Goal: Task Accomplishment & Management: Complete application form

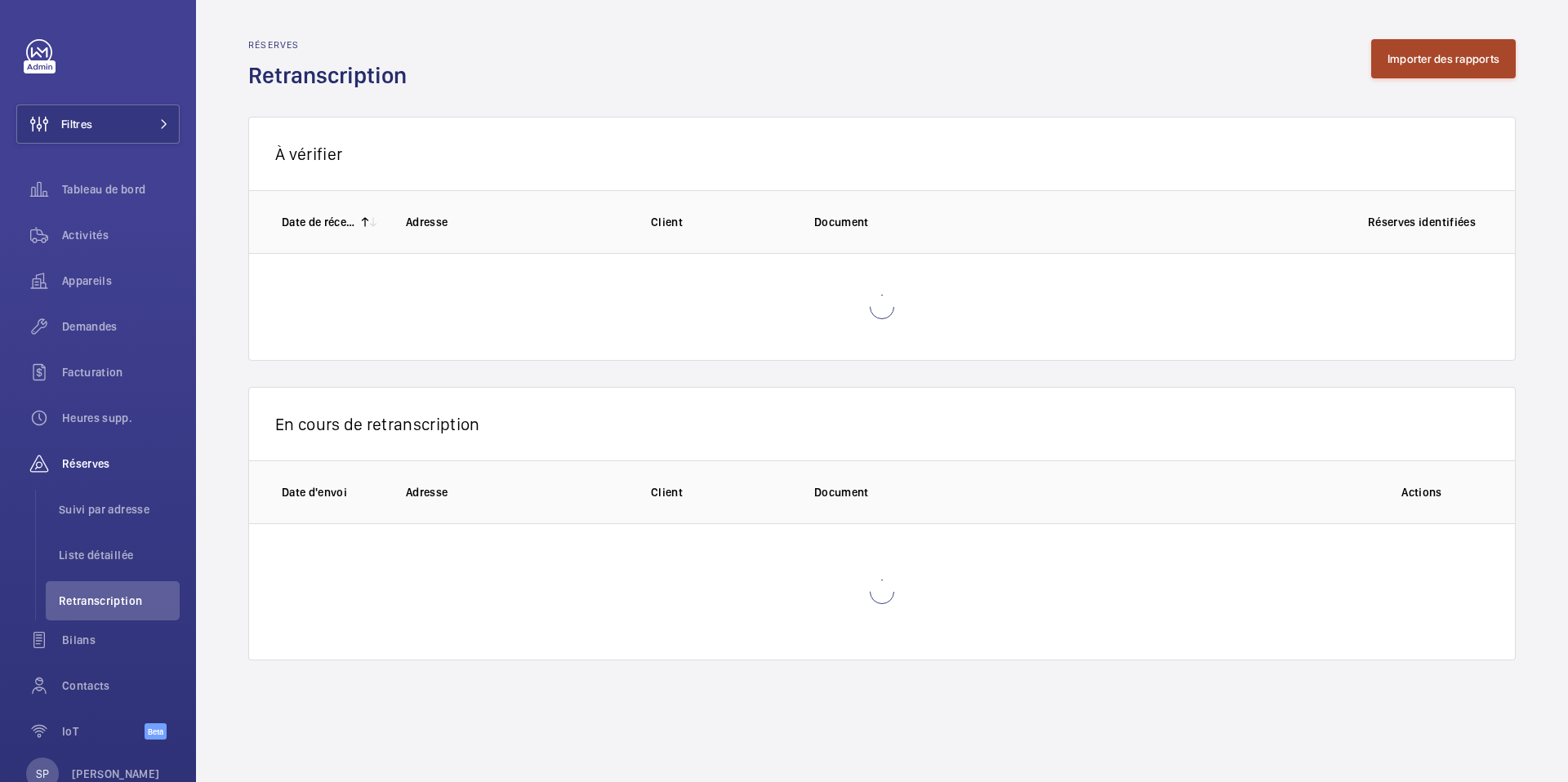
click at [1450, 65] on button "Importer des rapports" at bounding box center [1443, 59] width 144 height 39
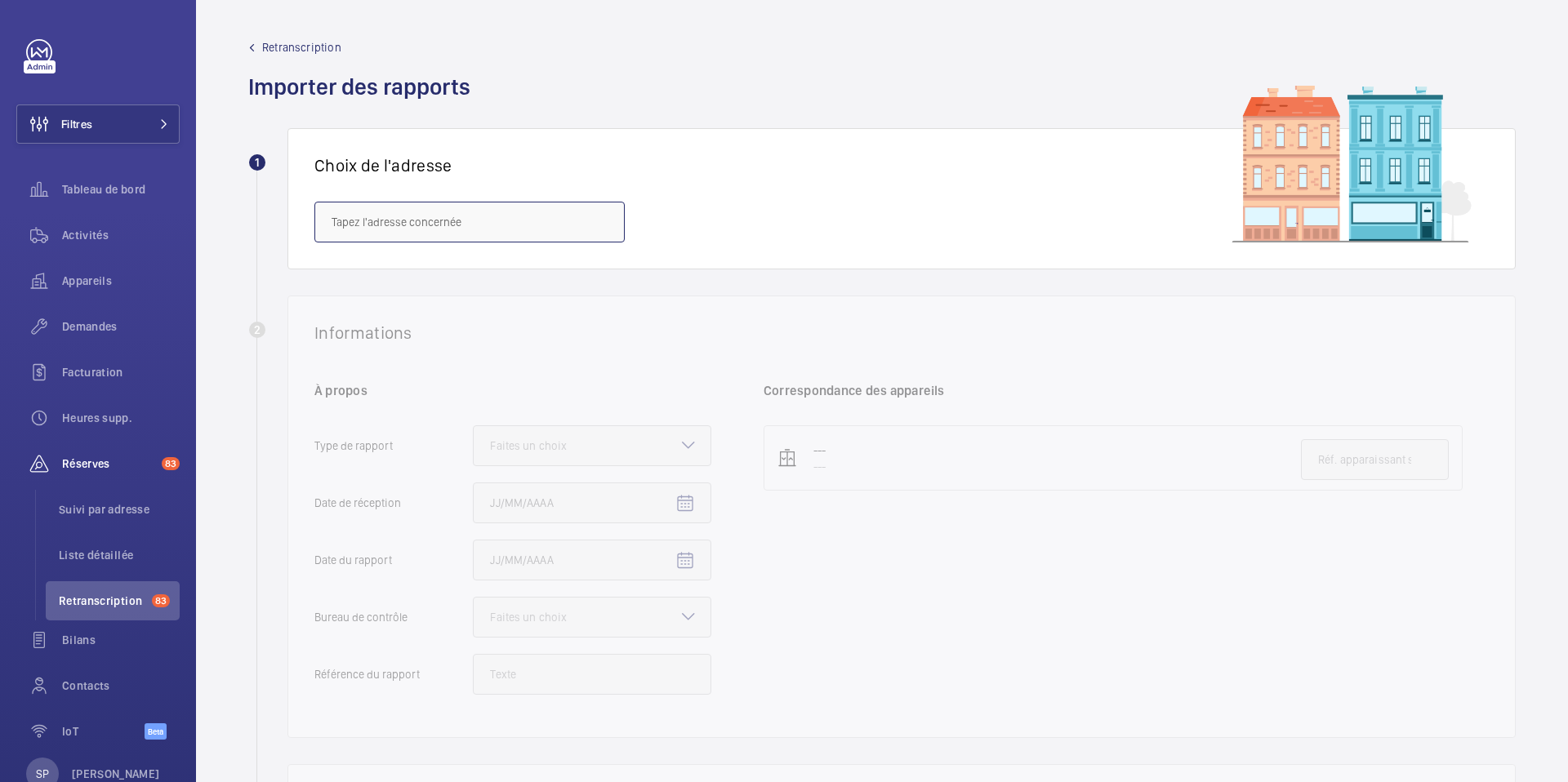
click at [503, 242] on body "Filtres Tableau de bord Activités Appareils Demandes Facturation Heures supp. R…" at bounding box center [784, 391] width 1568 height 782
paste input "42 [PERSON_NAME]"
click at [455, 267] on span "42 Cesaria Evoria - [STREET_ADDRESS][PERSON_NAME]" at bounding box center [470, 271] width 276 height 16
type input "42 Cesaria Evoria - [STREET_ADDRESS][PERSON_NAME]"
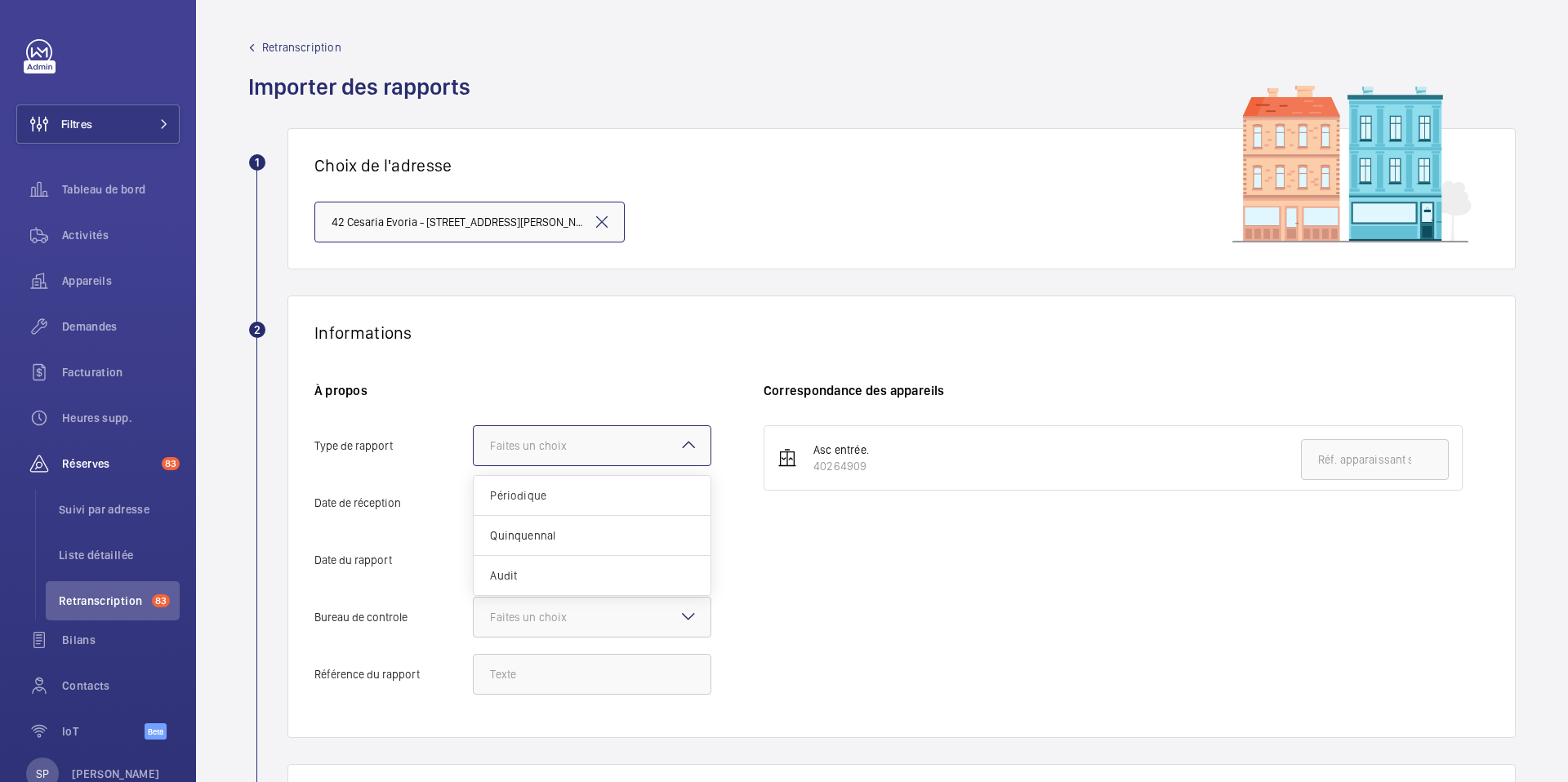
click at [578, 448] on div "Faites un choix" at bounding box center [549, 446] width 117 height 16
click at [473, 448] on input "Type de rapport Faites un choix Périodique Quinquennal Audit" at bounding box center [473, 446] width 0 height 39
click at [586, 506] on div "Périodique" at bounding box center [592, 496] width 237 height 40
click at [473, 465] on input "Type de rapport Faites un choix Périodique Quinquennal Audit" at bounding box center [473, 446] width 0 height 39
click at [624, 507] on input "Date de réception" at bounding box center [592, 503] width 238 height 41
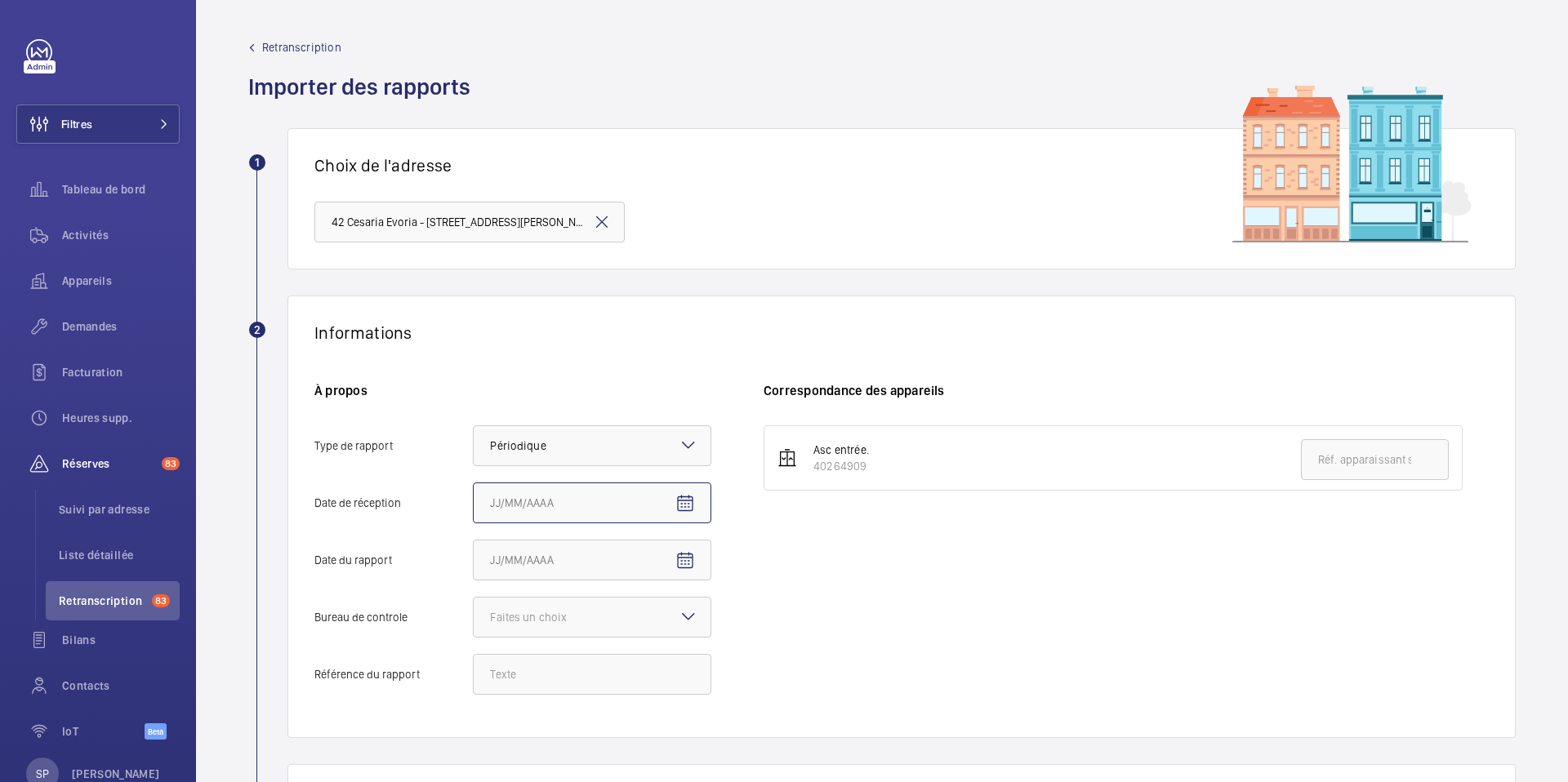
click at [711, 503] on input "Date de réception" at bounding box center [592, 503] width 238 height 41
click at [693, 499] on mat-icon "Open calendar" at bounding box center [685, 504] width 20 height 20
click at [661, 270] on span "Previous month" at bounding box center [662, 260] width 33 height 33
click at [495, 332] on span "2" at bounding box center [497, 327] width 29 height 29
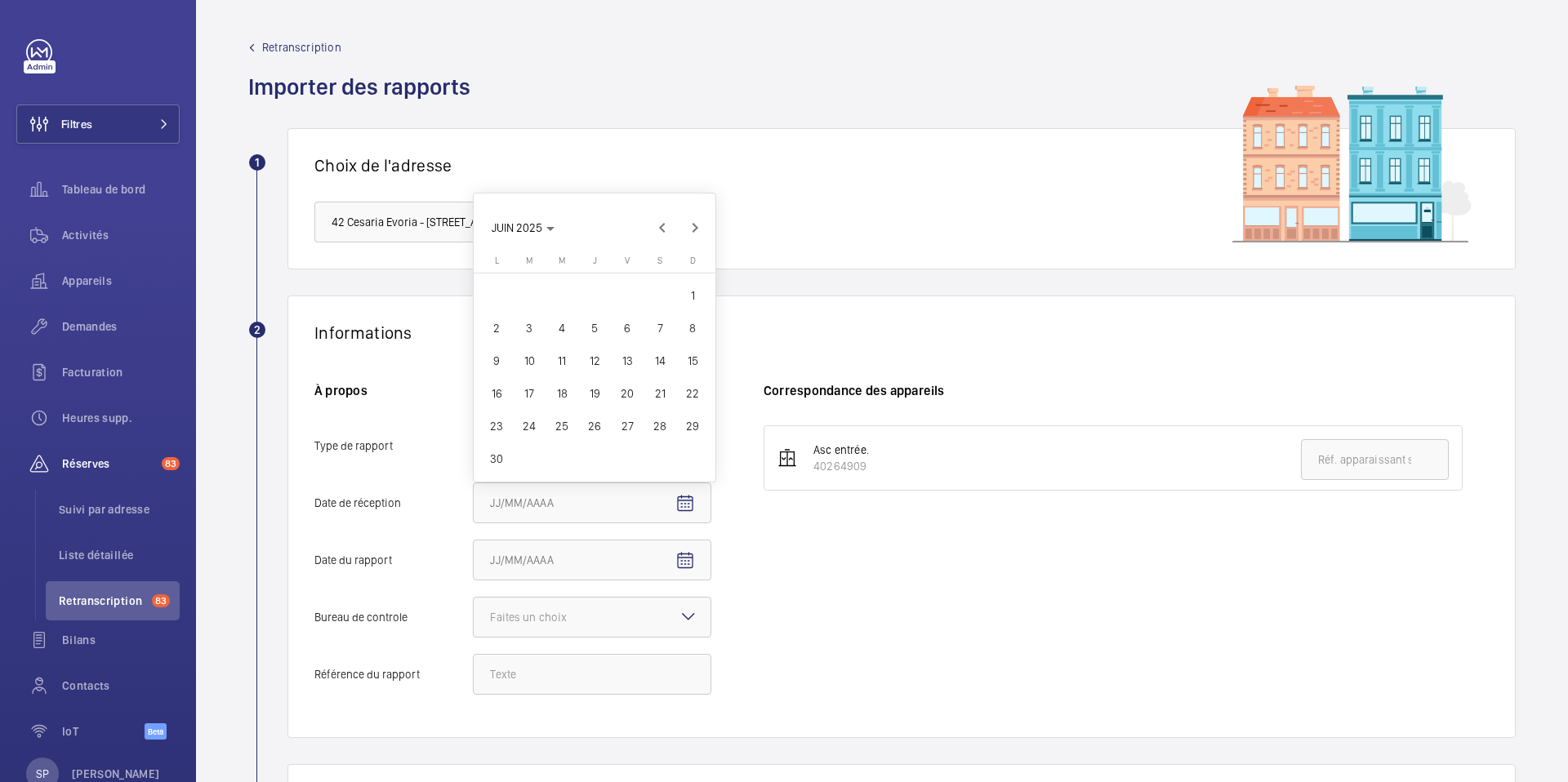
type input "02/06/2025"
click at [696, 552] on span "Open calendar" at bounding box center [685, 561] width 39 height 39
click at [527, 312] on span "AOÛT 2025" at bounding box center [520, 318] width 55 height 13
click at [632, 524] on span "2024" at bounding box center [624, 516] width 52 height 29
click at [614, 520] on span "NOV." at bounding box center [624, 516] width 52 height 29
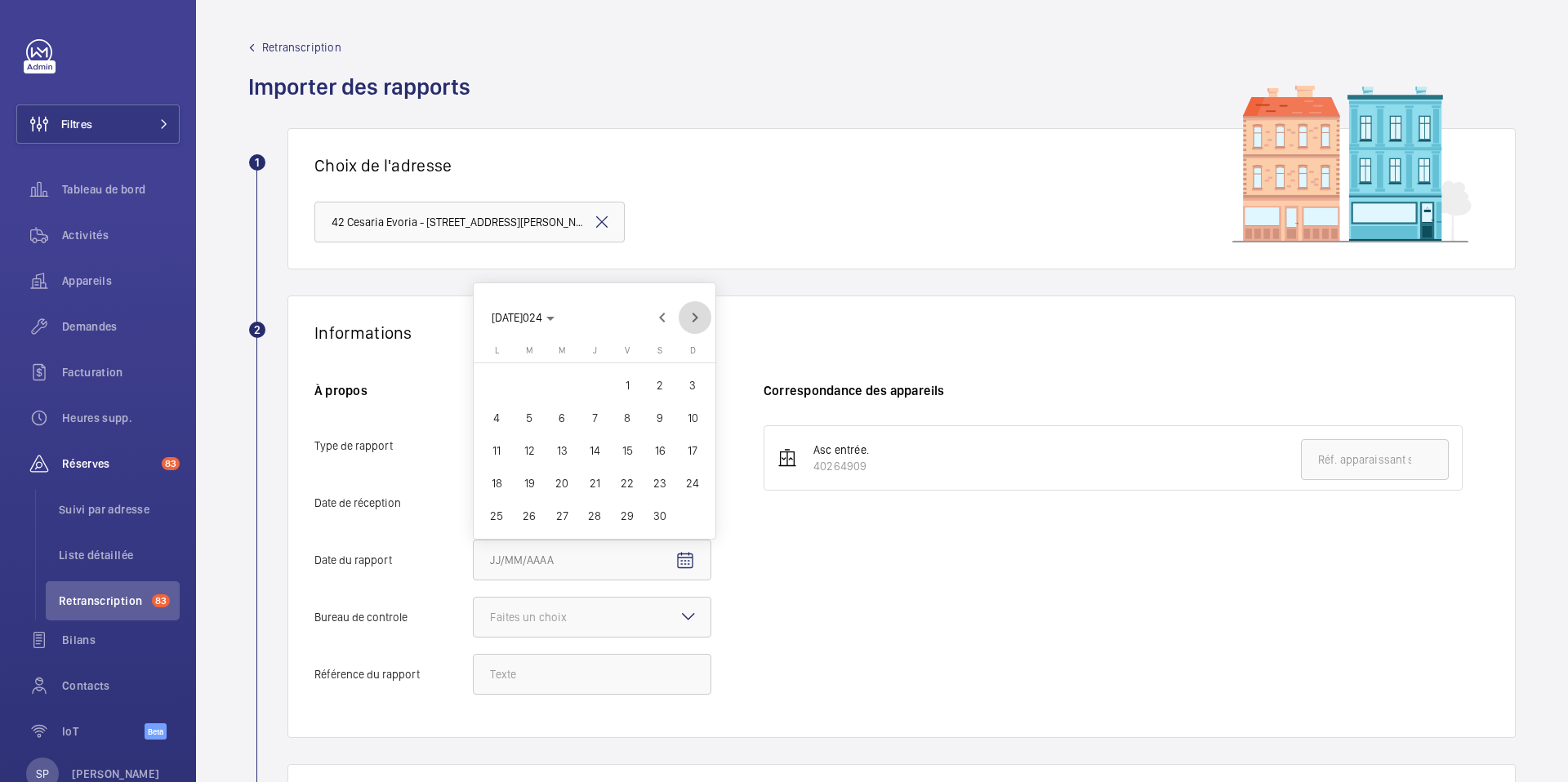
click at [695, 322] on span "Next month" at bounding box center [695, 318] width 33 height 33
click at [590, 482] on span "26" at bounding box center [594, 483] width 29 height 29
type input "[DATE]024"
click at [618, 618] on div at bounding box center [592, 617] width 237 height 39
click at [473, 618] on input "Bureau de controle Faites un choix Veritas Autre" at bounding box center [473, 617] width 0 height 39
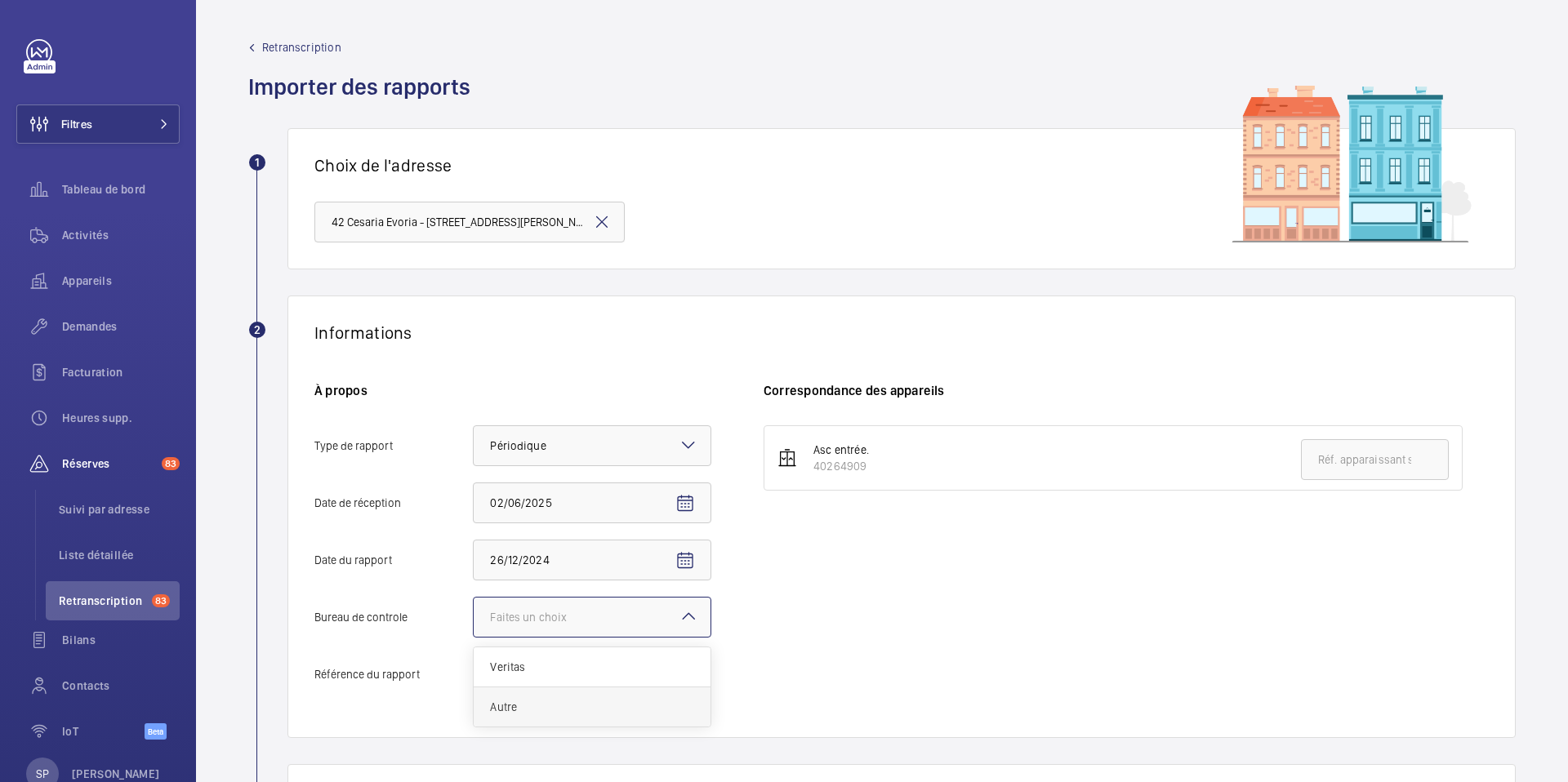
click at [576, 711] on span "Autre" at bounding box center [592, 707] width 204 height 16
click at [473, 637] on input "Bureau de controle Faites un choix Veritas Autre" at bounding box center [473, 617] width 0 height 39
click at [521, 676] on input "Référence du rapport" at bounding box center [592, 674] width 238 height 41
paste input "Audit Socotec 2024"
type input "Audit Socotec 2024"
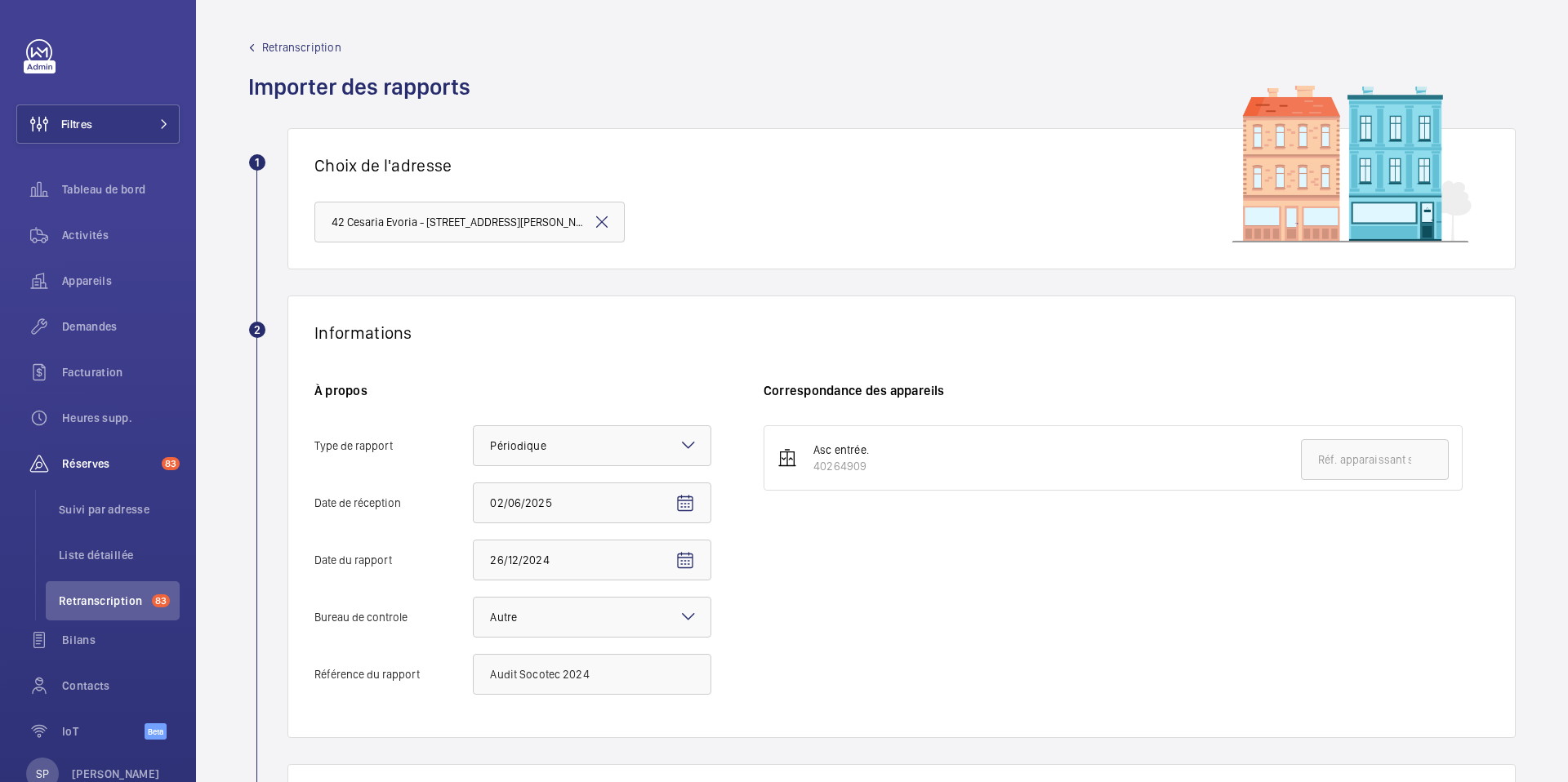
click at [860, 596] on div "Asc entrée. 40264909" at bounding box center [1126, 568] width 725 height 286
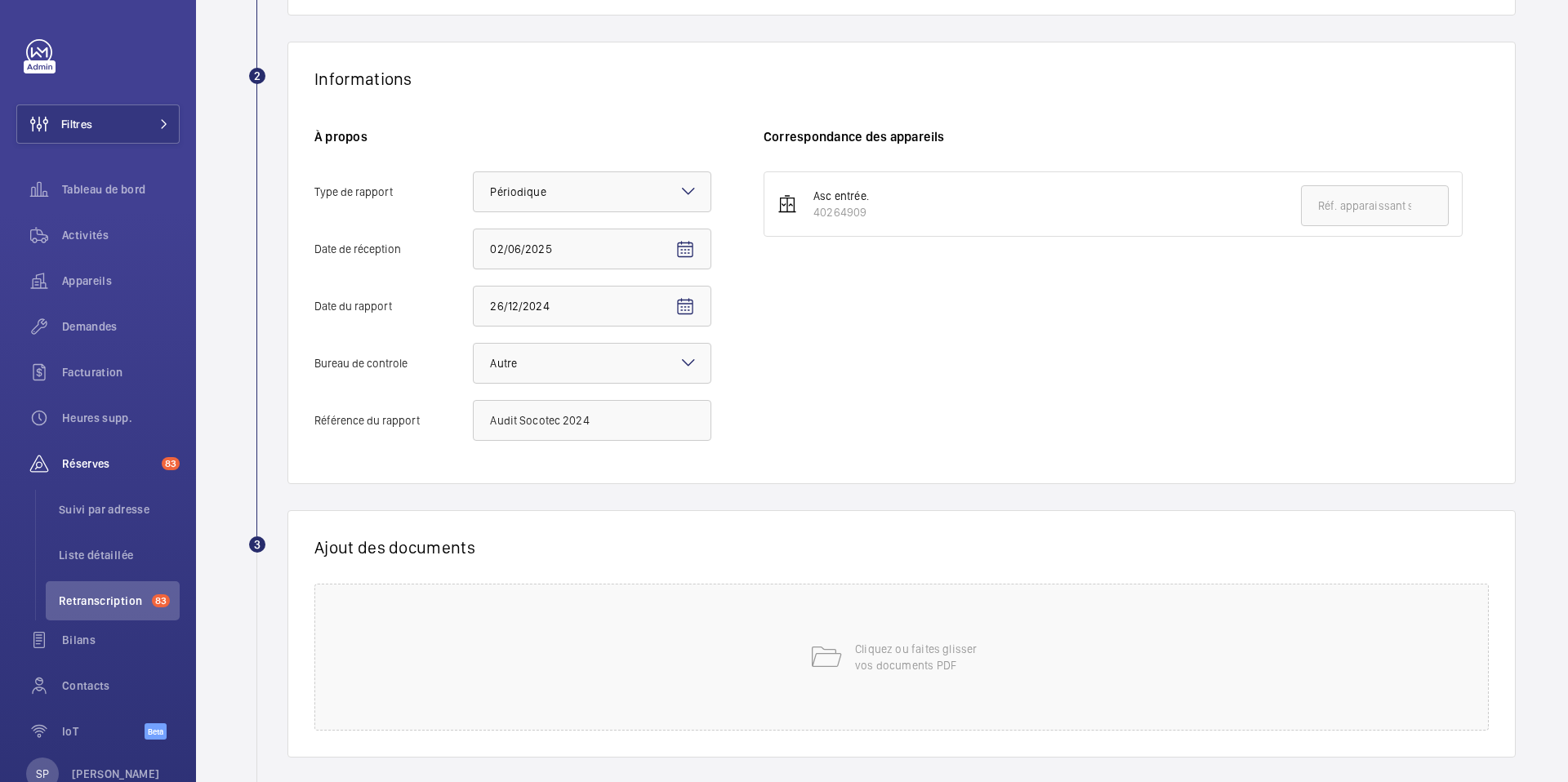
scroll to position [254, 0]
drag, startPoint x: 864, startPoint y: 214, endPoint x: 817, endPoint y: 206, distance: 47.7
click at [817, 206] on div "40264909" at bounding box center [841, 212] width 55 height 16
copy div "40264909"
click at [1348, 202] on input "text" at bounding box center [1375, 205] width 148 height 41
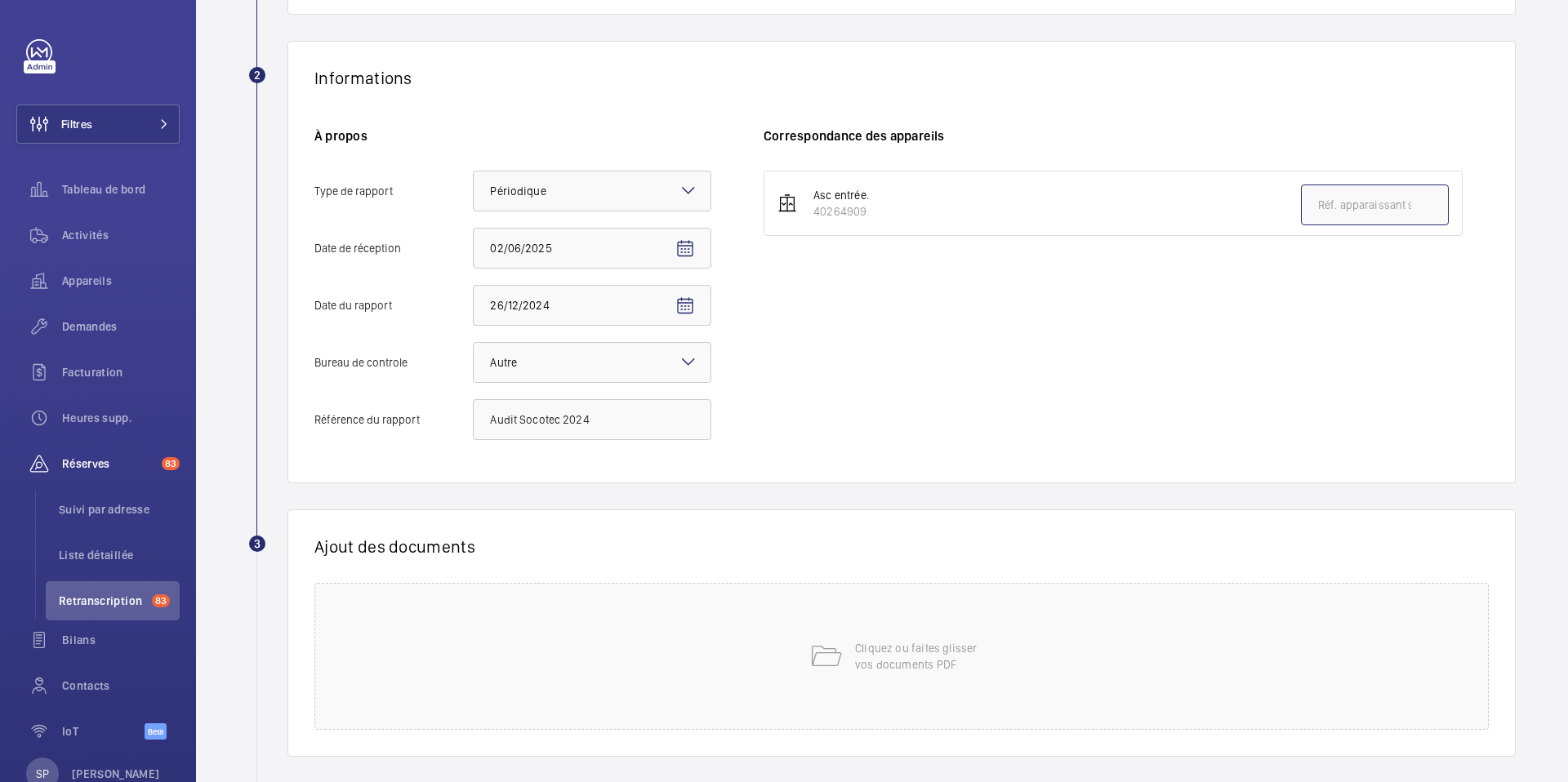
paste input "40264909"
type input "40264909"
click at [1241, 337] on div "Asc entrée. 40264909 40264909" at bounding box center [1126, 313] width 725 height 286
click at [1056, 650] on div "Cliquez ou faites glisser vos documents PDF" at bounding box center [901, 656] width 1175 height 147
click at [1095, 605] on span "Choisissez les appareils concernés" at bounding box center [1087, 602] width 612 height 16
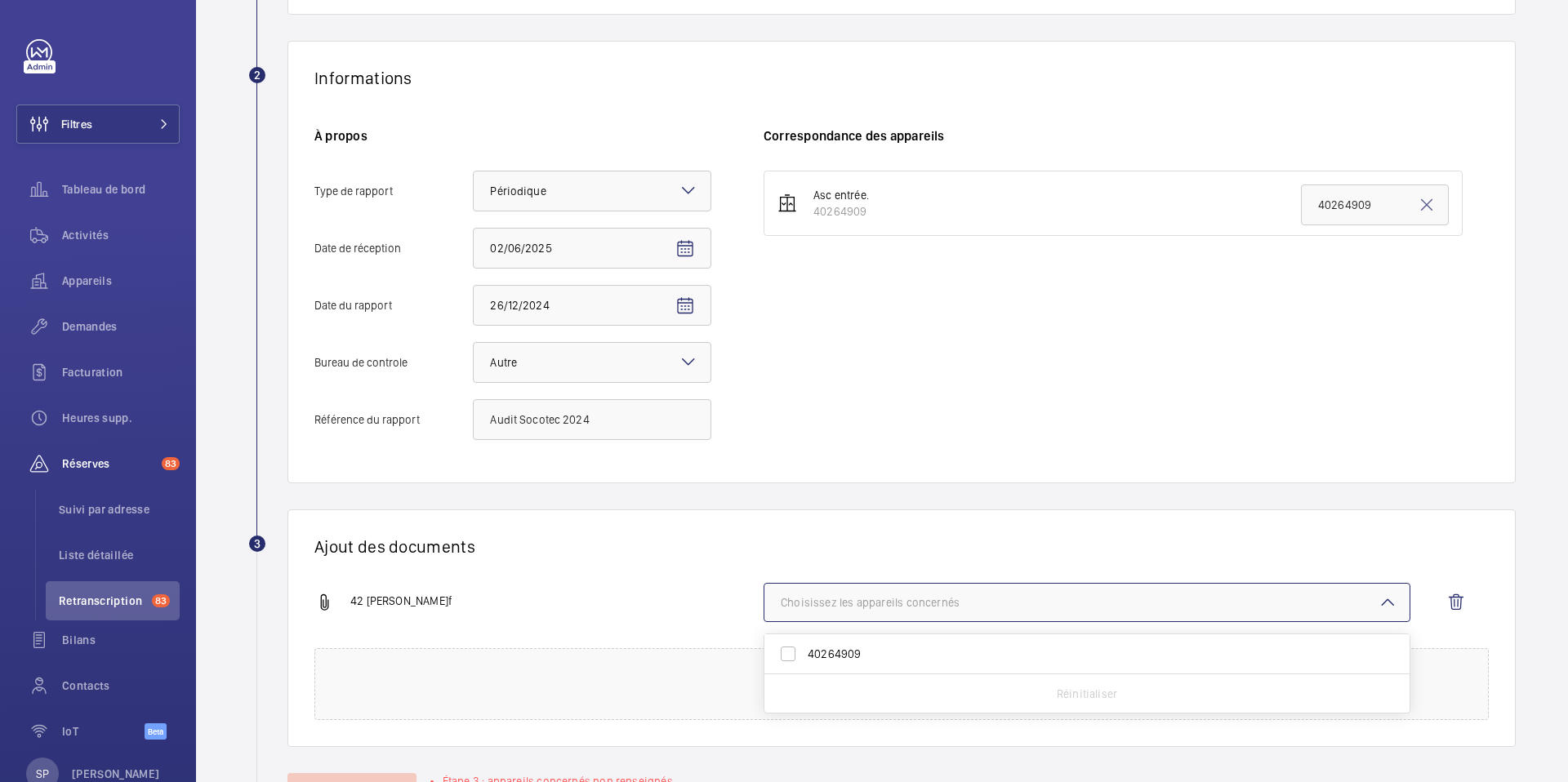
click at [951, 649] on span "40264909" at bounding box center [1088, 654] width 562 height 16
click at [804, 649] on input "40264909" at bounding box center [788, 654] width 33 height 33
checkbox input "true"
click at [642, 577] on div "Ajout des documents 42 [PERSON_NAME] 1 appareil sur 1 concerné 40264909 Réiniti…" at bounding box center [901, 628] width 1228 height 238
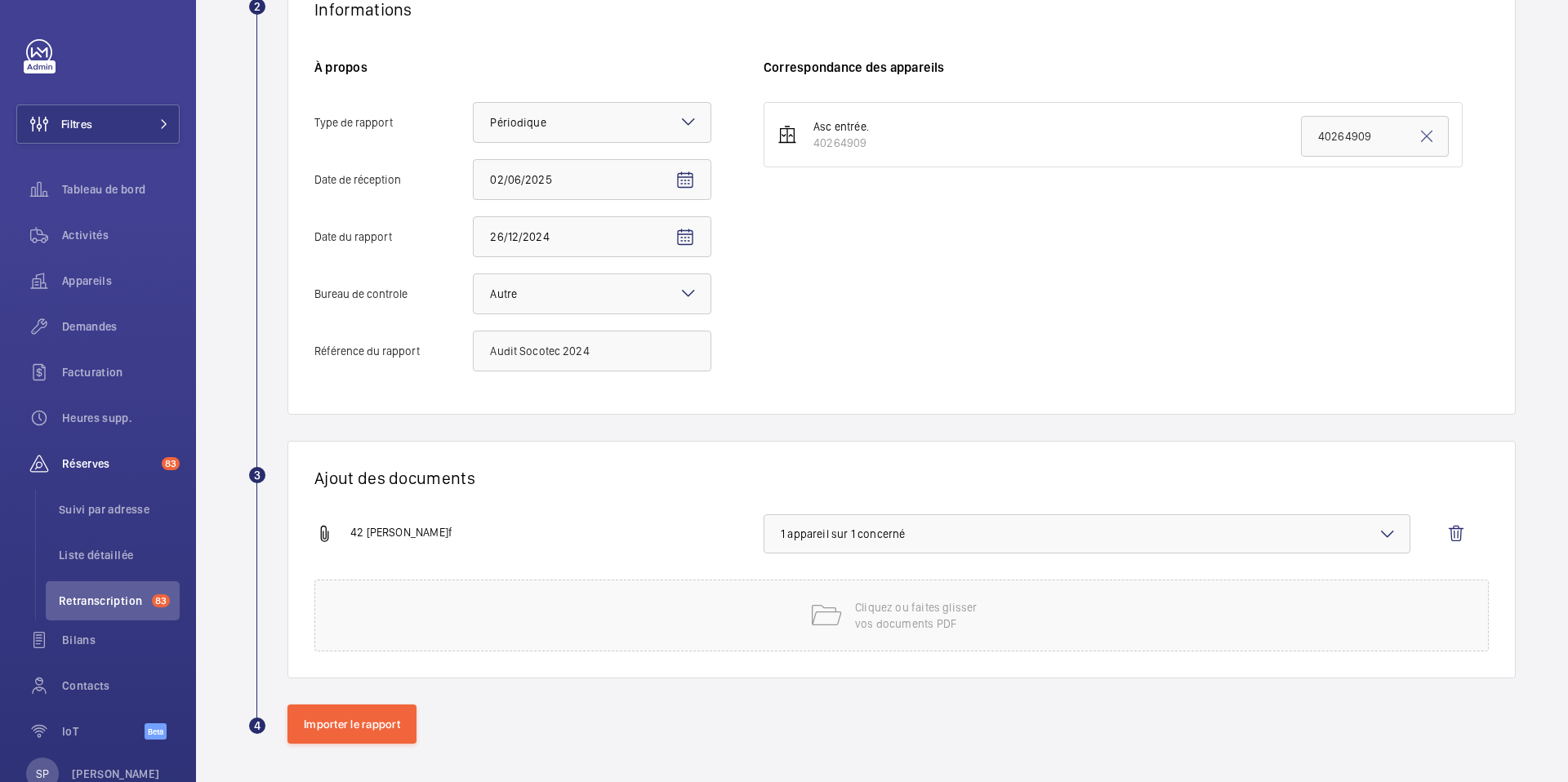
scroll to position [324, 0]
click at [355, 720] on button "Importer le rapport" at bounding box center [352, 723] width 129 height 39
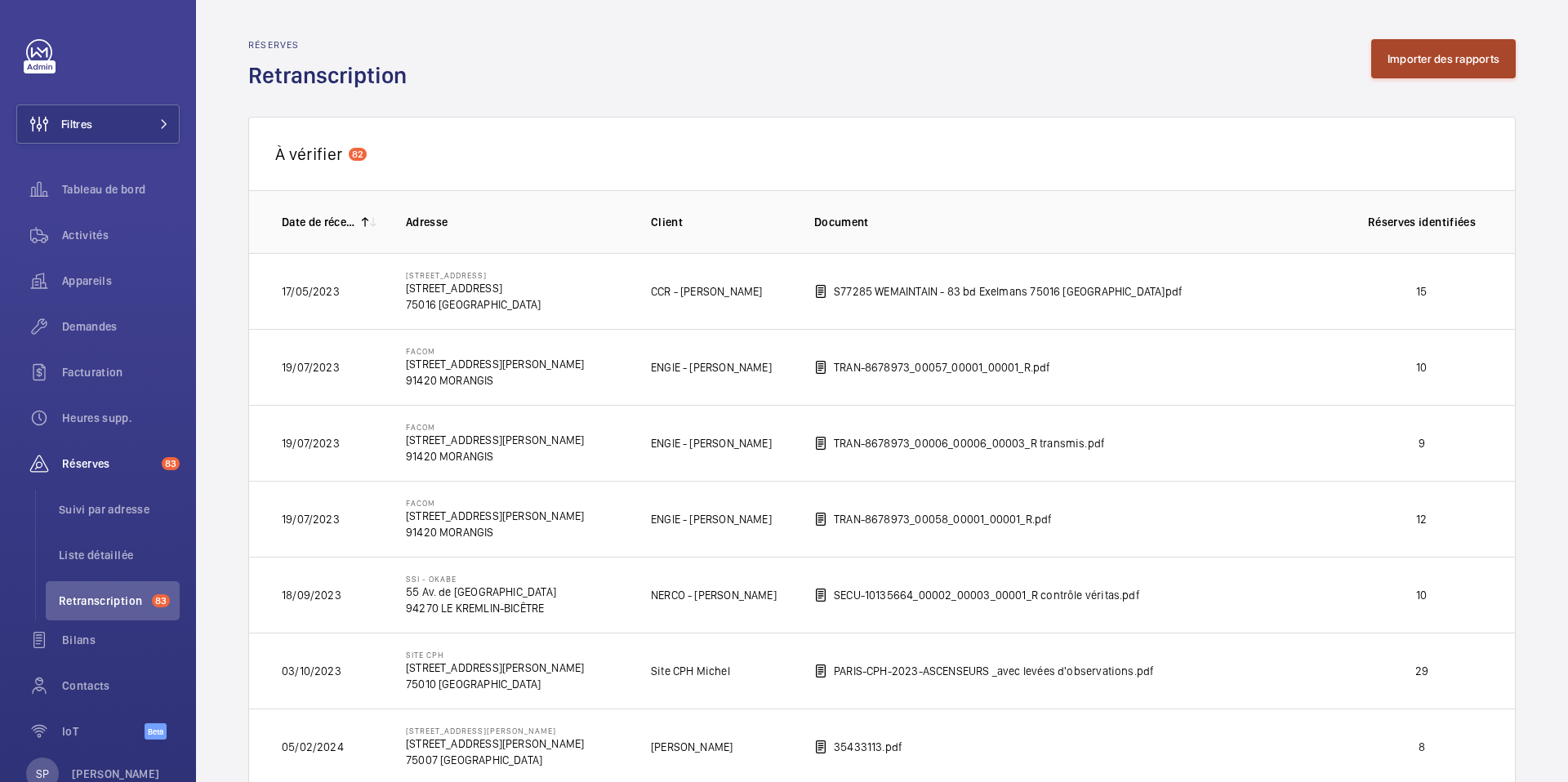
click at [1386, 61] on button "Importer des rapports" at bounding box center [1443, 59] width 144 height 39
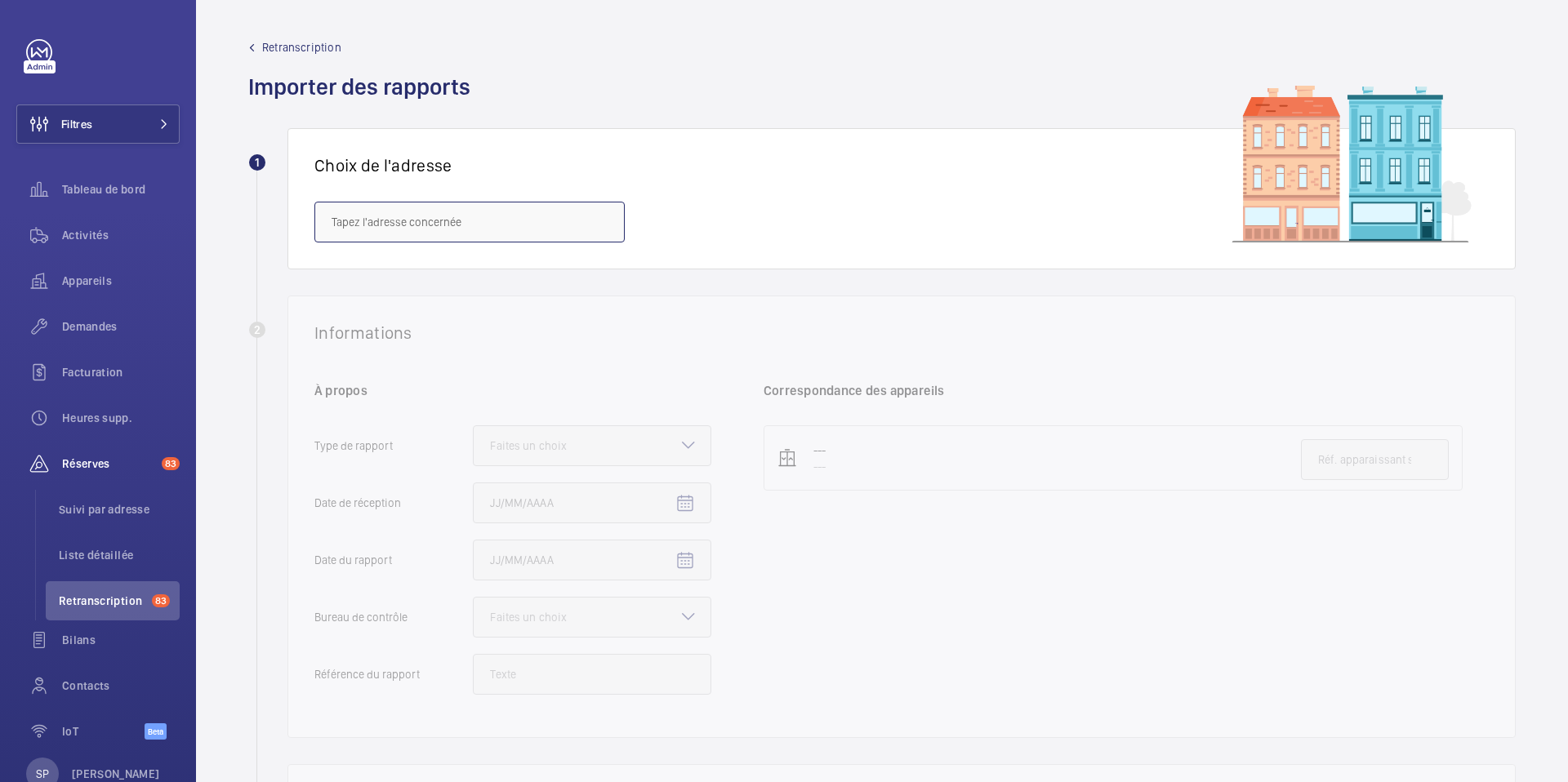
click at [422, 222] on input "text" at bounding box center [469, 222] width 311 height 41
paste input "[STREET_ADDRESS]"
click at [429, 272] on span "[STREET_ADDRESS][GEOGRAPHIC_DATA] - [STREET_ADDRESS]" at bounding box center [470, 271] width 276 height 16
type input "[STREET_ADDRESS][GEOGRAPHIC_DATA] - [STREET_ADDRESS]"
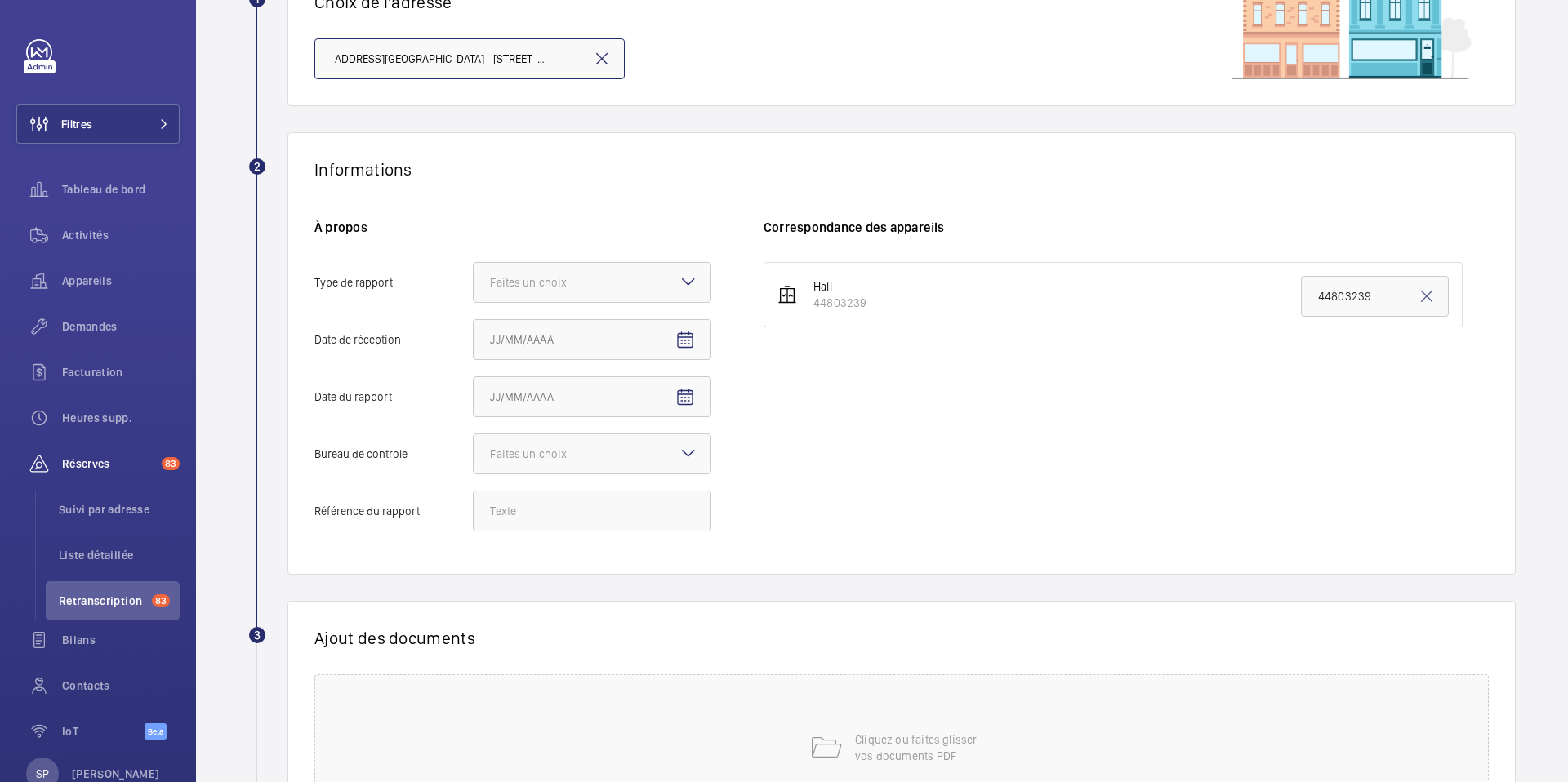
scroll to position [165, 0]
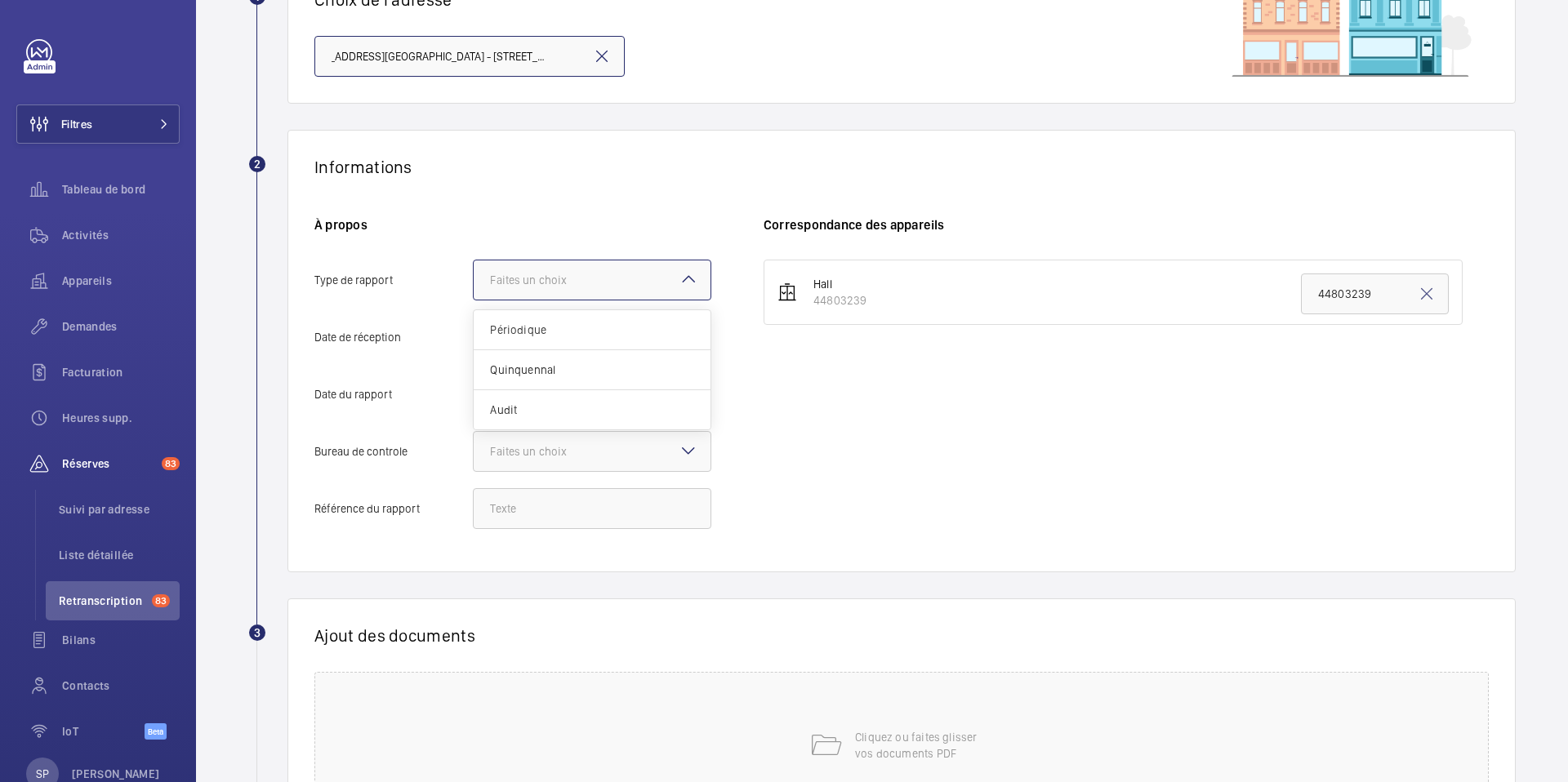
click at [648, 271] on div at bounding box center [592, 280] width 237 height 39
click at [473, 271] on input "Type de rapport Faites un choix Périodique Quinquennal Audit" at bounding box center [473, 280] width 0 height 39
click at [617, 335] on span "Périodique" at bounding box center [592, 330] width 204 height 16
click at [473, 300] on input "Type de rapport Faites un choix Périodique Quinquennal Audit" at bounding box center [473, 280] width 0 height 39
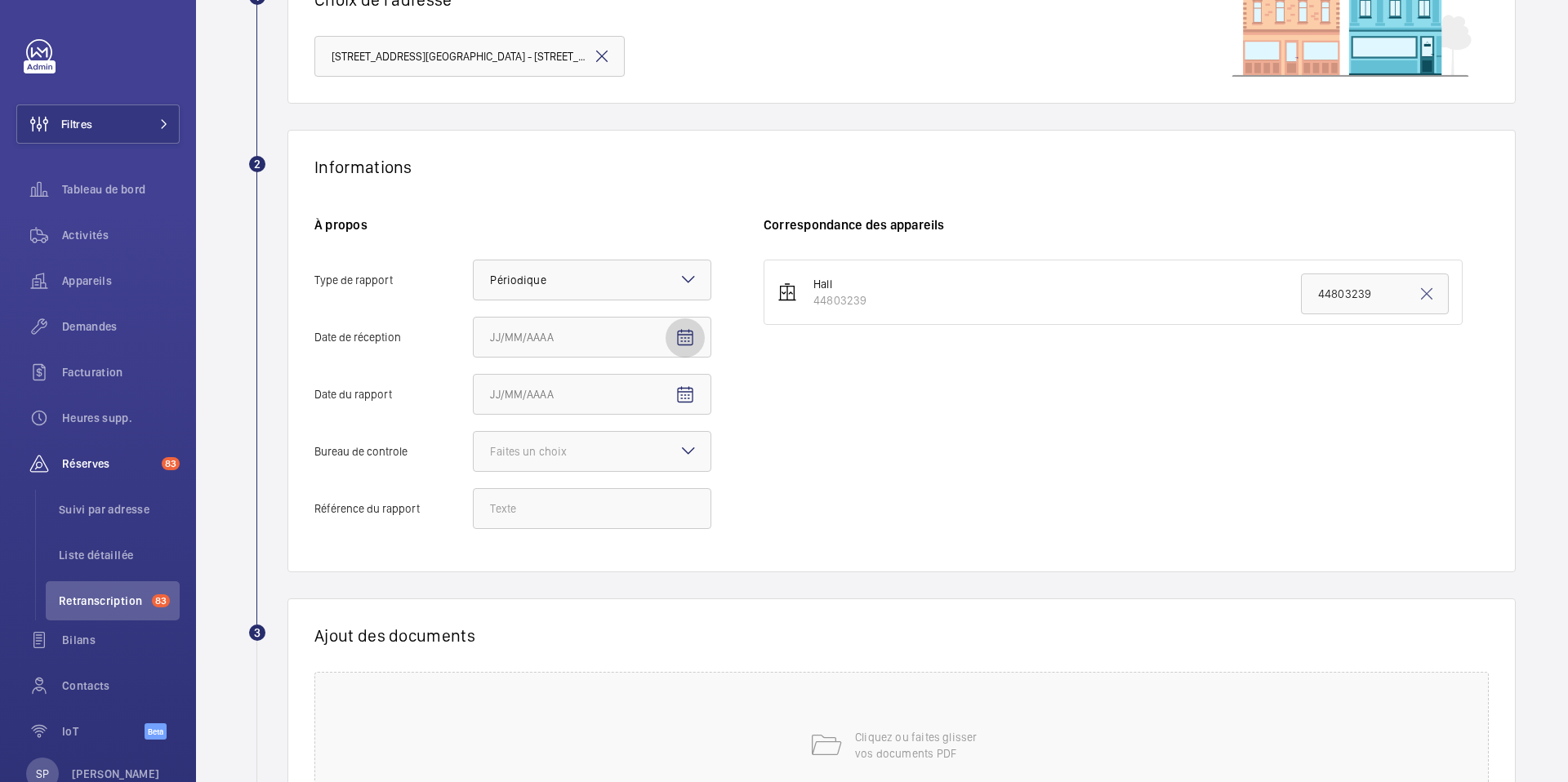
click at [691, 343] on mat-icon "Open calendar" at bounding box center [685, 338] width 20 height 20
click at [532, 396] on span "AOÛT 2025" at bounding box center [520, 402] width 55 height 13
click at [651, 396] on span "Previous 24 years" at bounding box center [662, 402] width 33 height 33
click at [698, 400] on span "Next 24 years" at bounding box center [695, 402] width 33 height 33
click at [456, 344] on div at bounding box center [784, 391] width 1568 height 782
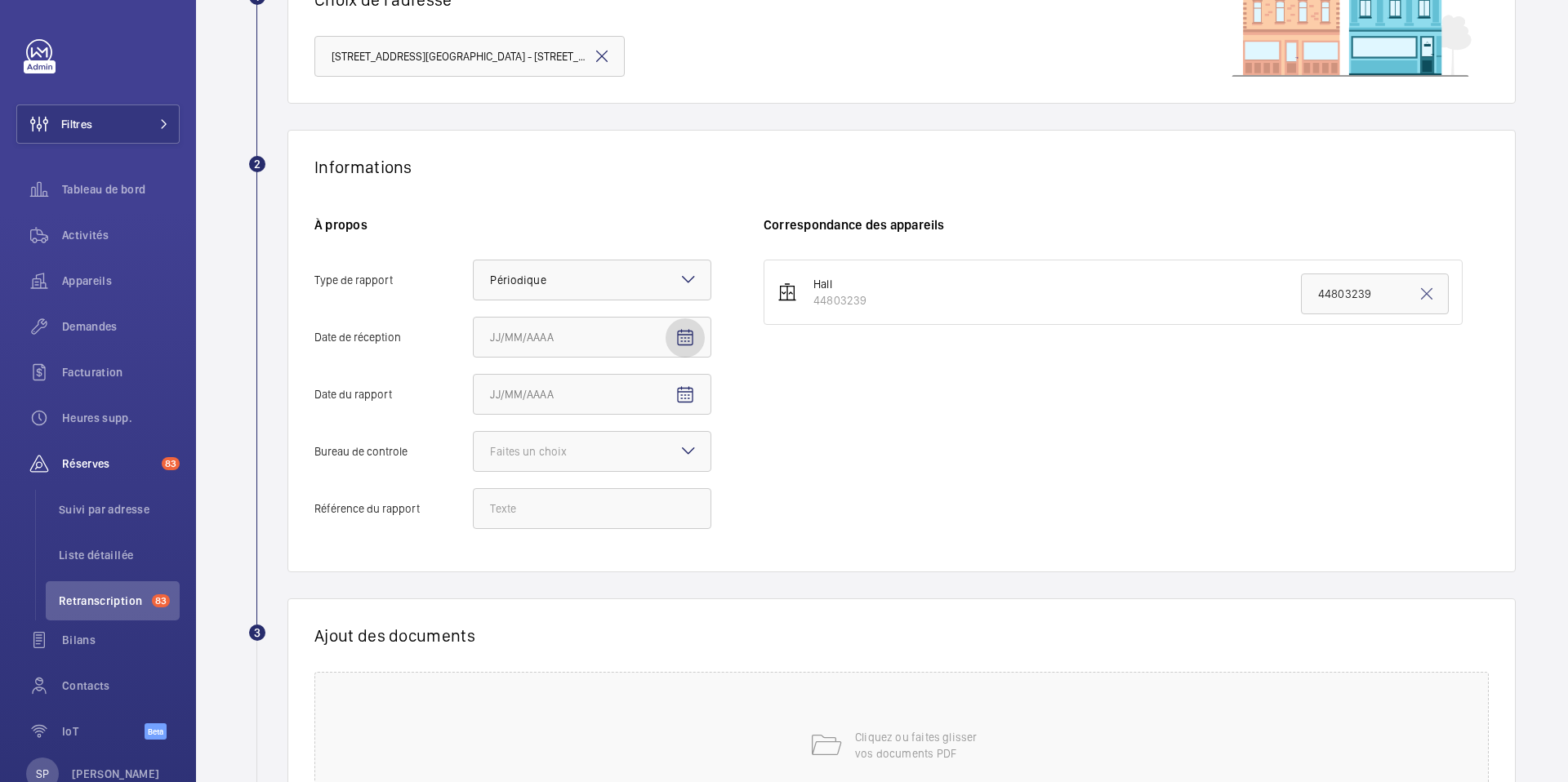
click at [677, 342] on mat-icon "Open calendar" at bounding box center [685, 338] width 20 height 20
click at [659, 407] on span "Previous month" at bounding box center [662, 402] width 33 height 33
click at [494, 507] on span "2" at bounding box center [497, 503] width 29 height 29
type input "02/06/2025"
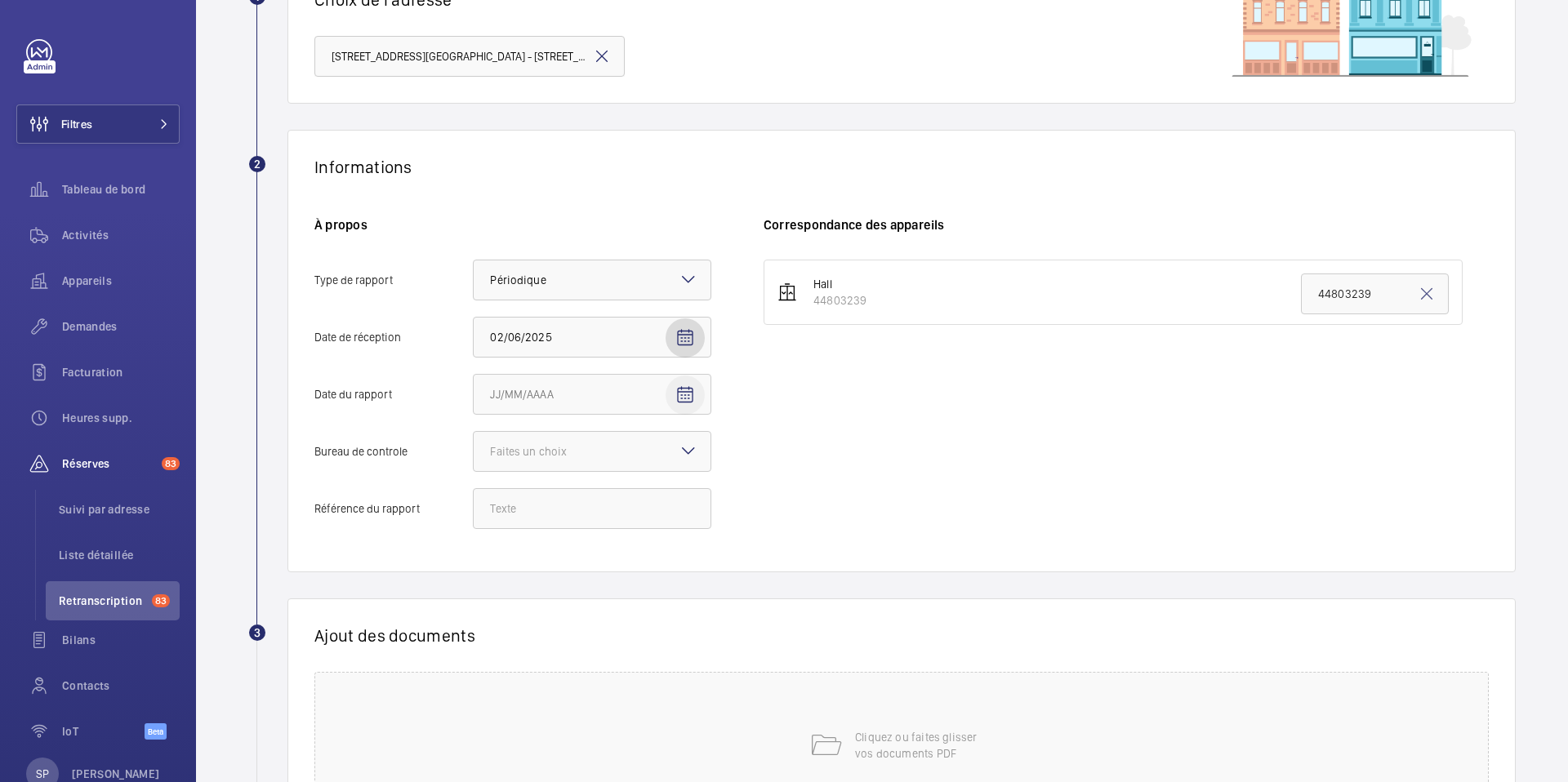
click at [683, 402] on mat-icon "Open calendar" at bounding box center [685, 395] width 20 height 20
click at [533, 449] on span "Choose month and year" at bounding box center [525, 460] width 81 height 39
click at [628, 675] on span "2024" at bounding box center [624, 673] width 52 height 29
click at [691, 573] on span "DÉC." at bounding box center [681, 576] width 52 height 29
click at [661, 664] on span "28" at bounding box center [659, 657] width 29 height 29
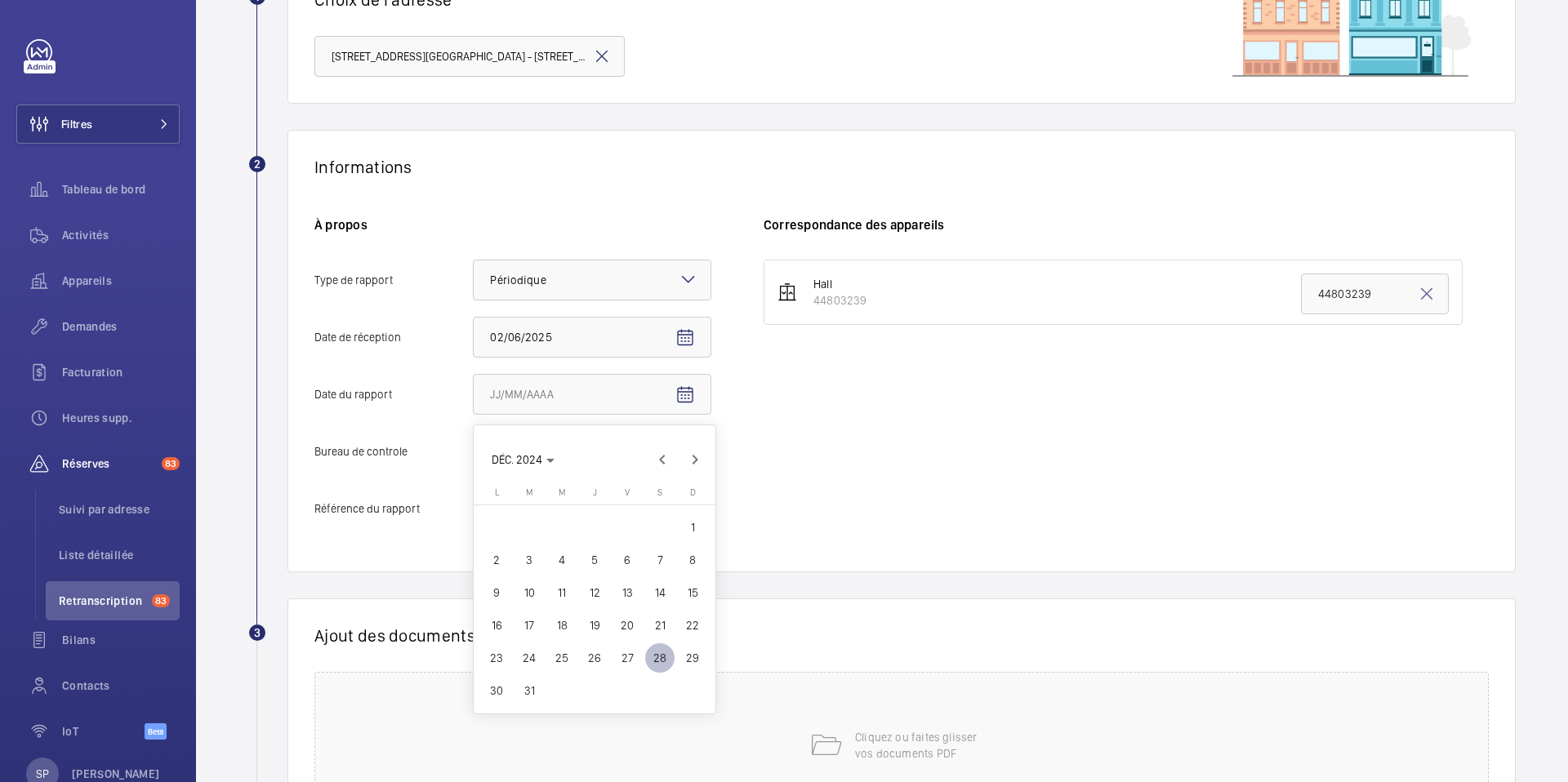
type input "[DATE]"
click at [674, 468] on div at bounding box center [592, 452] width 237 height 39
click at [473, 468] on input "Bureau de controle Faites un choix" at bounding box center [473, 452] width 0 height 39
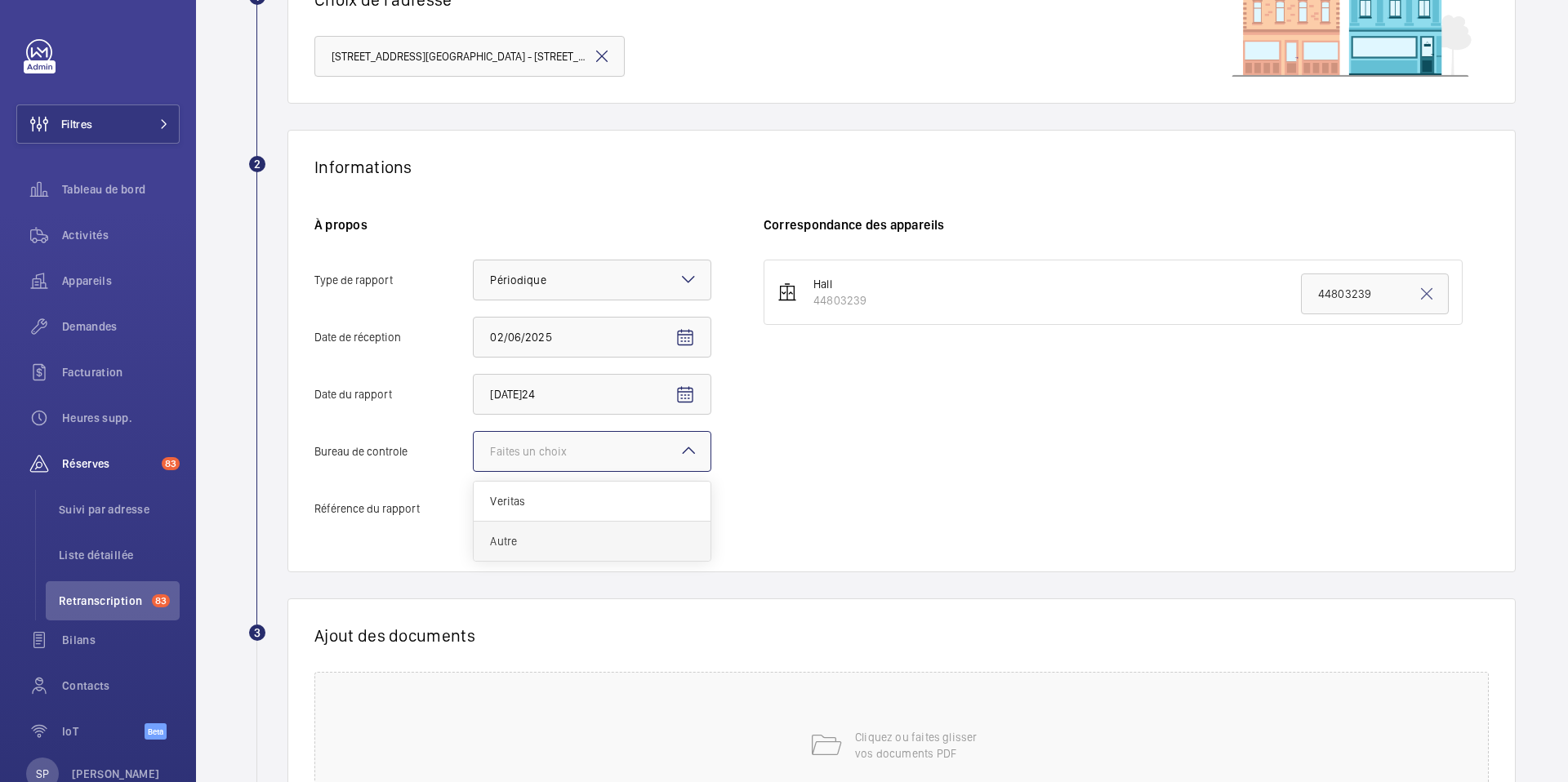
click at [631, 533] on span "Autre" at bounding box center [592, 541] width 204 height 16
click at [473, 472] on input "Bureau de controle Faites un choix Veritas Autre" at bounding box center [473, 452] width 0 height 39
click at [525, 512] on input "Référence du rapport" at bounding box center [592, 509] width 238 height 41
paste input "Audit Socotec 2024"
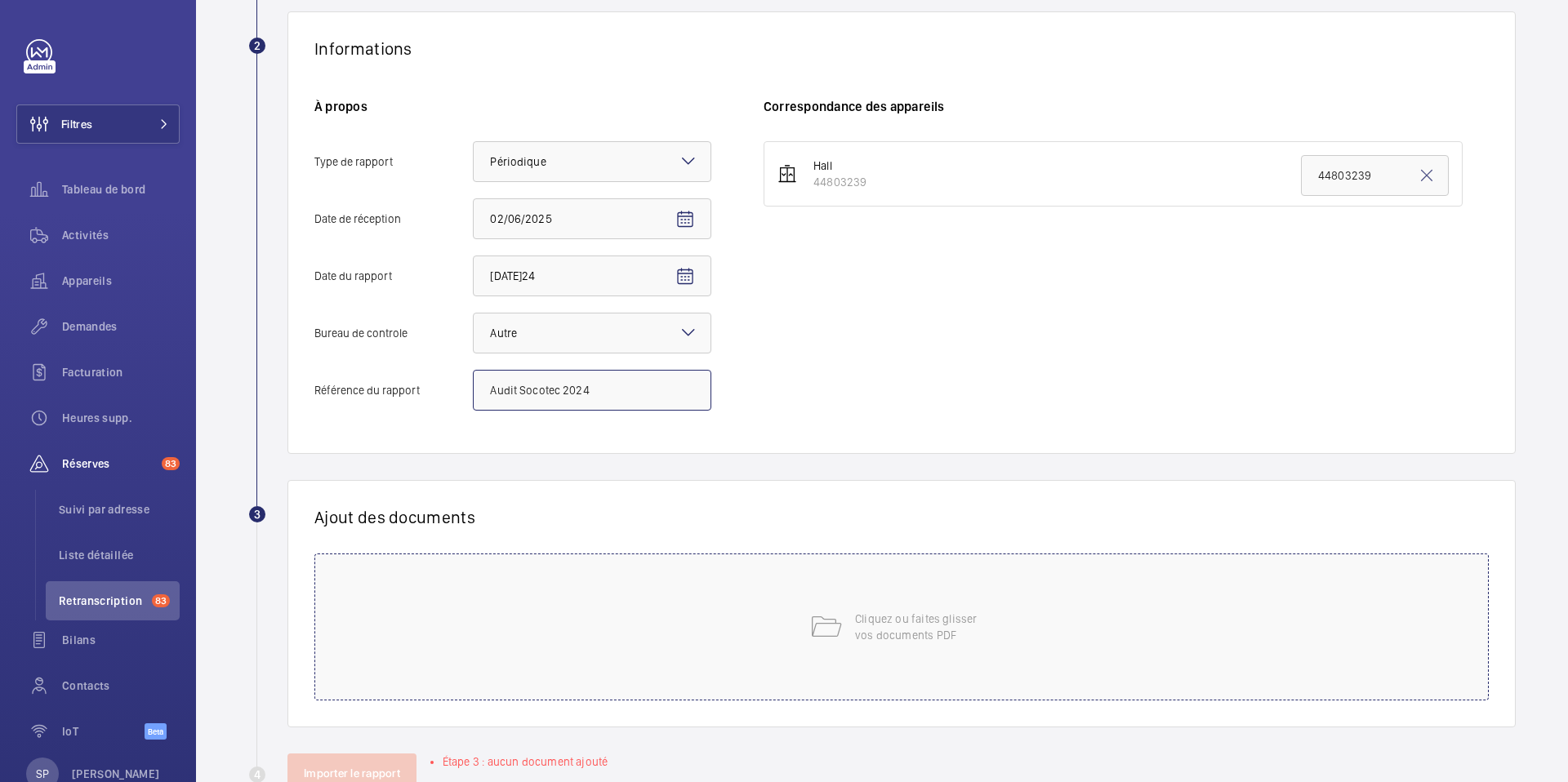
scroll to position [334, 0]
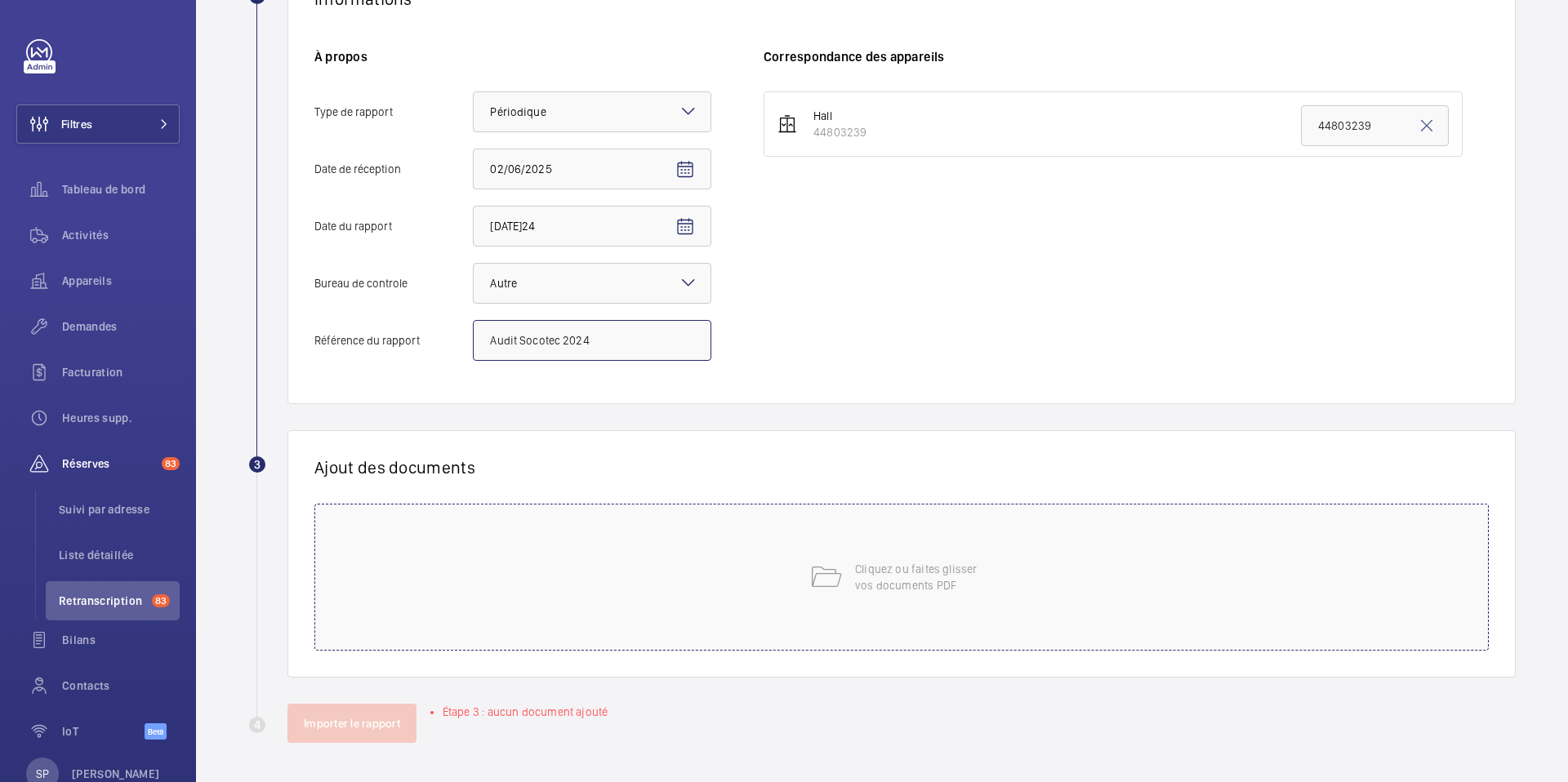
type input "Audit Socotec 2024"
click at [921, 564] on p "Cliquez ou faites glisser vos documents PDF" at bounding box center [925, 577] width 139 height 33
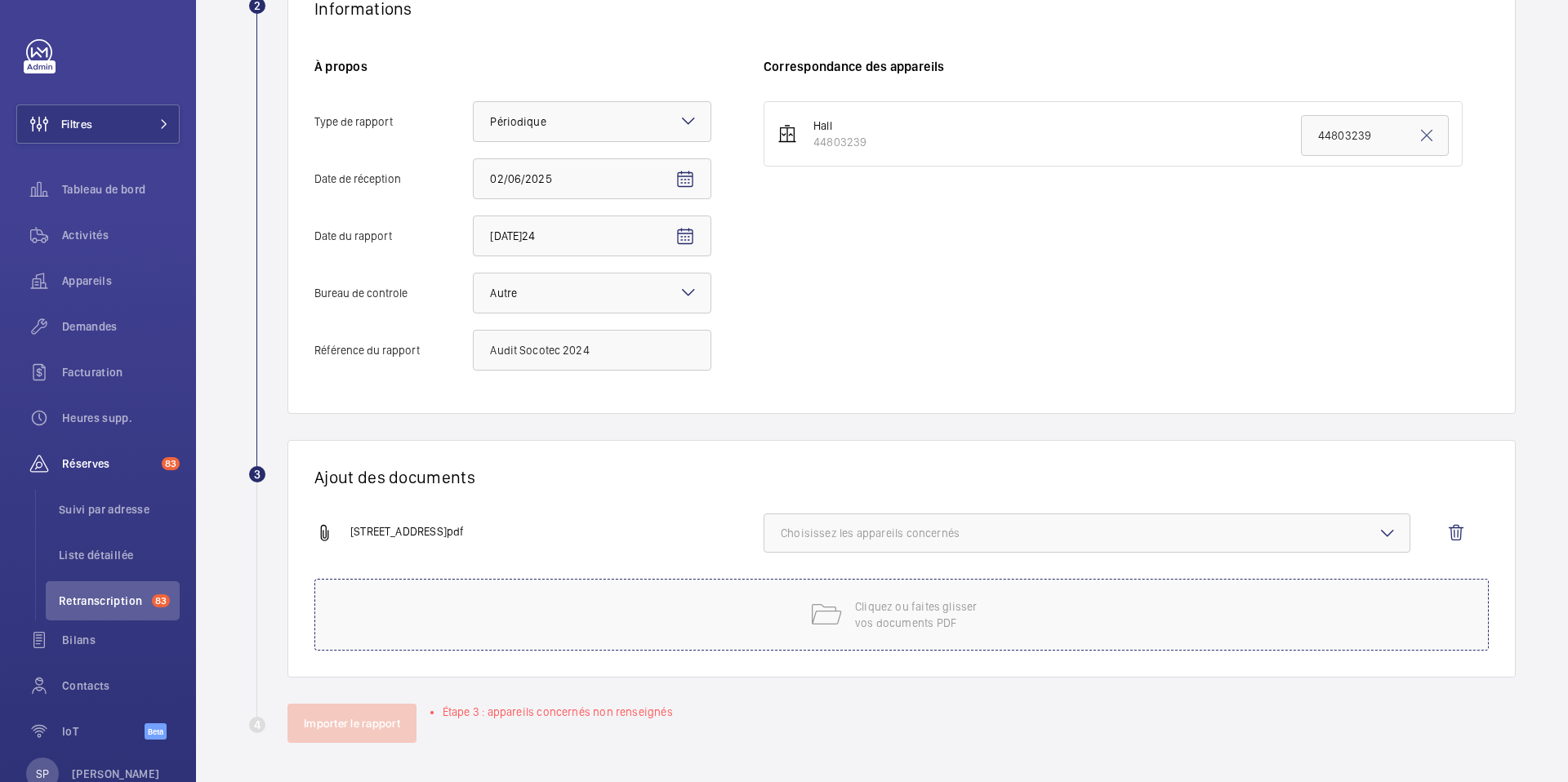
scroll to position [324, 0]
click at [1070, 528] on span "Choisissez les appareils concernés" at bounding box center [1087, 533] width 612 height 16
click at [1024, 570] on label "44803239" at bounding box center [1075, 584] width 621 height 39
click at [804, 570] on input "44803239" at bounding box center [788, 584] width 33 height 33
checkbox input "true"
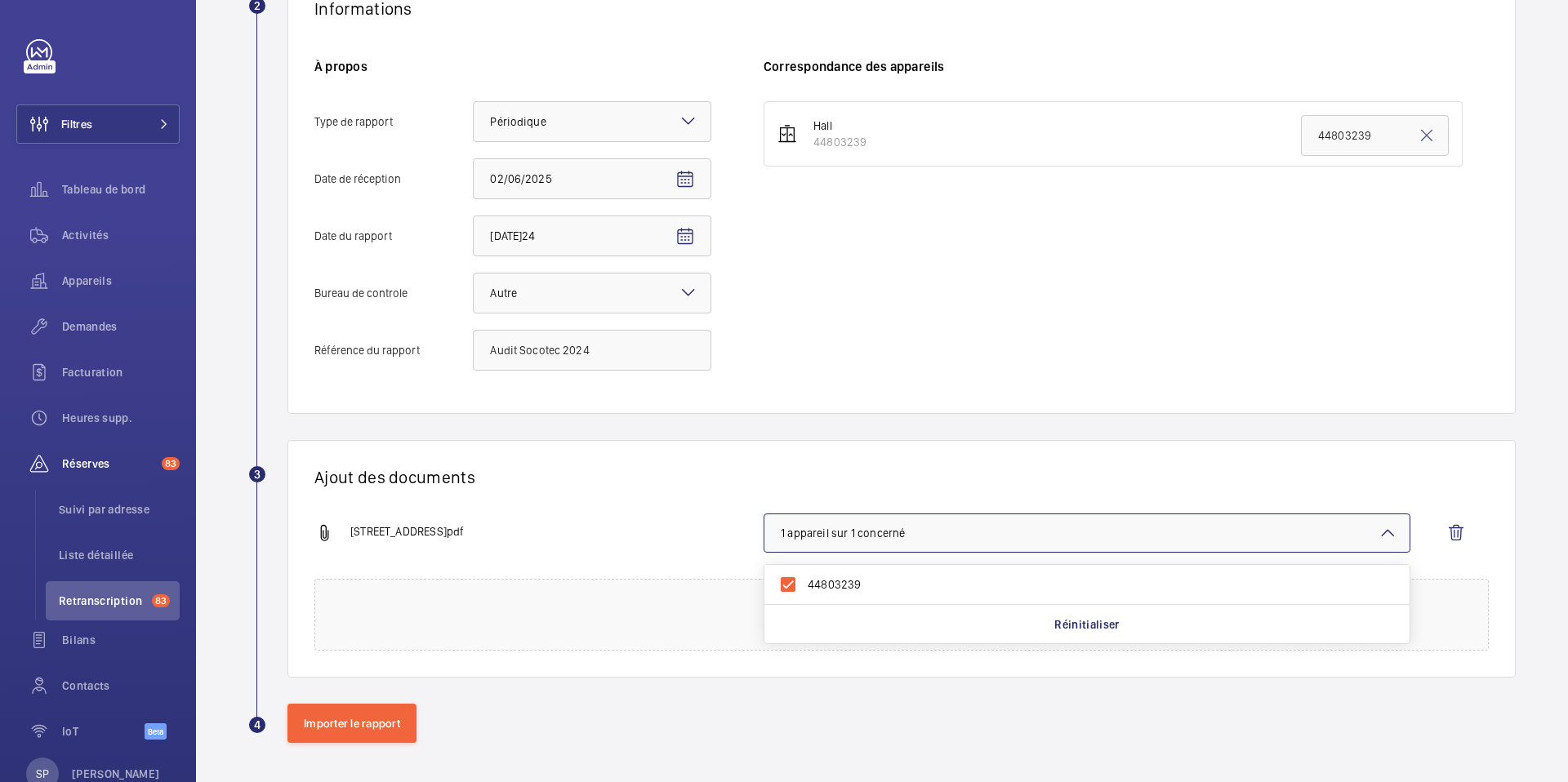
click at [641, 525] on div "[STREET_ADDRESS]pdf" at bounding box center [538, 533] width 449 height 20
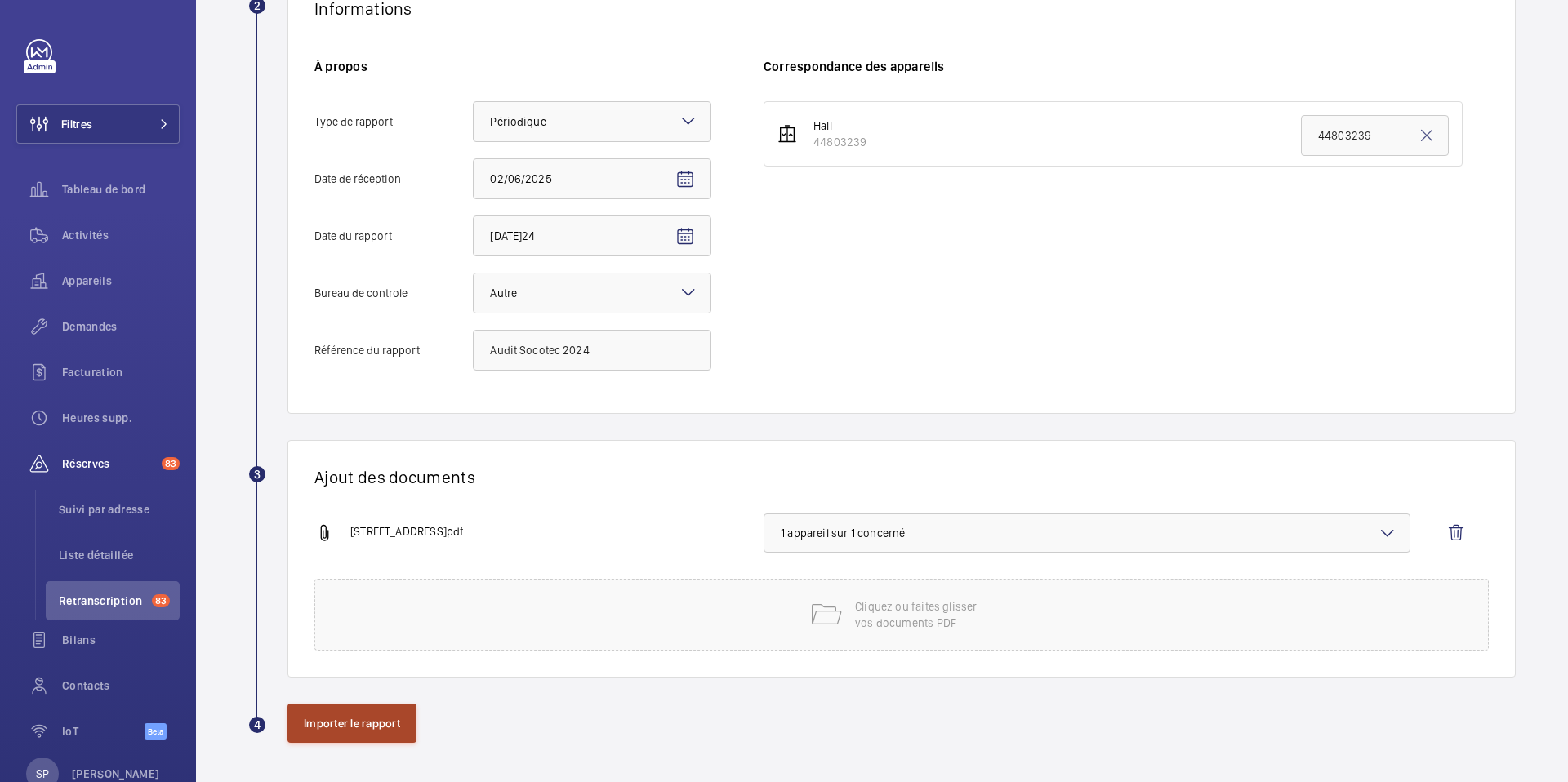
click at [357, 730] on button "Importer le rapport" at bounding box center [352, 723] width 129 height 39
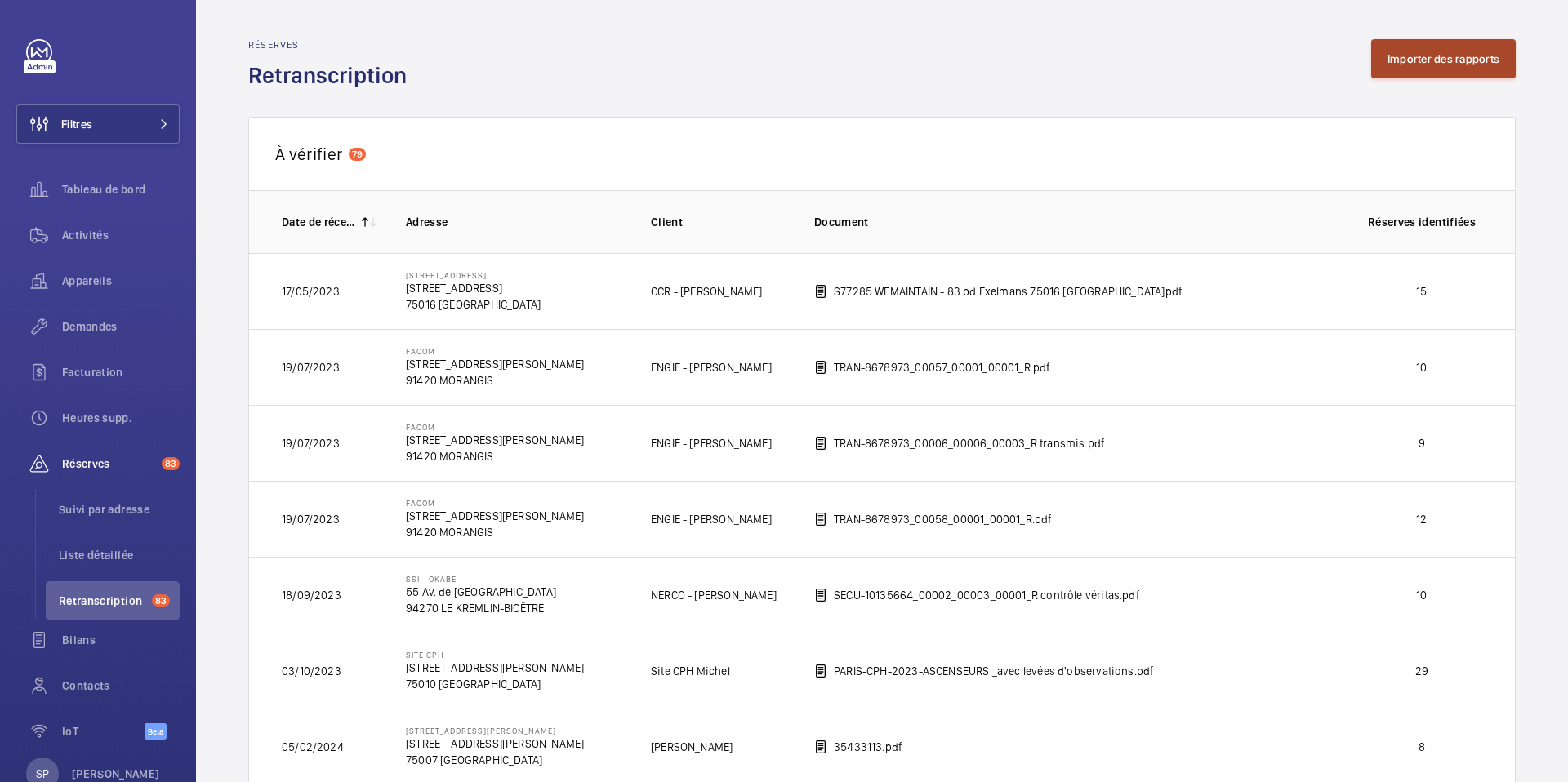
click at [1384, 69] on button "Importer des rapports" at bounding box center [1443, 59] width 144 height 39
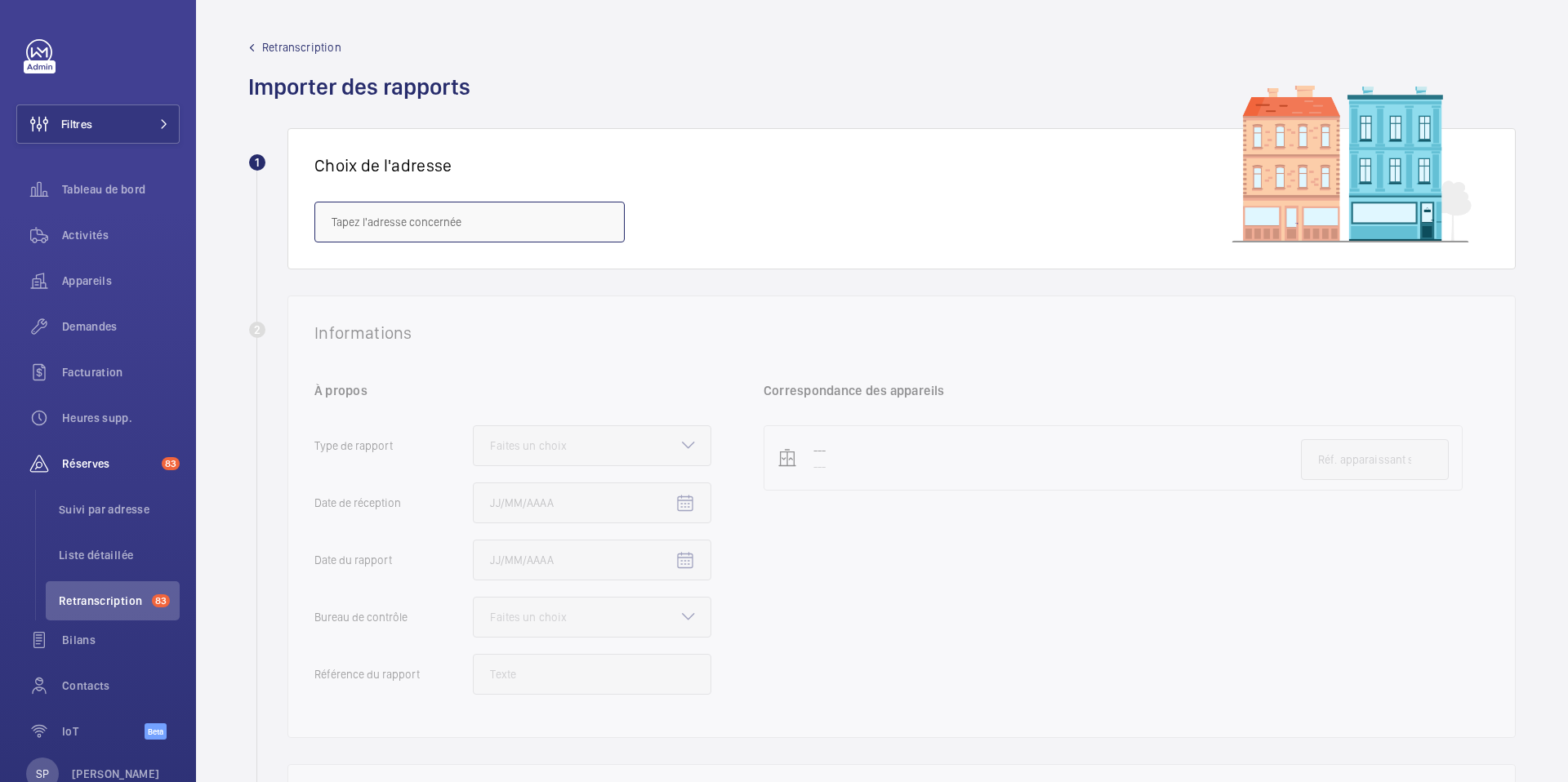
click at [479, 233] on input "text" at bounding box center [469, 222] width 311 height 41
paste input "[STREET_ADDRESS]"
click at [471, 279] on mat-option "[STREET_ADDRESS][GEOGRAPHIC_DATA][STREET_ADDRESS]" at bounding box center [469, 271] width 309 height 39
type input "[STREET_ADDRESS][GEOGRAPHIC_DATA][STREET_ADDRESS]"
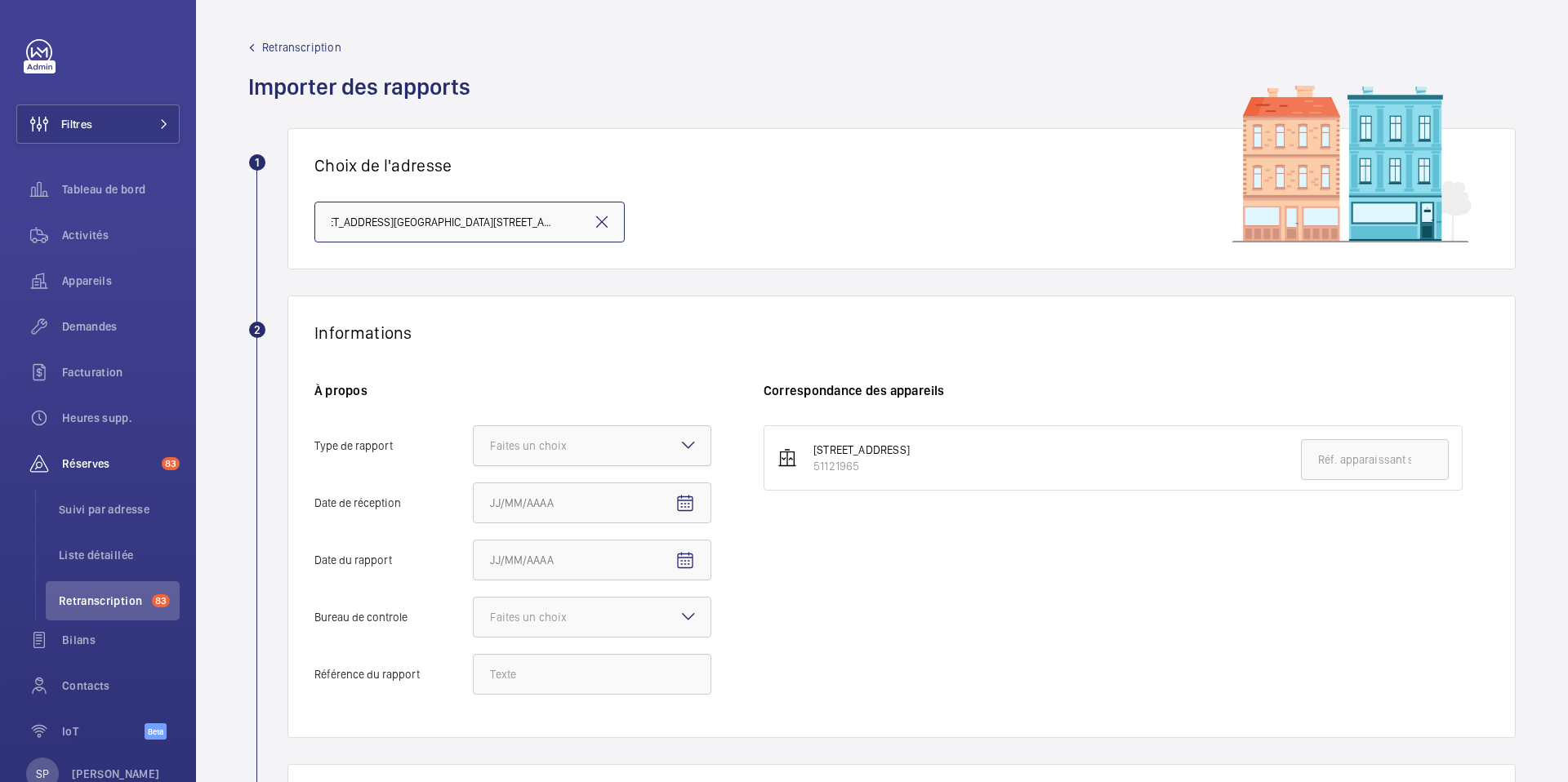
click at [625, 433] on div at bounding box center [592, 446] width 237 height 39
click at [473, 433] on input "Type de rapport Faites un choix" at bounding box center [473, 446] width 0 height 39
click at [606, 499] on span "Périodique" at bounding box center [592, 496] width 204 height 16
click at [473, 465] on input "Type de rapport Faites un choix Périodique Quinquennal Audit" at bounding box center [473, 446] width 0 height 39
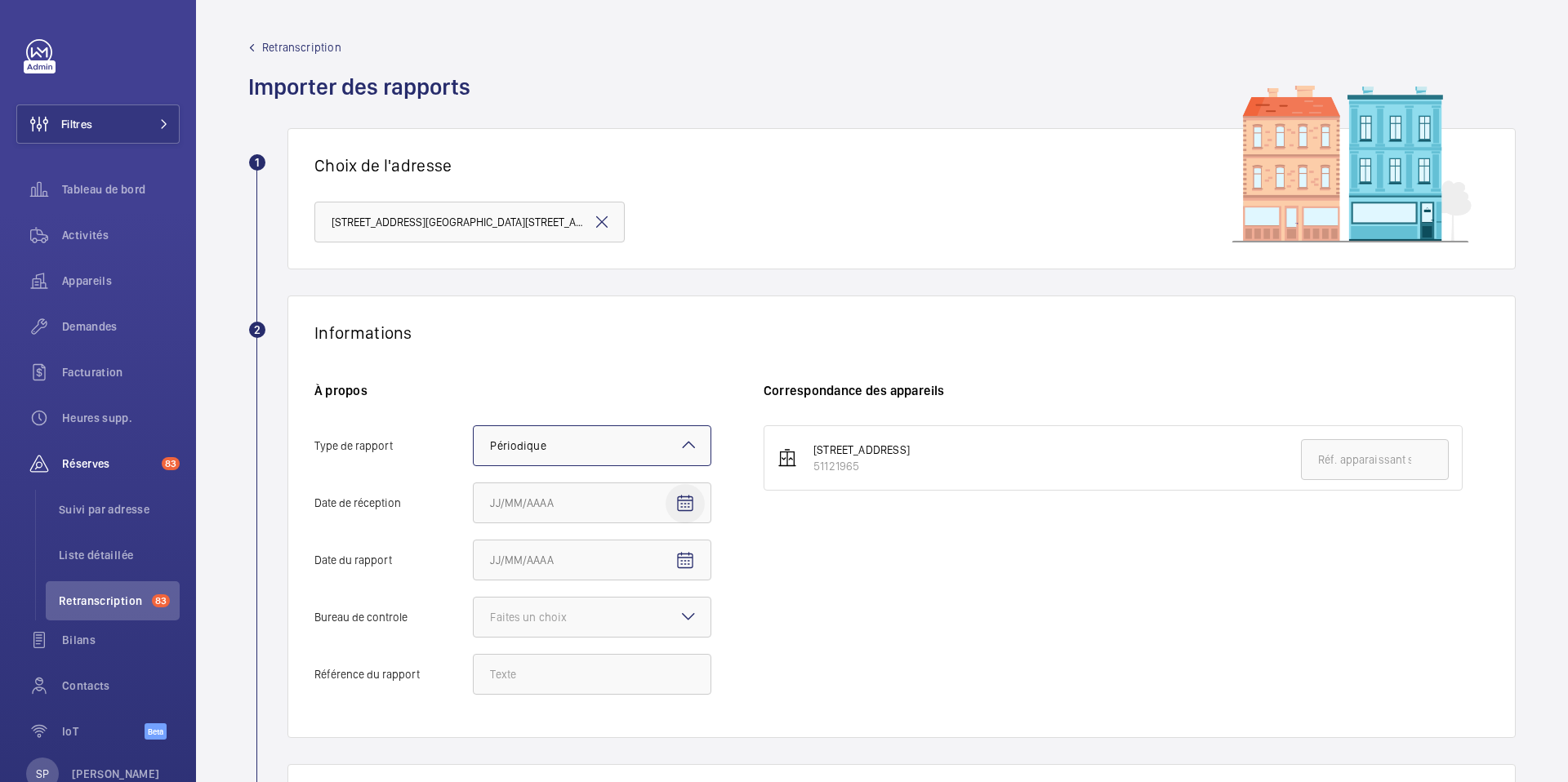
click at [688, 500] on mat-icon "Open calendar" at bounding box center [685, 504] width 20 height 20
click at [678, 256] on span "Previous month" at bounding box center [662, 260] width 33 height 33
click at [661, 259] on span "Previous month" at bounding box center [662, 260] width 33 height 33
click at [501, 326] on span "2" at bounding box center [497, 327] width 29 height 29
type input "02/06/2025"
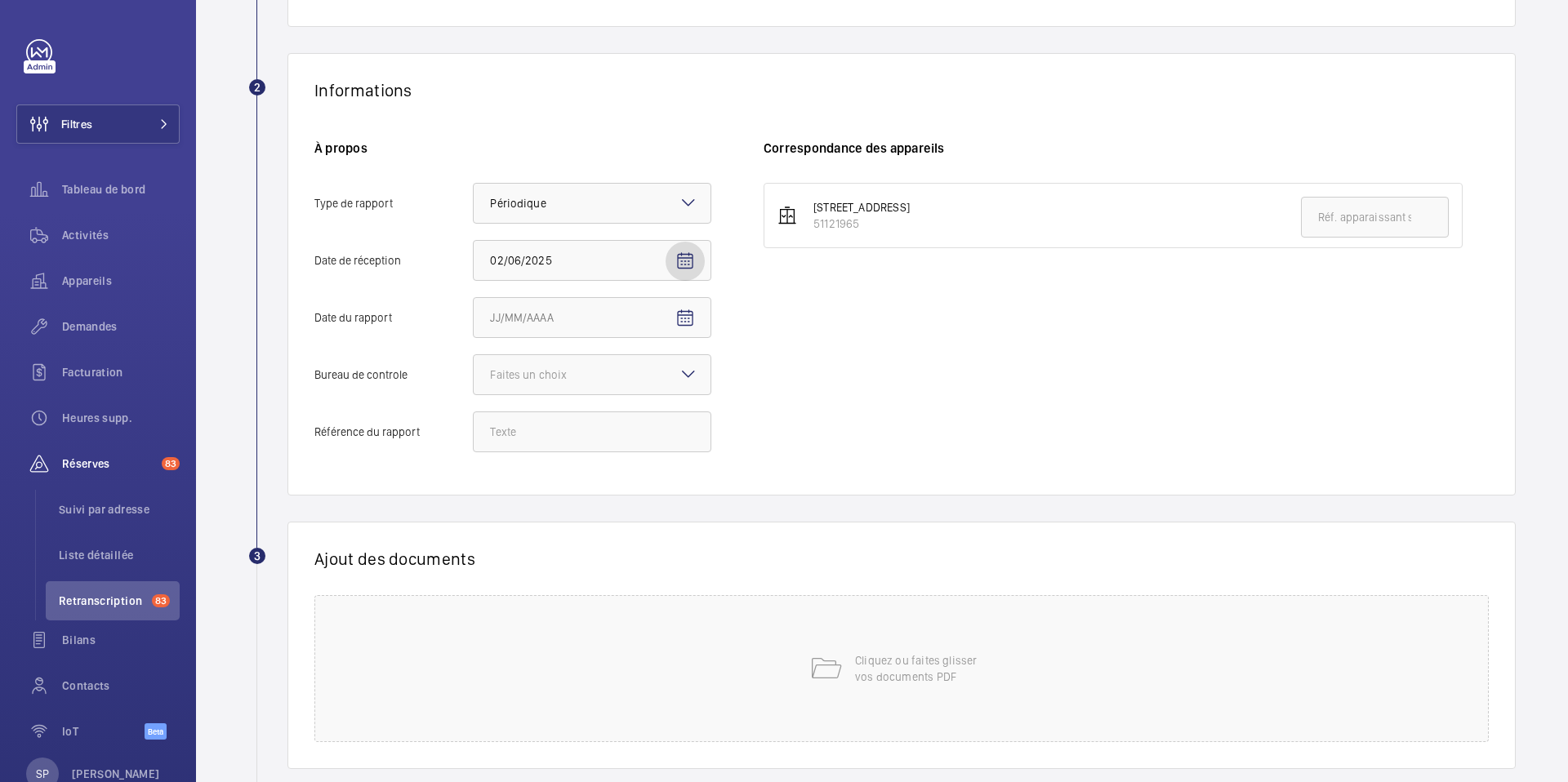
scroll to position [246, 0]
click at [693, 312] on mat-icon "Open calendar" at bounding box center [685, 314] width 20 height 20
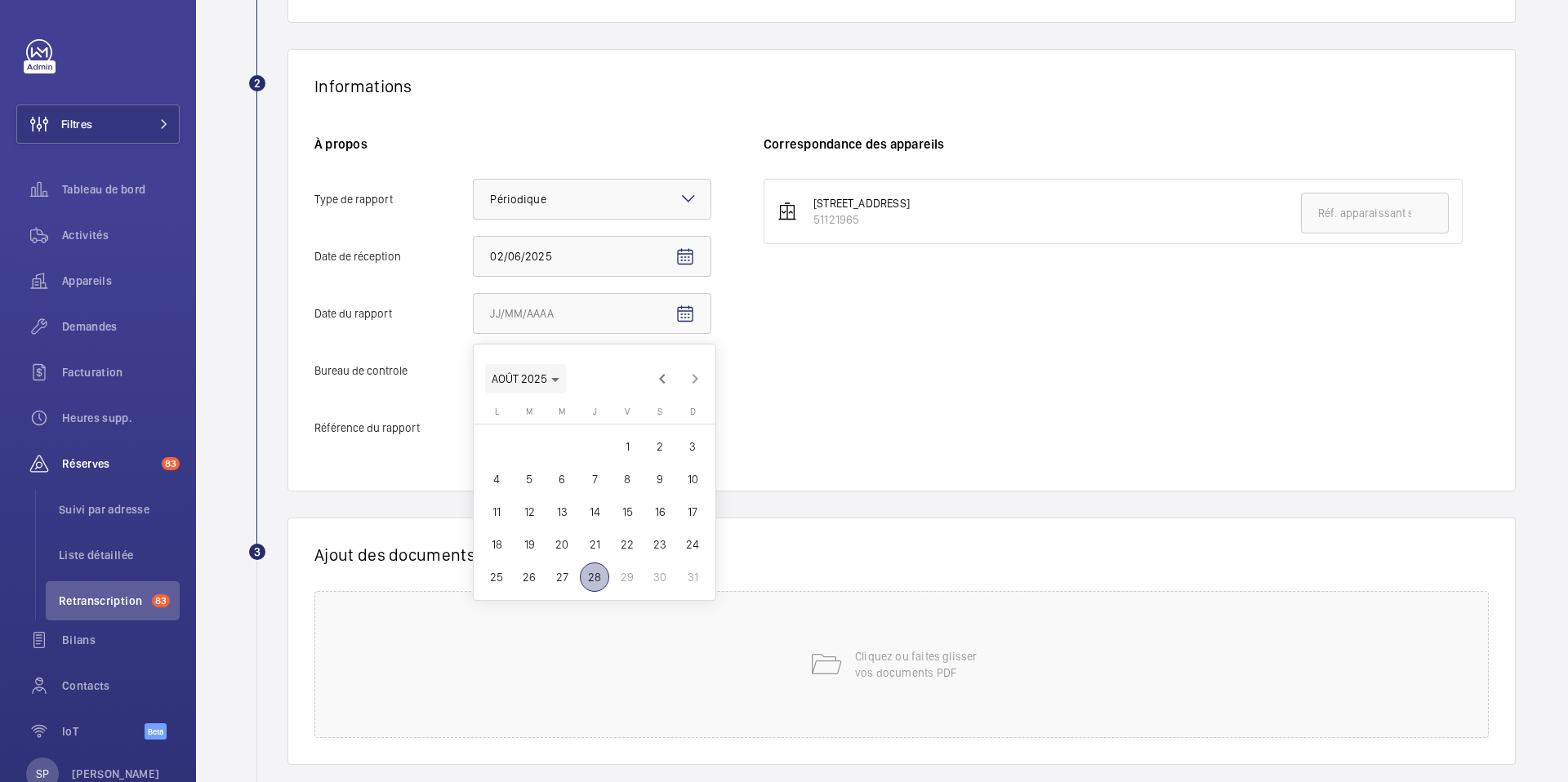
click at [545, 383] on span "AOÛT 2025" at bounding box center [520, 379] width 55 height 13
click at [675, 607] on span "2025" at bounding box center [681, 593] width 52 height 29
click at [420, 364] on div at bounding box center [784, 391] width 1568 height 782
click at [695, 318] on span "Open calendar" at bounding box center [685, 314] width 39 height 39
click at [529, 384] on span "AOÛT 2025" at bounding box center [520, 379] width 55 height 13
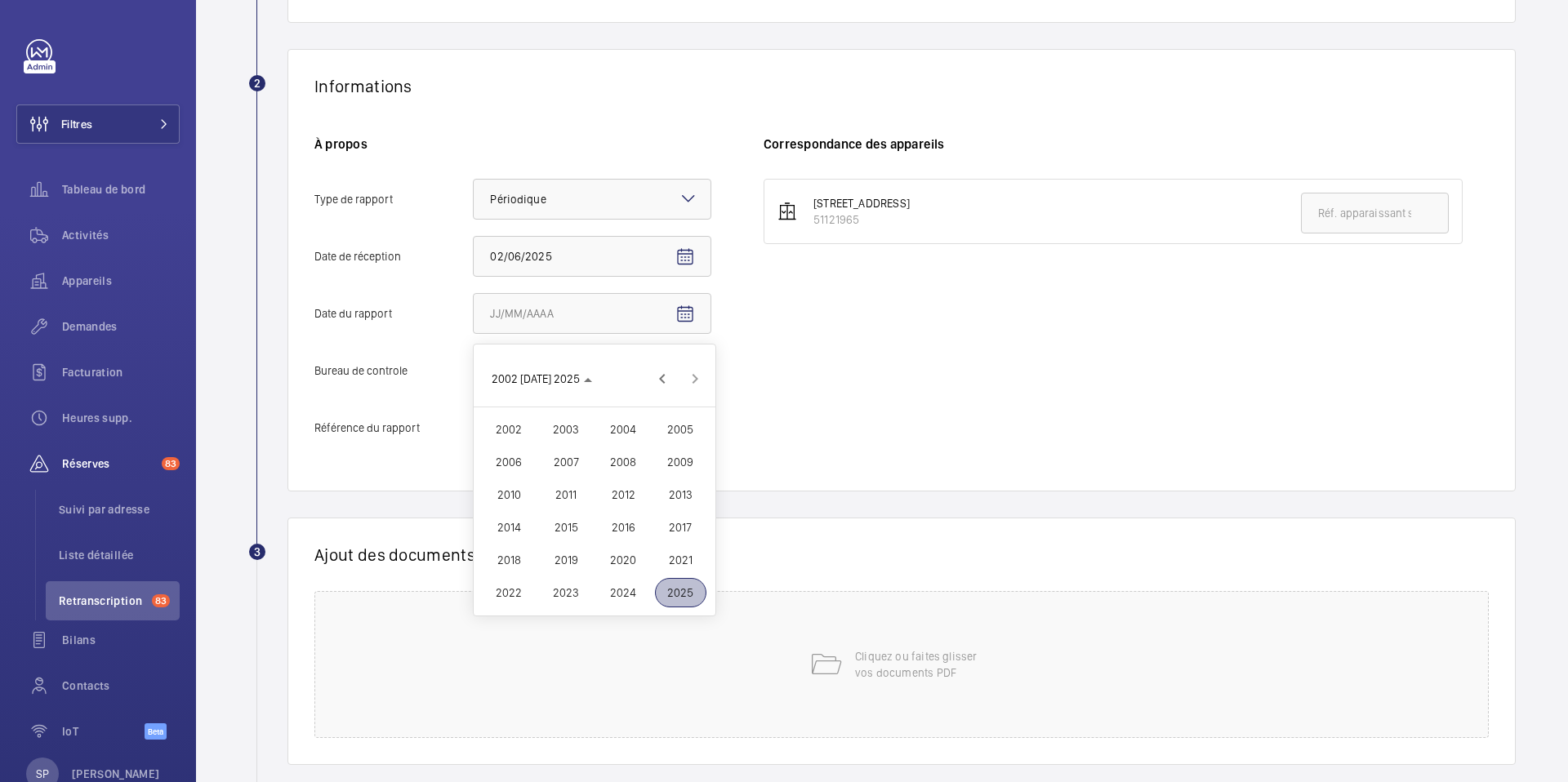
click at [621, 609] on div "2002 2003 2004 2005 2006 2007 2008 2009 2010 2011 2012 2013 2014 2015 2016 2017…" at bounding box center [594, 511] width 242 height 209
click at [619, 596] on span "2024" at bounding box center [624, 593] width 52 height 29
click at [667, 493] on span "DÉC." at bounding box center [681, 495] width 52 height 29
click at [651, 573] on span "28" at bounding box center [659, 576] width 29 height 29
type input "[DATE]"
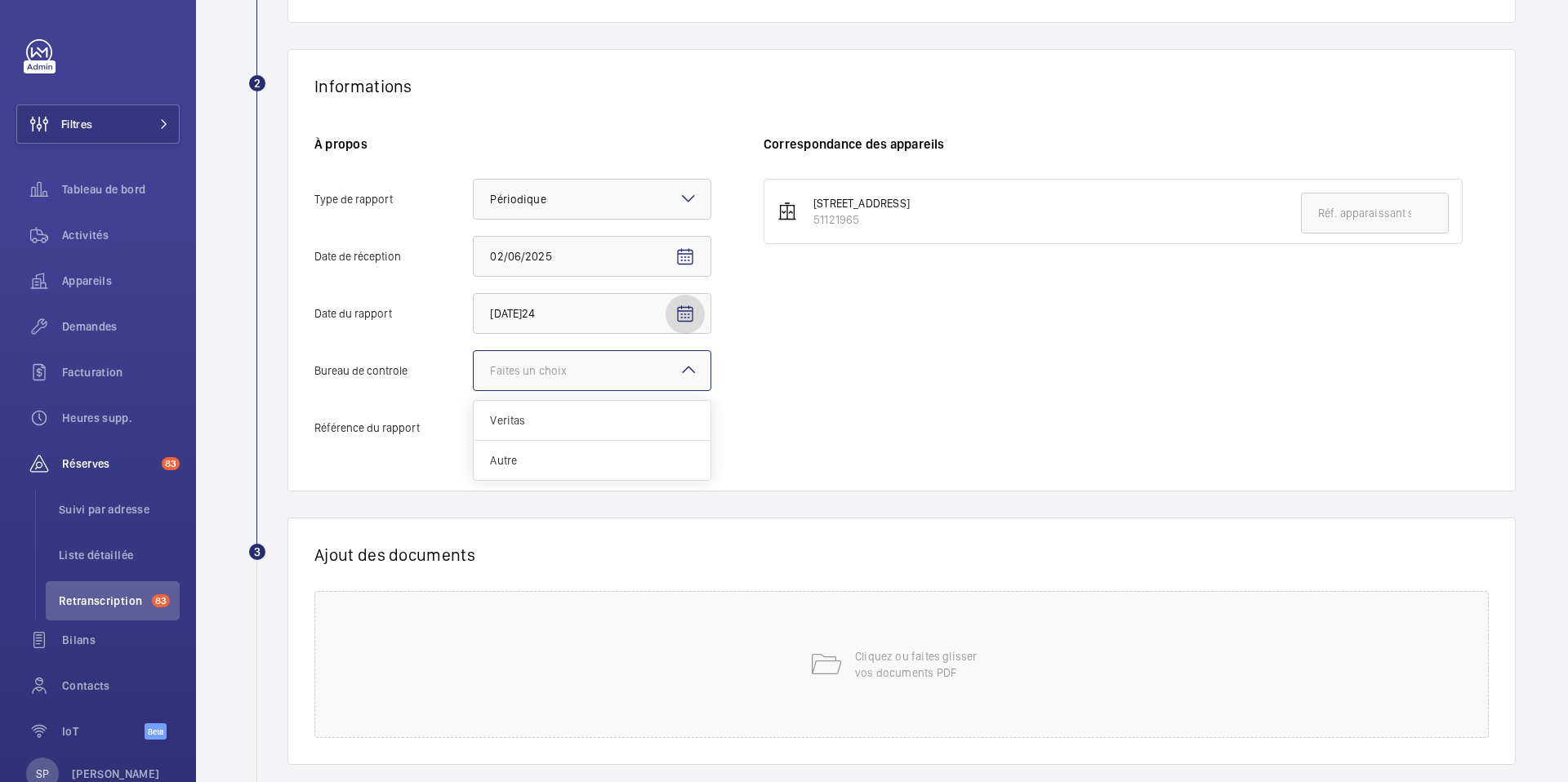
click at [522, 383] on div at bounding box center [592, 371] width 237 height 39
click at [473, 383] on input "Bureau de controle Faites un choix Veritas Autre" at bounding box center [473, 371] width 0 height 39
click at [527, 472] on div "Autre" at bounding box center [592, 461] width 237 height 39
click at [473, 391] on input "Bureau de controle Faites un choix Veritas Autre" at bounding box center [473, 371] width 0 height 39
click at [527, 428] on input "Référence du rapport" at bounding box center [592, 428] width 238 height 41
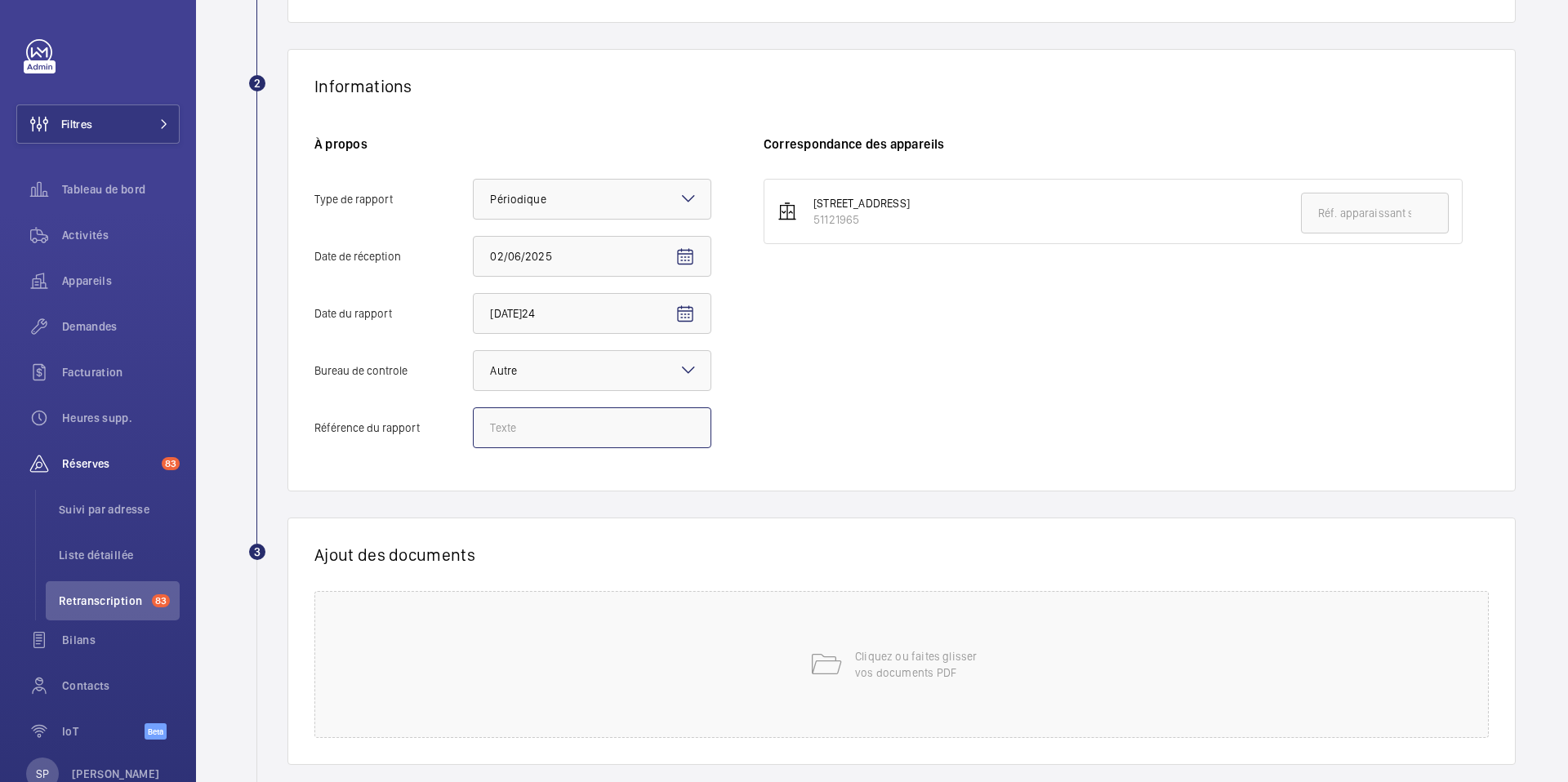
click at [562, 427] on input "Référence du rapport" at bounding box center [592, 428] width 238 height 41
paste input "Audit Socotec 2024"
type input "Audit Socotec 2024"
drag, startPoint x: 874, startPoint y: 229, endPoint x: 856, endPoint y: 235, distance: 19.0
click at [872, 230] on li "[STREET_ADDRESS]" at bounding box center [1113, 211] width 699 height 65
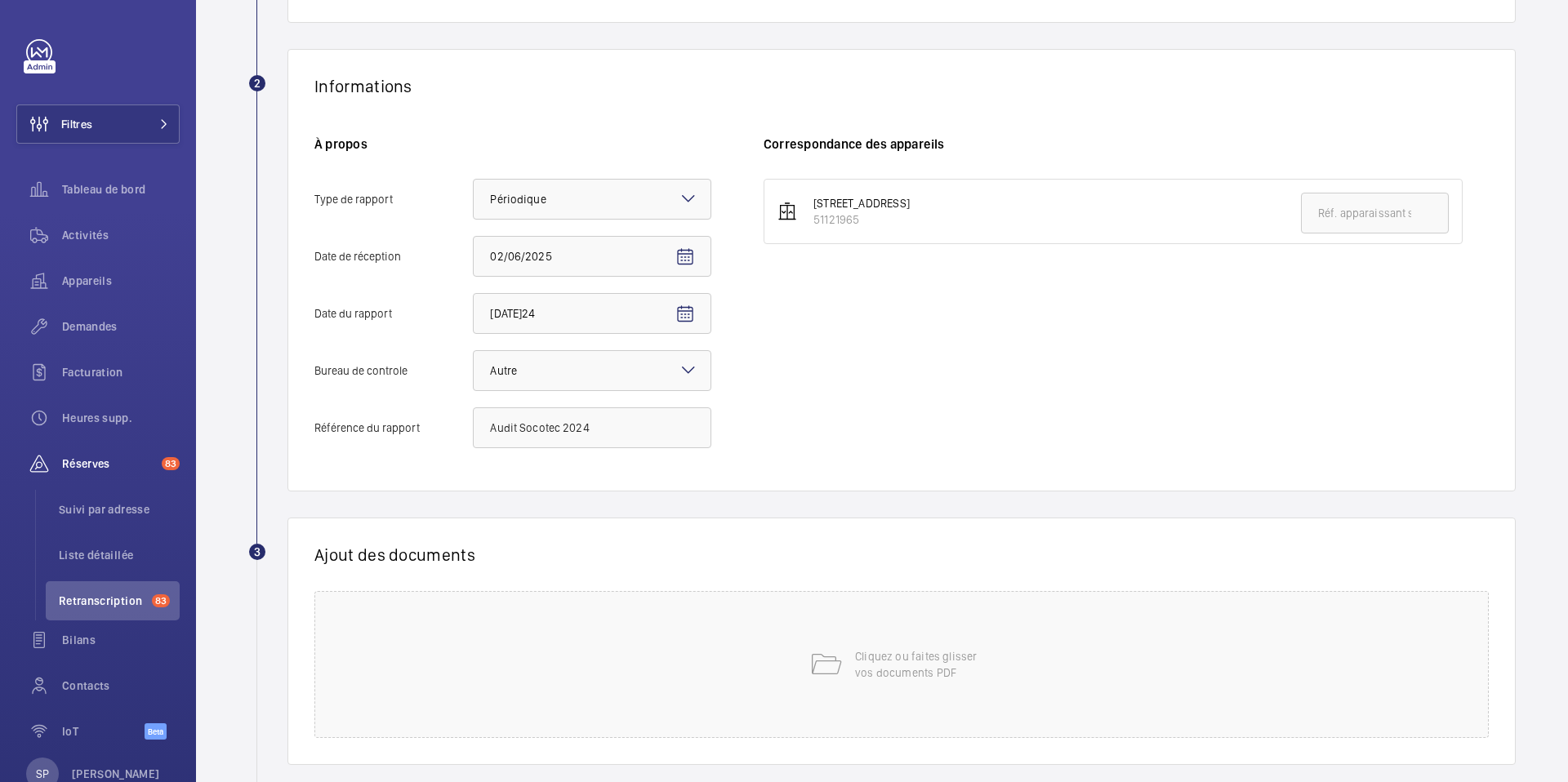
drag, startPoint x: 861, startPoint y: 223, endPoint x: 813, endPoint y: 222, distance: 48.0
click at [813, 222] on div "51121965" at bounding box center [861, 220] width 96 height 16
copy div "51121965"
click at [1346, 214] on input "text" at bounding box center [1375, 214] width 148 height 41
paste input "51121965"
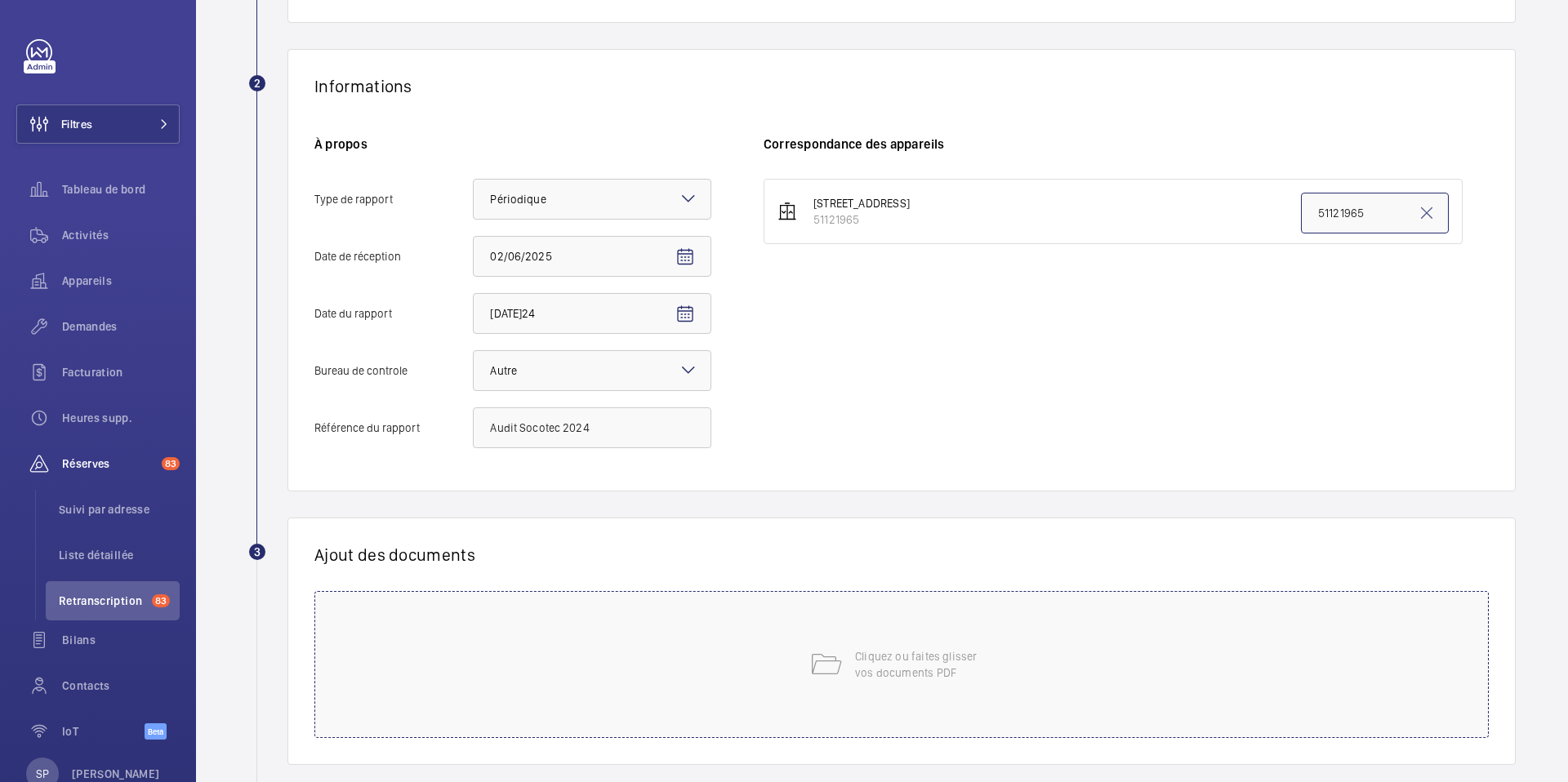
type input "51121965"
click at [783, 623] on div "Cliquez ou faites glisser vos documents PDF" at bounding box center [901, 665] width 1175 height 147
click at [1069, 623] on button "Choisissez les appareils concernés" at bounding box center [1087, 611] width 647 height 39
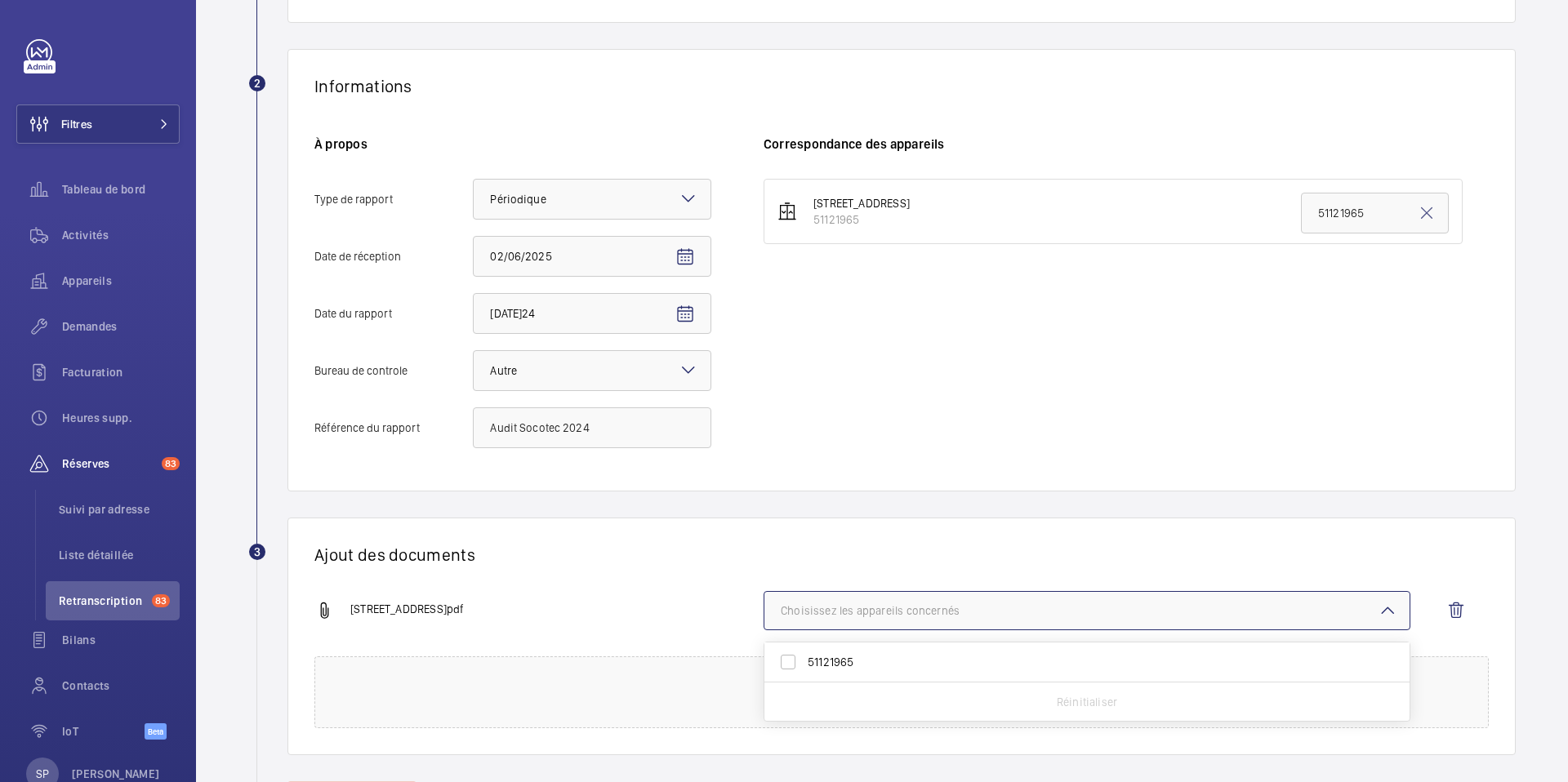
click at [969, 667] on span "51121965" at bounding box center [1088, 662] width 562 height 16
click at [804, 667] on input "51121965" at bounding box center [788, 662] width 33 height 33
checkbox input "true"
click at [630, 620] on div "[STREET_ADDRESS]pdf" at bounding box center [538, 611] width 449 height 20
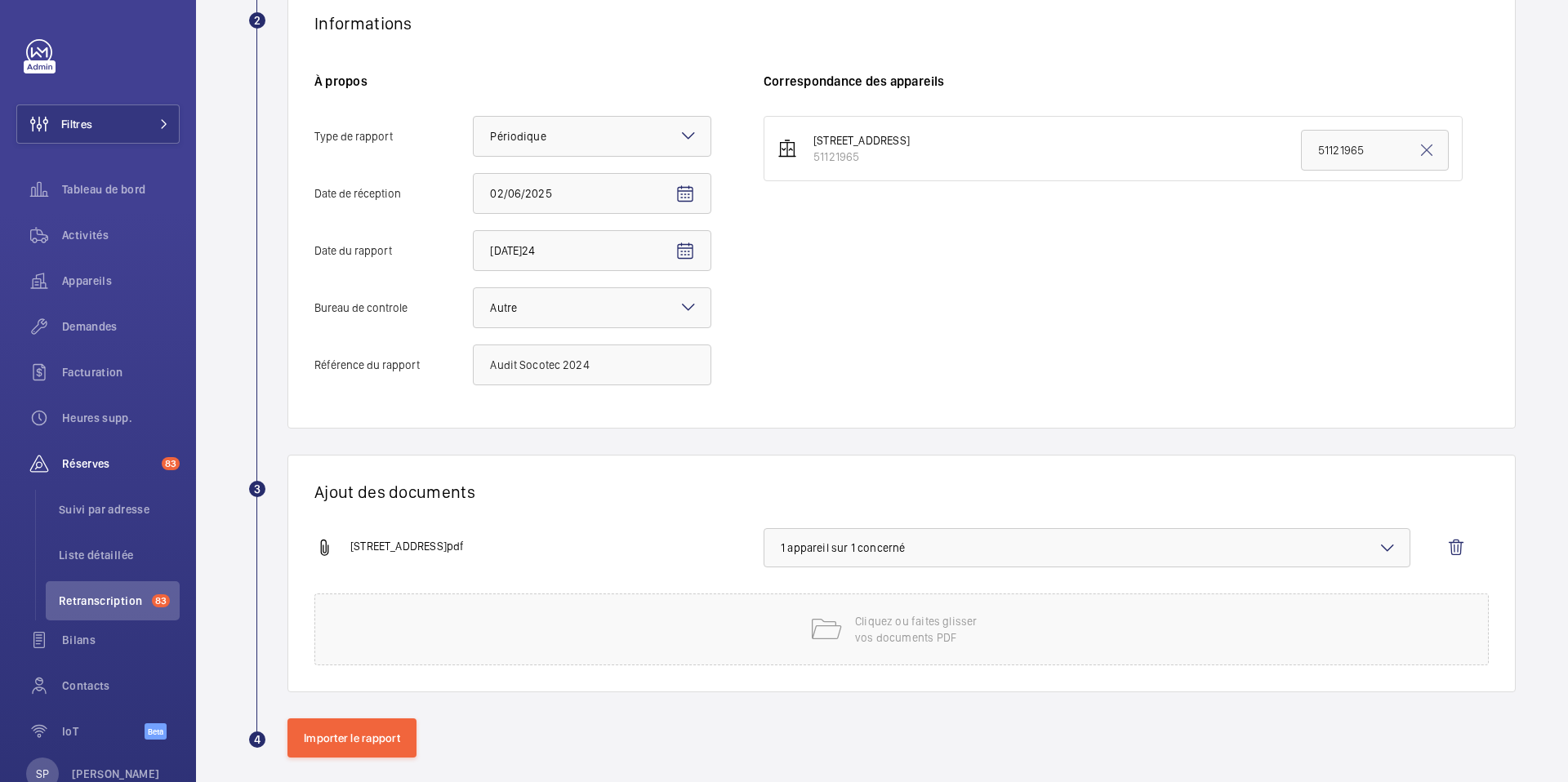
scroll to position [324, 0]
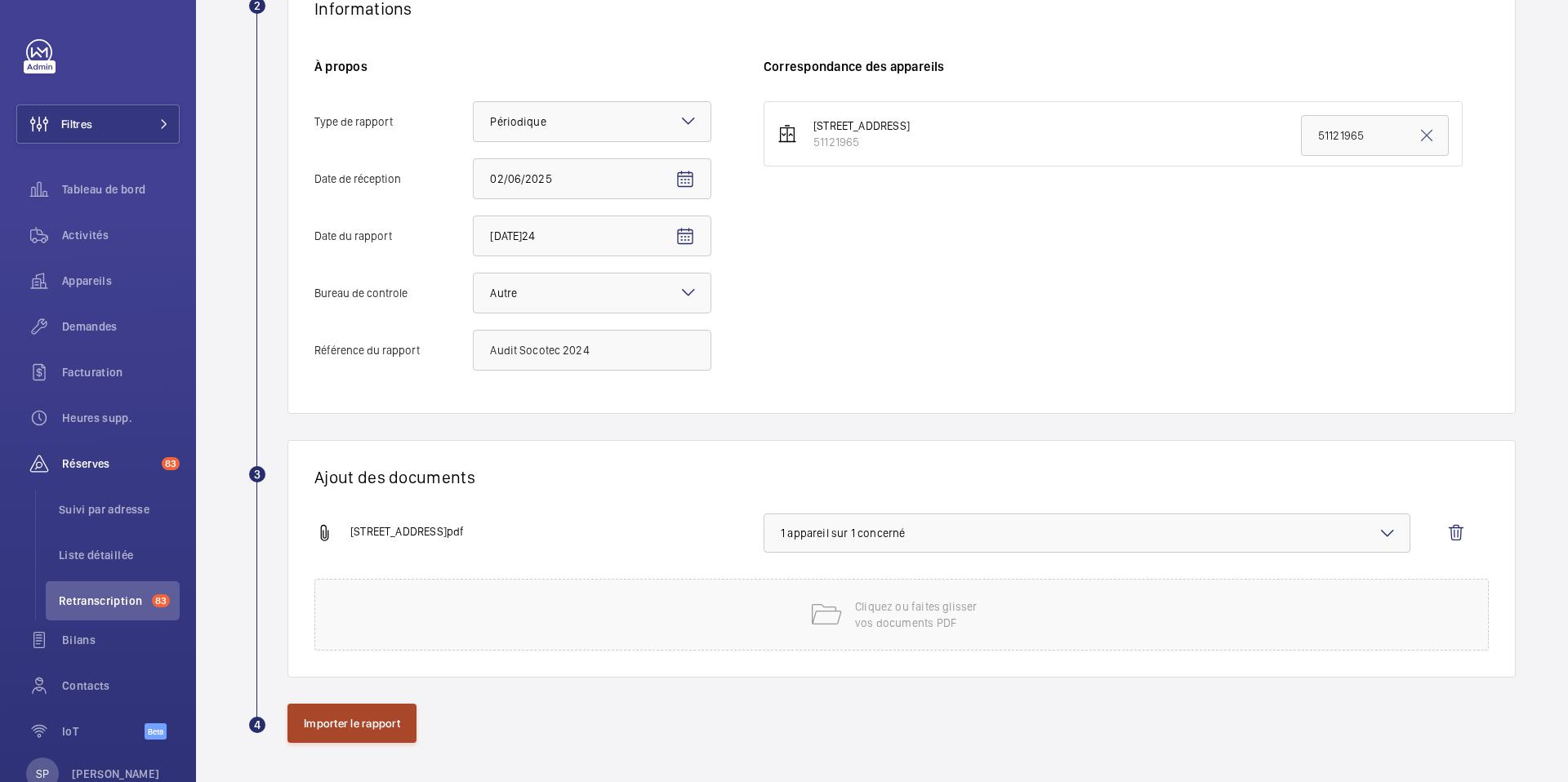
click at [317, 714] on button "Importer le rapport" at bounding box center [352, 723] width 129 height 39
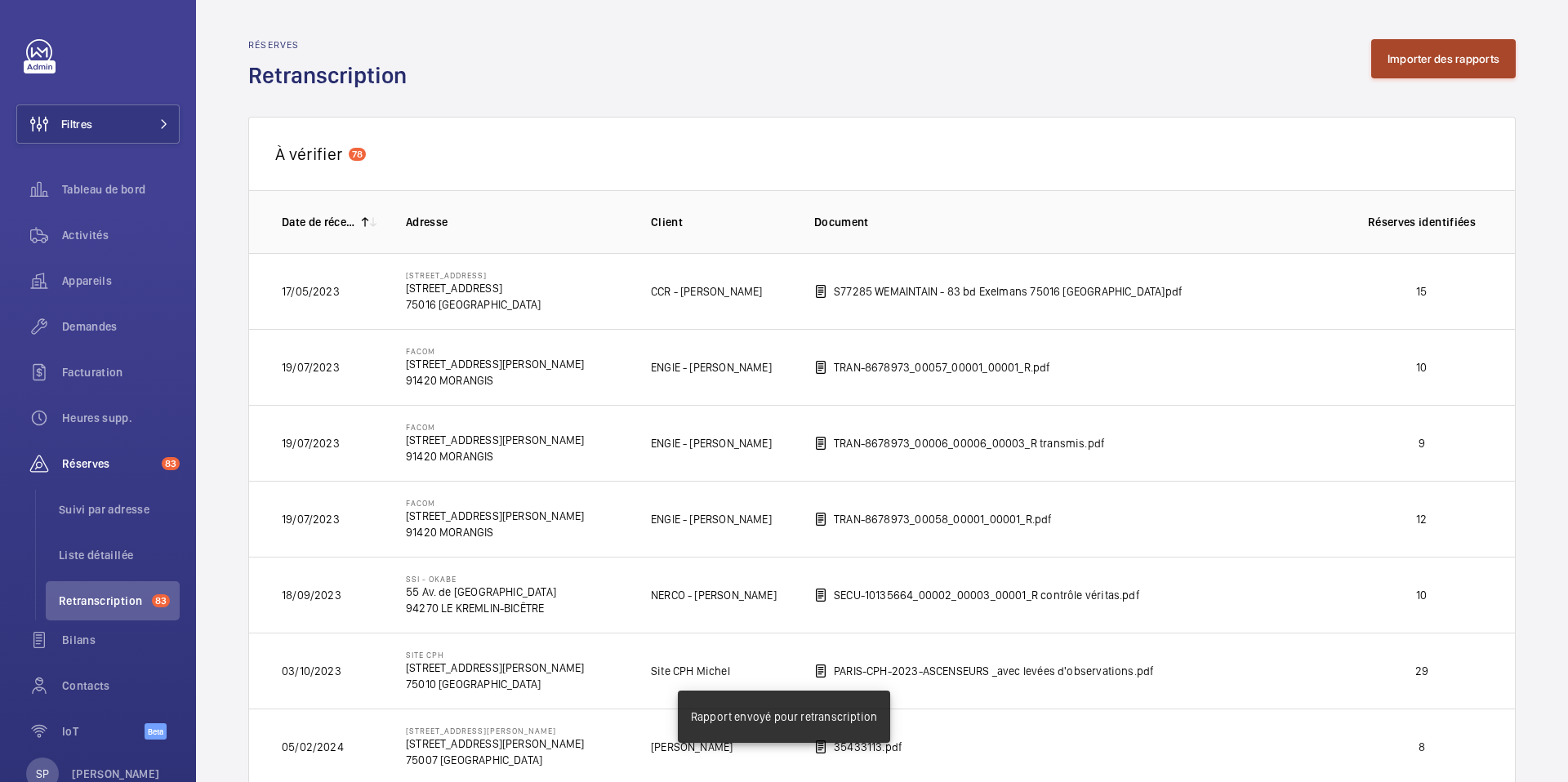
click at [1481, 72] on button "Importer des rapports" at bounding box center [1443, 59] width 144 height 39
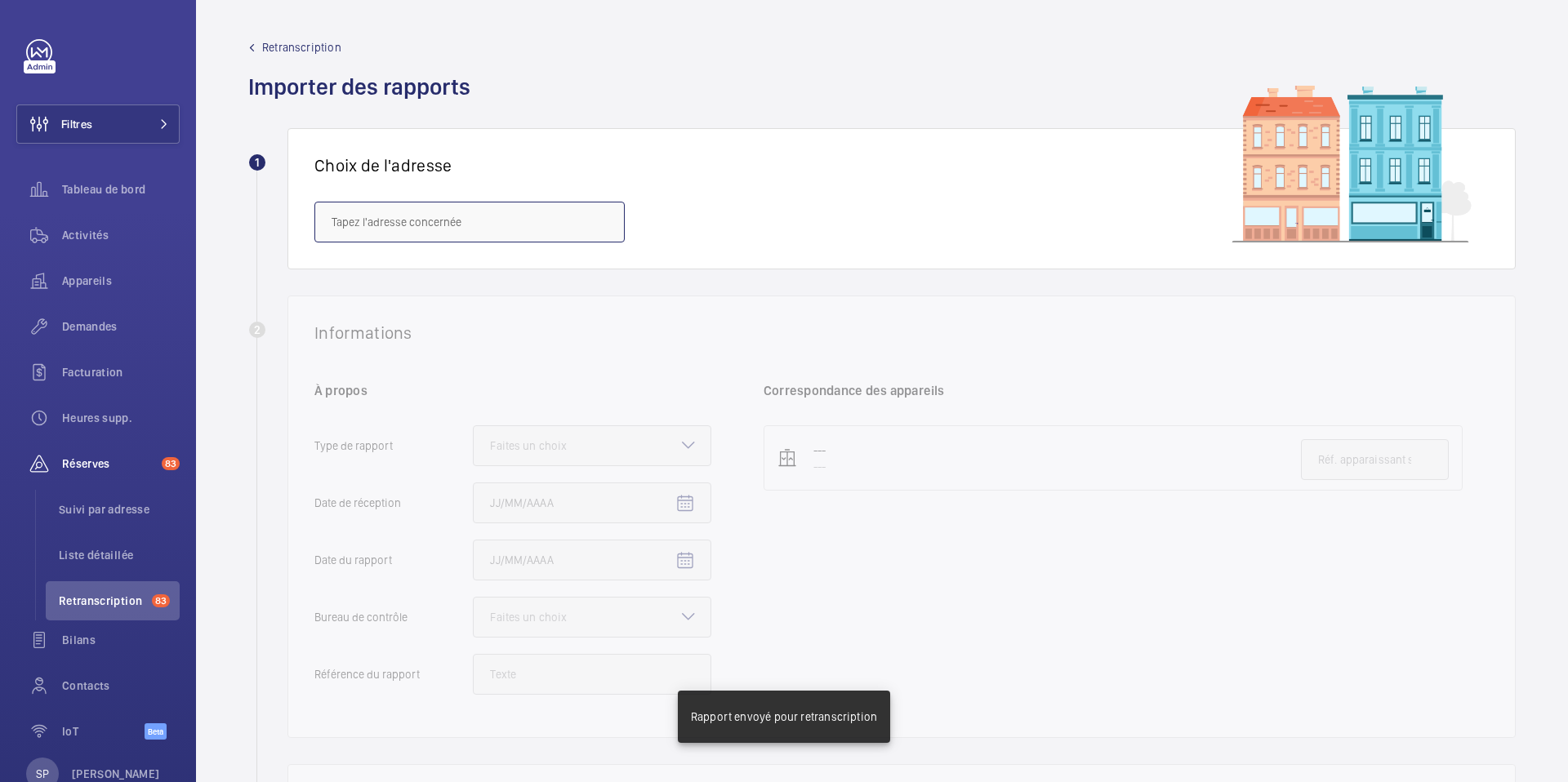
click at [482, 224] on input "text" at bounding box center [469, 222] width 311 height 41
paste input "[STREET_ADDRESS]"
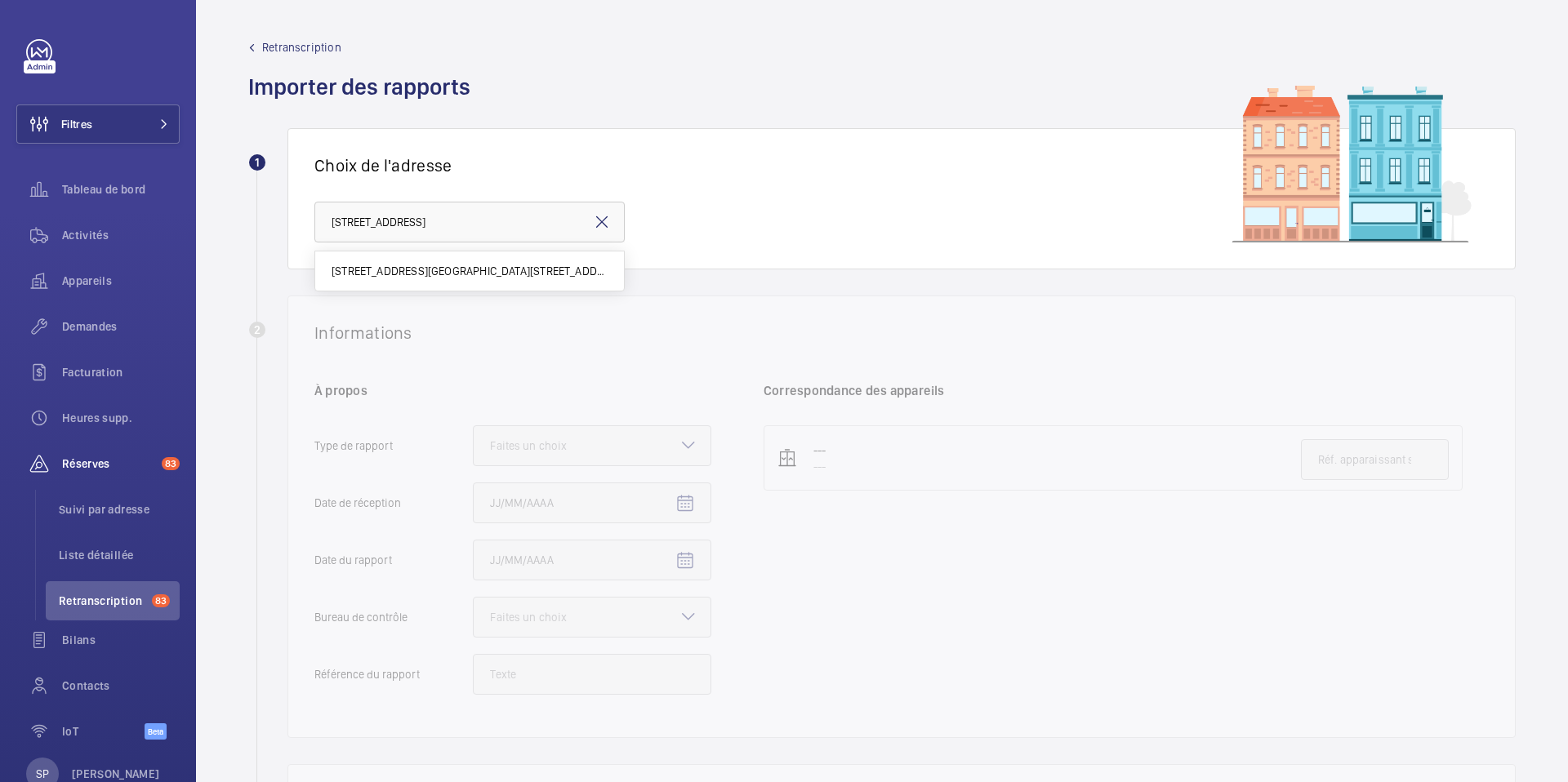
click at [474, 262] on mat-option "[STREET_ADDRESS][GEOGRAPHIC_DATA][STREET_ADDRESS]" at bounding box center [469, 271] width 309 height 39
type input "[STREET_ADDRESS][GEOGRAPHIC_DATA][STREET_ADDRESS]"
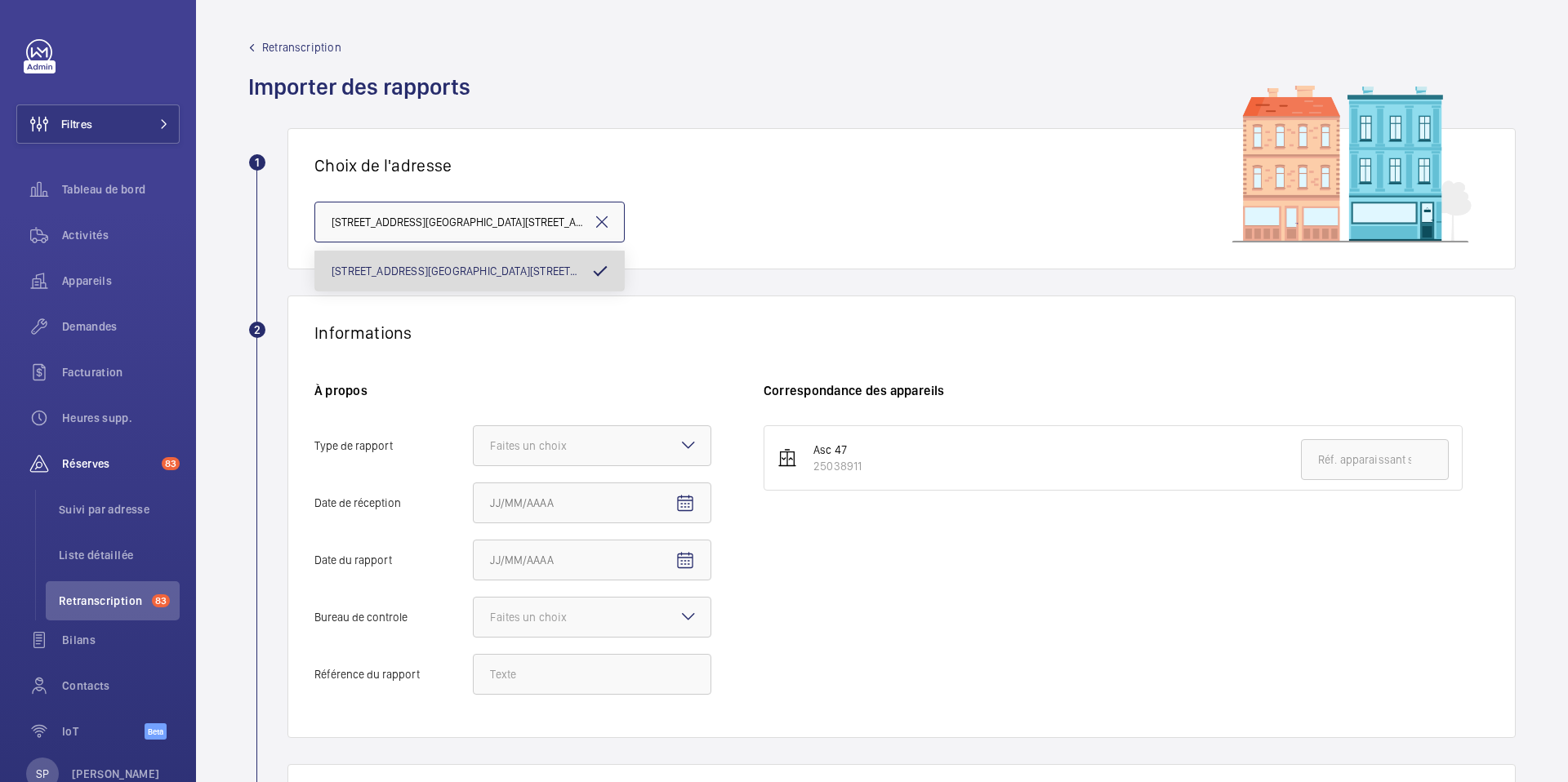
scroll to position [0, 109]
click at [598, 435] on div at bounding box center [592, 446] width 237 height 39
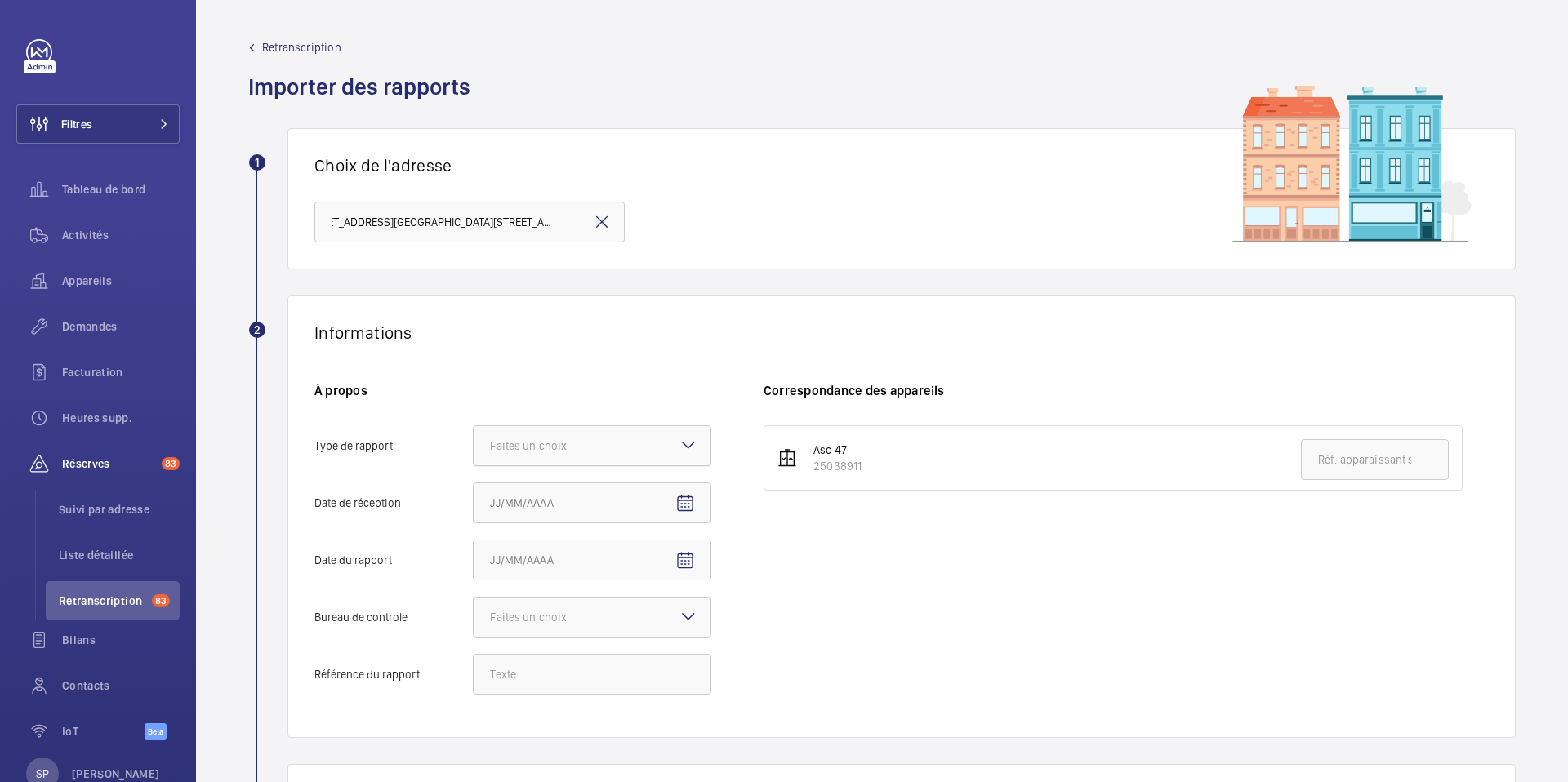
click at [473, 435] on input "Type de rapport Faites un choix" at bounding box center [473, 446] width 0 height 39
click at [594, 512] on div "Périodique" at bounding box center [592, 496] width 237 height 40
click at [473, 465] on input "Type de rapport Faites un choix Périodique Quinquennal Audit" at bounding box center [473, 446] width 0 height 39
click at [679, 507] on mat-icon "Open calendar" at bounding box center [685, 504] width 20 height 20
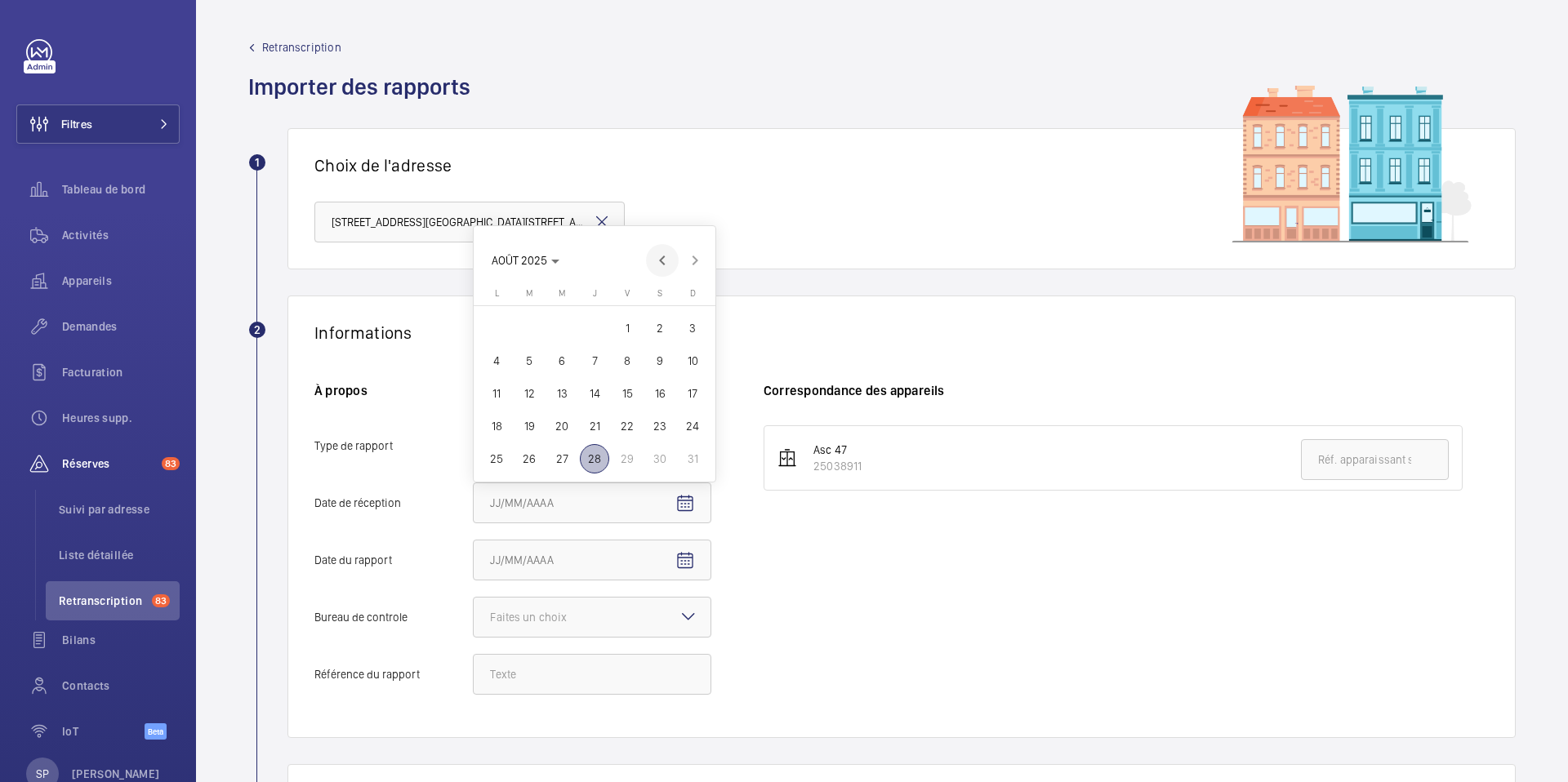
click at [662, 256] on span "Previous month" at bounding box center [662, 260] width 33 height 33
click at [503, 333] on span "2" at bounding box center [497, 327] width 29 height 29
type input "02/06/2025"
click at [687, 563] on mat-icon "Open calendar" at bounding box center [685, 561] width 20 height 20
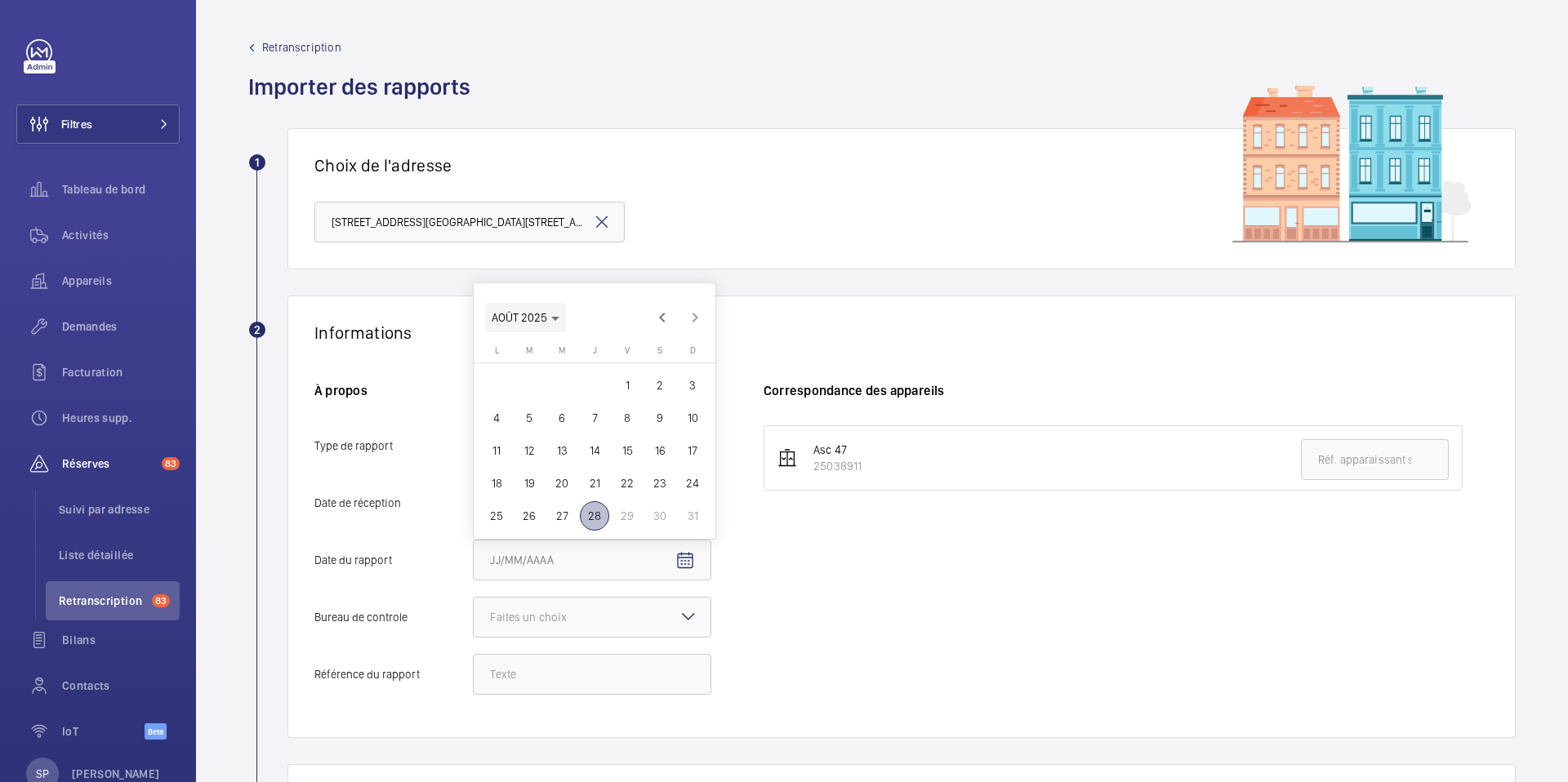
click at [530, 323] on span "AOÛT 2025" at bounding box center [520, 318] width 55 height 13
click at [618, 512] on span "2024" at bounding box center [624, 516] width 52 height 29
click at [677, 521] on span "DÉC." at bounding box center [681, 516] width 52 height 29
click at [659, 484] on span "28" at bounding box center [659, 483] width 29 height 29
type input "[DATE]"
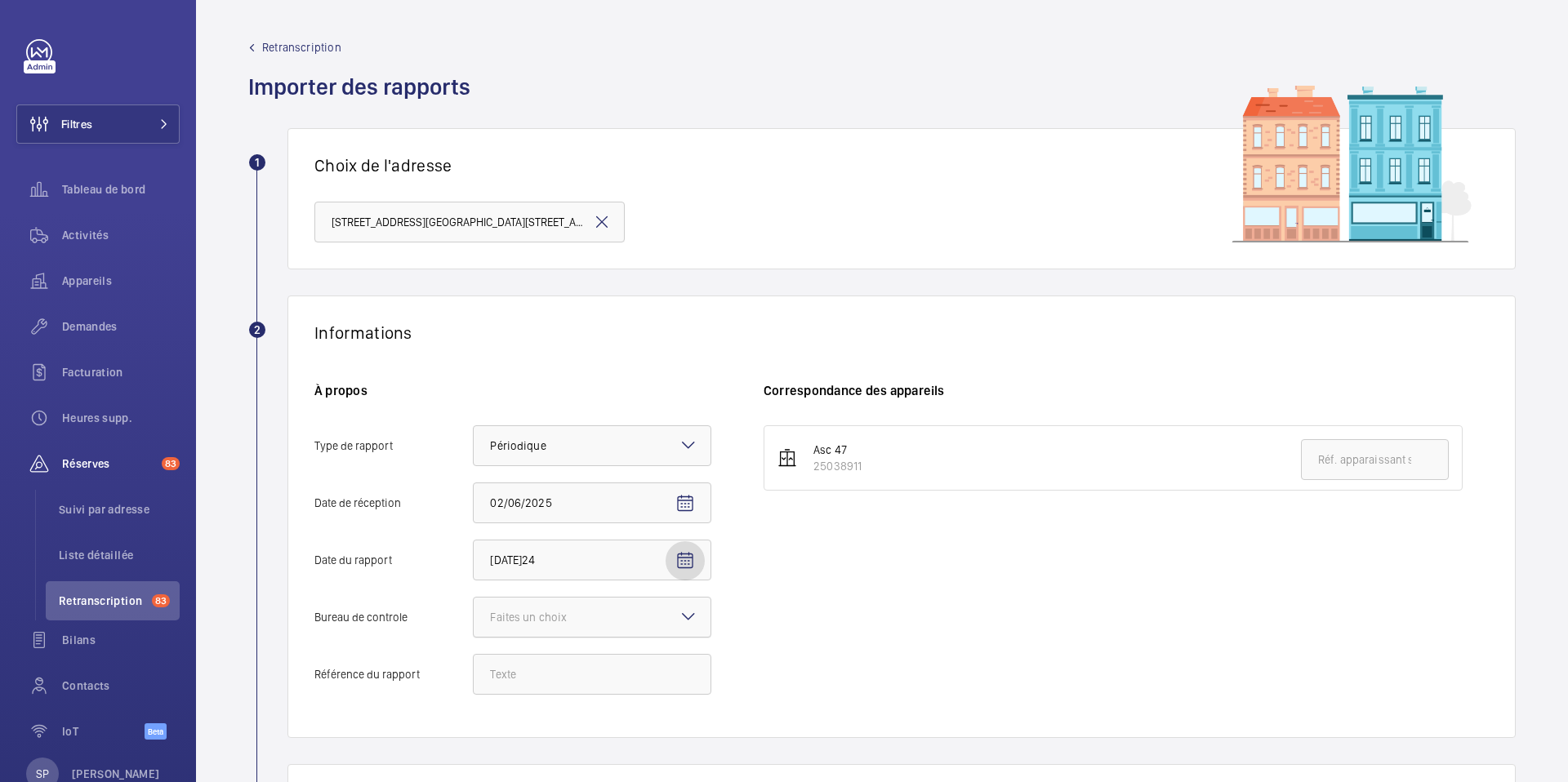
click at [642, 613] on div at bounding box center [592, 617] width 237 height 39
click at [473, 613] on input "Bureau de controle Faites un choix" at bounding box center [473, 617] width 0 height 39
click at [564, 699] on span "Autre" at bounding box center [592, 707] width 204 height 16
click at [473, 637] on input "Bureau de controle Faites un choix Veritas Autre" at bounding box center [473, 617] width 0 height 39
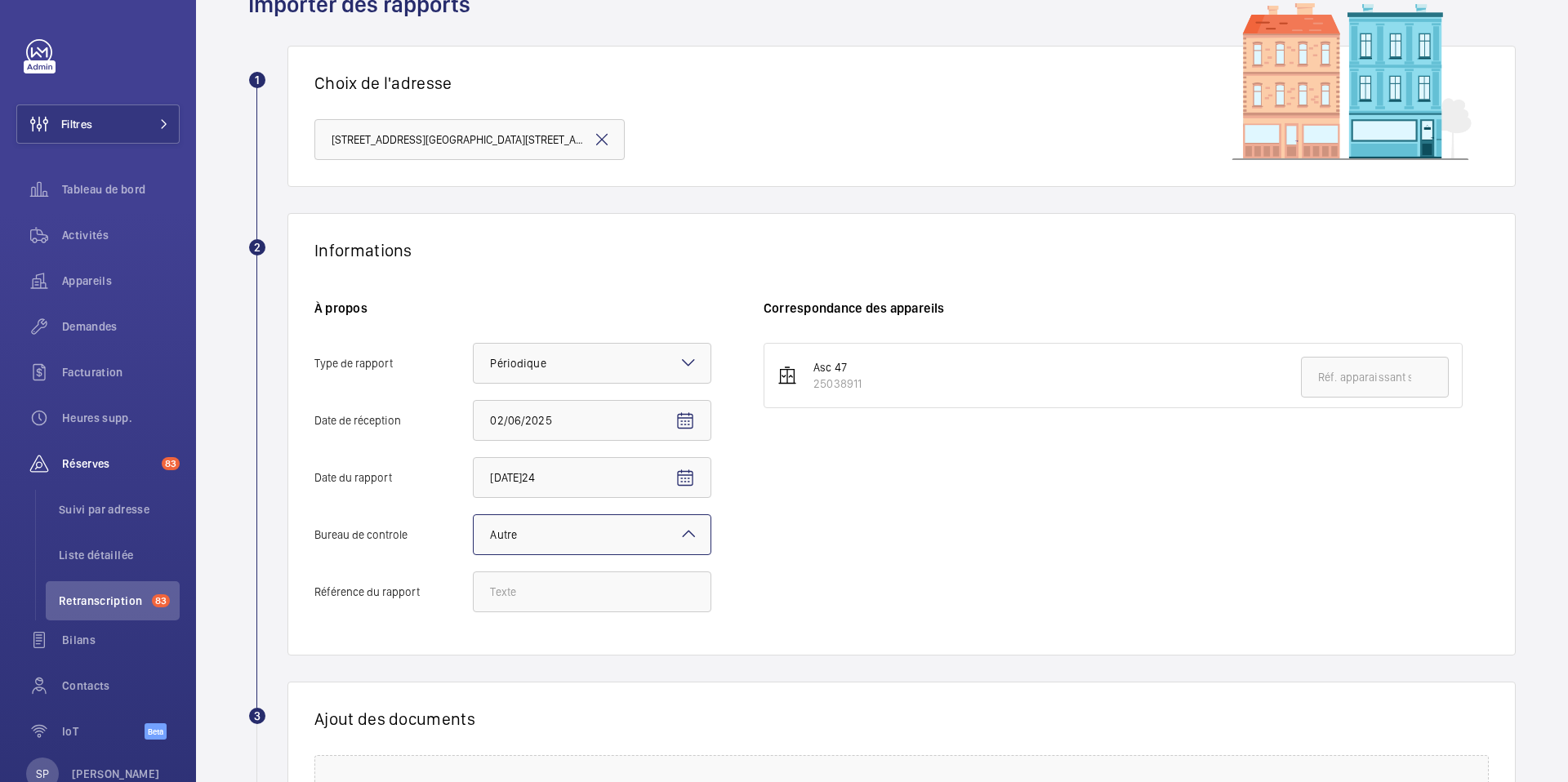
scroll to position [86, 0]
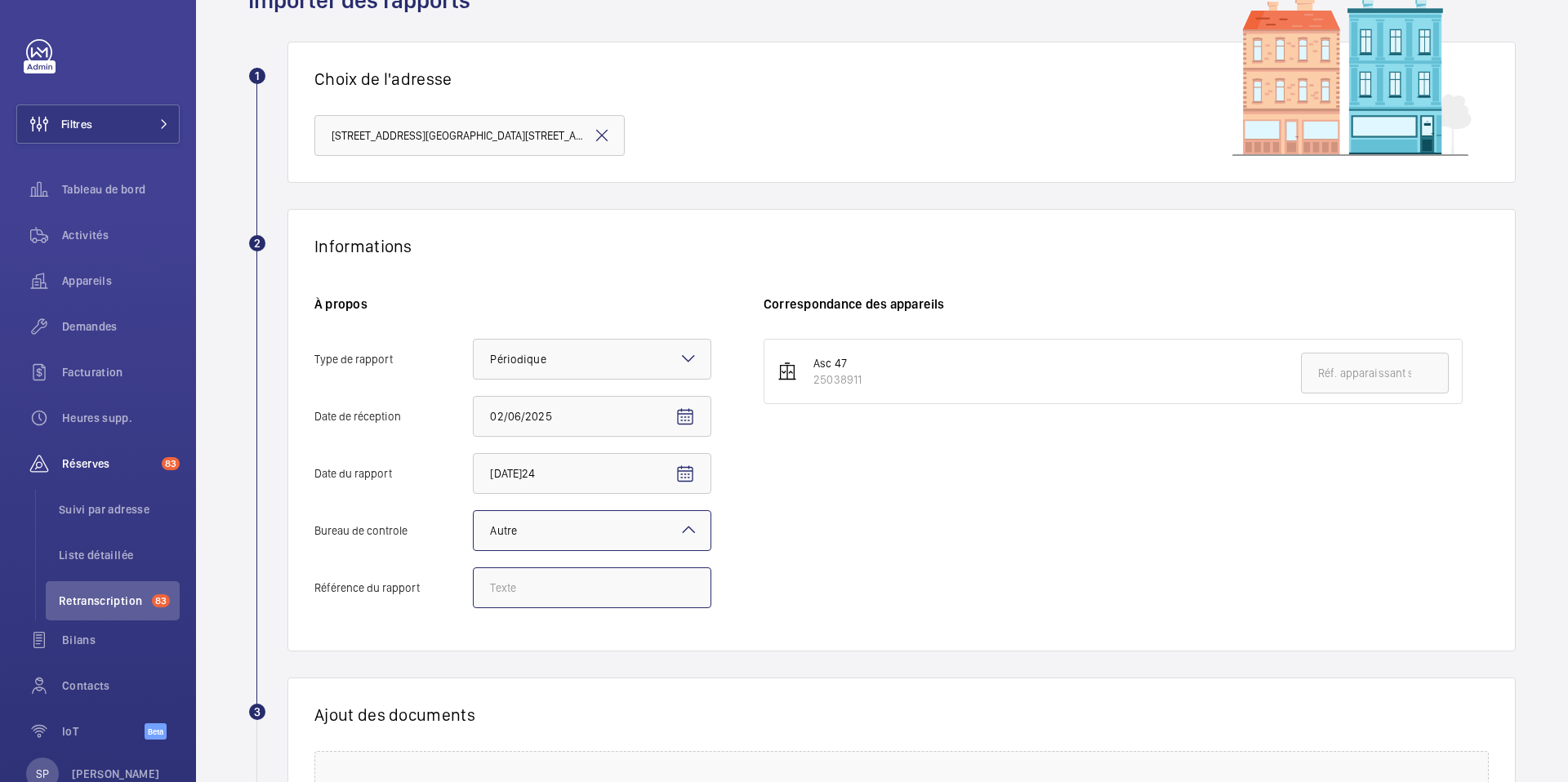
click at [536, 604] on input "Référence du rapport" at bounding box center [592, 588] width 238 height 41
paste input "Audit Socotec 2024"
type input "Audit Socotec 2024"
click at [854, 496] on div "Asc 47 25038911" at bounding box center [1126, 481] width 725 height 286
drag, startPoint x: 814, startPoint y: 382, endPoint x: 869, endPoint y: 373, distance: 55.7
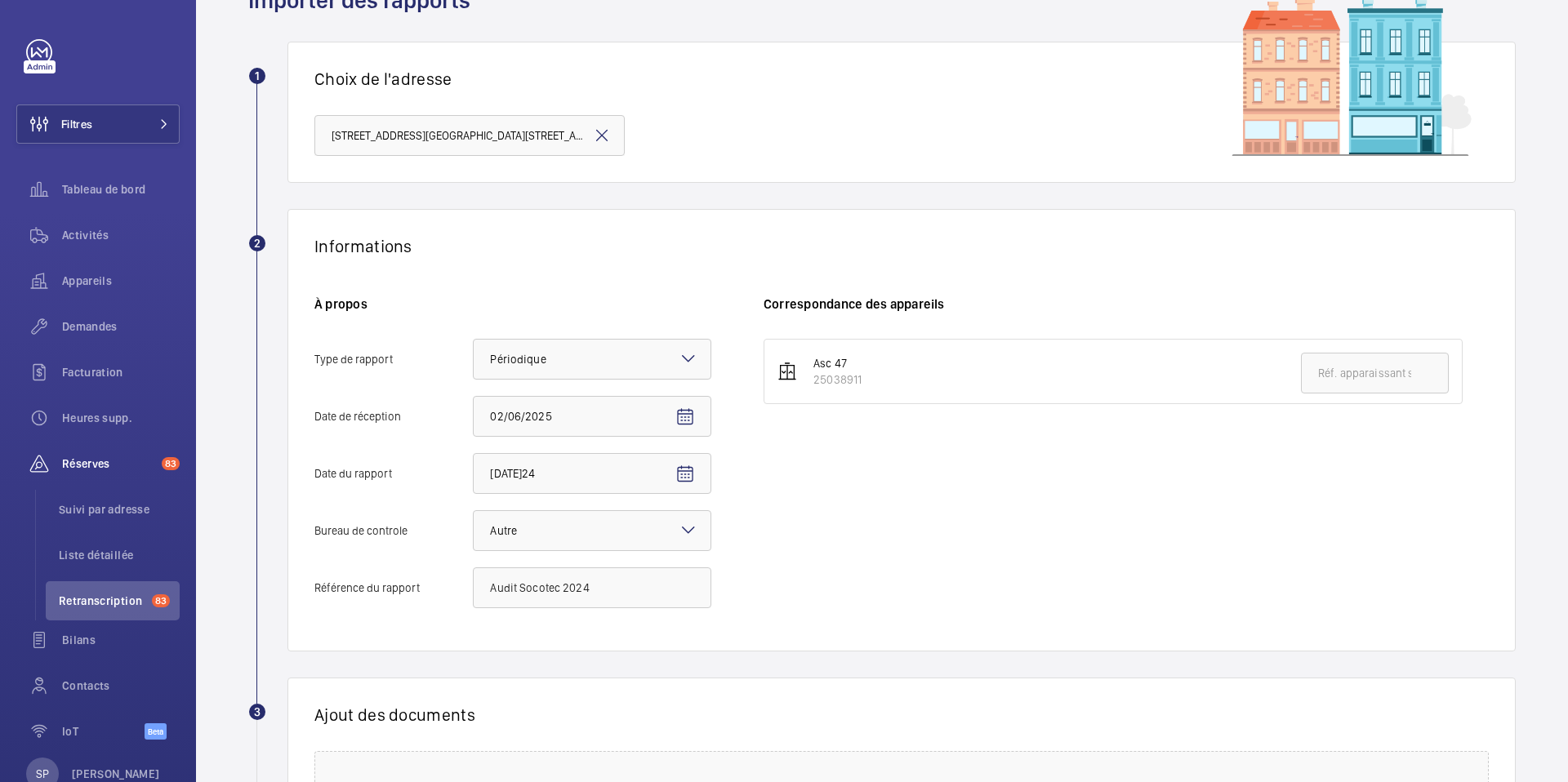
click at [869, 373] on li "Asc 47 25038911" at bounding box center [1113, 371] width 699 height 65
copy div "25038911"
click at [1353, 383] on input "text" at bounding box center [1375, 374] width 148 height 41
paste input "25038911"
type input "25038911"
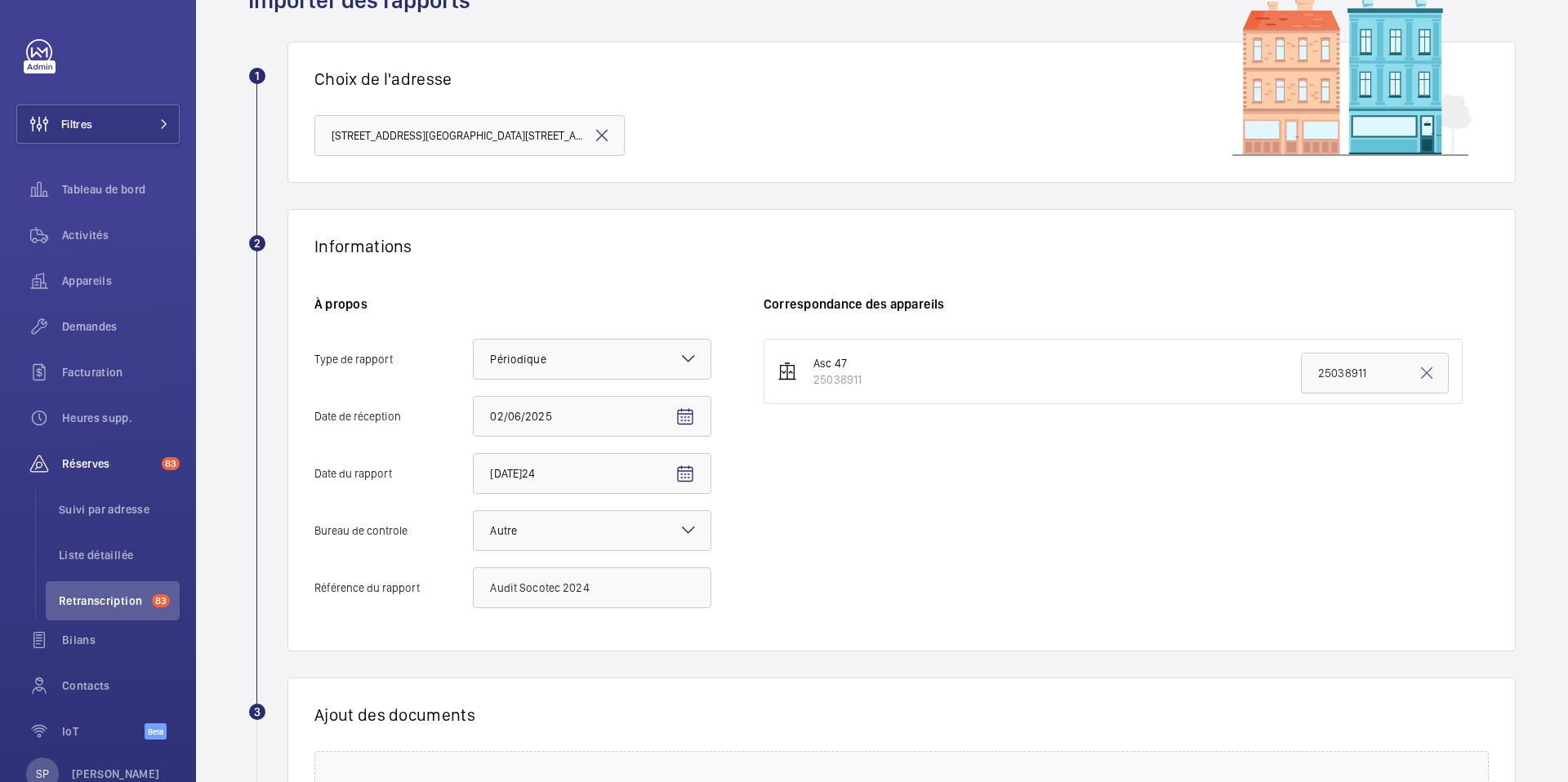
click at [1005, 486] on div "Asc 47 25038911 25038911" at bounding box center [1126, 481] width 725 height 286
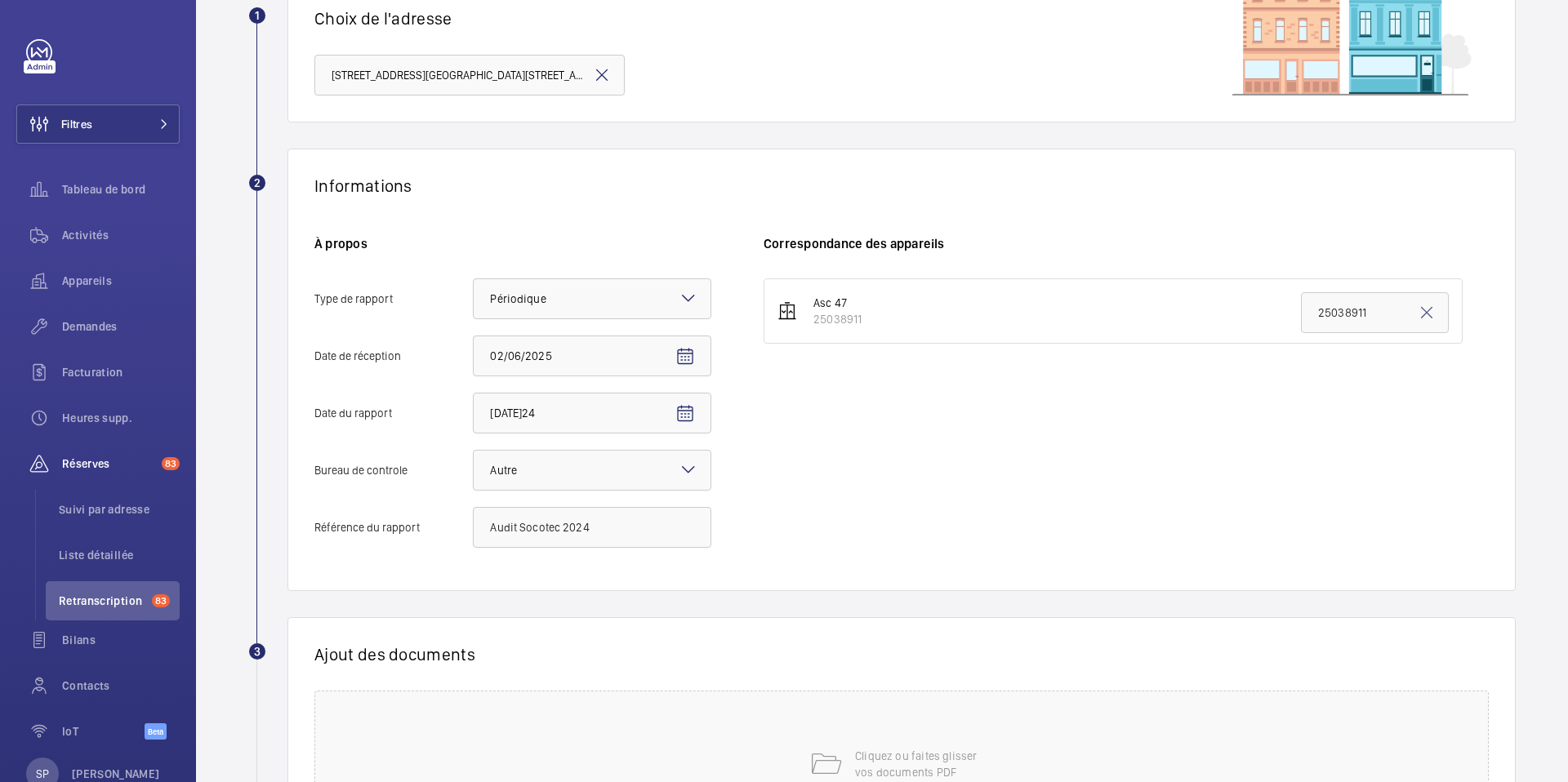
scroll to position [304, 0]
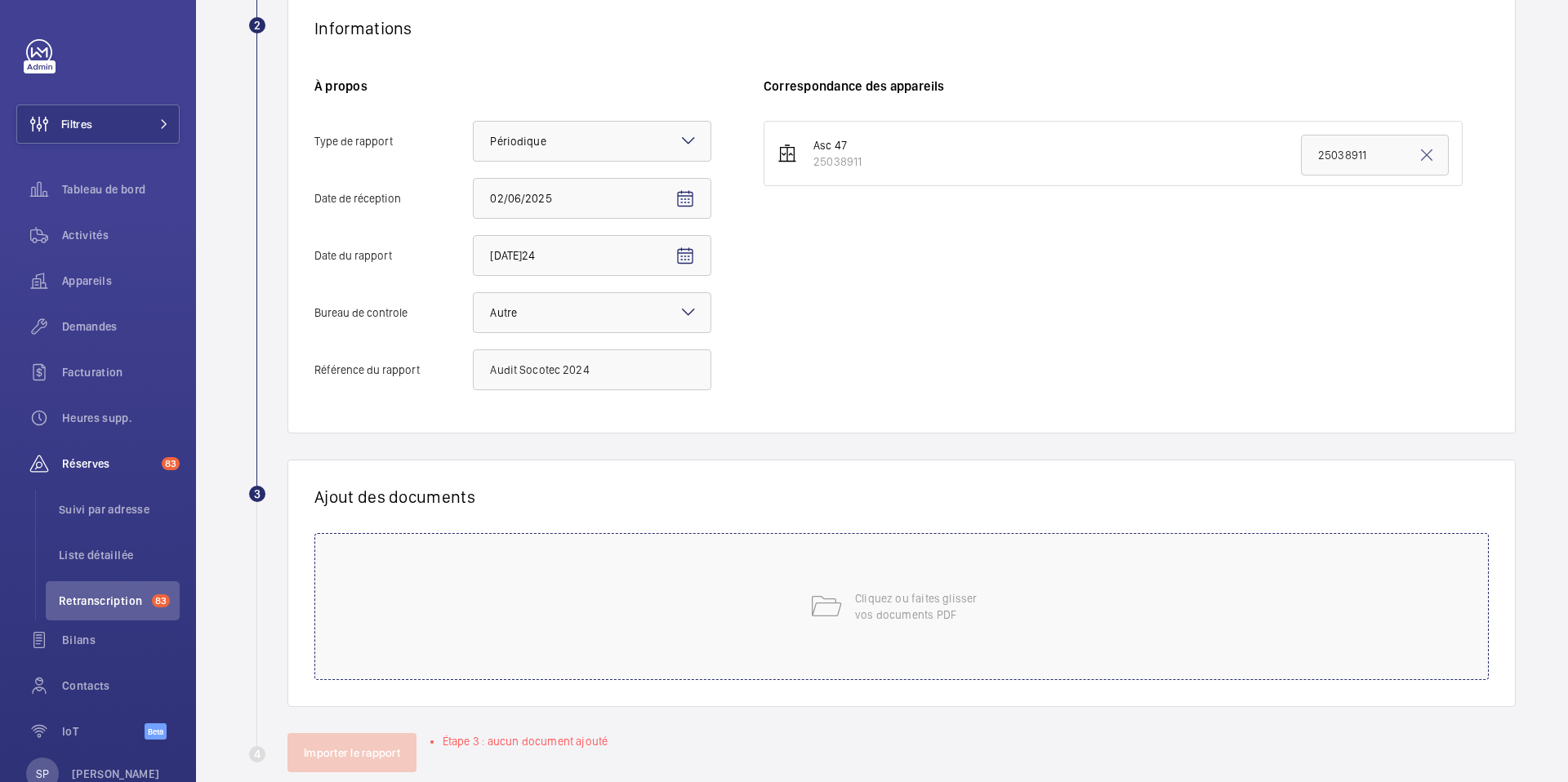
click at [855, 586] on div "Cliquez ou faites glisser vos documents PDF" at bounding box center [901, 606] width 1175 height 147
click at [1123, 538] on button "Choisissez les appareils concernés" at bounding box center [1087, 552] width 647 height 39
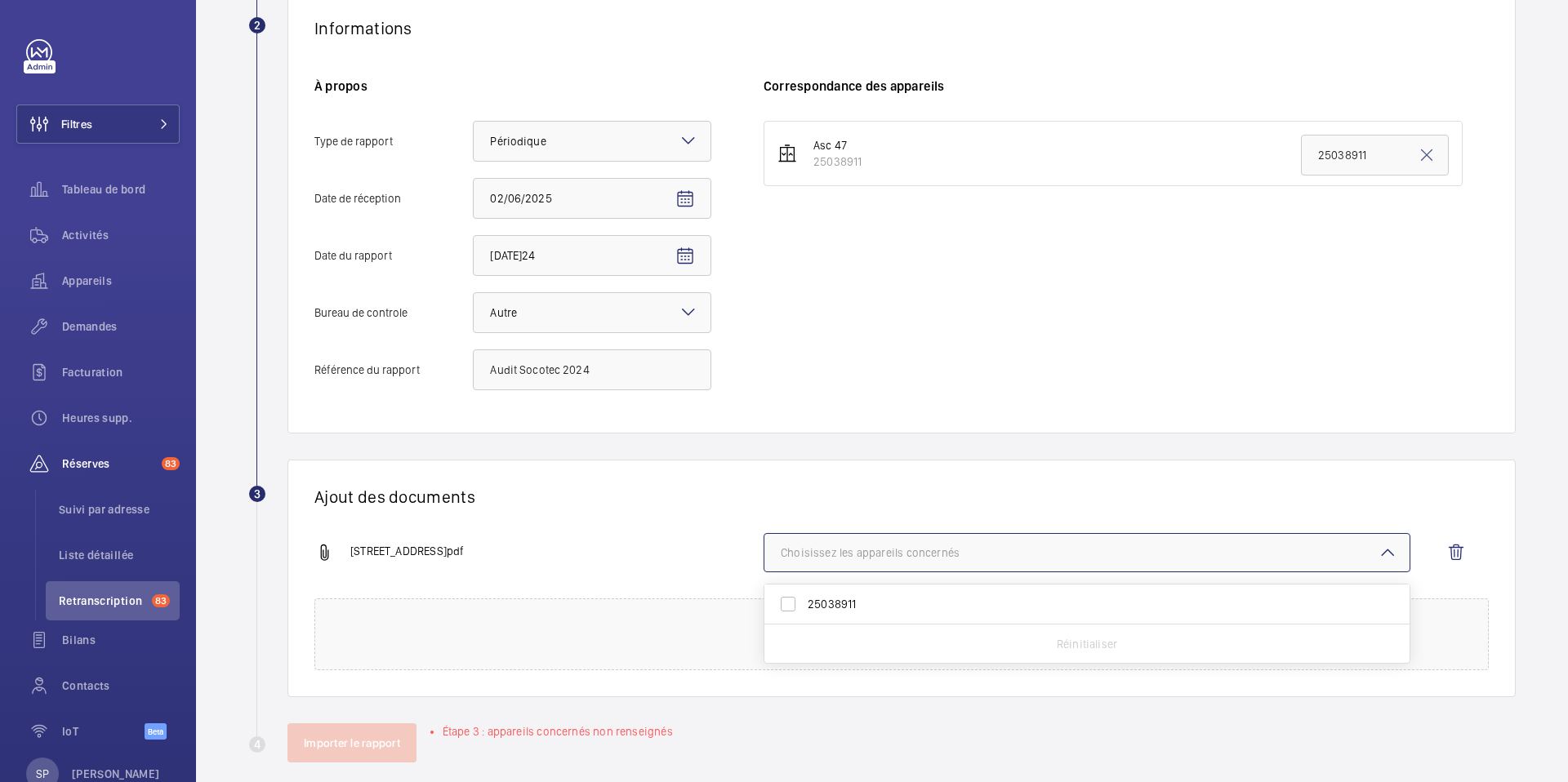
click at [1037, 611] on span "25038911" at bounding box center [1088, 604] width 562 height 16
click at [804, 611] on input "25038911" at bounding box center [788, 604] width 33 height 33
checkbox input "true"
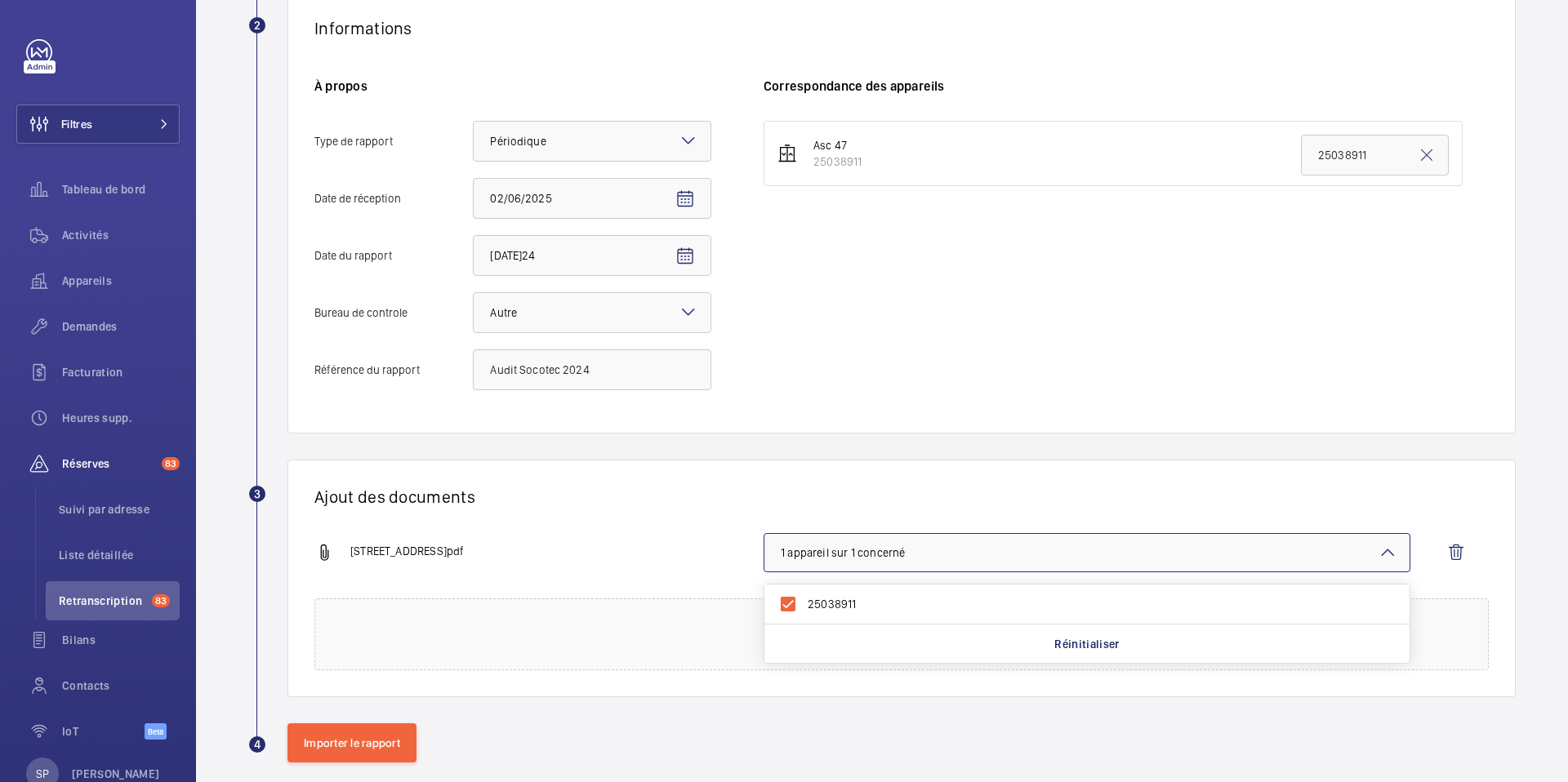
drag, startPoint x: 686, startPoint y: 576, endPoint x: 594, endPoint y: 528, distance: 103.8
click at [686, 576] on div "[STREET_ADDRESS]pdf 1 appareil sur 1 concerné 25038911 Réinitialiser" at bounding box center [894, 565] width 1161 height 65
click at [361, 751] on button "Importer le rapport" at bounding box center [352, 743] width 129 height 39
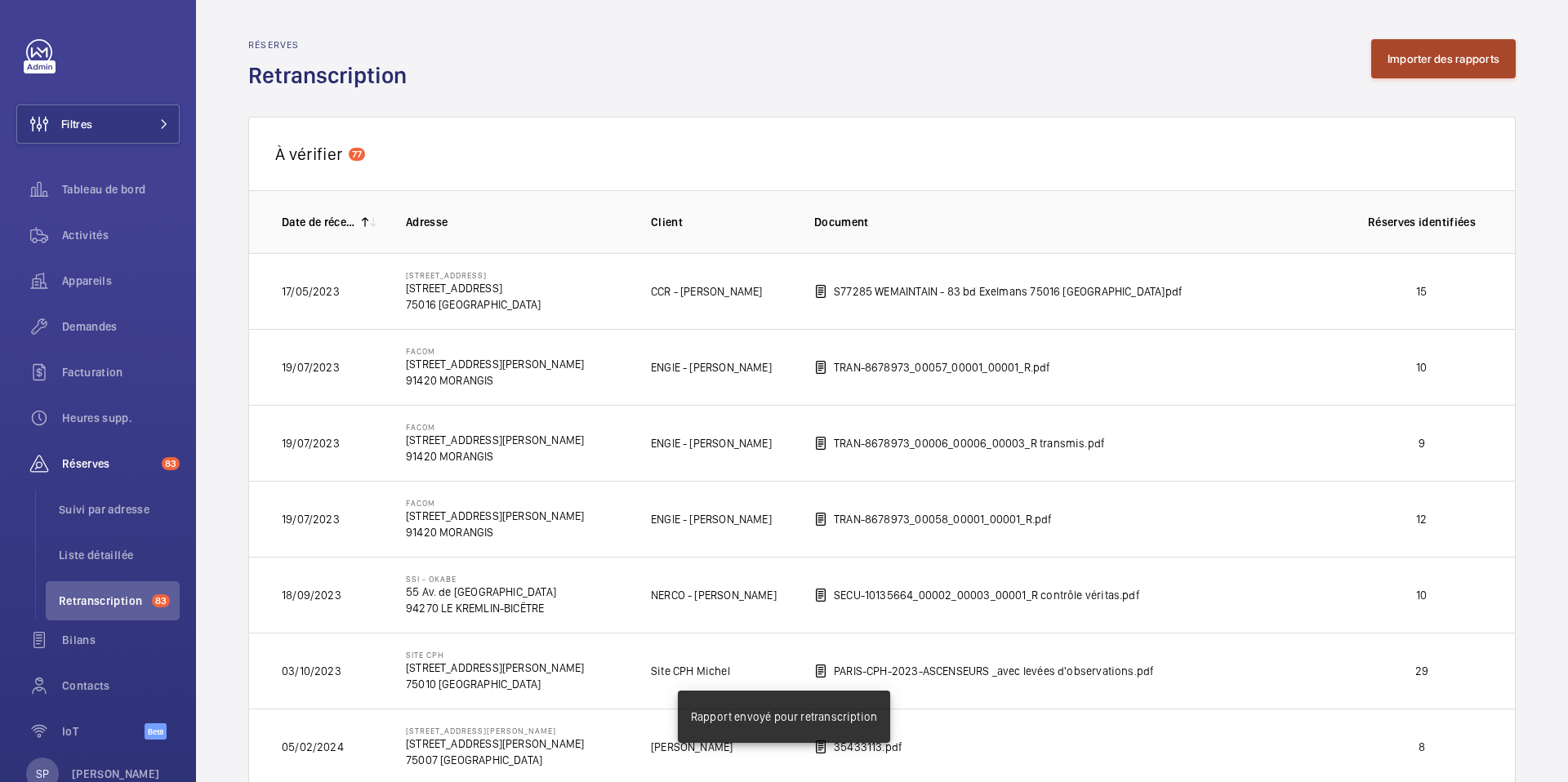
click at [1377, 60] on button "Importer des rapports" at bounding box center [1443, 59] width 144 height 39
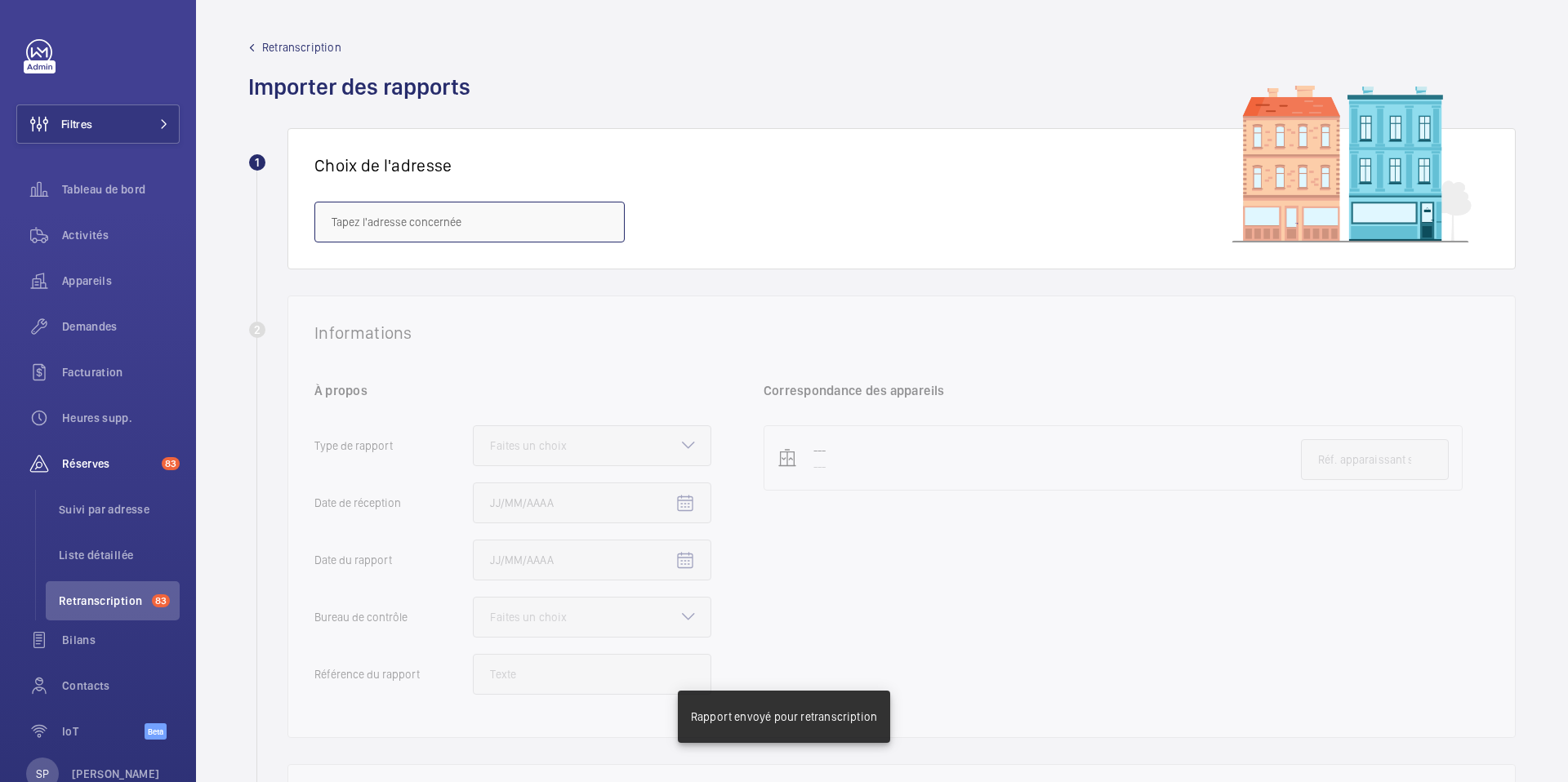
click at [351, 234] on input "text" at bounding box center [469, 222] width 311 height 41
paste input "[STREET_ADDRESS]"
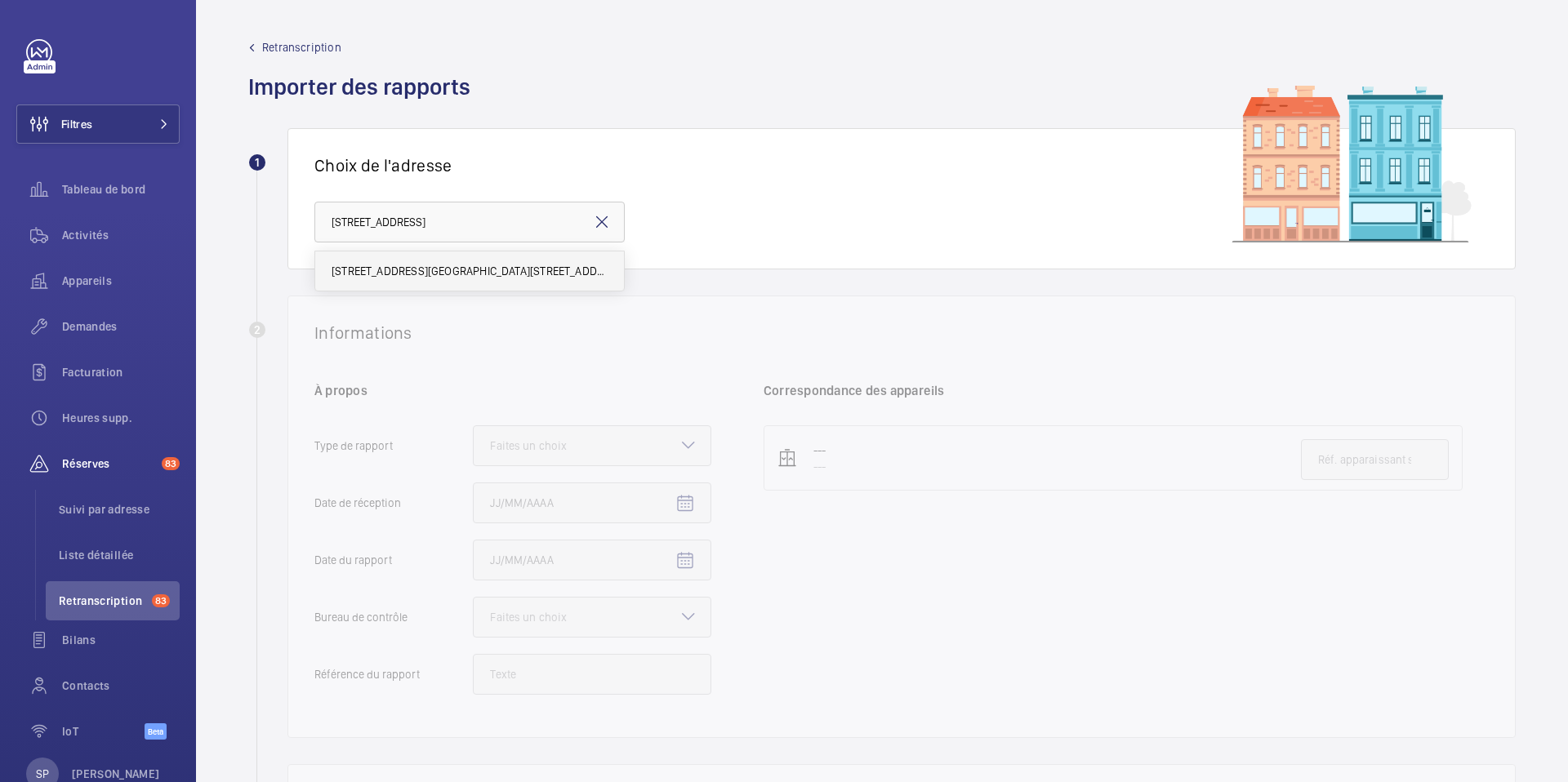
click at [447, 261] on mat-option "[STREET_ADDRESS][GEOGRAPHIC_DATA][STREET_ADDRESS]" at bounding box center [469, 271] width 309 height 39
type input "[STREET_ADDRESS][GEOGRAPHIC_DATA][STREET_ADDRESS]"
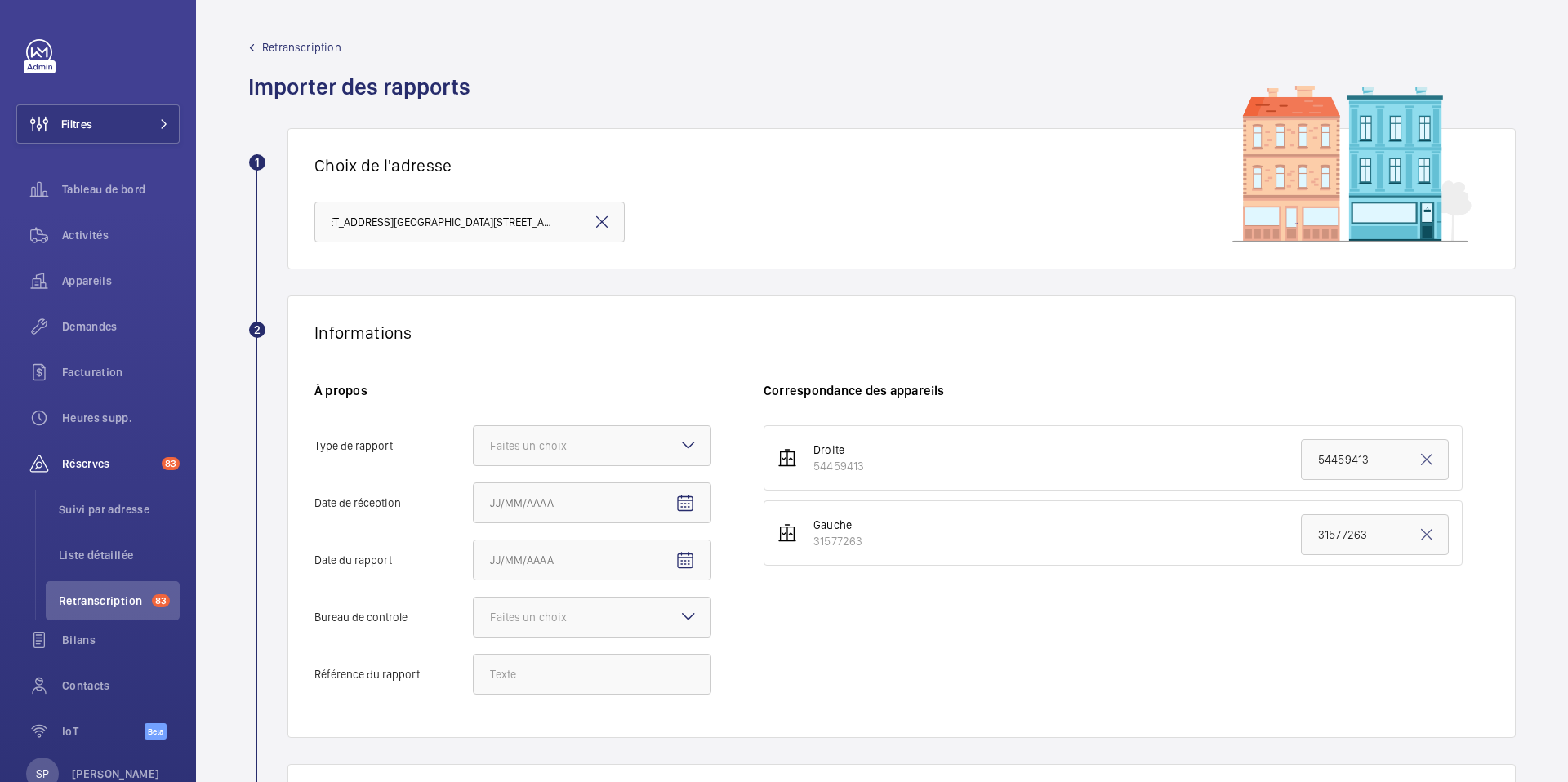
click at [497, 141] on div "Choix de l'adresse [STREET_ADDRESS][GEOGRAPHIC_DATA][STREET_ADDRESS]" at bounding box center [901, 198] width 1228 height 141
click at [587, 449] on div "Faites un choix" at bounding box center [549, 446] width 117 height 16
click at [473, 449] on input "Type de rapport Faites un choix" at bounding box center [473, 446] width 0 height 39
click at [557, 498] on span "Périodique" at bounding box center [592, 496] width 204 height 16
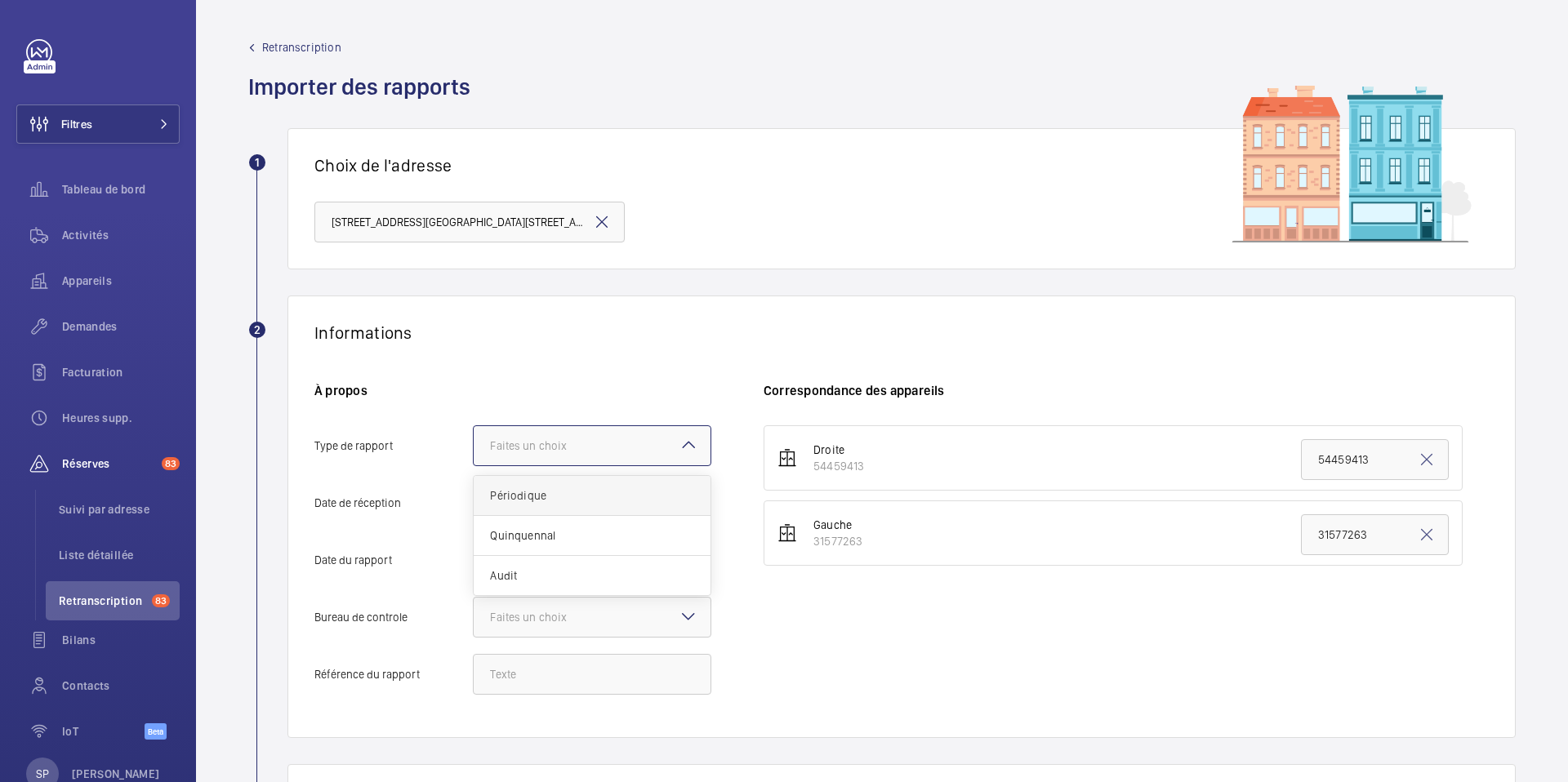
click at [473, 465] on input "Type de rapport Faites un choix Périodique Quinquennal Audit" at bounding box center [473, 446] width 0 height 39
click at [697, 512] on span "Open calendar" at bounding box center [685, 504] width 39 height 39
click at [520, 258] on span "AOÛT 2025" at bounding box center [520, 260] width 55 height 13
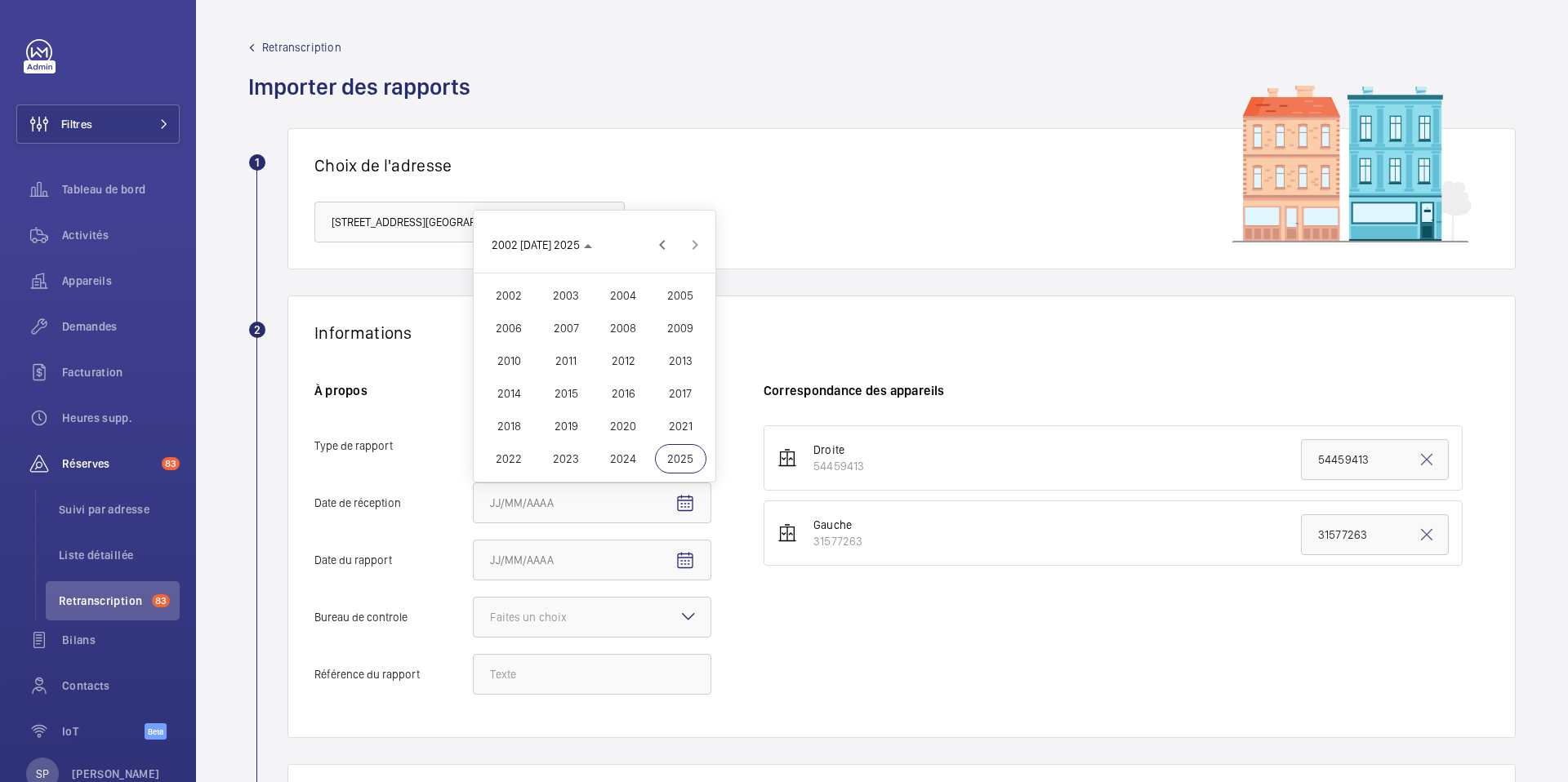
drag, startPoint x: 814, startPoint y: 313, endPoint x: 813, endPoint y: 323, distance: 10.0
click at [815, 313] on div at bounding box center [784, 391] width 1568 height 782
click at [680, 500] on mat-icon "Open calendar" at bounding box center [685, 504] width 20 height 20
click at [651, 260] on span "Previous month" at bounding box center [662, 260] width 33 height 33
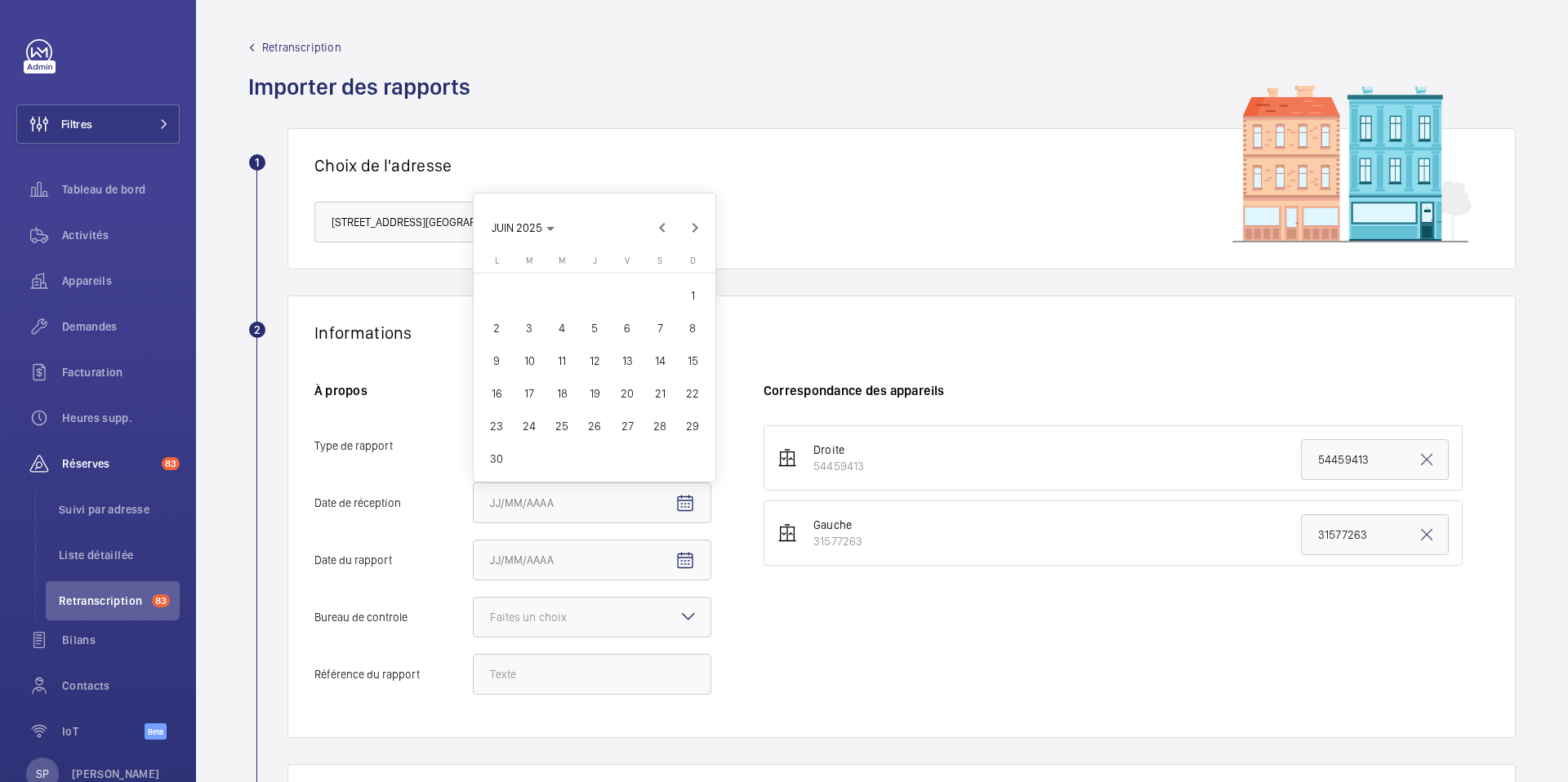
click at [492, 341] on span "2" at bounding box center [497, 327] width 29 height 29
type input "02/06/2025"
click at [683, 576] on span "Open calendar" at bounding box center [685, 561] width 39 height 39
click at [535, 313] on span "AOÛT 2025" at bounding box center [520, 318] width 55 height 13
click at [639, 526] on span "2024" at bounding box center [624, 516] width 52 height 29
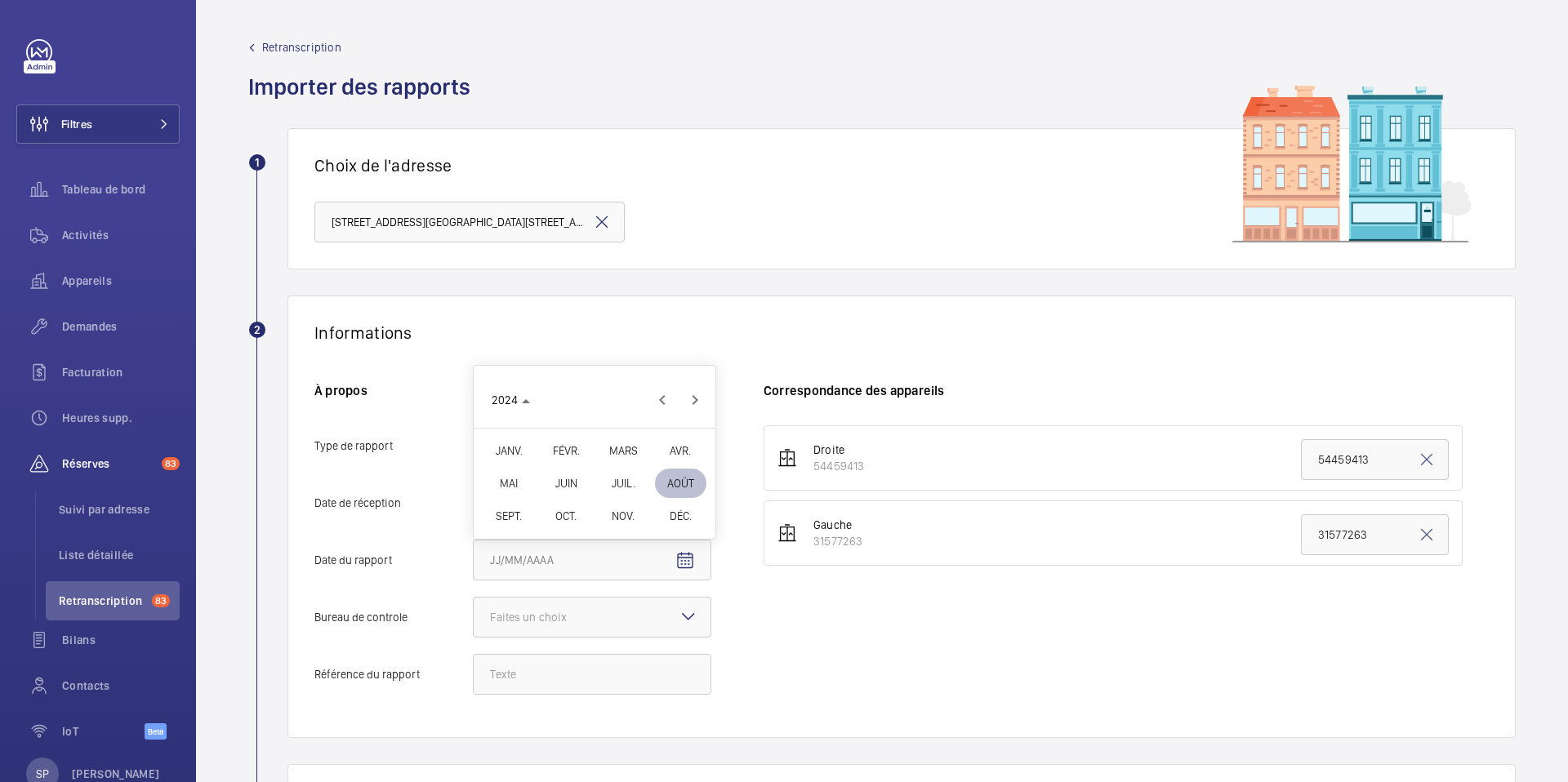
click at [673, 515] on span "DÉC." at bounding box center [681, 516] width 52 height 29
click at [656, 482] on span "28" at bounding box center [659, 483] width 29 height 29
type input "[DATE]"
click at [662, 612] on div at bounding box center [592, 617] width 237 height 39
click at [473, 612] on input "Bureau de controle Faites un choix Veritas Autre" at bounding box center [473, 617] width 0 height 39
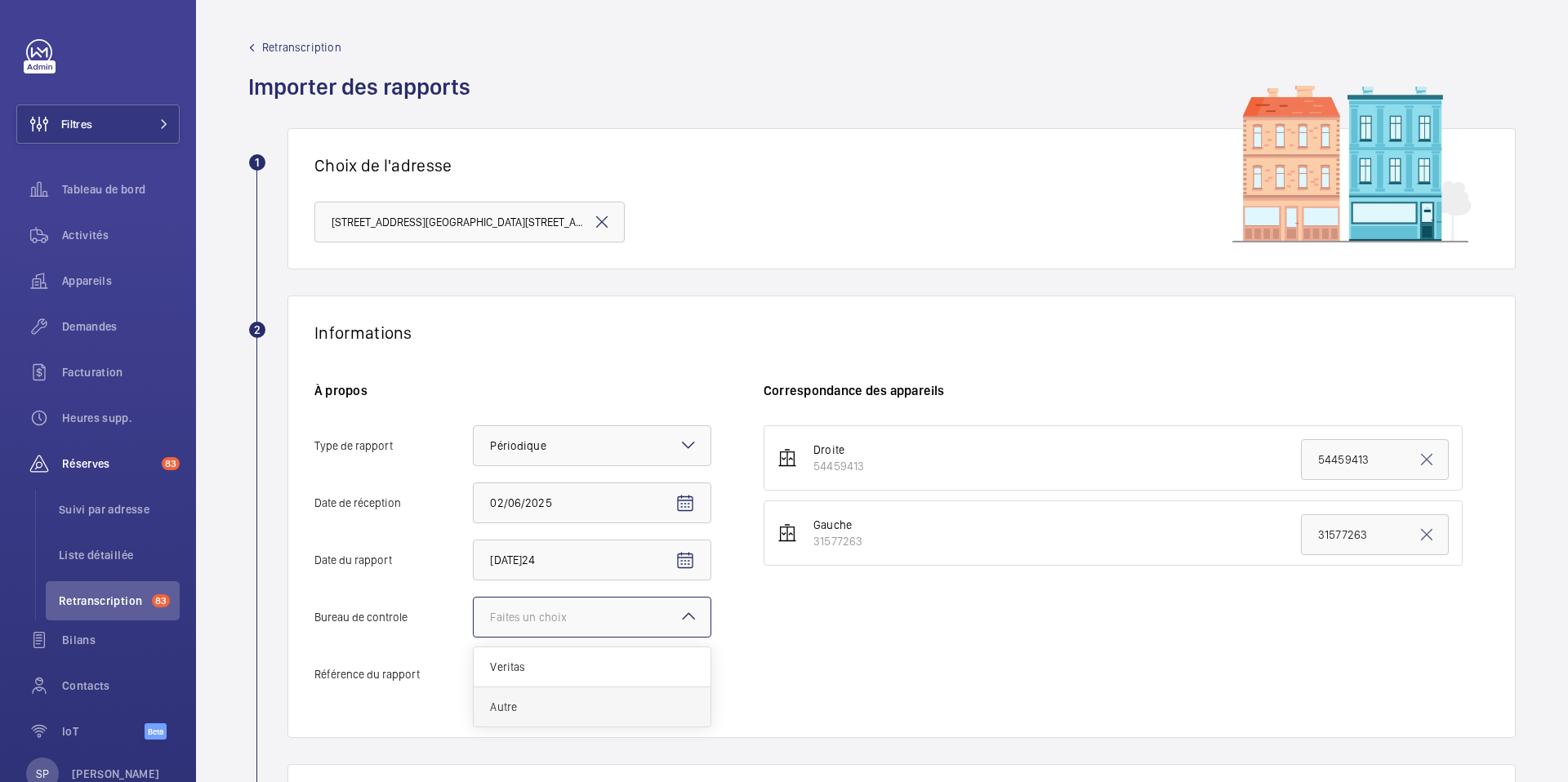
click at [565, 713] on span "Autre" at bounding box center [592, 707] width 204 height 16
click at [473, 637] on input "Bureau de controle Faites un choix Veritas Autre" at bounding box center [473, 617] width 0 height 39
click at [581, 673] on input "Référence du rapport" at bounding box center [592, 674] width 238 height 41
paste input "Audit Socotec 2024"
type input "Audit Socotec 2024"
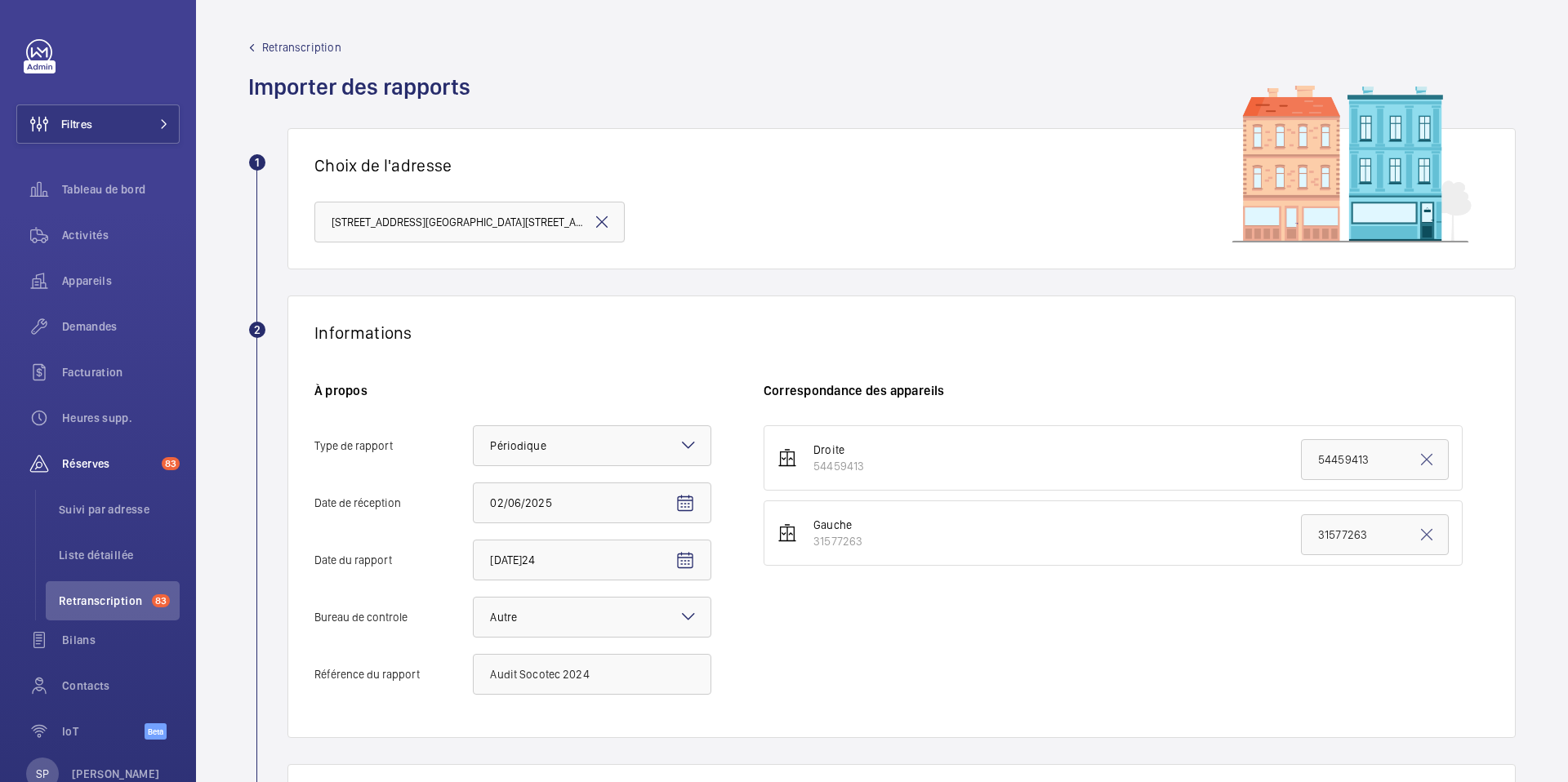
click at [971, 623] on div "Droite 54459413 54459413 Gauche 31577263 31577263" at bounding box center [1126, 568] width 725 height 286
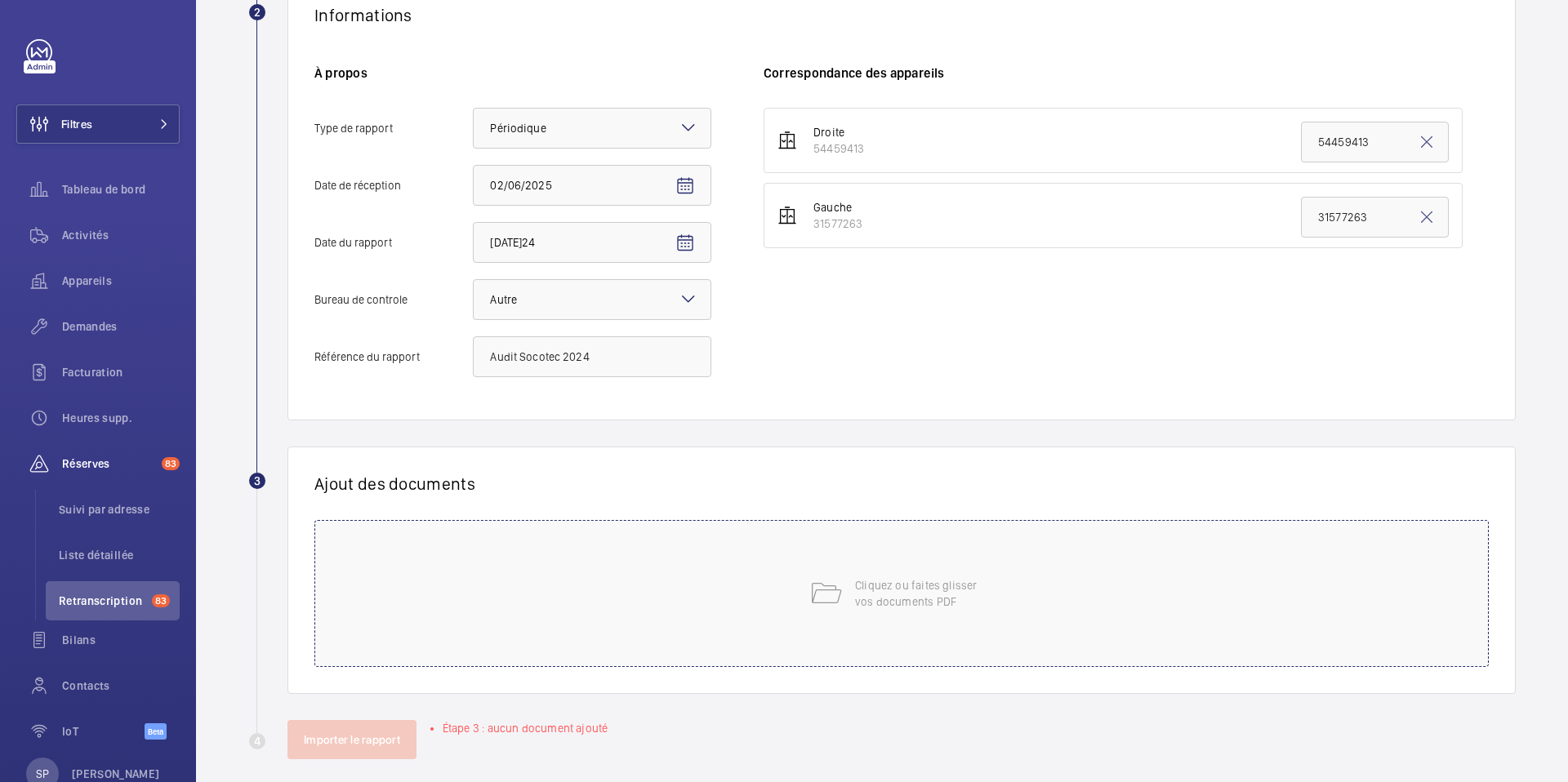
scroll to position [334, 0]
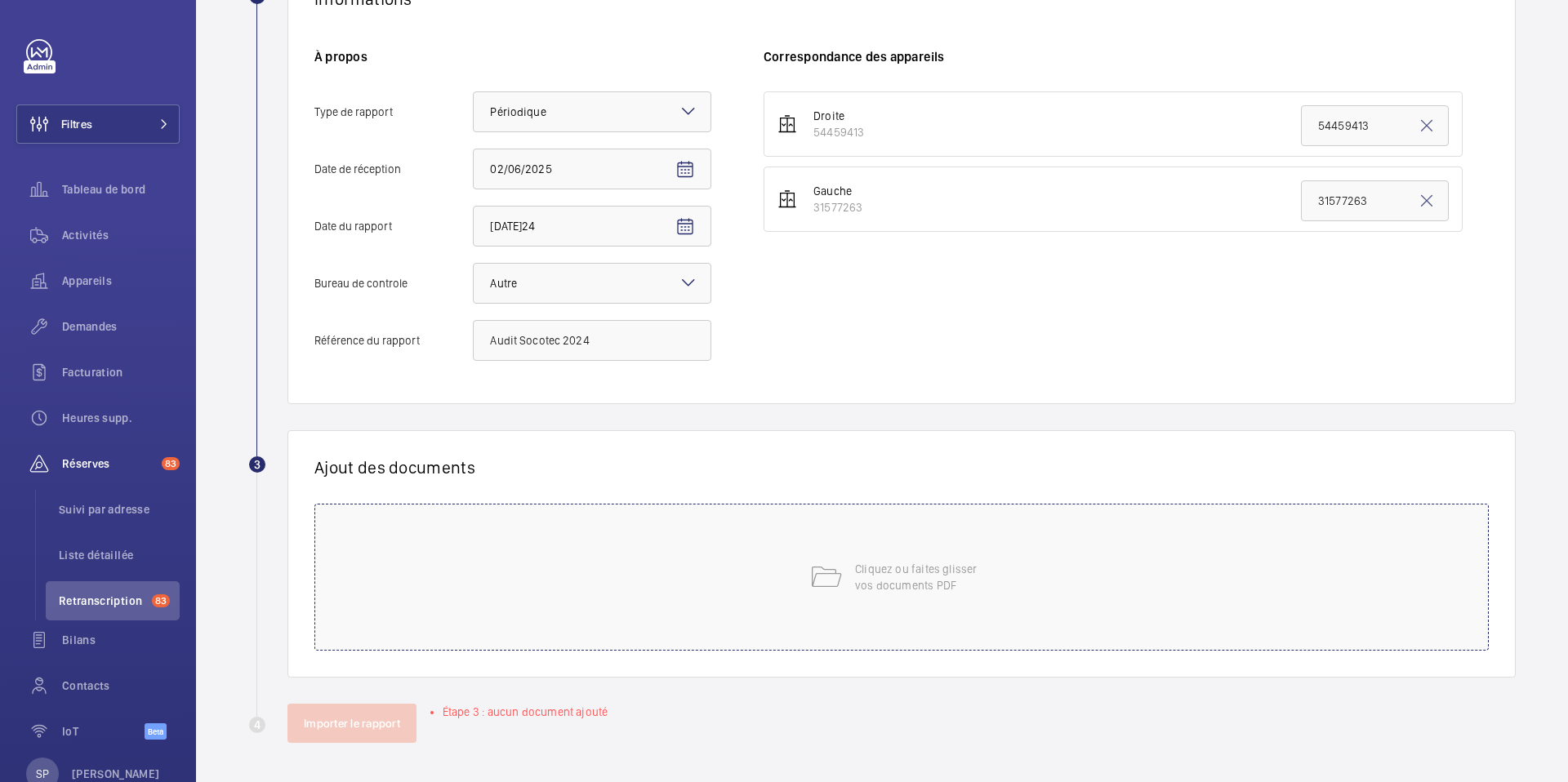
click at [790, 586] on div "Cliquez ou faites glisser vos documents PDF" at bounding box center [901, 576] width 1175 height 147
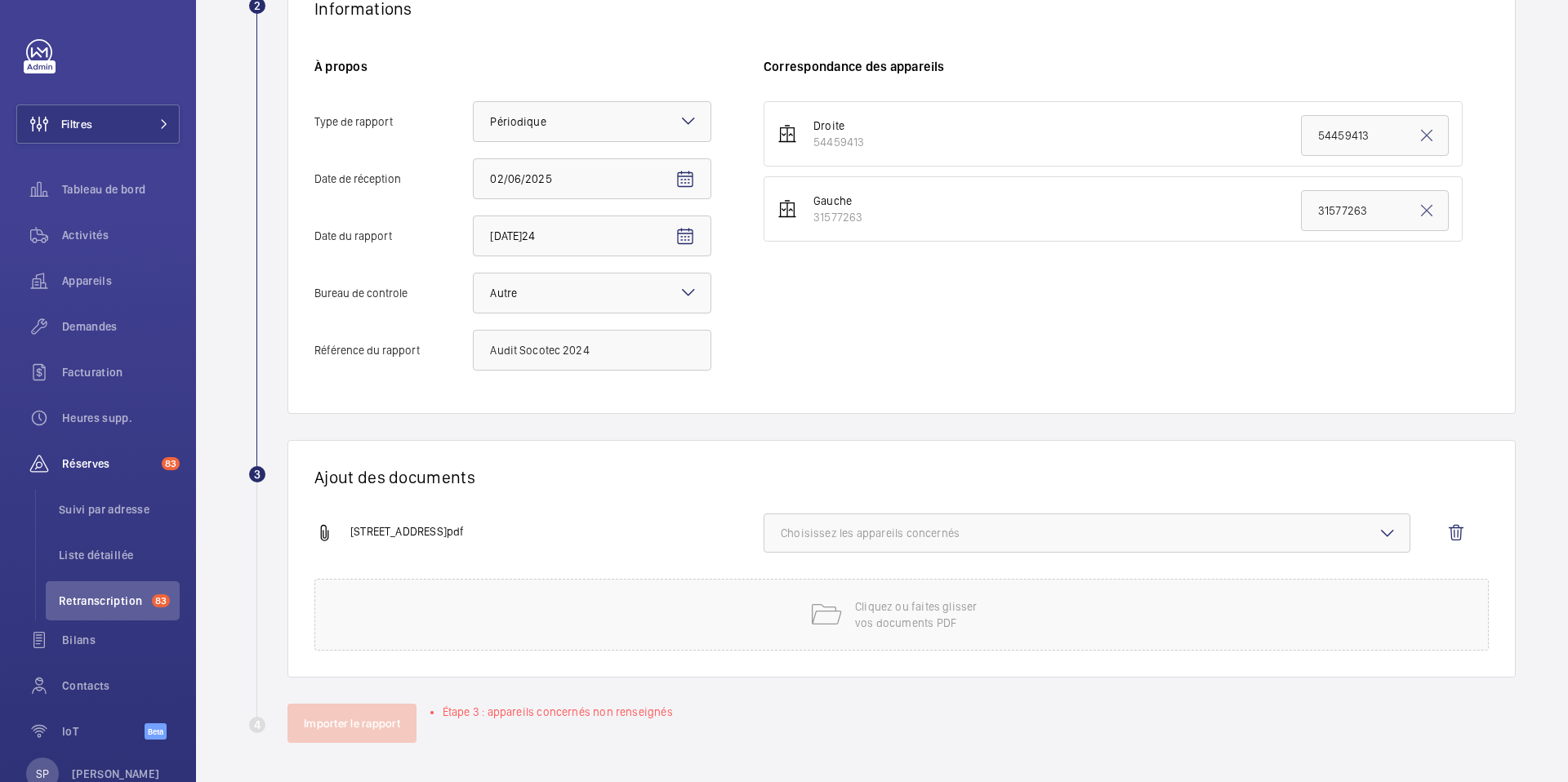
click at [1068, 539] on span "Choisissez les appareils concernés" at bounding box center [1087, 533] width 612 height 16
click at [901, 590] on span "54459413" at bounding box center [1088, 584] width 562 height 16
click at [804, 590] on input "54459413" at bounding box center [788, 584] width 33 height 33
checkbox input "true"
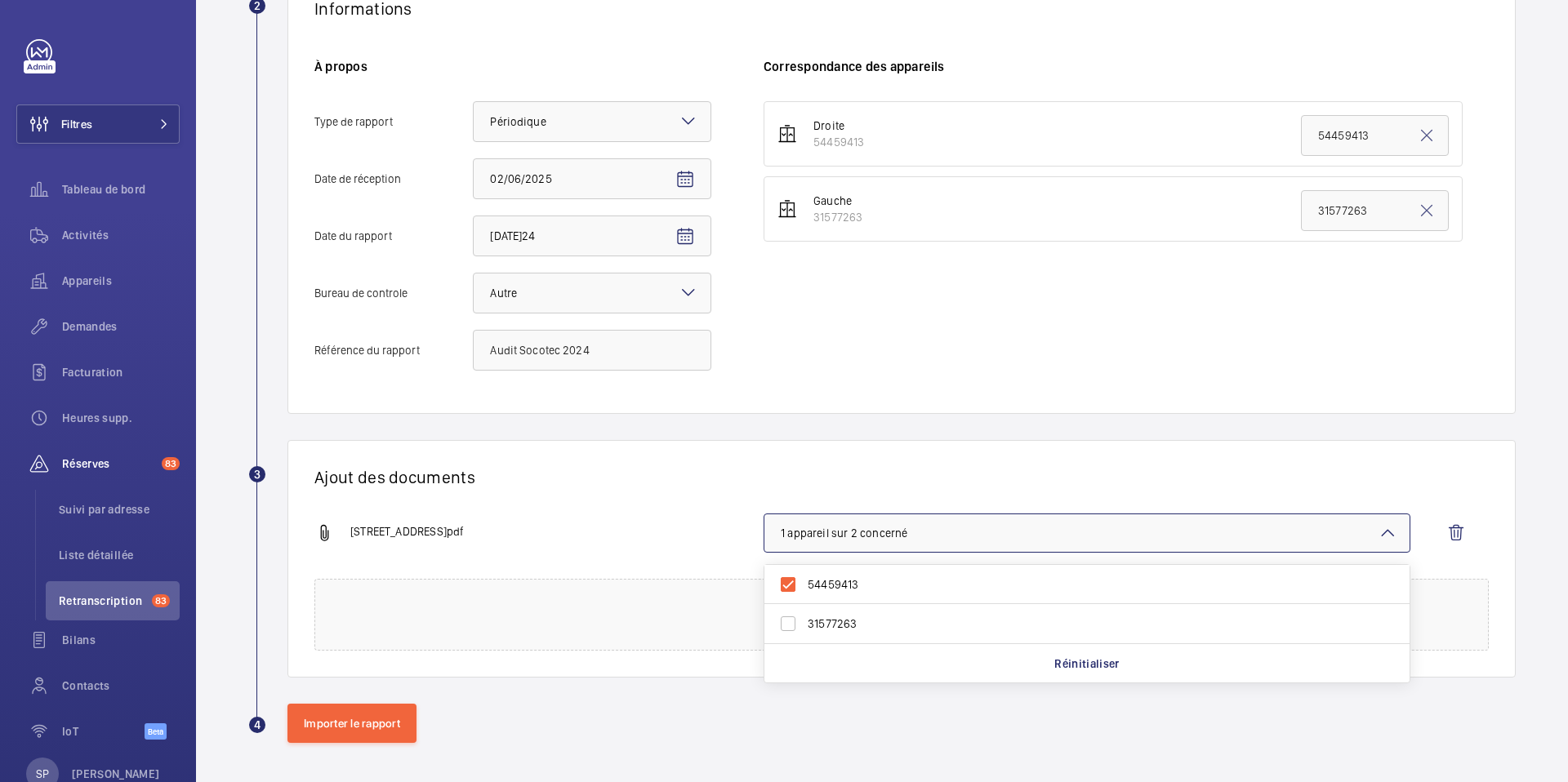
click at [853, 620] on span "31577263" at bounding box center [1088, 624] width 562 height 16
click at [804, 620] on input "31577263" at bounding box center [788, 624] width 33 height 33
checkbox input "true"
click at [670, 536] on div "[STREET_ADDRESS]pdf" at bounding box center [538, 533] width 449 height 20
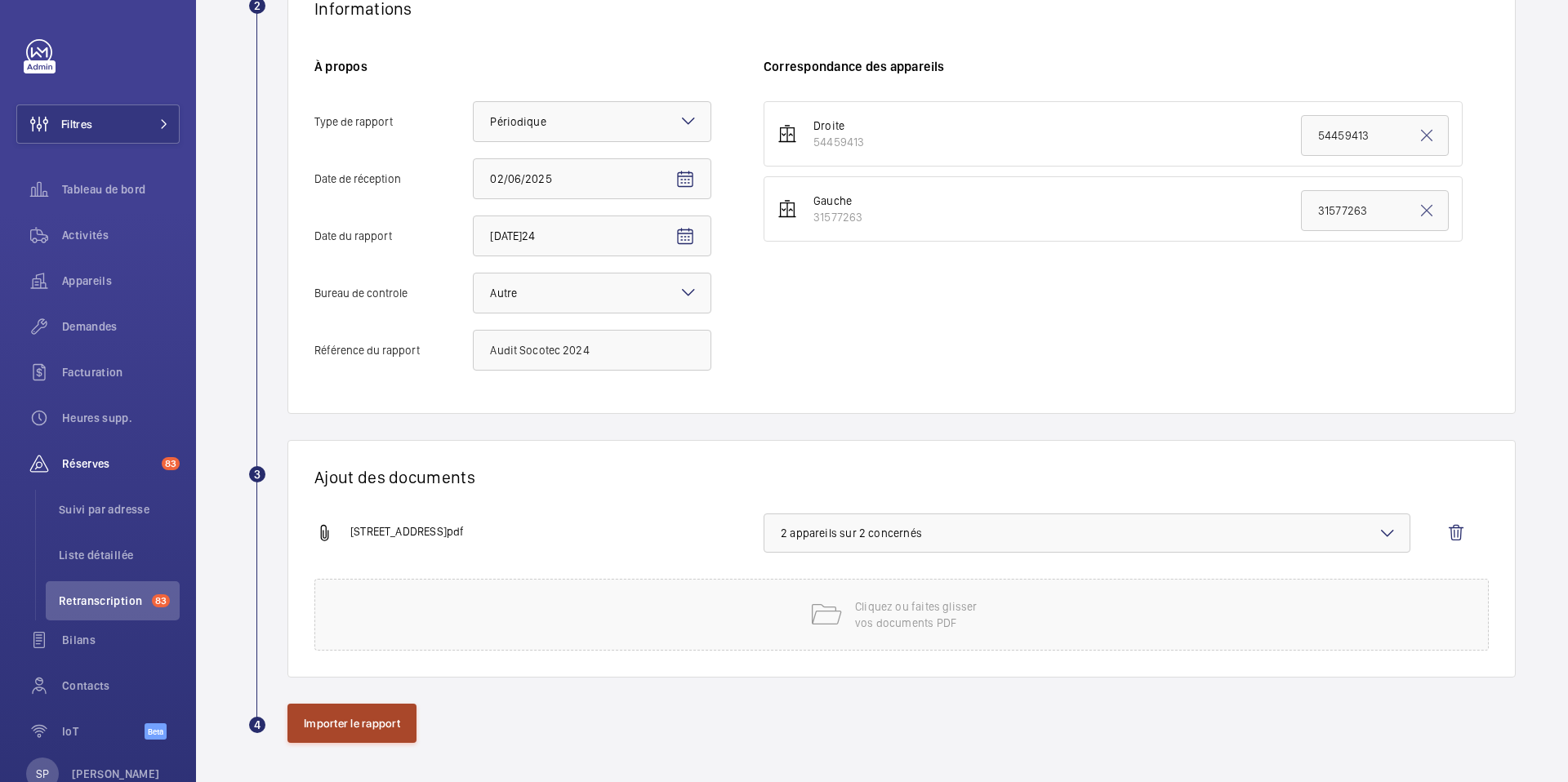
click at [367, 731] on button "Importer le rapport" at bounding box center [352, 723] width 129 height 39
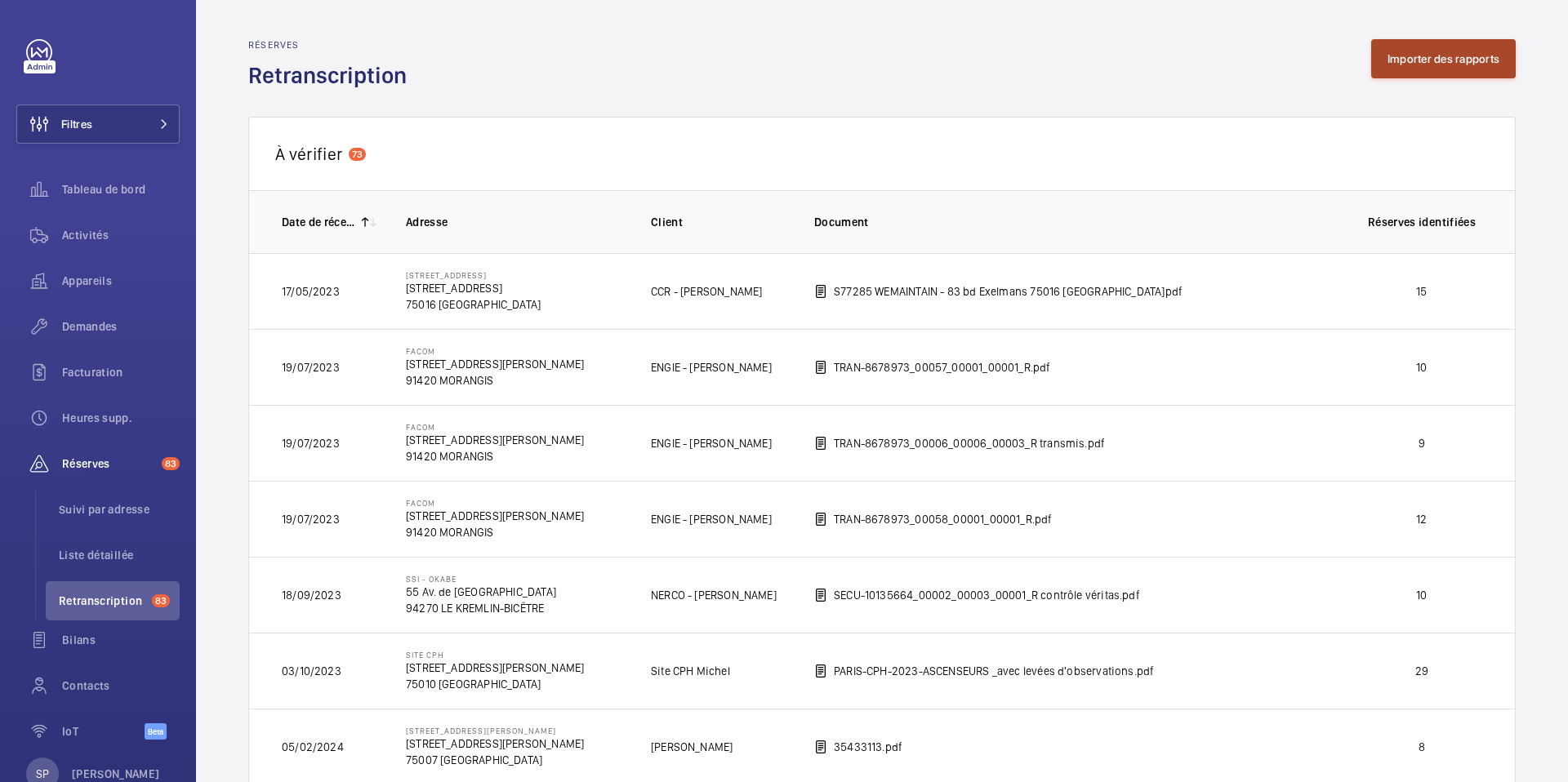
click at [1473, 52] on button "Importer des rapports" at bounding box center [1443, 59] width 144 height 39
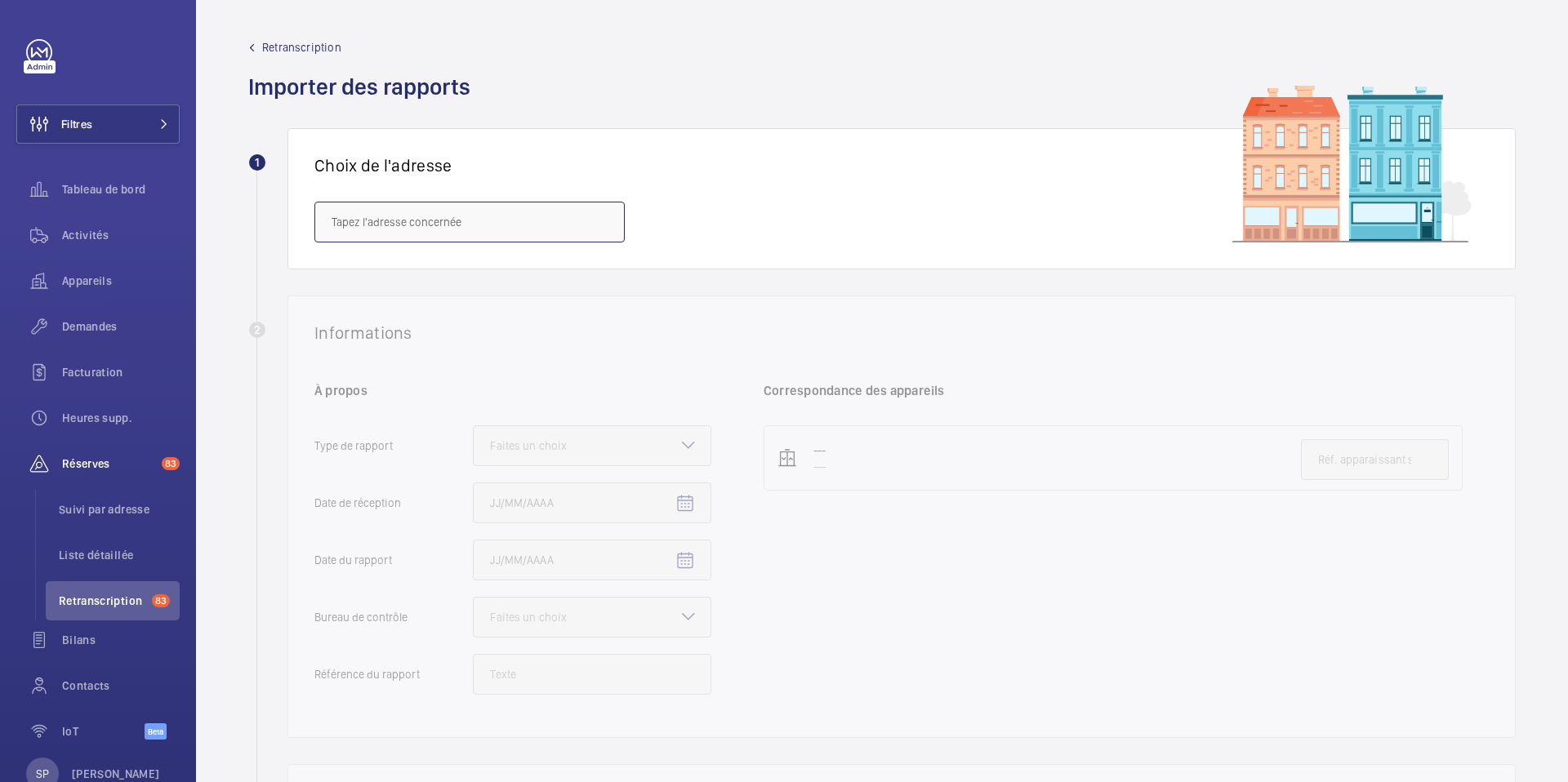
click at [512, 224] on input "text" at bounding box center [469, 222] width 311 height 41
paste input "[STREET_ADDRESS][GEOGRAPHIC_DATA]"
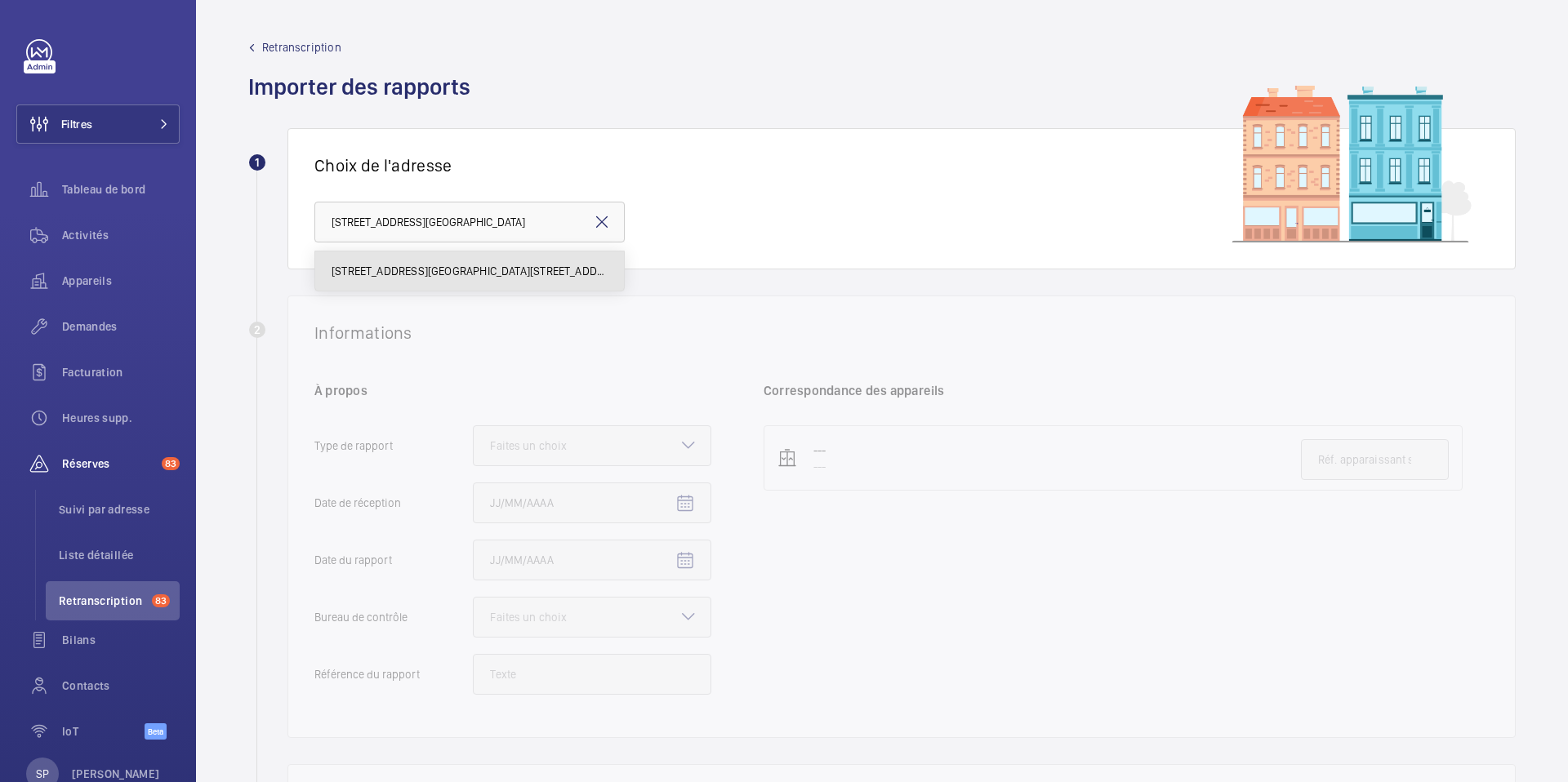
click at [508, 276] on span "[STREET_ADDRESS][GEOGRAPHIC_DATA][STREET_ADDRESS]" at bounding box center [470, 271] width 276 height 16
type input "[STREET_ADDRESS][GEOGRAPHIC_DATA][STREET_ADDRESS]"
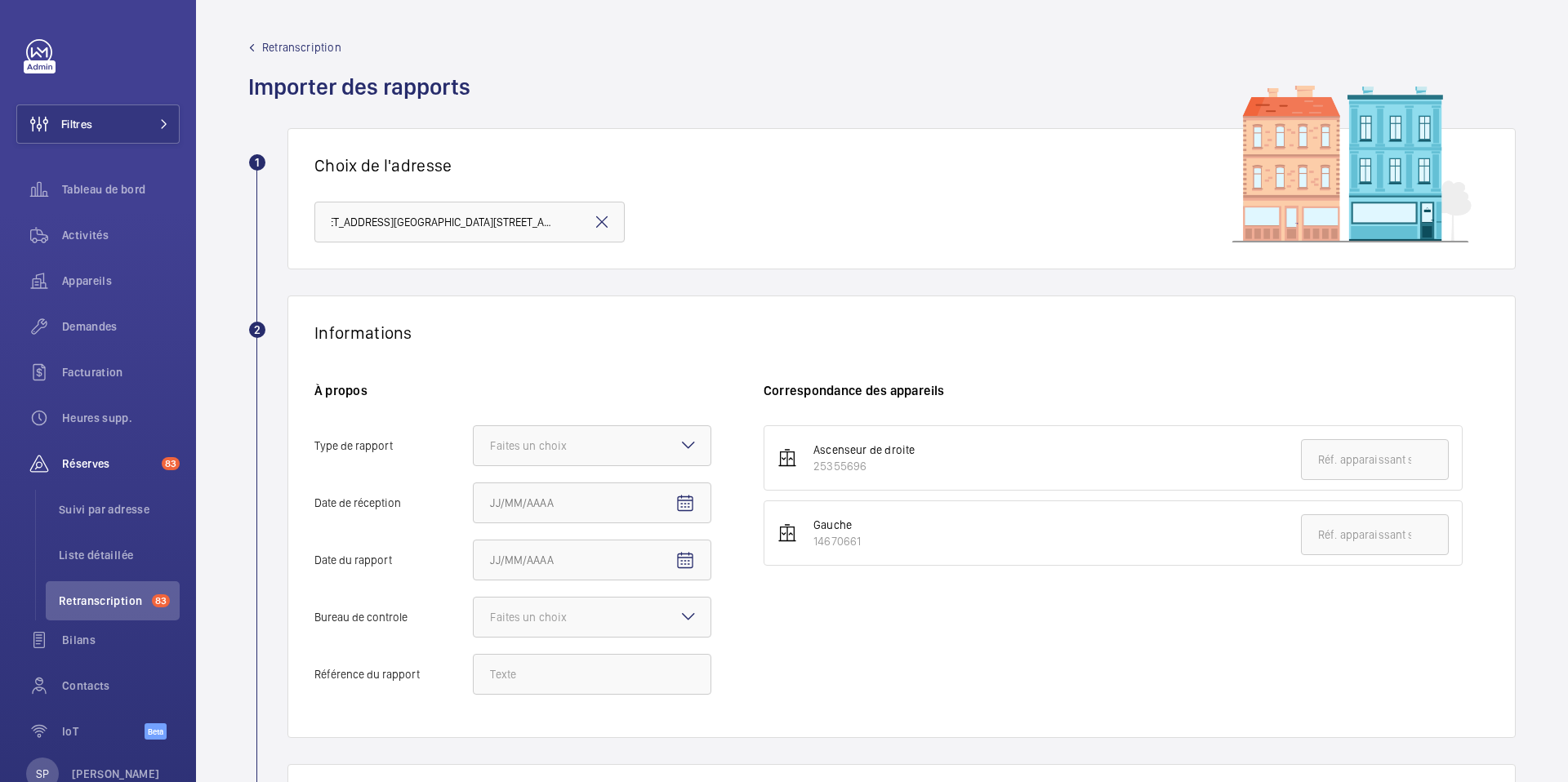
click at [721, 173] on h1 "Choix de l'adresse" at bounding box center [901, 165] width 1175 height 20
click at [659, 431] on div at bounding box center [592, 446] width 237 height 39
click at [473, 431] on input "Type de rapport Faites un choix" at bounding box center [473, 446] width 0 height 39
click at [617, 485] on div "Périodique" at bounding box center [592, 496] width 237 height 40
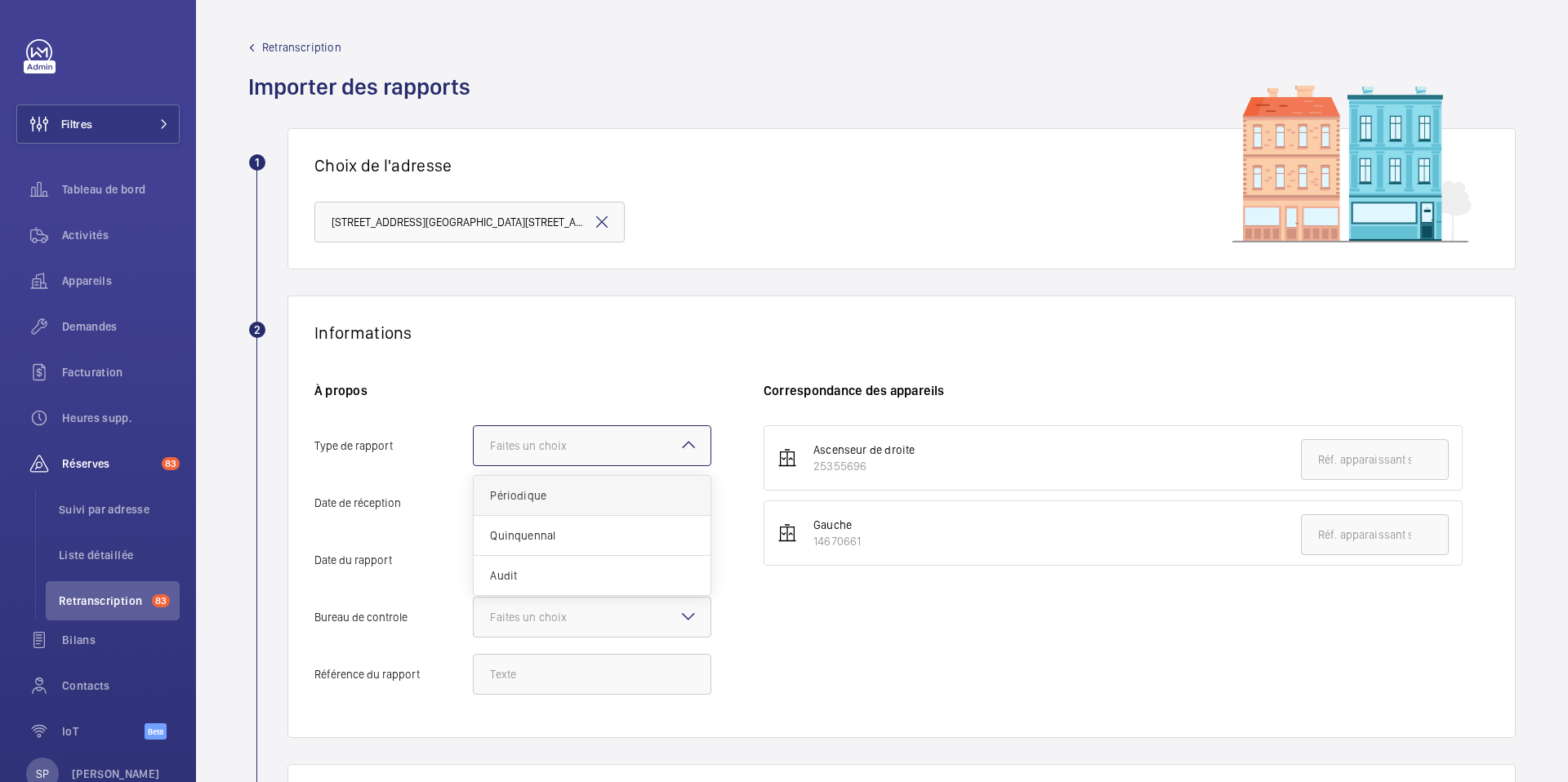
click at [473, 465] on input "Type de rapport Faites un choix Périodique Quinquennal Audit" at bounding box center [473, 446] width 0 height 39
click at [688, 503] on mat-icon "Open calendar" at bounding box center [685, 504] width 20 height 20
click at [668, 260] on span "Previous month" at bounding box center [662, 260] width 33 height 33
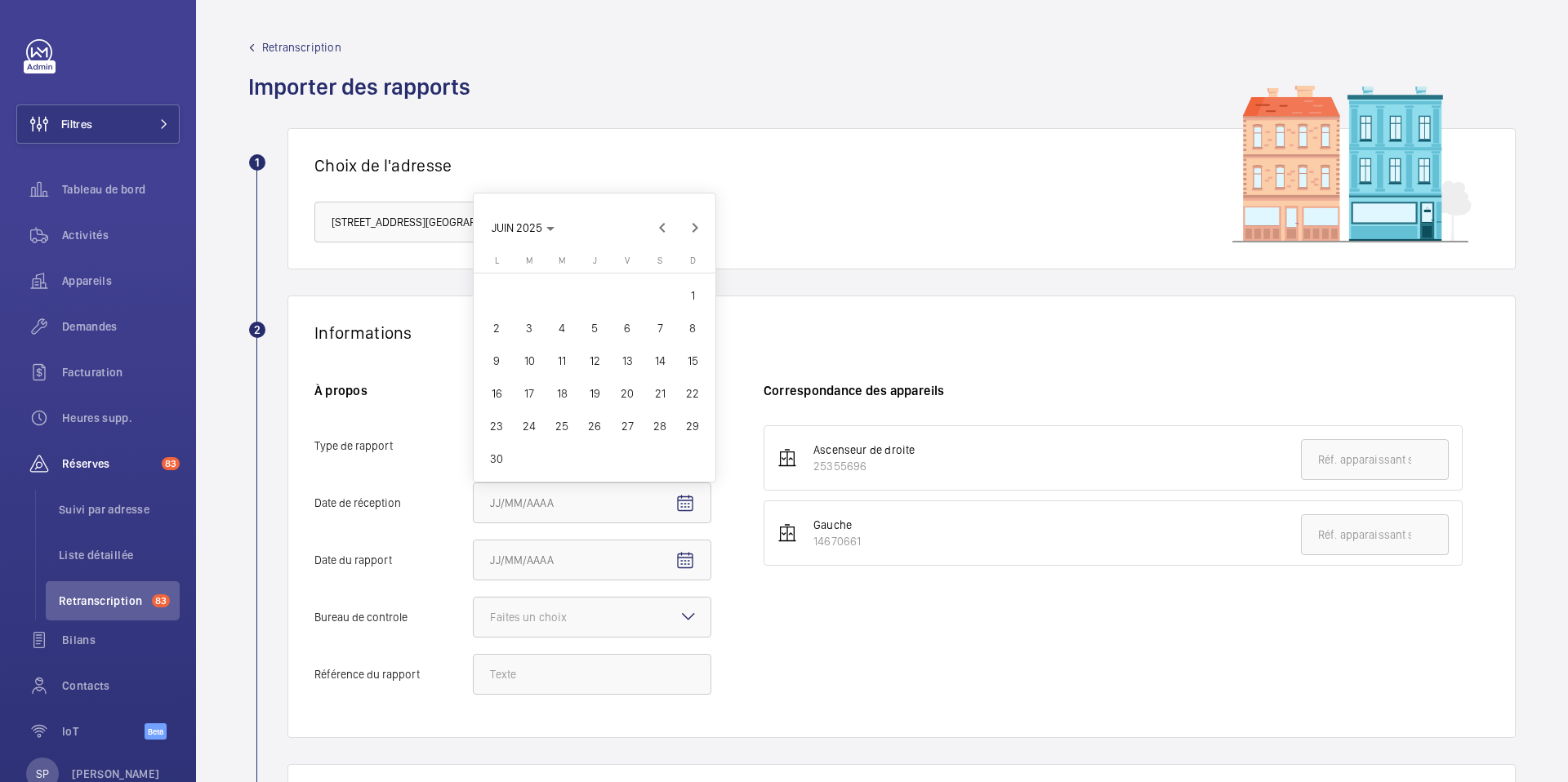
click at [501, 333] on span "2" at bounding box center [497, 327] width 29 height 29
type input "02/06/2025"
click at [696, 560] on span "Open calendar" at bounding box center [685, 561] width 39 height 39
click at [522, 317] on span "AOÛT 2025" at bounding box center [520, 318] width 55 height 13
click at [634, 518] on span "2024" at bounding box center [624, 516] width 52 height 29
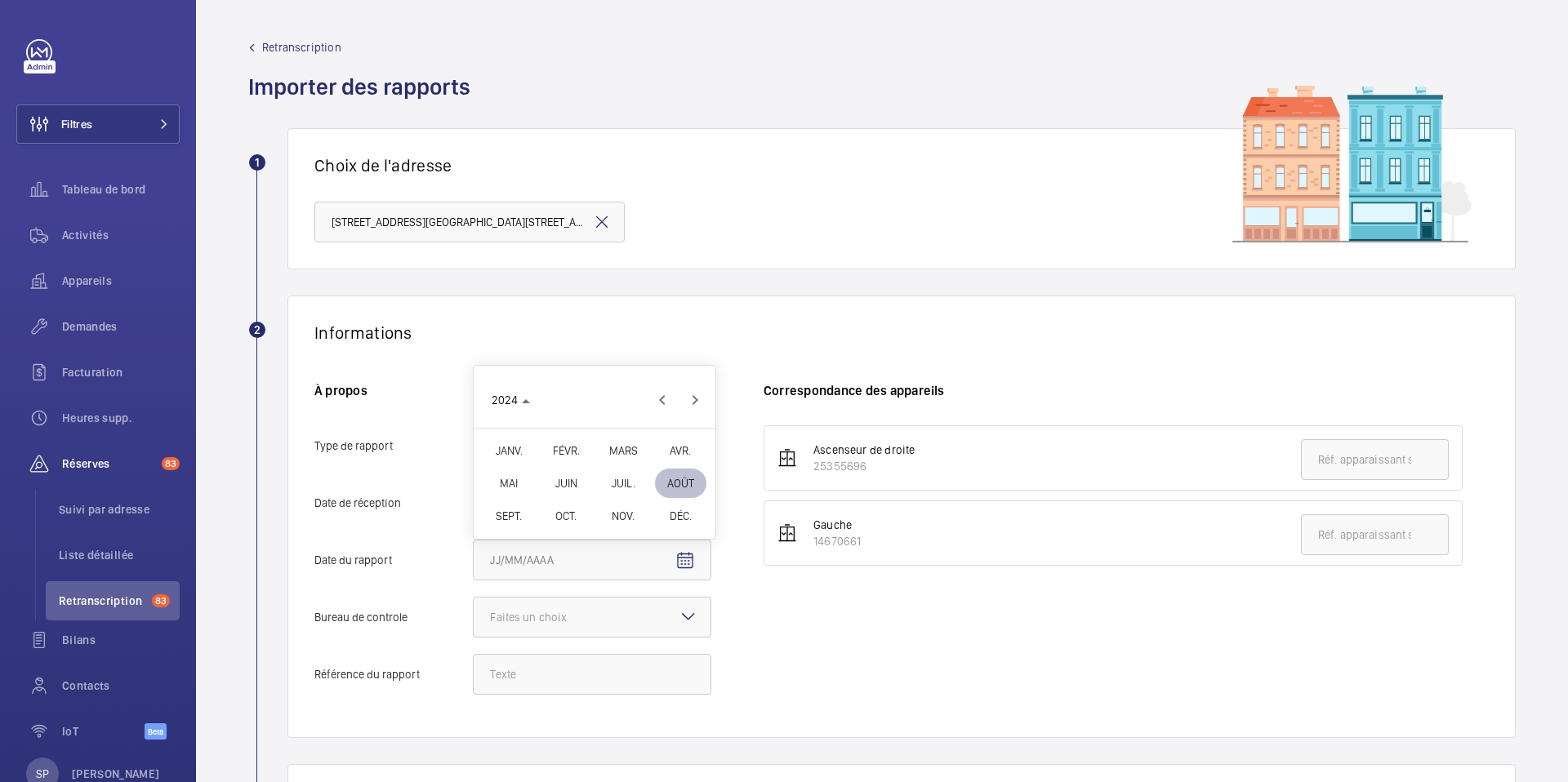
click at [682, 512] on span "DÉC." at bounding box center [681, 516] width 52 height 29
click at [651, 483] on span "28" at bounding box center [659, 483] width 29 height 29
type input "[DATE]"
click at [634, 620] on div at bounding box center [592, 617] width 237 height 39
click at [473, 620] on input "Bureau de controle Faites un choix" at bounding box center [473, 617] width 0 height 39
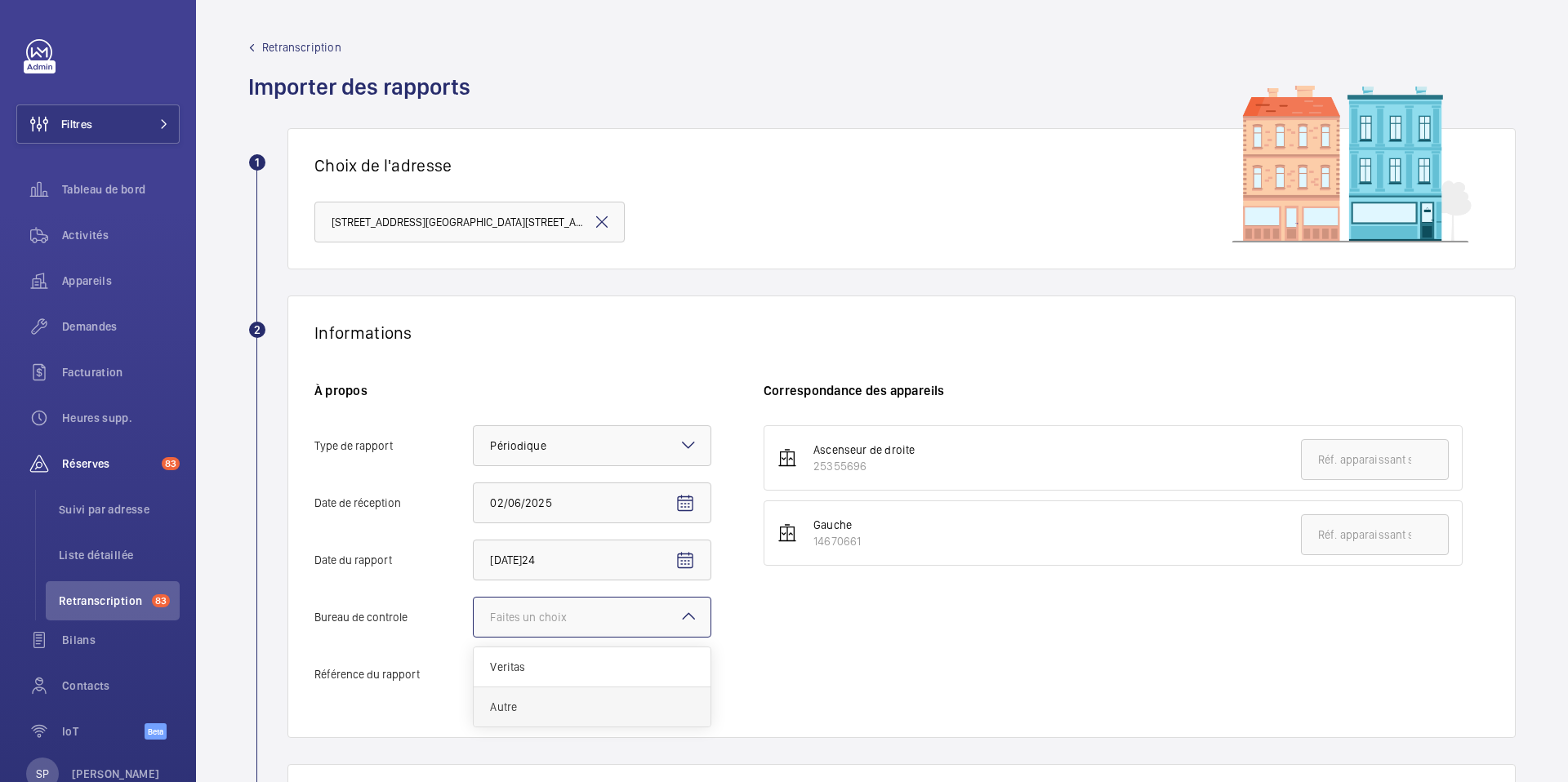
click at [589, 699] on span "Autre" at bounding box center [592, 707] width 204 height 16
click at [473, 637] on input "Bureau de controle Faites un choix Veritas Autre" at bounding box center [473, 617] width 0 height 39
click at [549, 677] on input "Référence du rapport" at bounding box center [592, 674] width 238 height 41
paste input "Audit Socotec 2024"
type input "Audit Socotec 2024"
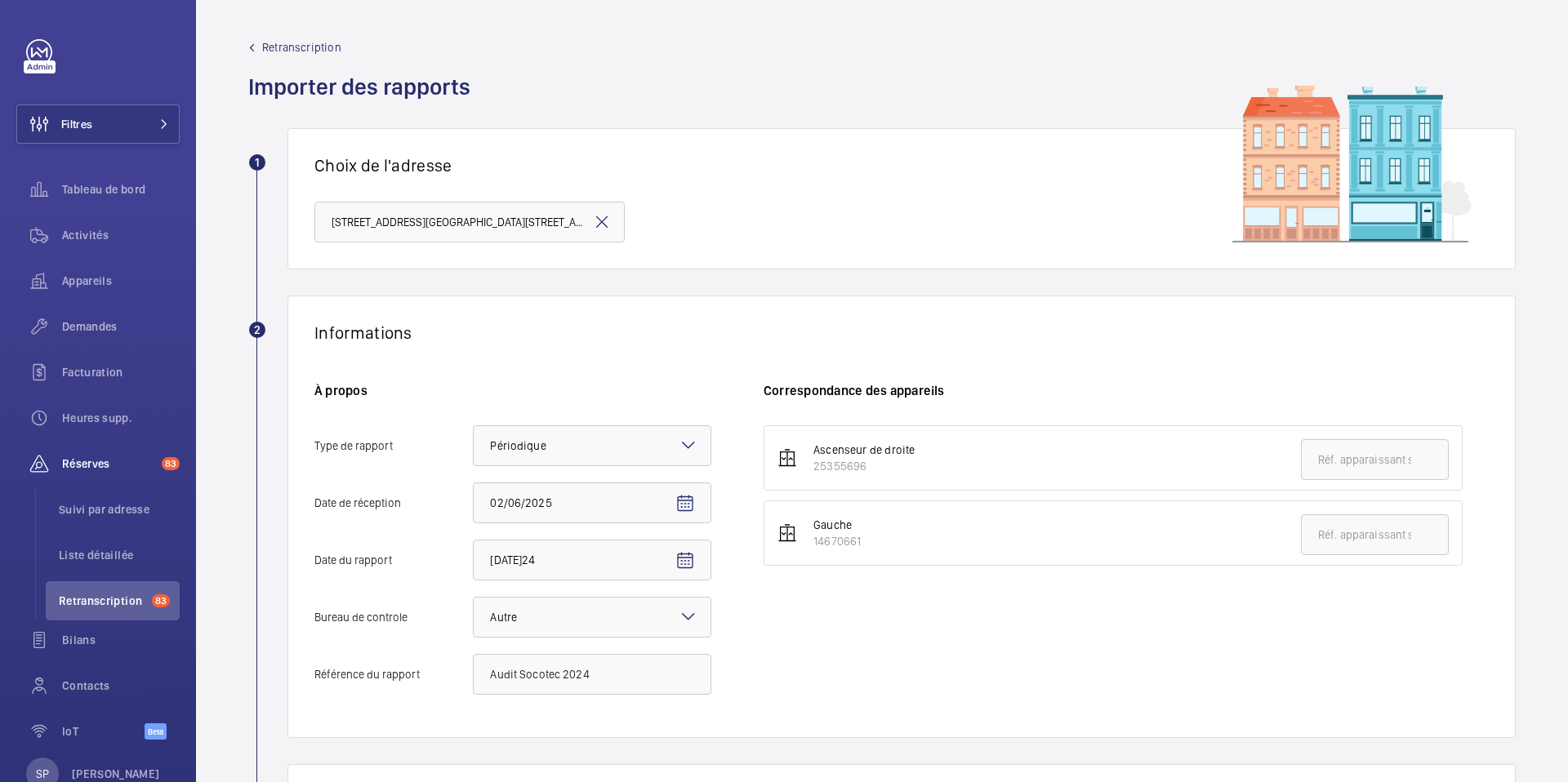
click at [803, 472] on div "Ascenseur de droite 25355696" at bounding box center [856, 458] width 117 height 33
drag, startPoint x: 814, startPoint y: 467, endPoint x: 866, endPoint y: 472, distance: 52.2
click at [866, 472] on div "25355696" at bounding box center [864, 466] width 101 height 16
copy div "25355696"
click at [1319, 464] on input "text" at bounding box center [1375, 460] width 148 height 41
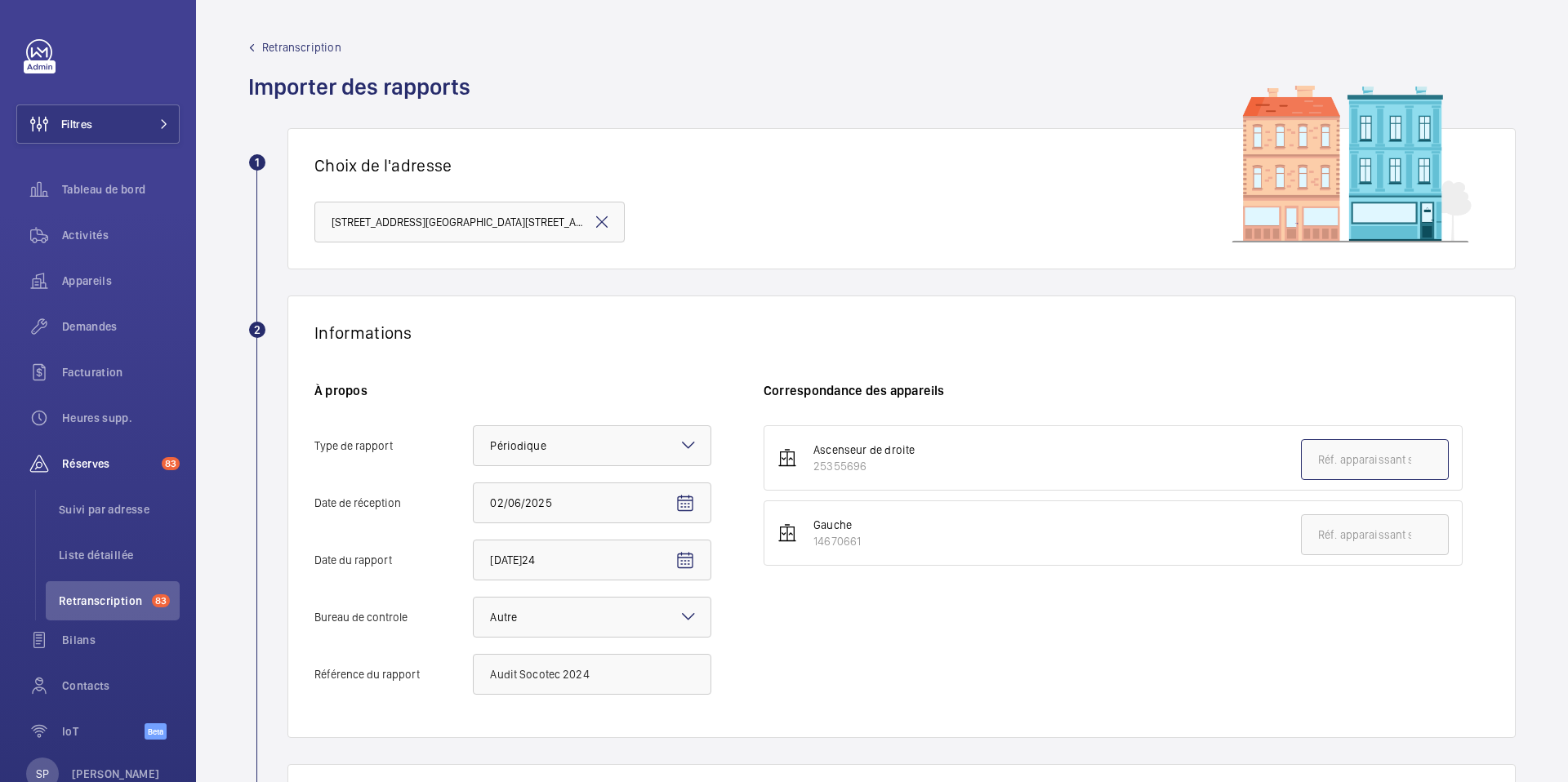
paste input "25355696"
type input "25355696"
drag, startPoint x: 816, startPoint y: 543, endPoint x: 868, endPoint y: 546, distance: 52.1
click at [868, 546] on li "Gauche 14670661" at bounding box center [1113, 533] width 699 height 65
drag, startPoint x: 835, startPoint y: 546, endPoint x: 816, endPoint y: 543, distance: 19.2
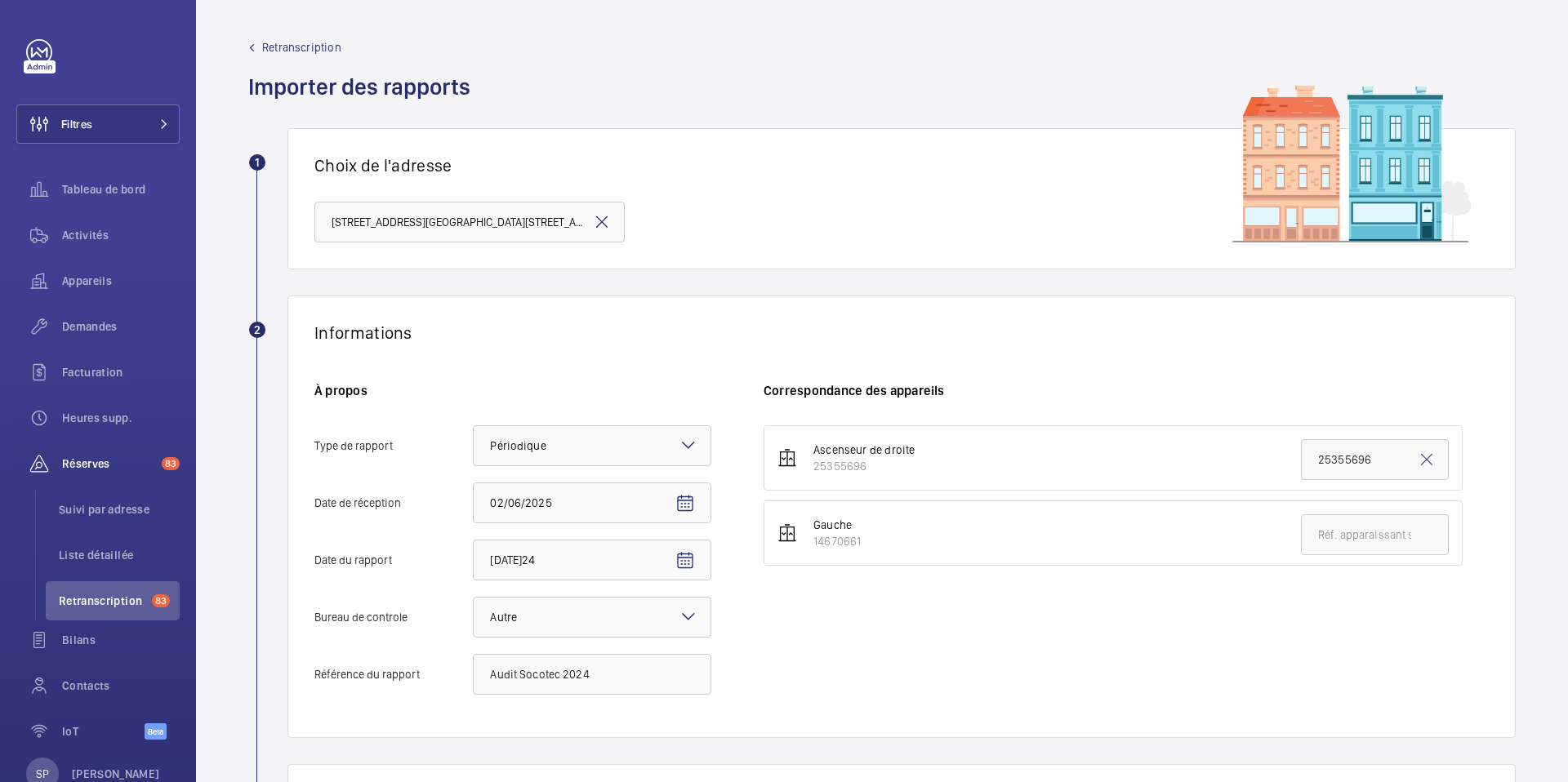
click at [834, 546] on div "14670661" at bounding box center [837, 541] width 47 height 16
drag, startPoint x: 812, startPoint y: 542, endPoint x: 871, endPoint y: 552, distance: 59.8
click at [871, 552] on li "Gauche 14670661" at bounding box center [1113, 533] width 699 height 65
copy div "14670661"
click at [1358, 520] on input "text" at bounding box center [1375, 535] width 148 height 41
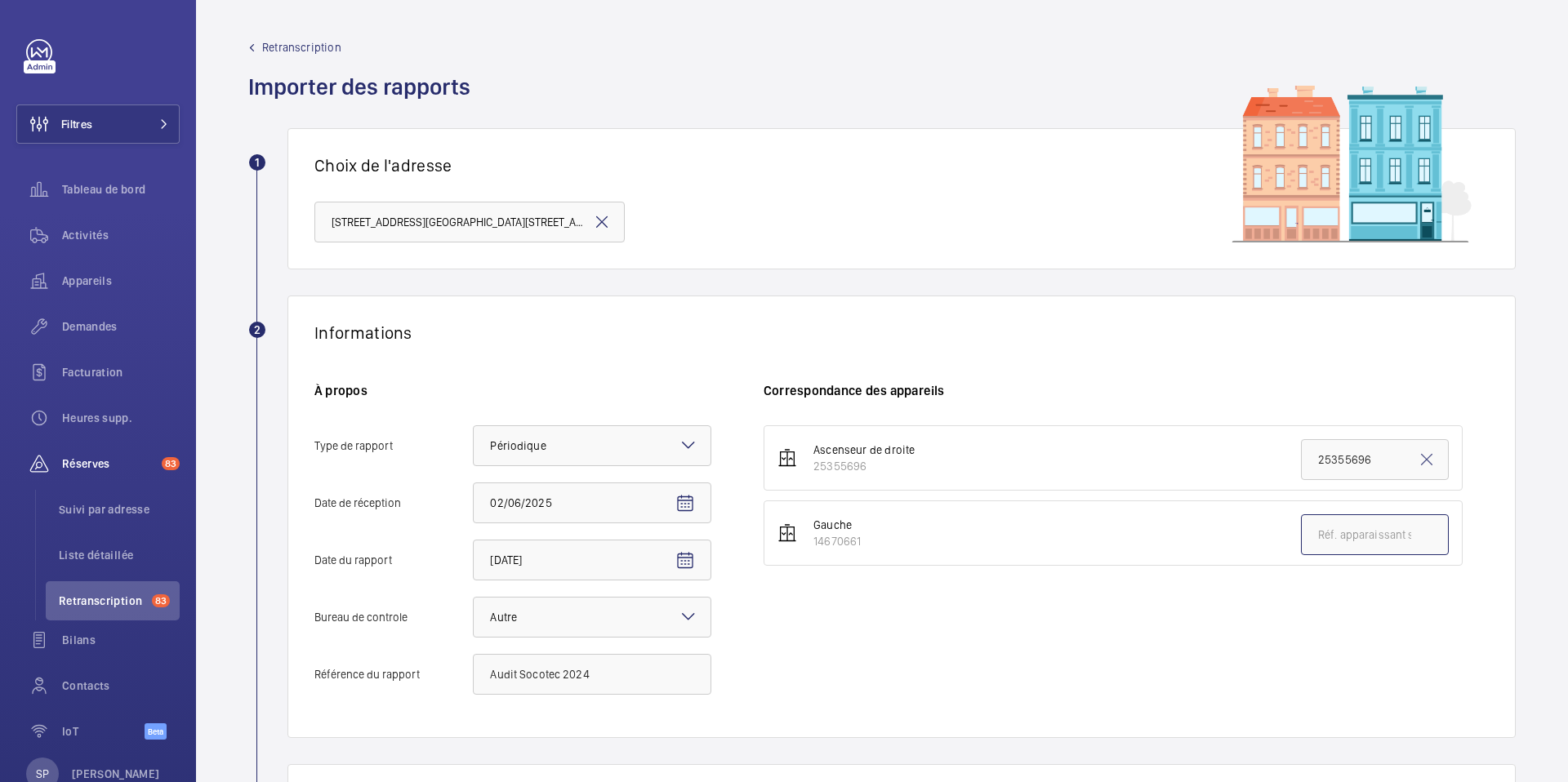
paste input "14670661"
type input "14670661"
click at [998, 602] on div "Ascenseur de droite 25355696 25355696 Gauche 14670661 14670661" at bounding box center [1126, 568] width 725 height 286
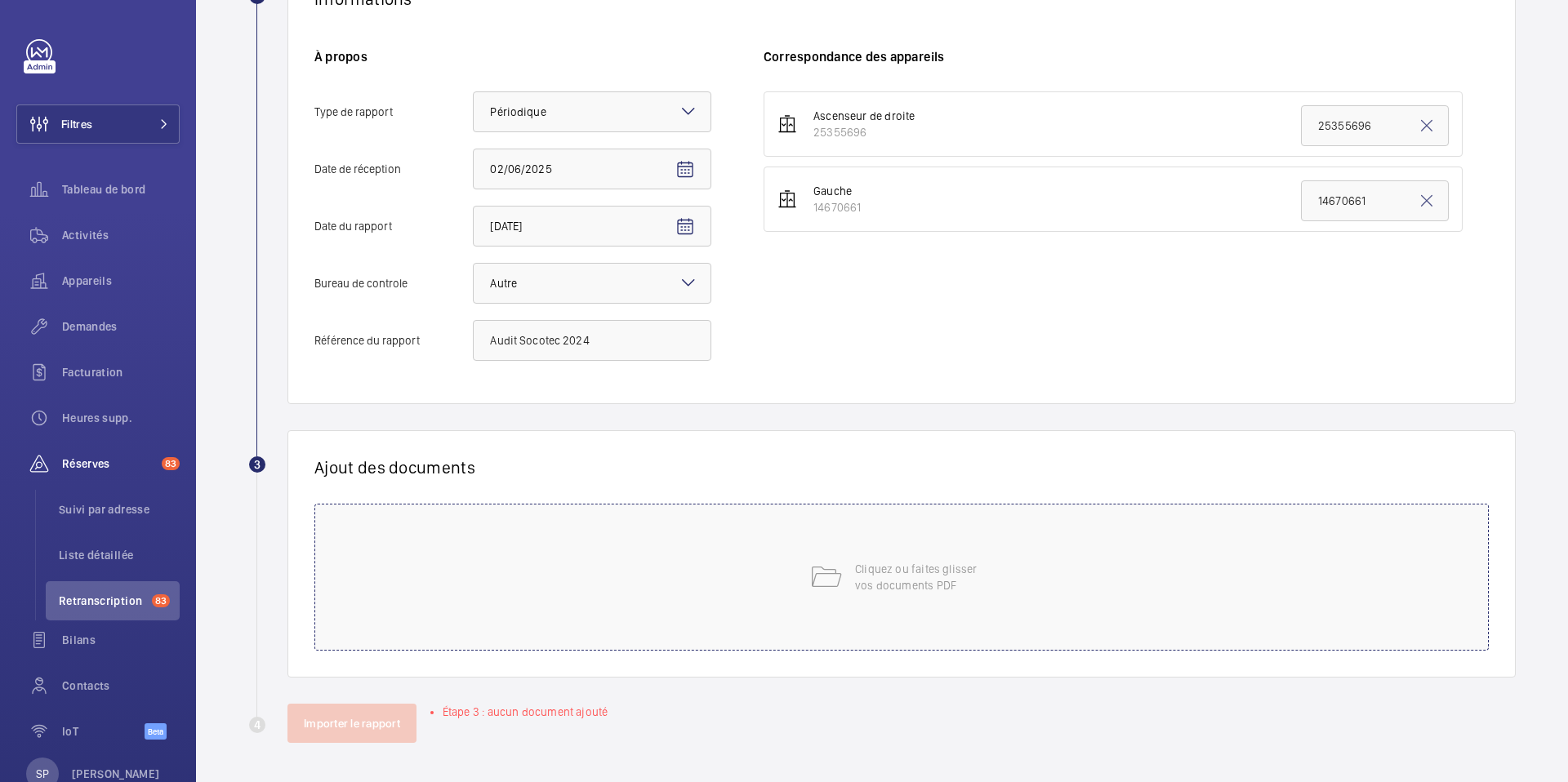
click at [930, 592] on p "Cliquez ou faites glisser vos documents PDF" at bounding box center [925, 577] width 139 height 33
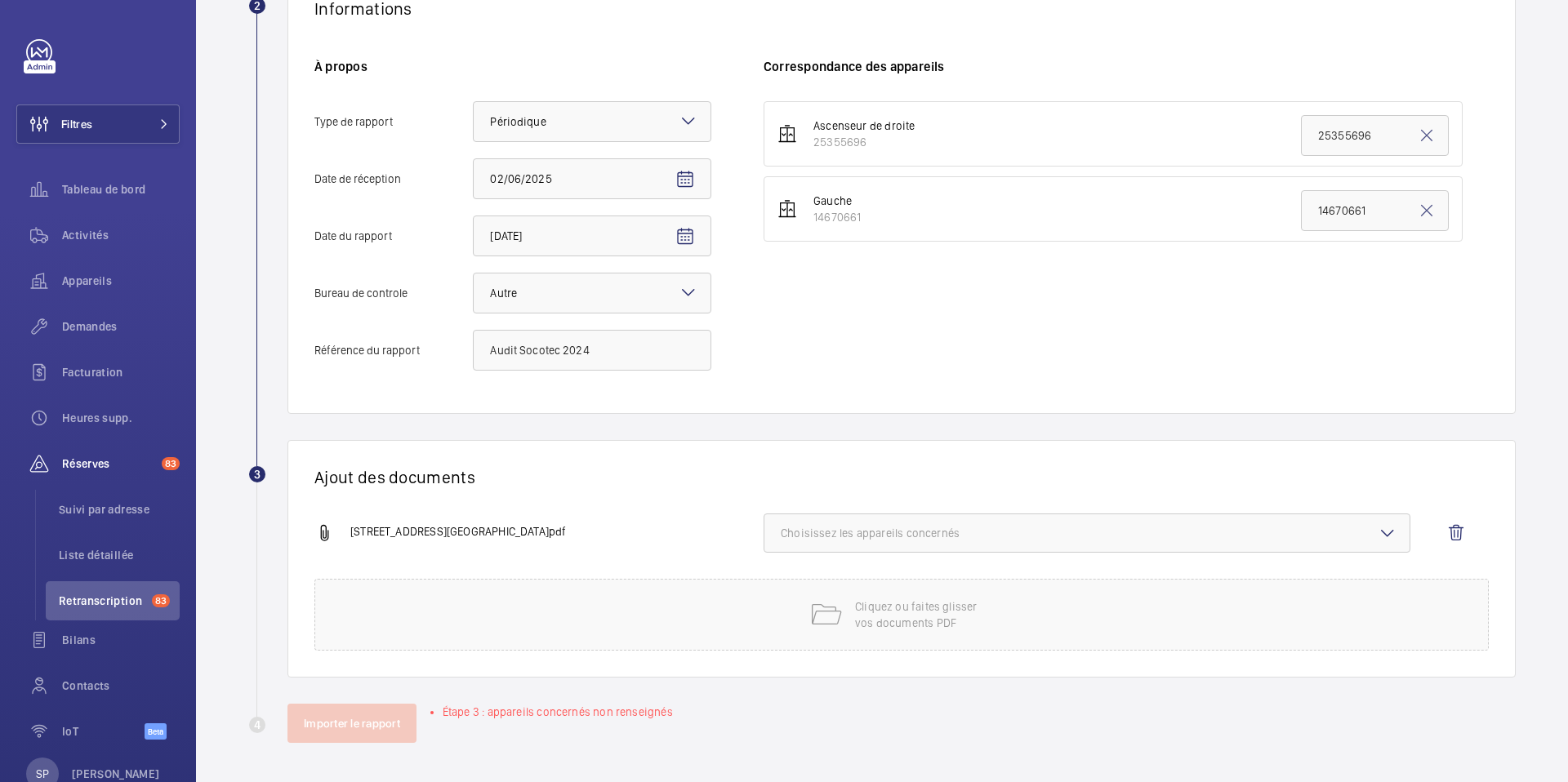
click at [1043, 537] on span "Choisissez les appareils concernés" at bounding box center [1087, 533] width 612 height 16
click at [901, 589] on span "25355696" at bounding box center [1088, 584] width 562 height 16
click at [804, 589] on input "25355696" at bounding box center [788, 584] width 33 height 33
checkbox input "true"
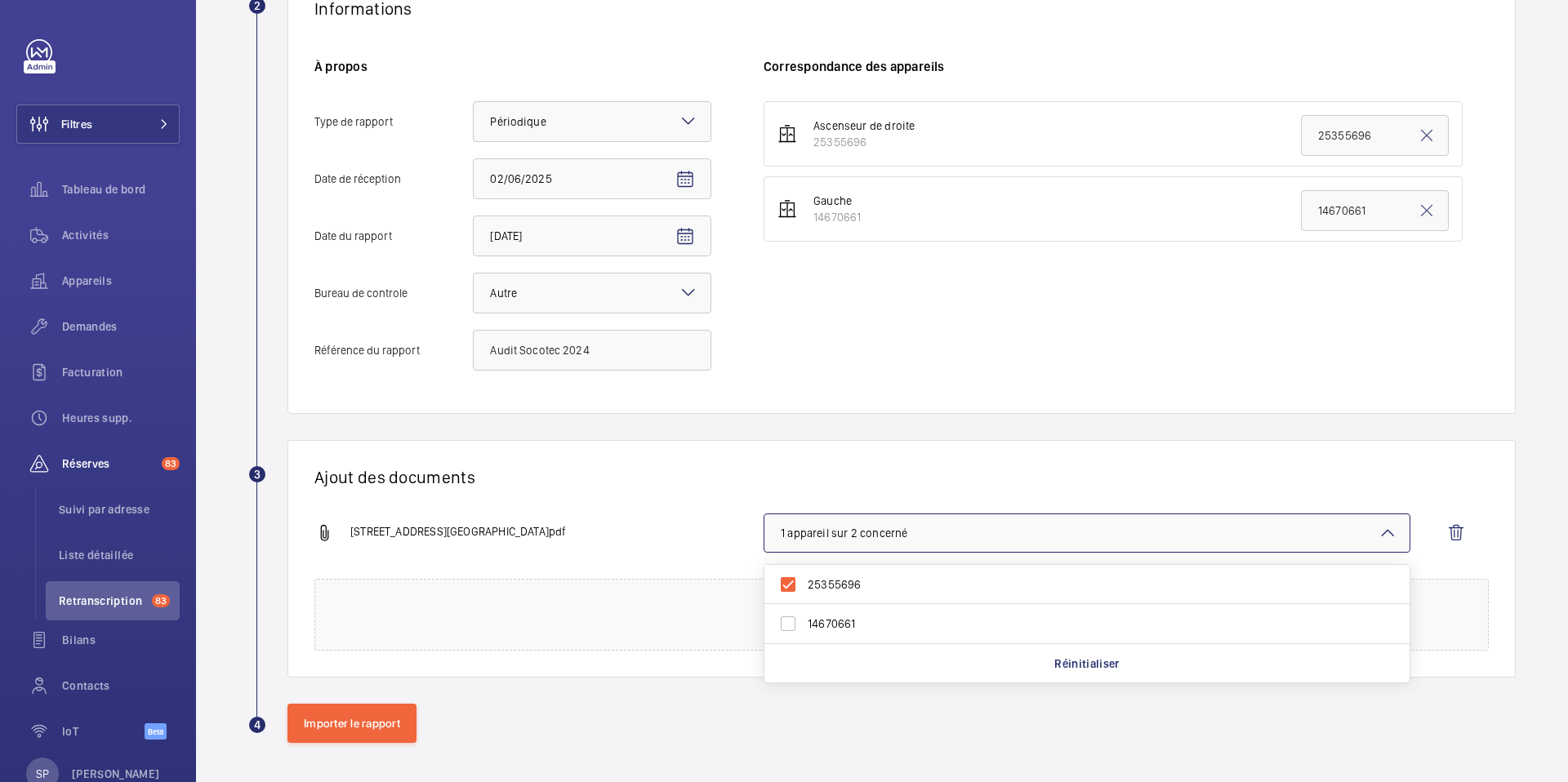
drag, startPoint x: 881, startPoint y: 604, endPoint x: 843, endPoint y: 611, distance: 38.6
click at [881, 604] on label "14670661" at bounding box center [1075, 624] width 621 height 39
click at [804, 608] on input "14670661" at bounding box center [788, 624] width 33 height 33
checkbox input "true"
click at [623, 522] on div "[STREET_ADDRESS]pdf 2 appareils sur 2 concernés 25355696 14670661 Réinitialiser" at bounding box center [894, 545] width 1161 height 65
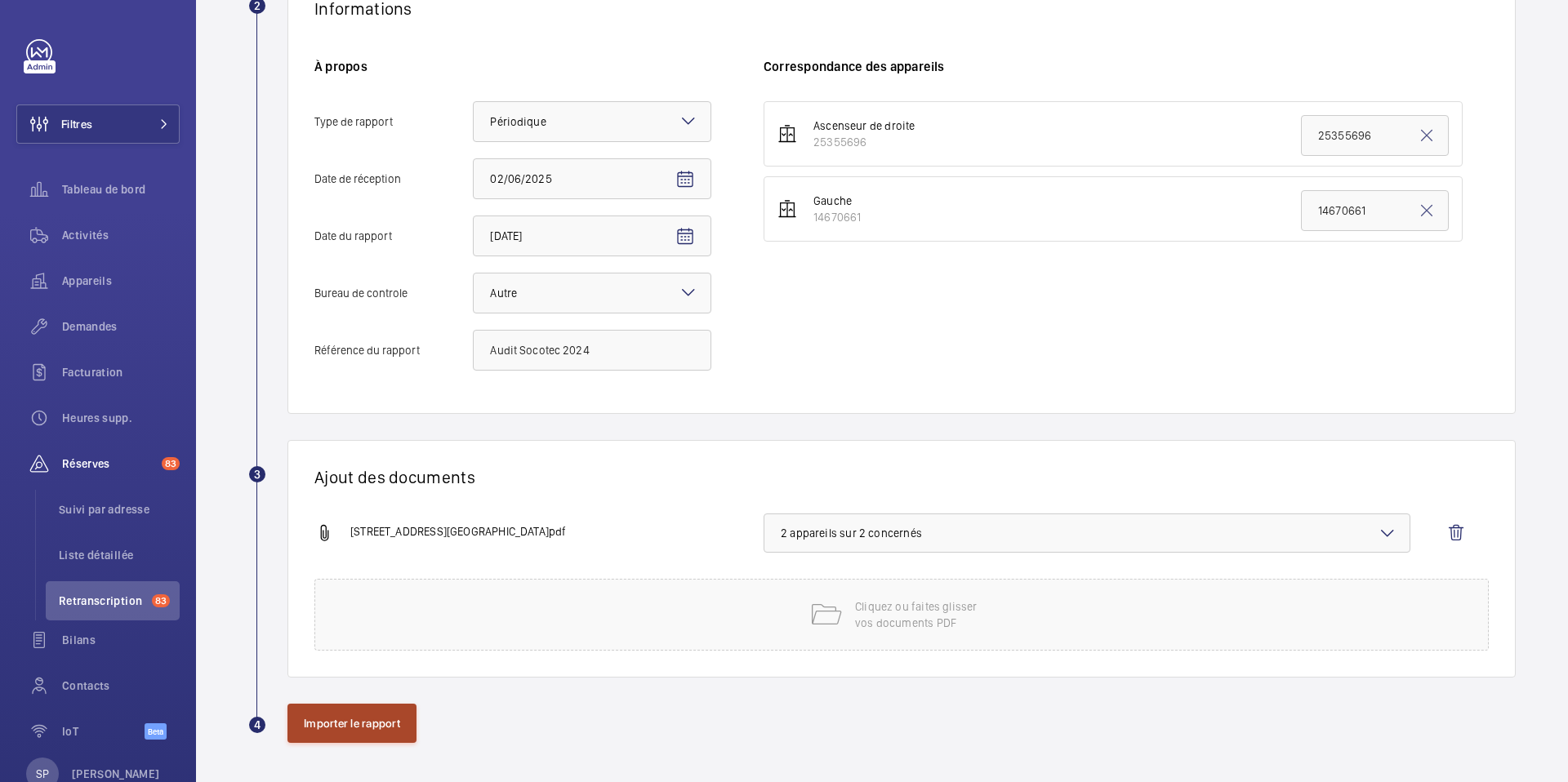
click at [330, 727] on button "Importer le rapport" at bounding box center [352, 723] width 129 height 39
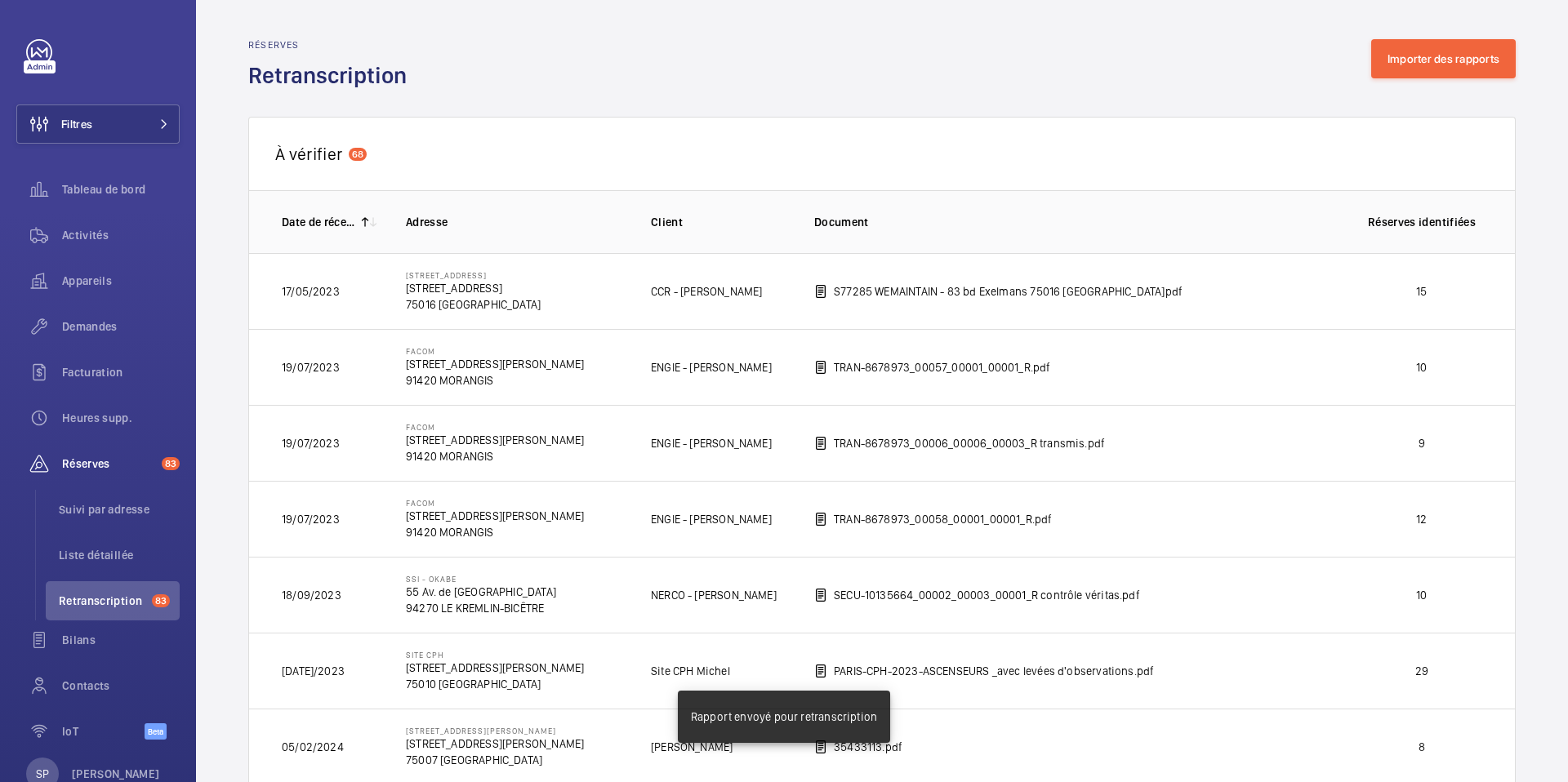
click at [1444, 46] on button "Importer des rapports" at bounding box center [1443, 59] width 144 height 39
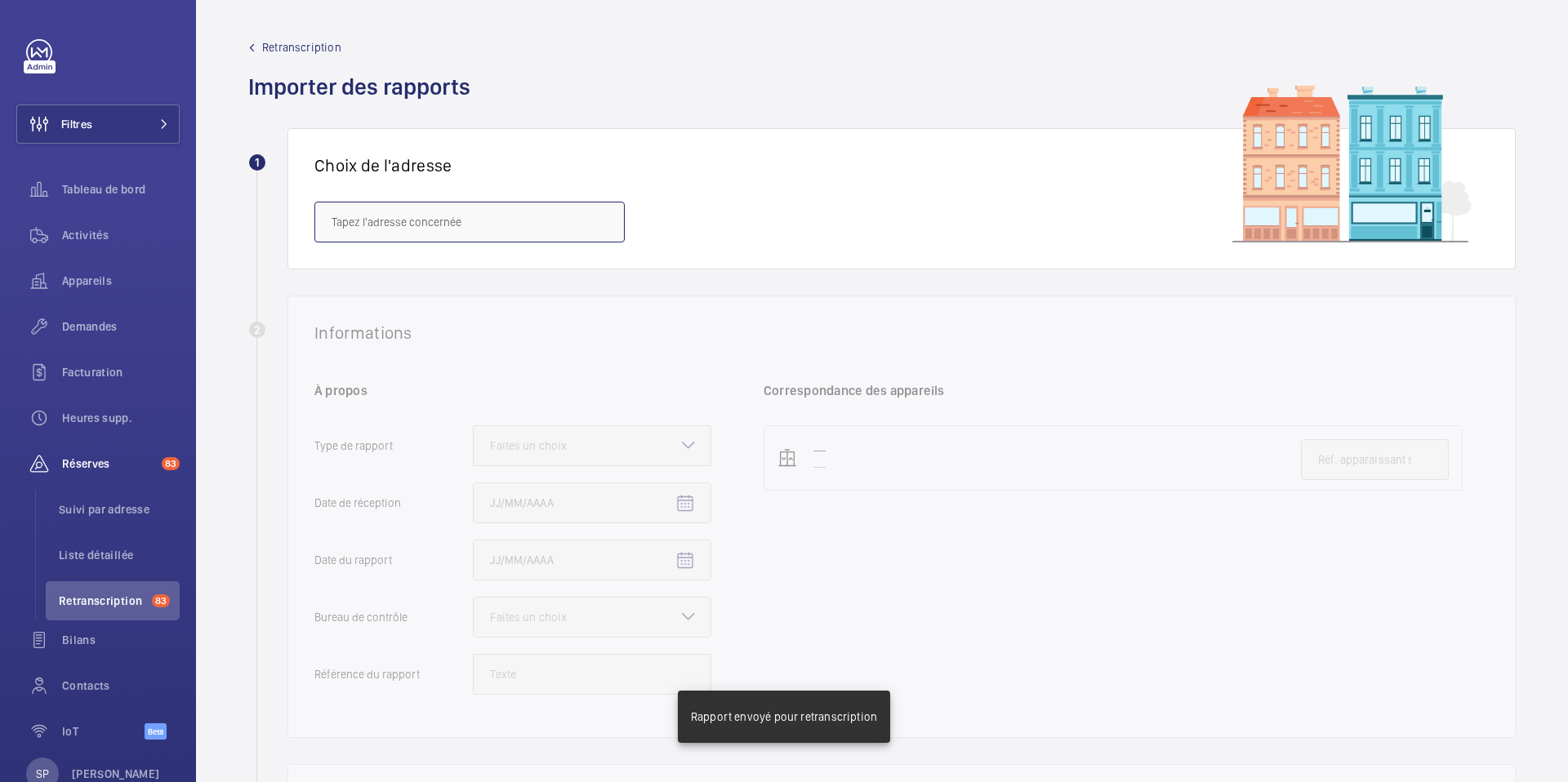
click at [557, 219] on input "text" at bounding box center [469, 222] width 311 height 41
paste input "50 [PERSON_NAME]"
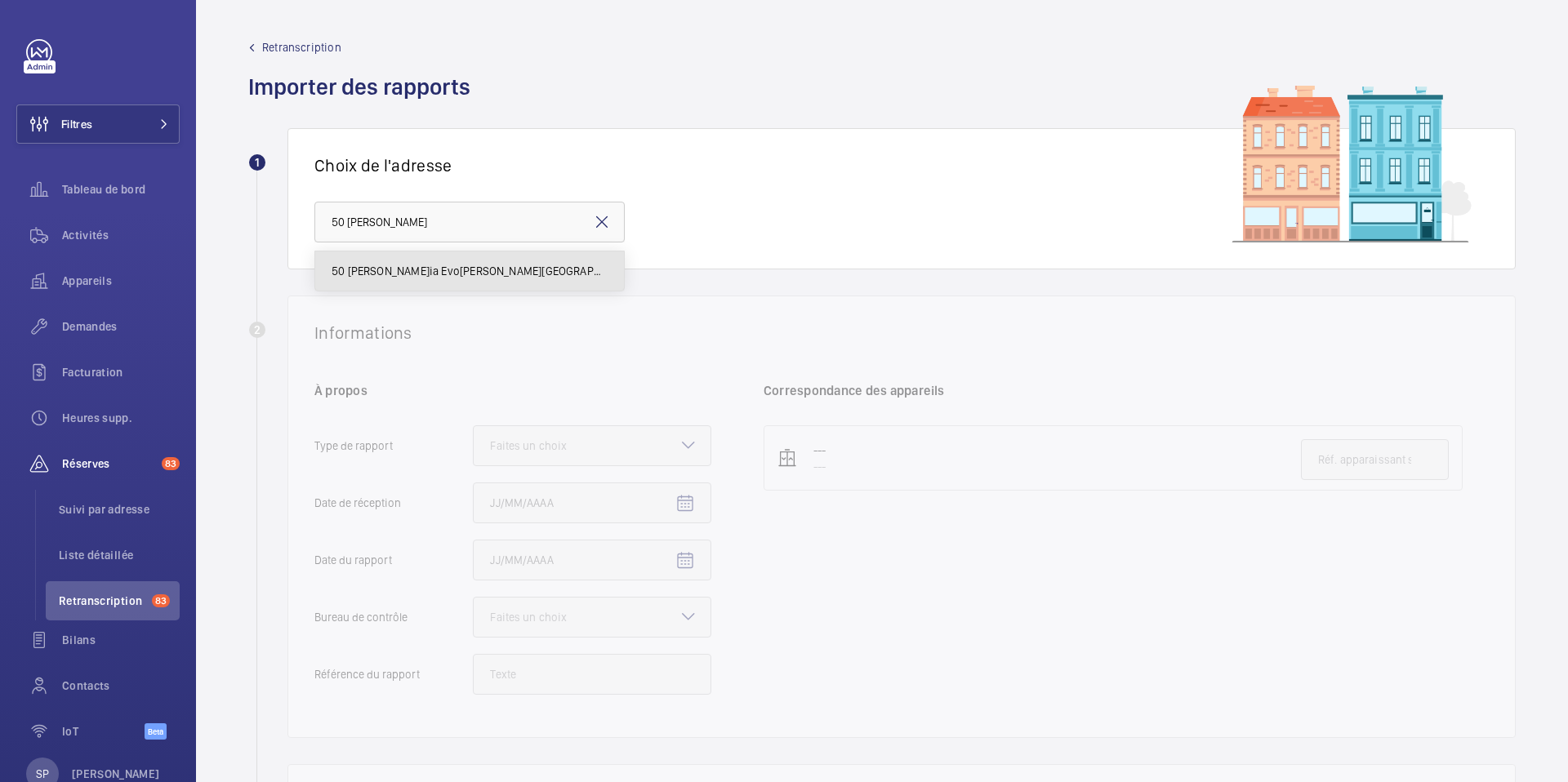
click at [485, 274] on span "50 [PERSON_NAME]ia Evo[PERSON_NAME][GEOGRAPHIC_DATA]19" at bounding box center [470, 271] width 276 height 16
type input "50 [PERSON_NAME]ia Evo[PERSON_NAME][GEOGRAPHIC_DATA]19"
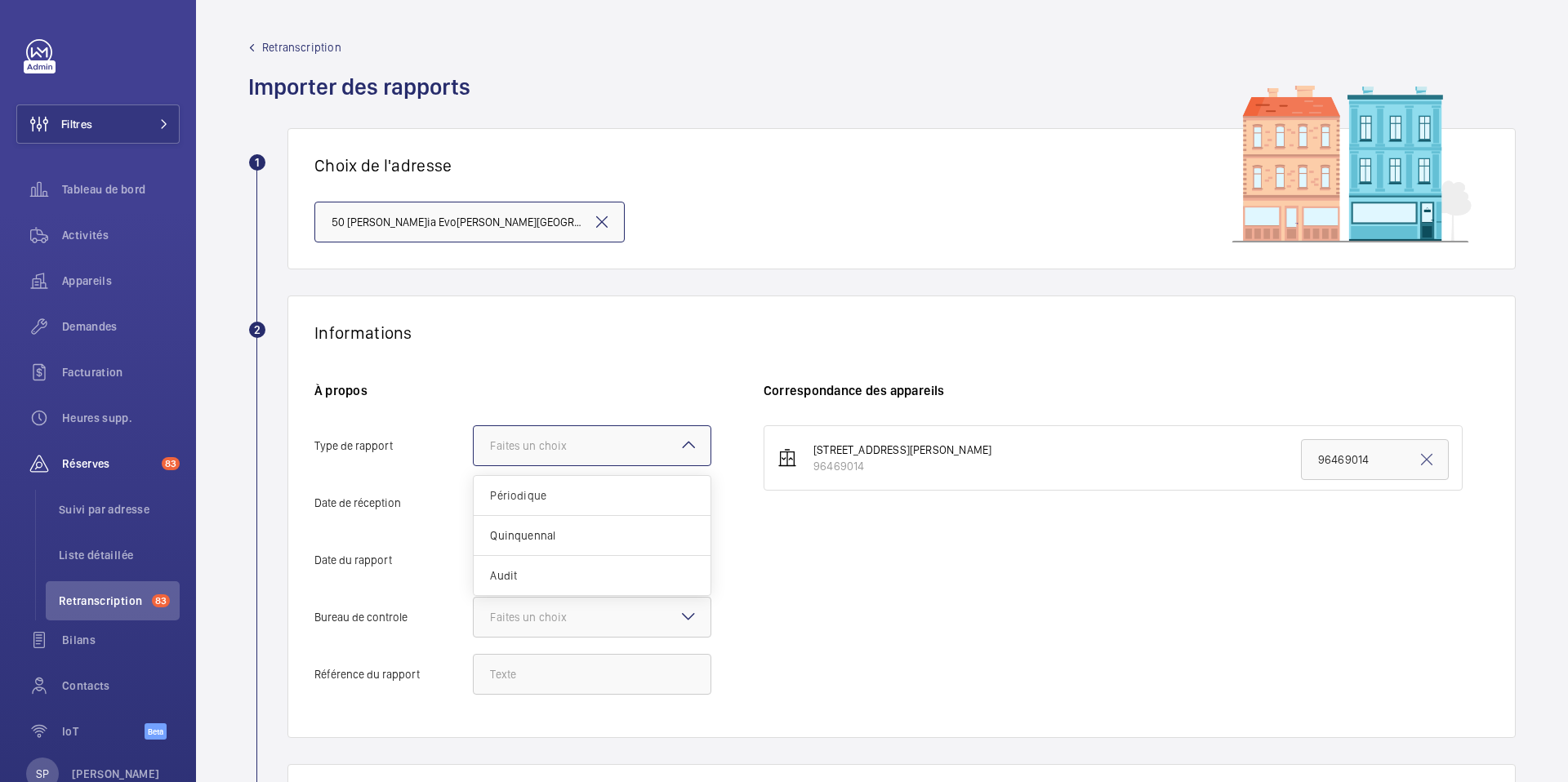
click at [603, 461] on div at bounding box center [592, 446] width 237 height 39
click at [473, 461] on input "Type de rapport Faites un choix Périodique Quinquennal Audit" at bounding box center [473, 446] width 0 height 39
click at [602, 495] on span "Périodique" at bounding box center [592, 496] width 204 height 16
click at [473, 465] on input "Type de rapport Faites un choix Périodique Quinquennal Audit" at bounding box center [473, 446] width 0 height 39
click at [687, 499] on mat-icon "Open calendar" at bounding box center [685, 504] width 20 height 20
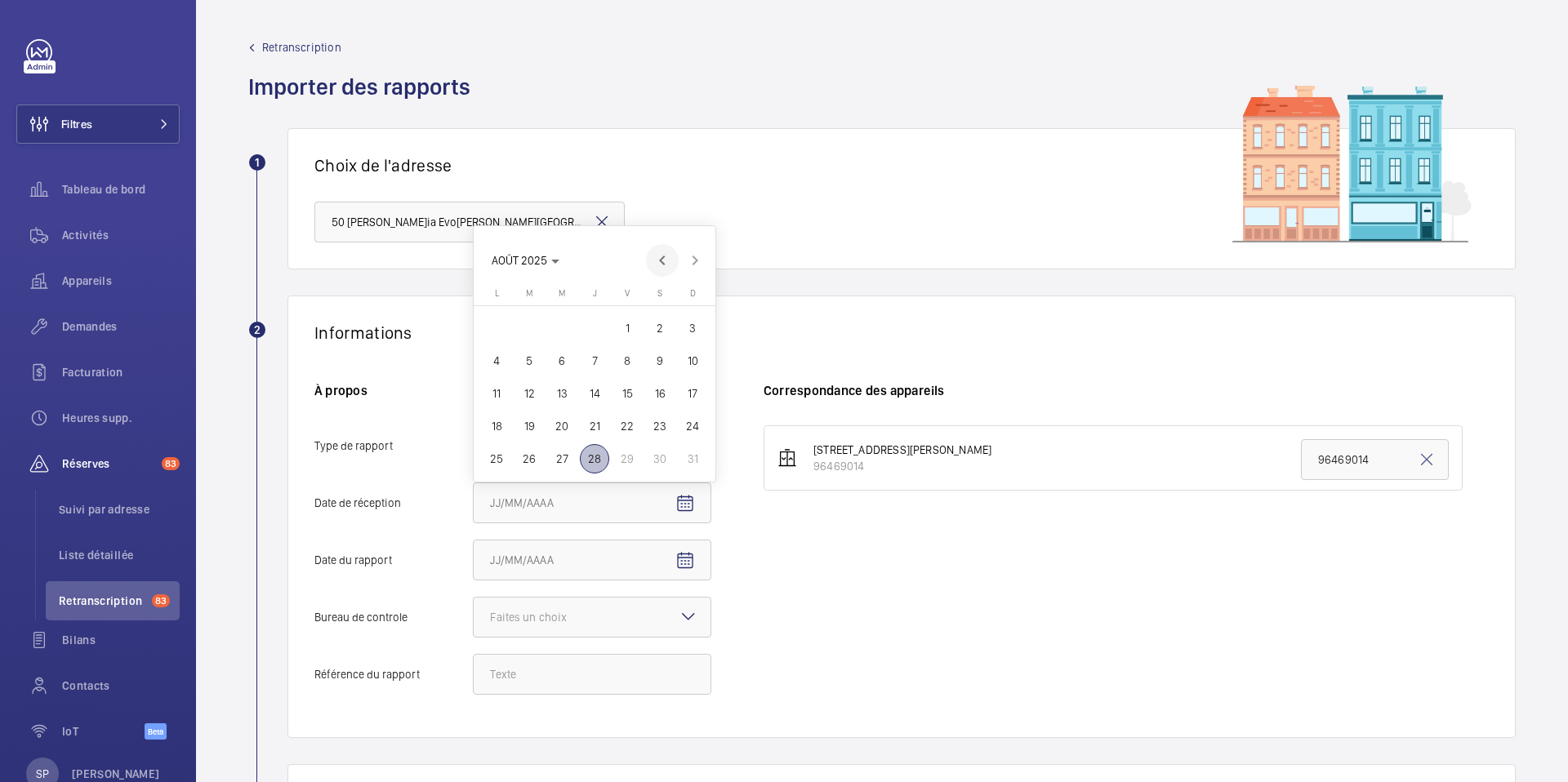
click at [671, 256] on span "Previous month" at bounding box center [662, 260] width 33 height 33
click at [500, 321] on span "2" at bounding box center [497, 327] width 29 height 29
type input "02/06/2025"
click at [684, 561] on mat-icon "Open calendar" at bounding box center [685, 561] width 20 height 20
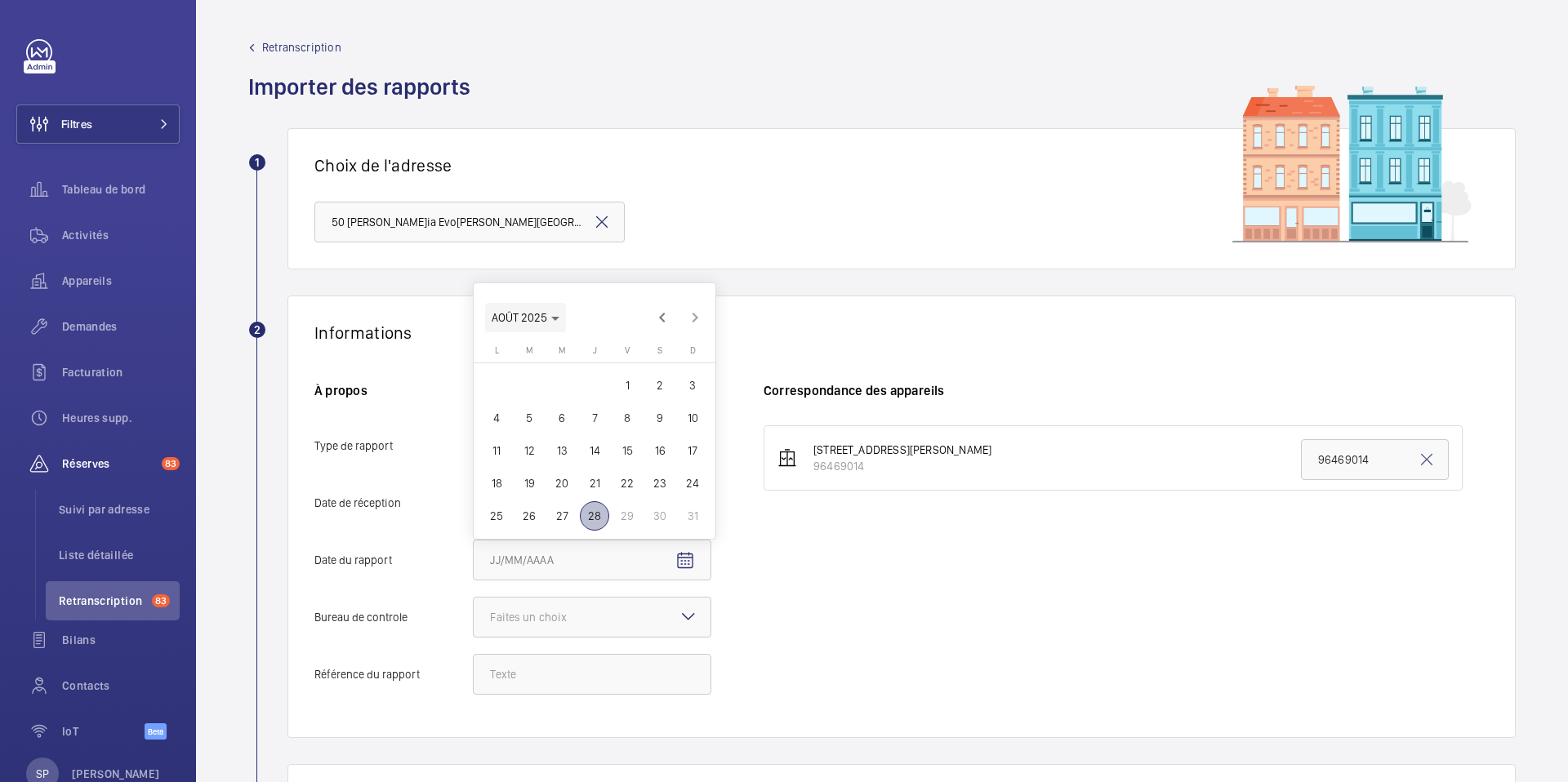
click at [555, 323] on span "AOÛT 2025" at bounding box center [526, 318] width 68 height 13
click at [621, 519] on span "2024" at bounding box center [624, 516] width 52 height 29
click at [670, 511] on span "DÉC." at bounding box center [681, 516] width 52 height 29
click at [653, 484] on span "28" at bounding box center [659, 483] width 29 height 29
type input "[DATE]"
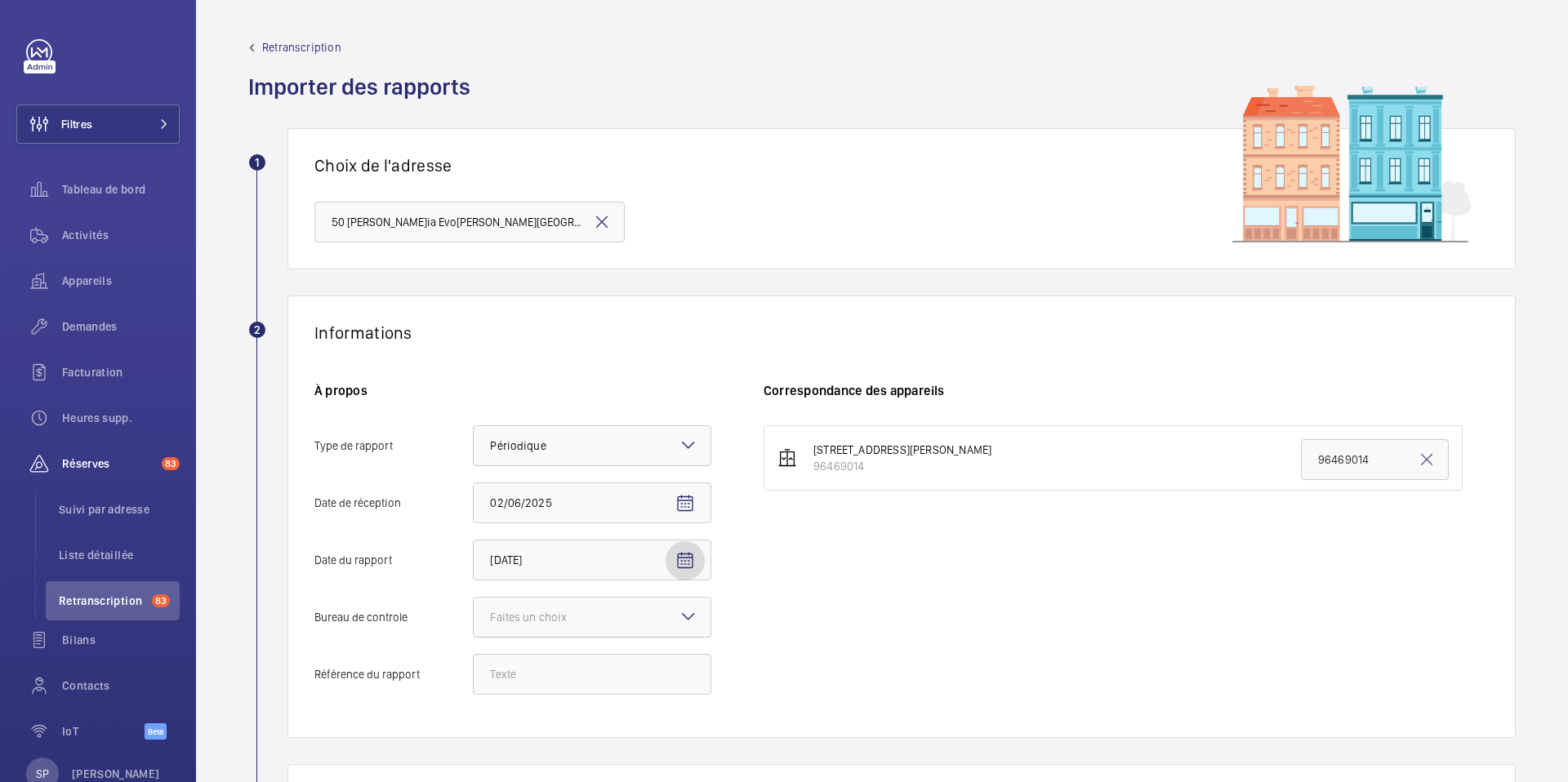
click at [658, 611] on div at bounding box center [592, 617] width 237 height 39
click at [473, 611] on input "Bureau de controle Faites un choix" at bounding box center [473, 617] width 0 height 39
click at [562, 716] on div "Autre" at bounding box center [592, 707] width 237 height 39
click at [473, 637] on input "Bureau de controle Faites un choix Veritas Autre" at bounding box center [473, 617] width 0 height 39
click at [613, 666] on input "Référence du rapport" at bounding box center [592, 674] width 238 height 41
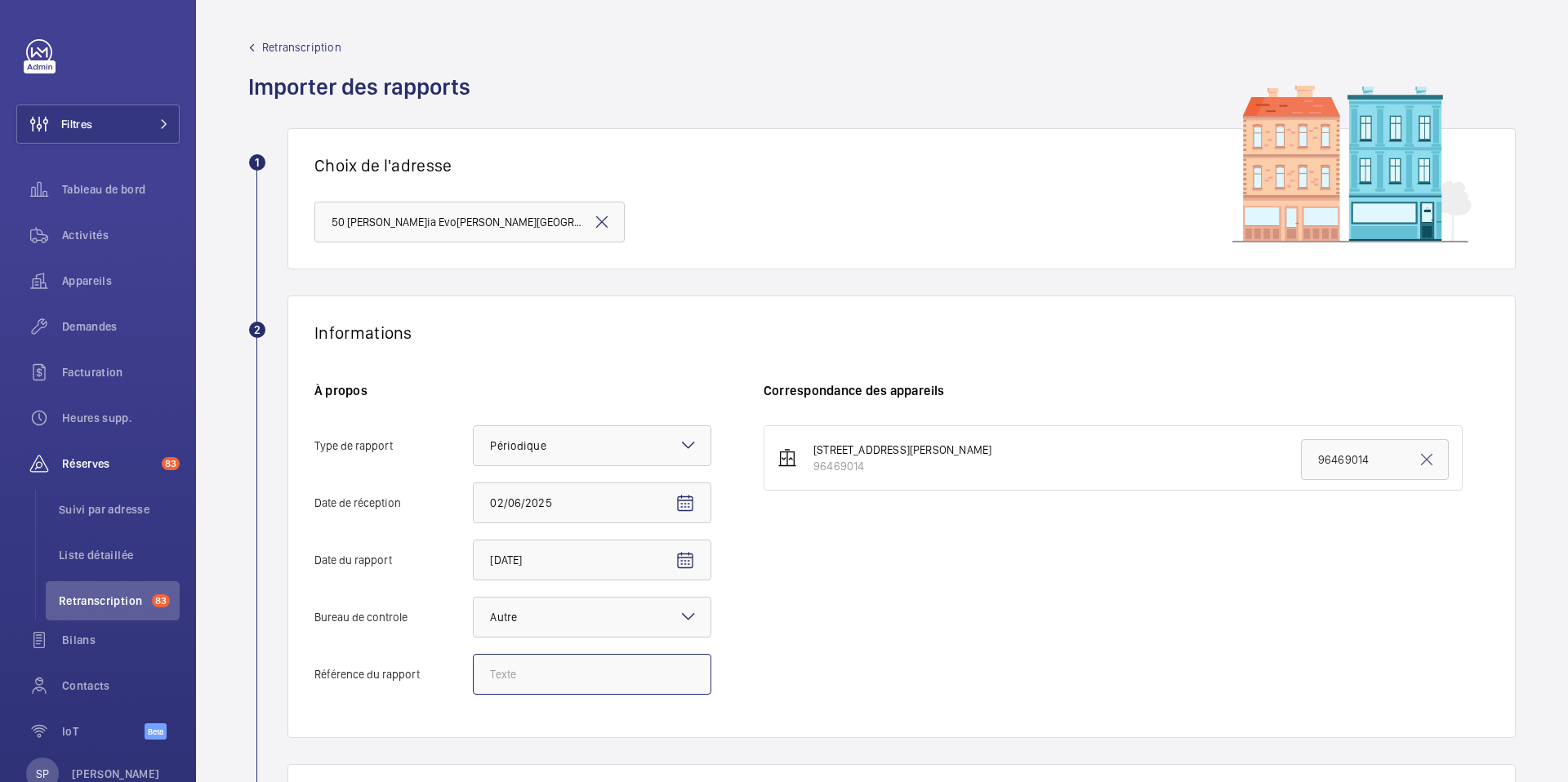
paste input "Audit Socotec 2024"
type input "Audit Socotec 2024"
click at [853, 467] on div "96469014" at bounding box center [902, 466] width 178 height 16
drag, startPoint x: 812, startPoint y: 468, endPoint x: 862, endPoint y: 472, distance: 50.2
click at [862, 472] on div "96469014" at bounding box center [902, 466] width 178 height 16
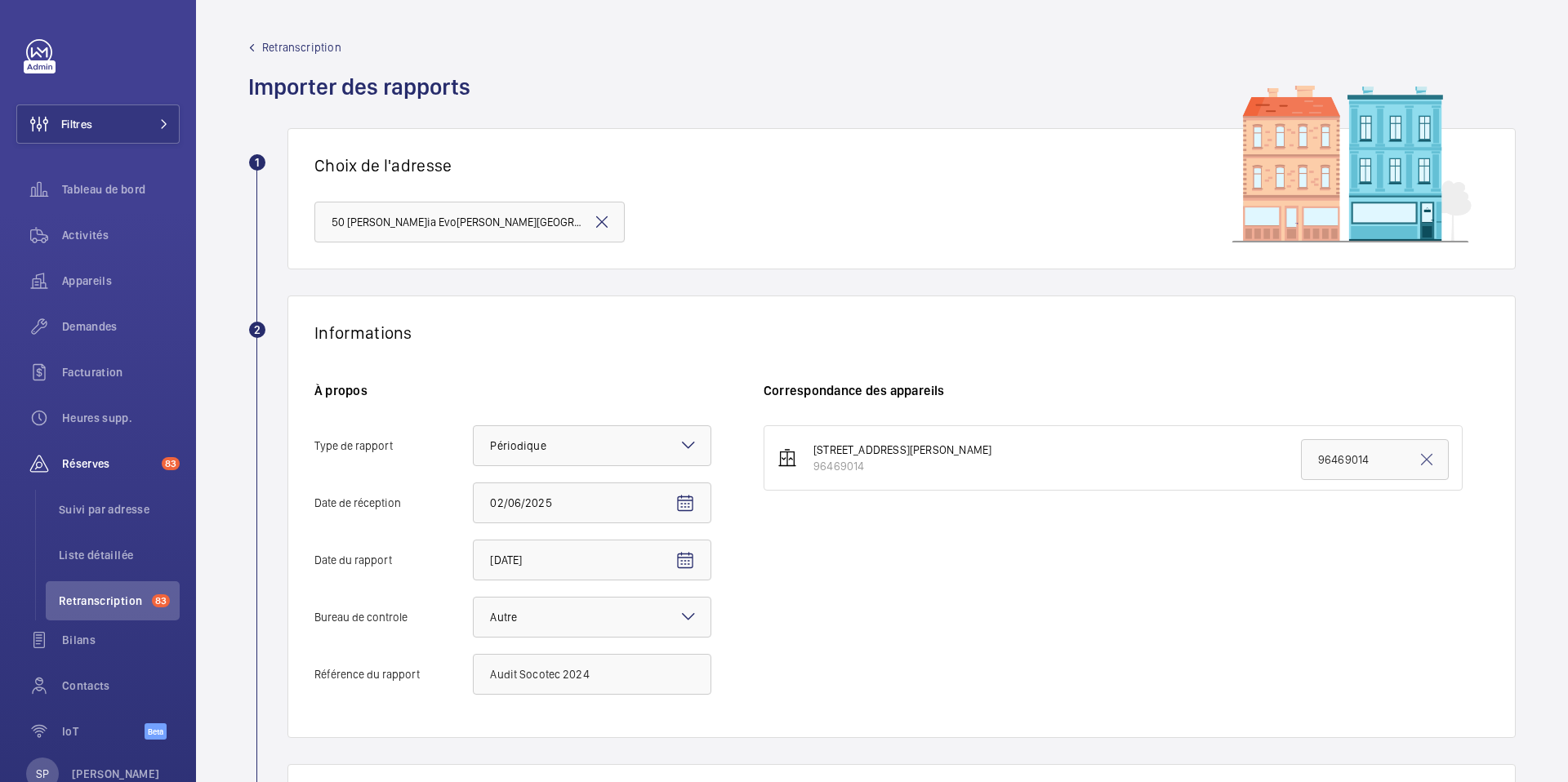
copy div "96469014"
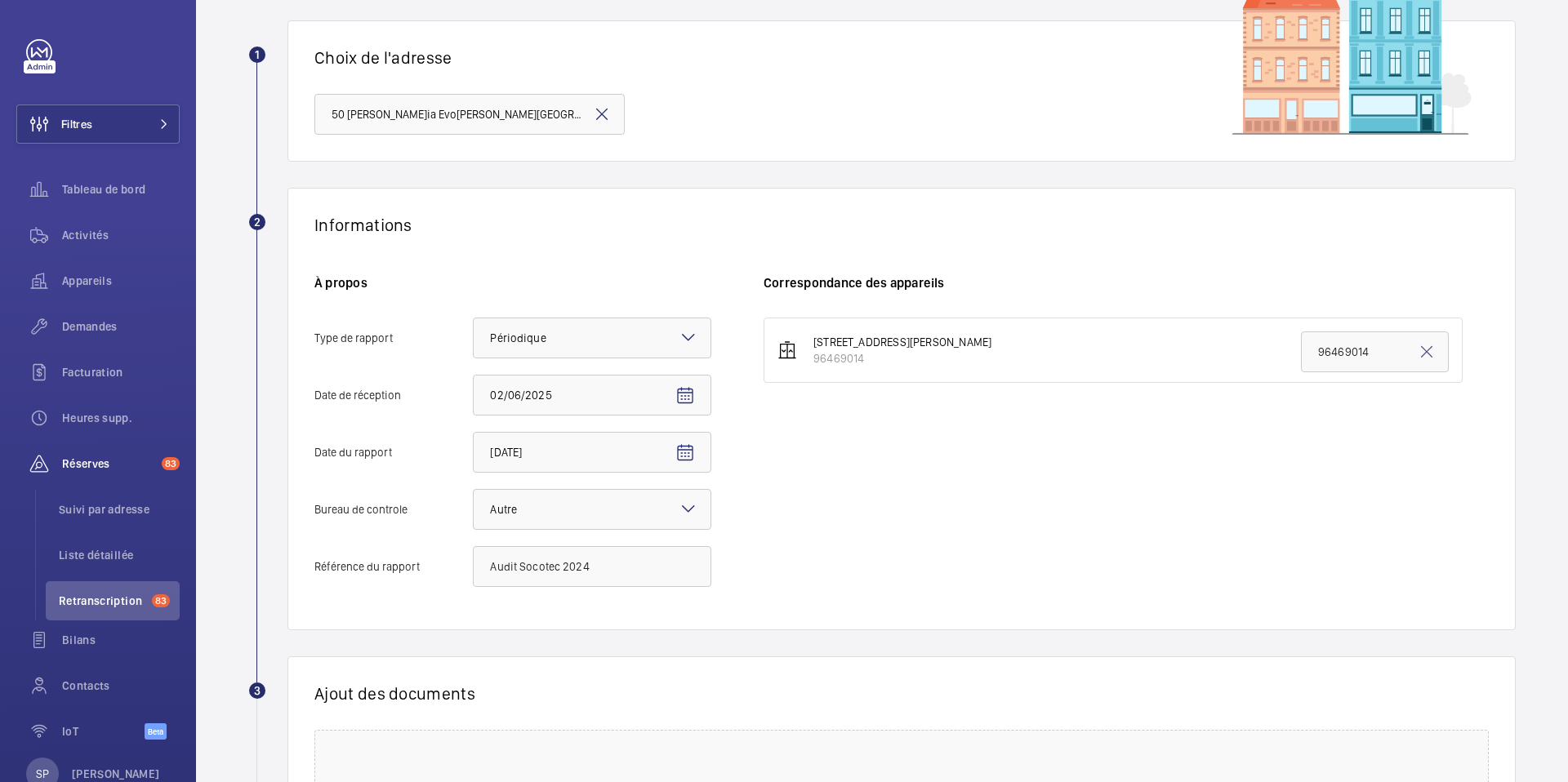
scroll to position [191, 0]
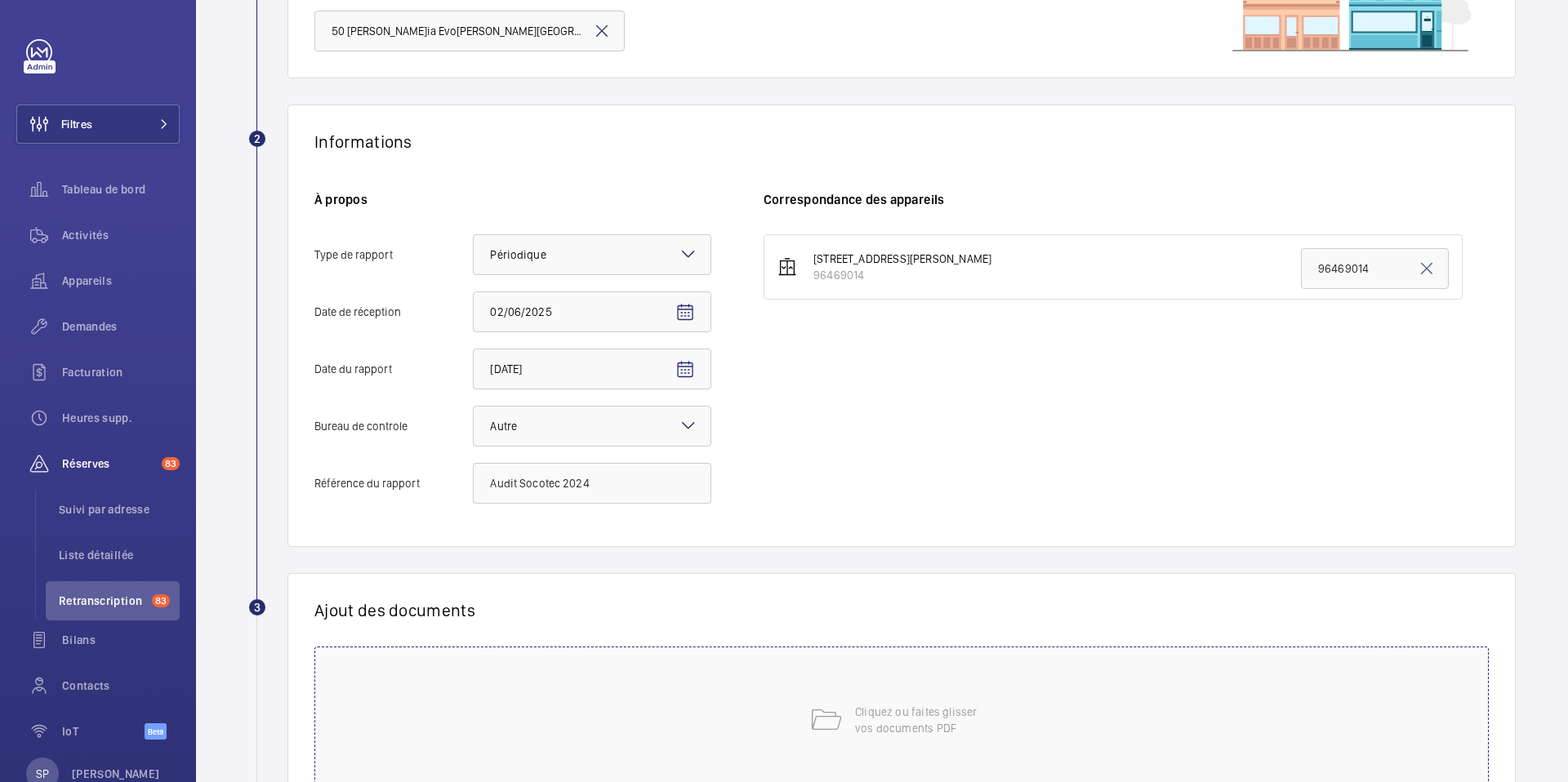
click at [785, 730] on div "Cliquez ou faites glisser vos documents PDF" at bounding box center [901, 720] width 1175 height 147
click at [1050, 665] on span "Choisissez les appareils concernés" at bounding box center [1087, 666] width 612 height 16
click at [900, 705] on label "96469014" at bounding box center [1075, 718] width 621 height 39
click at [804, 705] on input "96469014" at bounding box center [788, 717] width 33 height 33
checkbox input "true"
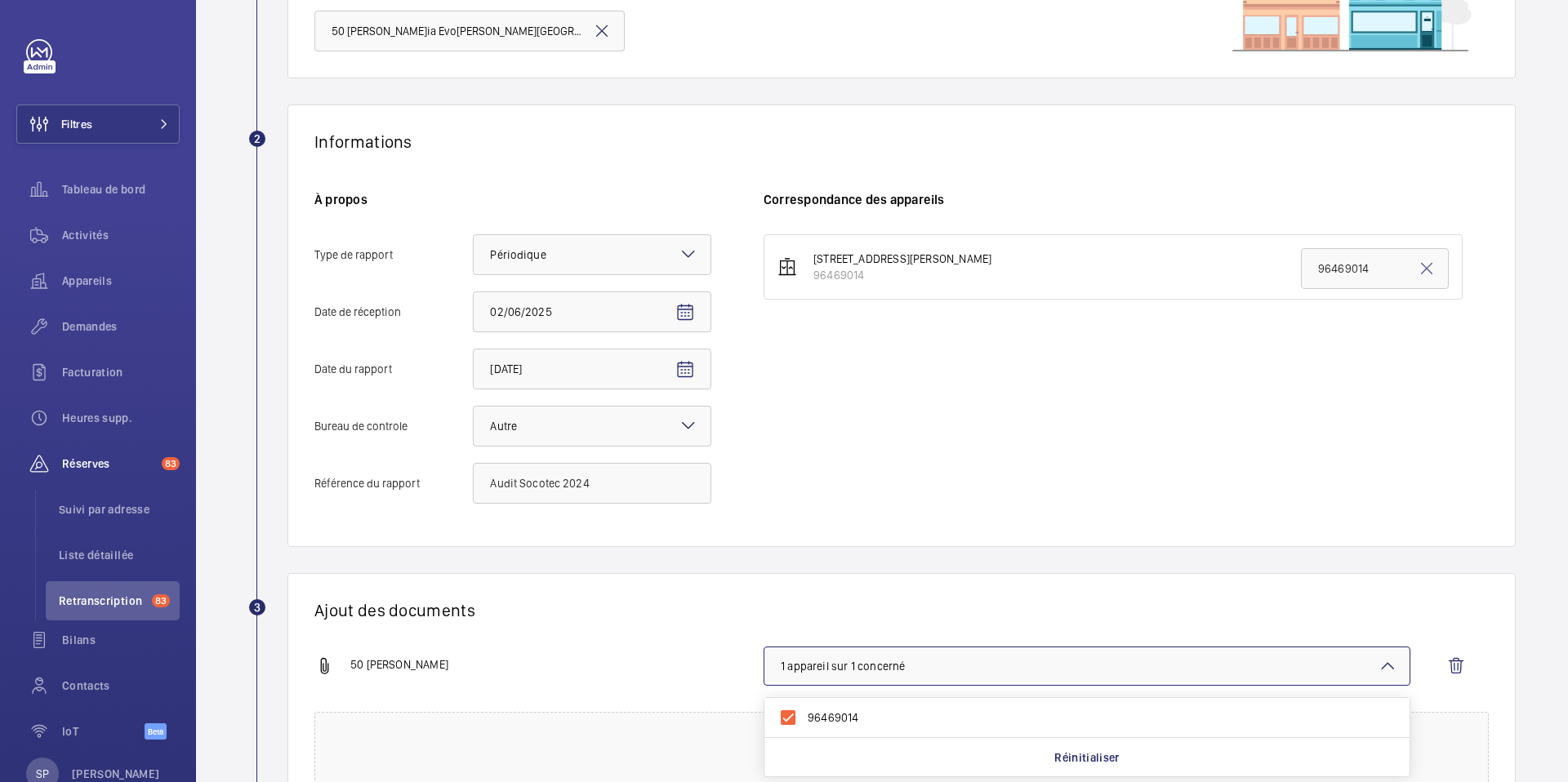
click at [744, 660] on div "50 [PERSON_NAME]" at bounding box center [538, 666] width 449 height 20
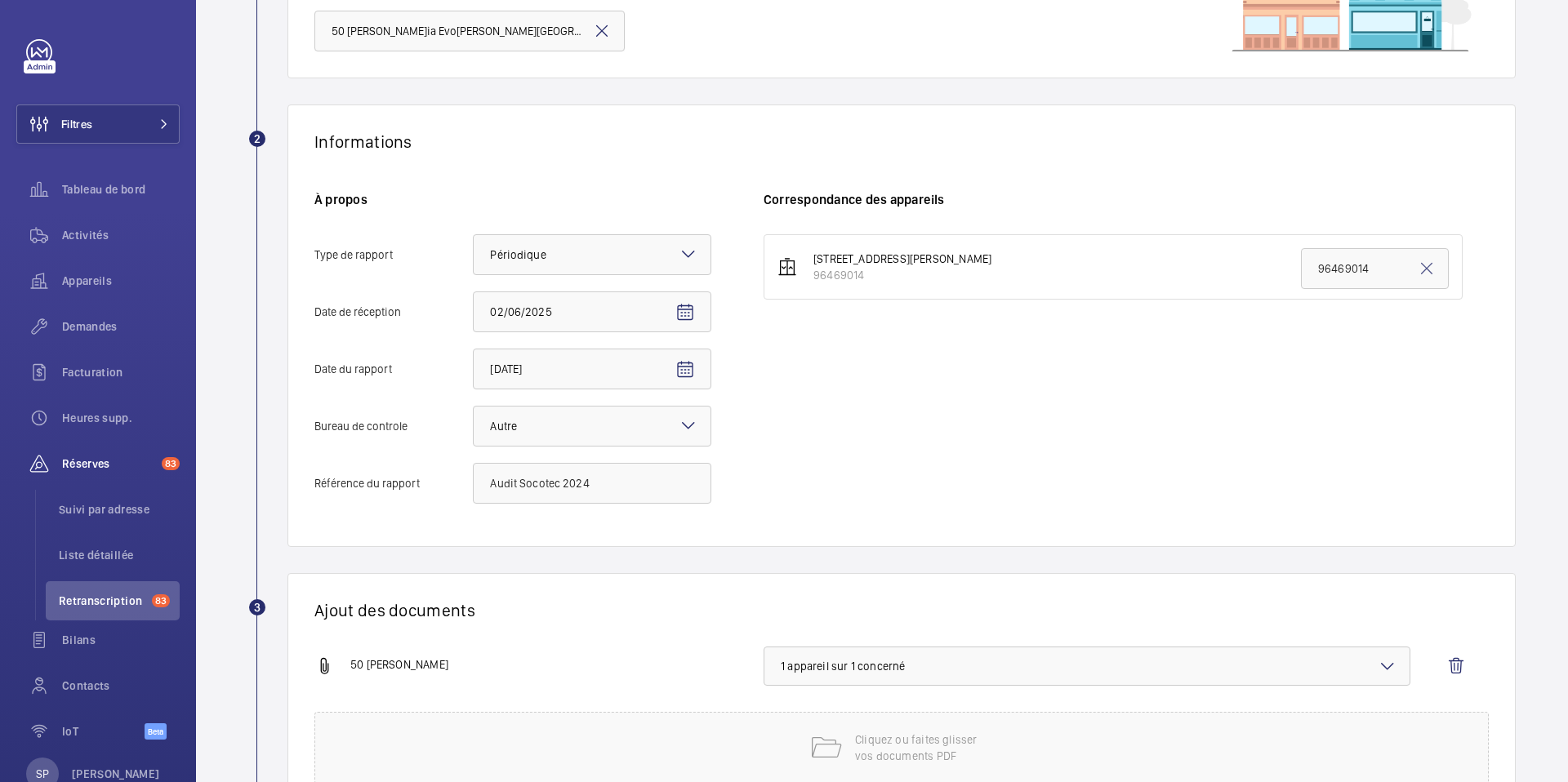
scroll to position [324, 0]
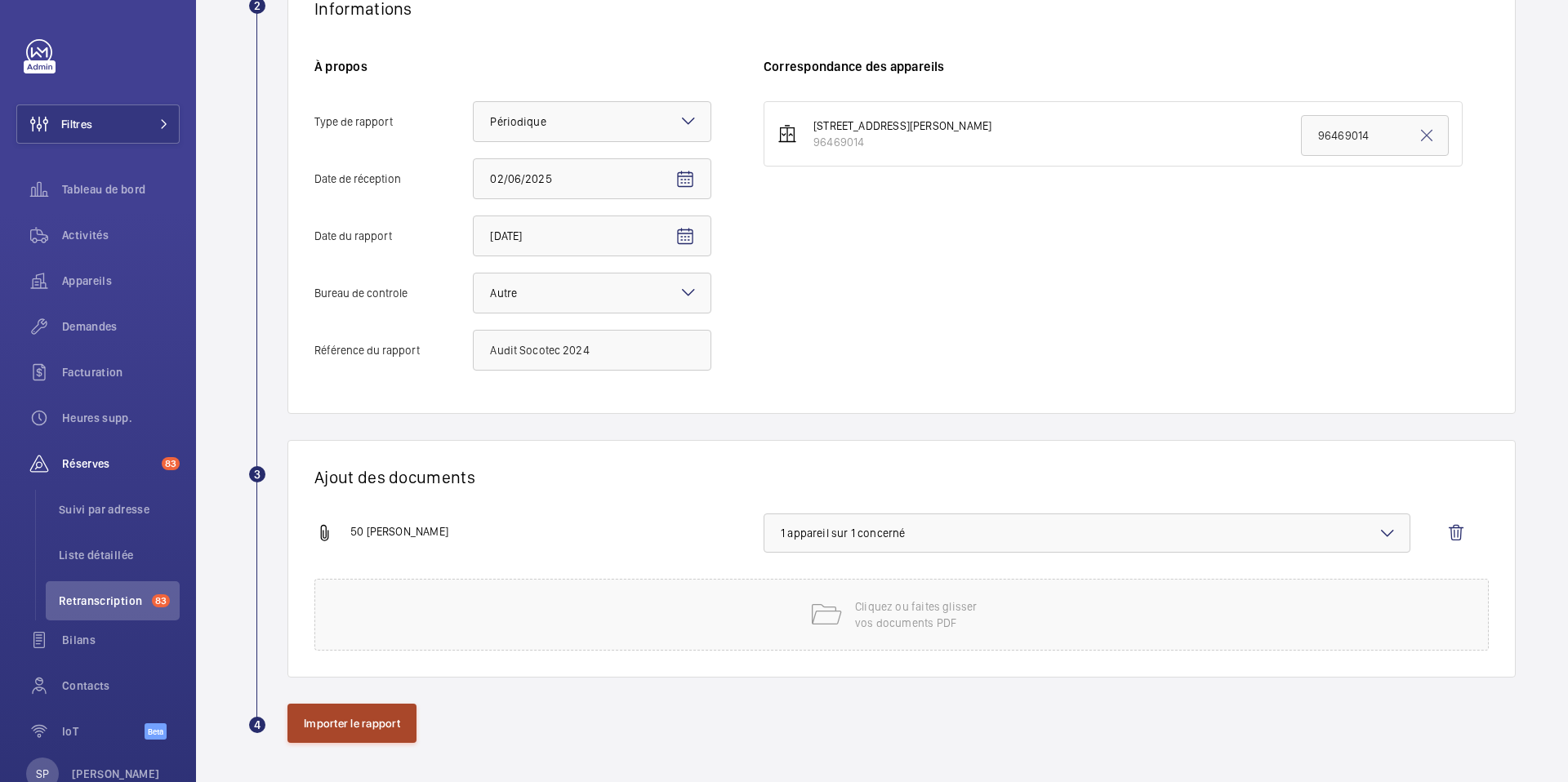
click at [366, 730] on button "Importer le rapport" at bounding box center [352, 723] width 129 height 39
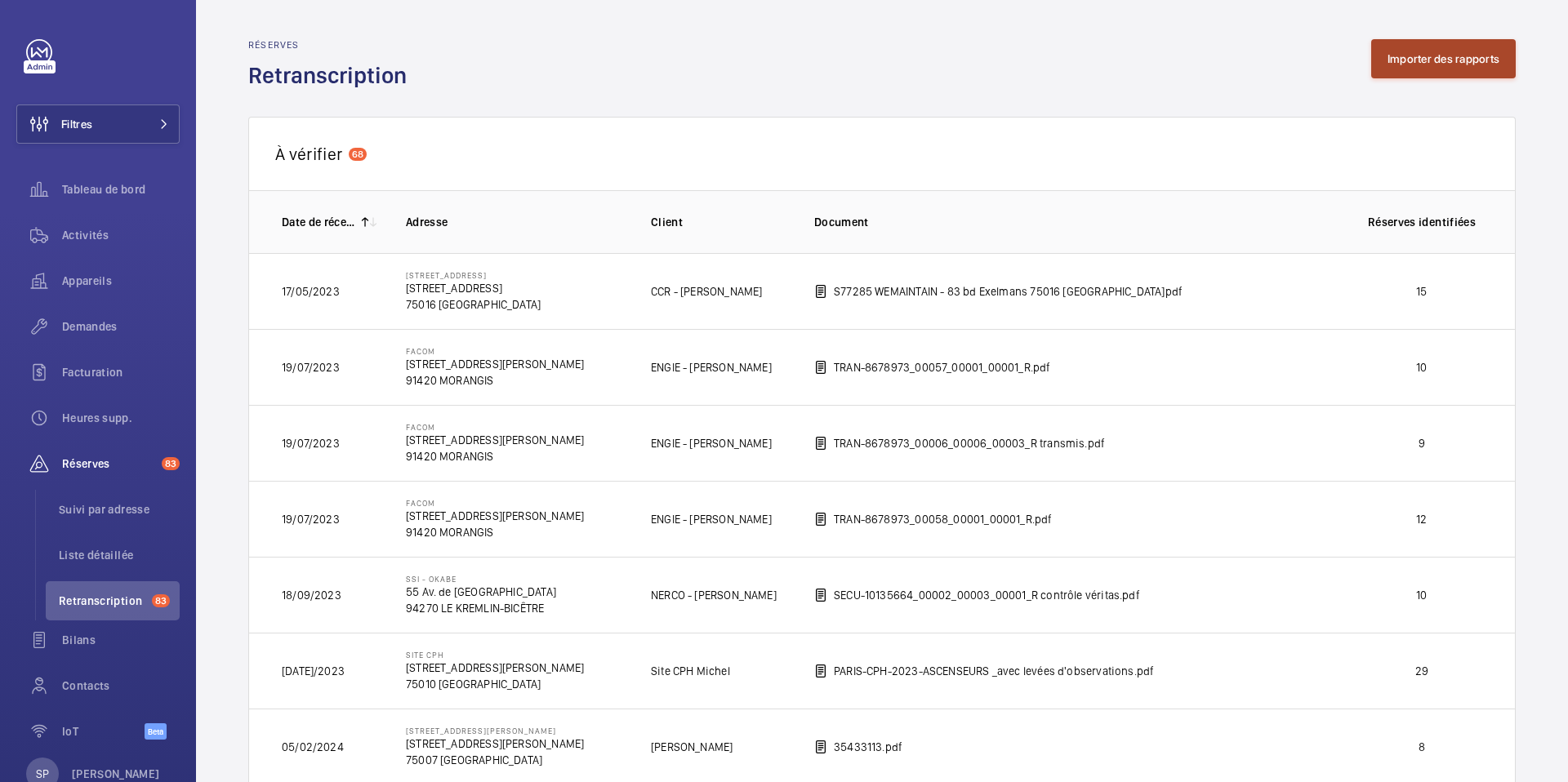
click at [1414, 58] on button "Importer des rapports" at bounding box center [1443, 59] width 144 height 39
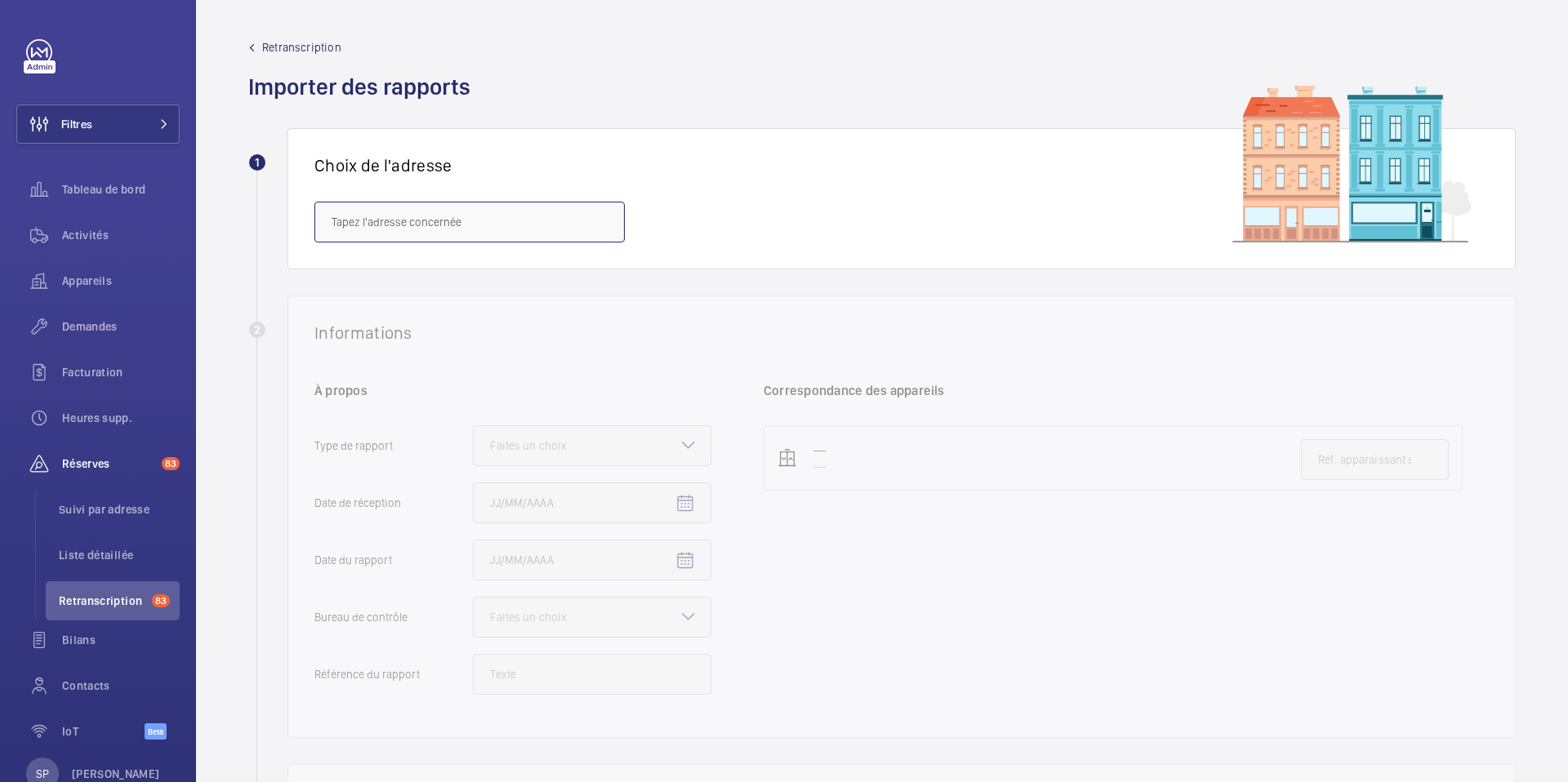
click at [537, 232] on input "text" at bounding box center [469, 222] width 311 height 41
paste input "[STREET_ADDRESS]"
click at [468, 270] on span "[STREET_ADDRESS][GEOGRAPHIC_DATA][STREET_ADDRESS]" at bounding box center [470, 271] width 276 height 16
type input "[STREET_ADDRESS][GEOGRAPHIC_DATA][STREET_ADDRESS]"
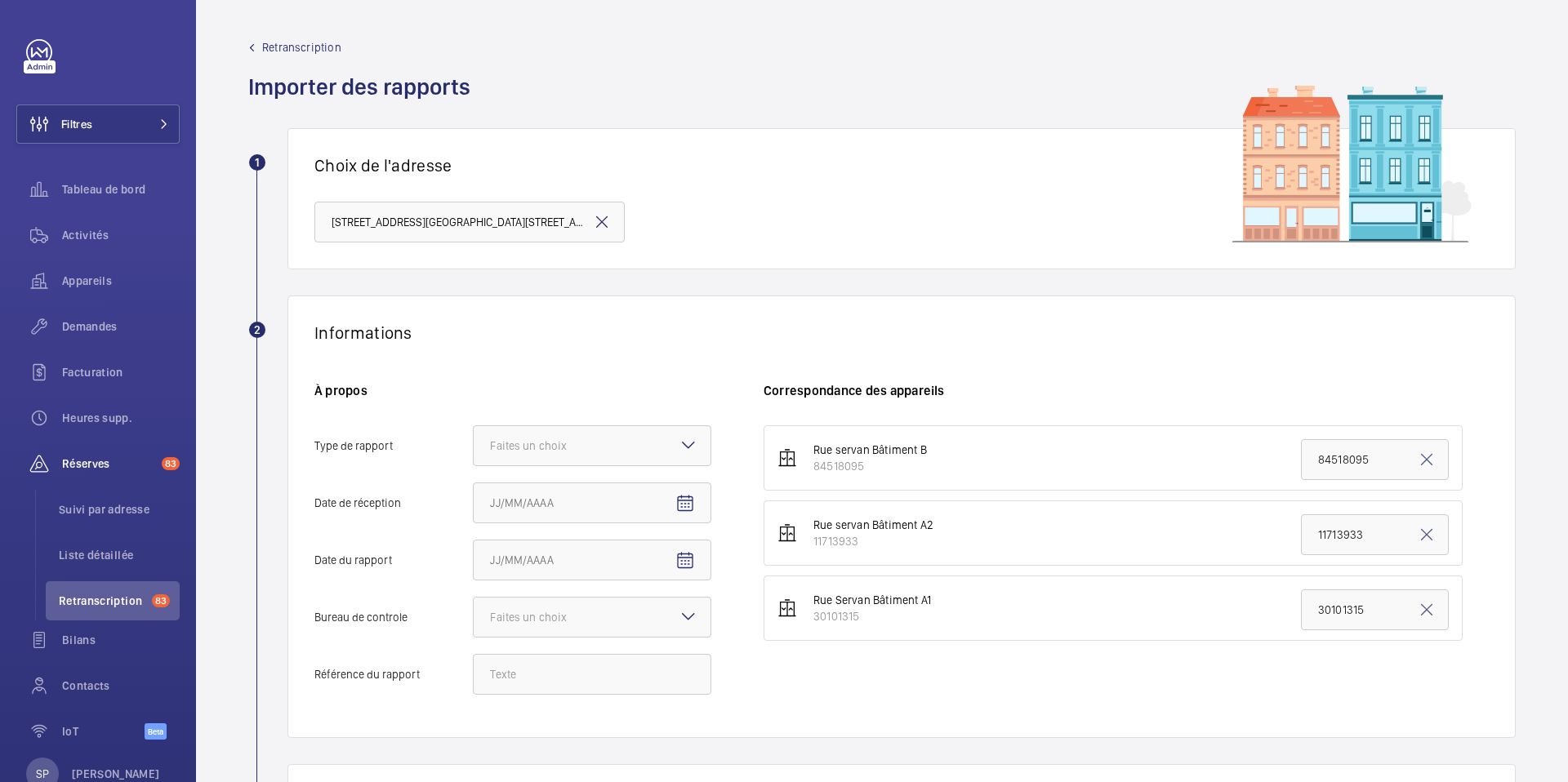
click at [685, 442] on mat-icon at bounding box center [689, 445] width 20 height 20
click at [473, 442] on input "Type de rapport Faites un choix" at bounding box center [473, 446] width 0 height 39
click at [613, 493] on span "Périodique" at bounding box center [592, 496] width 204 height 16
click at [473, 465] on input "Type de rapport Faites un choix Périodique Quinquennal Audit" at bounding box center [473, 446] width 0 height 39
click at [689, 500] on mat-icon "Open calendar" at bounding box center [685, 504] width 20 height 20
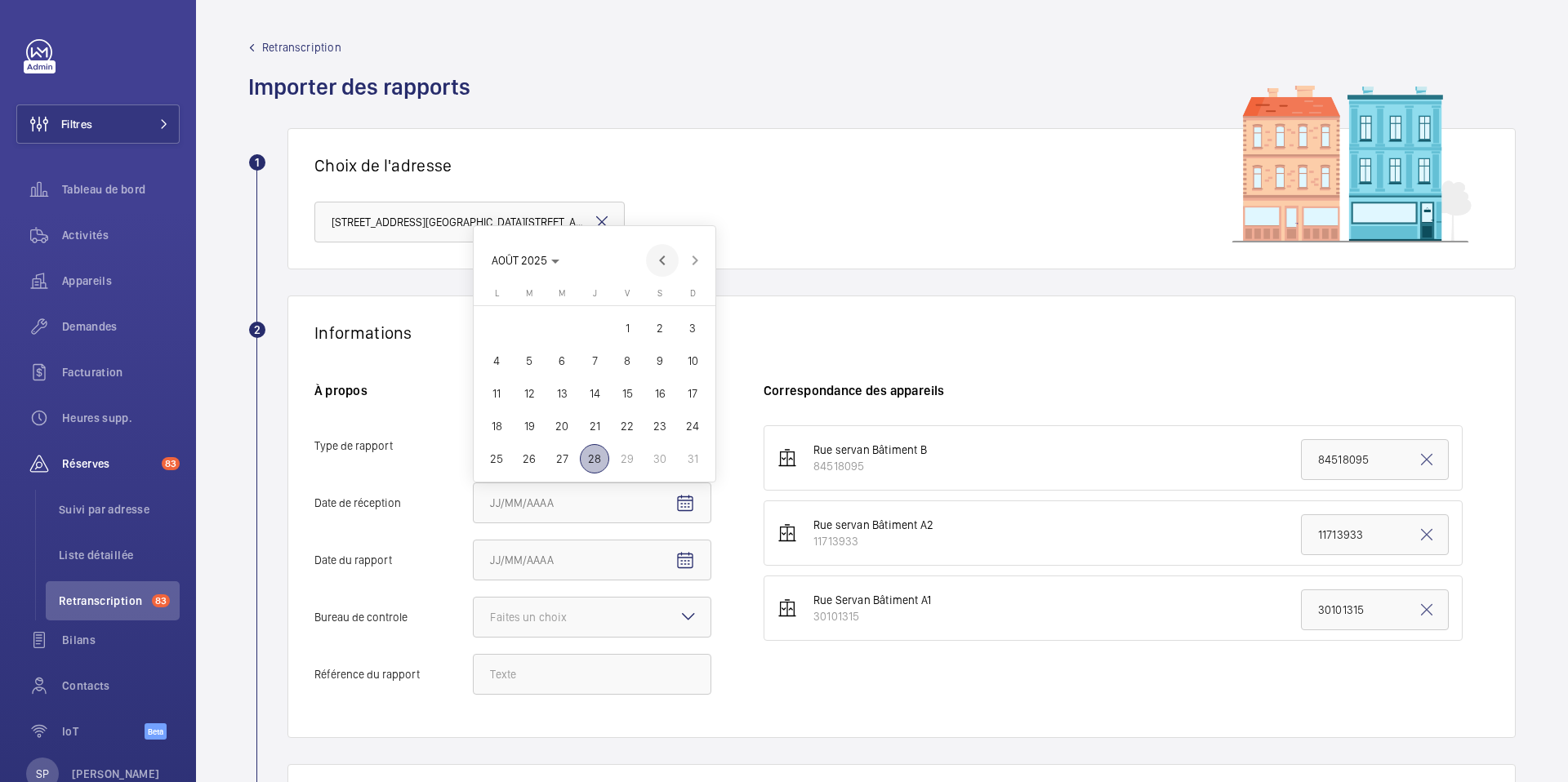
click at [664, 254] on span "Previous month" at bounding box center [662, 260] width 33 height 33
click at [497, 317] on span "2" at bounding box center [497, 327] width 29 height 29
type input "02/06/2025"
click at [688, 552] on mat-icon "Open calendar" at bounding box center [685, 561] width 20 height 20
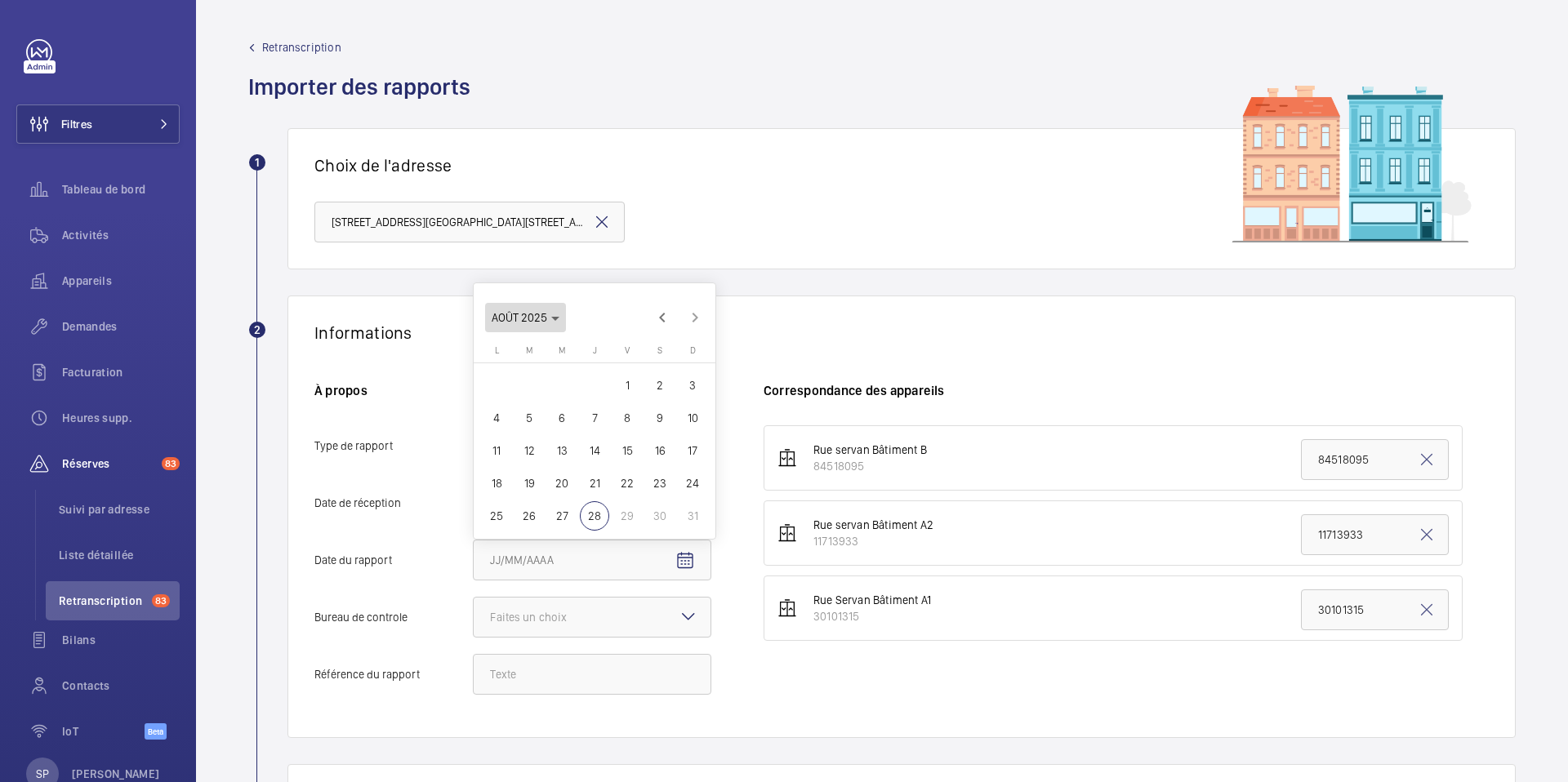
click at [544, 304] on span "Choose month and year" at bounding box center [525, 318] width 81 height 39
click at [618, 520] on span "2024" at bounding box center [624, 516] width 52 height 29
click at [688, 514] on span "DÉC." at bounding box center [681, 516] width 52 height 29
click at [659, 480] on span "28" at bounding box center [659, 483] width 29 height 29
type input "[DATE]"
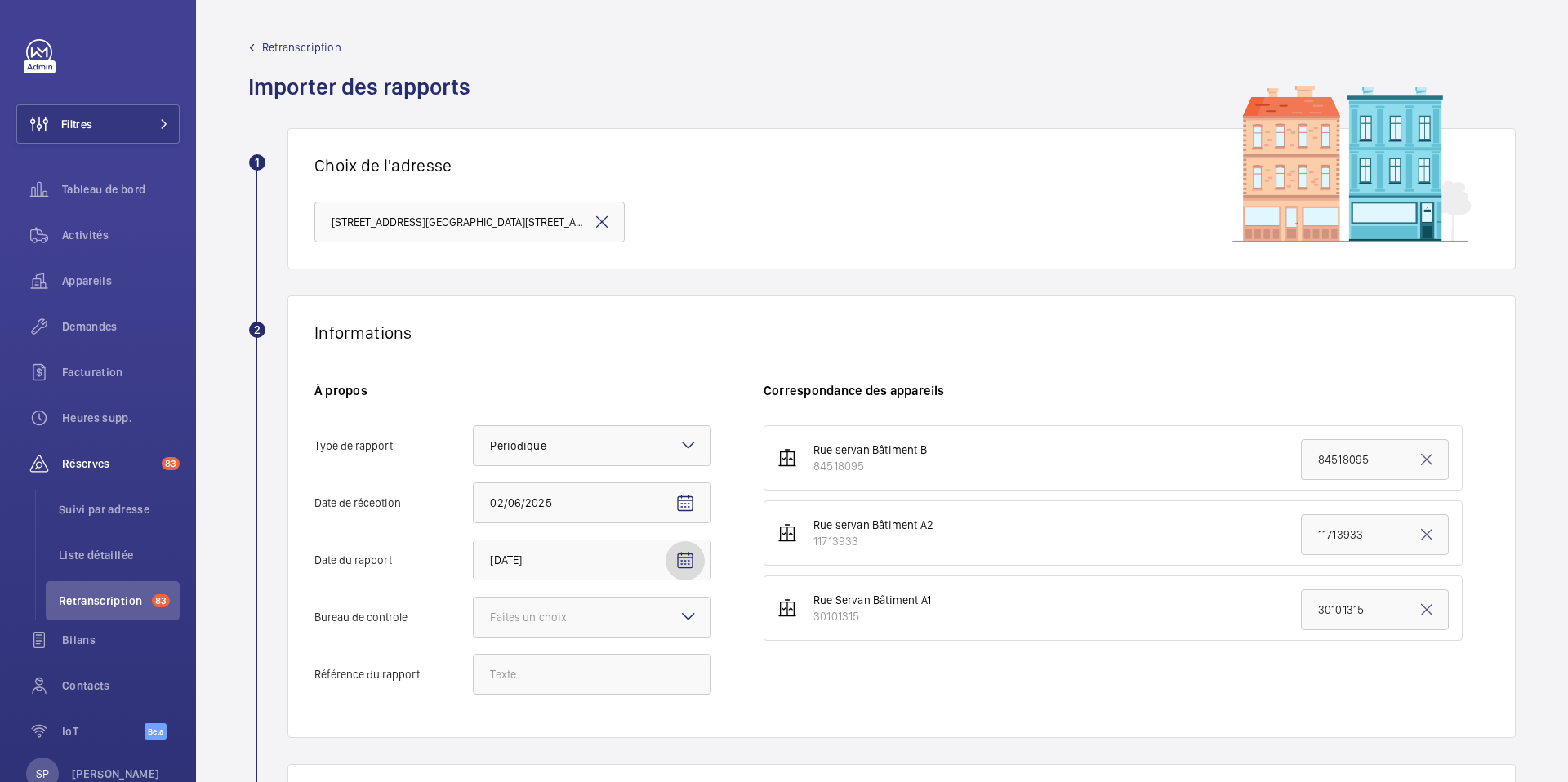
click at [630, 617] on div at bounding box center [592, 617] width 237 height 39
click at [473, 617] on input "Bureau de controle Faites un choix" at bounding box center [473, 617] width 0 height 39
click at [567, 709] on span "Autre" at bounding box center [592, 707] width 204 height 16
click at [473, 637] on input "Bureau de controle Faites un choix Veritas Autre" at bounding box center [473, 617] width 0 height 39
click at [550, 675] on input "Référence du rapport" at bounding box center [592, 674] width 238 height 41
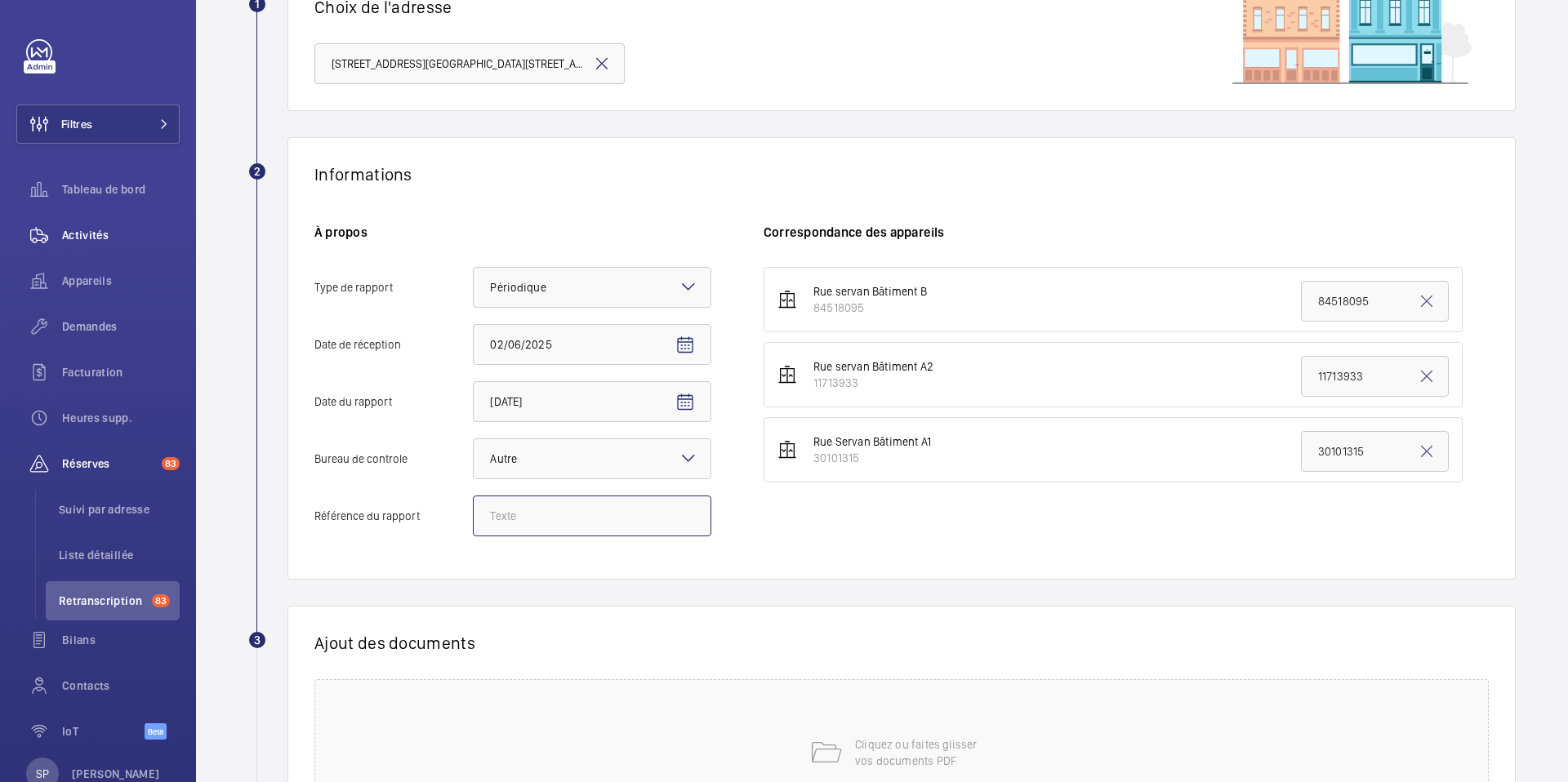
scroll to position [158, 0]
paste input "Audit Socotec 2024"
type input "Audit Socotec 2024"
click at [873, 547] on div "Rue servan Bâtiment B 84518095 84518095 Rue servan Bâtiment A2 11713933 1171393…" at bounding box center [1126, 409] width 725 height 286
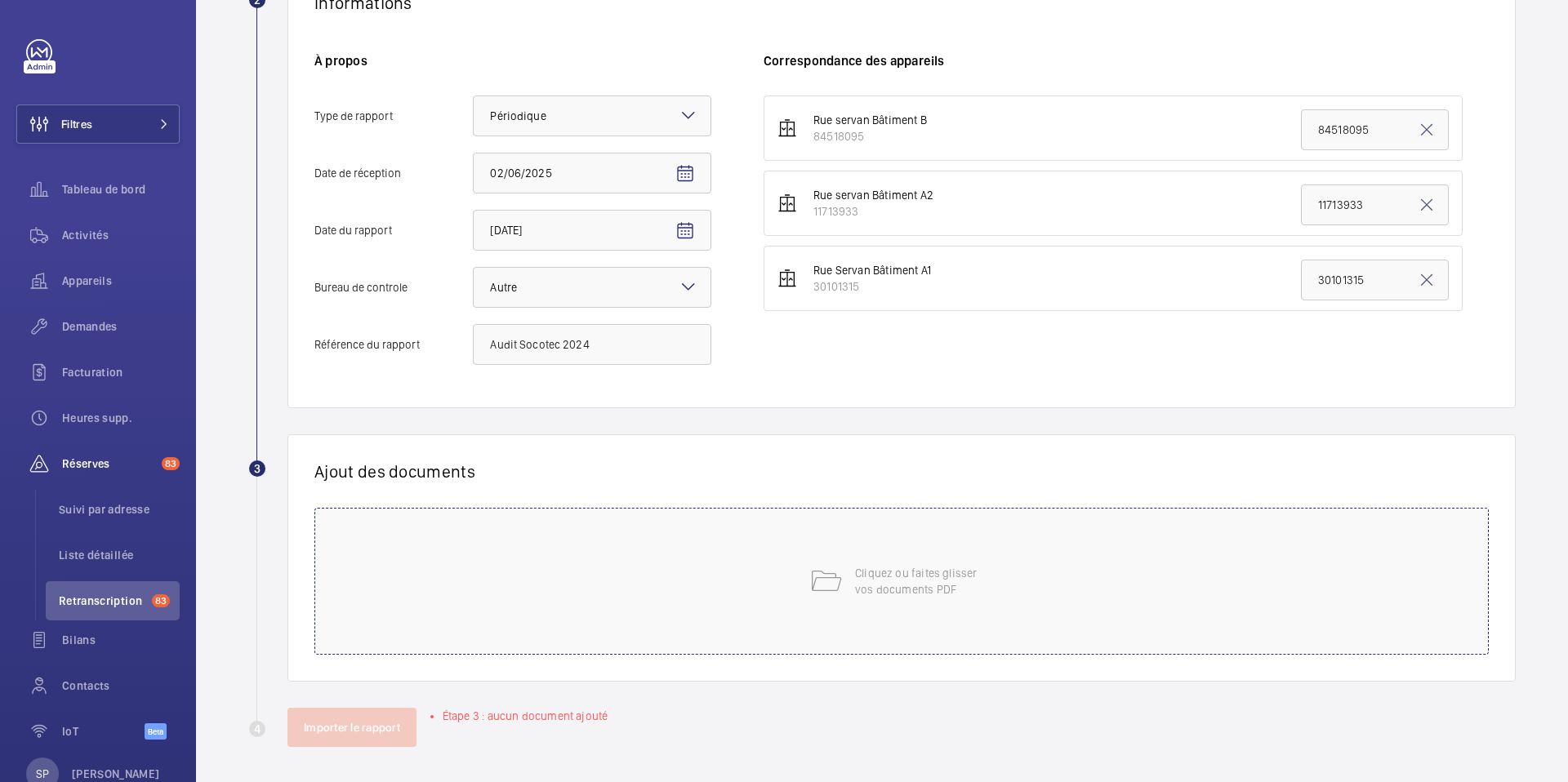
scroll to position [334, 0]
click at [877, 586] on p "Cliquez ou faites glisser vos documents PDF" at bounding box center [925, 577] width 139 height 33
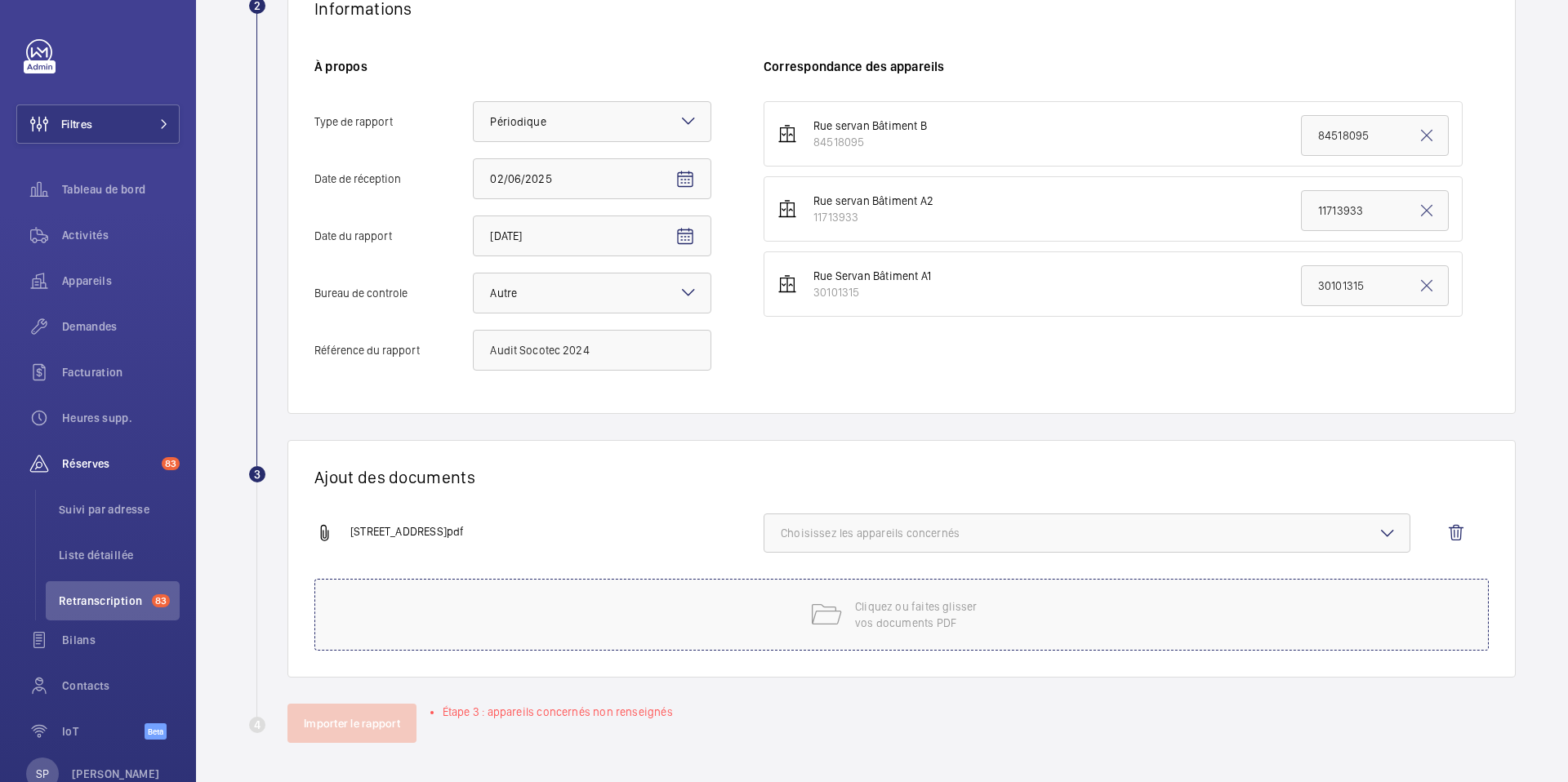
scroll to position [324, 0]
click at [1147, 523] on button "Choisissez les appareils concernés" at bounding box center [1087, 533] width 647 height 39
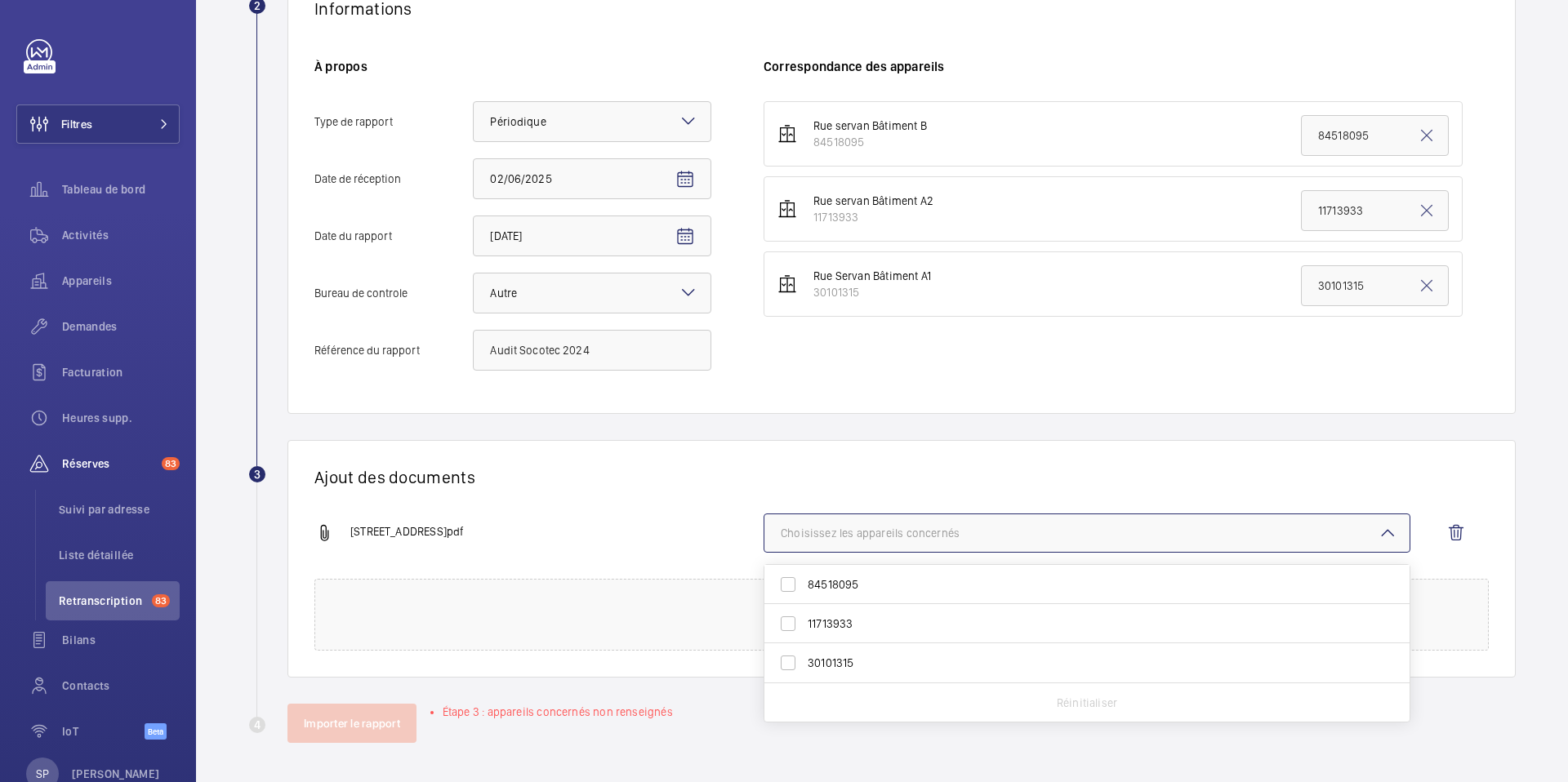
click at [989, 579] on span "84518095" at bounding box center [1088, 584] width 562 height 16
click at [804, 579] on input "84518095" at bounding box center [788, 584] width 33 height 33
checkbox input "true"
click at [946, 620] on span "11713933" at bounding box center [1088, 624] width 562 height 16
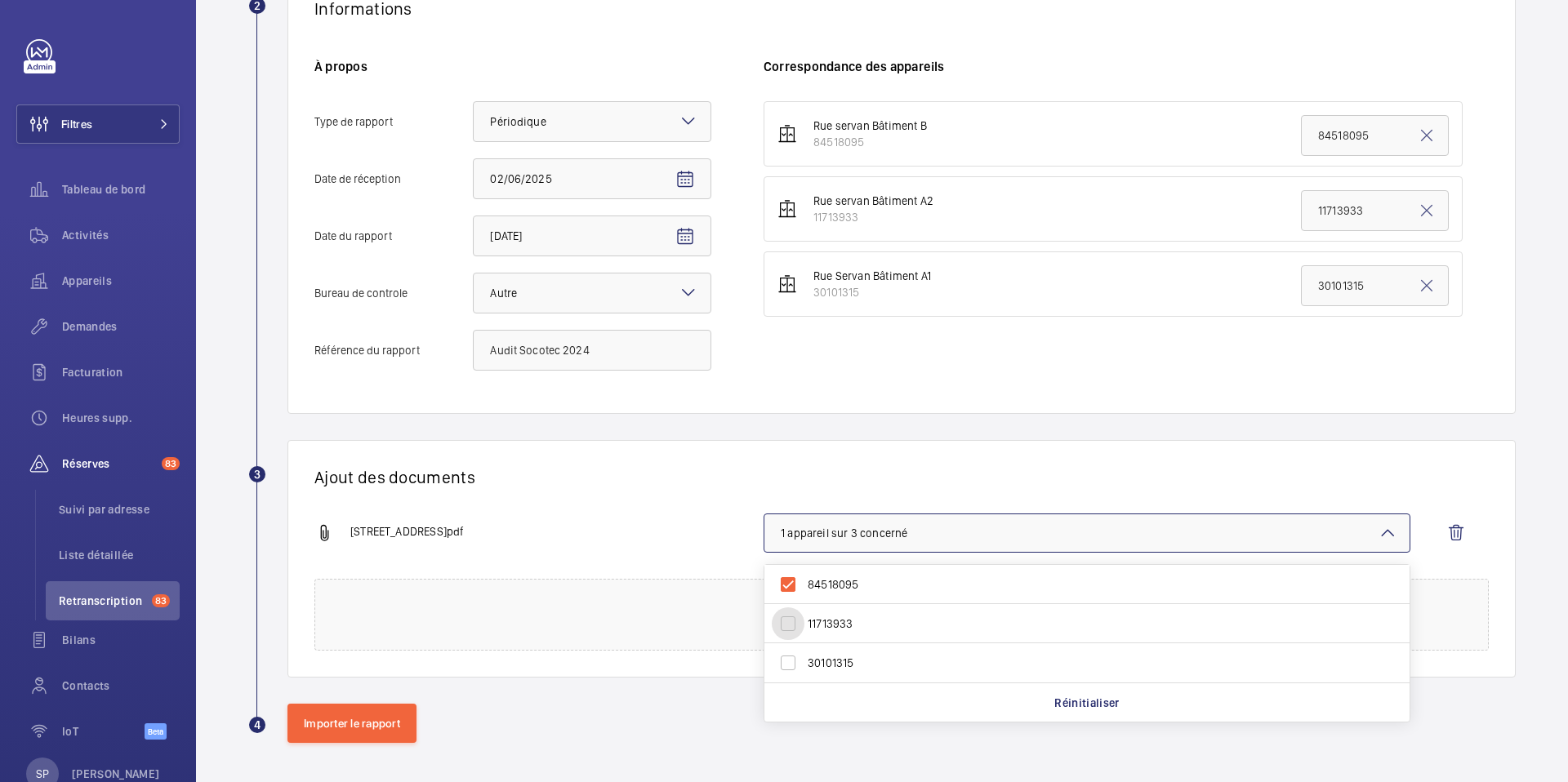
click at [804, 620] on input "11713933" at bounding box center [788, 624] width 33 height 33
checkbox input "true"
click at [920, 671] on label "30101315" at bounding box center [1075, 663] width 621 height 39
click at [804, 671] on input "30101315" at bounding box center [788, 663] width 33 height 33
checkbox input "true"
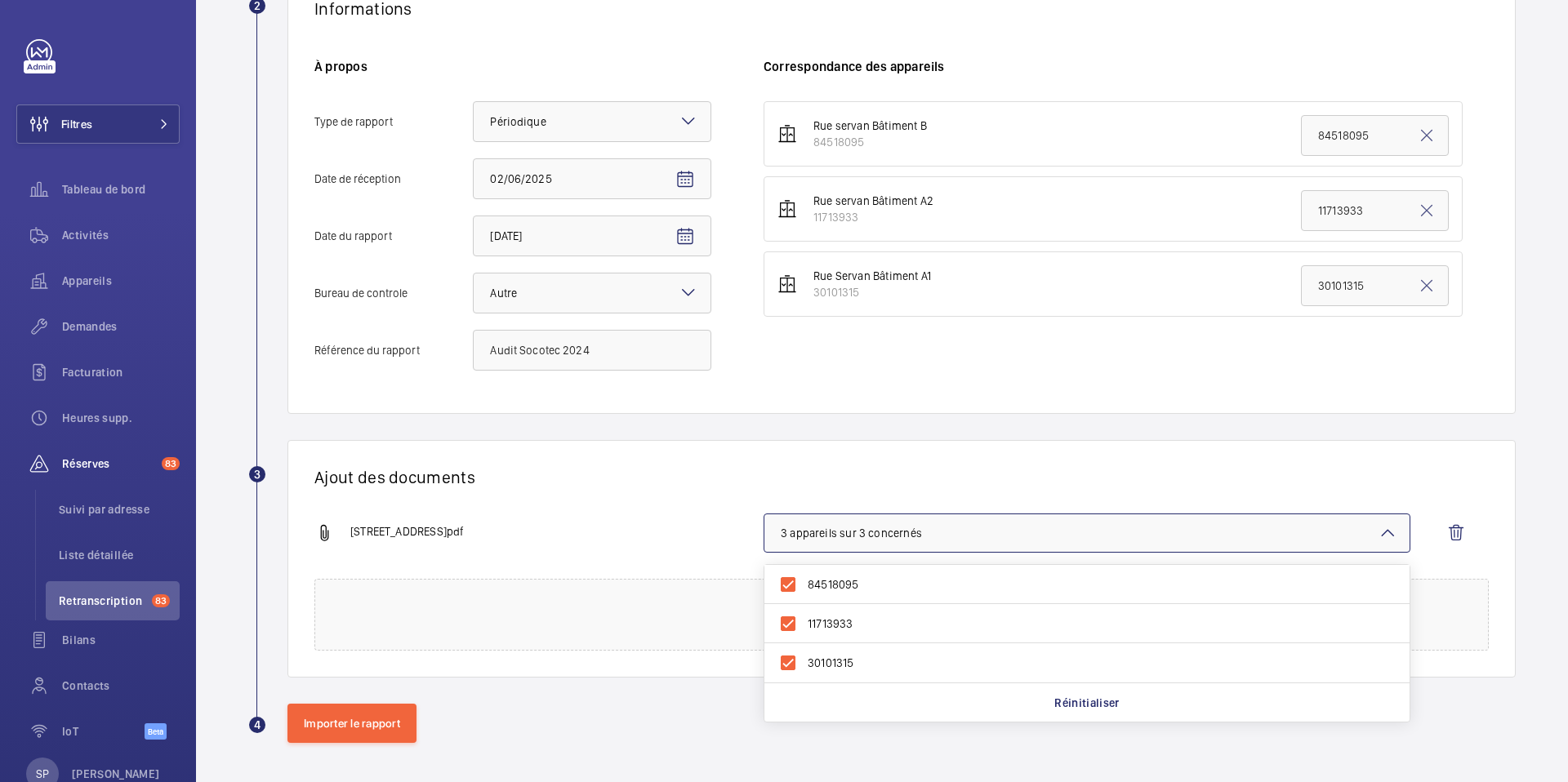
click at [667, 550] on div "[STREET_ADDRESS]pdf 3 appareils sur 3 concernés 84518095 11713933 30101315 Réin…" at bounding box center [894, 545] width 1161 height 65
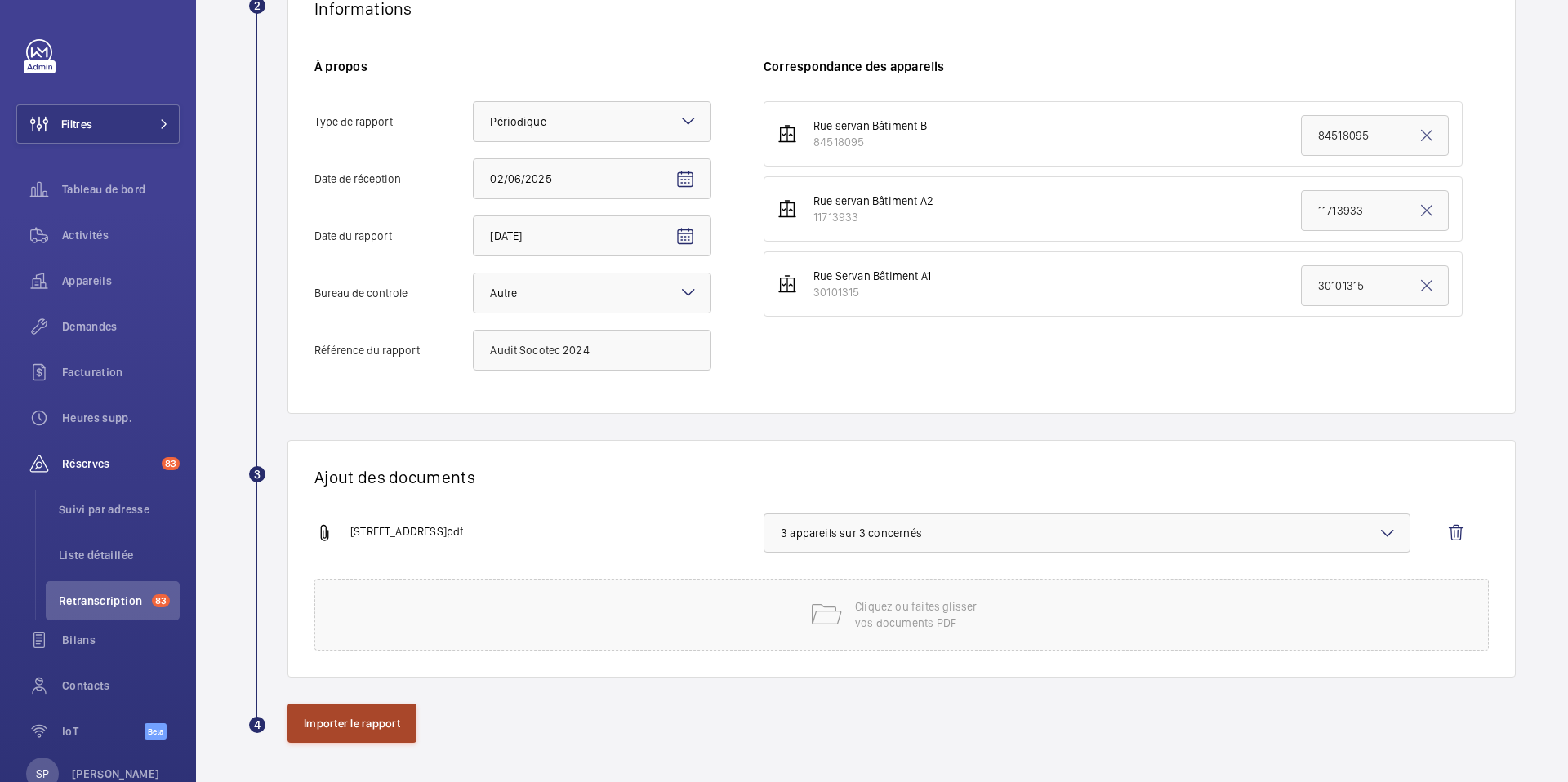
click at [375, 712] on button "Importer le rapport" at bounding box center [352, 723] width 129 height 39
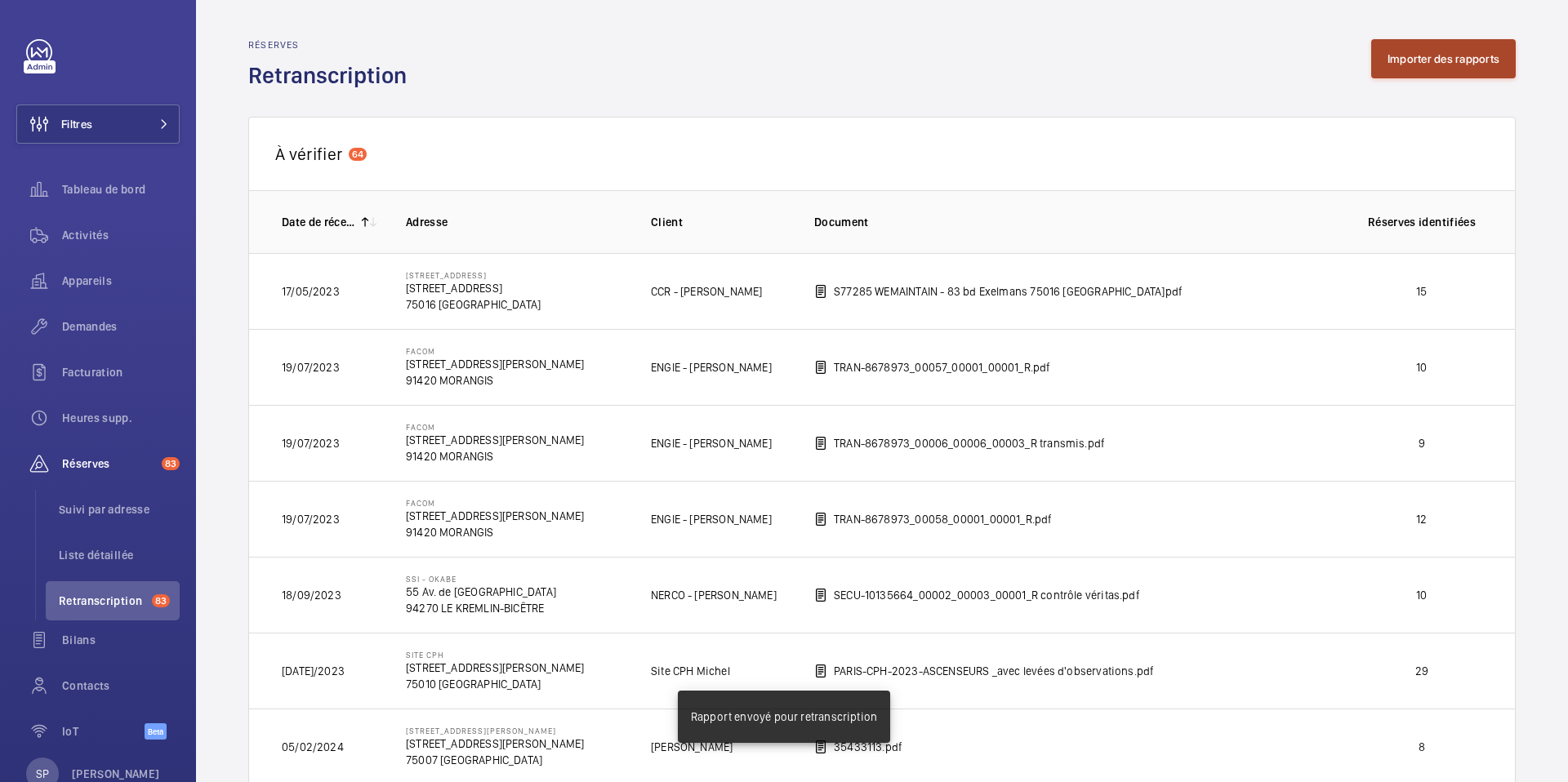
click at [1401, 67] on button "Importer des rapports" at bounding box center [1443, 59] width 144 height 39
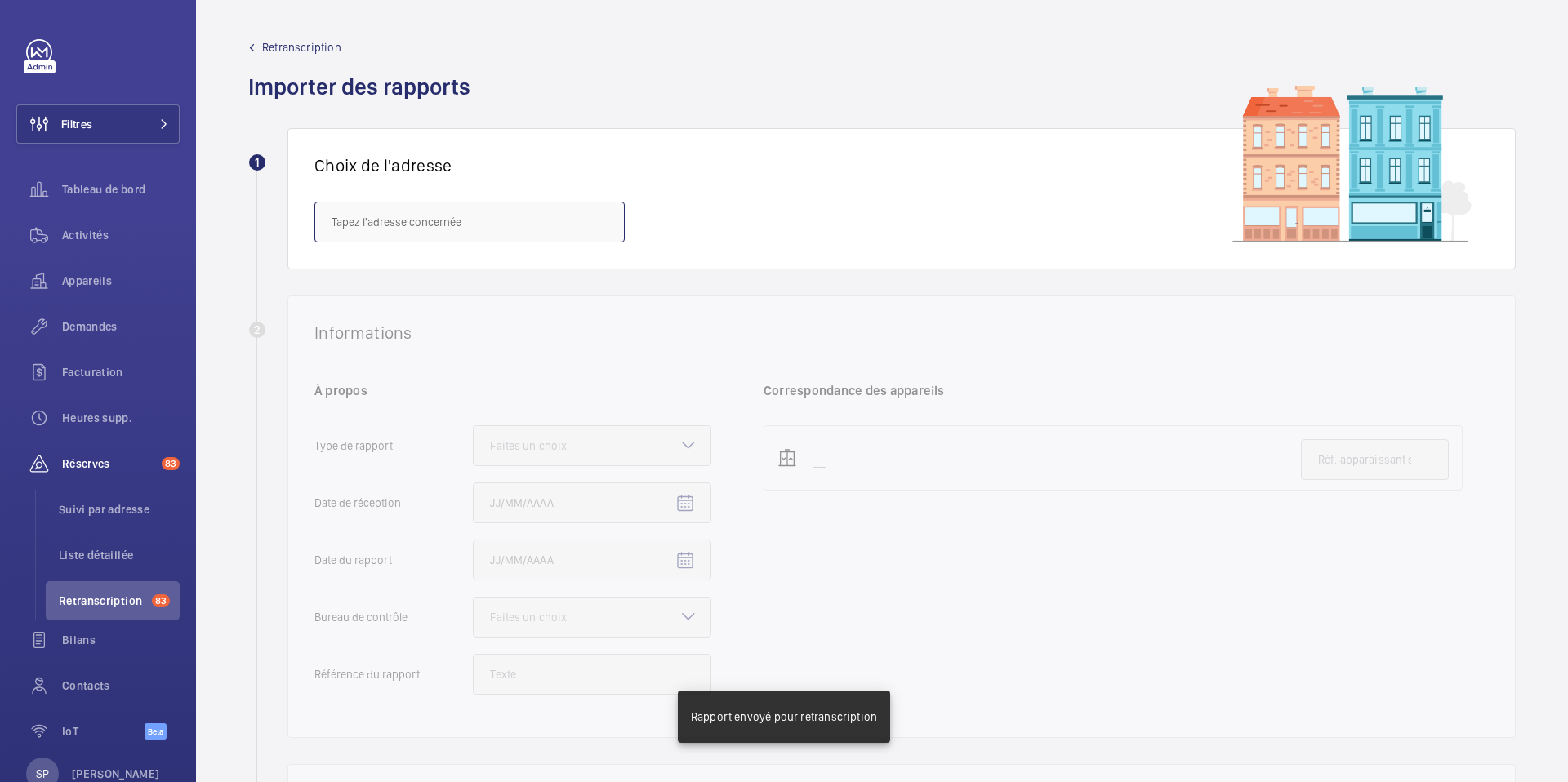
click at [561, 217] on input "text" at bounding box center [469, 222] width 311 height 41
paste input "[STREET_ADDRESS][GEOGRAPHIC_DATA]"
click at [537, 261] on mat-option "[STREET_ADDRESS][GEOGRAPHIC_DATA][STREET_ADDRESS]" at bounding box center [469, 271] width 309 height 39
type input "[STREET_ADDRESS][GEOGRAPHIC_DATA][STREET_ADDRESS]"
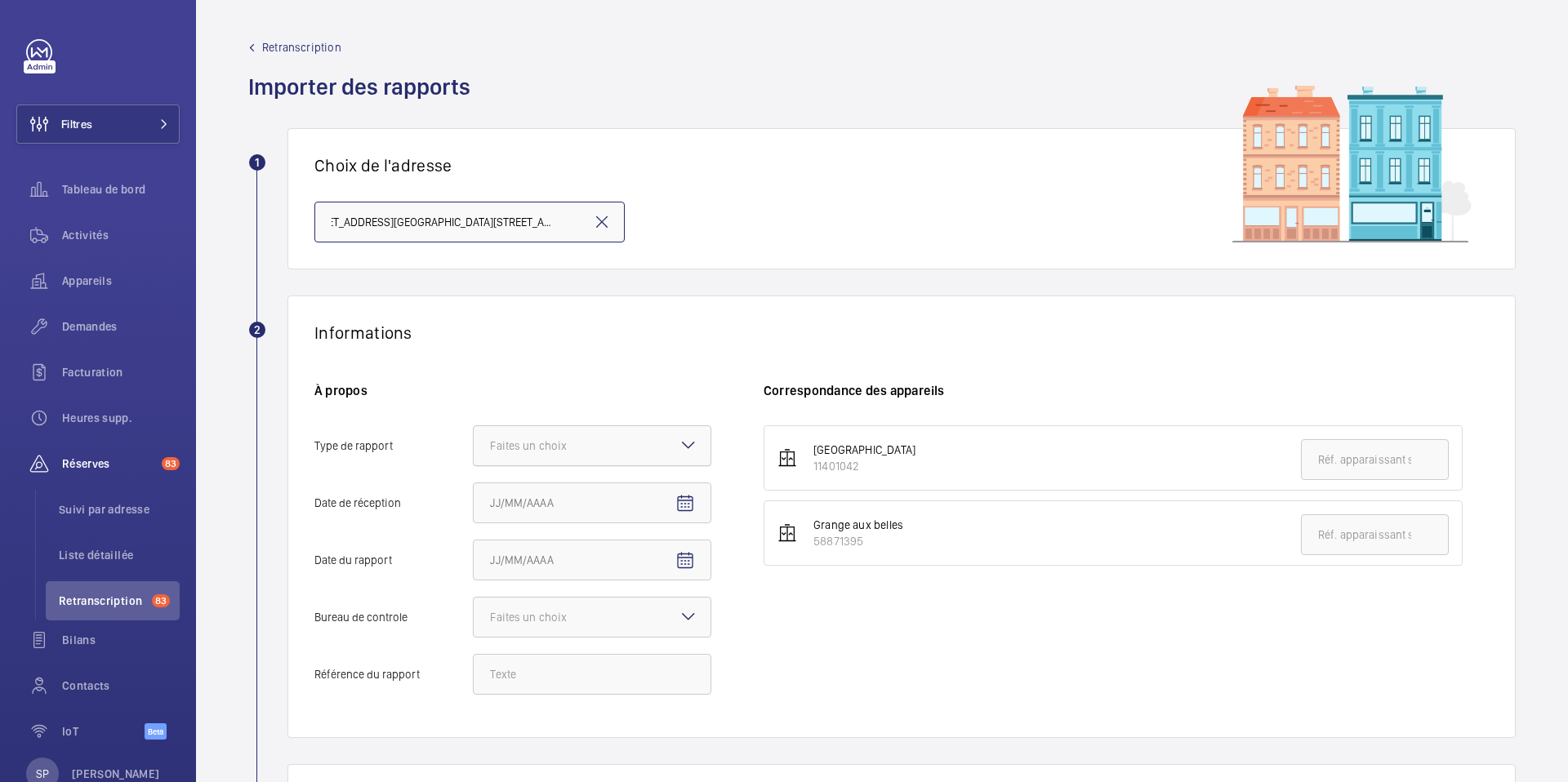
click at [622, 430] on div at bounding box center [592, 446] width 237 height 39
click at [473, 430] on input "Type de rapport Faites un choix" at bounding box center [473, 446] width 0 height 39
click at [545, 504] on div "Périodique" at bounding box center [592, 496] width 237 height 40
click at [473, 465] on input "Type de rapport Faites un choix Périodique Quinquennal Audit" at bounding box center [473, 446] width 0 height 39
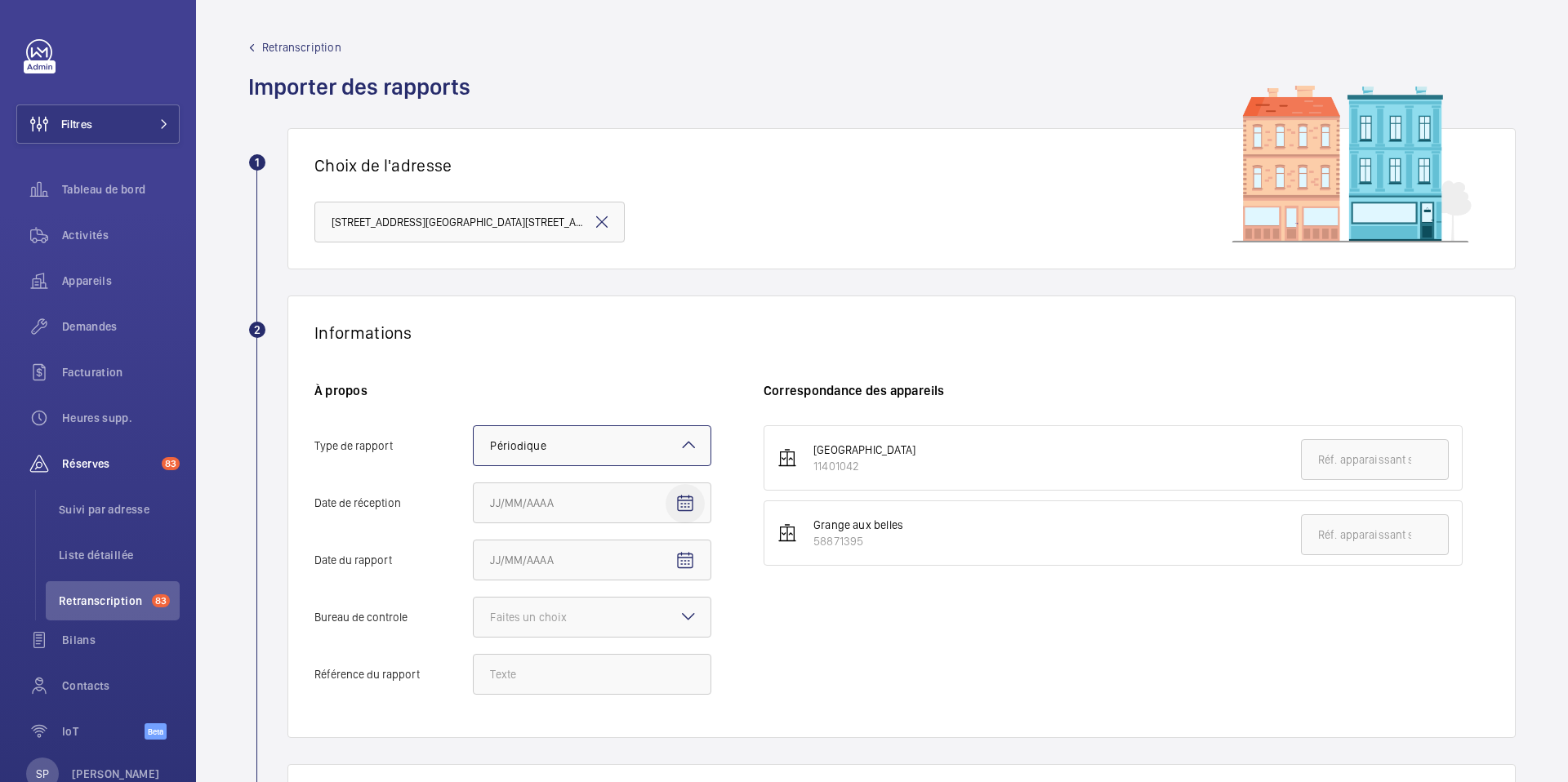
click at [674, 511] on span "Open calendar" at bounding box center [685, 504] width 39 height 39
click at [673, 262] on span "Previous month" at bounding box center [662, 260] width 33 height 33
click at [497, 329] on span "2" at bounding box center [497, 327] width 29 height 29
type input "02/06/2025"
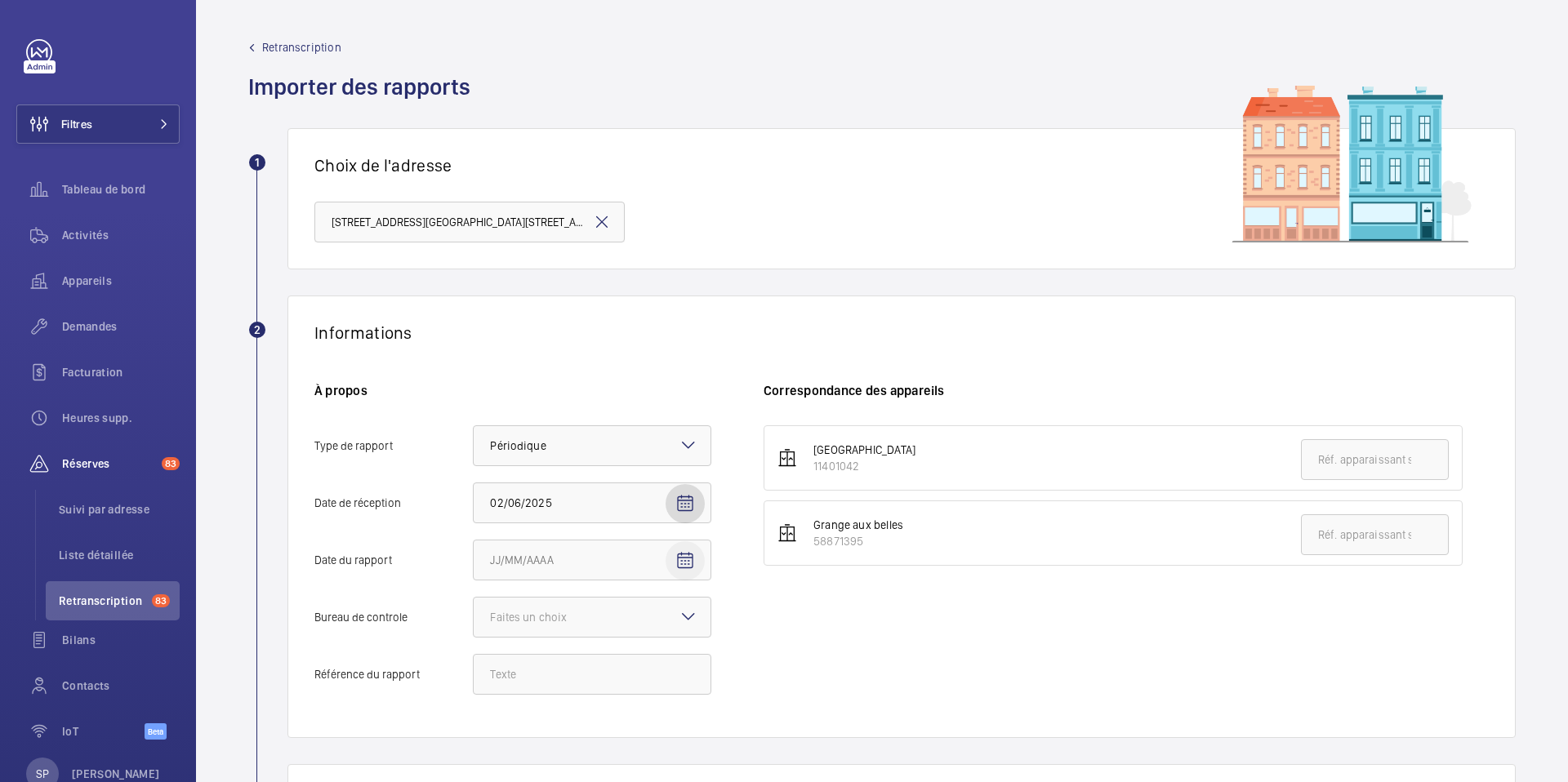
click at [690, 567] on mat-icon "Open calendar" at bounding box center [685, 561] width 20 height 20
click at [513, 309] on span "Choose month and year" at bounding box center [525, 318] width 81 height 39
click at [638, 514] on span "2024" at bounding box center [624, 516] width 52 height 29
click at [673, 517] on span "DÉC." at bounding box center [681, 516] width 52 height 29
click at [651, 480] on span "28" at bounding box center [659, 483] width 29 height 29
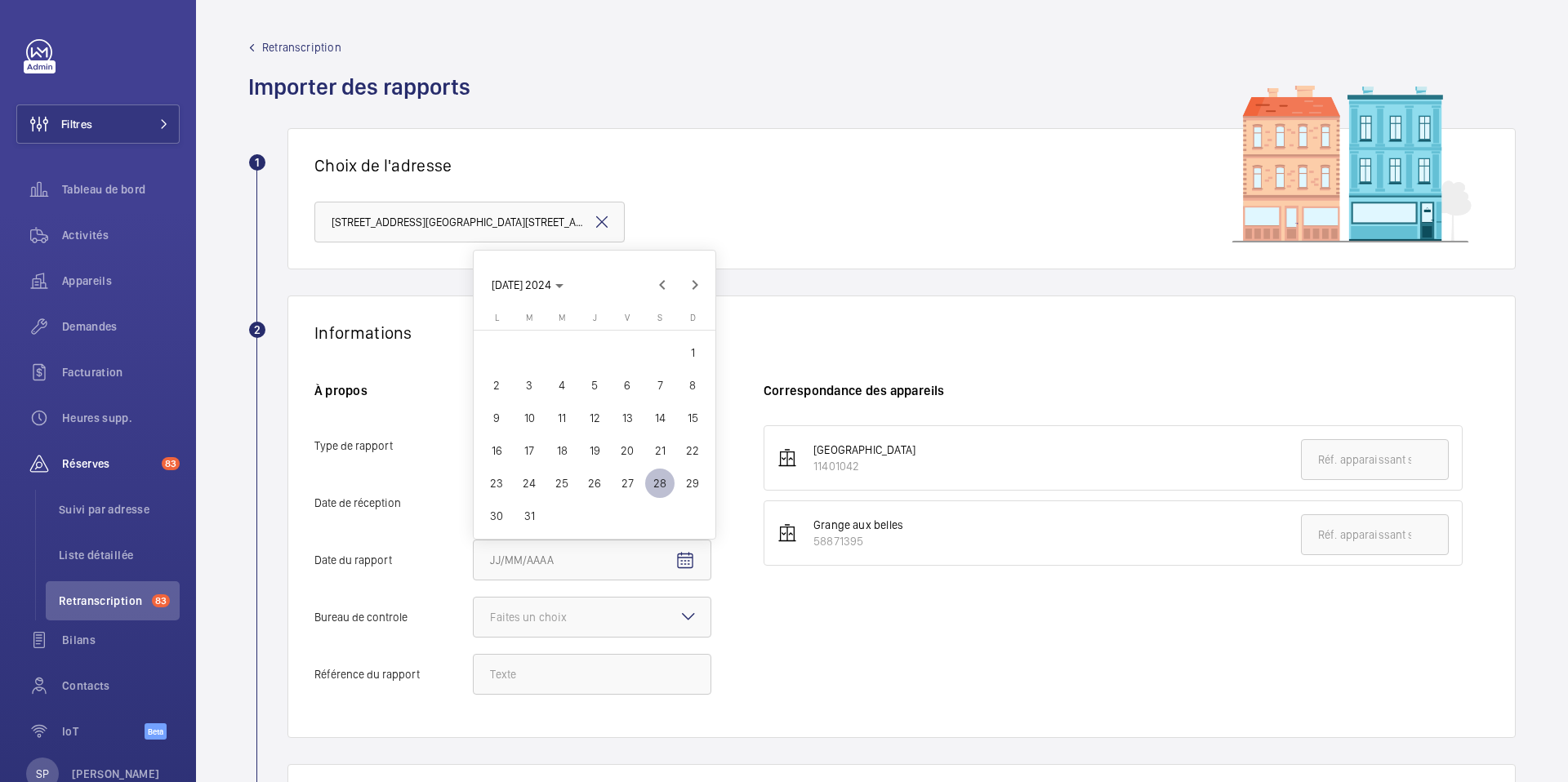
type input "[DATE]"
click at [620, 609] on div at bounding box center [592, 617] width 237 height 39
click at [473, 609] on input "Bureau de controle Faites un choix" at bounding box center [473, 617] width 0 height 39
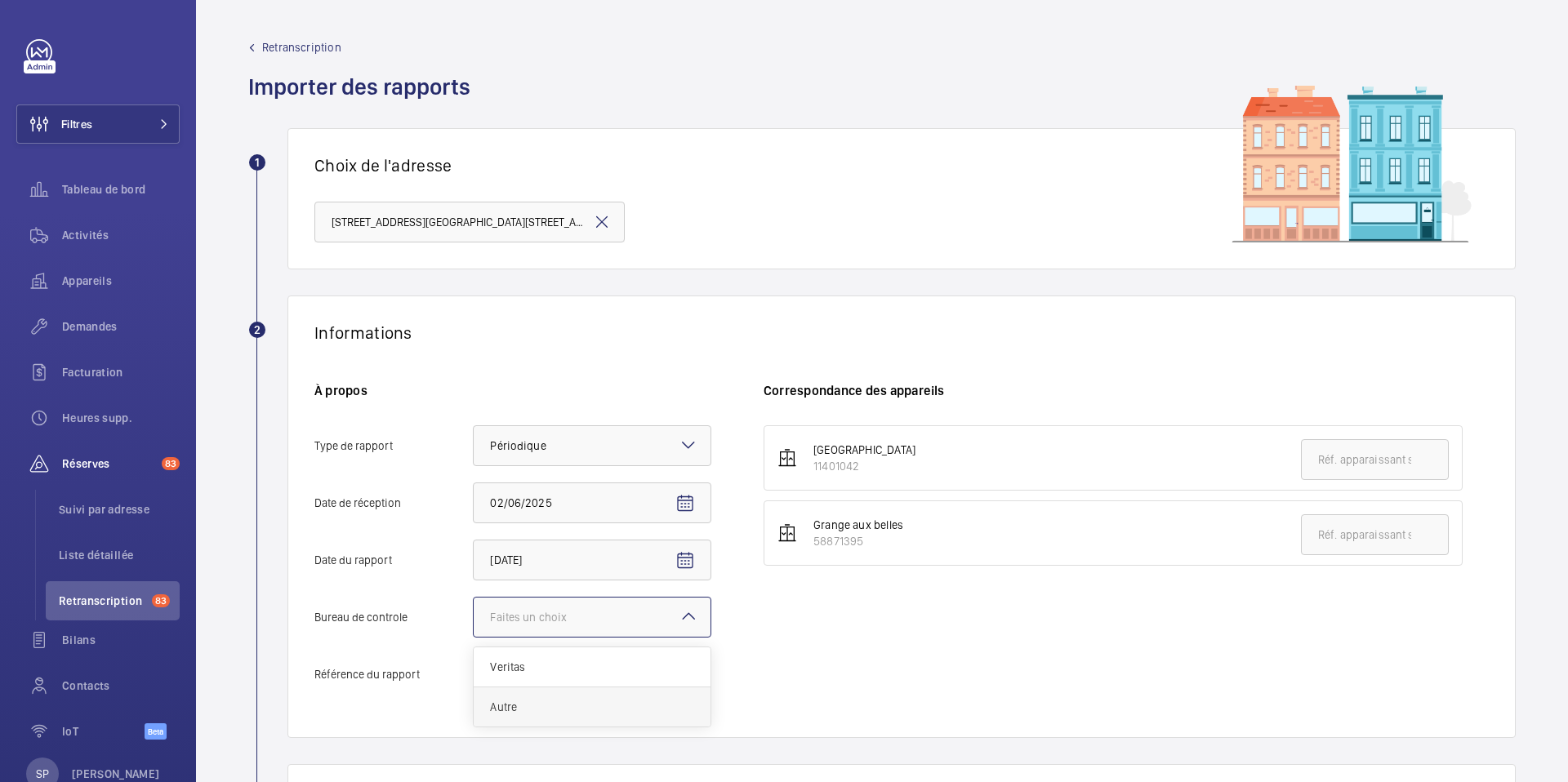
click at [551, 696] on div "Autre" at bounding box center [592, 707] width 237 height 39
click at [473, 637] on input "Bureau de controle Faites un choix Veritas Autre" at bounding box center [473, 617] width 0 height 39
click at [525, 674] on input "Référence du rapport" at bounding box center [592, 674] width 238 height 41
paste input "Audit Socotec 2024"
type input "Audit Socotec 2024"
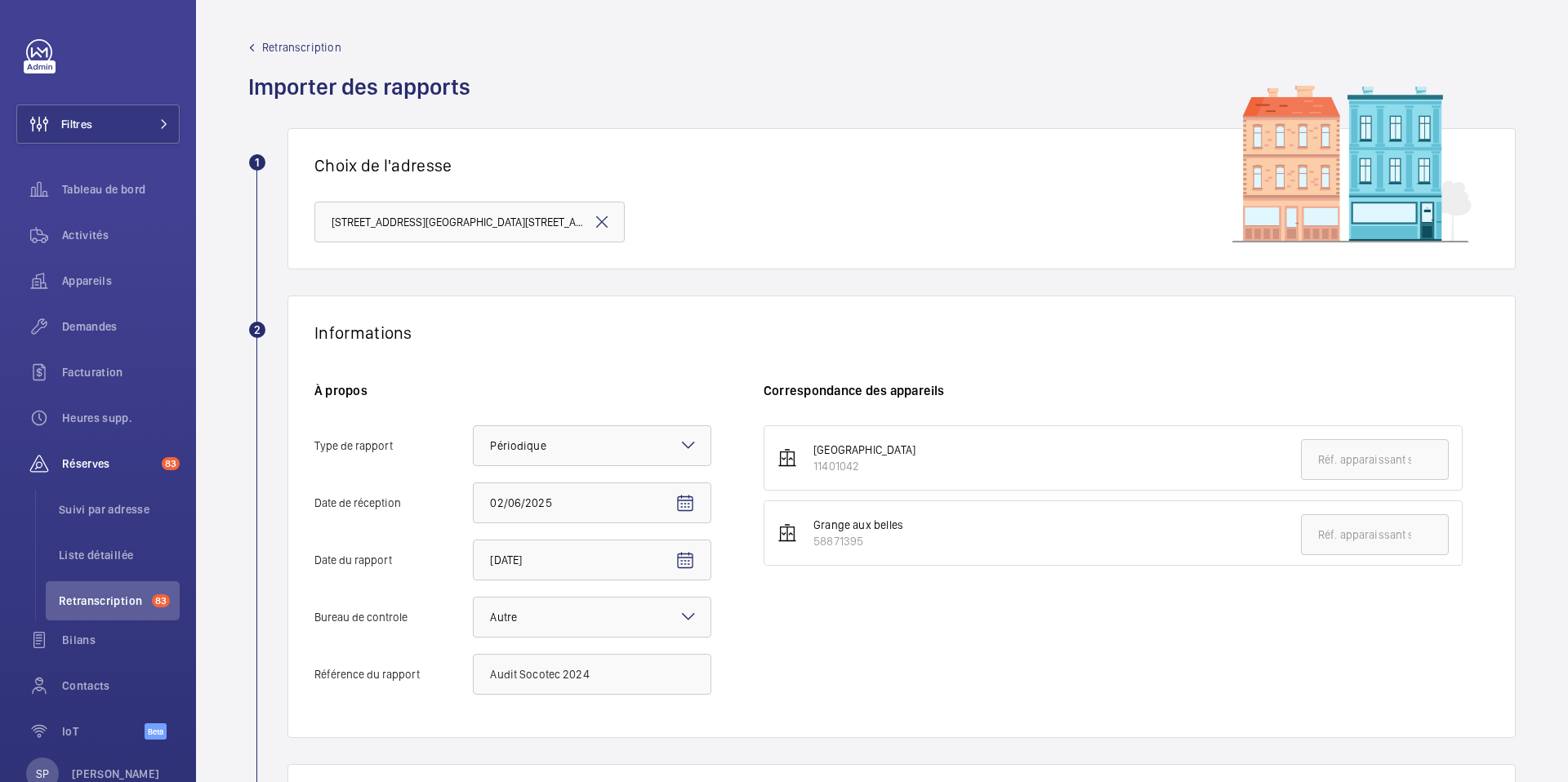
drag, startPoint x: 816, startPoint y: 468, endPoint x: 870, endPoint y: 472, distance: 54.1
click at [870, 472] on div "11401042" at bounding box center [864, 466] width 102 height 16
click at [819, 468] on div "11401042" at bounding box center [864, 466] width 102 height 16
drag, startPoint x: 821, startPoint y: 467, endPoint x: 861, endPoint y: 471, distance: 40.2
click at [861, 471] on div "11401042" at bounding box center [864, 466] width 102 height 16
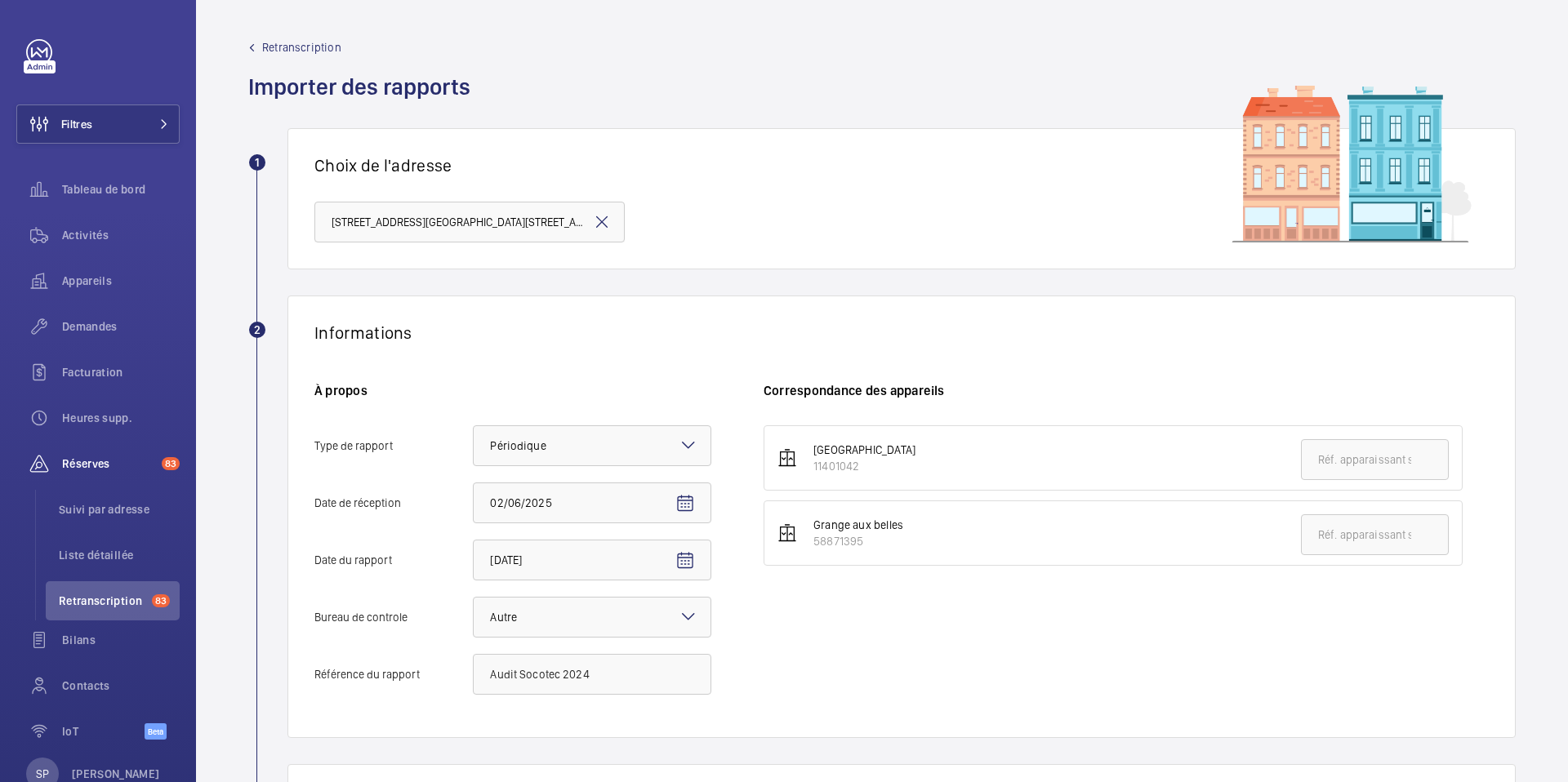
copy div "11401042"
click at [1336, 467] on input "text" at bounding box center [1375, 460] width 148 height 41
paste input "11401042"
type input "11401042"
drag, startPoint x: 814, startPoint y: 542, endPoint x: 863, endPoint y: 549, distance: 49.5
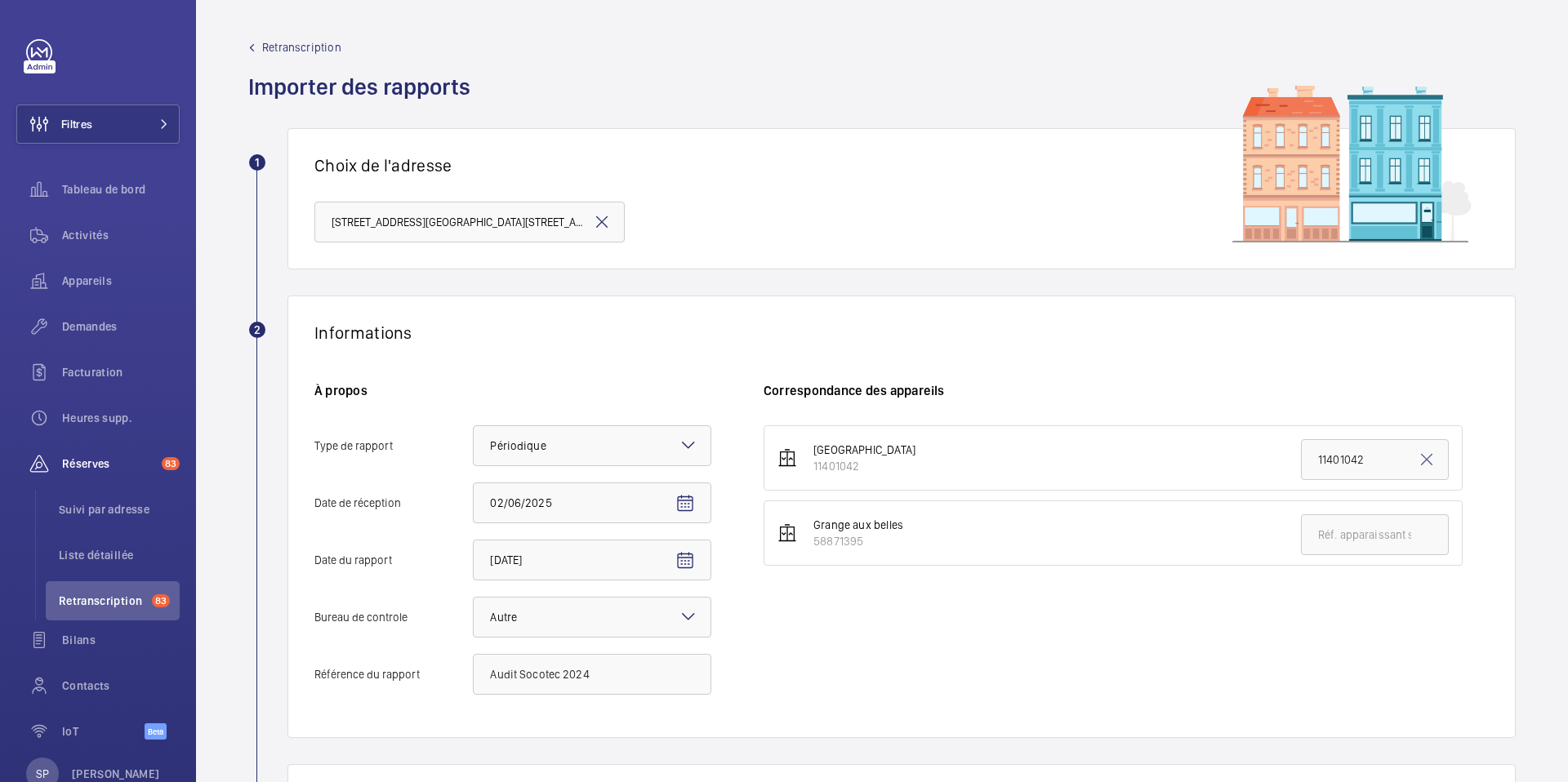
click at [863, 549] on div "58871395" at bounding box center [858, 541] width 90 height 16
copy div "58871395"
click at [1351, 536] on input "text" at bounding box center [1375, 535] width 148 height 41
paste input "58871395"
type input "58871395"
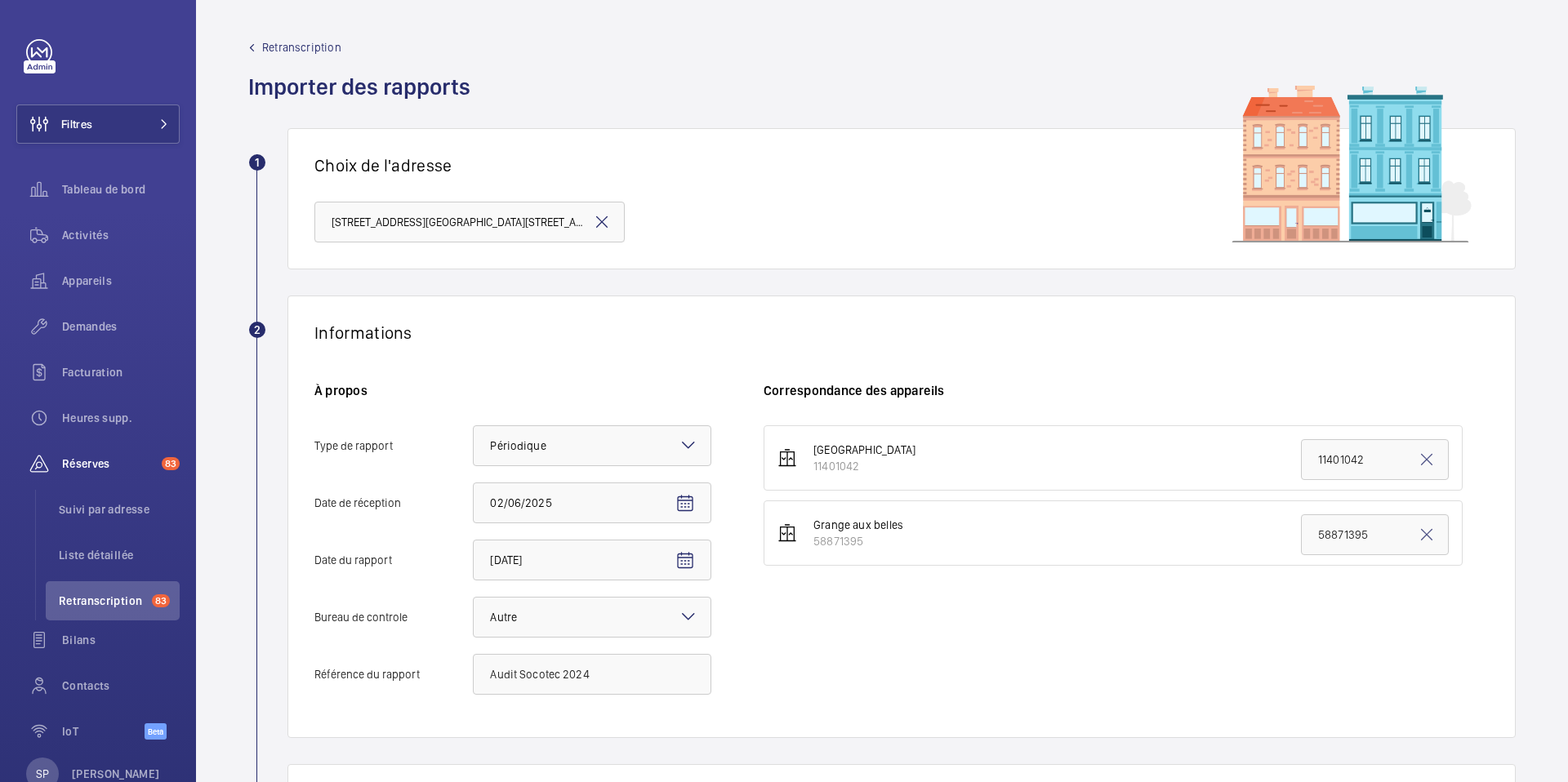
click at [1166, 622] on div "[GEOGRAPHIC_DATA] 58871395 58871395" at bounding box center [1126, 568] width 725 height 286
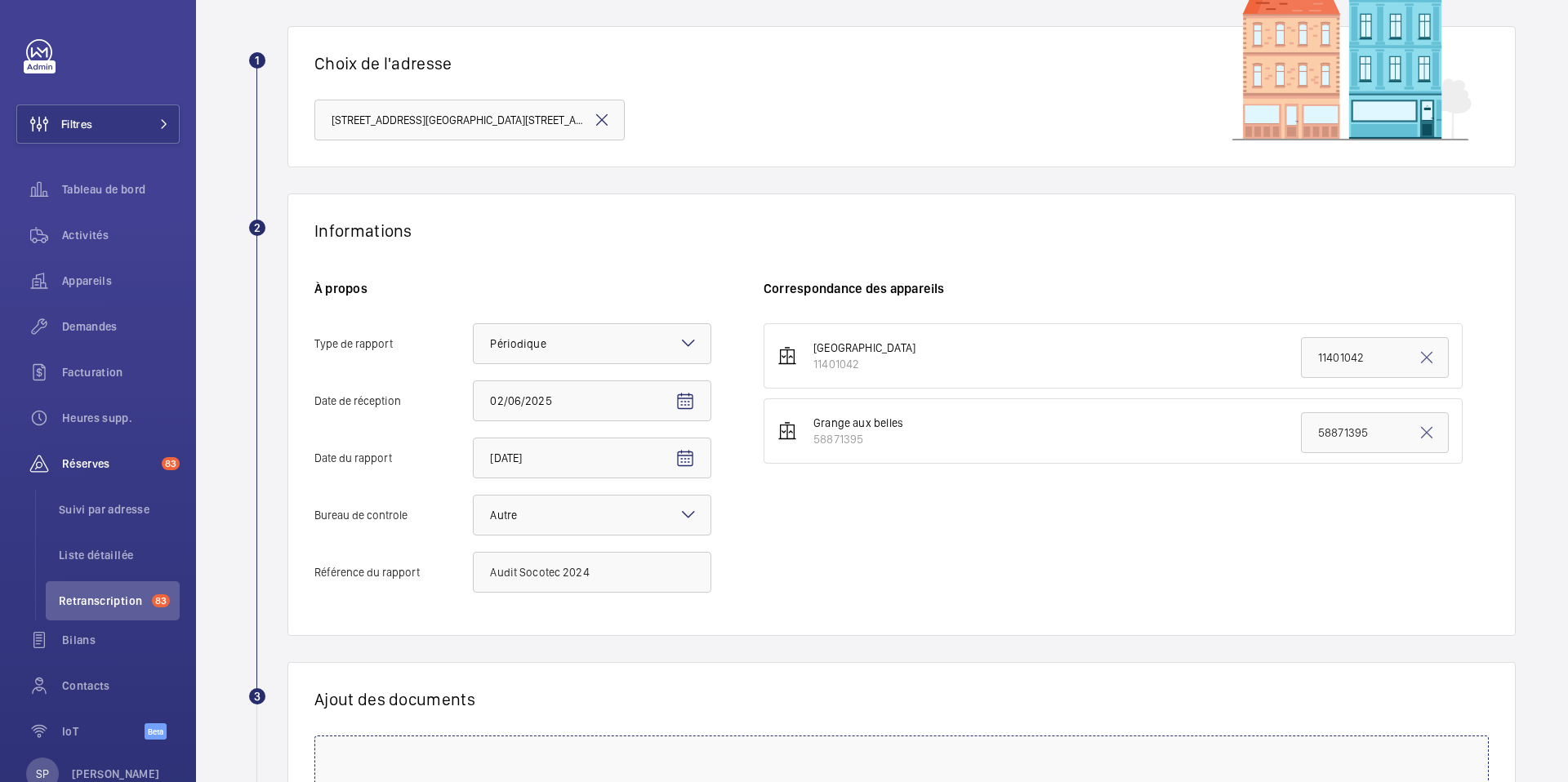
scroll to position [334, 0]
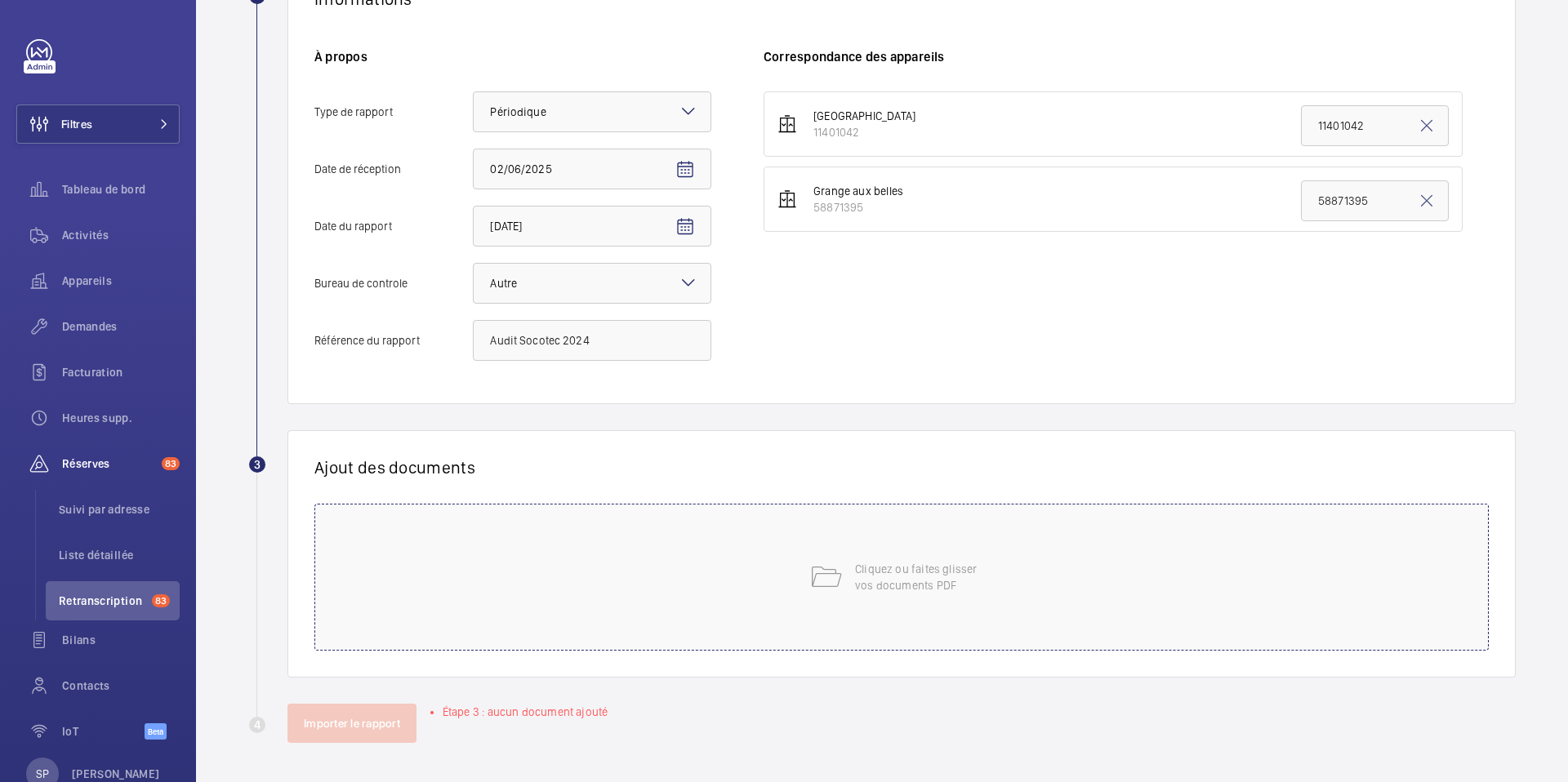
click at [1032, 623] on div "Cliquez ou faites glisser vos documents PDF" at bounding box center [901, 576] width 1175 height 147
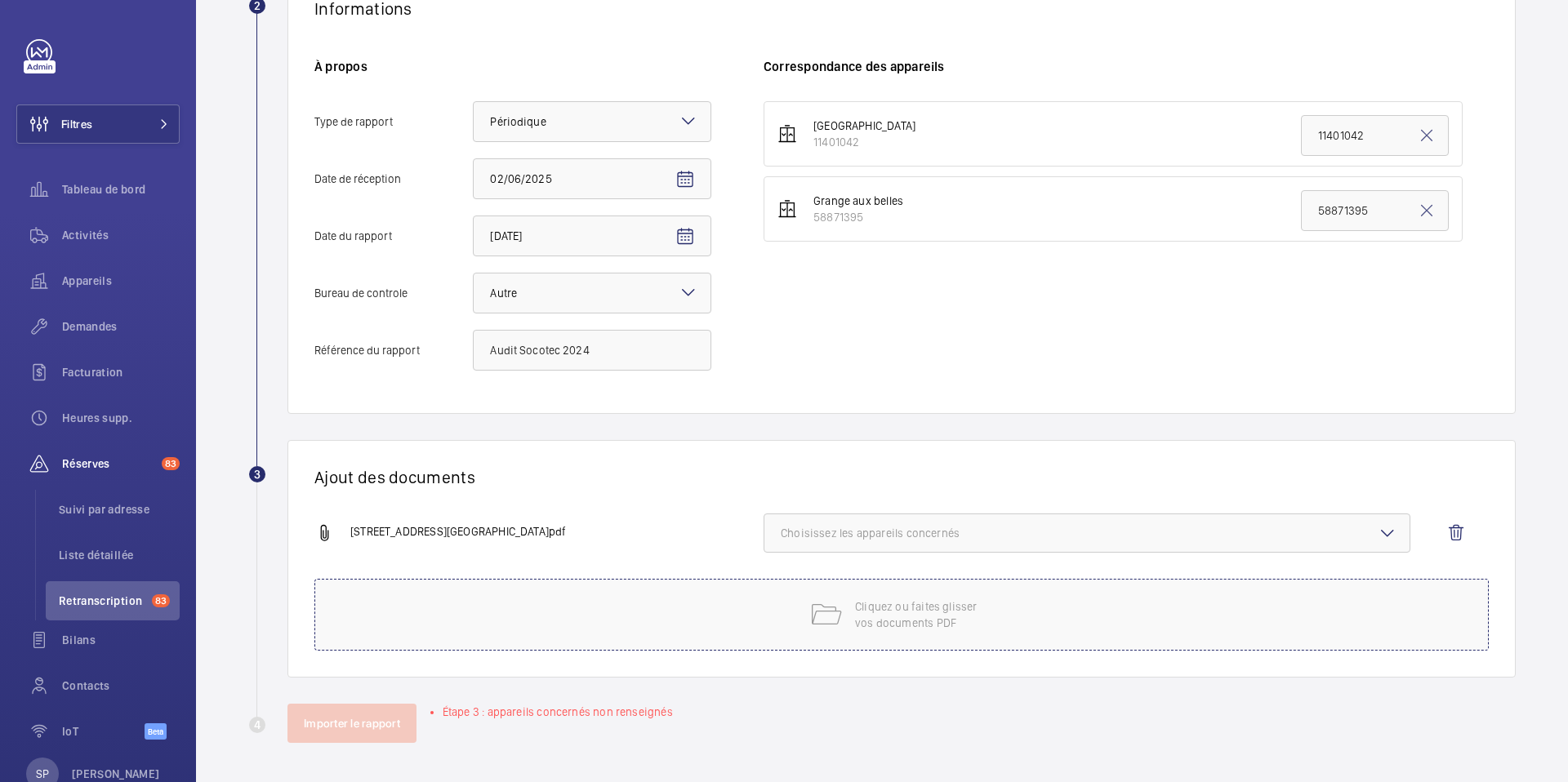
scroll to position [324, 0]
click at [1105, 535] on span "Choisissez les appareils concernés" at bounding box center [1087, 533] width 612 height 16
click at [1036, 592] on span "11401042" at bounding box center [1088, 584] width 562 height 16
click at [804, 592] on input "11401042" at bounding box center [788, 584] width 33 height 33
checkbox input "true"
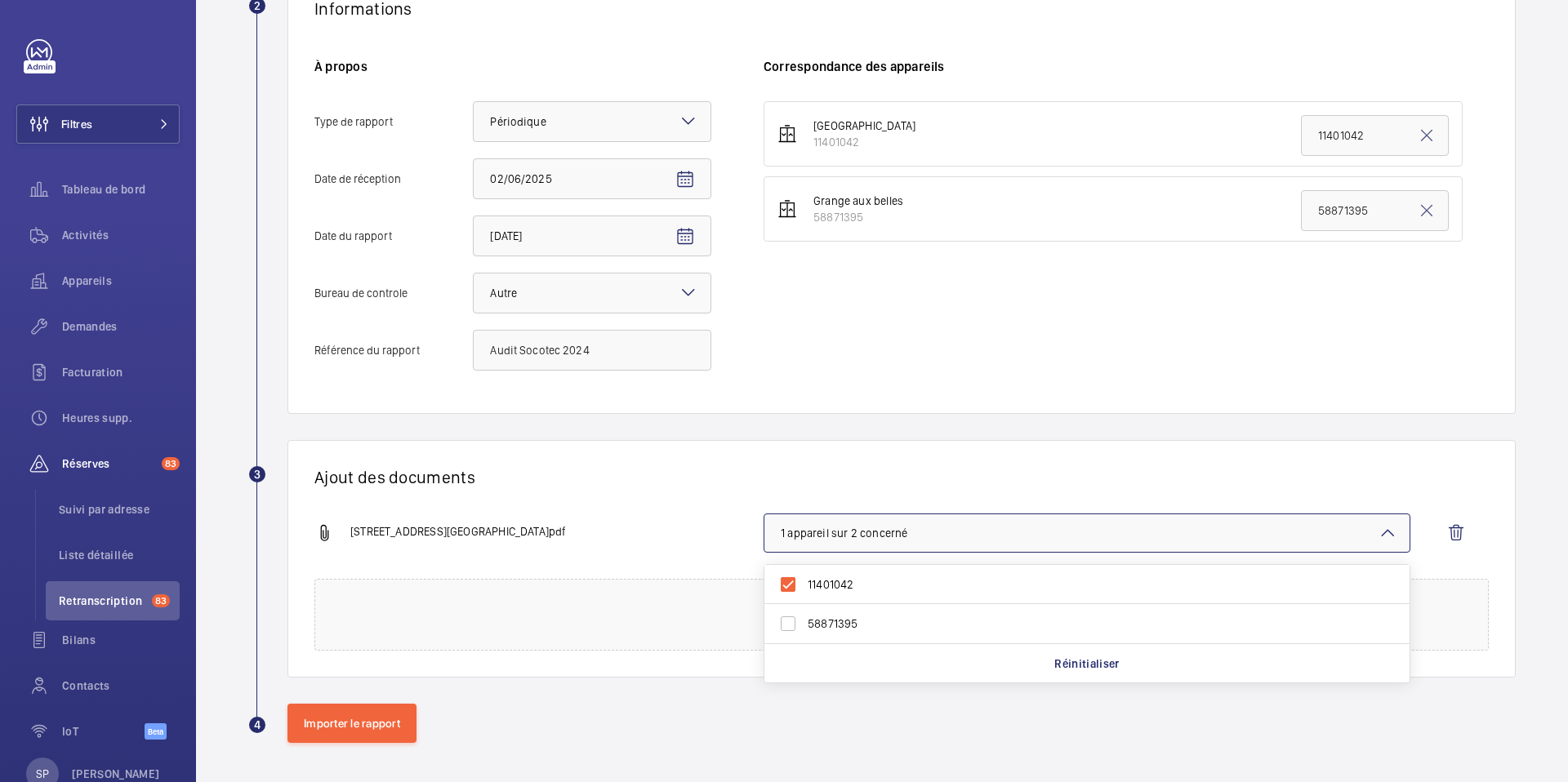
click at [976, 617] on span "58871395" at bounding box center [1088, 624] width 562 height 16
click at [804, 617] on input "58871395" at bounding box center [788, 624] width 33 height 33
checkbox input "true"
click at [699, 513] on div "[STREET_ADDRESS]pdf 2 appareils sur 2 concernés 11401042 58871395 Réinitialiser" at bounding box center [894, 545] width 1161 height 65
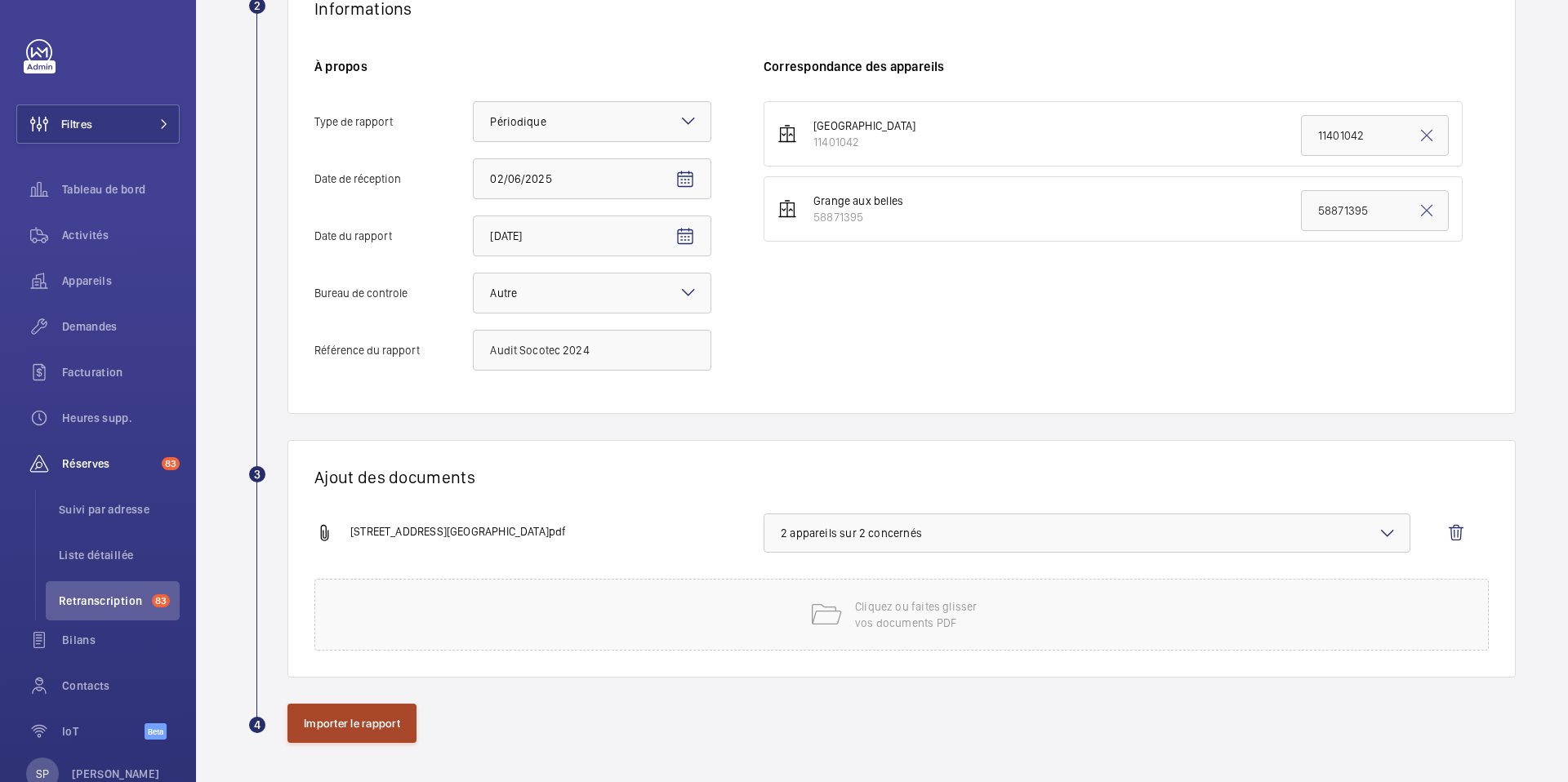
click at [326, 722] on button "Importer le rapport" at bounding box center [352, 723] width 129 height 39
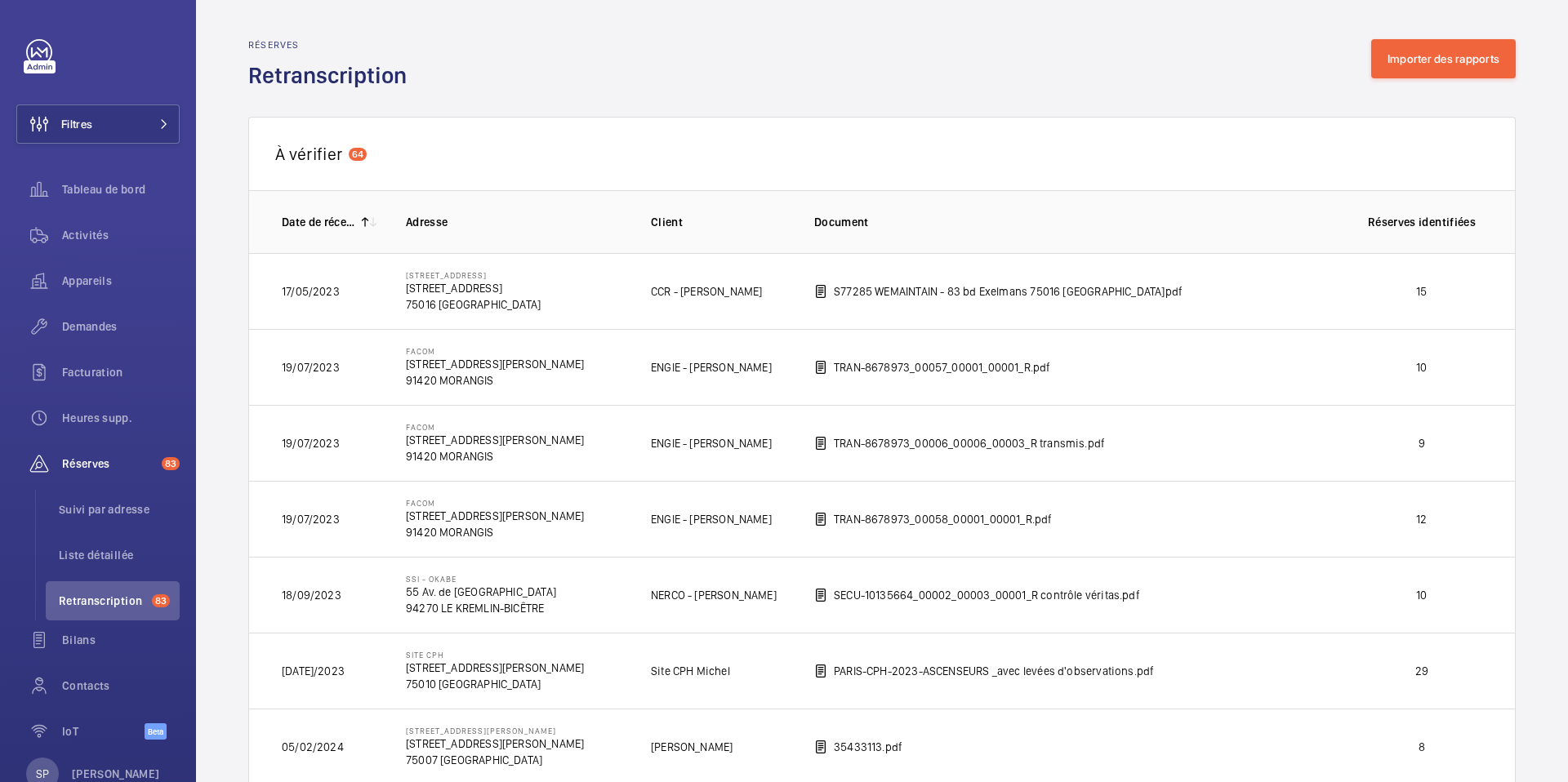
click at [1414, 78] on div "Réserves Retranscription Importer des rapports" at bounding box center [882, 65] width 1267 height 52
click at [1410, 67] on button "Importer des rapports" at bounding box center [1443, 59] width 144 height 39
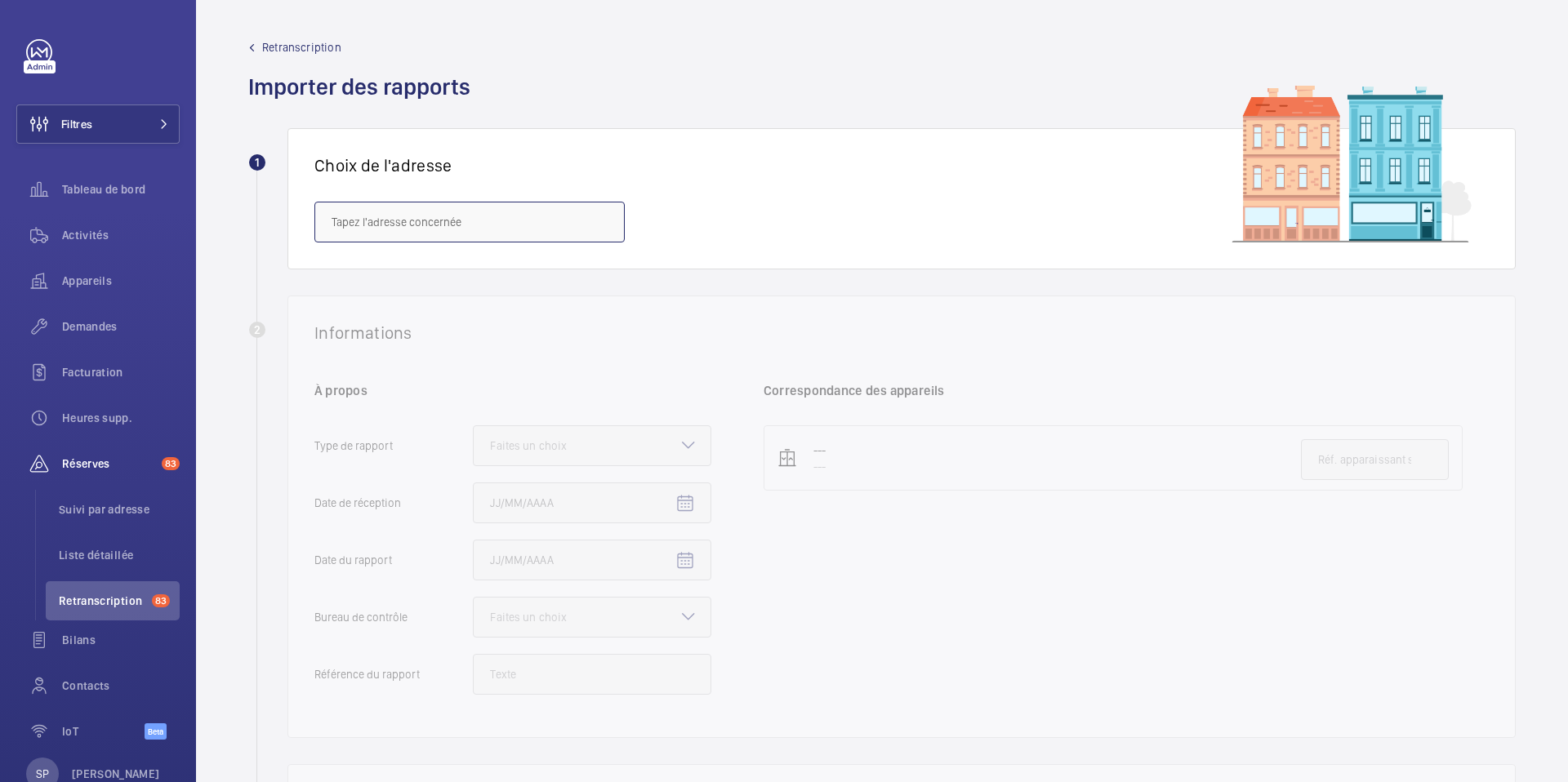
click at [486, 225] on input "text" at bounding box center [469, 222] width 311 height 41
paste input "54 [PERSON_NAME]"
click at [460, 270] on span "54 [PERSON_NAME]54 Ces[PERSON_NAME][GEOGRAPHIC_DATA] 75019" at bounding box center [470, 271] width 276 height 16
type input "54 [PERSON_NAME]54 Ces[PERSON_NAME][GEOGRAPHIC_DATA] 75019"
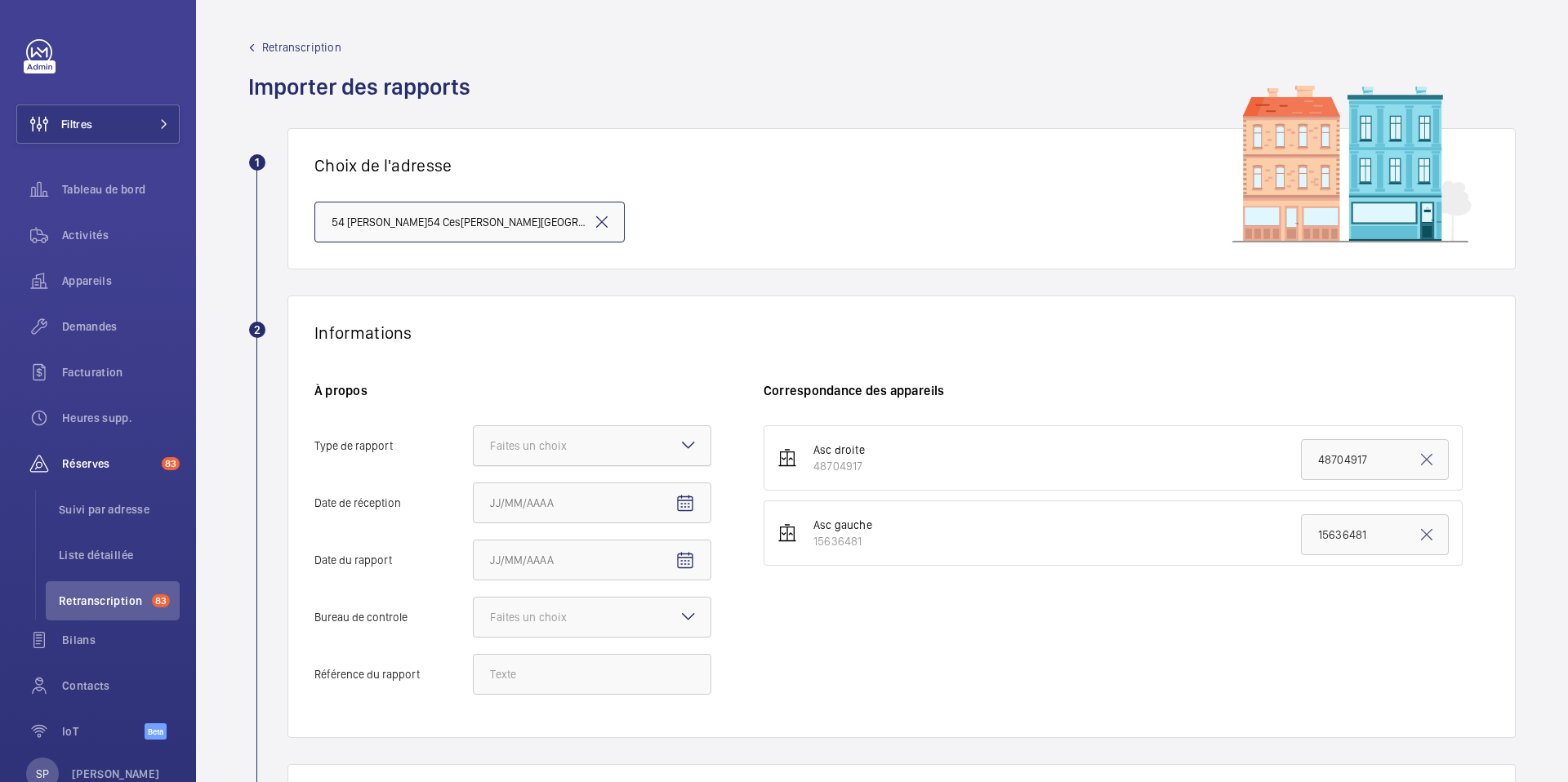
click at [594, 435] on div at bounding box center [592, 446] width 237 height 39
click at [473, 435] on input "Type de rapport Faites un choix" at bounding box center [473, 446] width 0 height 39
click at [595, 480] on div "Périodique" at bounding box center [592, 496] width 237 height 40
click at [473, 465] on input "Type de rapport Faites un choix Périodique Quinquennal Audit" at bounding box center [473, 446] width 0 height 39
click at [691, 498] on mat-icon "Open calendar" at bounding box center [685, 504] width 20 height 20
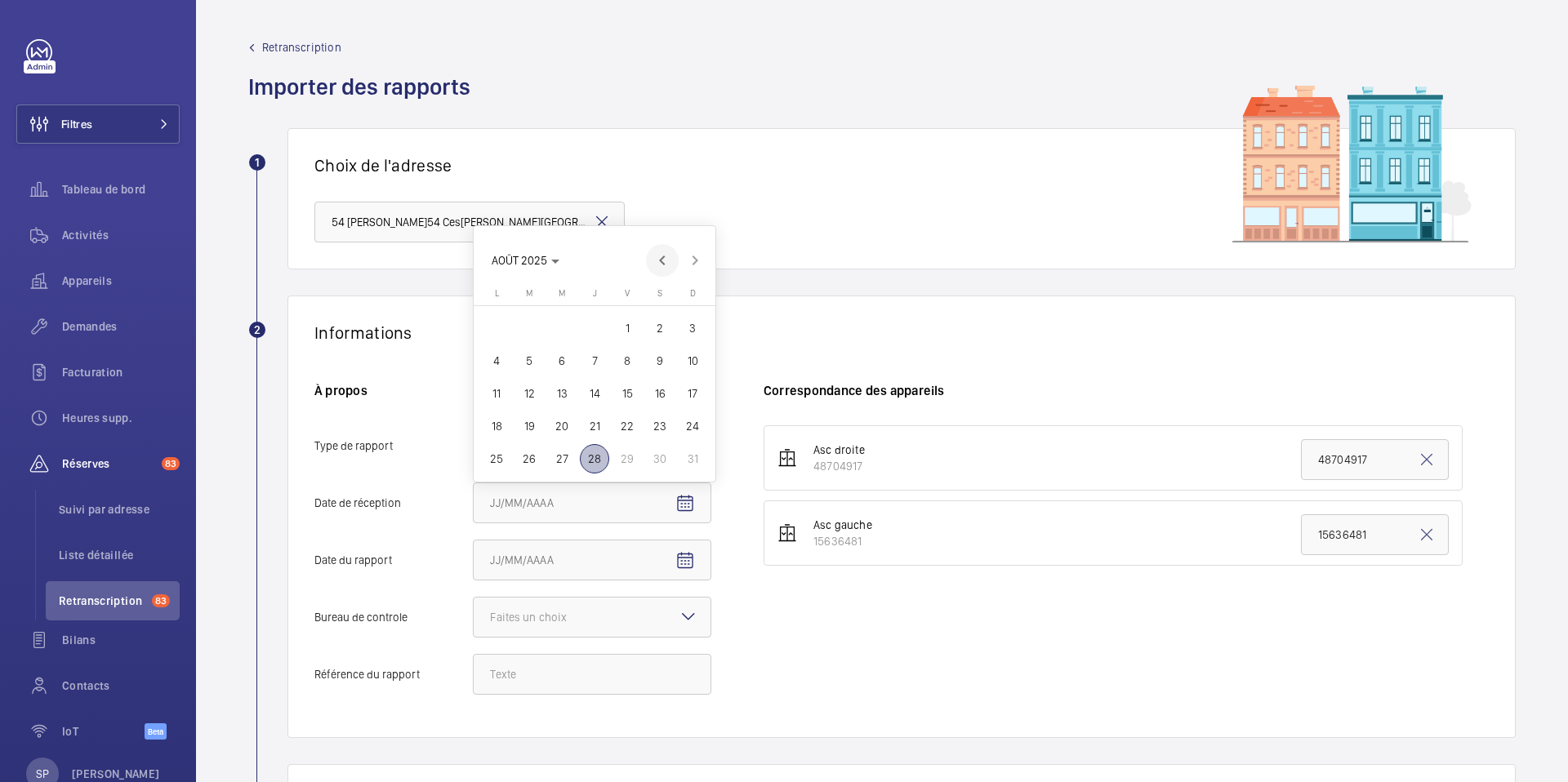
click at [661, 263] on span "Previous month" at bounding box center [662, 260] width 33 height 33
click at [485, 327] on span "2" at bounding box center [497, 327] width 29 height 29
type input "02/06/2025"
click at [688, 549] on span "Open calendar" at bounding box center [685, 561] width 39 height 39
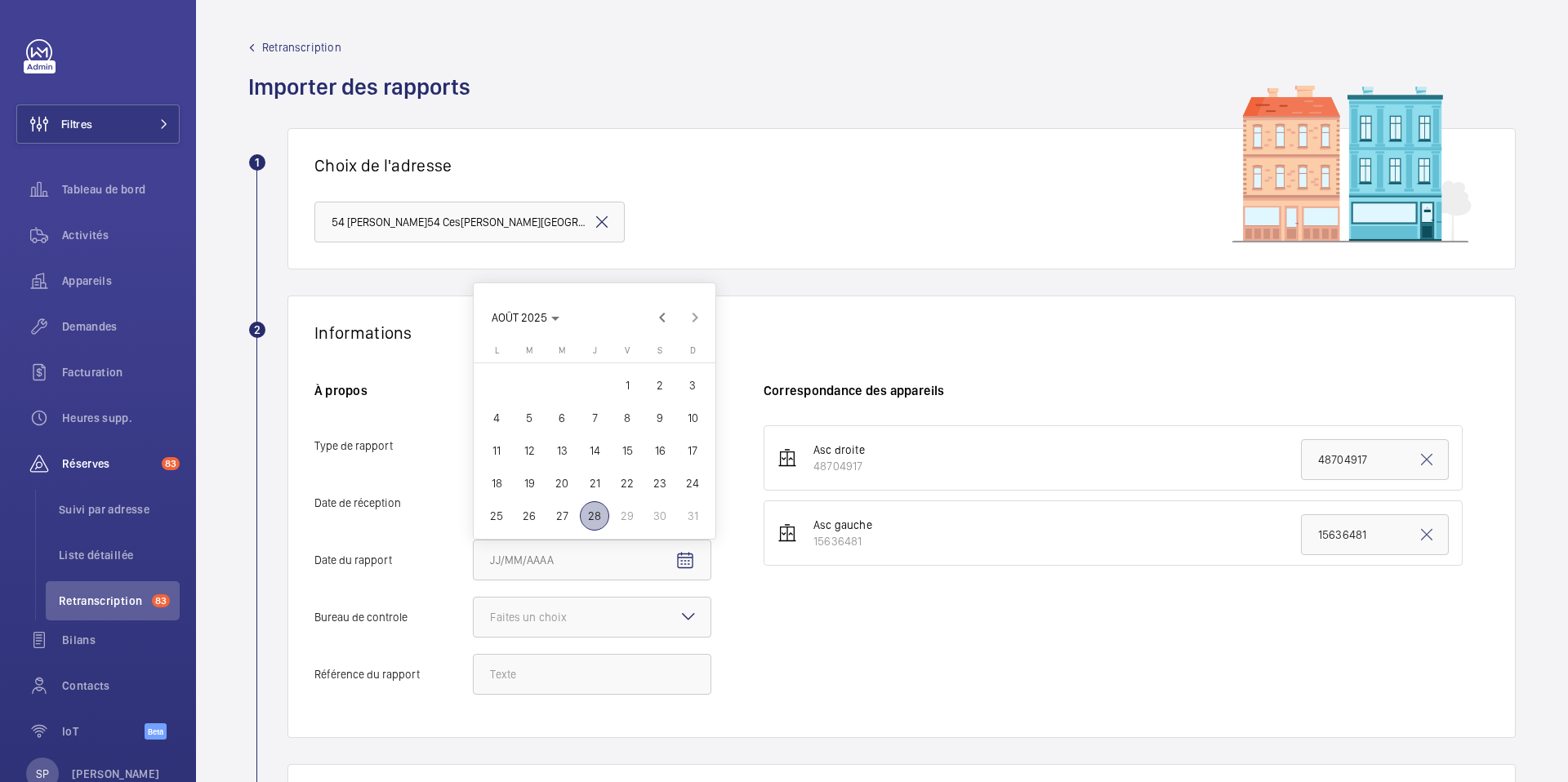
click at [470, 311] on div at bounding box center [784, 391] width 1568 height 782
click at [517, 320] on div "Informations À propos Type de rapport Faites un choix × Périodique × Date de [D…" at bounding box center [901, 516] width 1228 height 442
click at [668, 560] on span "Open calendar" at bounding box center [685, 561] width 39 height 39
click at [547, 313] on span "AOÛT 2025" at bounding box center [526, 318] width 68 height 13
click at [638, 517] on span "2024" at bounding box center [624, 516] width 52 height 29
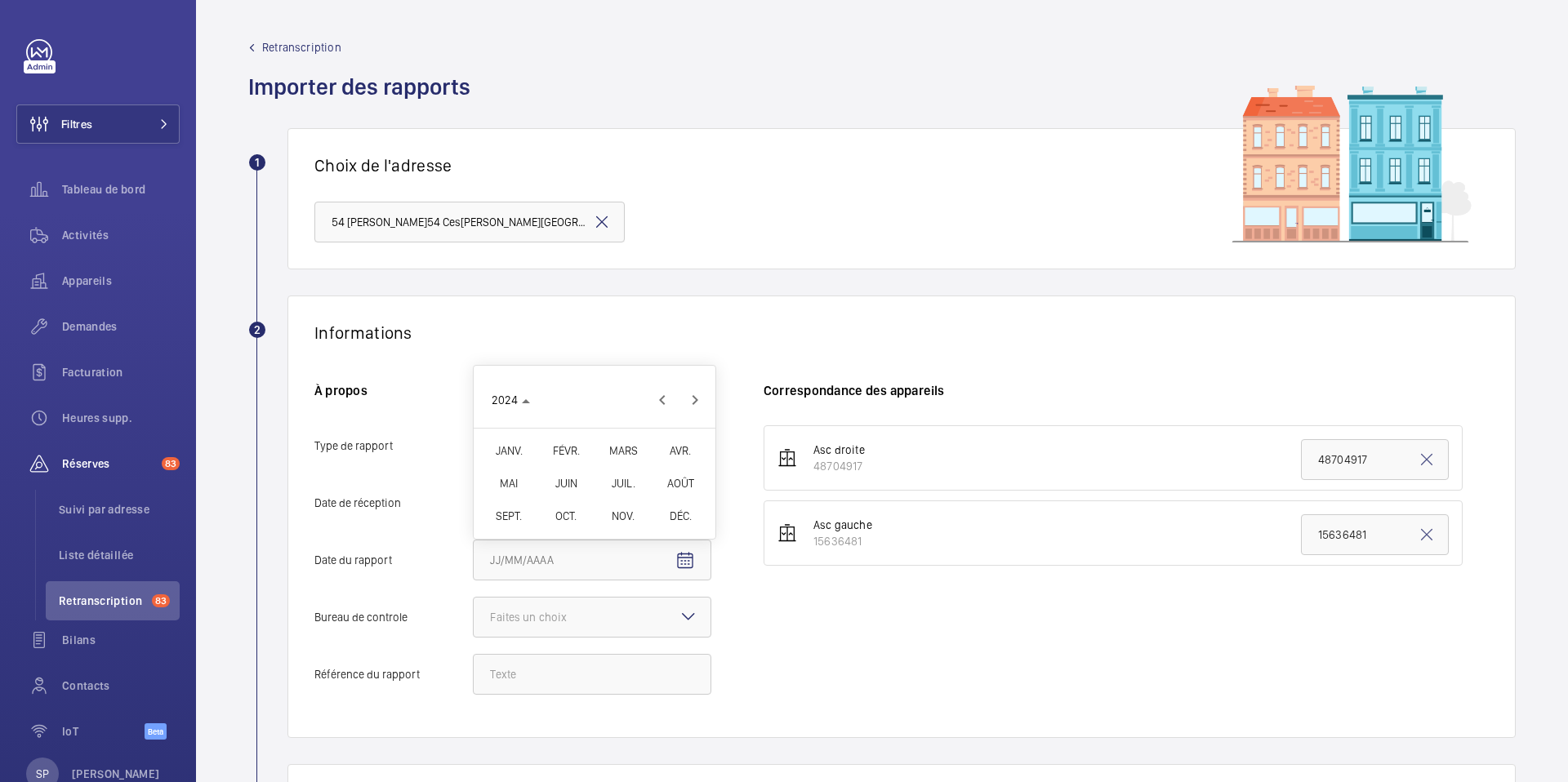
click at [683, 528] on span "DÉC." at bounding box center [681, 516] width 52 height 29
click at [657, 479] on span "28" at bounding box center [659, 483] width 29 height 29
type input "[DATE]"
click at [661, 618] on div at bounding box center [592, 617] width 237 height 39
click at [473, 618] on input "Bureau de controle Faites un choix Veritas Autre" at bounding box center [473, 617] width 0 height 39
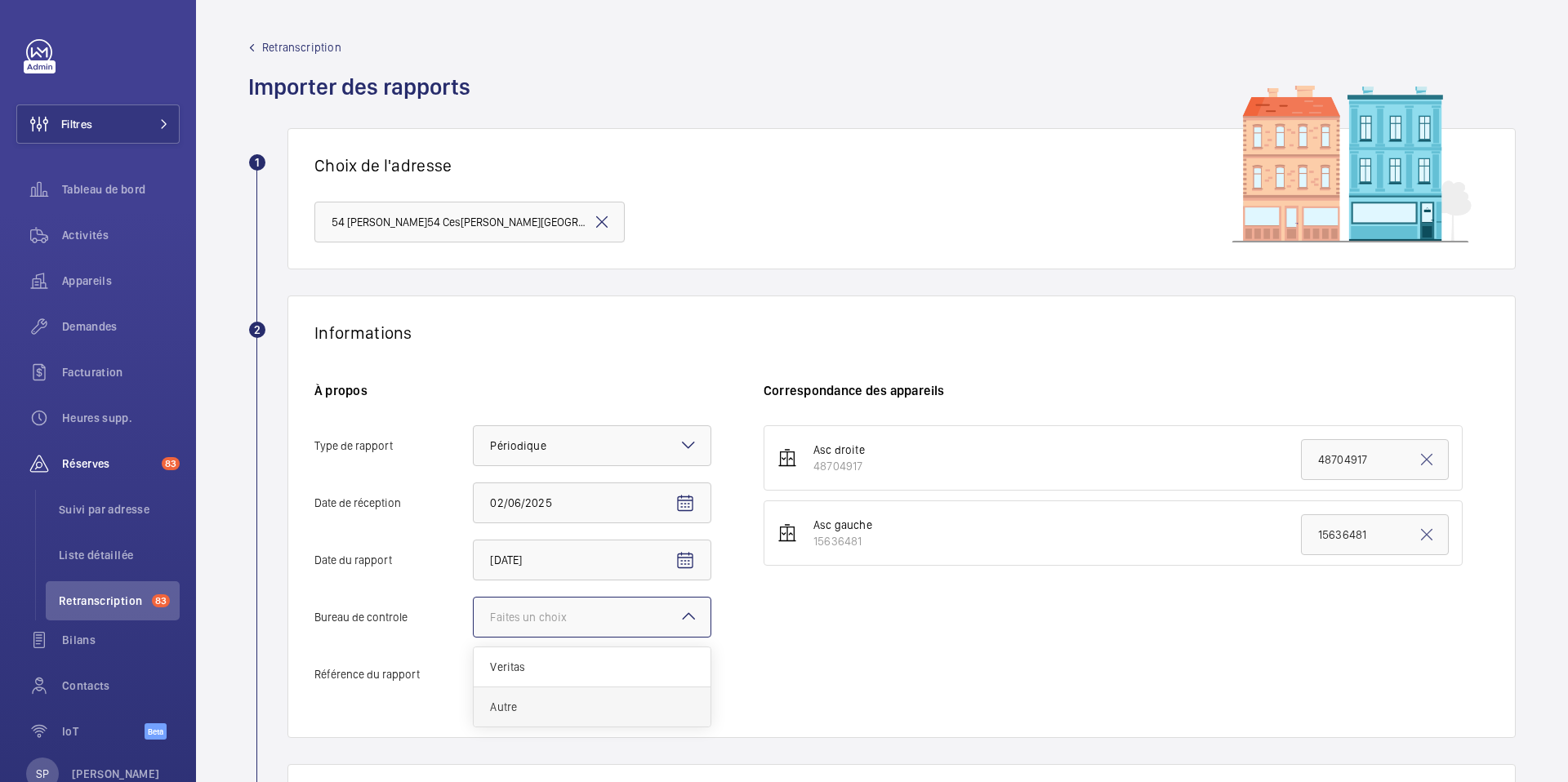
click at [579, 711] on span "Autre" at bounding box center [592, 707] width 204 height 16
click at [473, 637] on input "Bureau de controle Faites un choix Veritas Autre" at bounding box center [473, 617] width 0 height 39
click at [572, 673] on input "Référence du rapport" at bounding box center [592, 674] width 238 height 41
click at [586, 682] on input "Référence du rapport" at bounding box center [592, 674] width 238 height 41
paste input "Audit Socotec 2024"
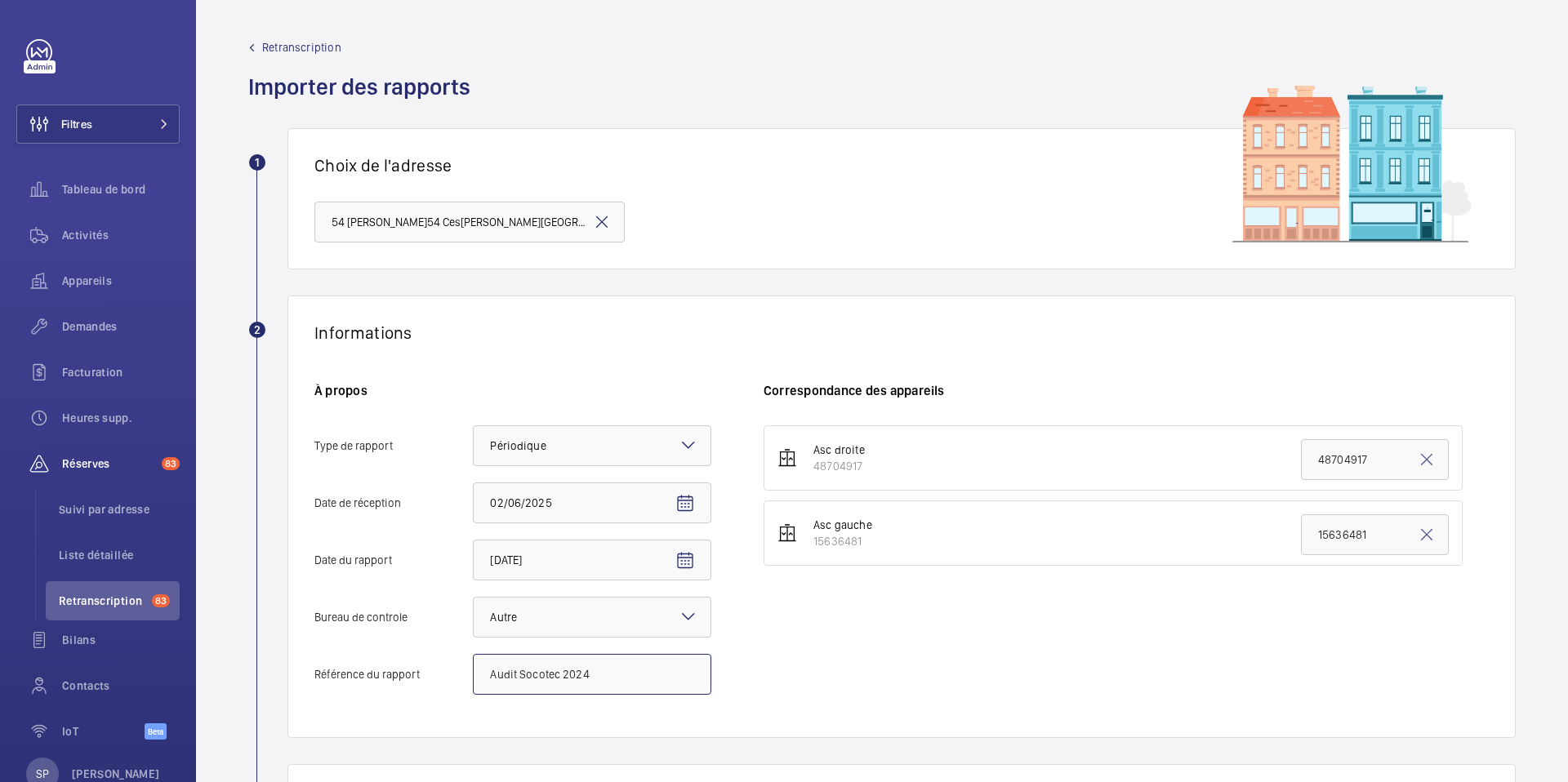
scroll to position [334, 0]
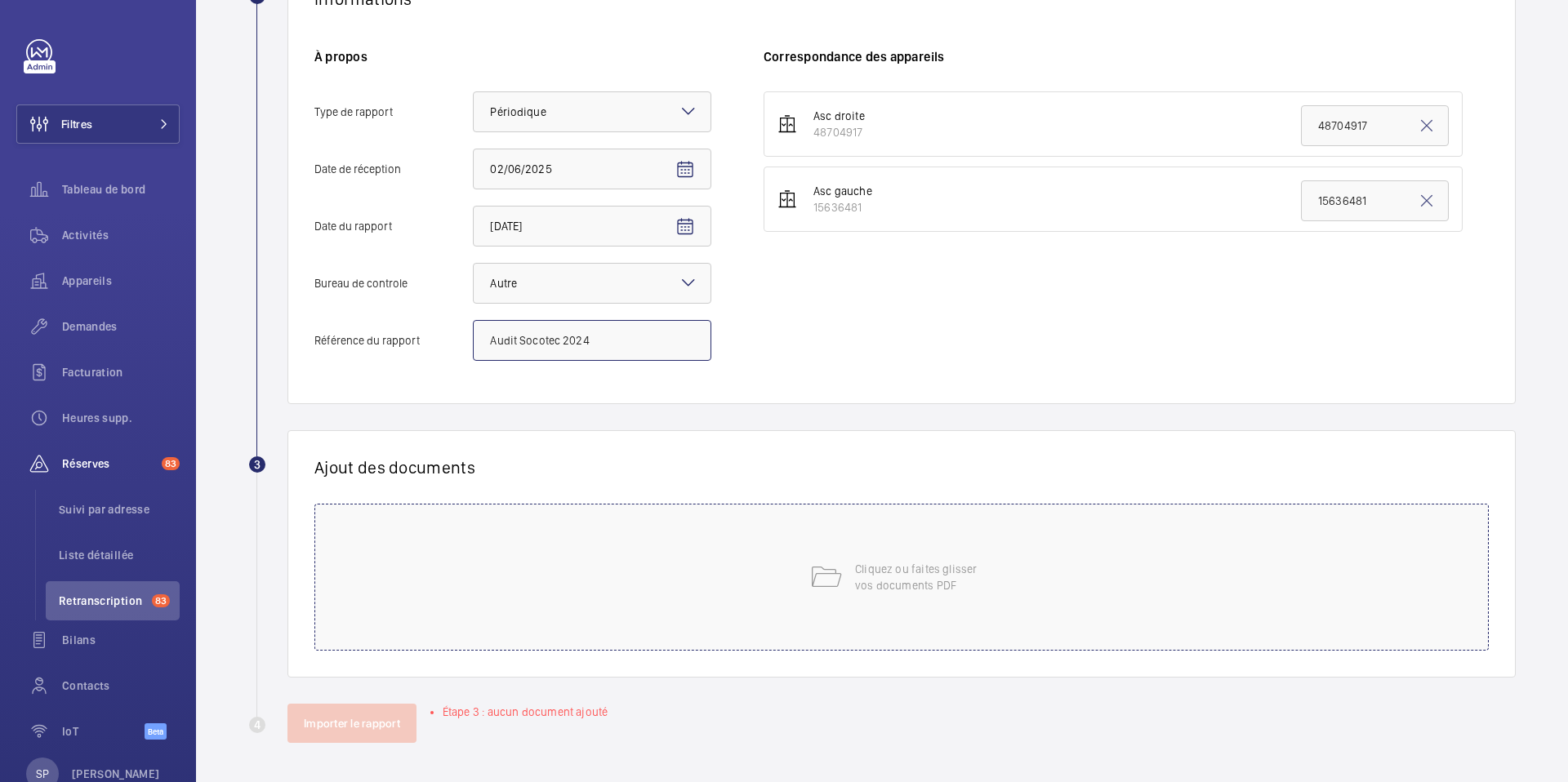
type input "Audit Socotec 2024"
click at [961, 592] on div "Cliquez ou faites glisser vos documents PDF" at bounding box center [901, 576] width 1175 height 147
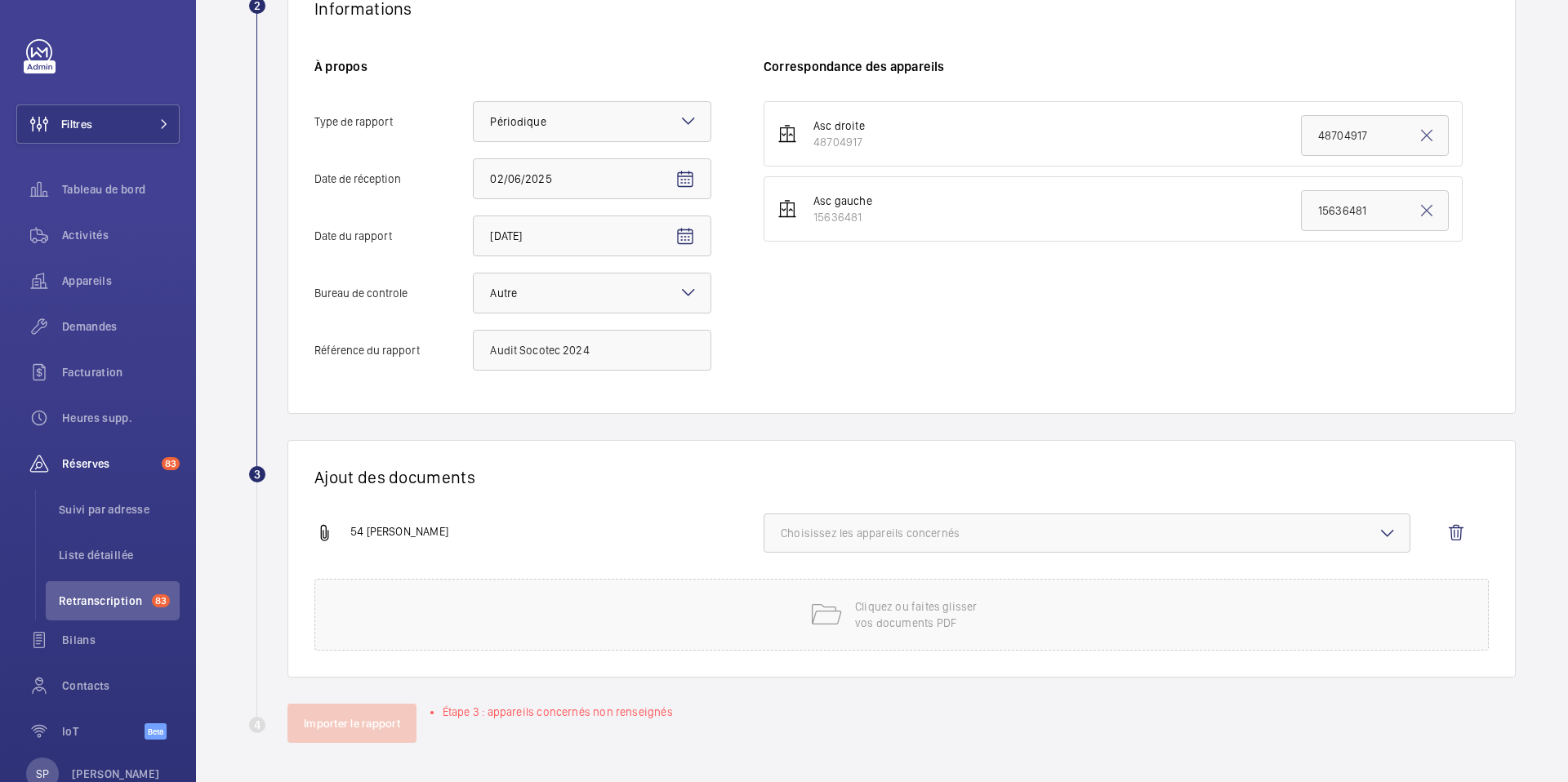
scroll to position [324, 0]
click at [1075, 523] on button "Choisissez les appareils concernés" at bounding box center [1087, 533] width 647 height 39
click at [864, 582] on span "48704917" at bounding box center [1088, 584] width 562 height 16
click at [804, 582] on input "48704917" at bounding box center [788, 584] width 33 height 33
checkbox input "true"
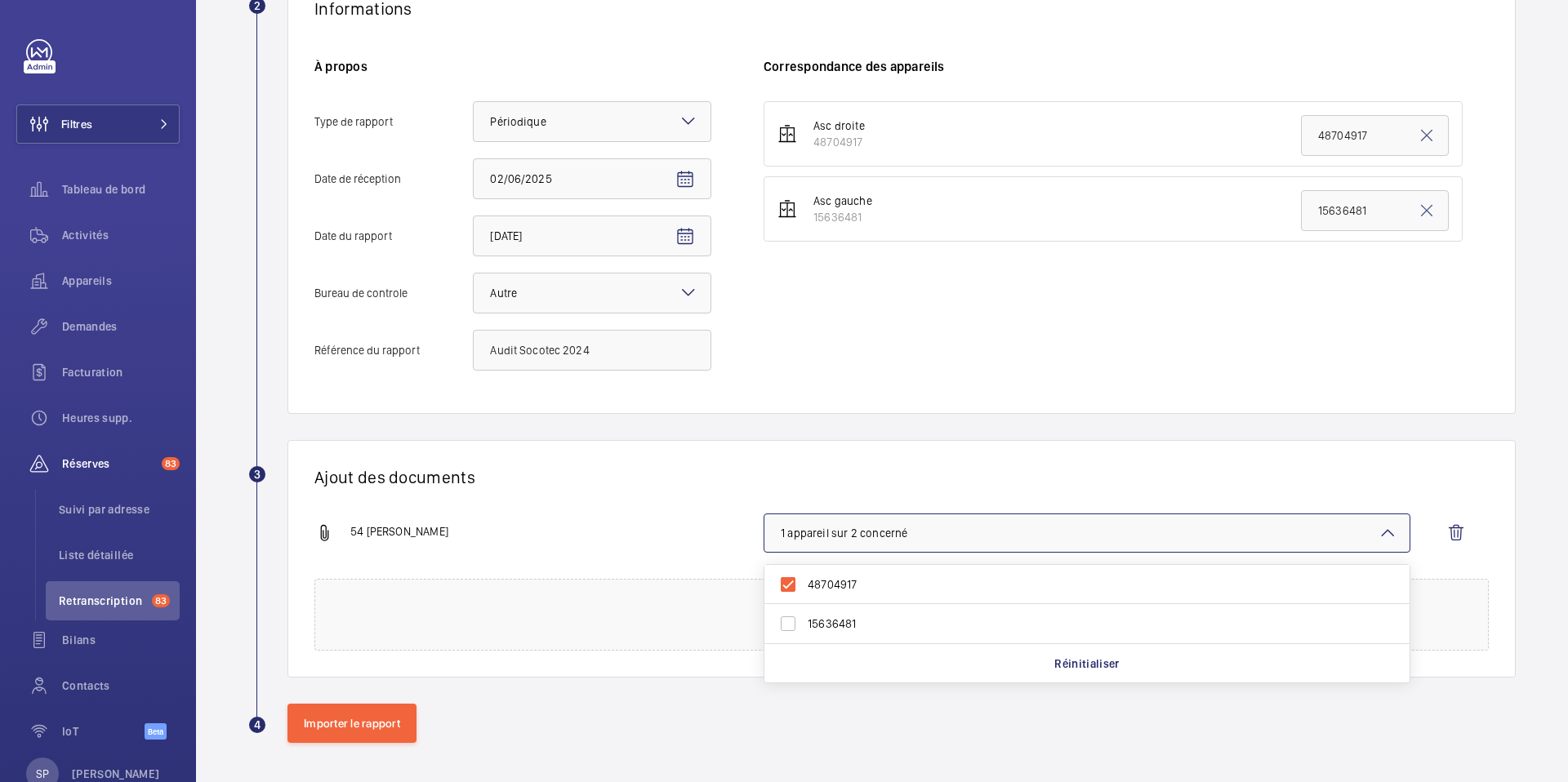
click at [853, 616] on span "15636481" at bounding box center [1088, 624] width 562 height 16
click at [804, 616] on input "15636481" at bounding box center [788, 624] width 33 height 33
checkbox input "true"
click at [684, 526] on div "54 [PERSON_NAME]" at bounding box center [538, 533] width 449 height 20
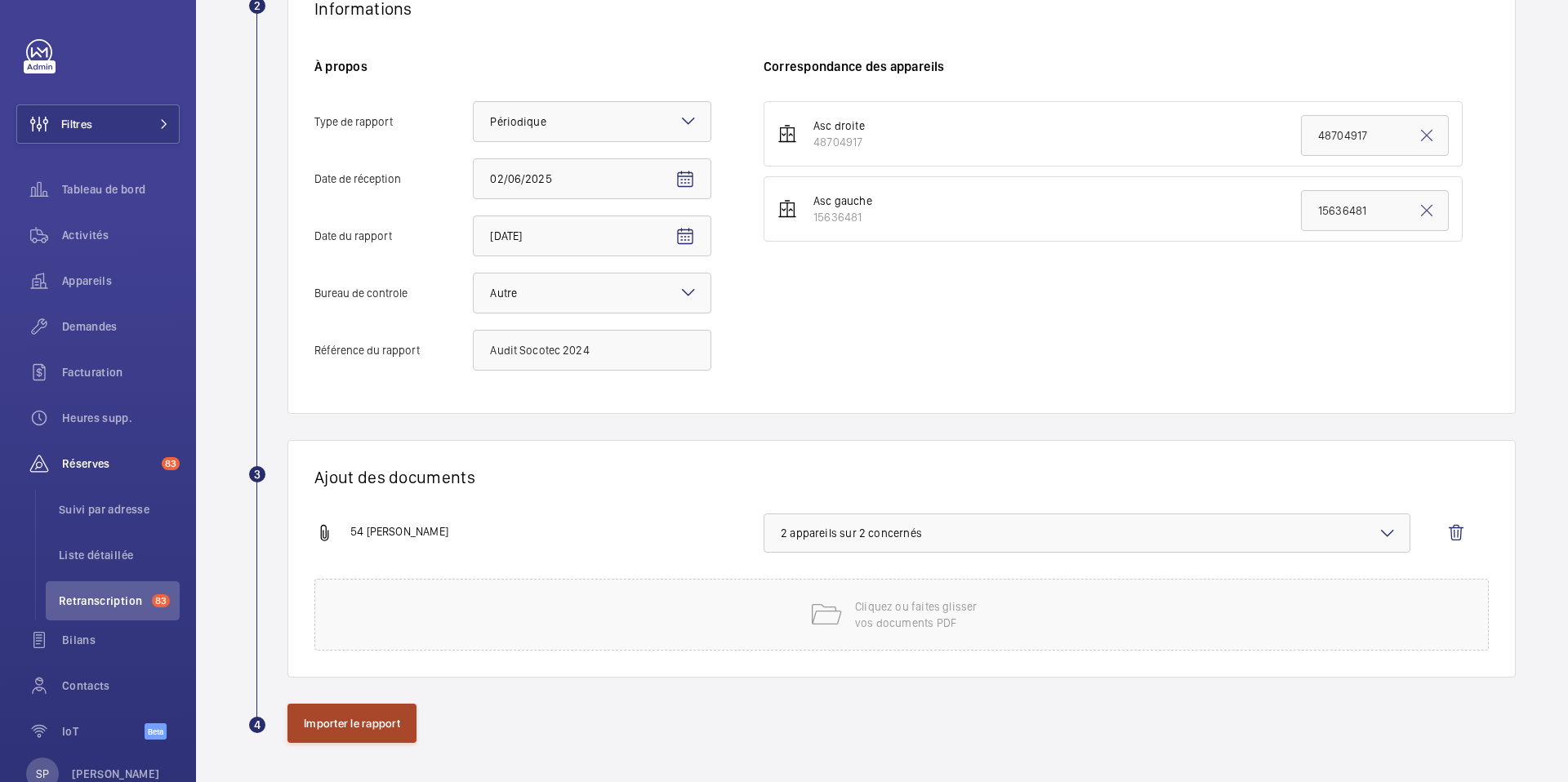
click at [379, 710] on button "Importer le rapport" at bounding box center [352, 723] width 129 height 39
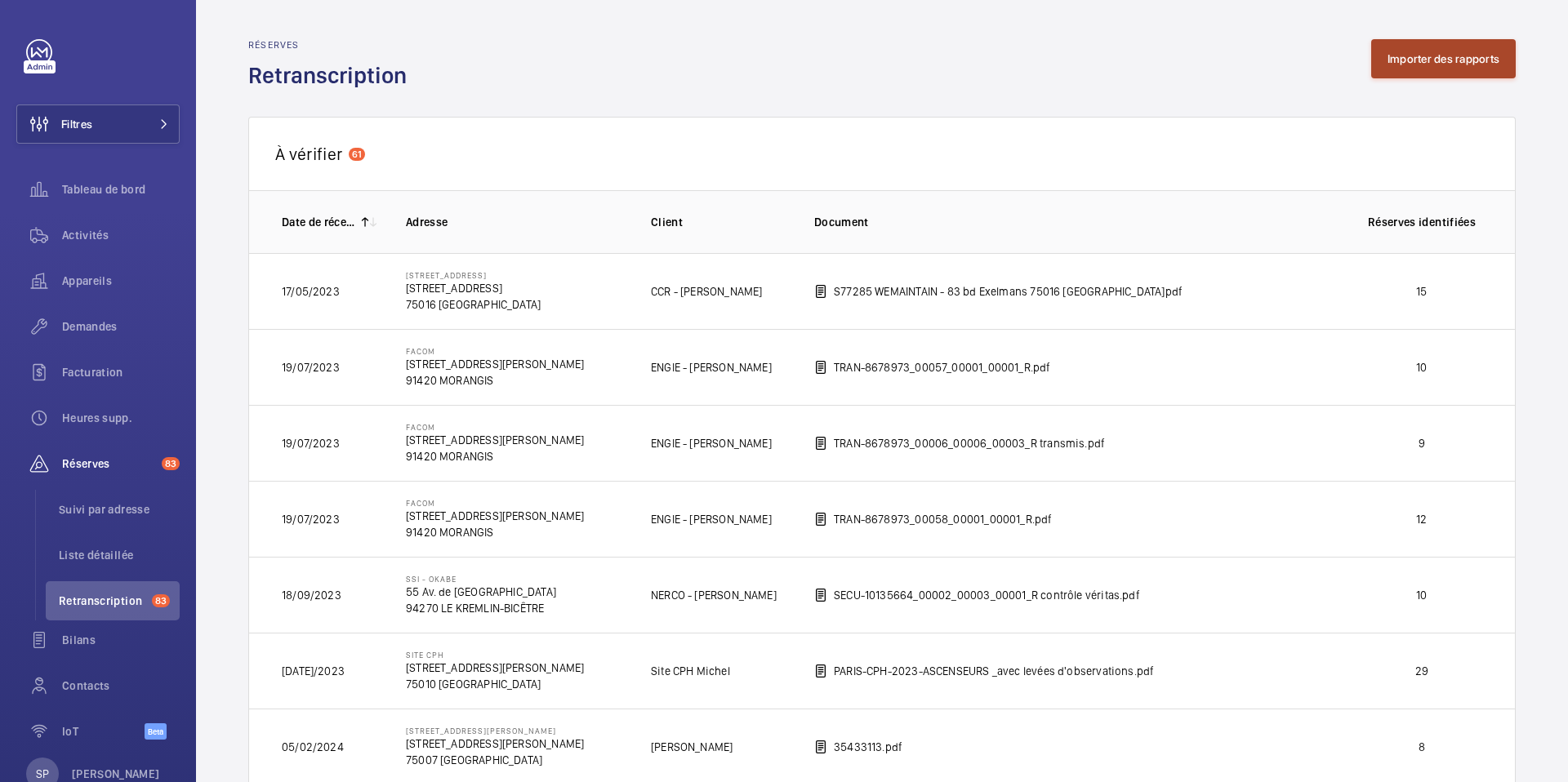
click at [1371, 60] on button "Importer des rapports" at bounding box center [1443, 59] width 144 height 39
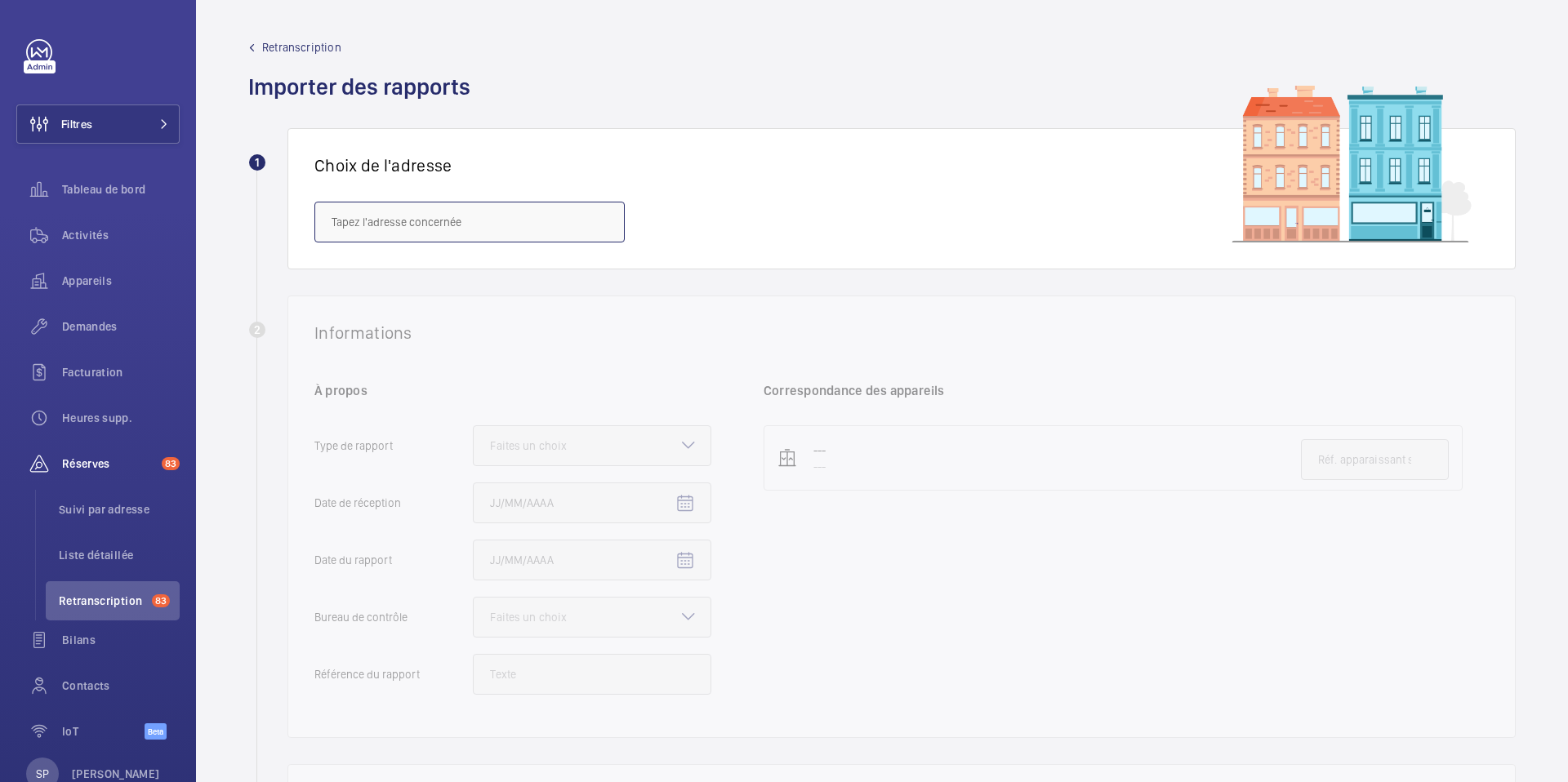
click at [517, 223] on input "text" at bounding box center [469, 222] width 311 height 41
paste input "58 [PERSON_NAME]"
click at [473, 280] on mat-option "58 Cesaria Evoria - [STREET_ADDRESS][PERSON_NAME]" at bounding box center [469, 271] width 309 height 39
type input "58 Cesaria Evoria - [STREET_ADDRESS][PERSON_NAME]"
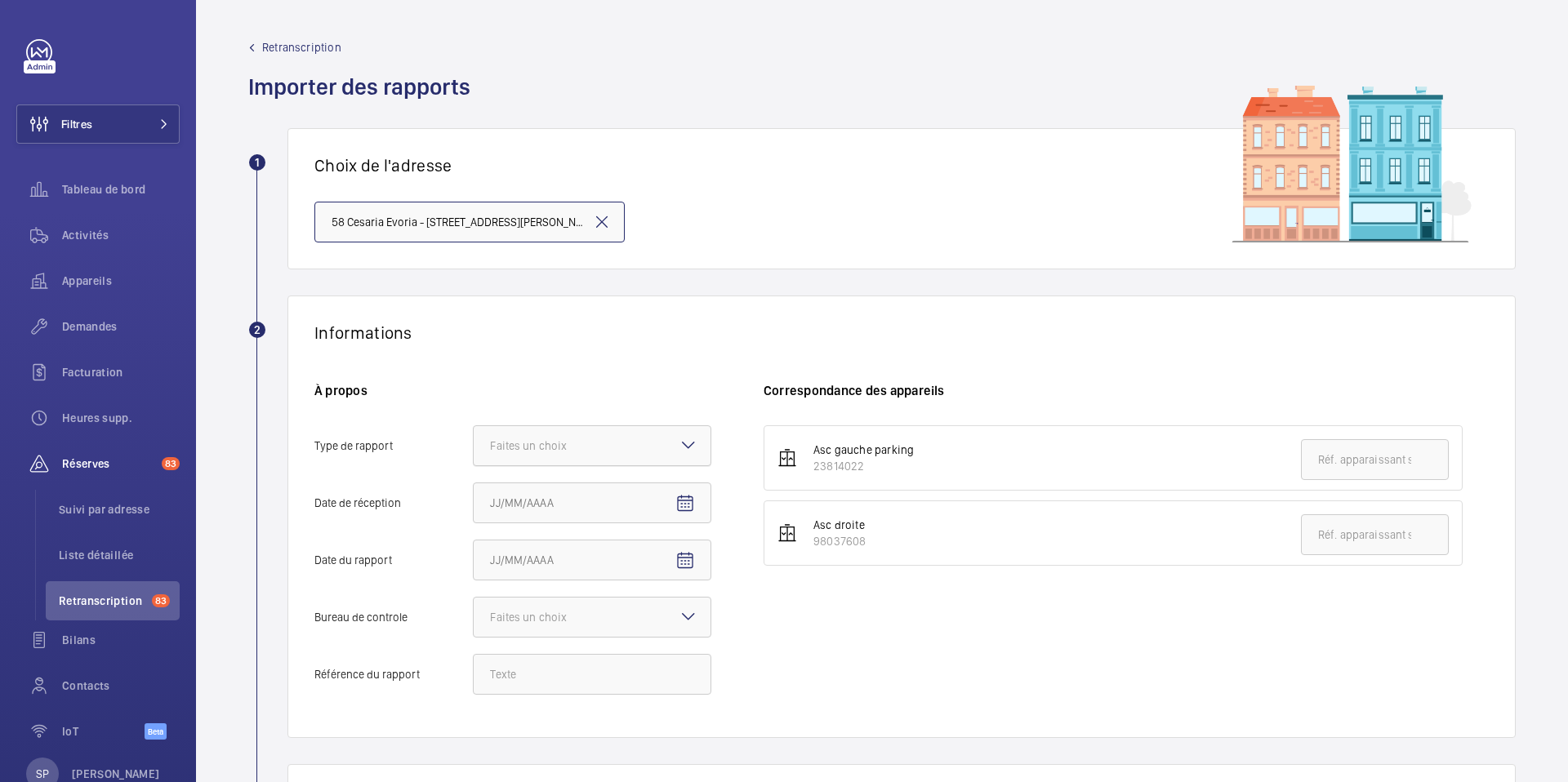
click at [561, 462] on div at bounding box center [592, 446] width 237 height 39
click at [473, 462] on input "Type de rapport Faites un choix" at bounding box center [473, 446] width 0 height 39
click at [562, 488] on span "Périodique" at bounding box center [592, 496] width 204 height 16
click at [473, 465] on input "Type de rapport Faites un choix Périodique Quinquennal Audit" at bounding box center [473, 446] width 0 height 39
click at [683, 513] on span "Open calendar" at bounding box center [685, 504] width 39 height 39
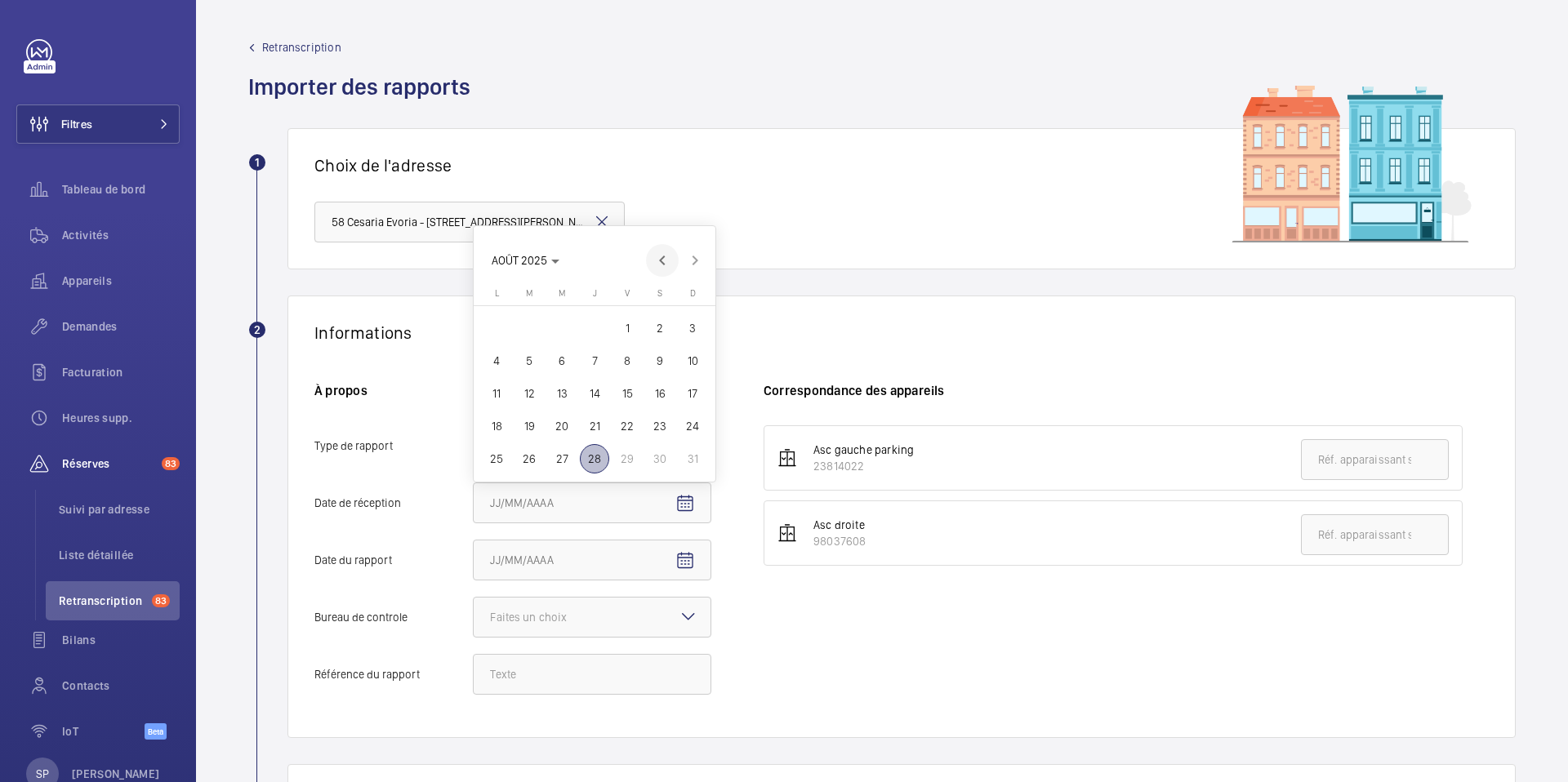
click at [671, 268] on span "Previous month" at bounding box center [662, 260] width 33 height 33
click at [504, 335] on span "2" at bounding box center [497, 327] width 29 height 29
type input "02/06/2025"
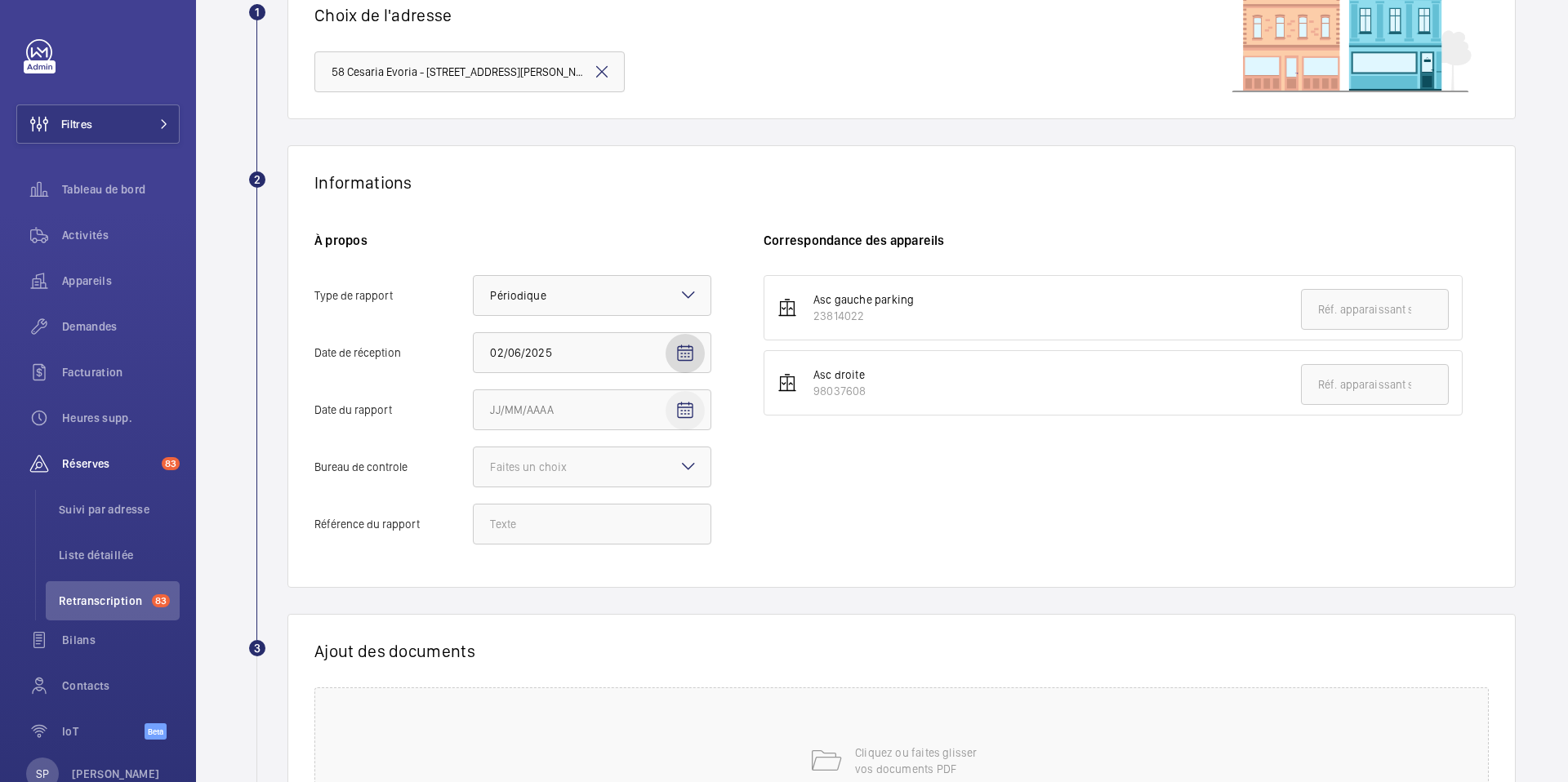
scroll to position [153, 0]
click at [688, 401] on mat-icon "Open calendar" at bounding box center [685, 408] width 20 height 20
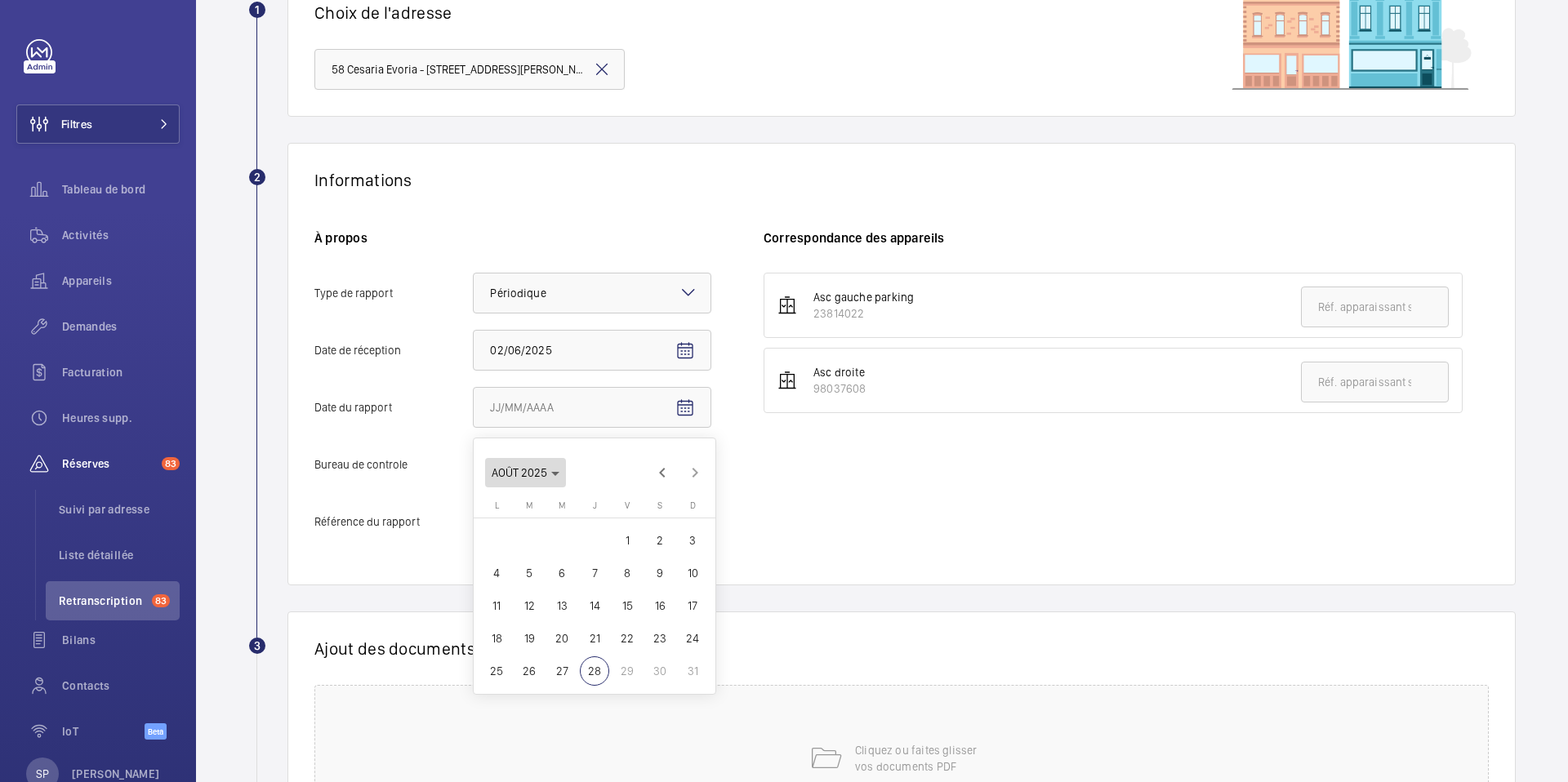
click at [555, 472] on polygon "Choose month and year" at bounding box center [555, 474] width 8 height 4
click at [624, 672] on span "2024" at bounding box center [624, 686] width 52 height 29
click at [689, 585] on span "DÉC." at bounding box center [681, 588] width 52 height 29
click at [661, 676] on span "28" at bounding box center [659, 671] width 29 height 29
type input "[DATE]"
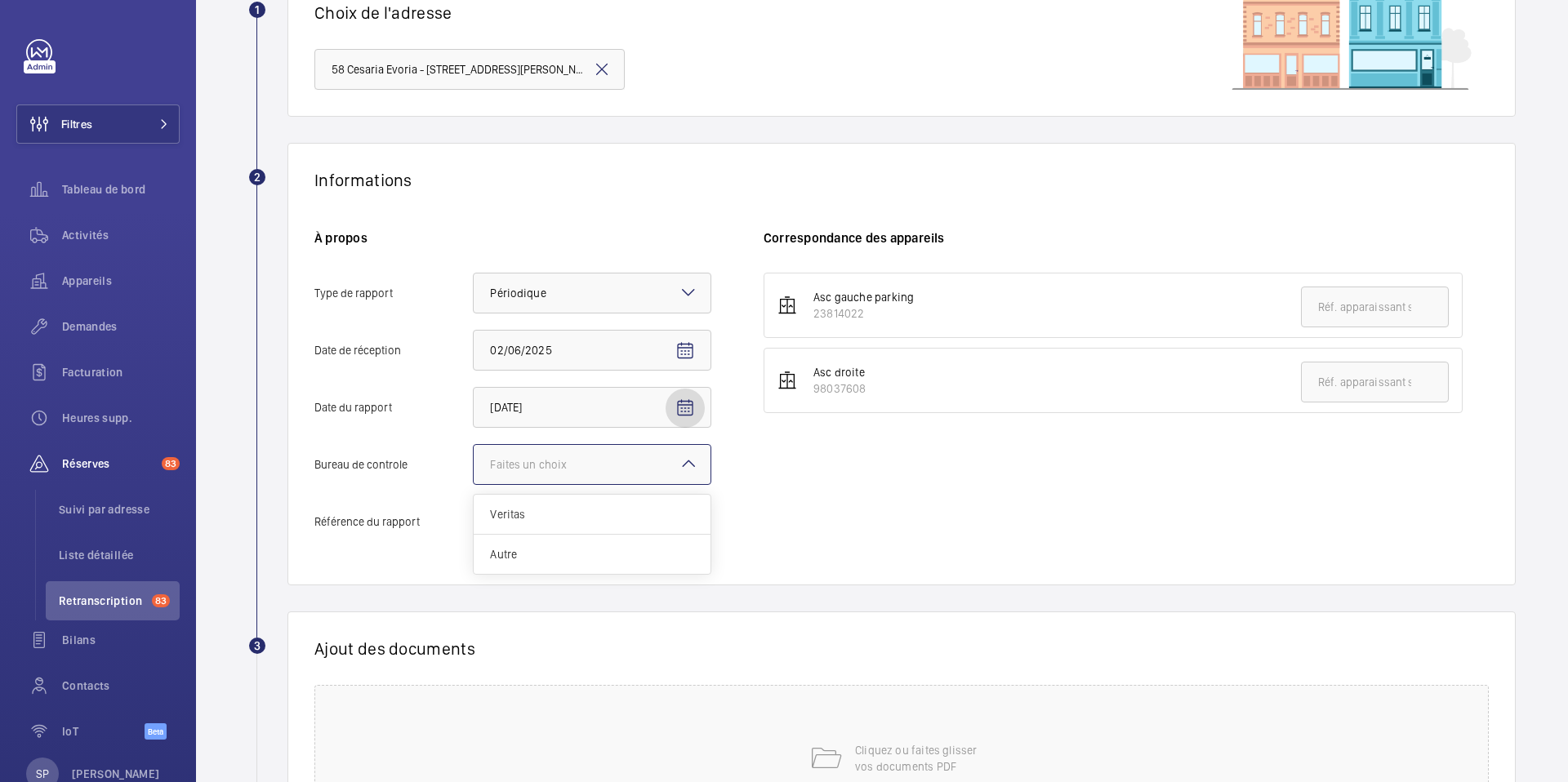
click at [620, 465] on div at bounding box center [592, 464] width 237 height 39
click at [473, 465] on input "Bureau de controle Faites un choix Veritas Autre" at bounding box center [473, 464] width 0 height 39
click at [602, 555] on span "Autre" at bounding box center [592, 554] width 204 height 16
click at [473, 484] on input "Bureau de controle Faites un choix Veritas Autre" at bounding box center [473, 464] width 0 height 39
click at [588, 519] on input "Référence du rapport" at bounding box center [592, 522] width 238 height 41
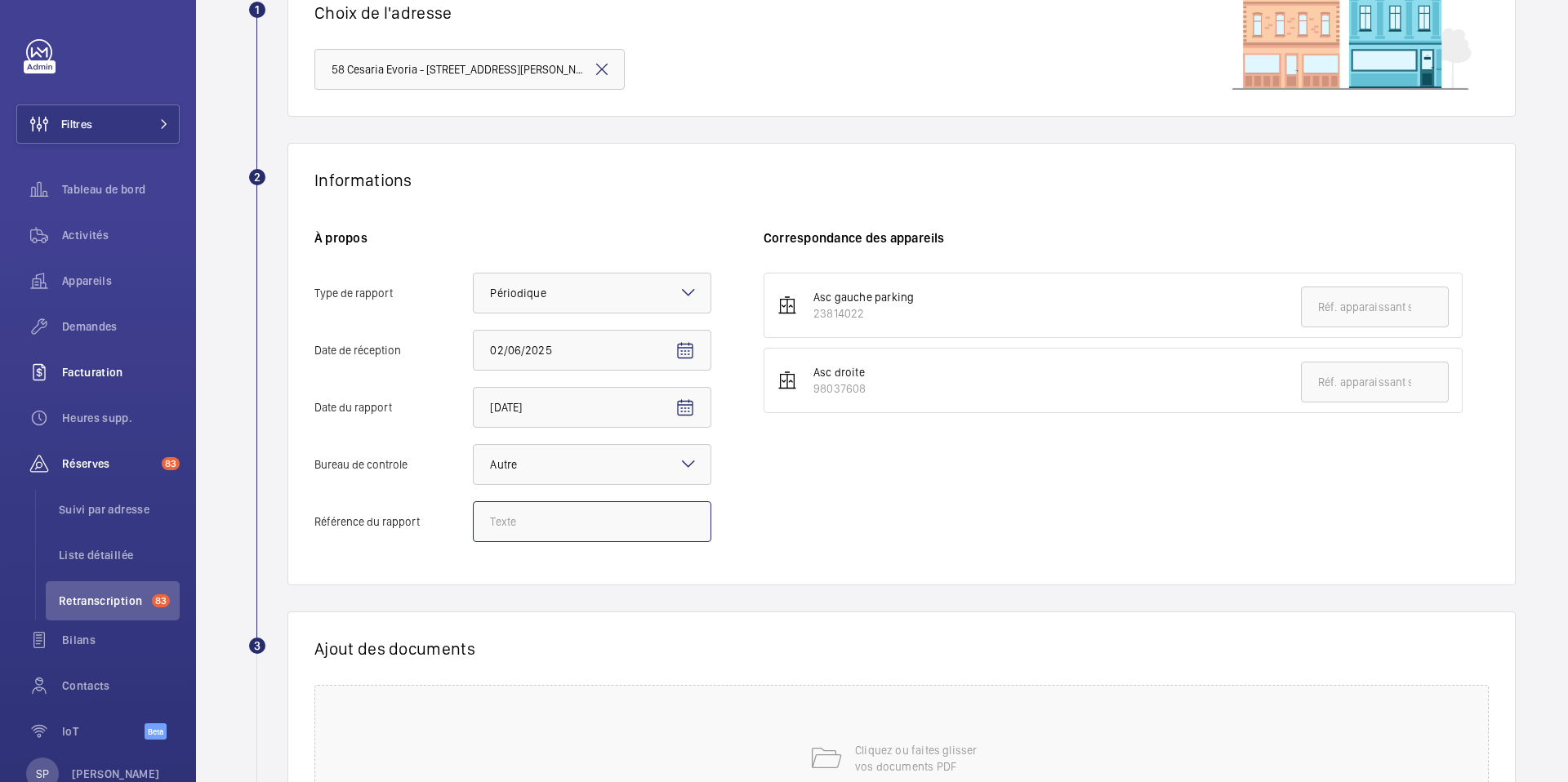
paste input "Audit Socotec 2024"
type input "Audit Socotec 2024"
click at [952, 383] on li "Asc droite 98037608" at bounding box center [1113, 380] width 699 height 65
drag, startPoint x: 866, startPoint y: 385, endPoint x: 800, endPoint y: 395, distance: 66.8
click at [800, 395] on li "Asc droite 98037608" at bounding box center [1113, 380] width 699 height 65
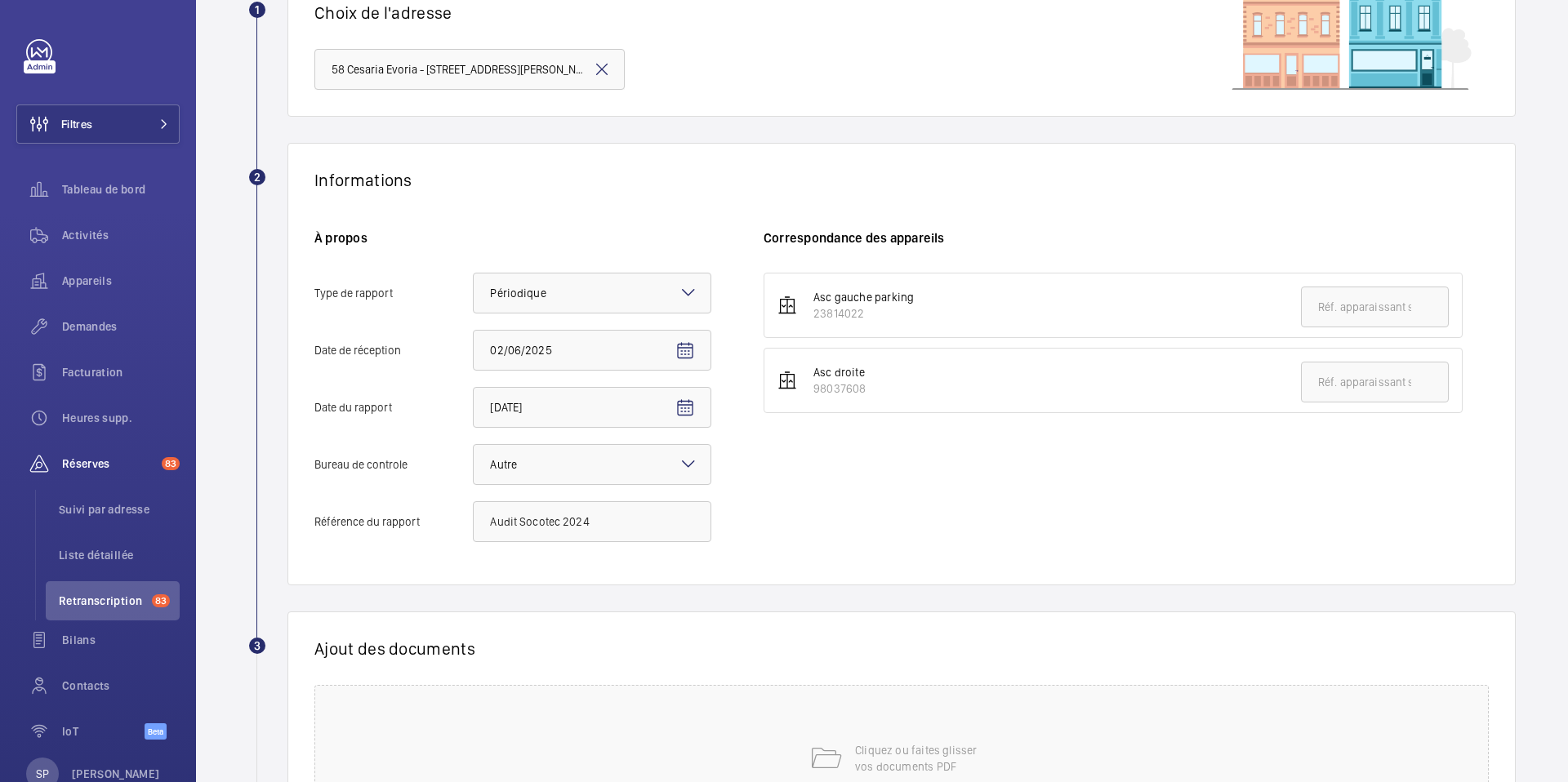
copy div "98037608"
click at [1327, 383] on input "text" at bounding box center [1375, 383] width 148 height 41
paste input "98037608"
type input "98037608"
drag, startPoint x: 812, startPoint y: 315, endPoint x: 878, endPoint y: 315, distance: 66.0
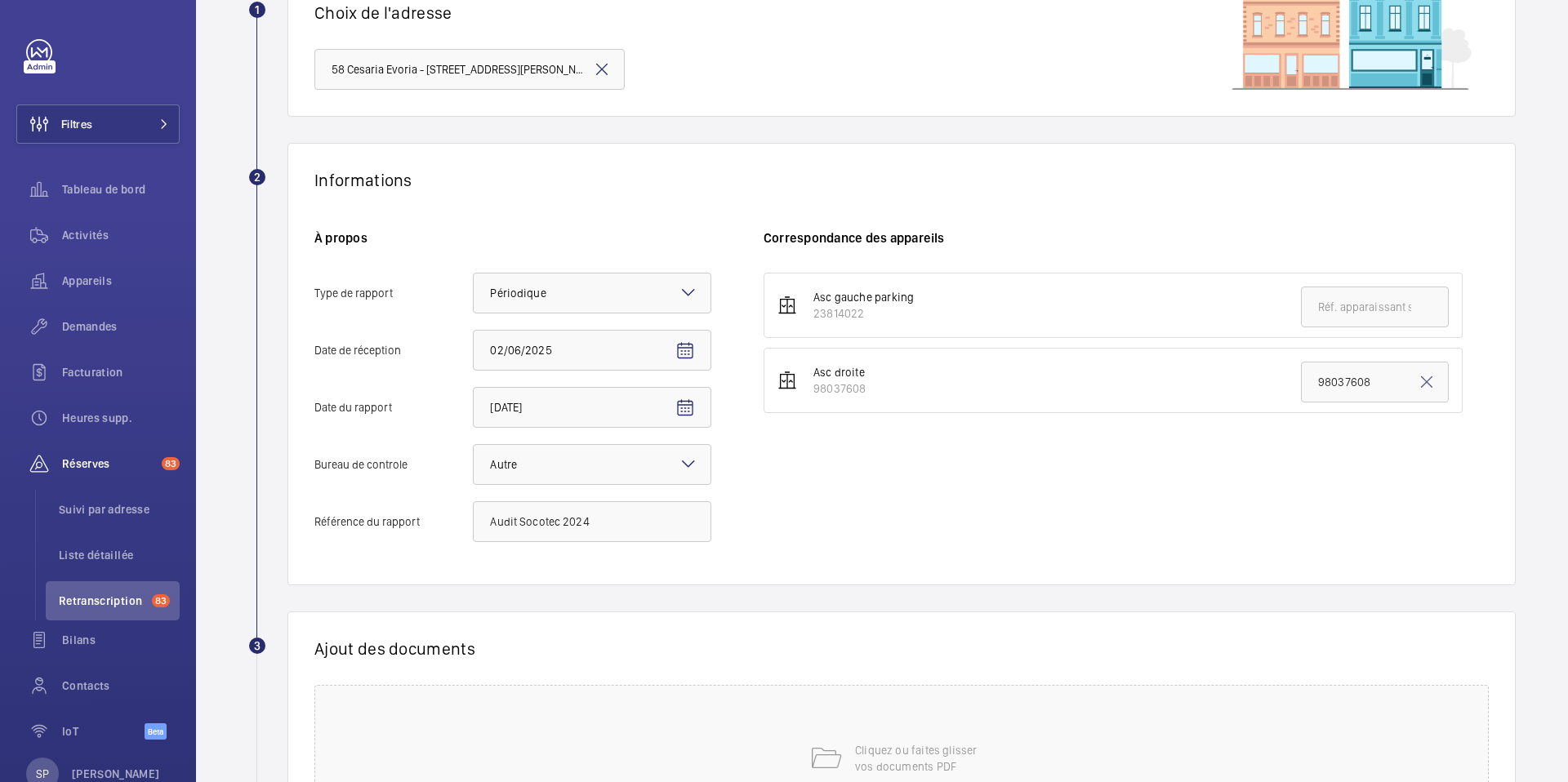
click at [878, 315] on div "23814022" at bounding box center [863, 313] width 101 height 16
copy div "23814022"
click at [1333, 302] on input "text" at bounding box center [1375, 307] width 148 height 41
paste input "23814022"
type input "23814022"
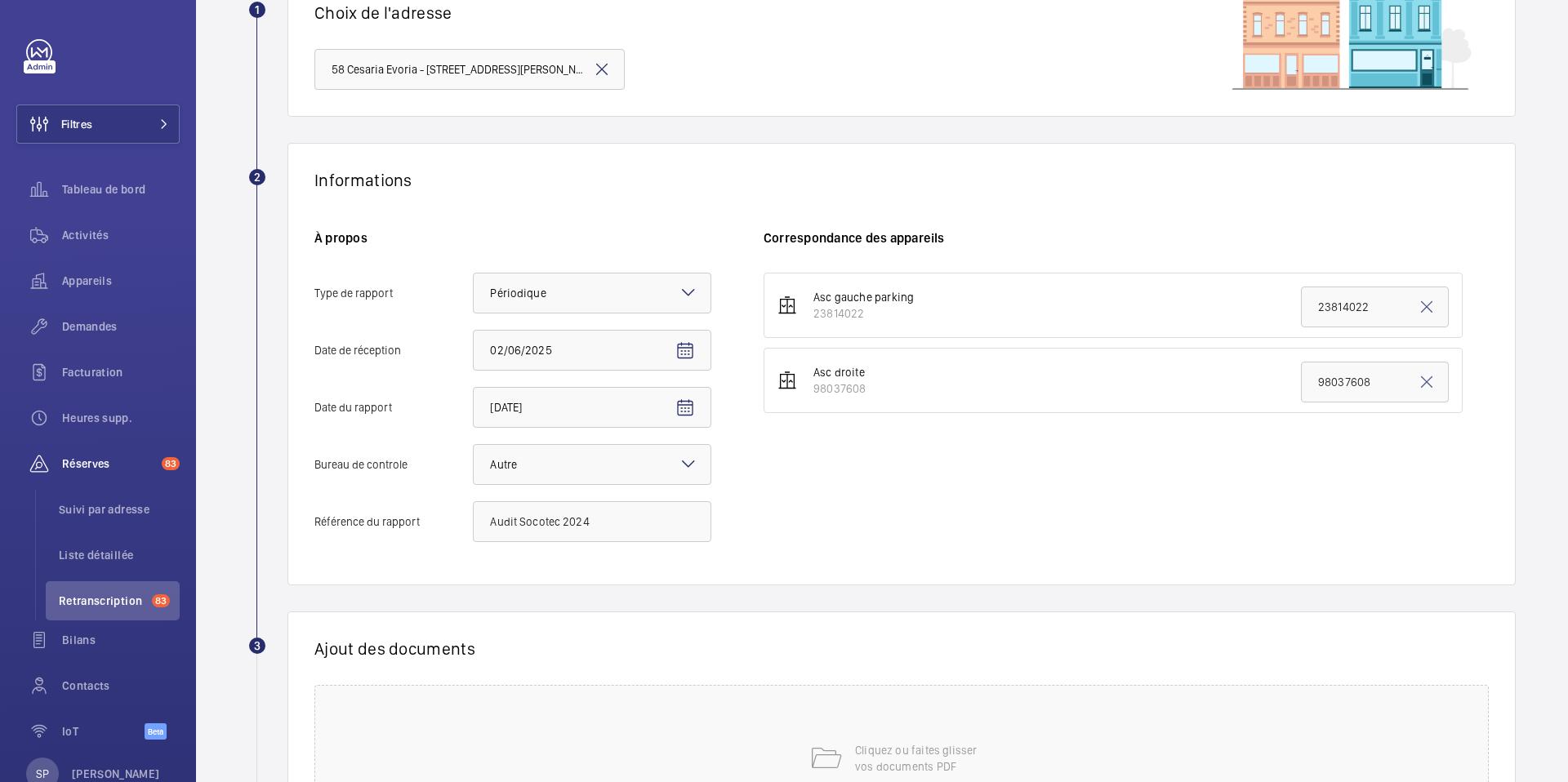
click at [1002, 478] on div "Asc gauche parking 23814022 23814022 Asc droite 98037608 98037608" at bounding box center [1126, 415] width 725 height 286
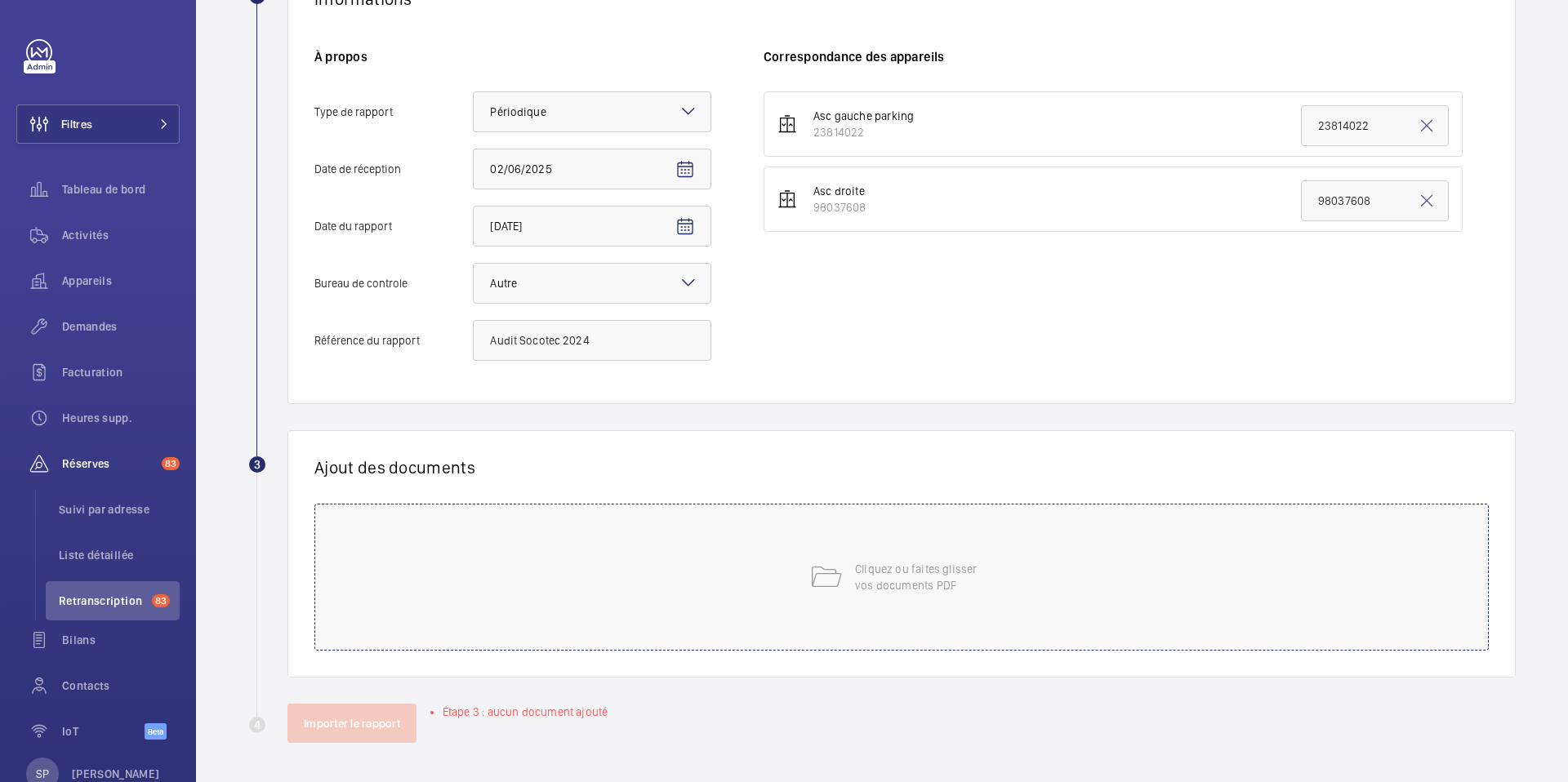
click at [870, 573] on p "Cliquez ou faites glisser vos documents PDF" at bounding box center [925, 577] width 139 height 33
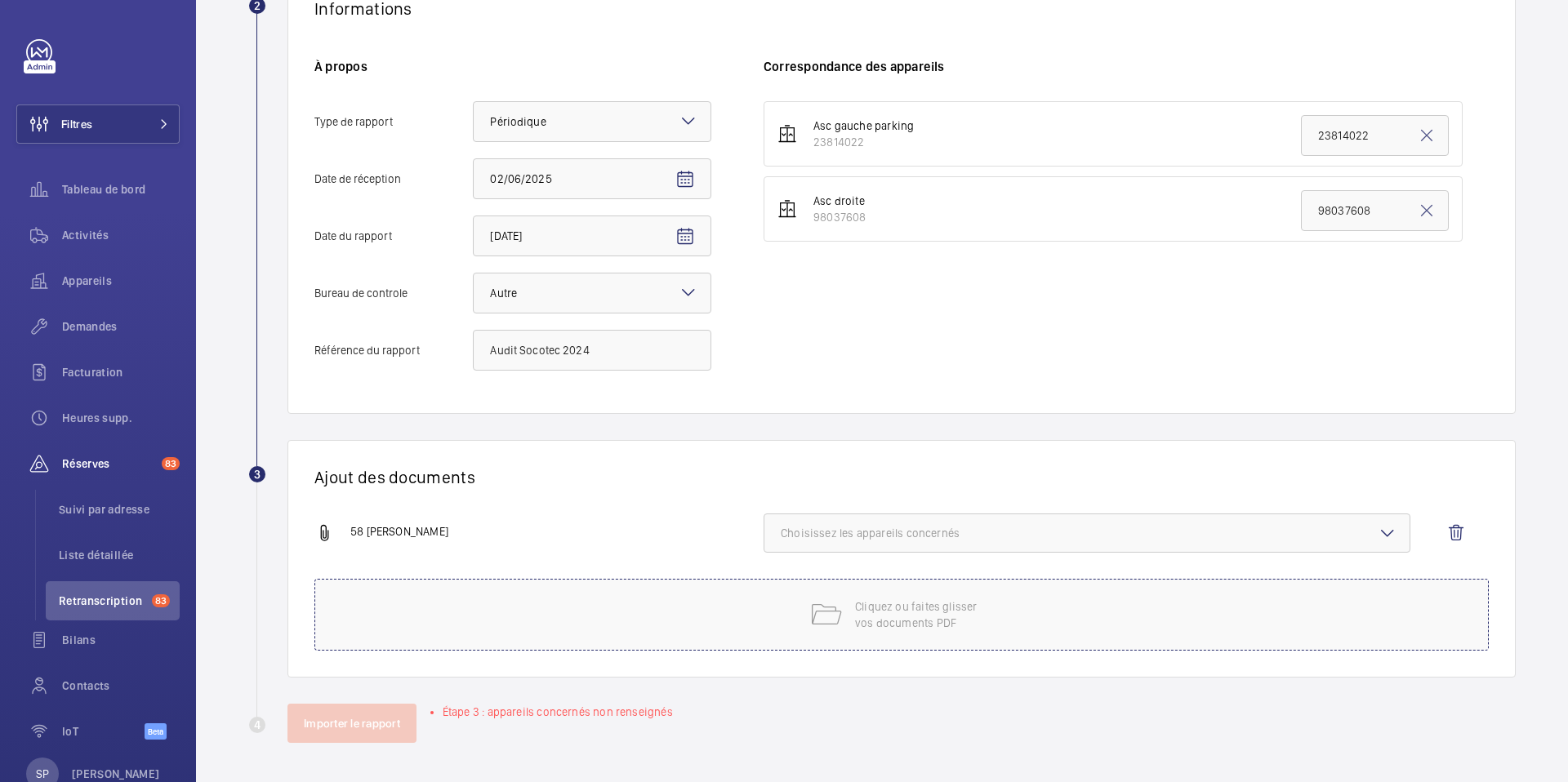
scroll to position [324, 0]
click at [1066, 547] on button "Choisissez les appareils concernés" at bounding box center [1087, 533] width 647 height 39
click at [934, 584] on span "23814022" at bounding box center [1088, 584] width 562 height 16
click at [804, 584] on input "23814022" at bounding box center [788, 584] width 33 height 33
checkbox input "true"
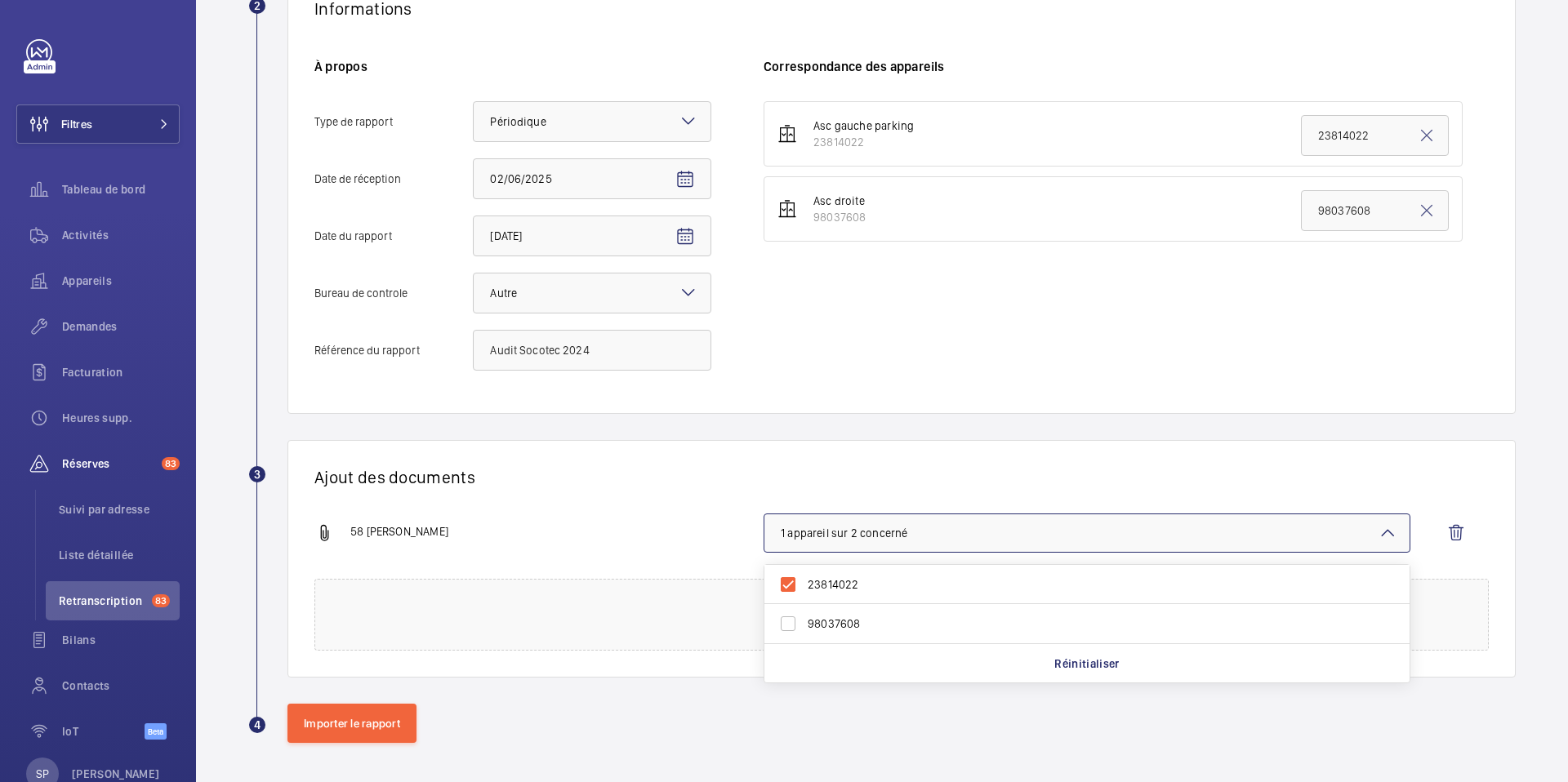
click at [890, 621] on span "98037608" at bounding box center [1088, 624] width 562 height 16
click at [804, 621] on input "98037608" at bounding box center [788, 624] width 33 height 33
checkbox input "true"
click at [719, 545] on div "58 [PERSON_NAME]f 2 appareils sur 2 concernés 23814022 98037608 Réinitialiser" at bounding box center [894, 545] width 1161 height 65
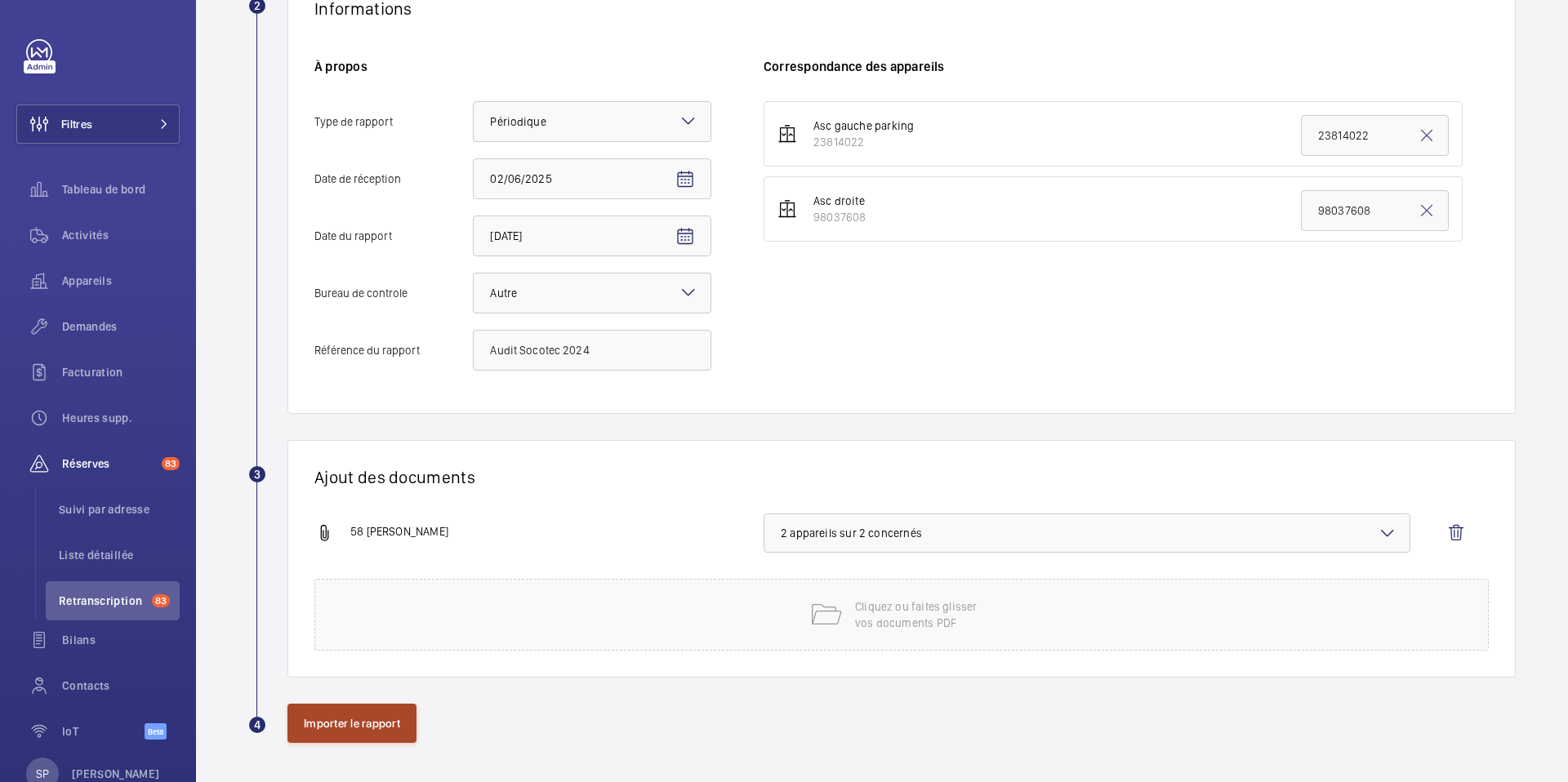
click at [382, 730] on button "Importer le rapport" at bounding box center [352, 723] width 129 height 39
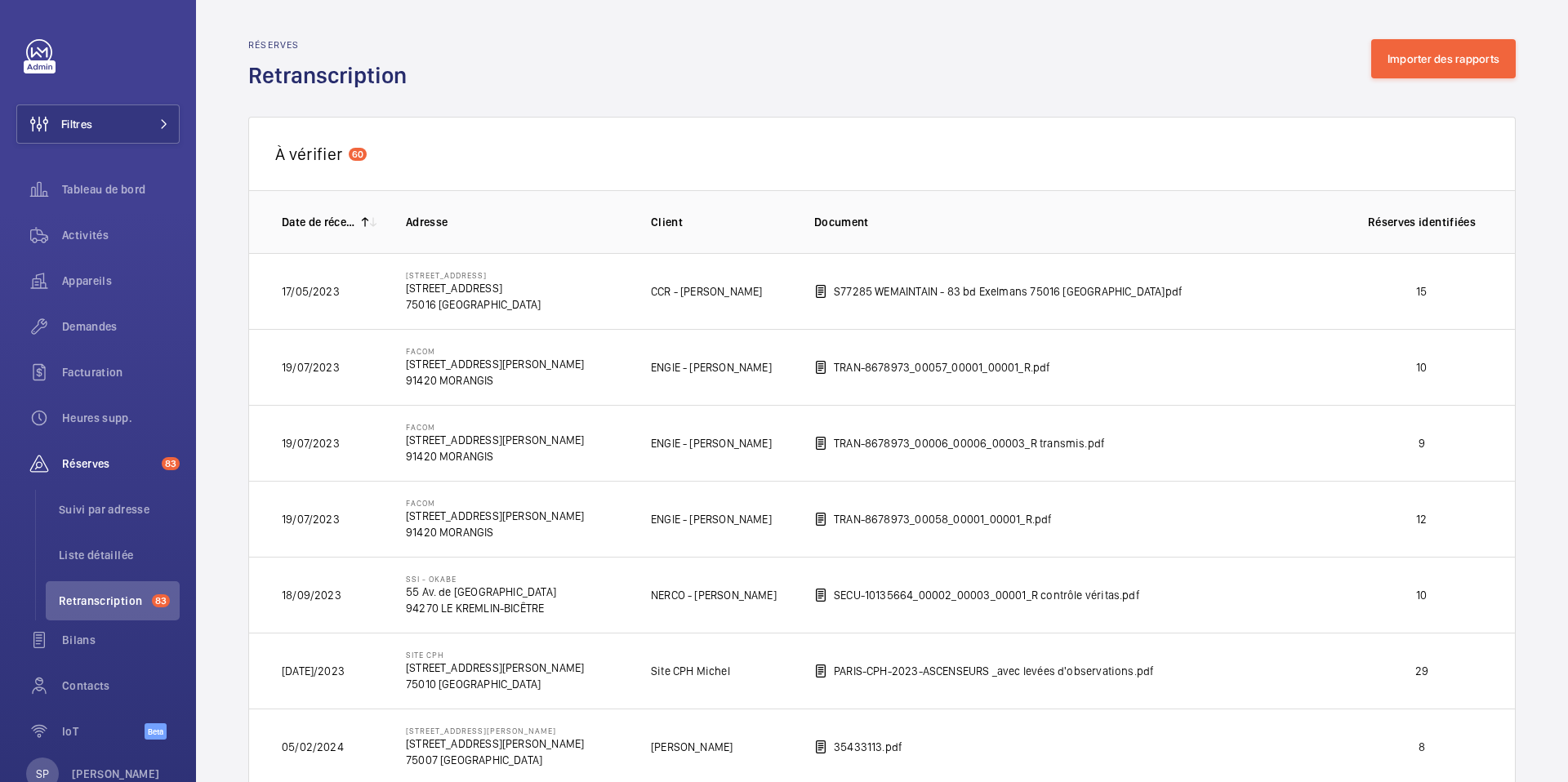
click at [1457, 64] on button "Importer des rapports" at bounding box center [1443, 59] width 144 height 39
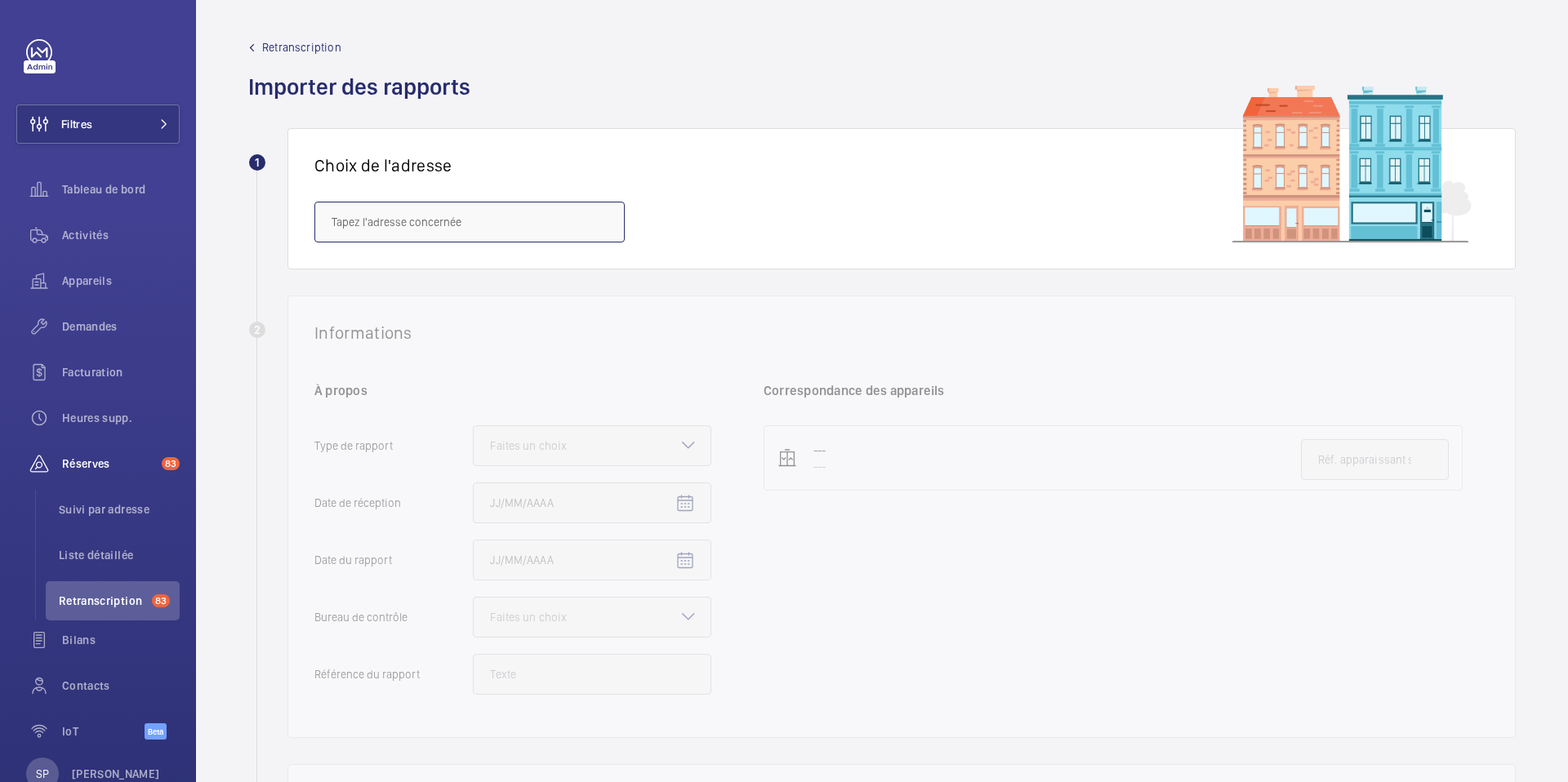
click at [535, 218] on input "text" at bounding box center [469, 222] width 311 height 41
paste input "[STREET_ADDRESS]"
click at [503, 263] on span "[STREET_ADDRESS] - [STREET_ADDRESS]" at bounding box center [432, 271] width 202 height 16
type input "[STREET_ADDRESS] - [STREET_ADDRESS]"
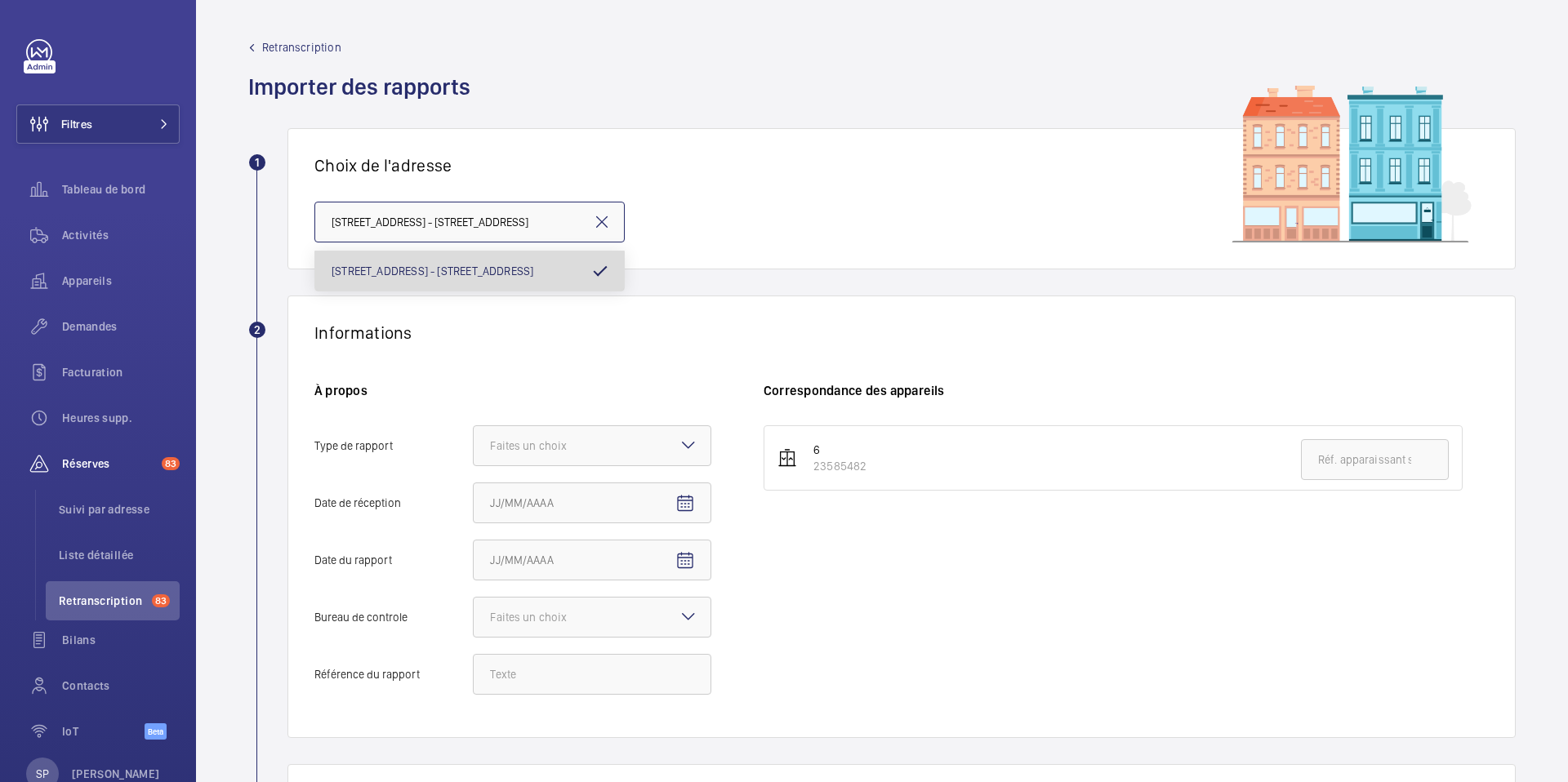
scroll to position [0, 5]
click at [571, 454] on div at bounding box center [592, 446] width 237 height 39
click at [473, 454] on input "Type de rapport Faites un choix" at bounding box center [473, 446] width 0 height 39
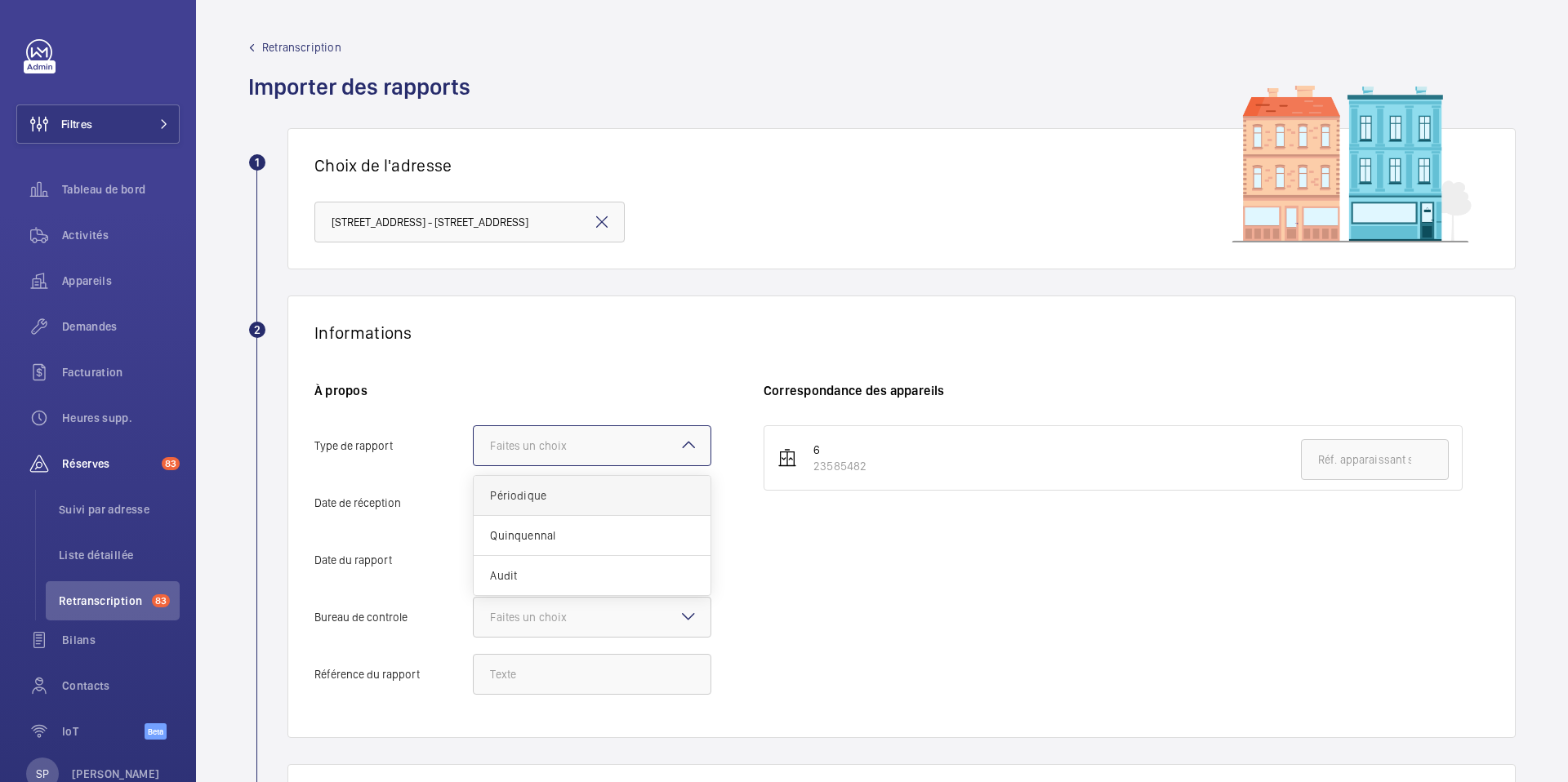
click at [571, 493] on span "Périodique" at bounding box center [592, 496] width 204 height 16
click at [473, 465] on input "Type de rapport Faites un choix Périodique Quinquennal Audit" at bounding box center [473, 446] width 0 height 39
click at [694, 511] on mat-icon "Open calendar" at bounding box center [685, 504] width 20 height 20
click at [661, 245] on span "Previous month" at bounding box center [662, 260] width 33 height 33
click at [662, 254] on span "Previous month" at bounding box center [662, 260] width 33 height 33
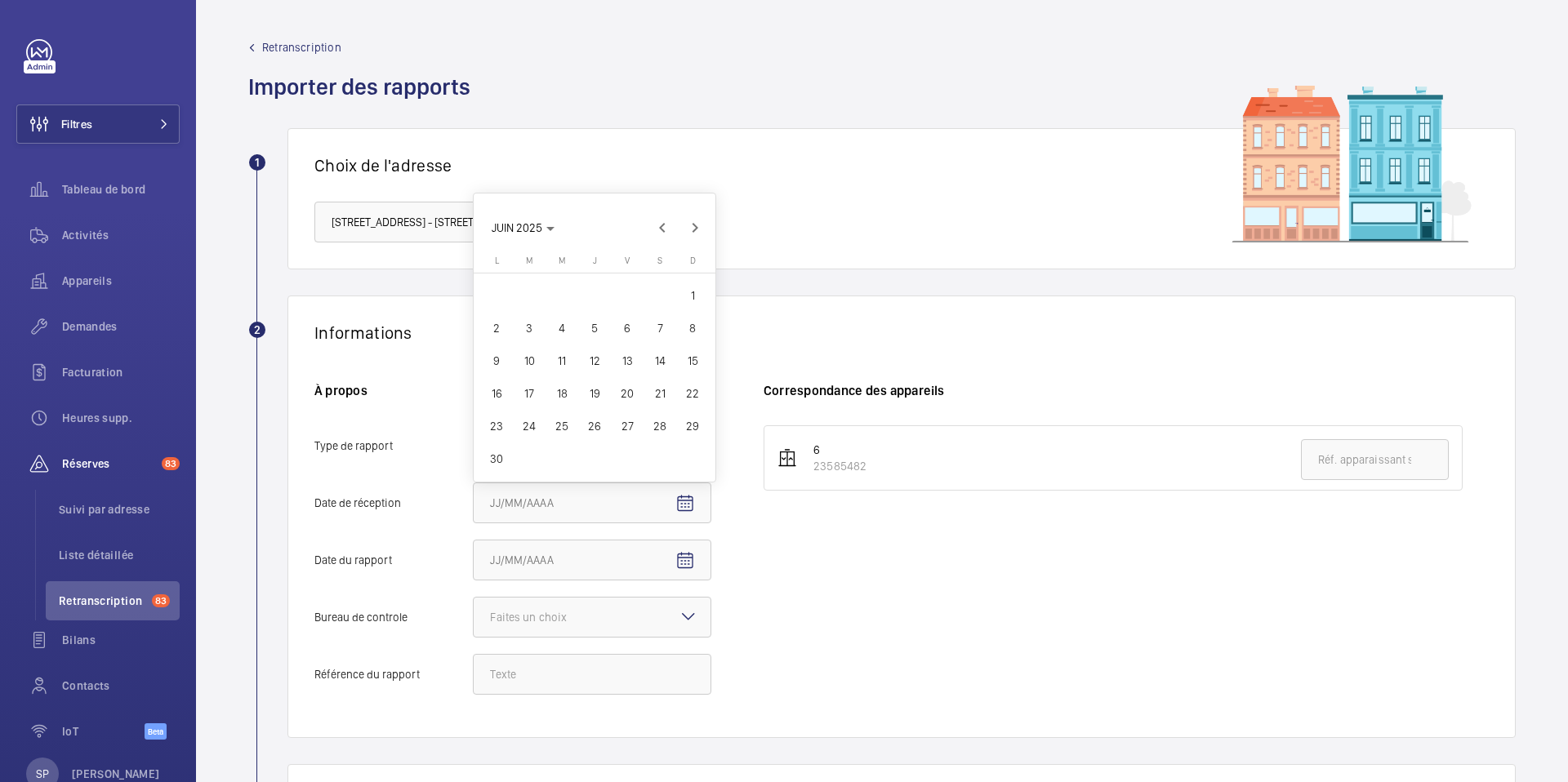
click at [495, 327] on span "2" at bounding box center [497, 327] width 29 height 29
type input "02/06/2025"
click at [692, 580] on span "Open calendar" at bounding box center [685, 561] width 39 height 39
click at [552, 318] on icon "Choose month and year" at bounding box center [555, 318] width 8 height 4
click at [618, 516] on span "2024" at bounding box center [624, 516] width 52 height 29
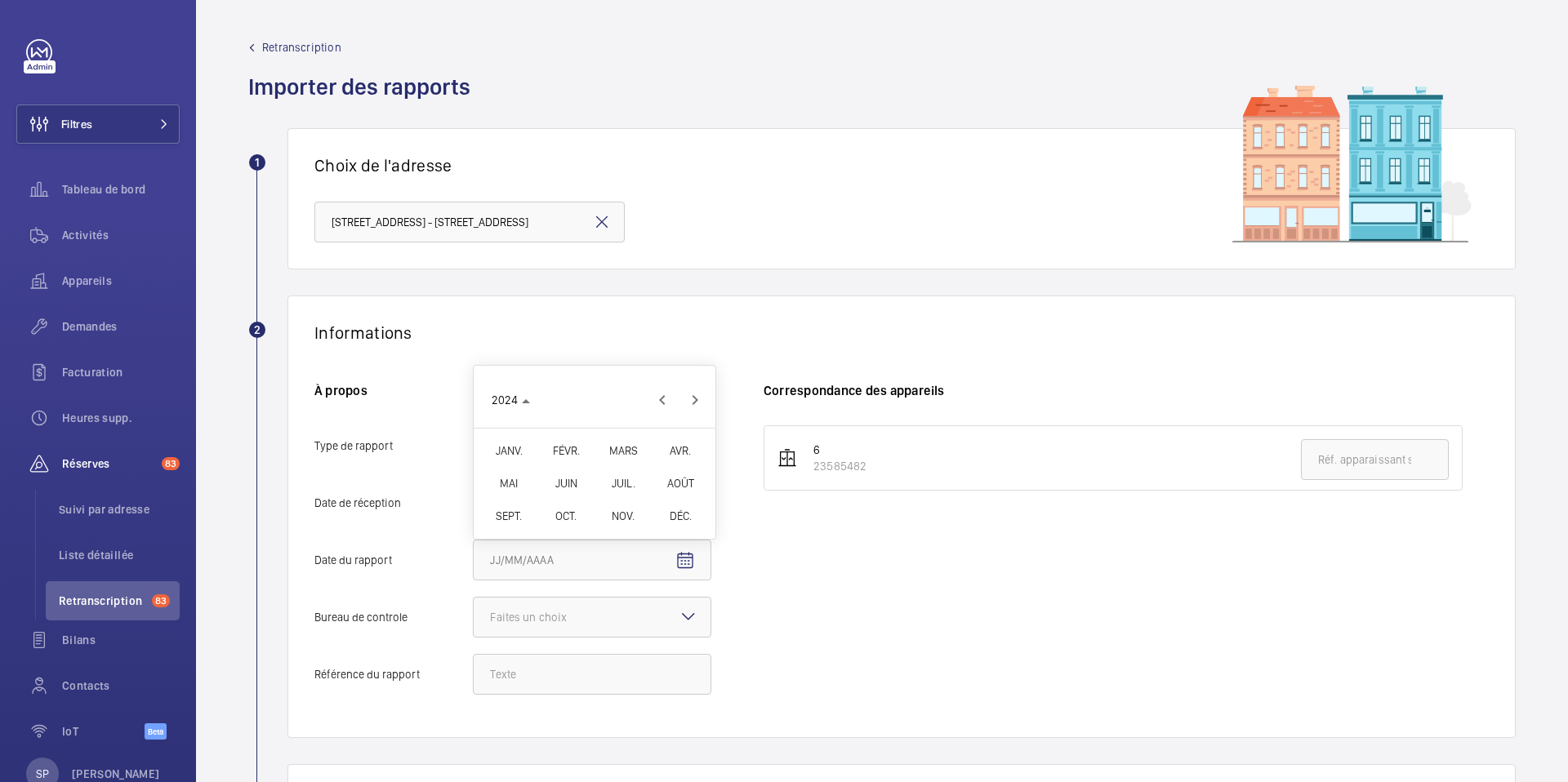
click at [672, 522] on span "DÉC." at bounding box center [681, 516] width 52 height 29
click at [660, 485] on span "28" at bounding box center [659, 483] width 29 height 29
type input "[DATE]"
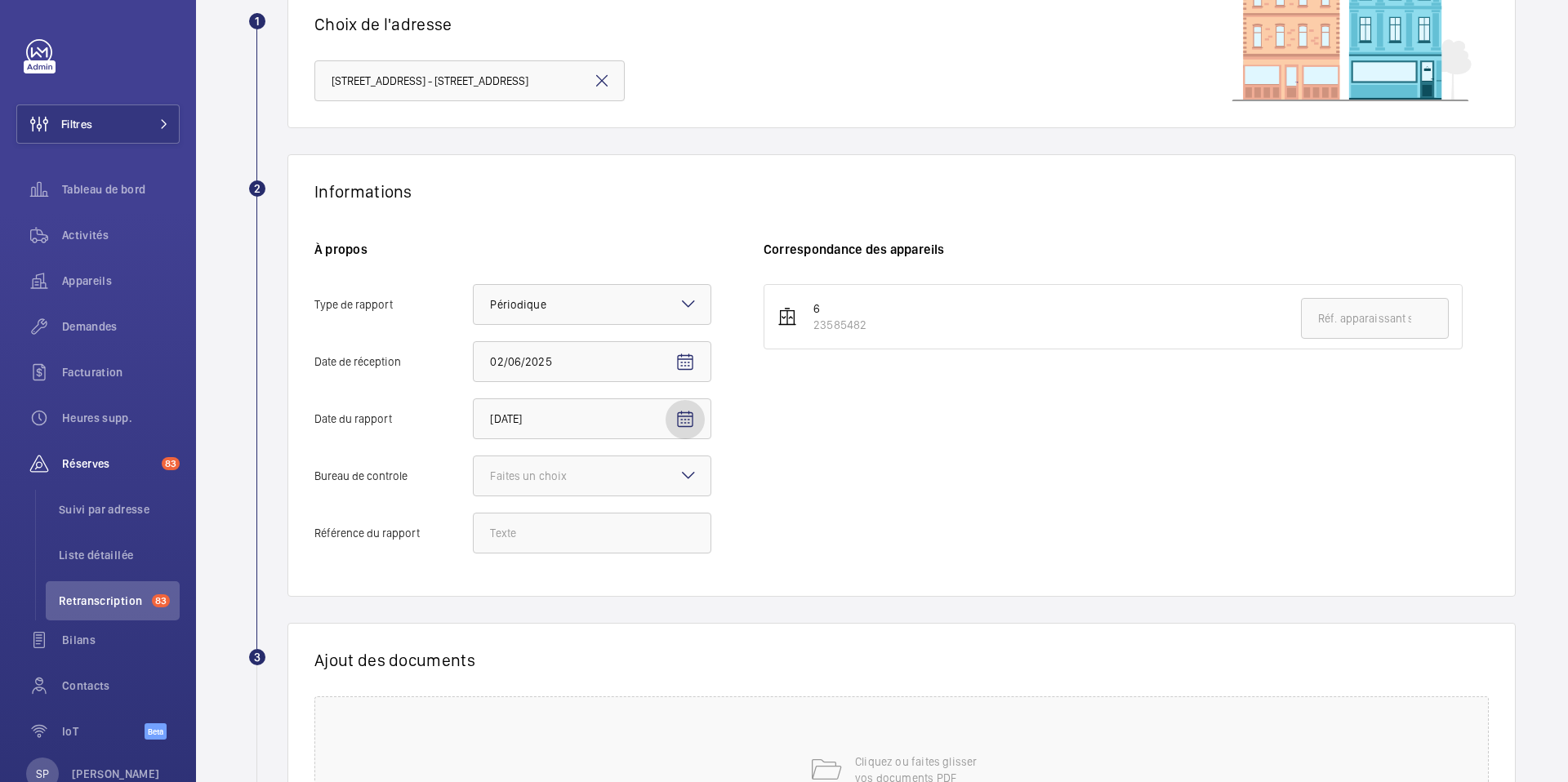
scroll to position [150, 0]
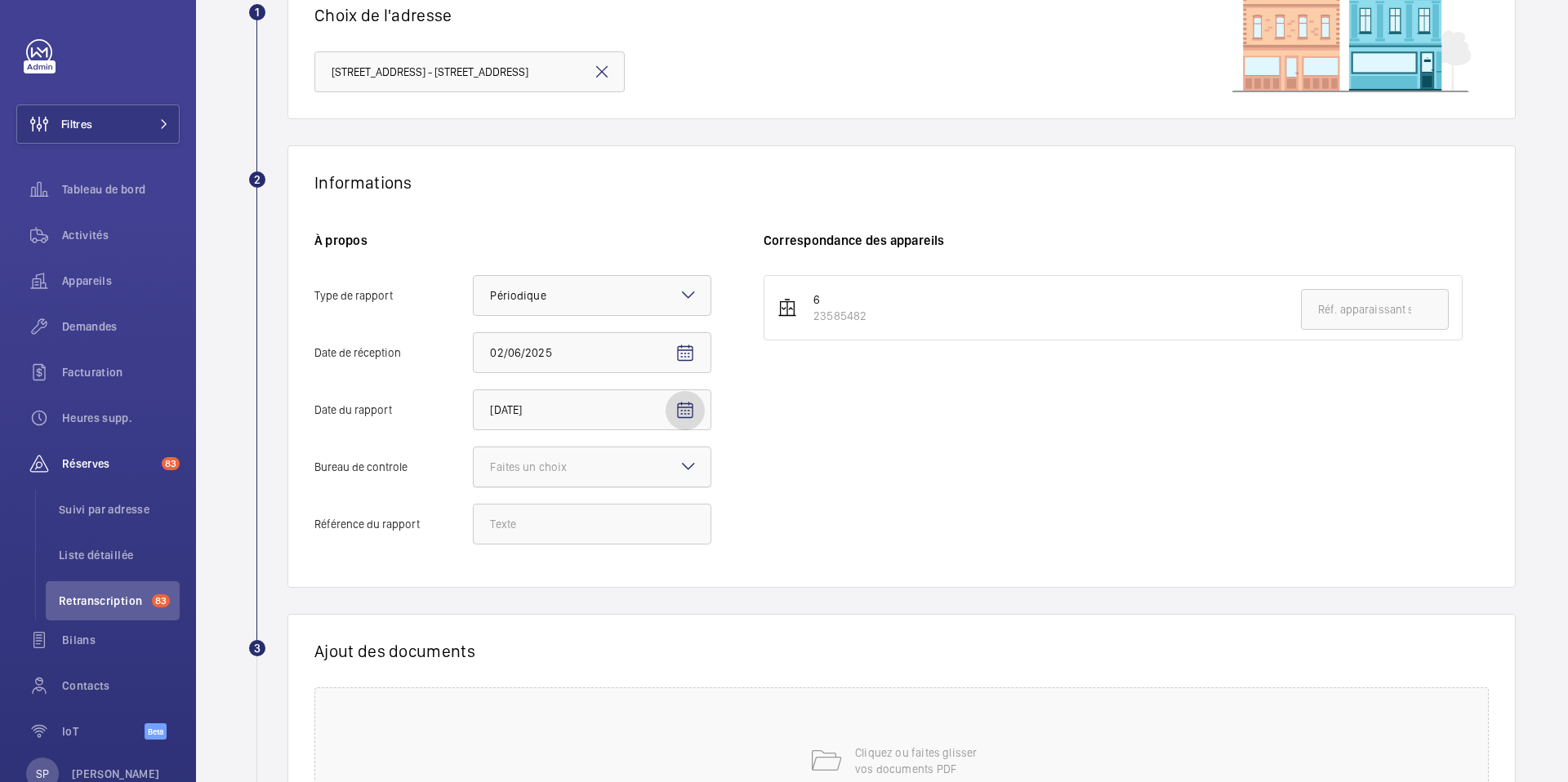
click at [623, 470] on div at bounding box center [592, 467] width 237 height 39
click at [473, 470] on input "Bureau de controle Faites un choix" at bounding box center [473, 467] width 0 height 39
click at [515, 558] on span "Autre" at bounding box center [592, 557] width 204 height 16
click at [473, 487] on input "Bureau de controle Faites un choix Veritas Autre" at bounding box center [473, 467] width 0 height 39
click at [530, 521] on input "Référence du rapport" at bounding box center [592, 524] width 238 height 41
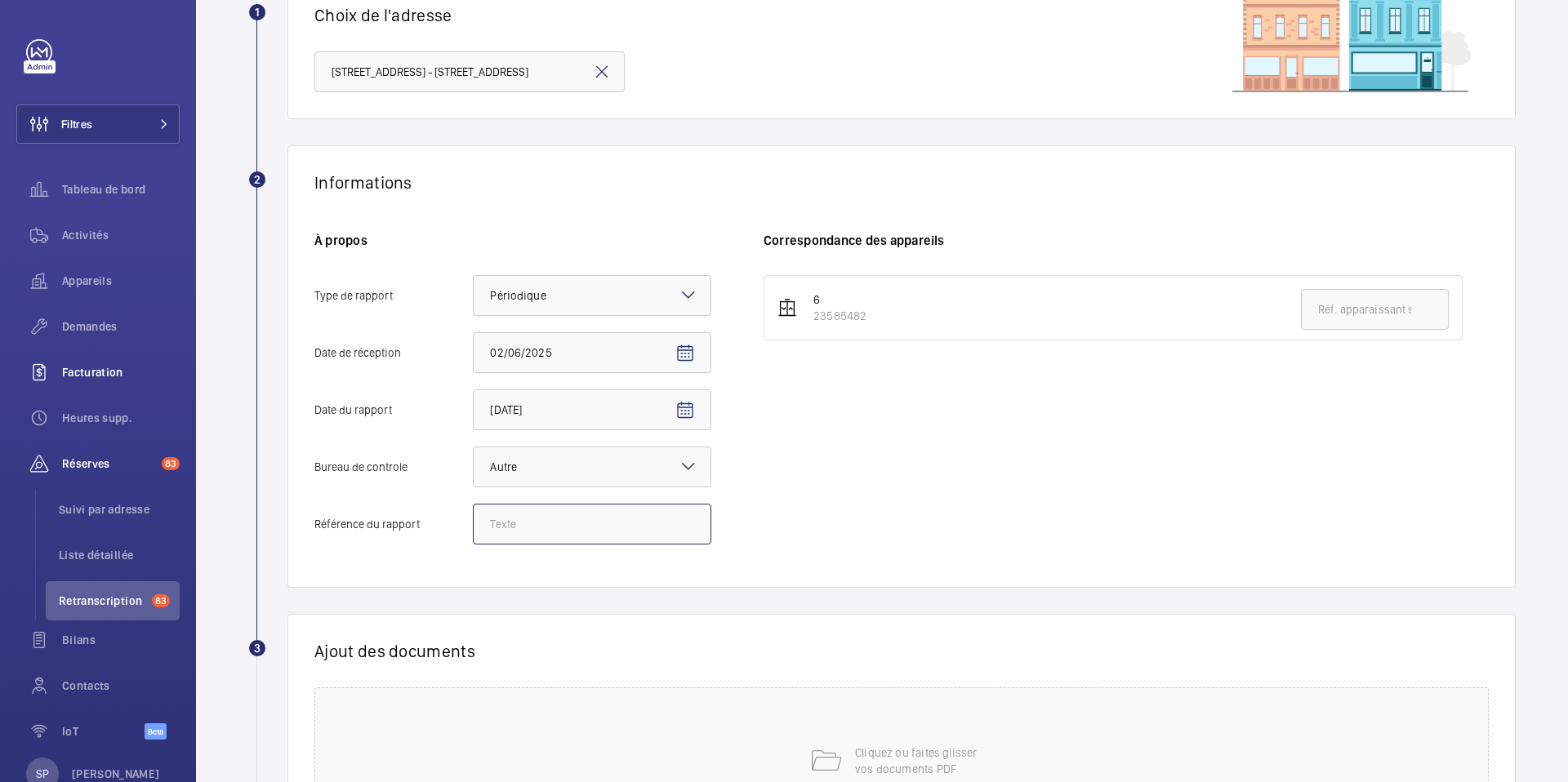
paste input "Audit Socotec 2024"
type input "Audit Socotec 2024"
drag, startPoint x: 812, startPoint y: 318, endPoint x: 869, endPoint y: 317, distance: 57.0
click at [869, 317] on li "6 23585482" at bounding box center [1113, 307] width 699 height 65
click at [1377, 318] on input "text" at bounding box center [1375, 310] width 148 height 41
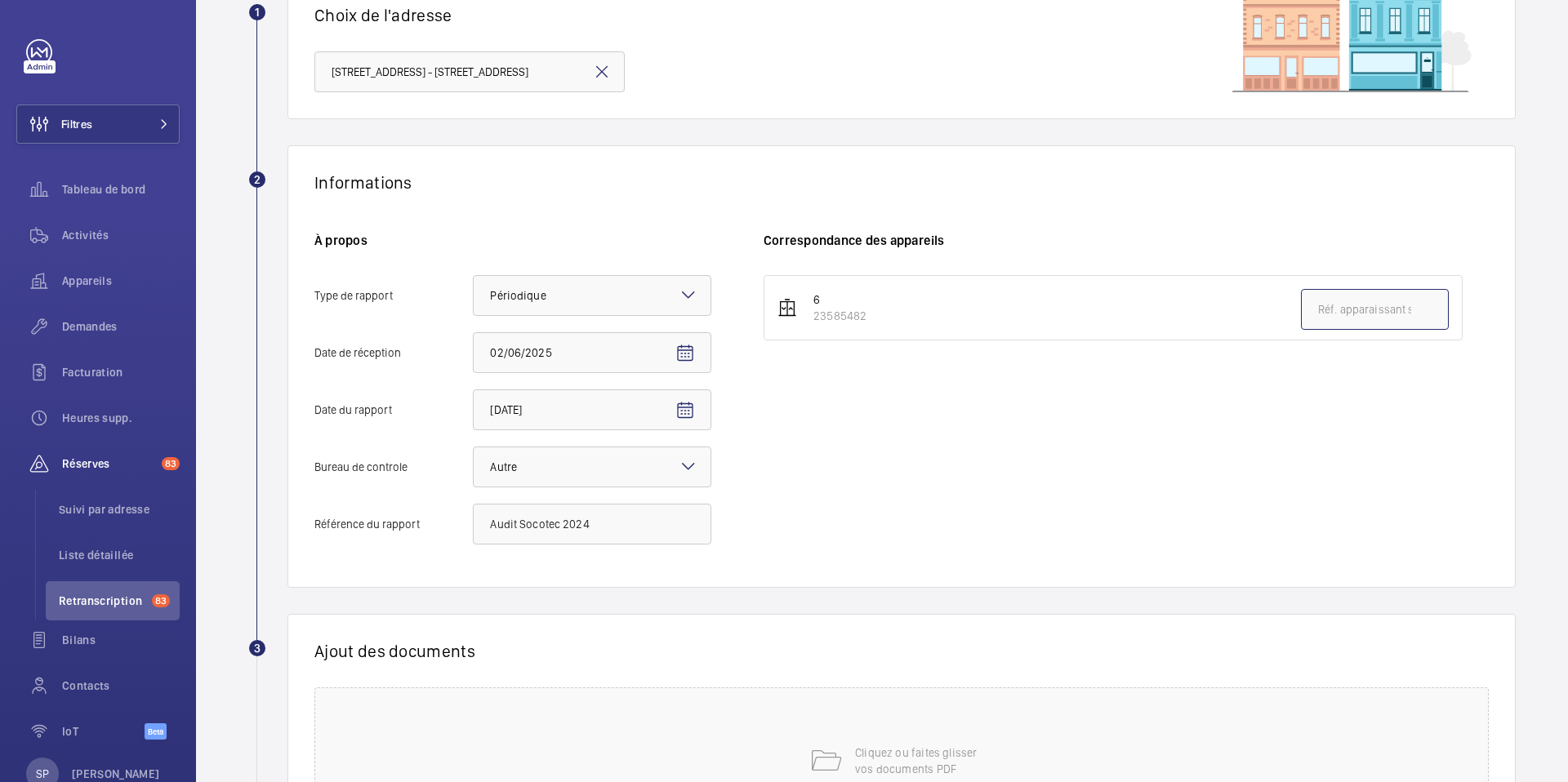
paste input "23585482"
type input "23585482"
click at [1195, 434] on div "6 23585482 23585482" at bounding box center [1126, 417] width 725 height 286
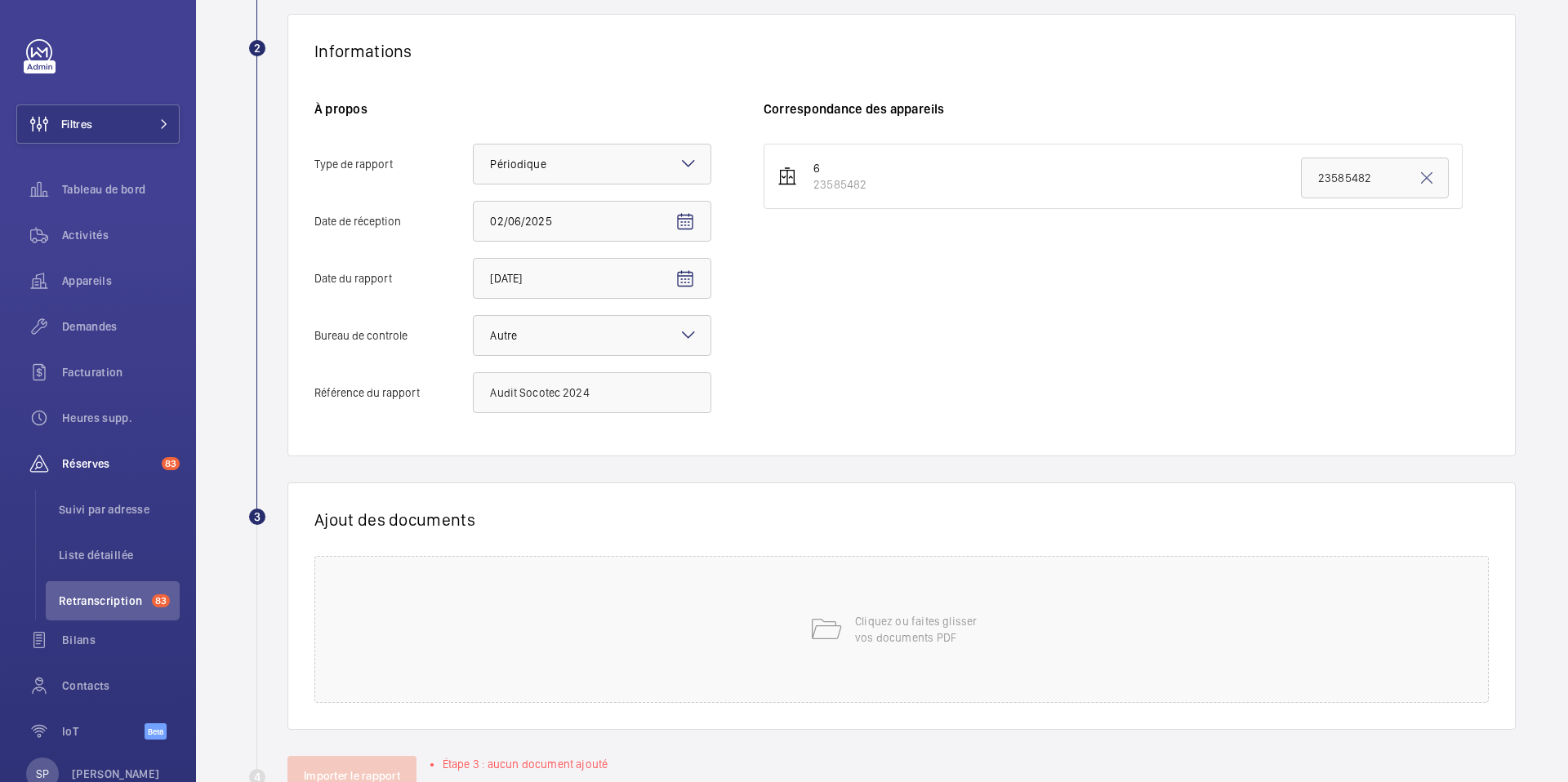
scroll to position [334, 0]
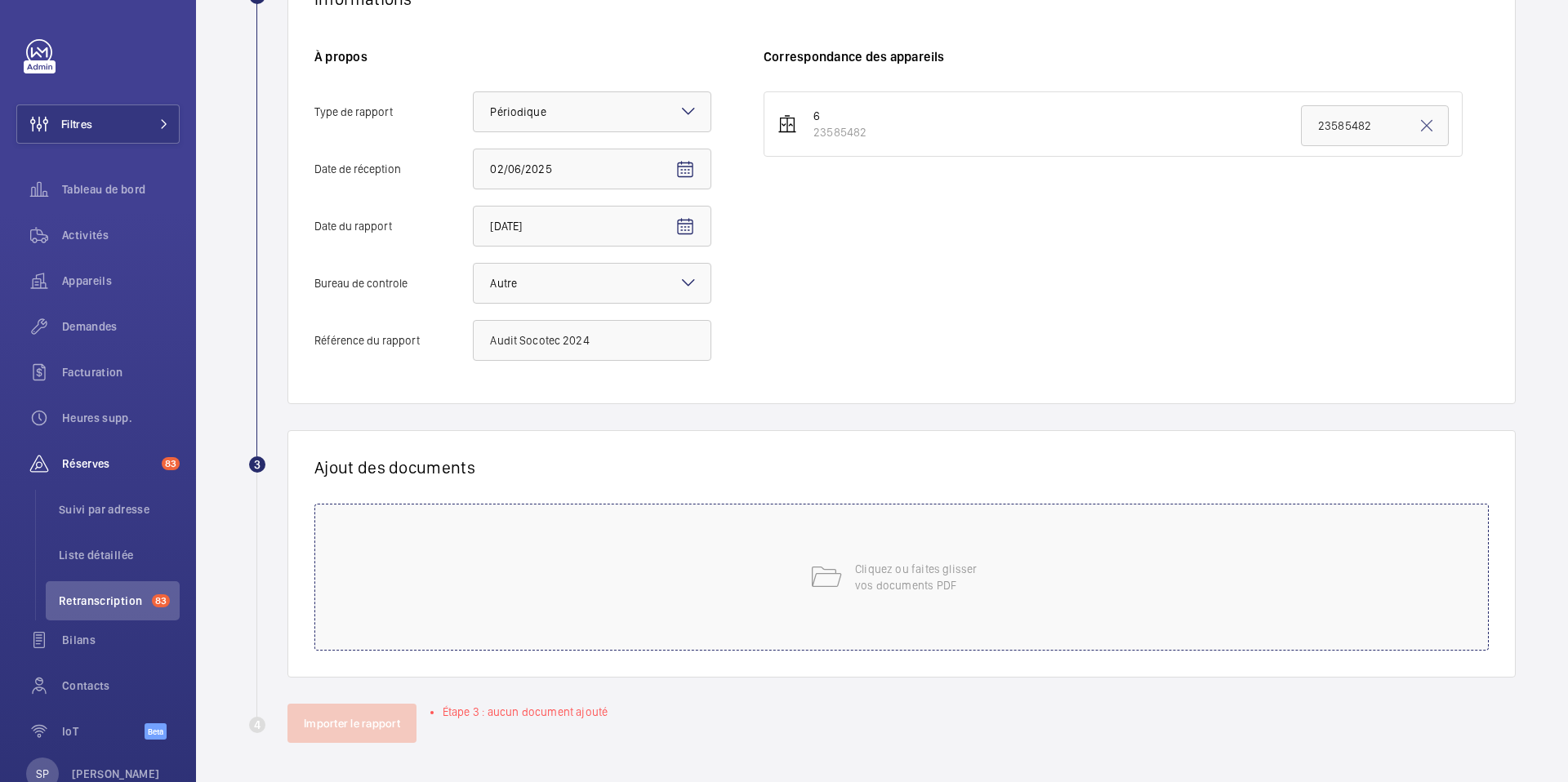
click at [863, 607] on div "Cliquez ou faites glisser vos documents PDF" at bounding box center [901, 576] width 1175 height 147
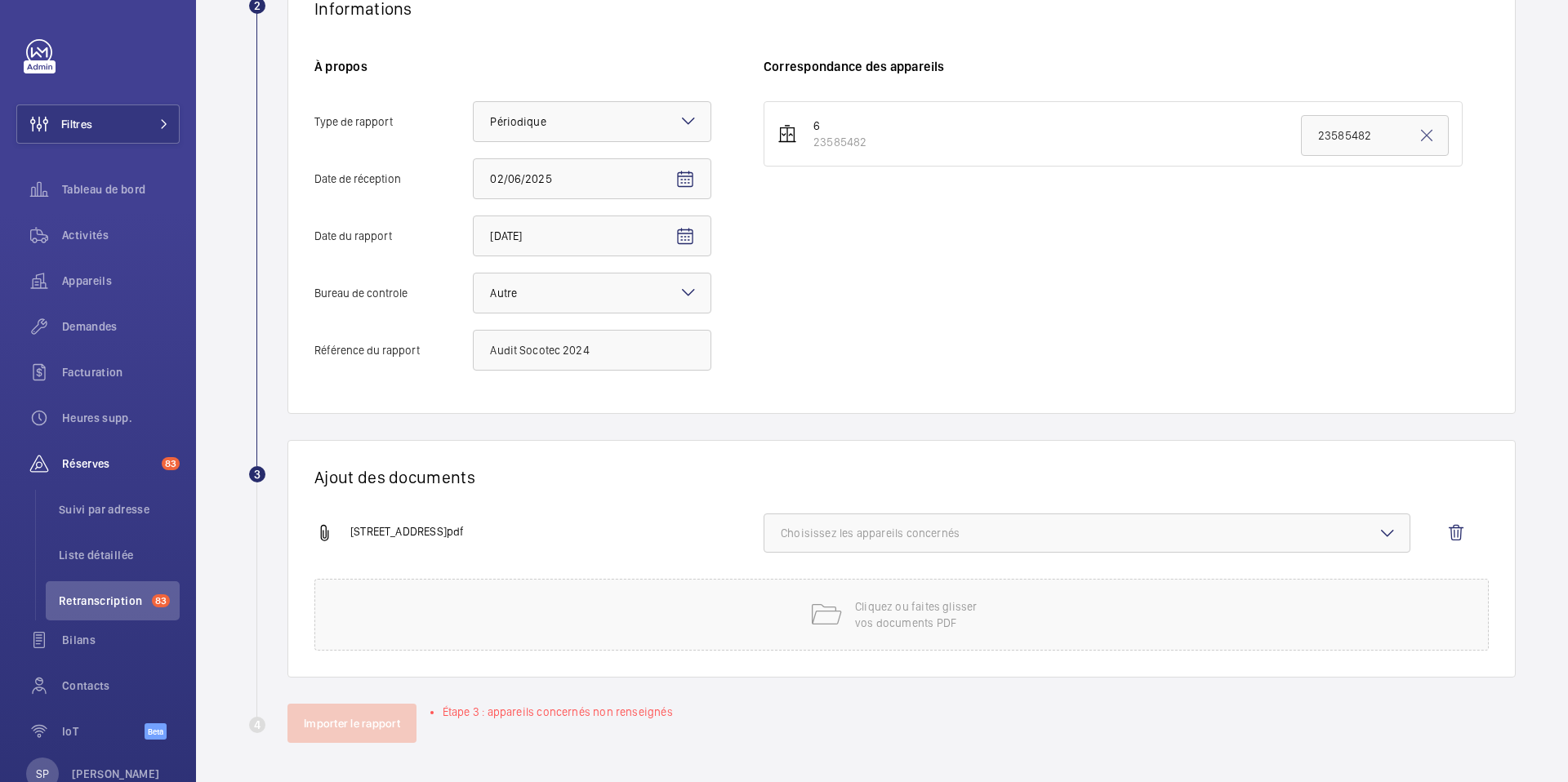
click at [1062, 532] on span "Choisissez les appareils concernés" at bounding box center [1087, 533] width 612 height 16
click at [982, 583] on span "23585482" at bounding box center [1088, 584] width 562 height 16
click at [804, 583] on input "23585482" at bounding box center [788, 584] width 33 height 33
checkbox input "true"
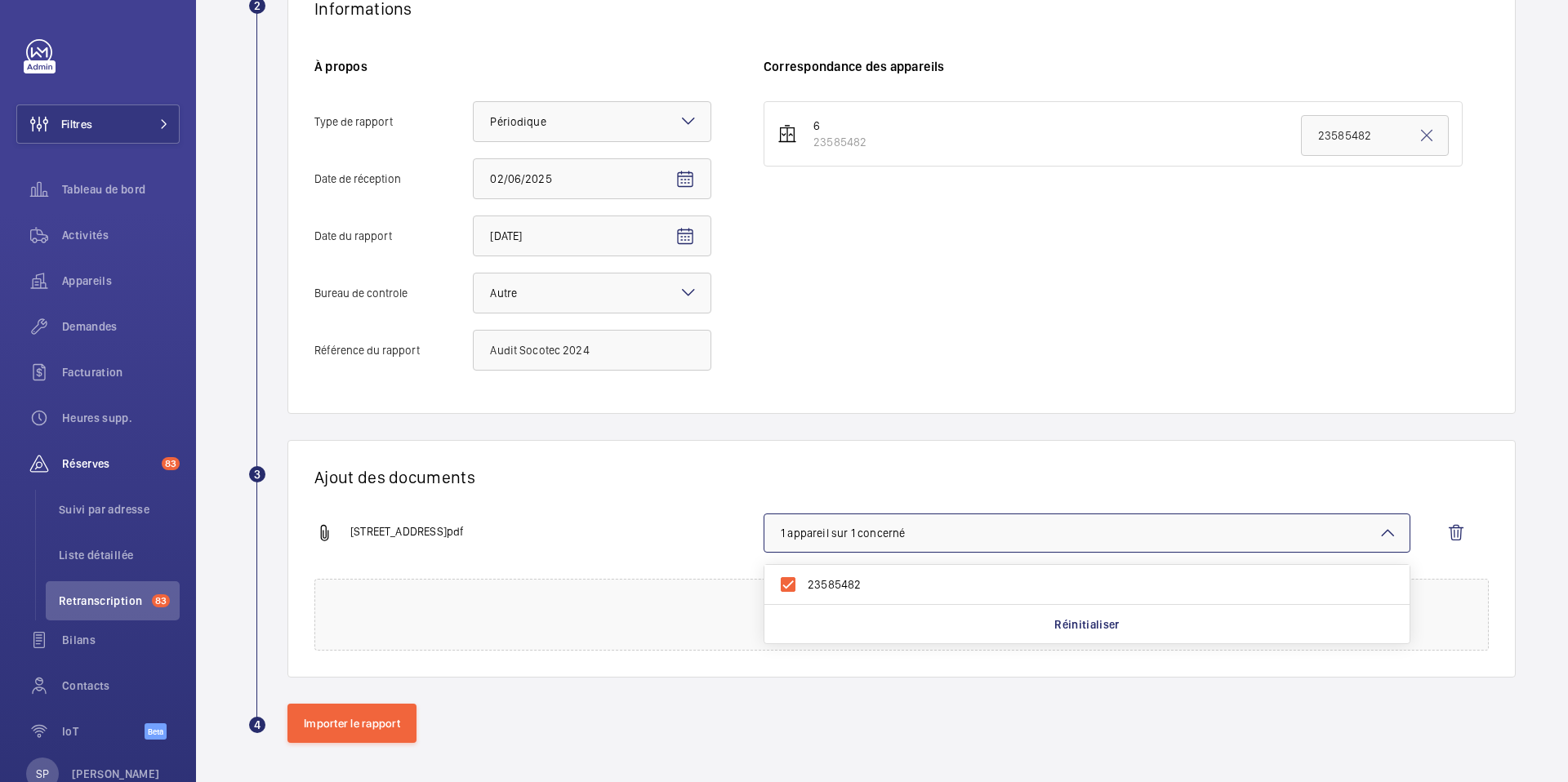
click at [704, 533] on div "[STREET_ADDRESS]pdf" at bounding box center [538, 533] width 449 height 20
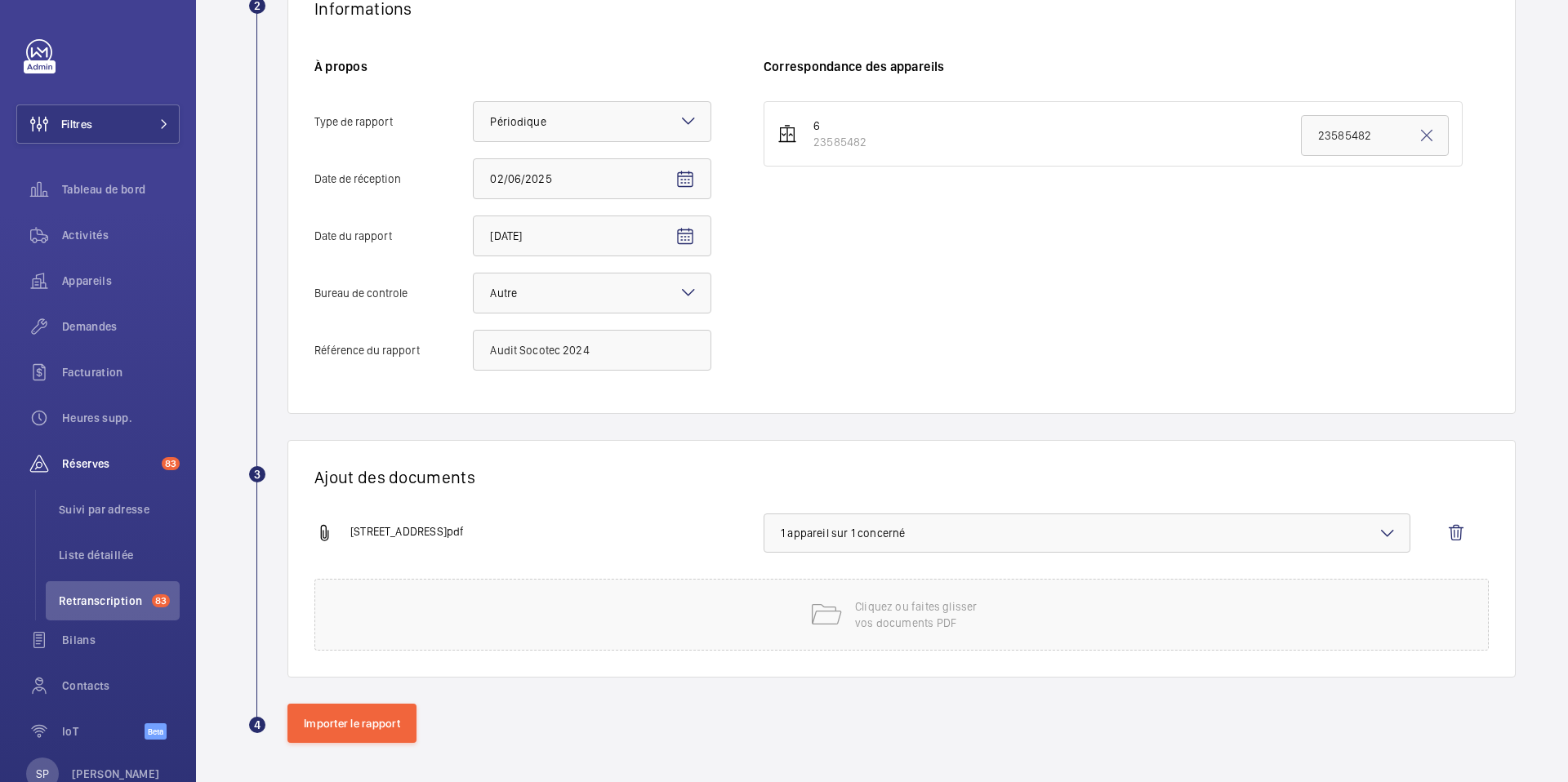
click at [374, 745] on wm-front-admin-audit-upload "Retranscription Importer des rapports 1 Choix de l'adresse [STREET_ADDRESS] - […" at bounding box center [882, 230] width 1372 height 1107
click at [372, 730] on button "Importer le rapport" at bounding box center [352, 723] width 129 height 39
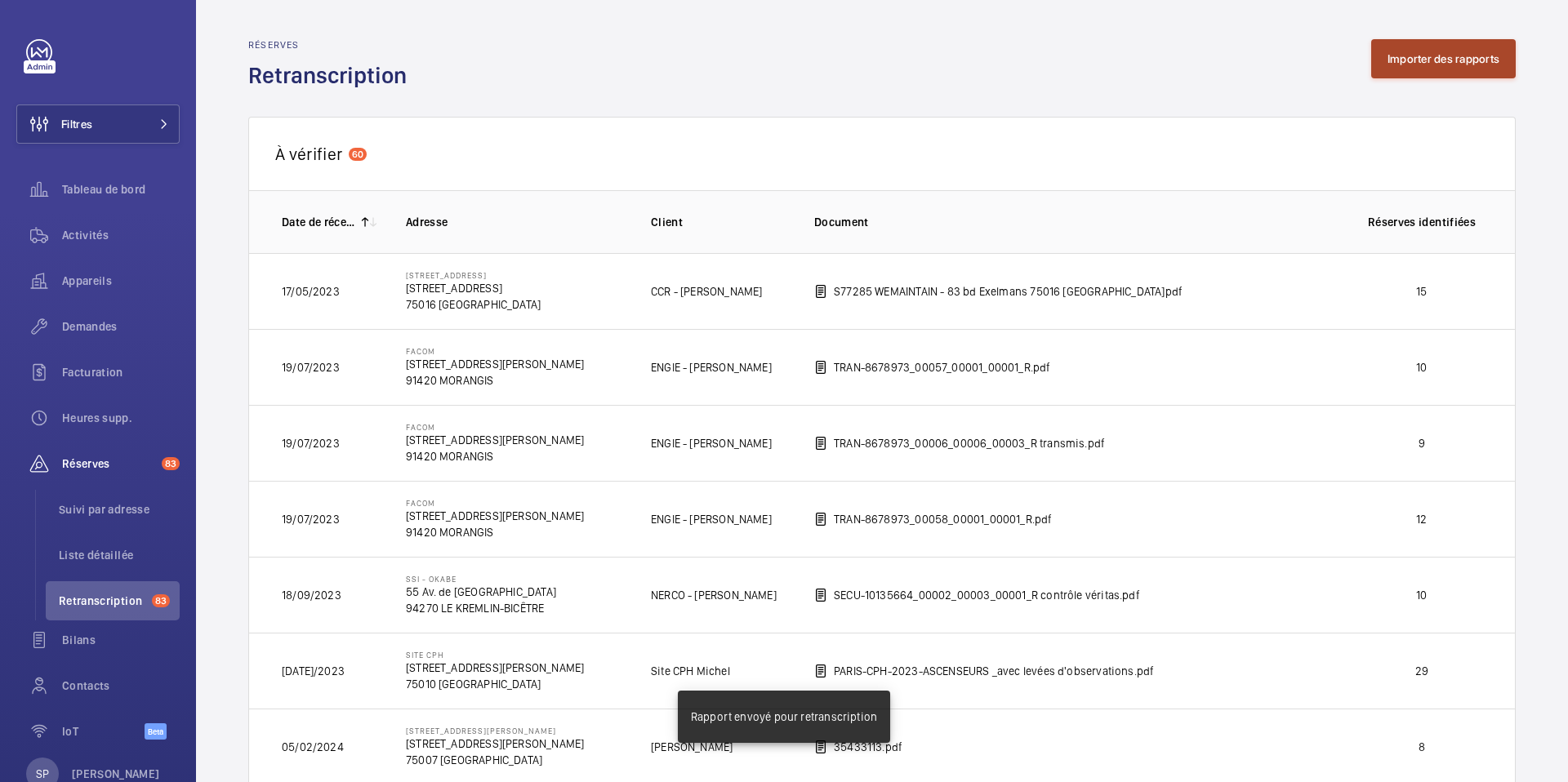
click at [1442, 56] on button "Importer des rapports" at bounding box center [1443, 59] width 144 height 39
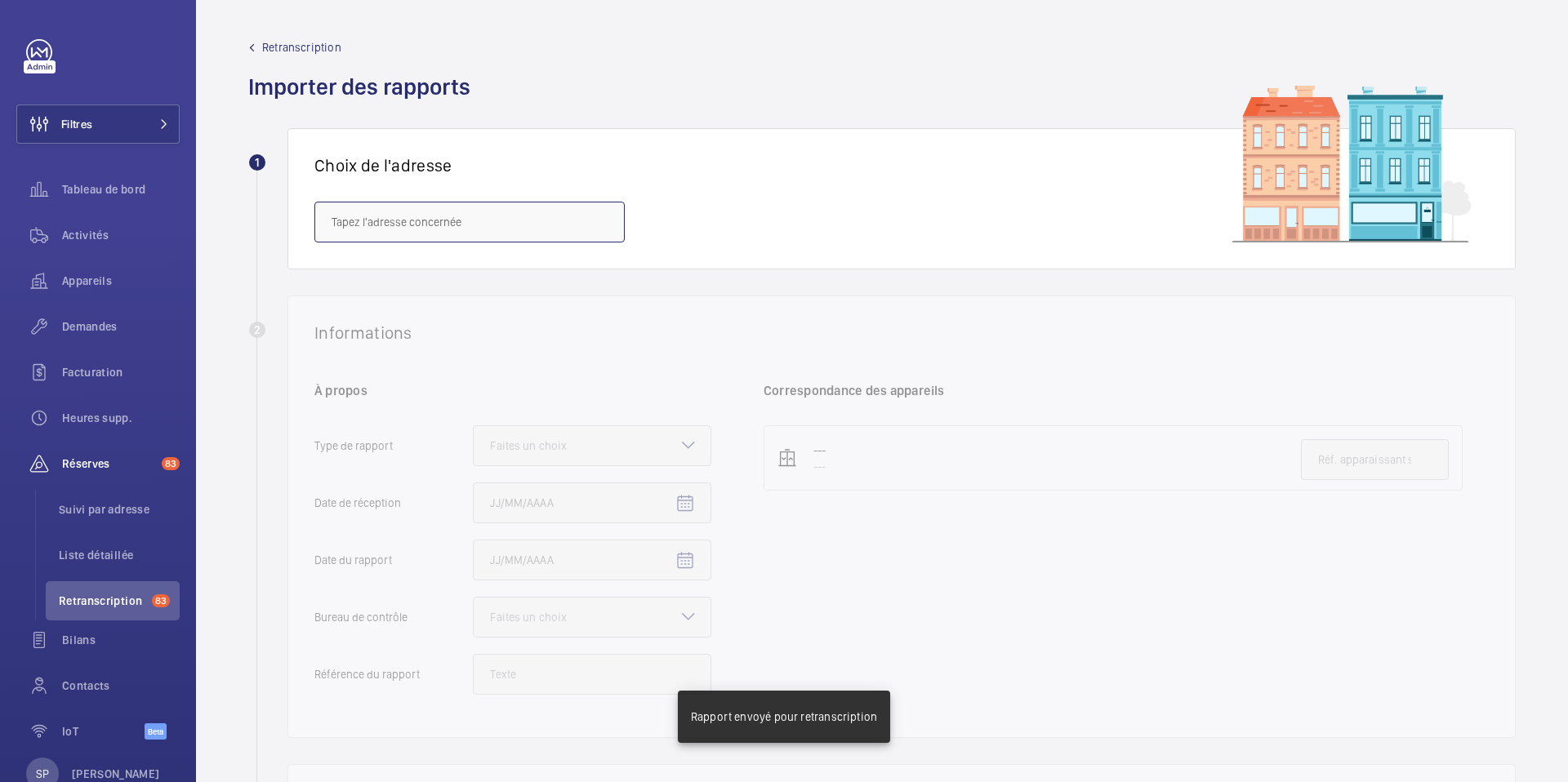
click at [562, 233] on input "text" at bounding box center [469, 222] width 311 height 41
paste input "[STREET_ADDRESS][PERSON_NAME]"
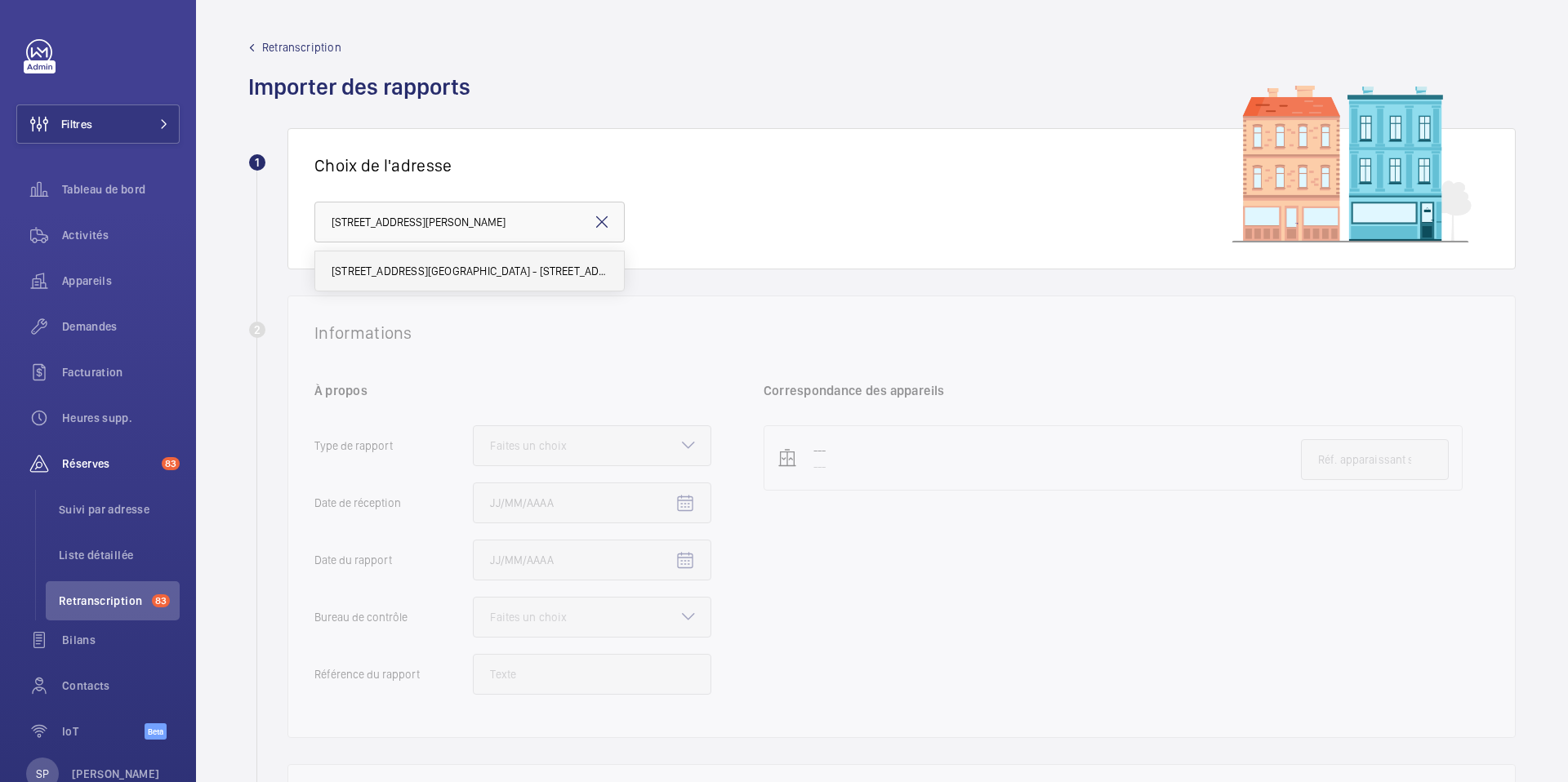
click at [444, 268] on span "[STREET_ADDRESS][GEOGRAPHIC_DATA] - [STREET_ADDRESS][PERSON_NAME]" at bounding box center [470, 271] width 276 height 16
type input "[STREET_ADDRESS][GEOGRAPHIC_DATA] - [STREET_ADDRESS][PERSON_NAME]"
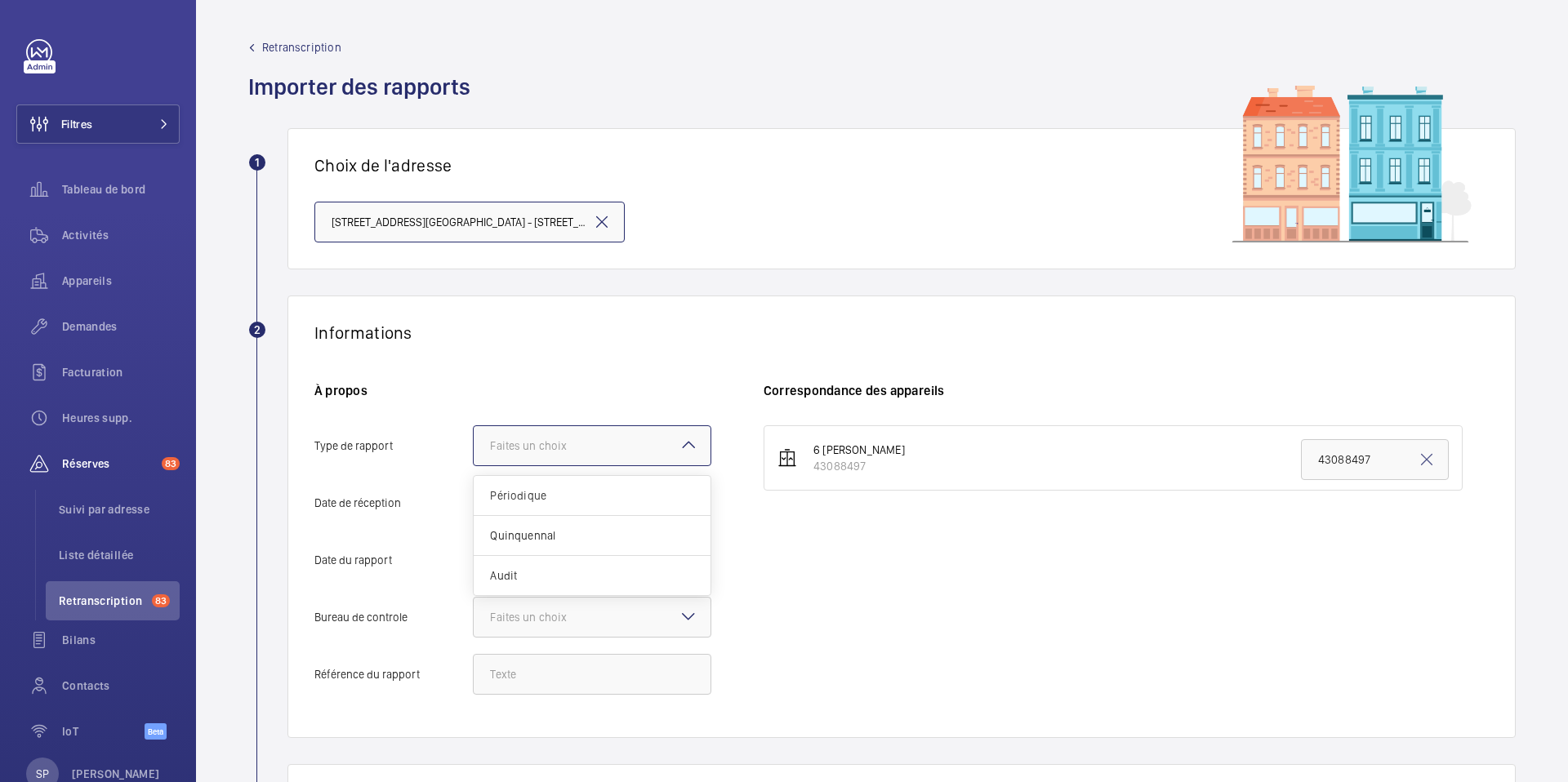
click at [578, 443] on div "Faites un choix" at bounding box center [549, 446] width 117 height 16
click at [473, 443] on input "Type de rapport Faites un choix Périodique Quinquennal Audit" at bounding box center [473, 446] width 0 height 39
drag, startPoint x: 547, startPoint y: 481, endPoint x: 576, endPoint y: 503, distance: 36.4
click at [547, 481] on div "Périodique" at bounding box center [592, 496] width 237 height 40
click at [473, 465] on input "Type de rapport Faites un choix Périodique Quinquennal Audit" at bounding box center [473, 446] width 0 height 39
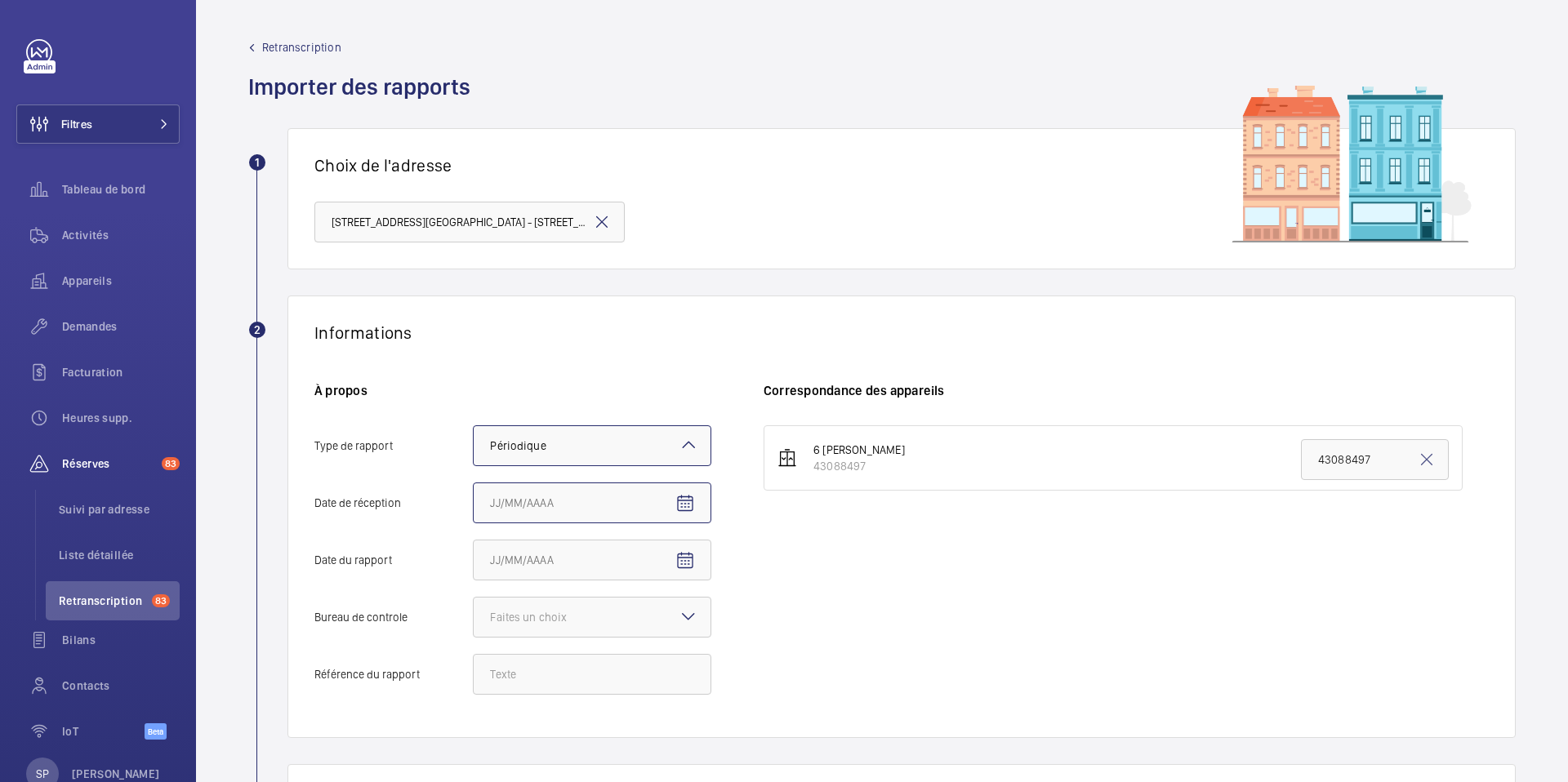
click at [705, 503] on input "Date de réception" at bounding box center [592, 503] width 238 height 41
click at [677, 499] on mat-icon "Open calendar" at bounding box center [685, 504] width 20 height 20
click at [662, 259] on span "Previous month" at bounding box center [662, 260] width 33 height 33
click at [507, 333] on span "2" at bounding box center [497, 327] width 29 height 29
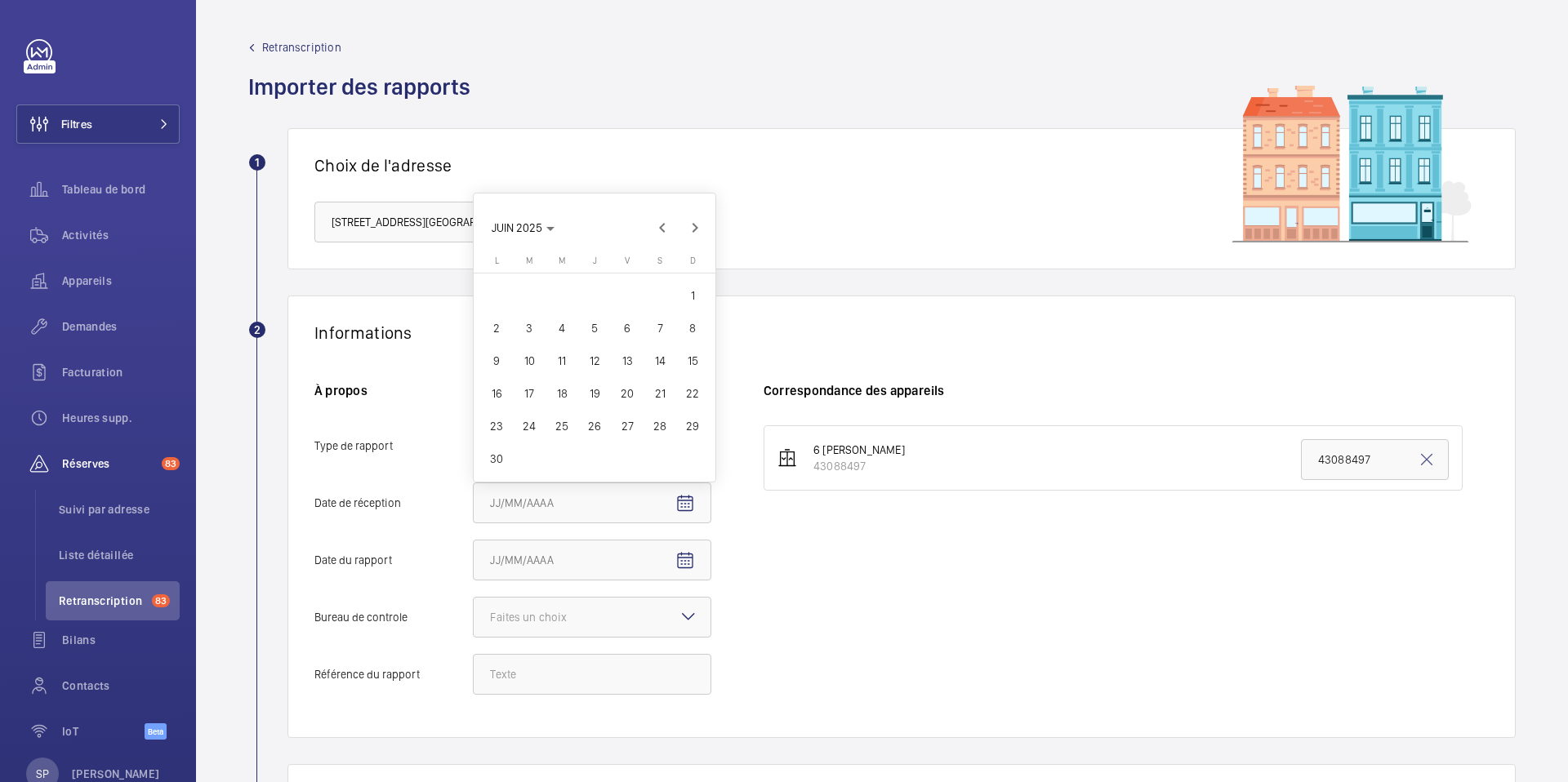
type input "02/06/2025"
click at [674, 576] on span "Open calendar" at bounding box center [685, 561] width 39 height 39
click at [536, 322] on span "AOÛT 2025" at bounding box center [520, 318] width 55 height 13
click at [635, 507] on span "2024" at bounding box center [624, 516] width 52 height 29
click at [683, 522] on span "DÉC." at bounding box center [681, 516] width 52 height 29
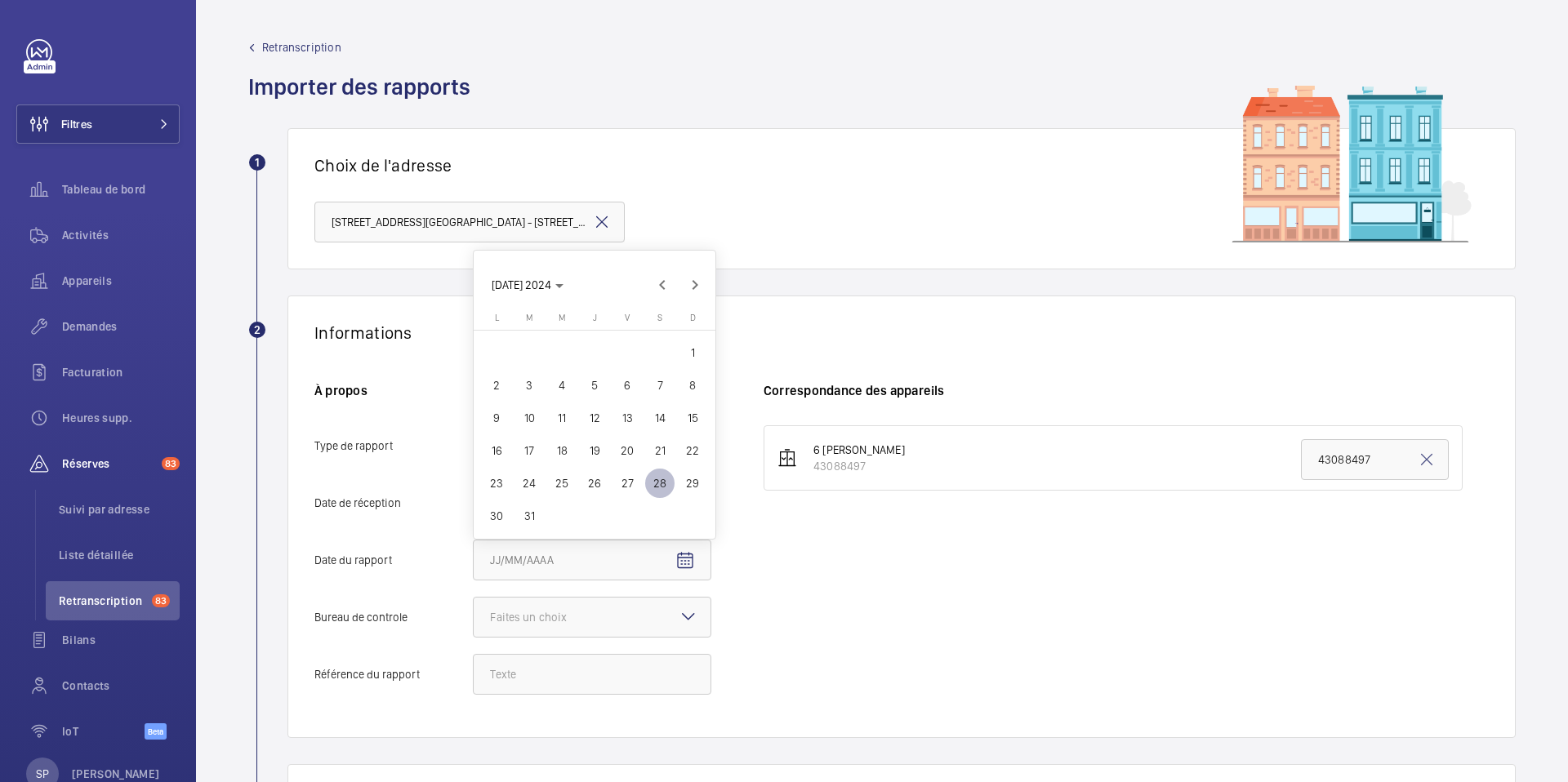
click at [661, 488] on span "28" at bounding box center [659, 483] width 29 height 29
type input "[DATE]"
click at [655, 629] on div at bounding box center [592, 617] width 237 height 39
click at [473, 629] on input "Bureau de controle Faites un choix Veritas Autre" at bounding box center [473, 617] width 0 height 39
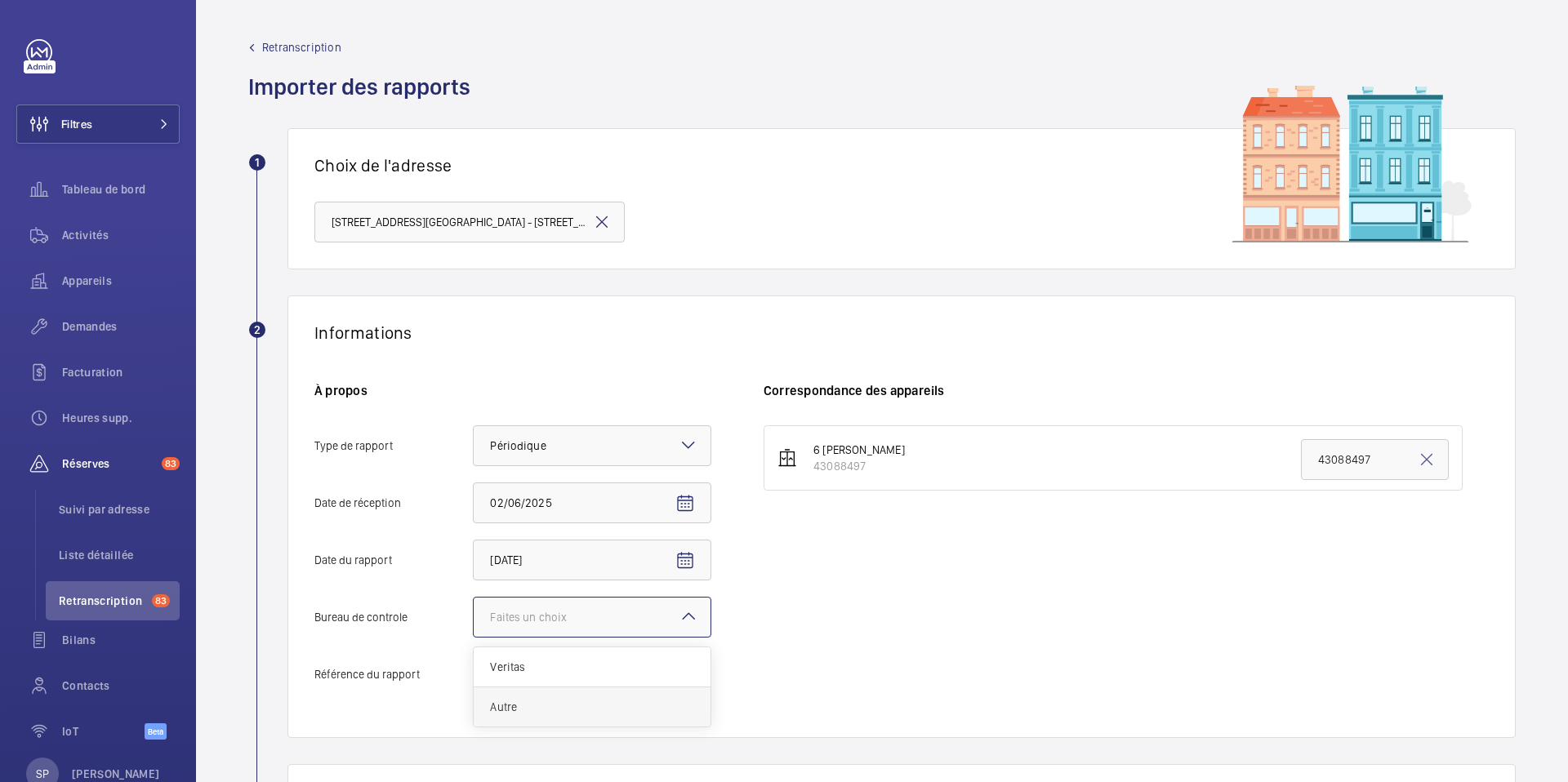
click at [544, 717] on div "Autre" at bounding box center [592, 707] width 237 height 39
click at [473, 637] on input "Bureau de controle Faites un choix Veritas Autre" at bounding box center [473, 617] width 0 height 39
click at [532, 677] on input "Référence du rapport" at bounding box center [592, 674] width 238 height 41
paste input "Audit Socotec 2024"
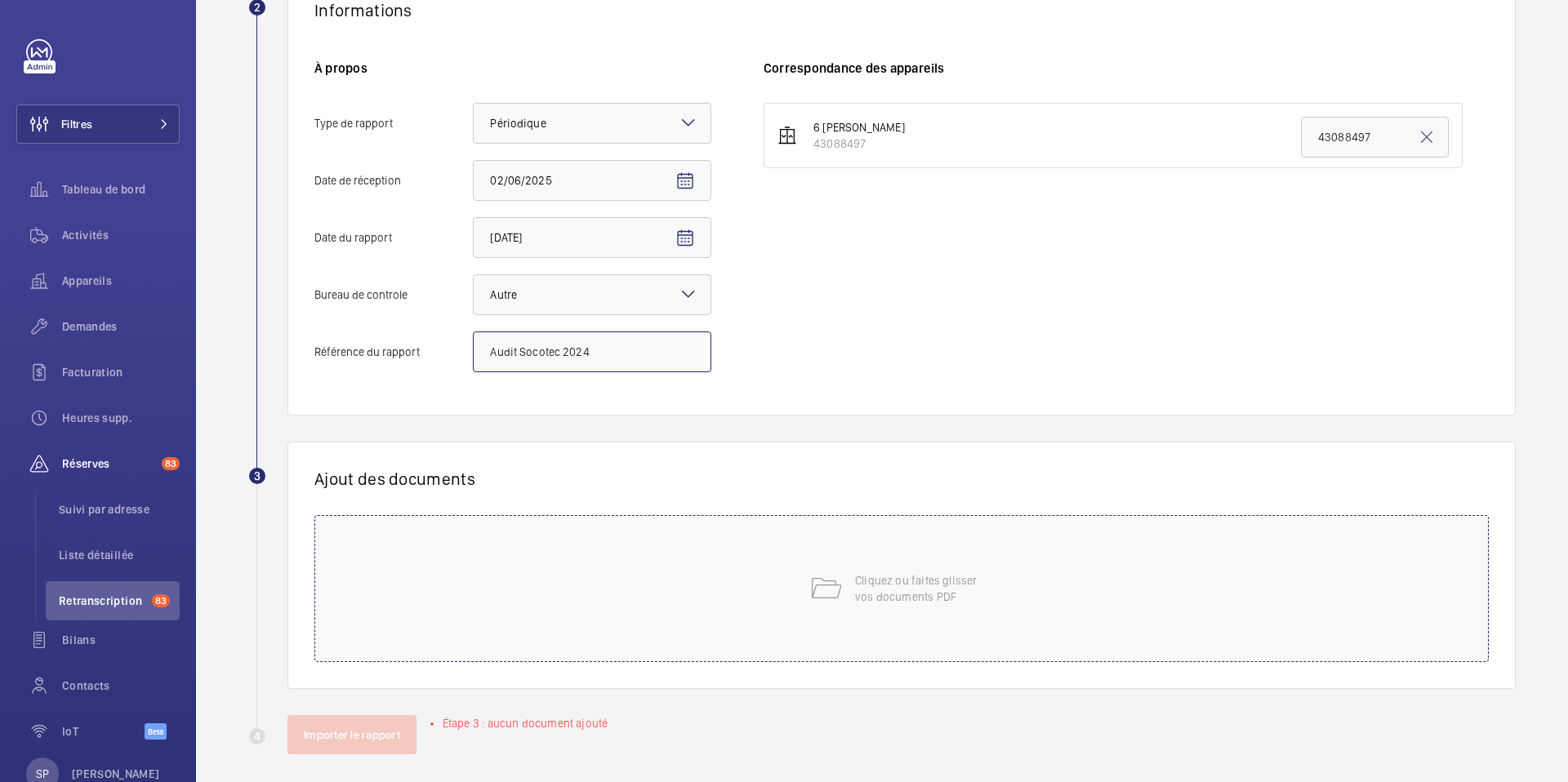
type input "Audit Socotec 2024"
click at [739, 625] on div "Cliquez ou faites glisser vos documents PDF" at bounding box center [901, 588] width 1175 height 147
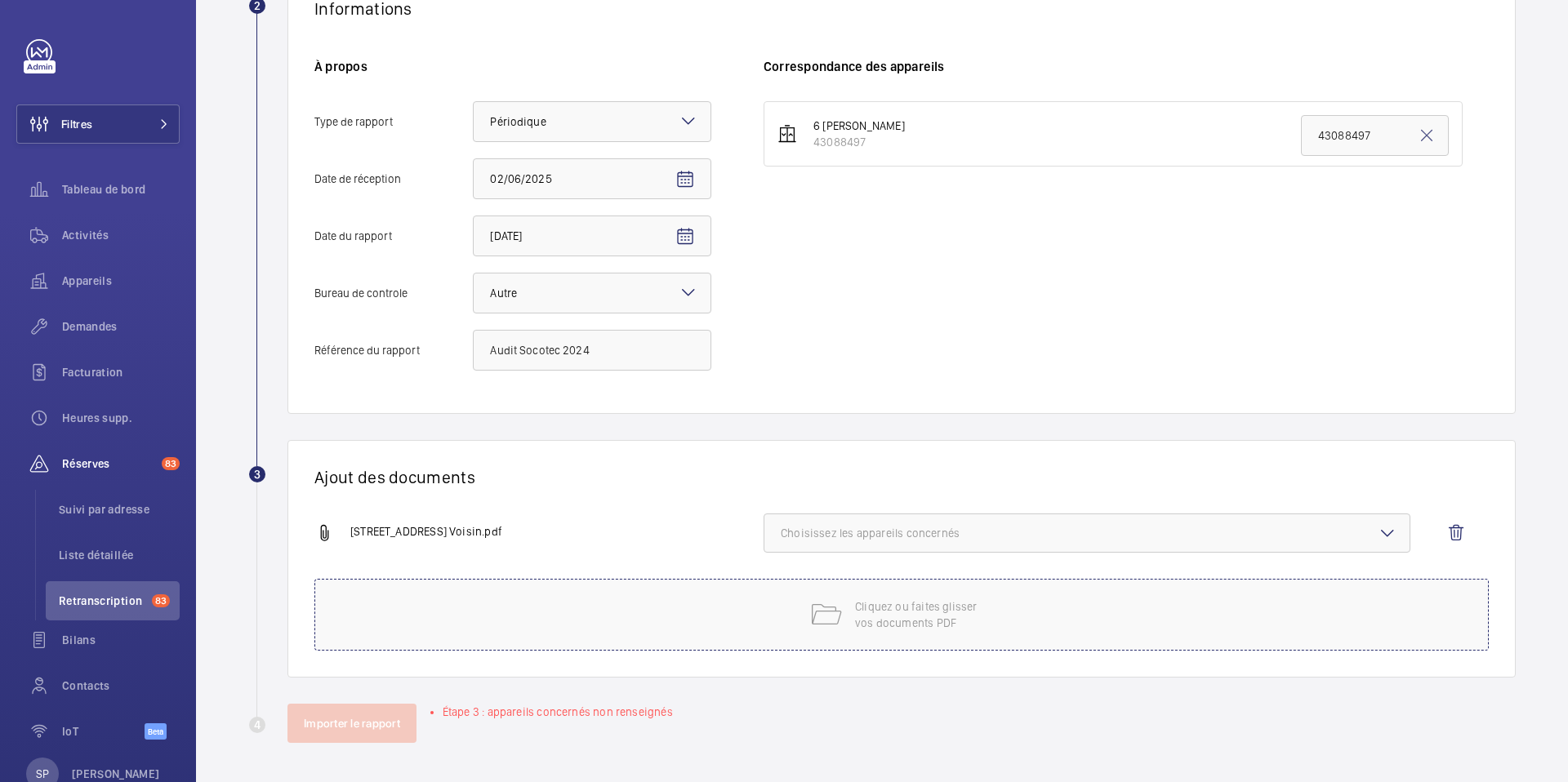
click at [1102, 518] on button "Choisissez les appareils concernés" at bounding box center [1087, 533] width 647 height 39
click at [961, 589] on span "43088497" at bounding box center [1088, 584] width 562 height 16
click at [804, 589] on input "43088497" at bounding box center [788, 584] width 33 height 33
checkbox input "true"
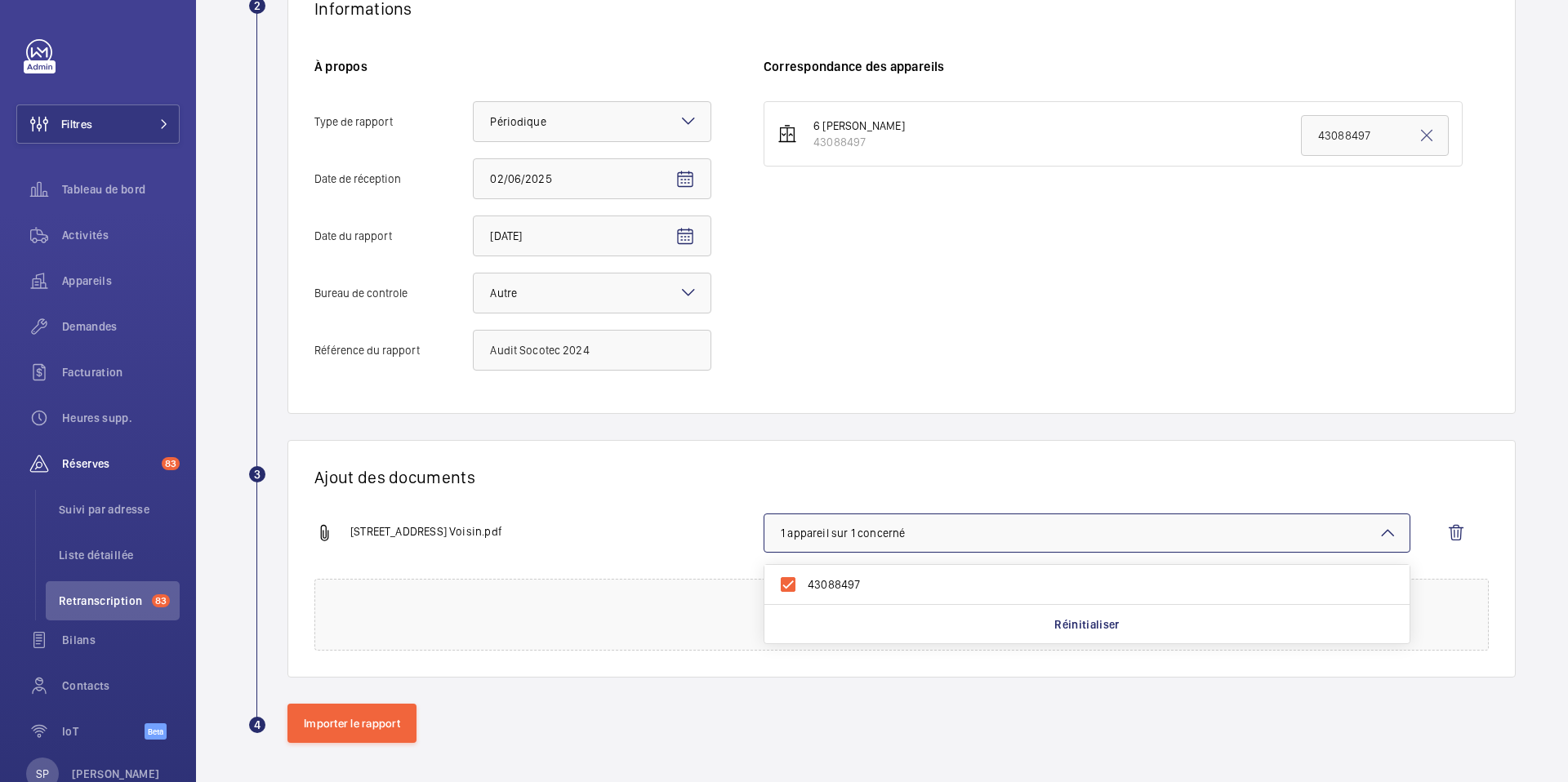
click at [690, 519] on div "[STREET_ADDRESS] Voisin.pdf 1 appareil sur 1 concerné 43088497 Réinitialiser" at bounding box center [894, 545] width 1161 height 65
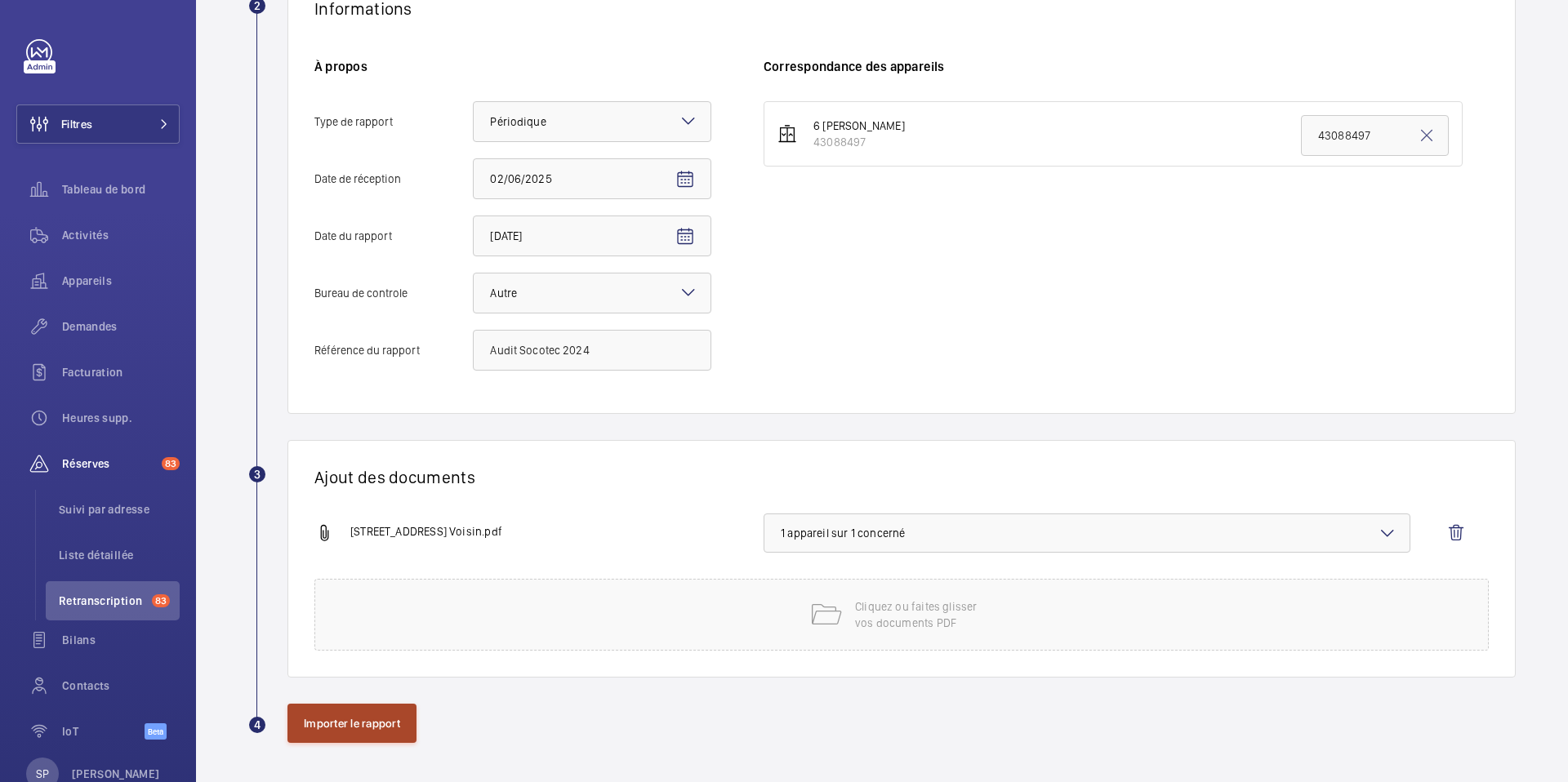
click at [369, 722] on button "Importer le rapport" at bounding box center [352, 723] width 129 height 39
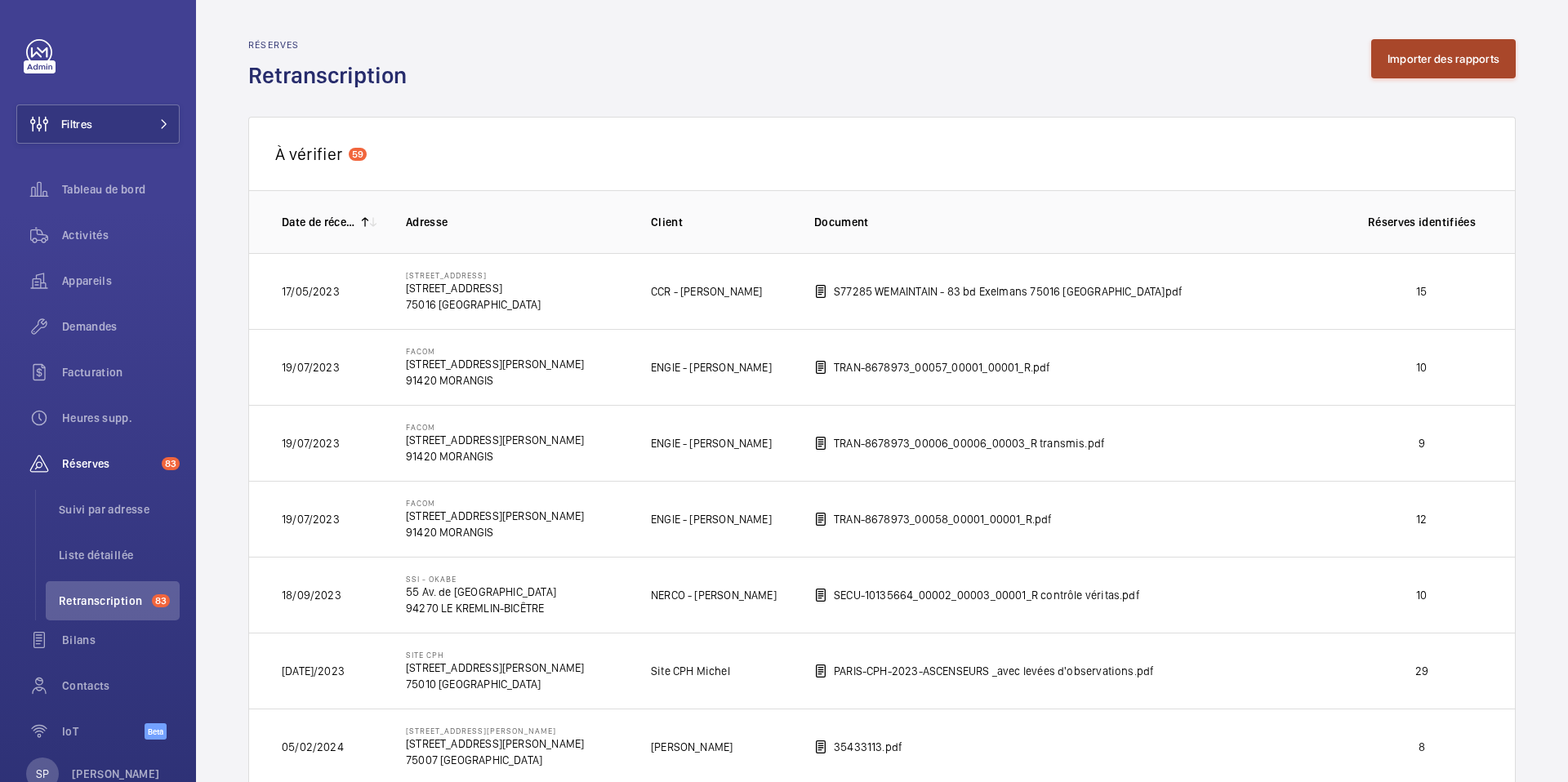
click at [1402, 46] on button "Importer des rapports" at bounding box center [1443, 59] width 144 height 39
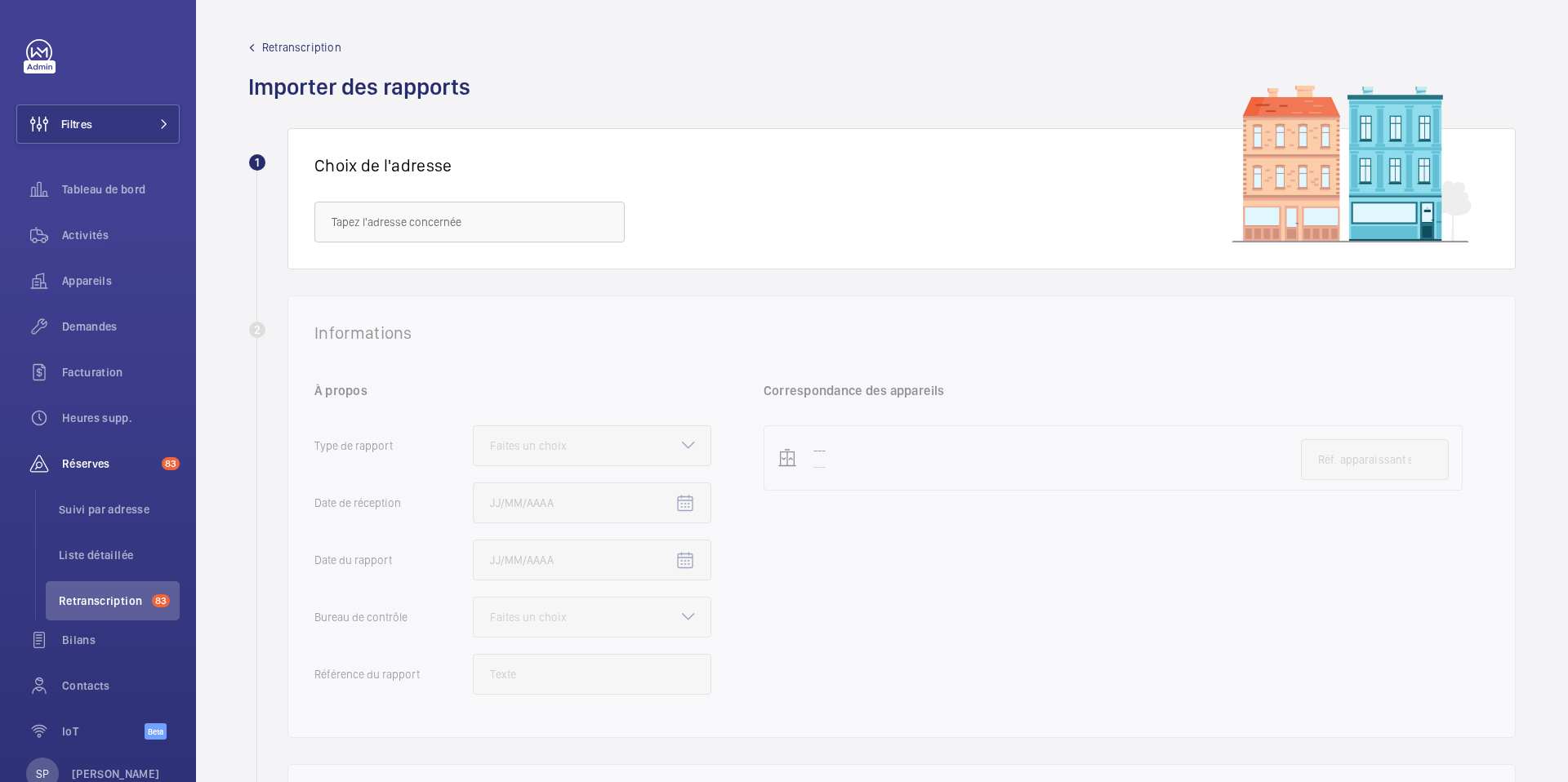
click at [521, 194] on div "Choix de l'adresse" at bounding box center [901, 198] width 1228 height 141
click at [499, 236] on input "text" at bounding box center [469, 222] width 311 height 41
paste input "[STREET_ADDRESS]"
click at [489, 282] on mat-option "[STREET_ADDRESS] - [STREET_ADDRESS]" at bounding box center [469, 271] width 309 height 39
type input "[STREET_ADDRESS] - [STREET_ADDRESS]"
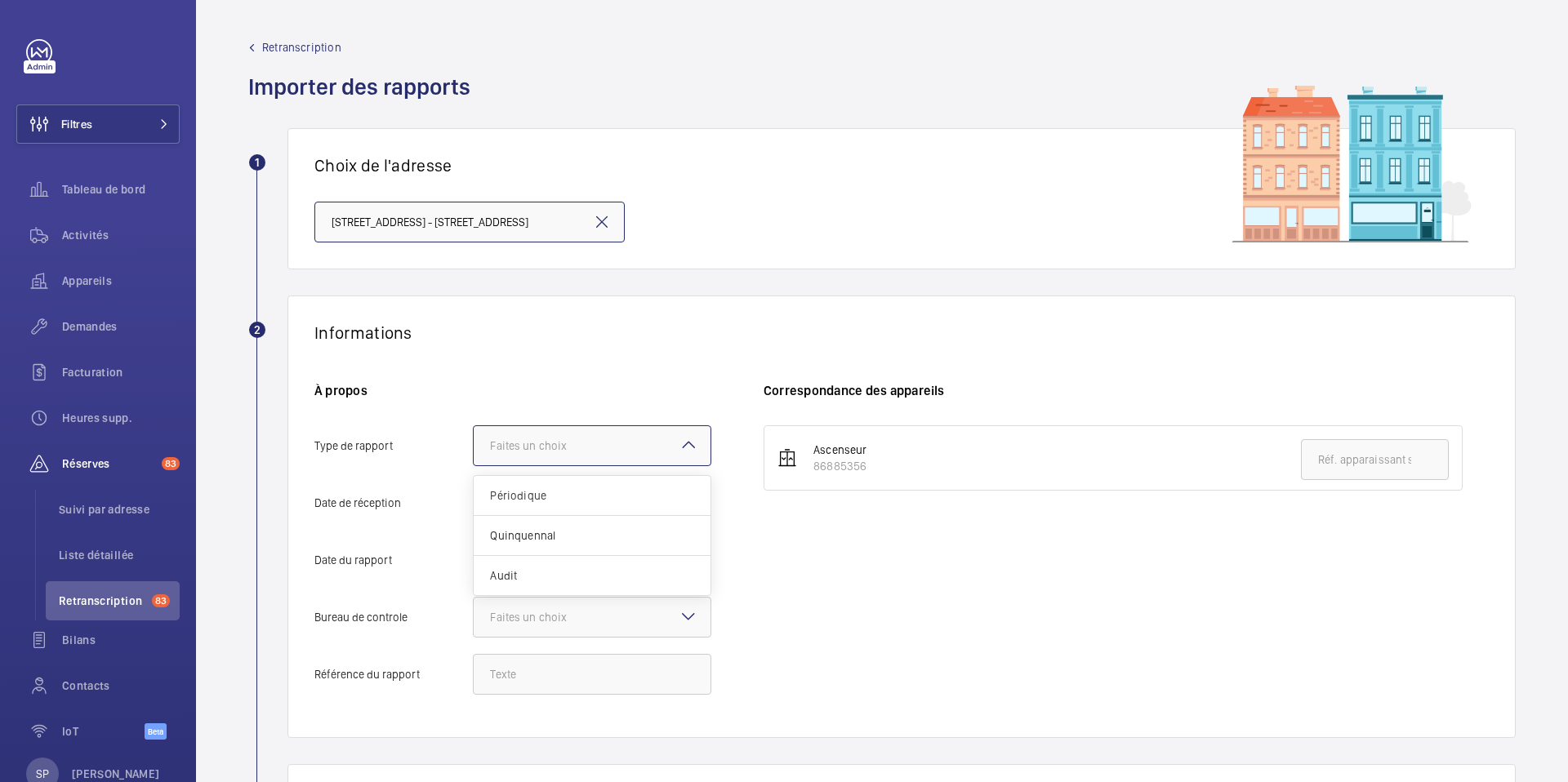
click at [655, 441] on div at bounding box center [592, 446] width 237 height 39
click at [473, 441] on input "Type de rapport Faites un choix Périodique Quinquennal Audit" at bounding box center [473, 446] width 0 height 39
click at [588, 513] on div "Périodique" at bounding box center [592, 496] width 237 height 40
click at [473, 465] on input "Type de rapport Faites un choix Périodique Quinquennal Audit" at bounding box center [473, 446] width 0 height 39
click at [683, 498] on mat-icon "Open calendar" at bounding box center [685, 504] width 20 height 20
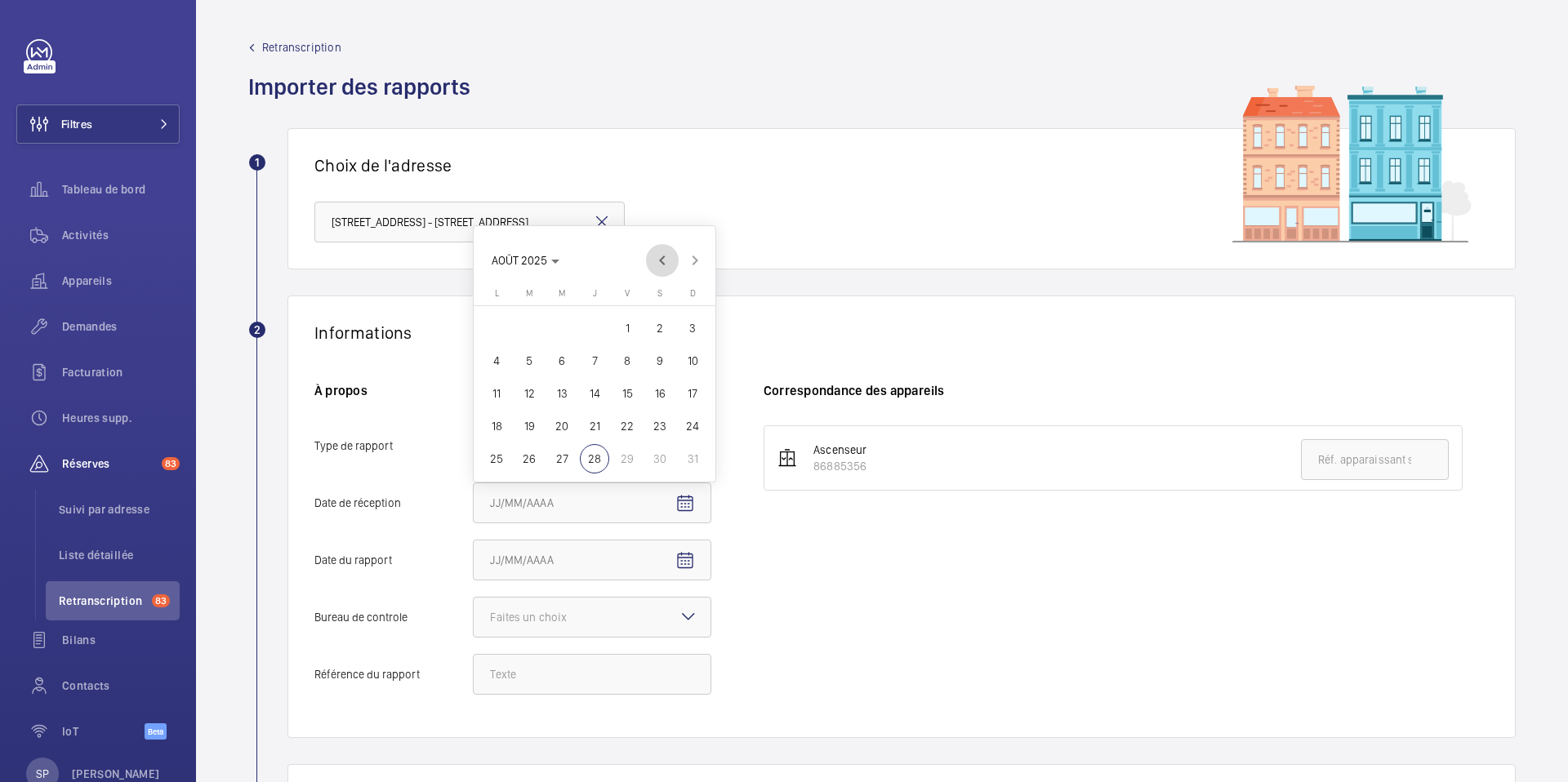
click at [664, 263] on span "Previous month" at bounding box center [662, 260] width 33 height 33
click at [492, 321] on span "2" at bounding box center [497, 327] width 29 height 29
type input "02/06/2025"
click at [678, 570] on mat-icon "Open calendar" at bounding box center [685, 561] width 20 height 20
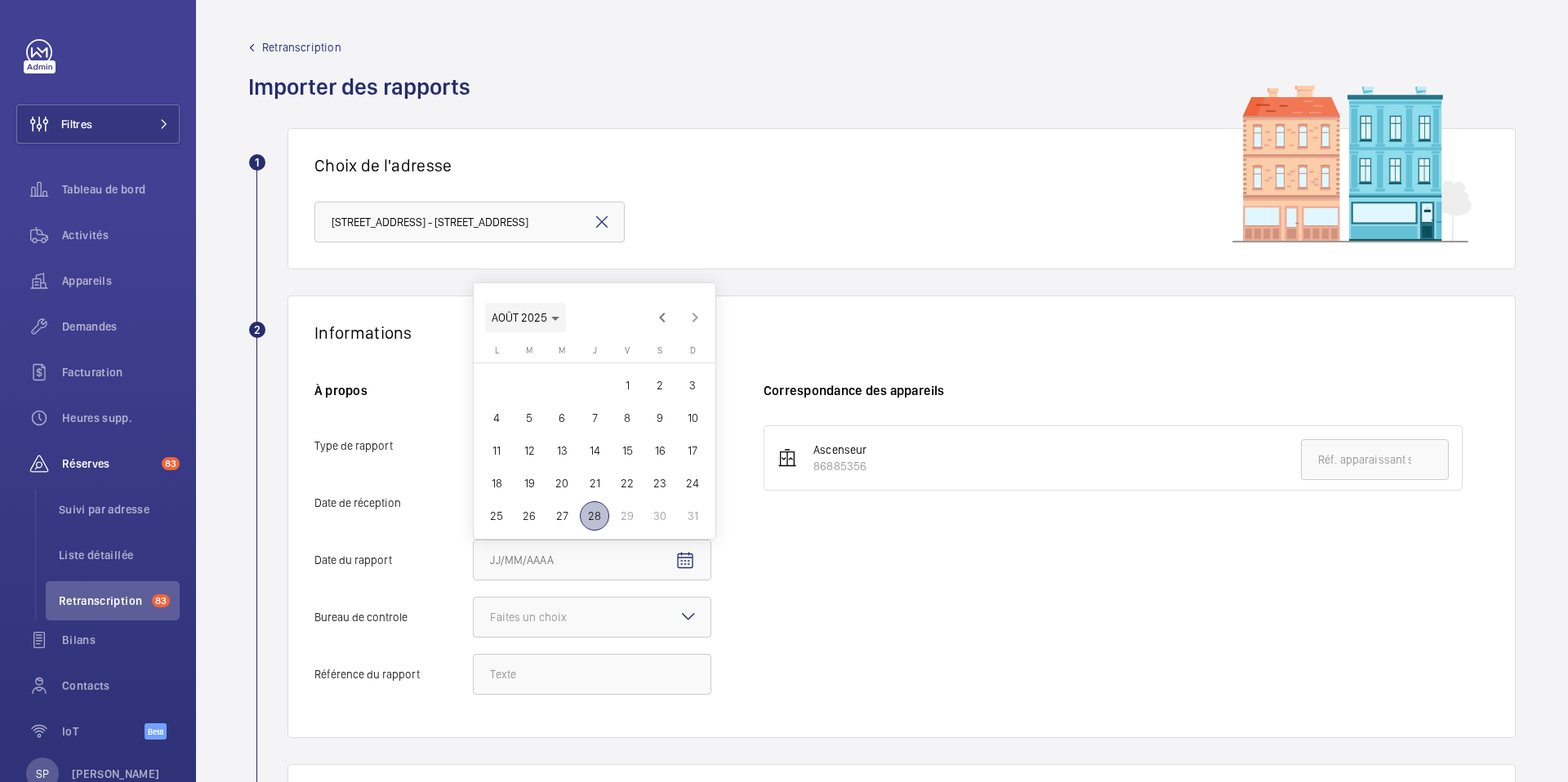
click at [540, 318] on span "AOÛT 2025" at bounding box center [520, 318] width 55 height 13
click at [641, 531] on button "2024" at bounding box center [623, 516] width 57 height 33
click at [671, 522] on span "DÉC." at bounding box center [681, 516] width 52 height 29
click at [651, 486] on span "28" at bounding box center [659, 483] width 29 height 29
type input "[DATE]"
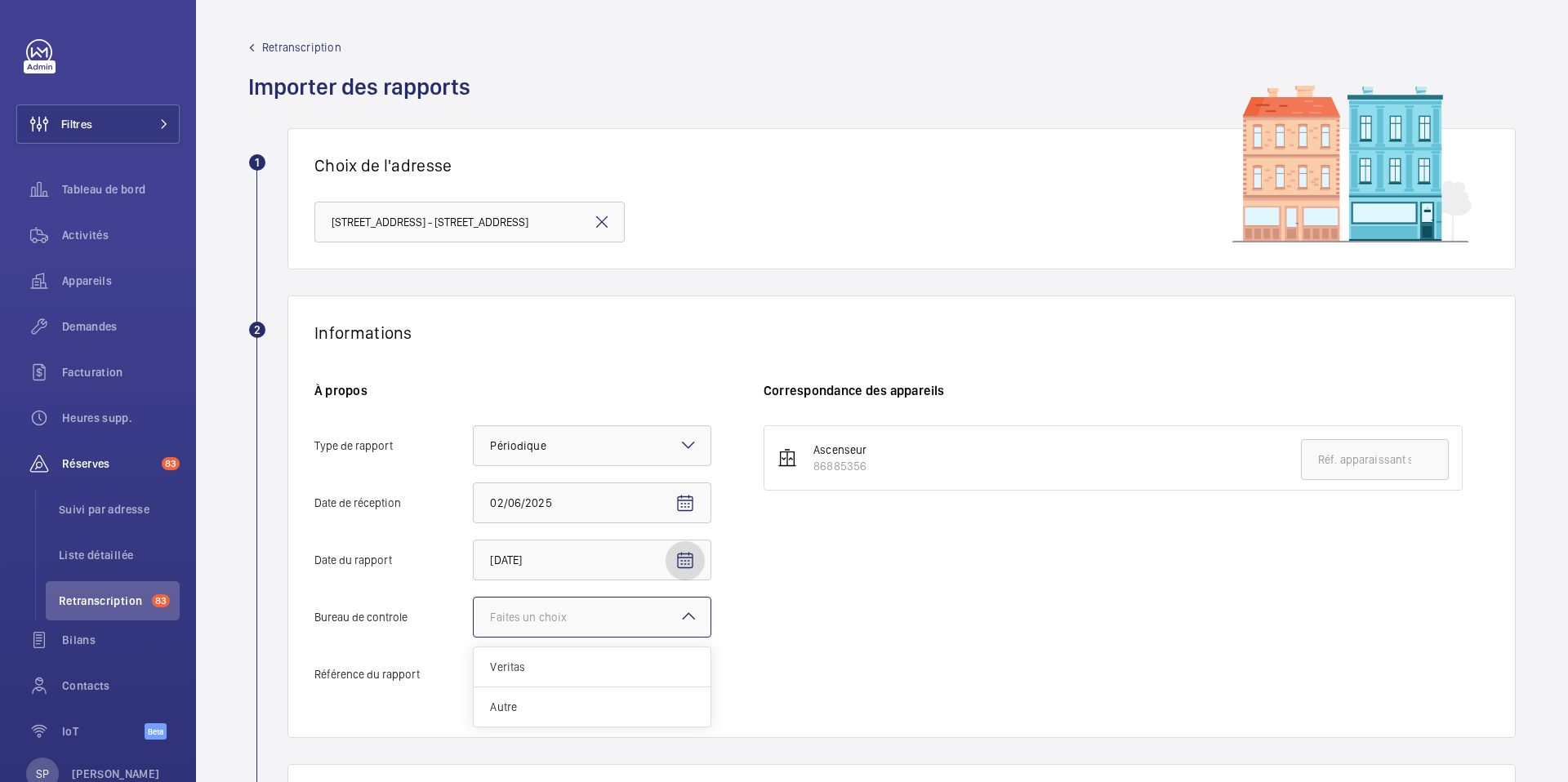
click at [675, 617] on div at bounding box center [592, 617] width 237 height 39
click at [473, 617] on input "Bureau de controle Faites un choix Veritas Autre" at bounding box center [473, 617] width 0 height 39
click at [576, 699] on span "Autre" at bounding box center [592, 707] width 204 height 16
click at [473, 637] on input "Bureau de controle Faites un choix Veritas Autre" at bounding box center [473, 617] width 0 height 39
click at [509, 669] on input "Référence du rapport" at bounding box center [592, 674] width 238 height 41
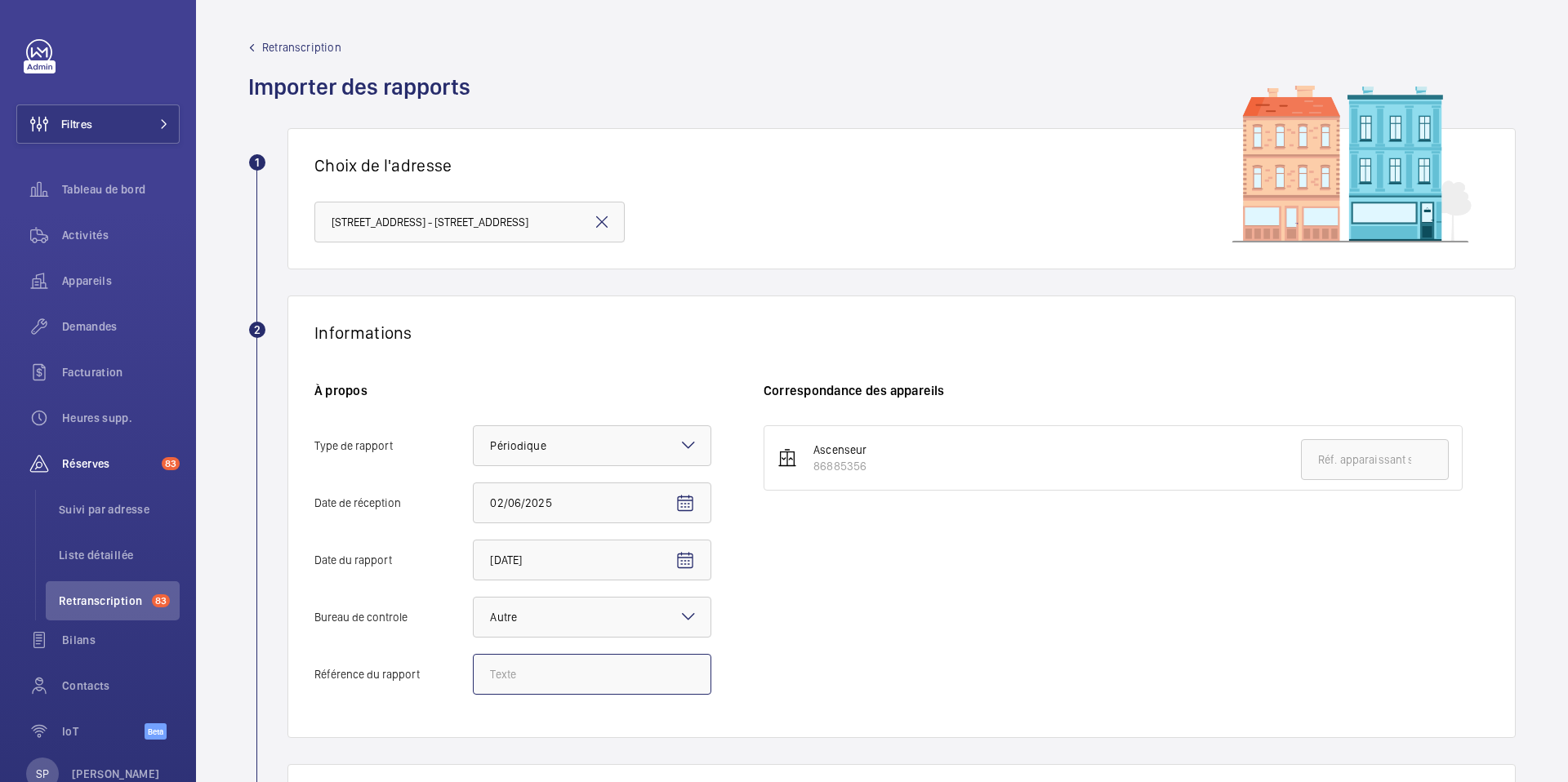
paste input "Audit Socotec 2024"
type input "Audit Socotec 2024"
click at [996, 516] on div "Ascenseur 86885356" at bounding box center [1126, 568] width 725 height 286
drag, startPoint x: 816, startPoint y: 469, endPoint x: 871, endPoint y: 472, distance: 55.1
click at [871, 472] on li "Ascenseur 86885356" at bounding box center [1113, 457] width 699 height 65
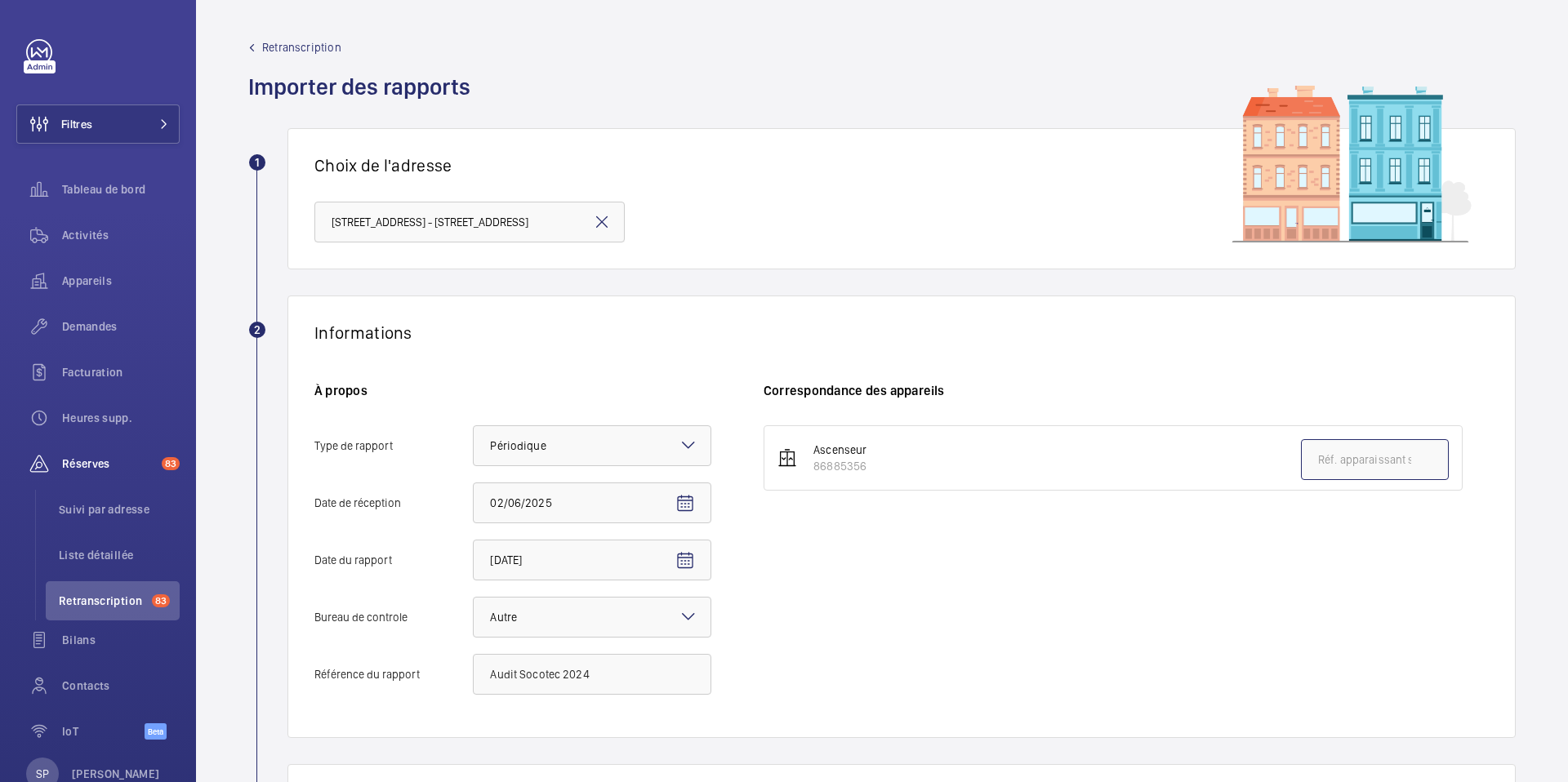
click at [1388, 464] on input "text" at bounding box center [1375, 460] width 148 height 41
paste input "86885356"
type input "86885356"
click at [1228, 574] on div "Ascenseur 86885356 86885356" at bounding box center [1126, 568] width 725 height 286
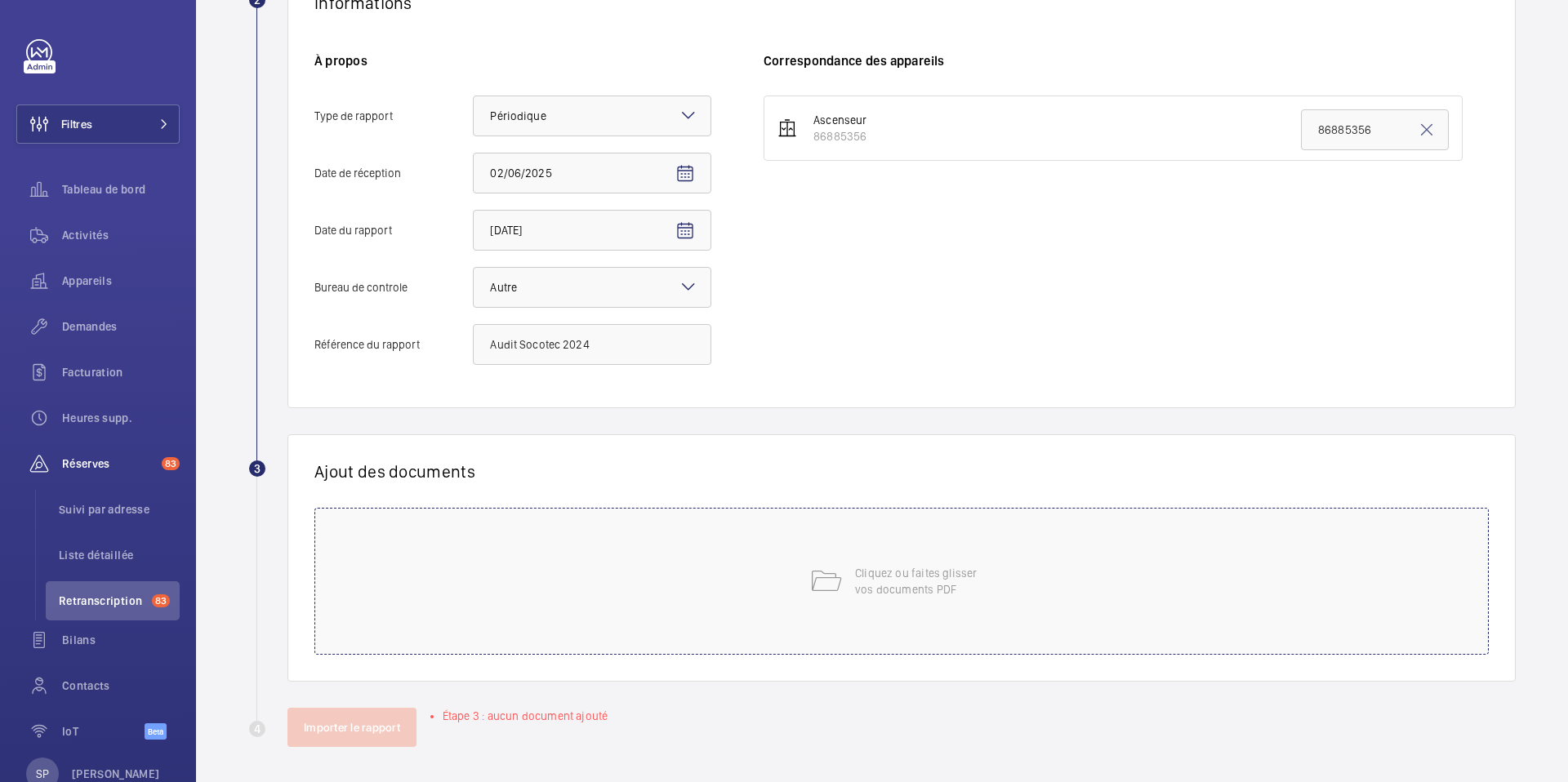
scroll to position [334, 0]
click at [1122, 617] on div "Cliquez ou faites glisser vos documents PDF" at bounding box center [901, 576] width 1175 height 147
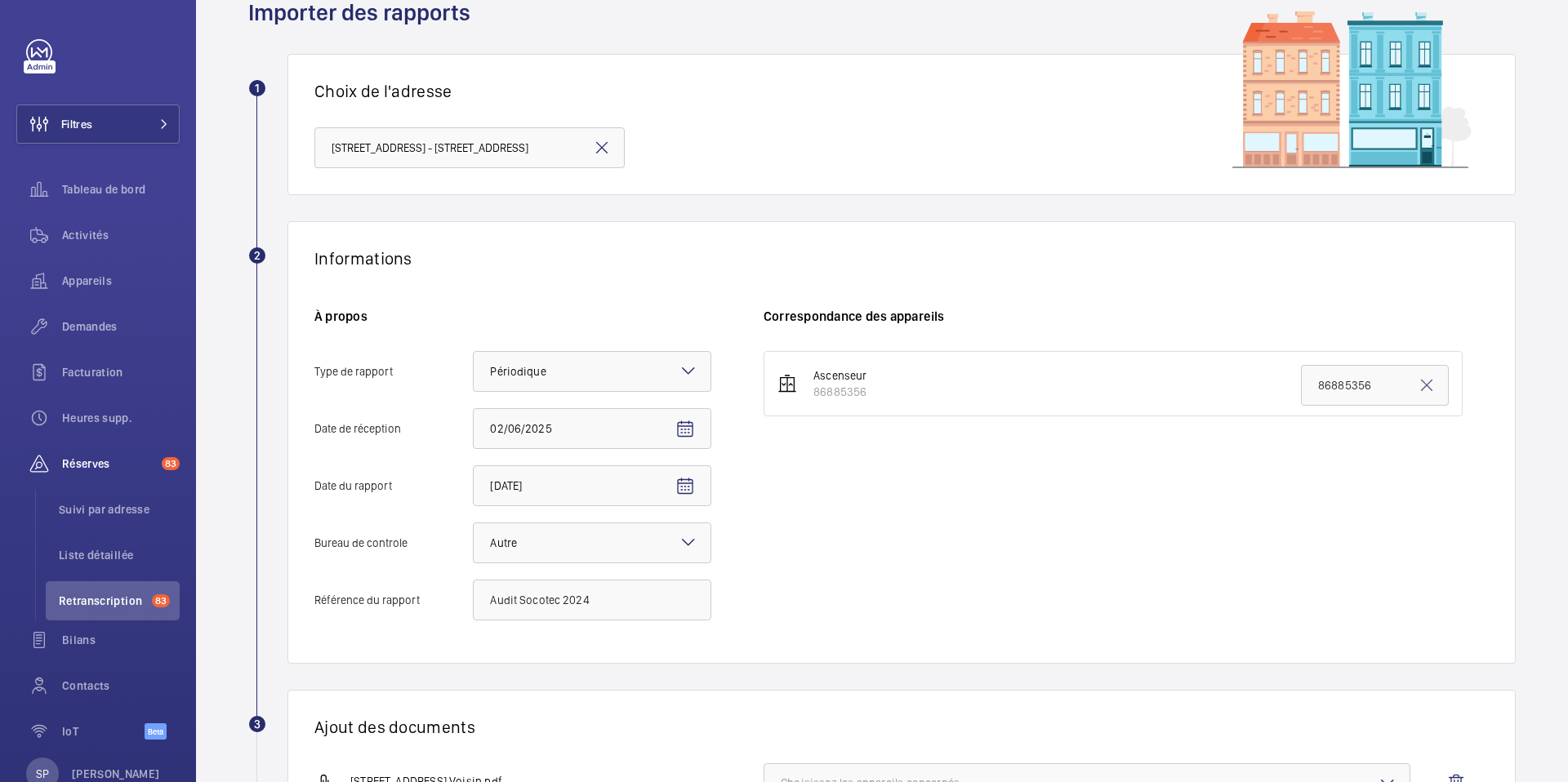
scroll to position [324, 0]
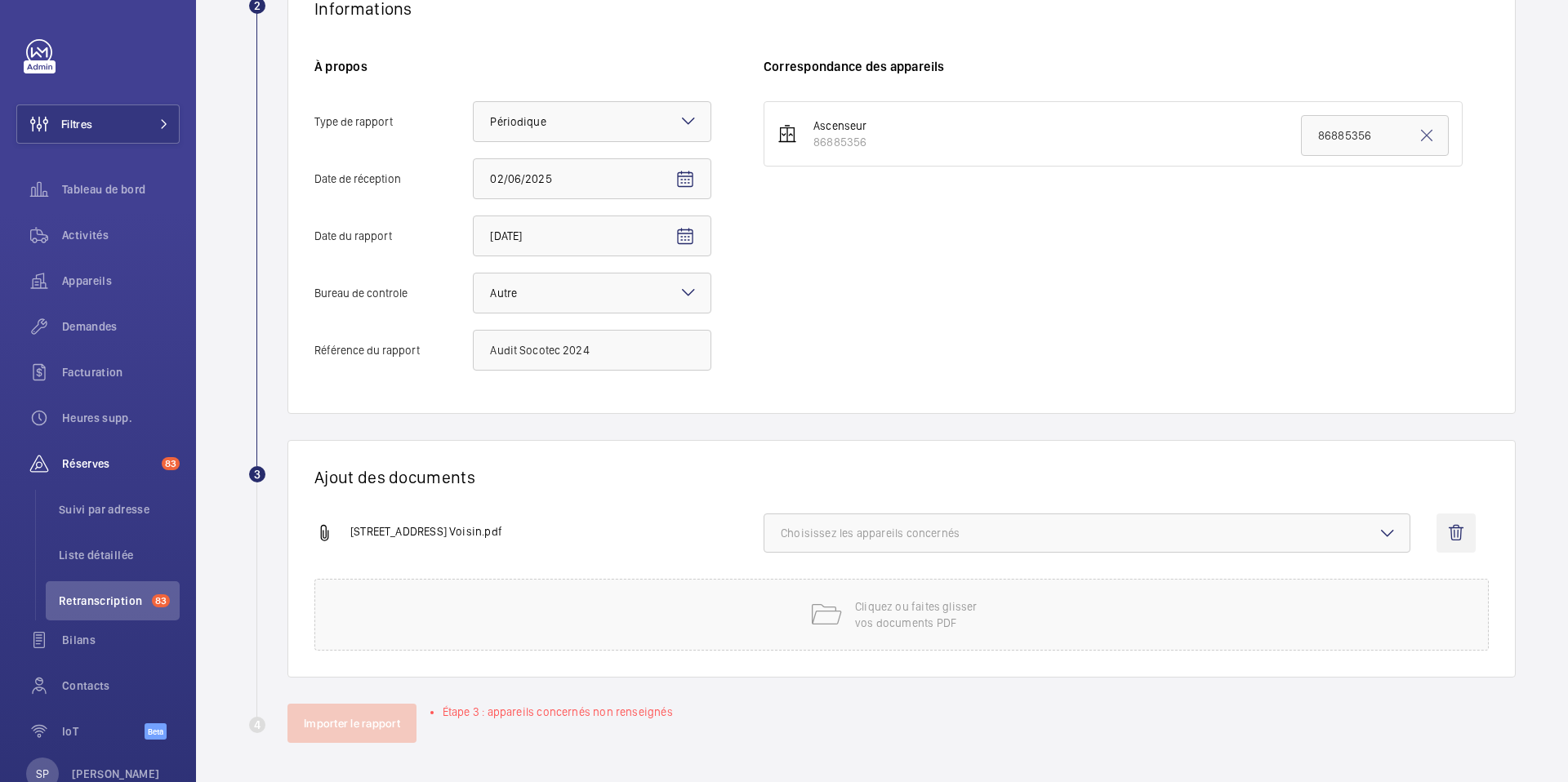
click at [1438, 532] on wm-front-icon-button at bounding box center [1456, 533] width 39 height 39
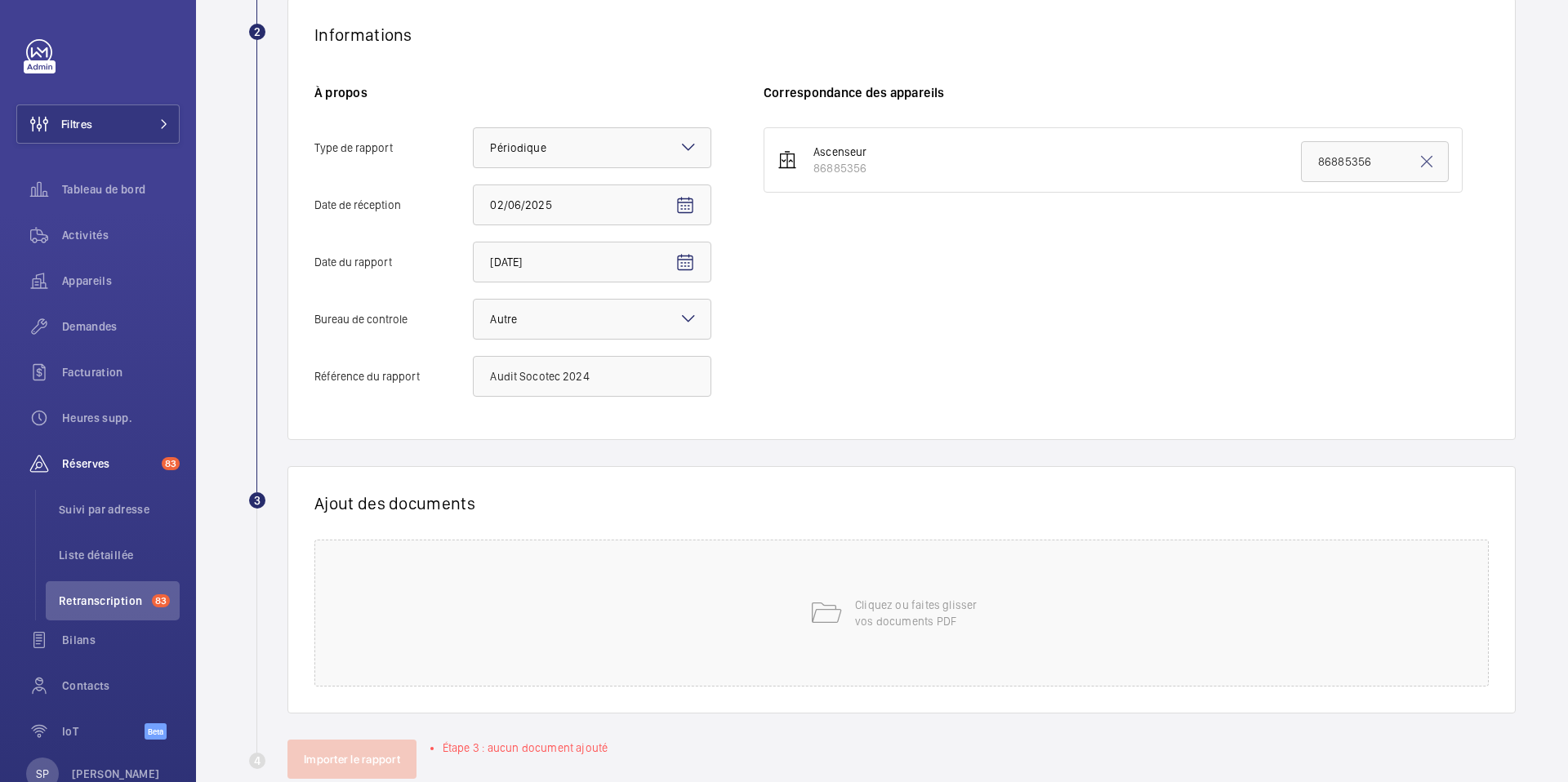
scroll to position [334, 0]
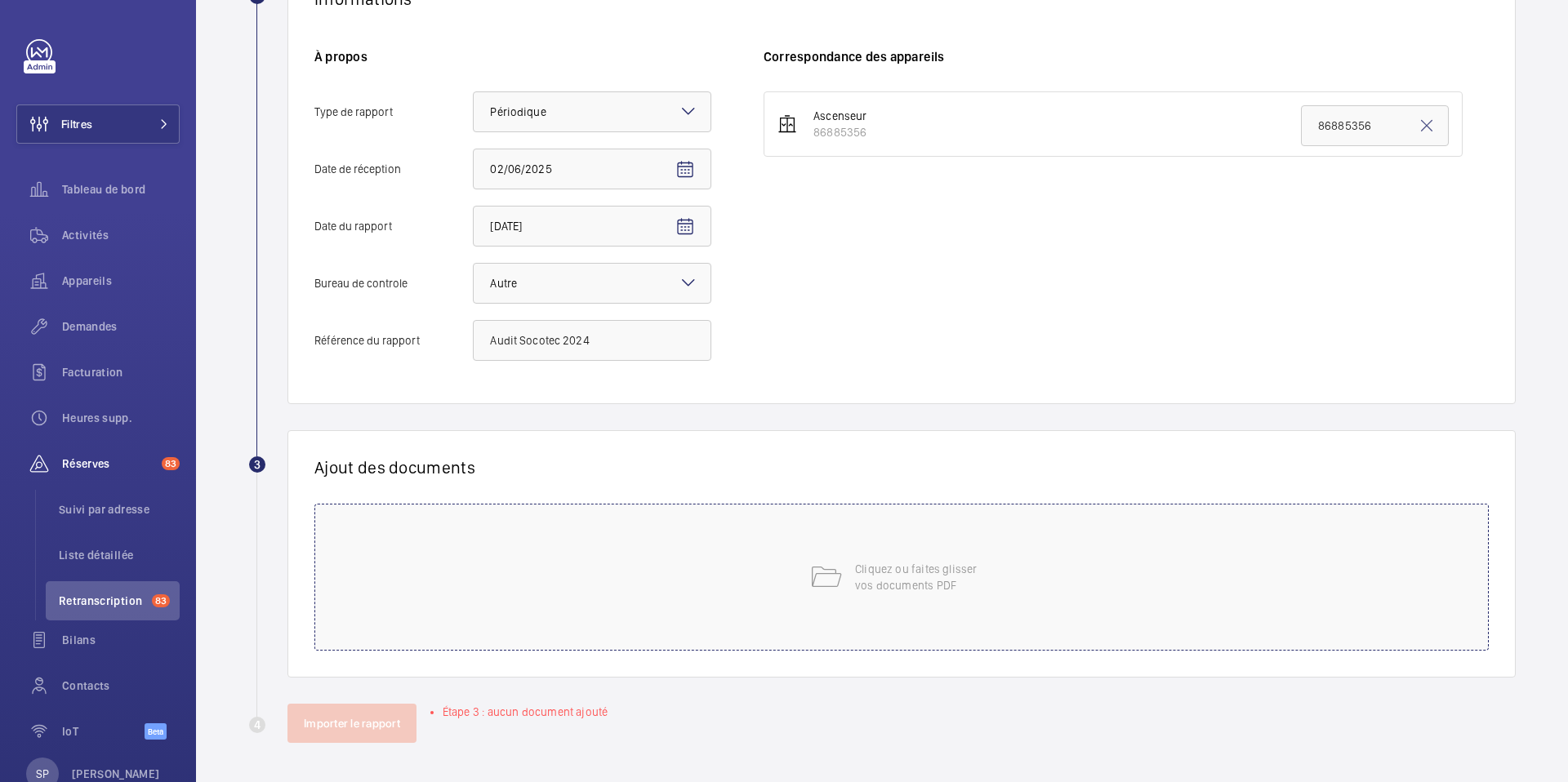
click at [861, 602] on div "Cliquez ou faites glisser vos documents PDF" at bounding box center [901, 576] width 1175 height 147
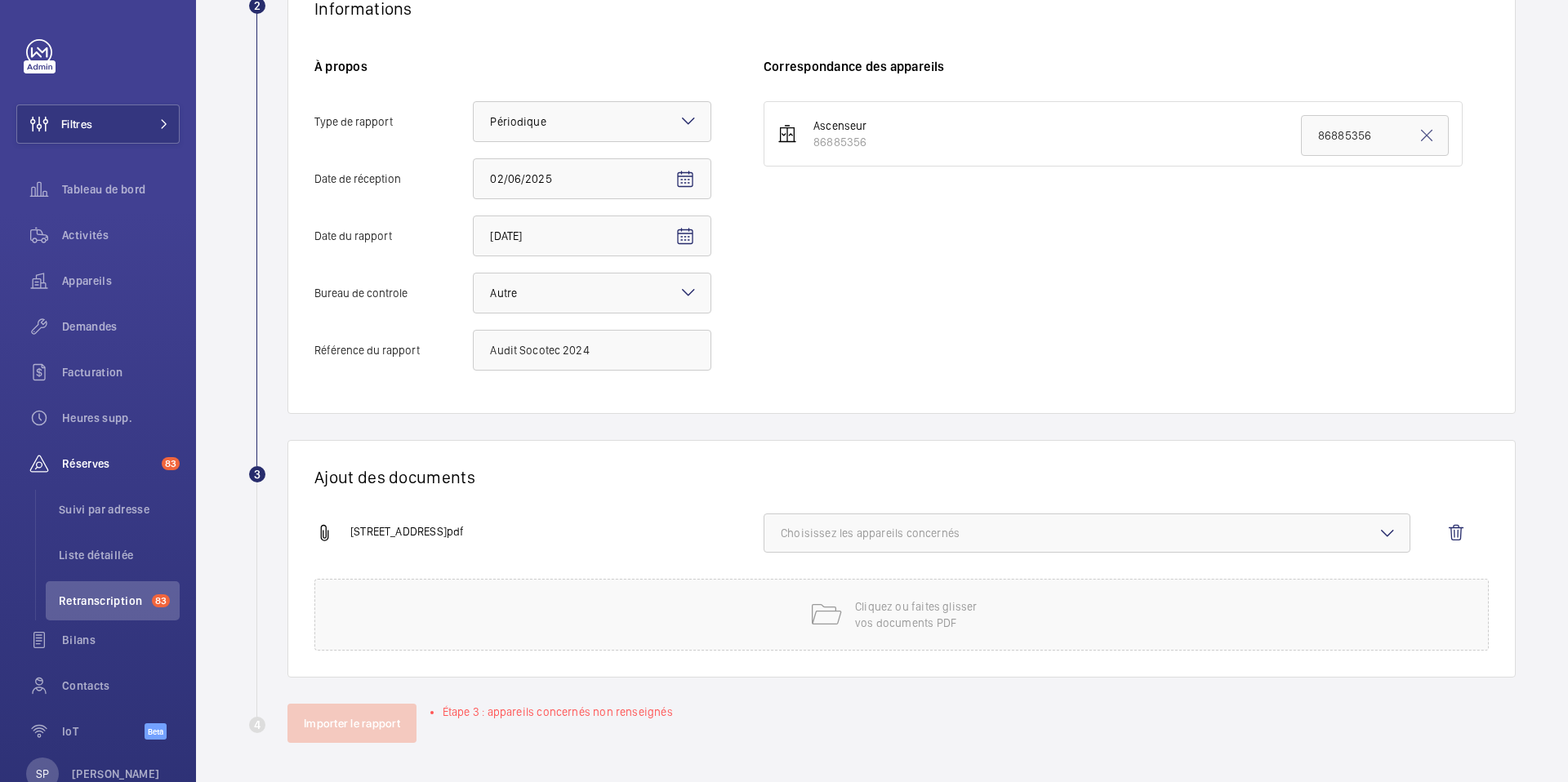
click at [1058, 532] on span "Choisissez les appareils concernés" at bounding box center [1087, 533] width 612 height 16
click at [927, 587] on span "86885356" at bounding box center [1088, 584] width 562 height 16
click at [804, 587] on input "86885356" at bounding box center [788, 584] width 33 height 33
checkbox input "true"
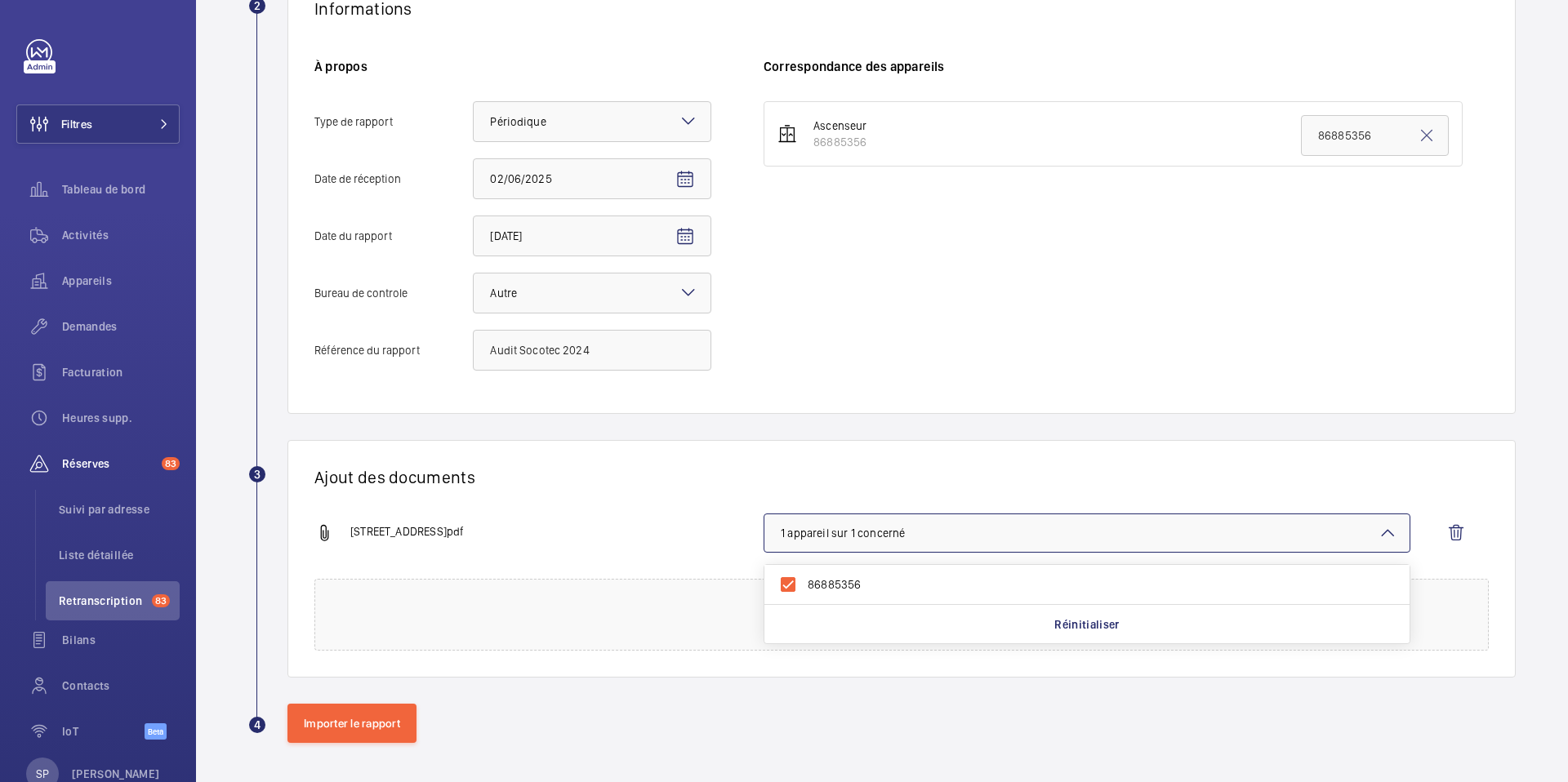
click at [706, 517] on div "[STREET_ADDRESS] 86885356 Réinitialiser" at bounding box center [894, 545] width 1161 height 65
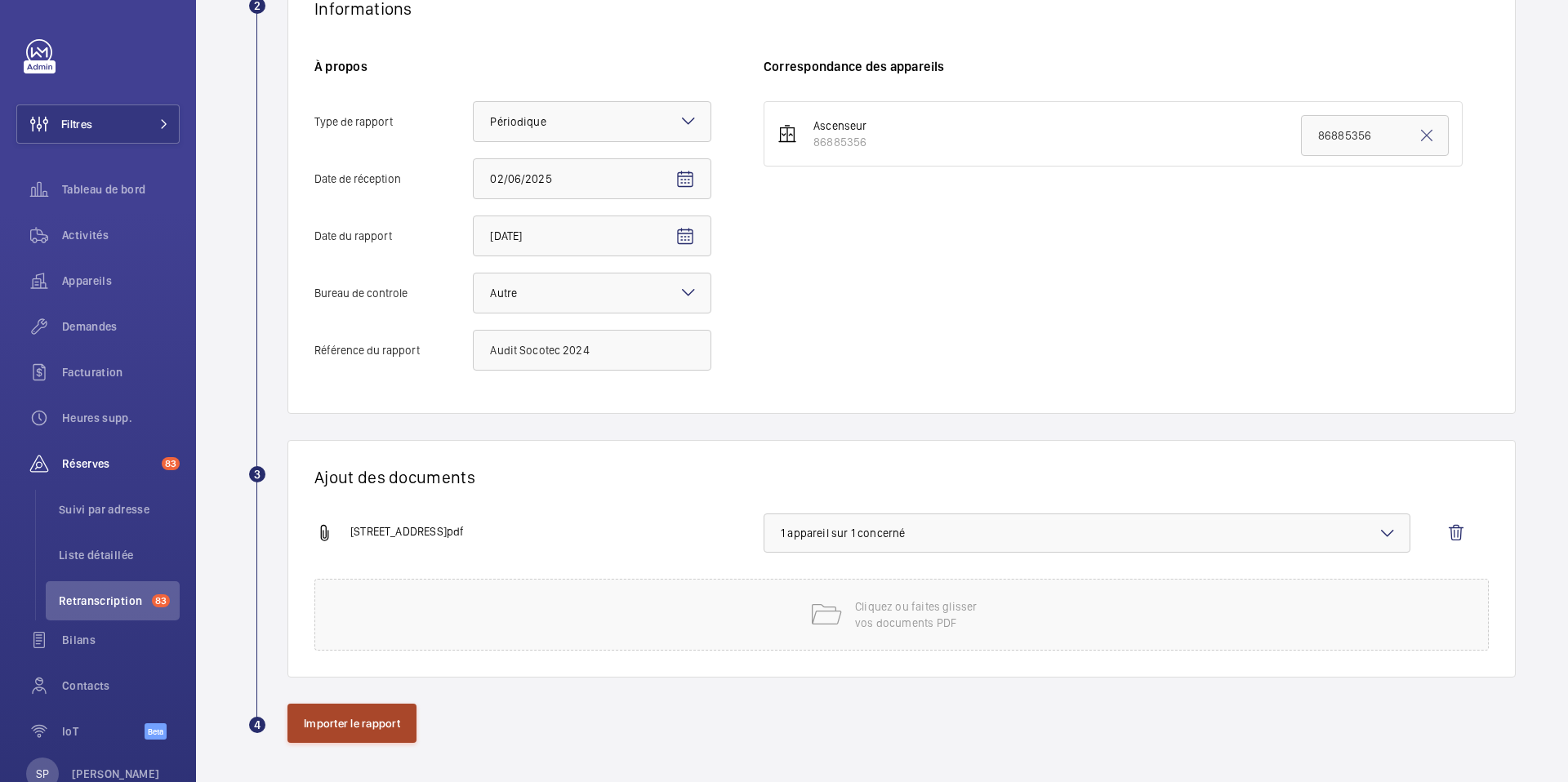
click at [294, 719] on button "Importer le rapport" at bounding box center [352, 723] width 129 height 39
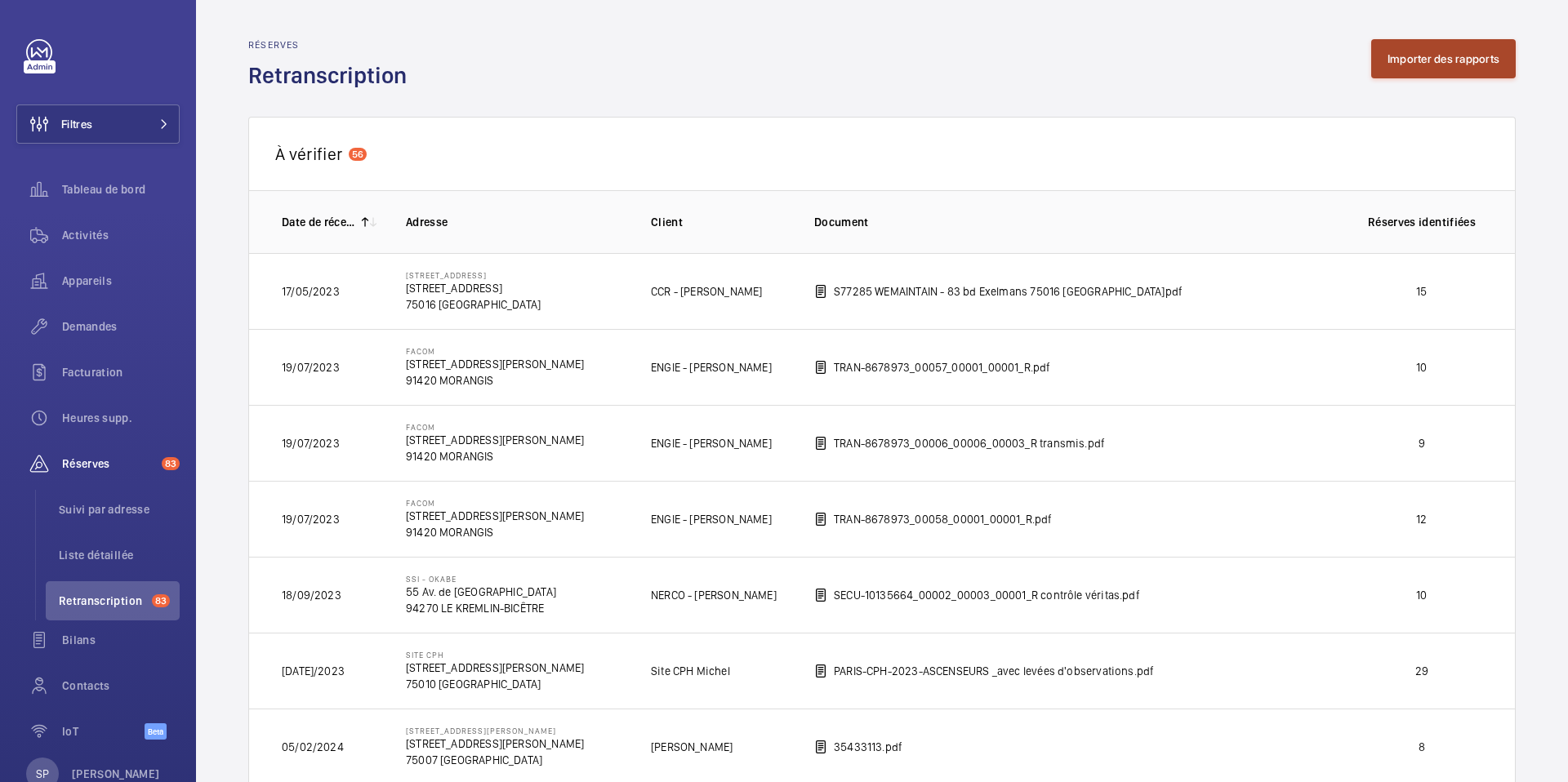
click at [1411, 69] on button "Importer des rapports" at bounding box center [1443, 59] width 144 height 39
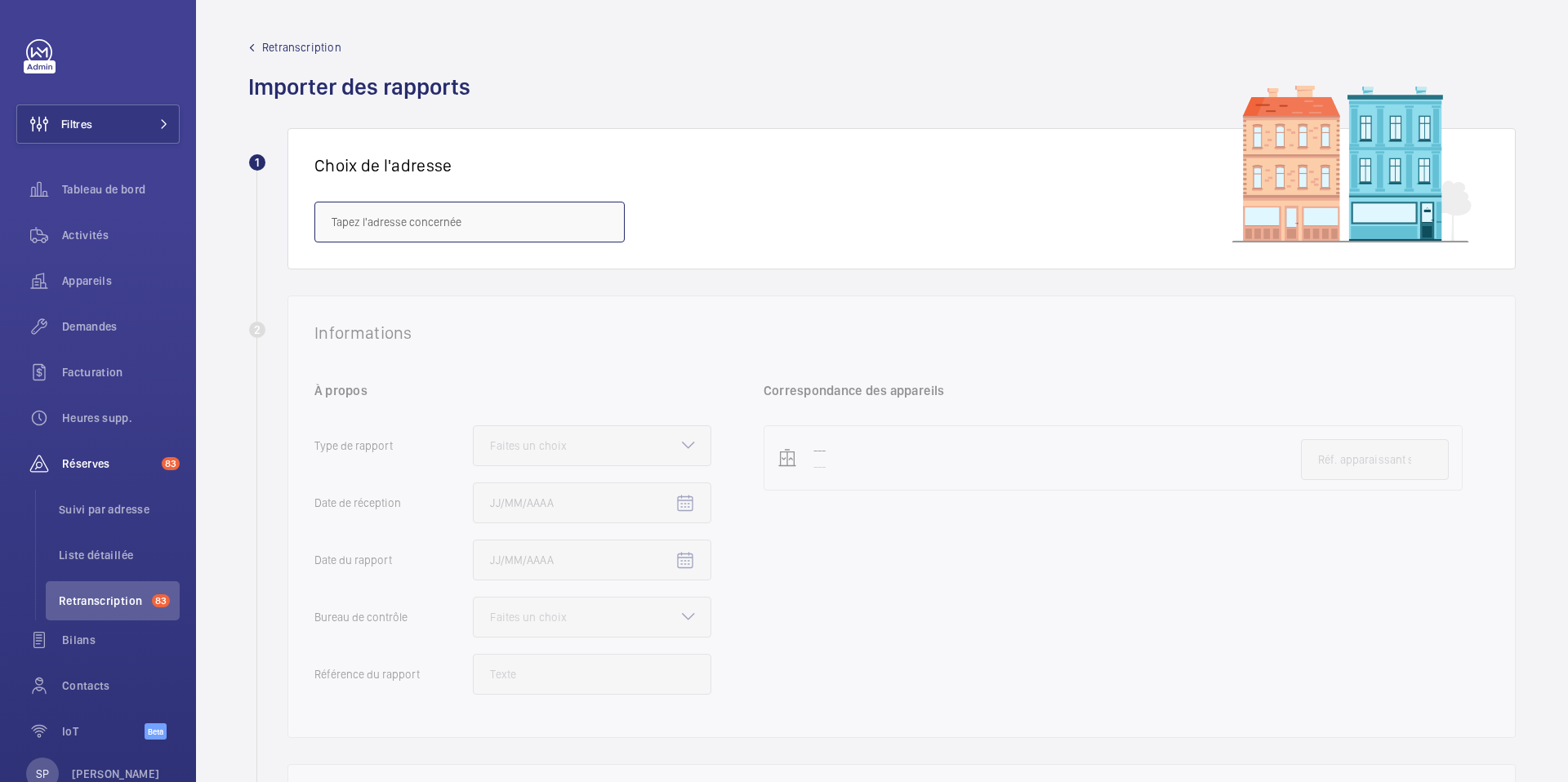
click at [594, 232] on input "text" at bounding box center [469, 222] width 311 height 41
paste input "[STREET_ADDRESS]"
click at [448, 275] on span "[STREET_ADDRESS][GEOGRAPHIC_DATA][STREET_ADDRESS]" at bounding box center [470, 271] width 276 height 16
type input "[STREET_ADDRESS][GEOGRAPHIC_DATA][STREET_ADDRESS]"
click at [593, 355] on div "Informations À propos Type de rapport Faites un choix Date de réception Date du…" at bounding box center [901, 516] width 1228 height 442
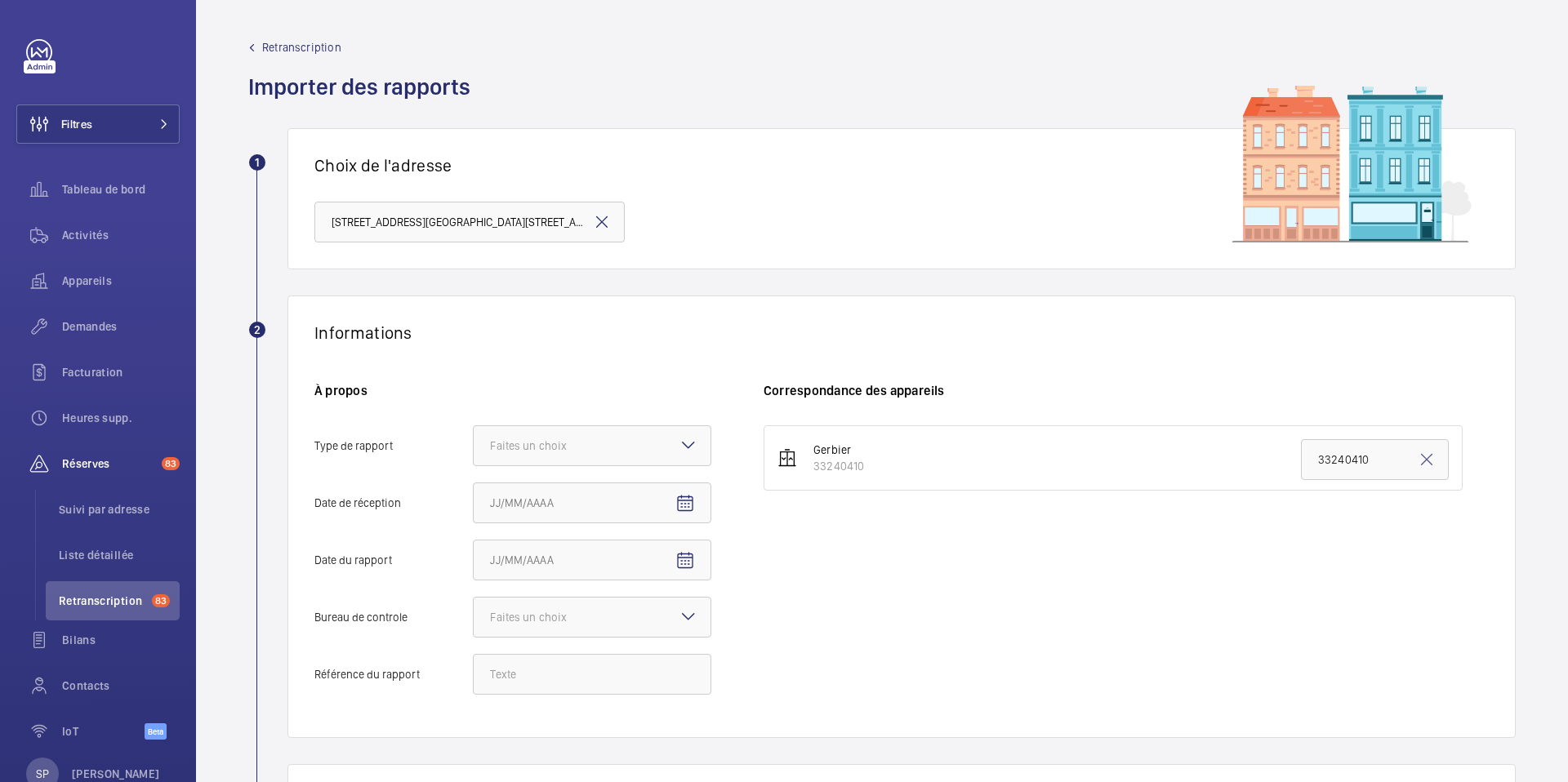
click at [681, 439] on mat-icon at bounding box center [689, 445] width 20 height 20
click at [473, 439] on input "Type de rapport Faites un choix" at bounding box center [473, 446] width 0 height 39
click at [568, 490] on span "Périodique" at bounding box center [592, 496] width 204 height 16
click at [473, 465] on input "Type de rapport Faites un choix Périodique Quinquennal Audit" at bounding box center [473, 446] width 0 height 39
click at [671, 514] on span "Open calendar" at bounding box center [685, 504] width 39 height 39
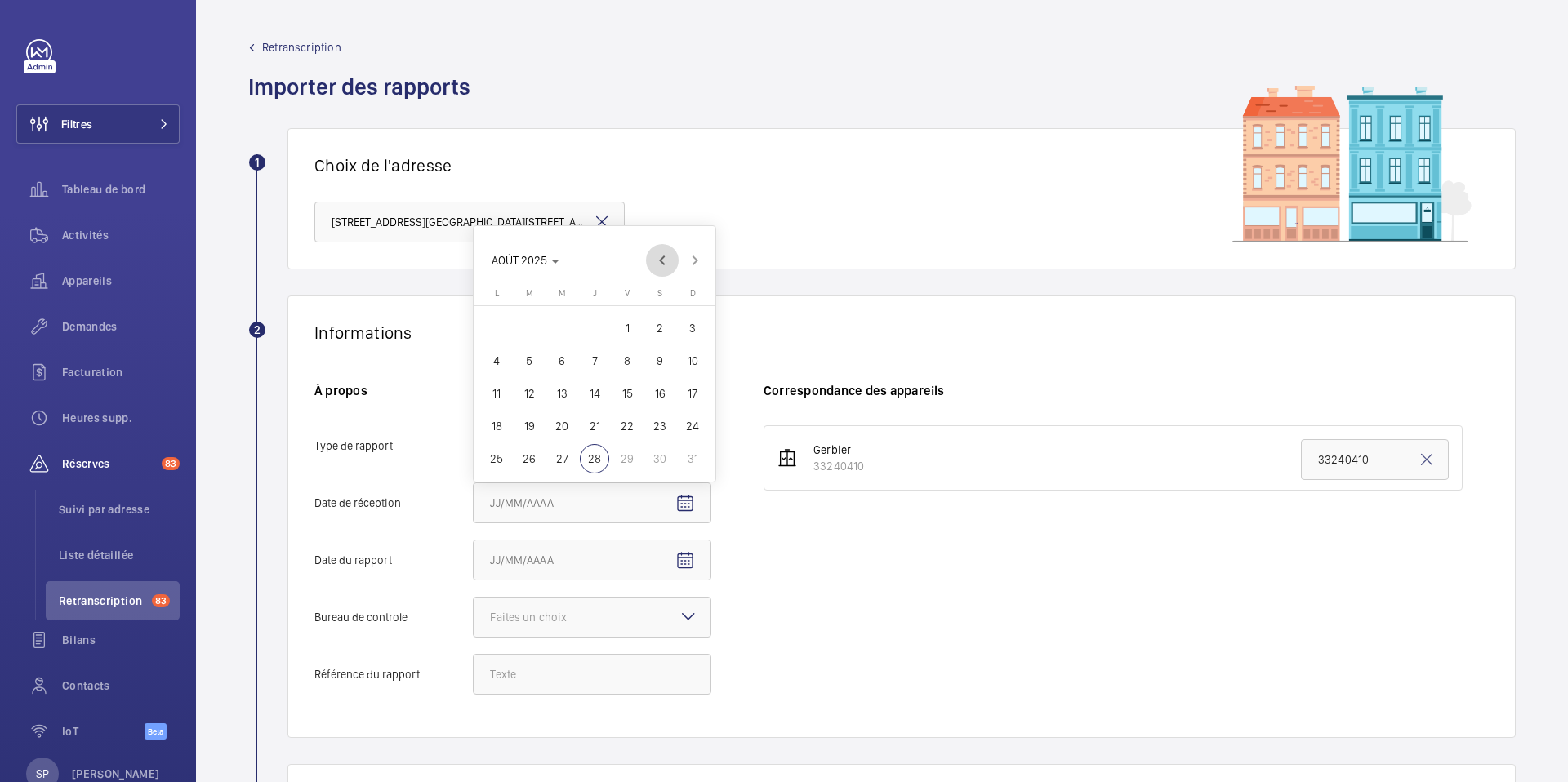
click at [651, 269] on span "Previous month" at bounding box center [662, 260] width 33 height 33
click at [496, 334] on span "2" at bounding box center [497, 327] width 29 height 29
type input "02/06/2025"
click at [689, 552] on mat-icon "Open calendar" at bounding box center [685, 561] width 20 height 20
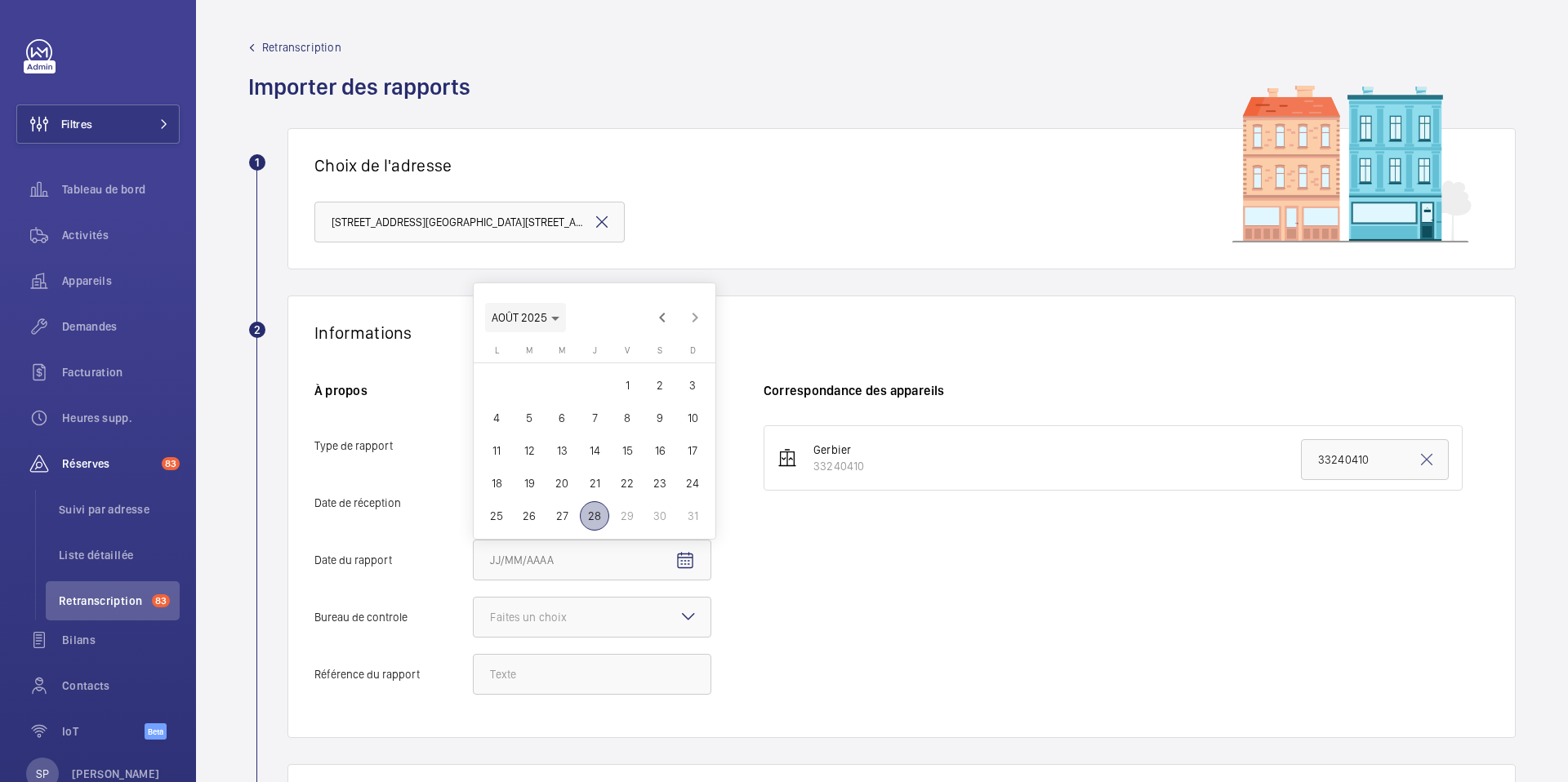
click at [546, 321] on span "AOÛT 2025" at bounding box center [526, 318] width 68 height 13
click at [626, 509] on span "2024" at bounding box center [624, 516] width 52 height 29
click at [681, 512] on span "DÉC." at bounding box center [681, 516] width 52 height 29
click at [667, 485] on span "28" at bounding box center [659, 483] width 29 height 29
type input "[DATE]"
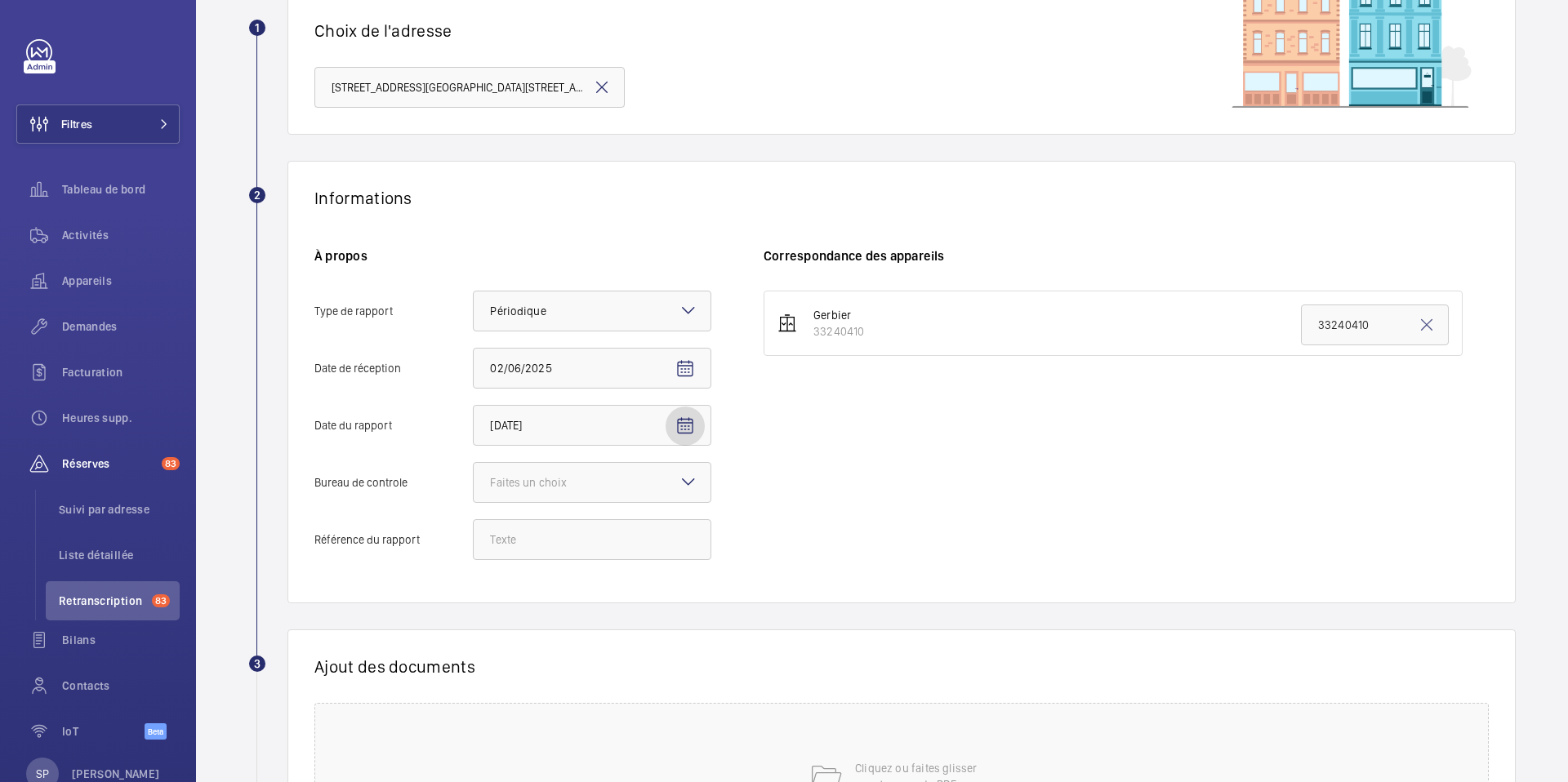
scroll to position [135, 0]
click at [647, 489] on div at bounding box center [592, 481] width 237 height 39
click at [473, 489] on input "Bureau de controle Faites un choix" at bounding box center [473, 481] width 0 height 39
click at [626, 534] on span "Veritas" at bounding box center [592, 531] width 204 height 16
click at [473, 502] on input "Bureau de controle Faites un choix Veritas Autre" at bounding box center [473, 481] width 0 height 39
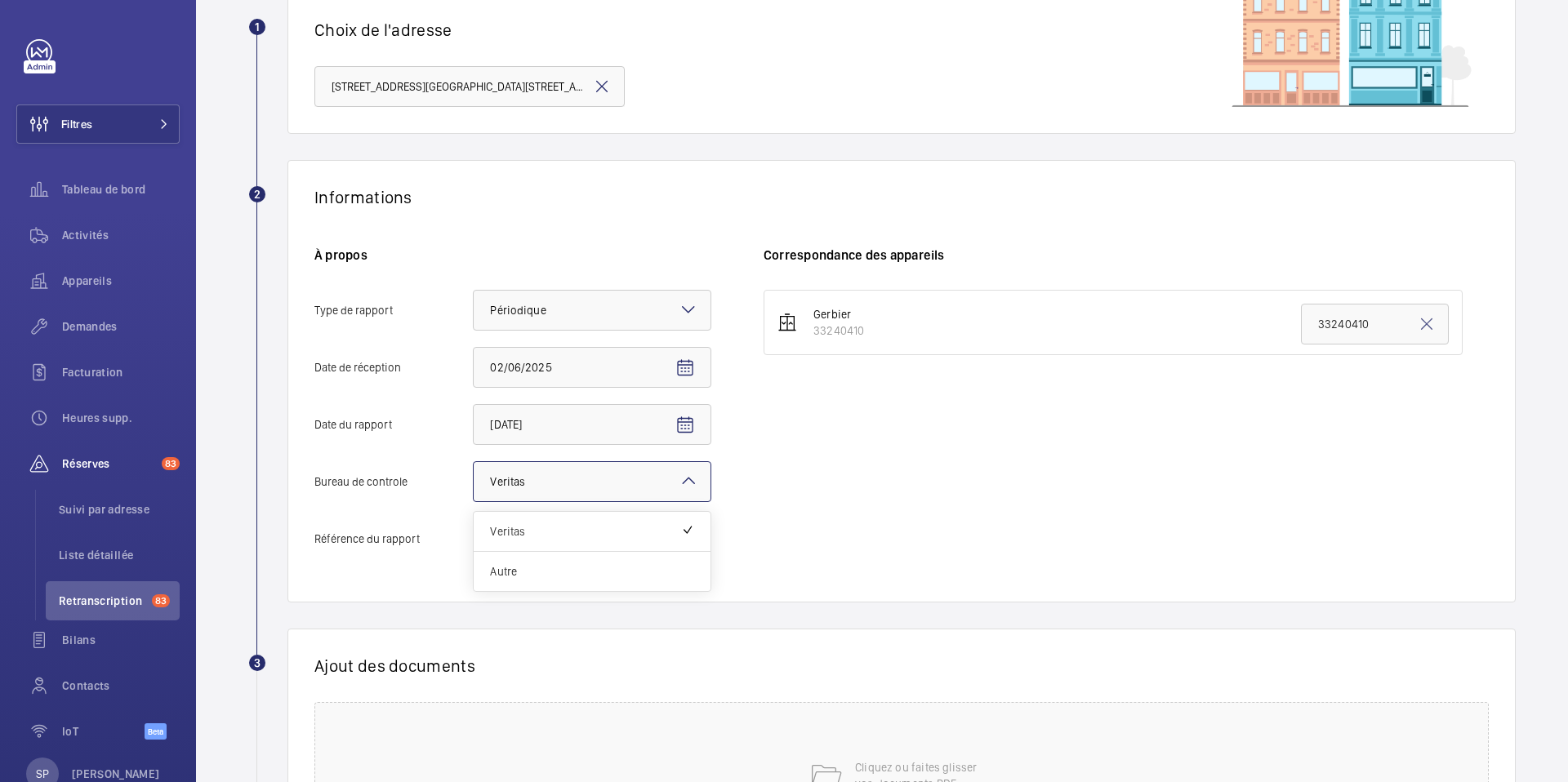
click at [656, 467] on div at bounding box center [592, 481] width 237 height 39
click at [473, 467] on input "Bureau de controle Faites un choix × Veritas × Veritas Autre" at bounding box center [473, 481] width 0 height 39
click at [589, 568] on span "Autre" at bounding box center [592, 571] width 204 height 16
click at [473, 502] on input "Bureau de controle Faites un choix × Veritas × Veritas Autre" at bounding box center [473, 481] width 0 height 39
click at [530, 543] on input "Référence du rapport" at bounding box center [592, 539] width 238 height 41
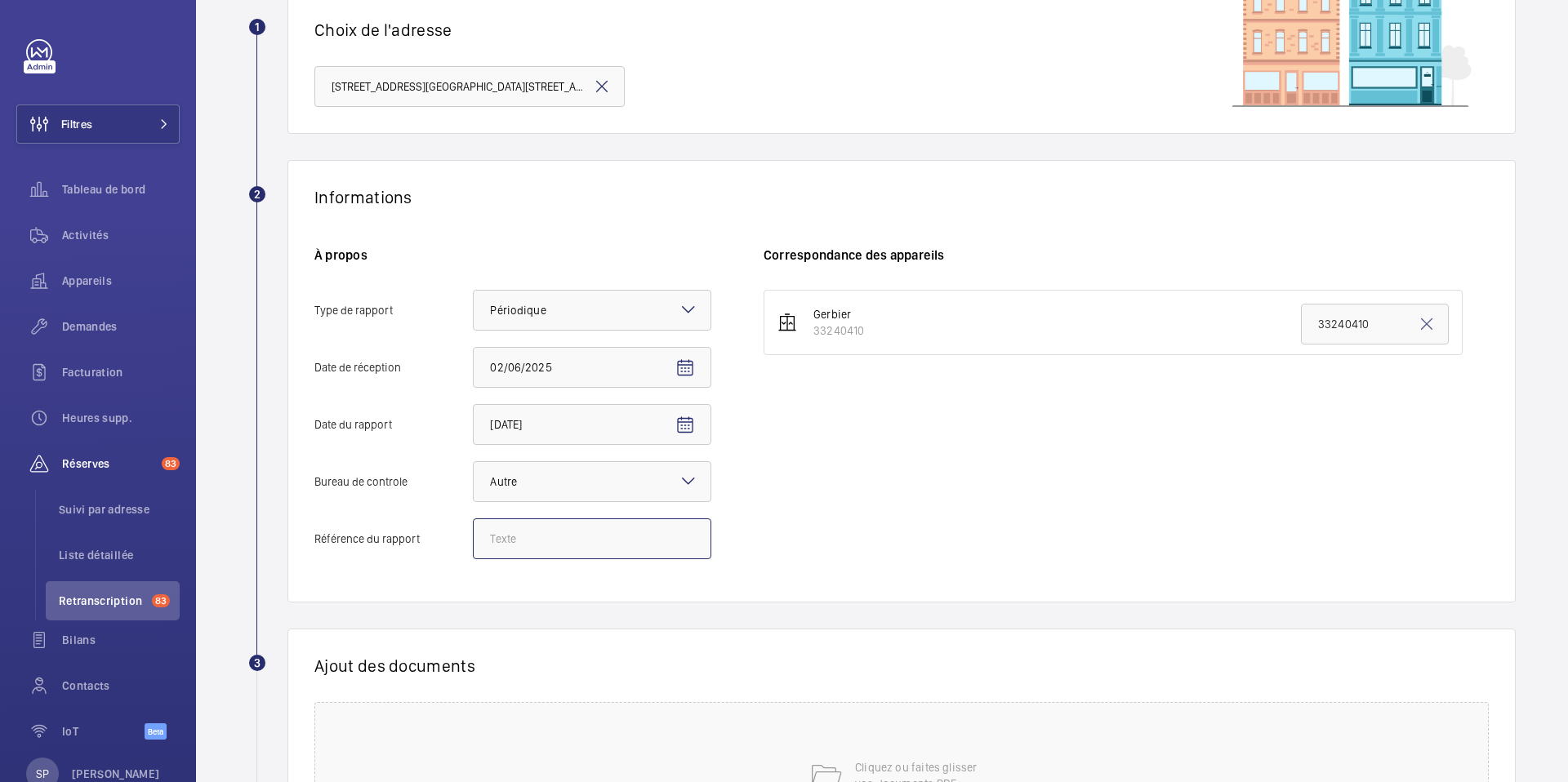
paste input "Audit Socotec 2024"
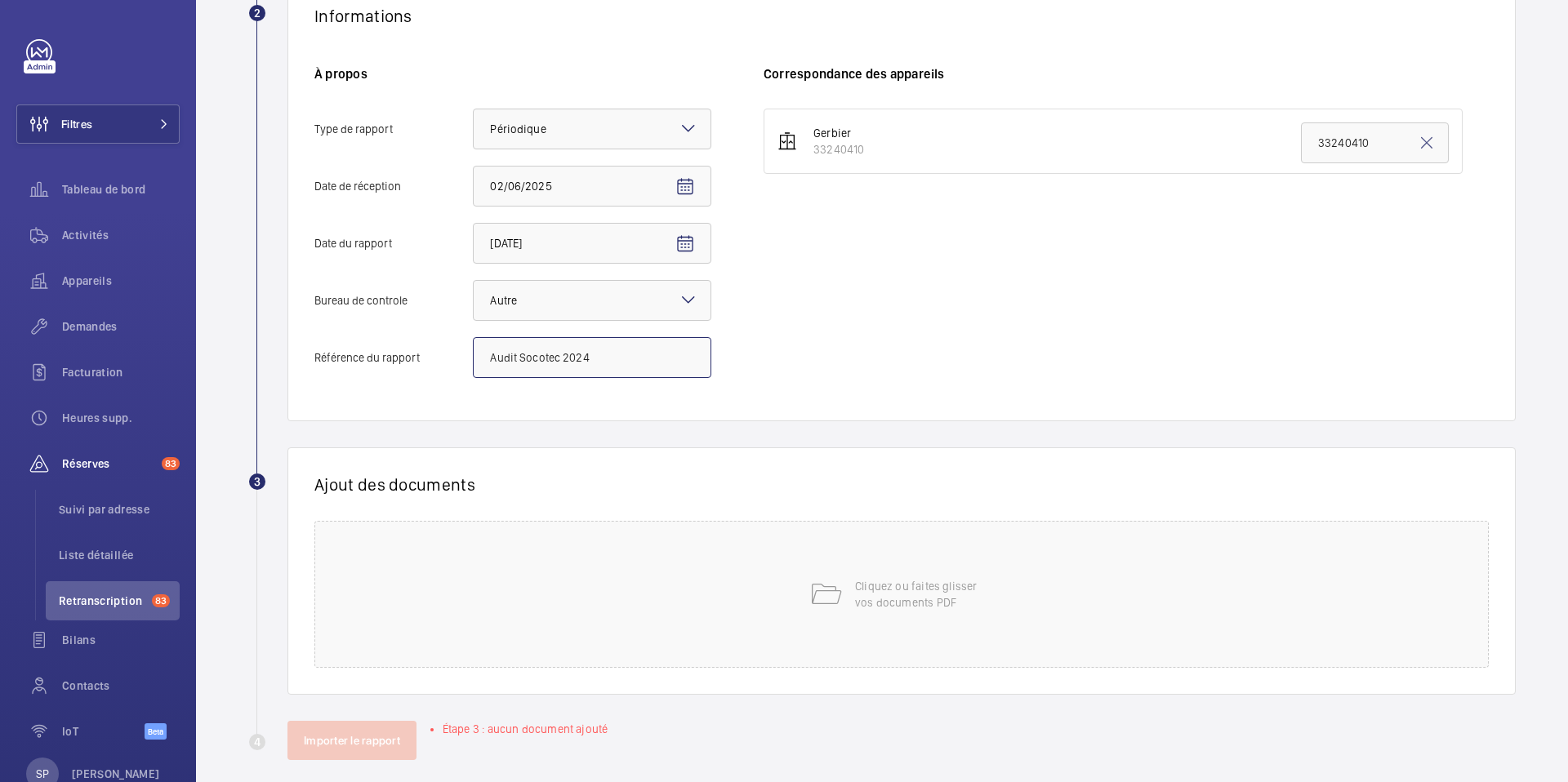
scroll to position [334, 0]
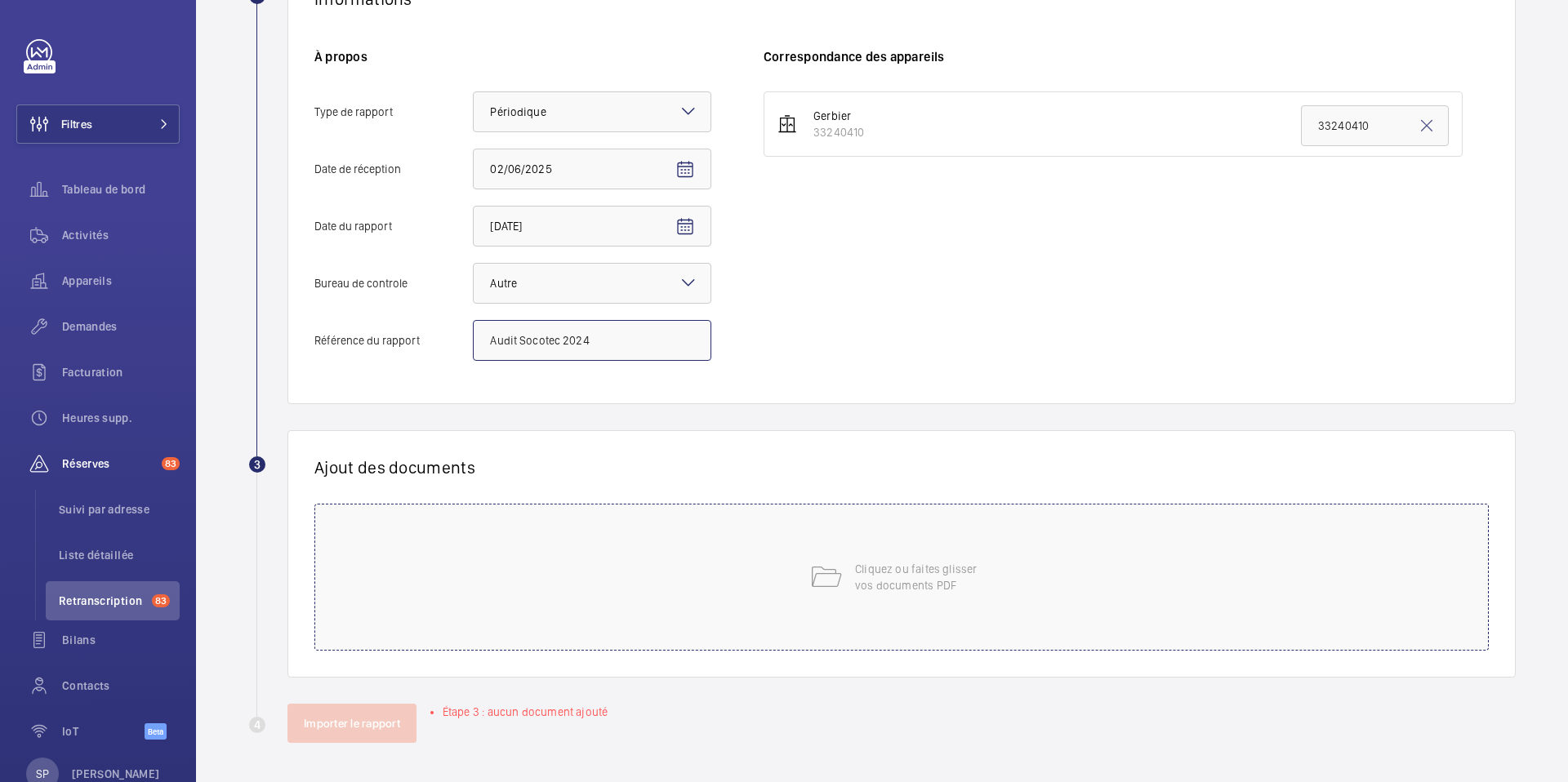
type input "Audit Socotec 2024"
click at [873, 619] on div "Cliquez ou faites glisser vos documents PDF" at bounding box center [901, 576] width 1175 height 147
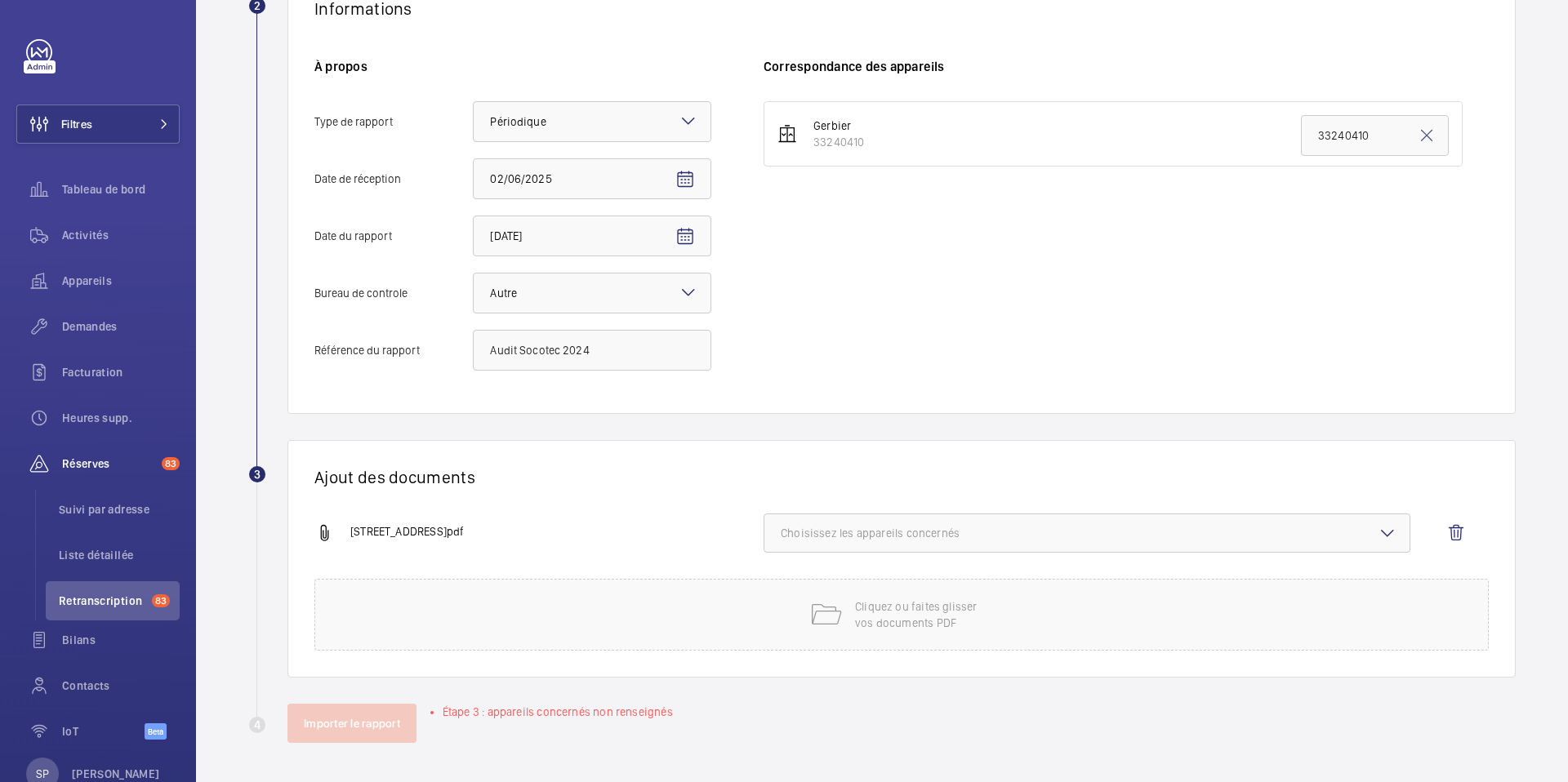
click at [1029, 527] on span "Choisissez les appareils concernés" at bounding box center [1087, 533] width 612 height 16
click at [919, 585] on span "33240410" at bounding box center [1088, 584] width 562 height 16
click at [804, 585] on input "33240410" at bounding box center [788, 584] width 33 height 33
checkbox input "true"
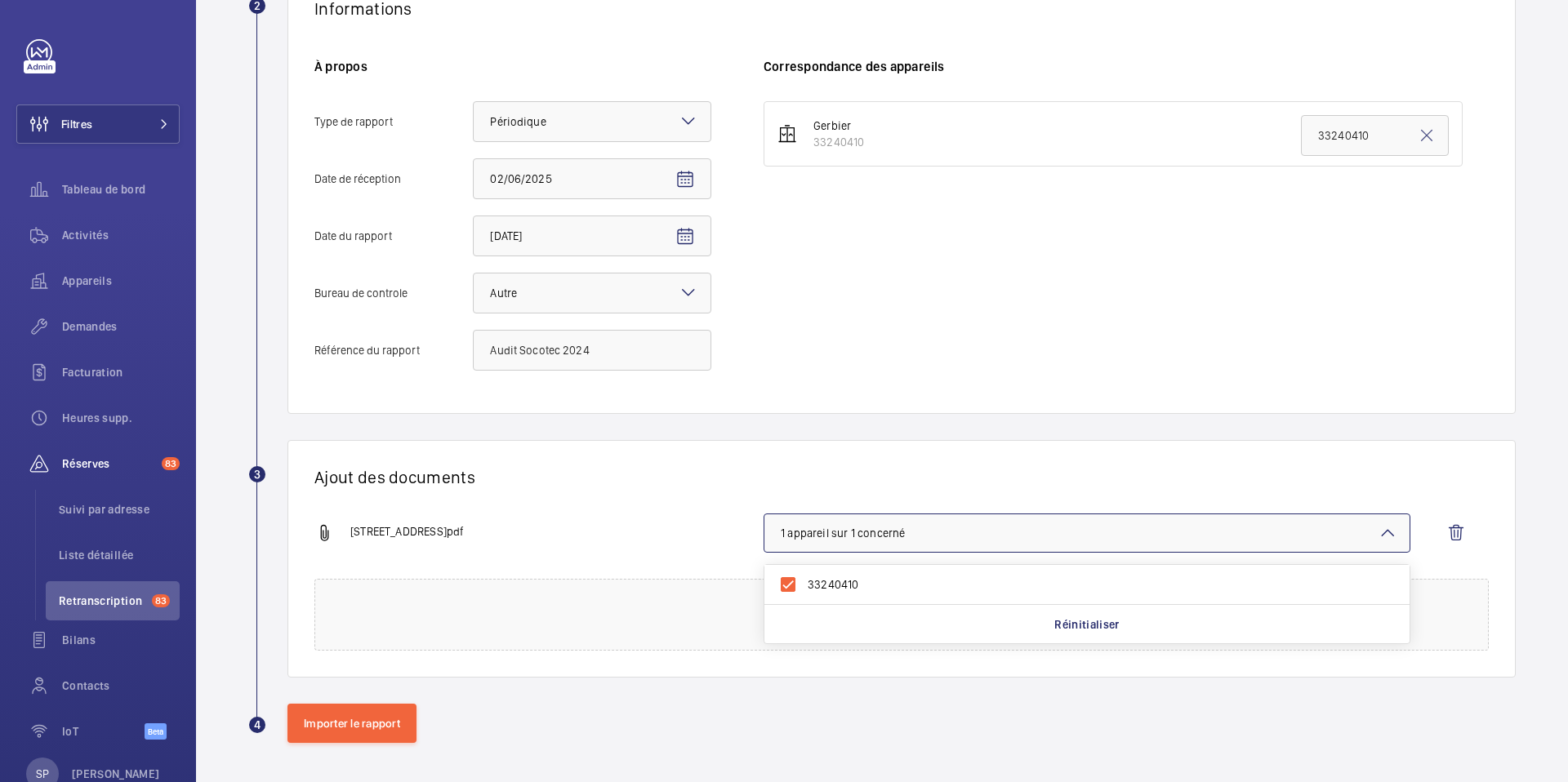
click at [509, 510] on div "Ajout des documents [STREET_ADDRESS]pdf 1 appareil sur 1 concerné 33240410 Réin…" at bounding box center [901, 559] width 1228 height 238
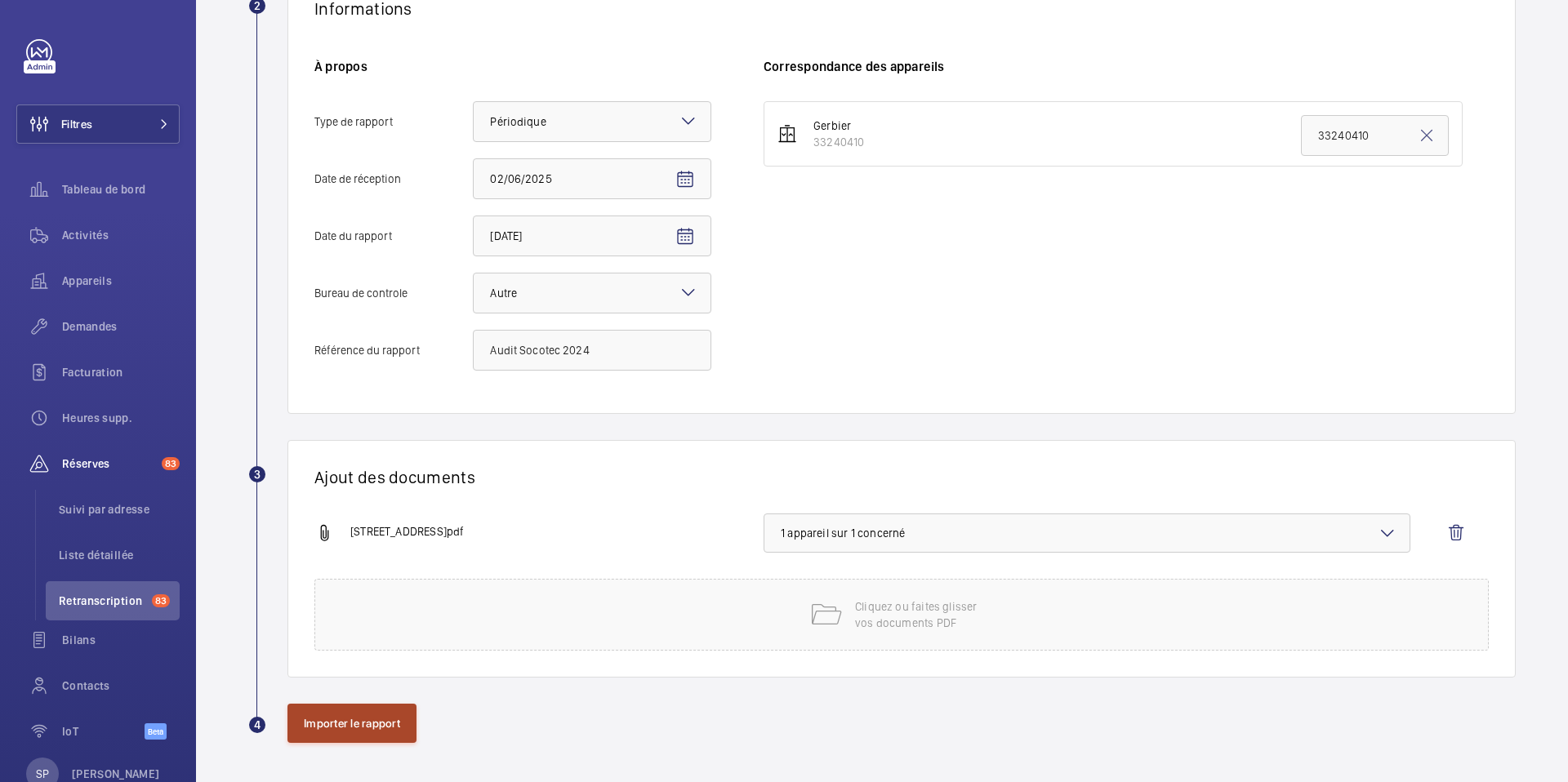
click at [372, 730] on button "Importer le rapport" at bounding box center [352, 723] width 129 height 39
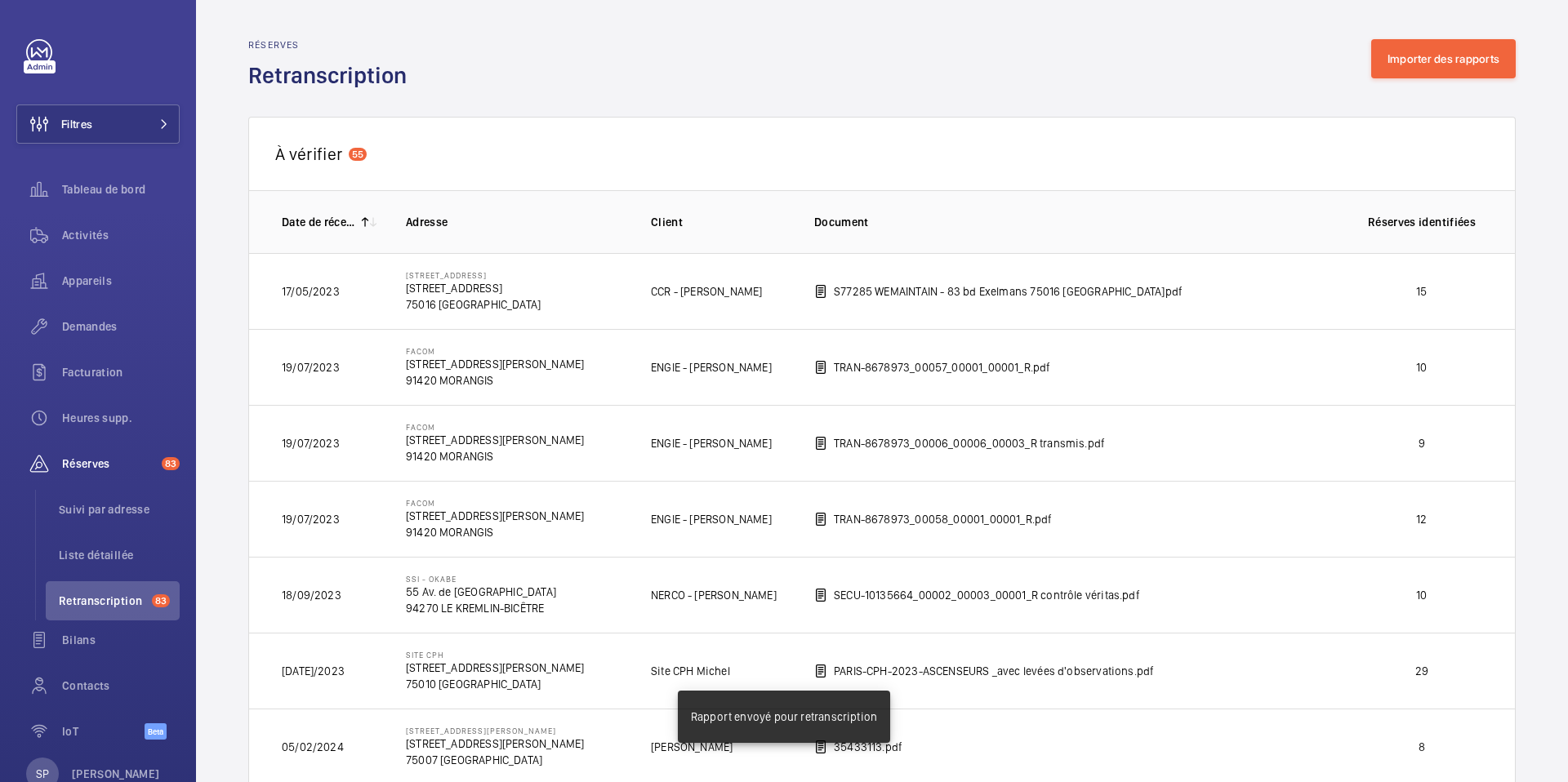
click at [1418, 86] on div "Réserves Retranscription Importer des rapports" at bounding box center [882, 65] width 1267 height 52
click at [1410, 60] on button "Importer des rapports" at bounding box center [1443, 59] width 144 height 39
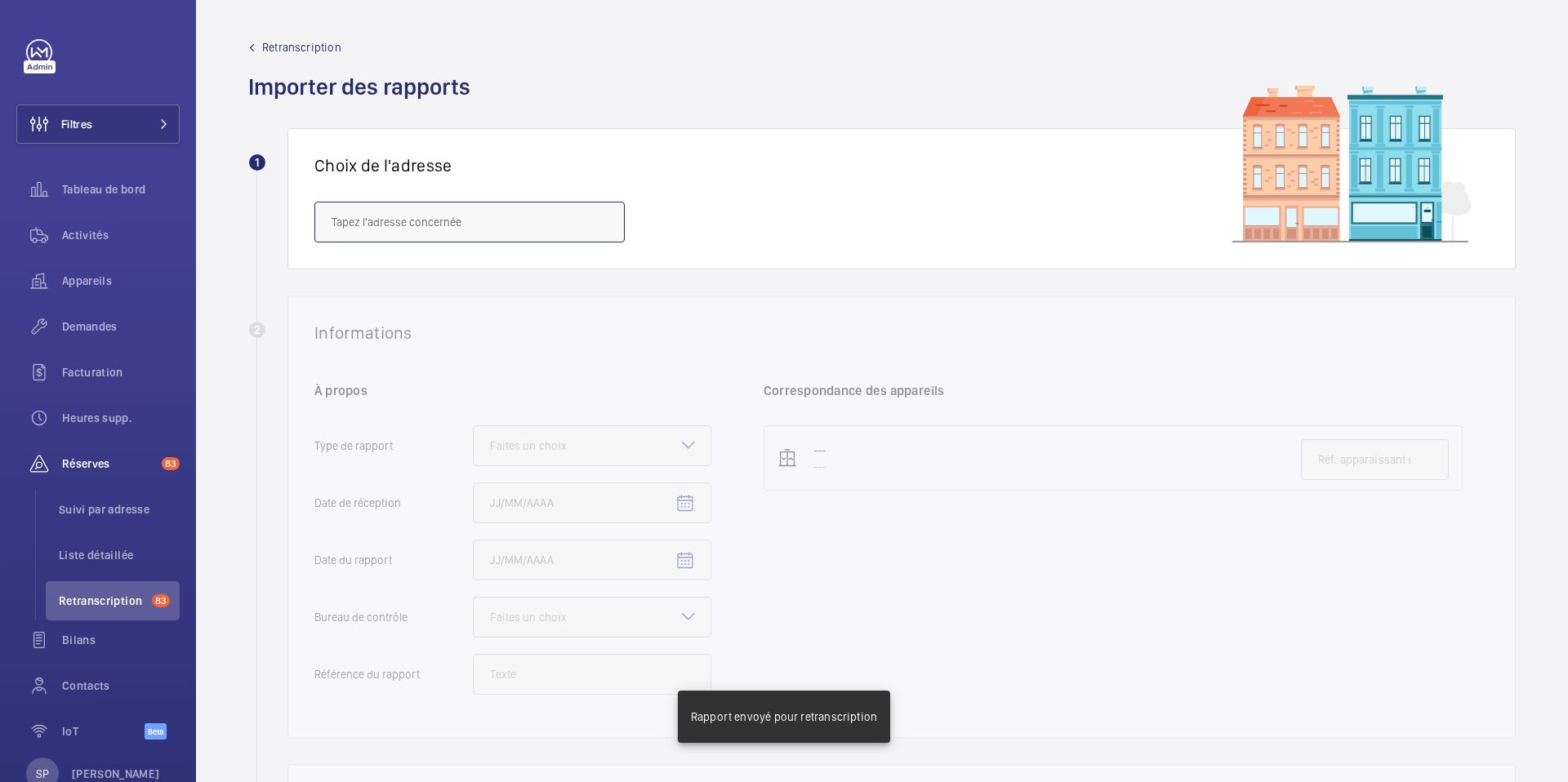
click at [410, 219] on input "text" at bounding box center [469, 222] width 311 height 41
paste input "[STREET_ADDRESS]"
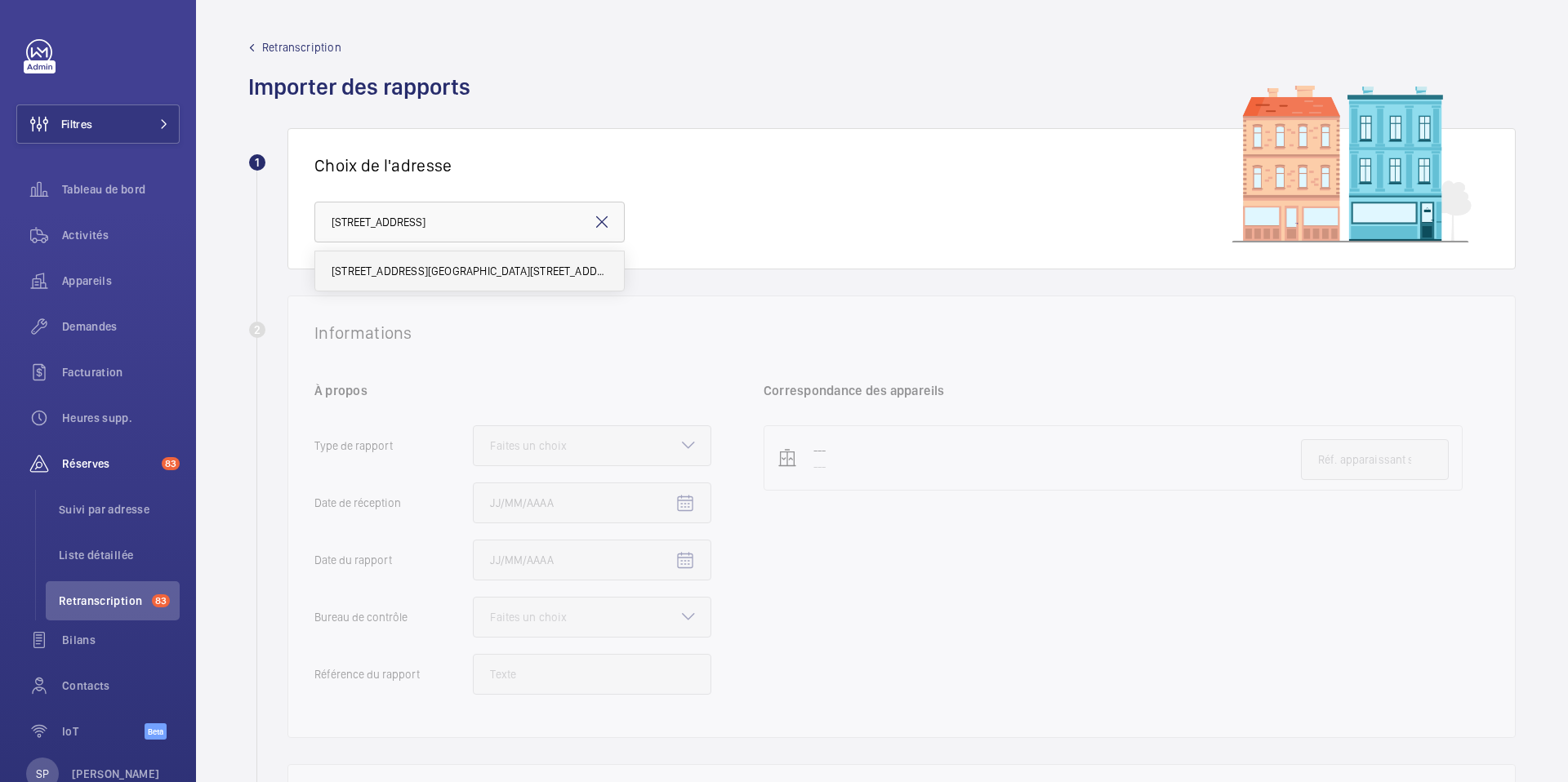
click at [422, 255] on mat-option "[STREET_ADDRESS][GEOGRAPHIC_DATA][STREET_ADDRESS]" at bounding box center [469, 271] width 309 height 39
type input "[STREET_ADDRESS][GEOGRAPHIC_DATA][STREET_ADDRESS]"
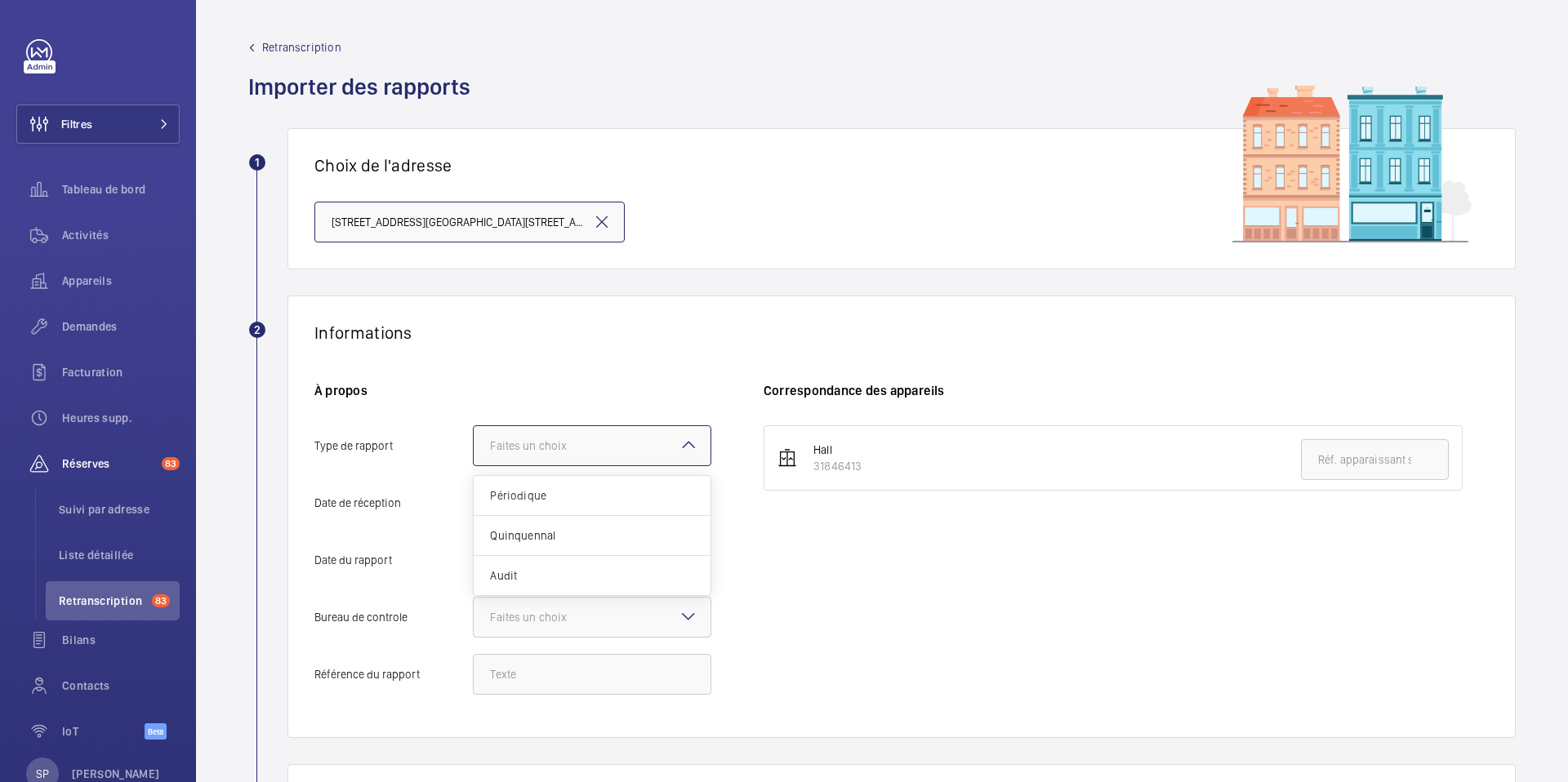
click at [563, 442] on div "Faites un choix" at bounding box center [549, 446] width 117 height 16
click at [473, 442] on input "Type de rapport Faites un choix Périodique Quinquennal Audit" at bounding box center [473, 446] width 0 height 39
click at [538, 499] on span "Périodique" at bounding box center [592, 496] width 204 height 16
click at [473, 465] on input "Type de rapport Faites un choix Périodique Quinquennal Audit" at bounding box center [473, 446] width 0 height 39
click at [693, 500] on mat-icon "Open calendar" at bounding box center [685, 504] width 20 height 20
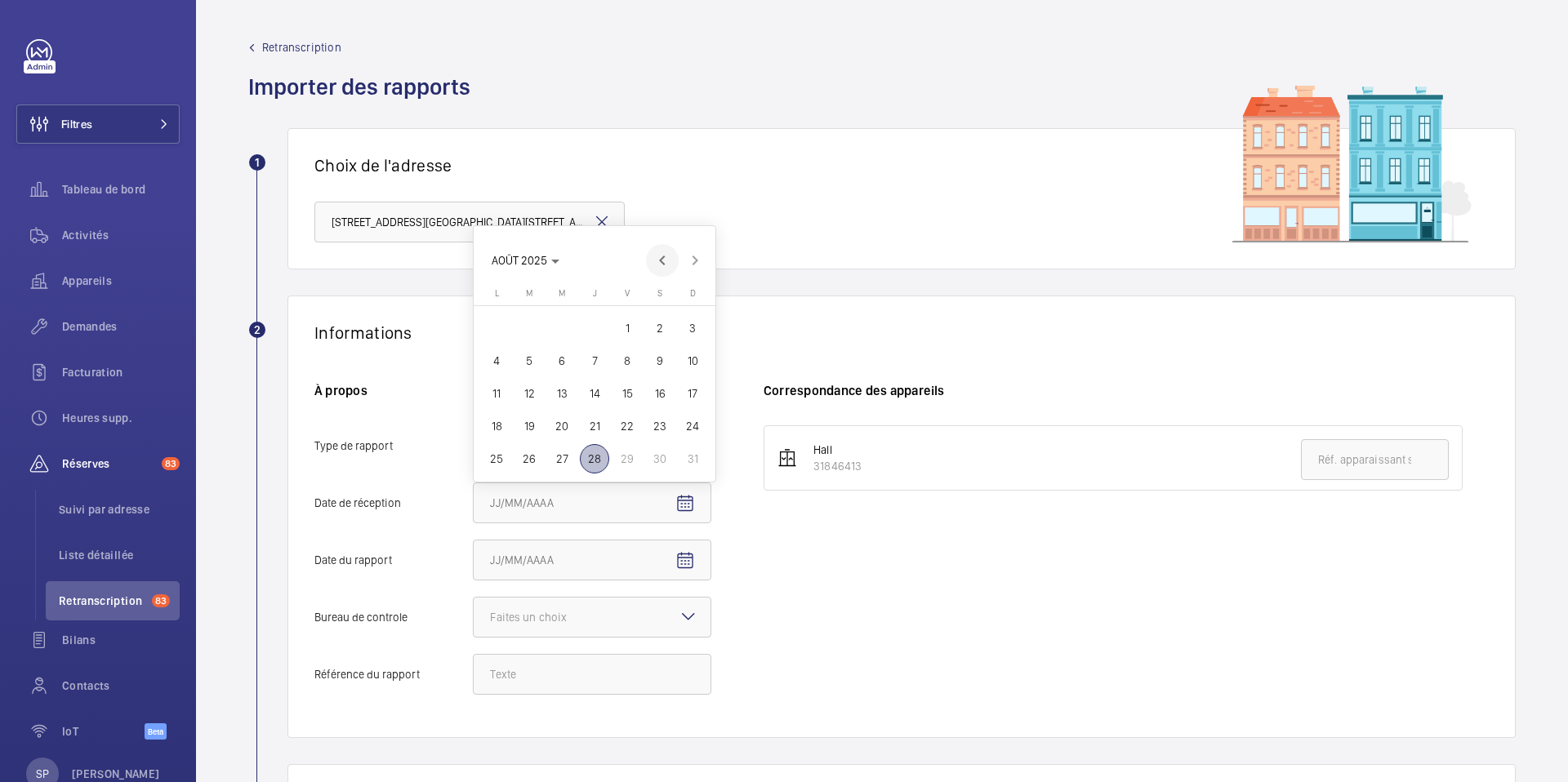
click at [664, 256] on span "Previous month" at bounding box center [662, 260] width 33 height 33
click at [492, 328] on span "2" at bounding box center [497, 327] width 29 height 29
type input "02/06/2025"
click at [689, 557] on mat-icon "Open calendar" at bounding box center [685, 561] width 20 height 20
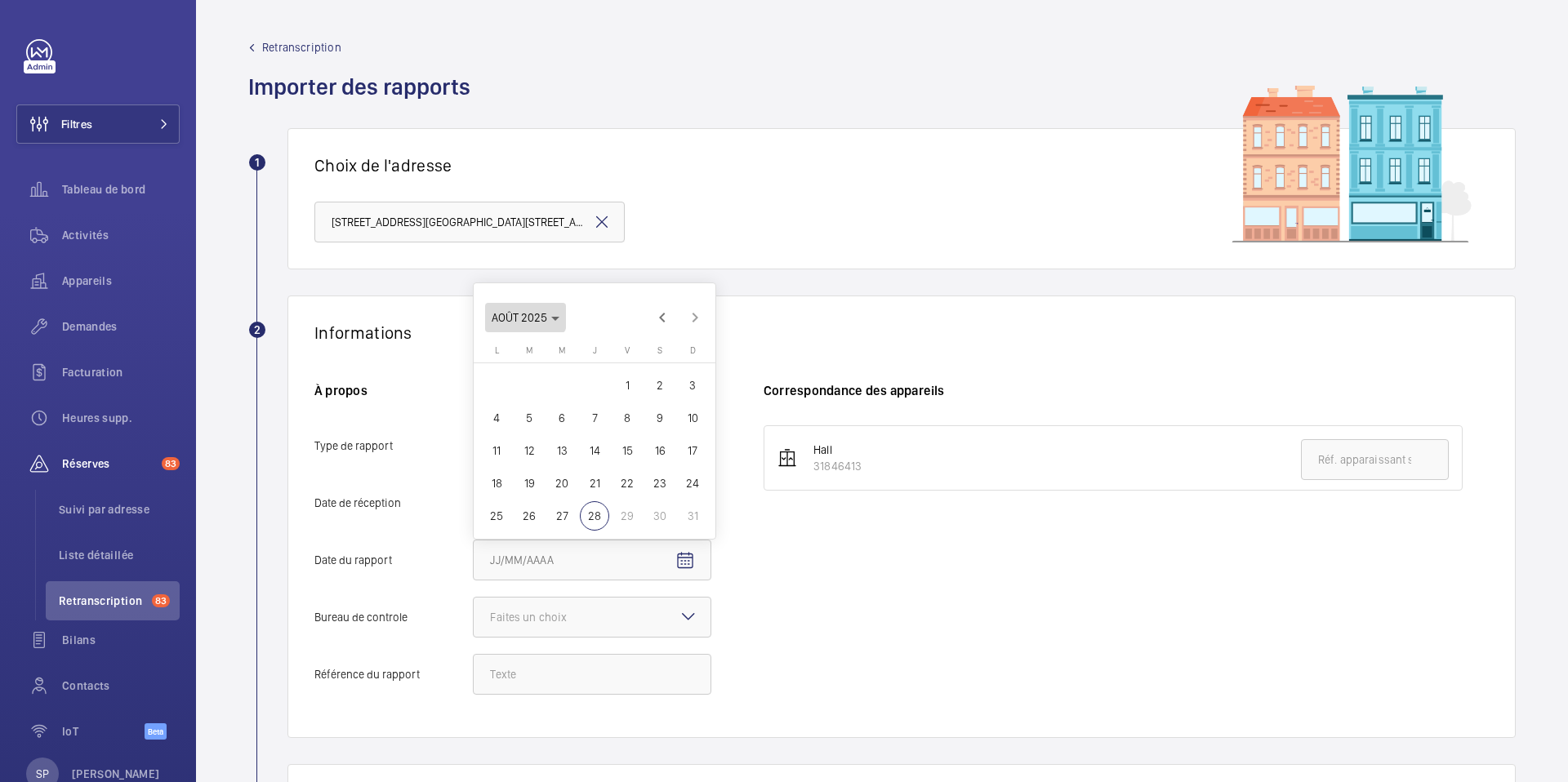
click at [512, 307] on span "Choose month and year" at bounding box center [525, 318] width 81 height 39
click at [629, 512] on span "2024" at bounding box center [624, 516] width 52 height 29
click at [683, 521] on span "DÉC." at bounding box center [681, 516] width 52 height 29
click at [668, 479] on span "28" at bounding box center [659, 483] width 29 height 29
type input "[DATE]"
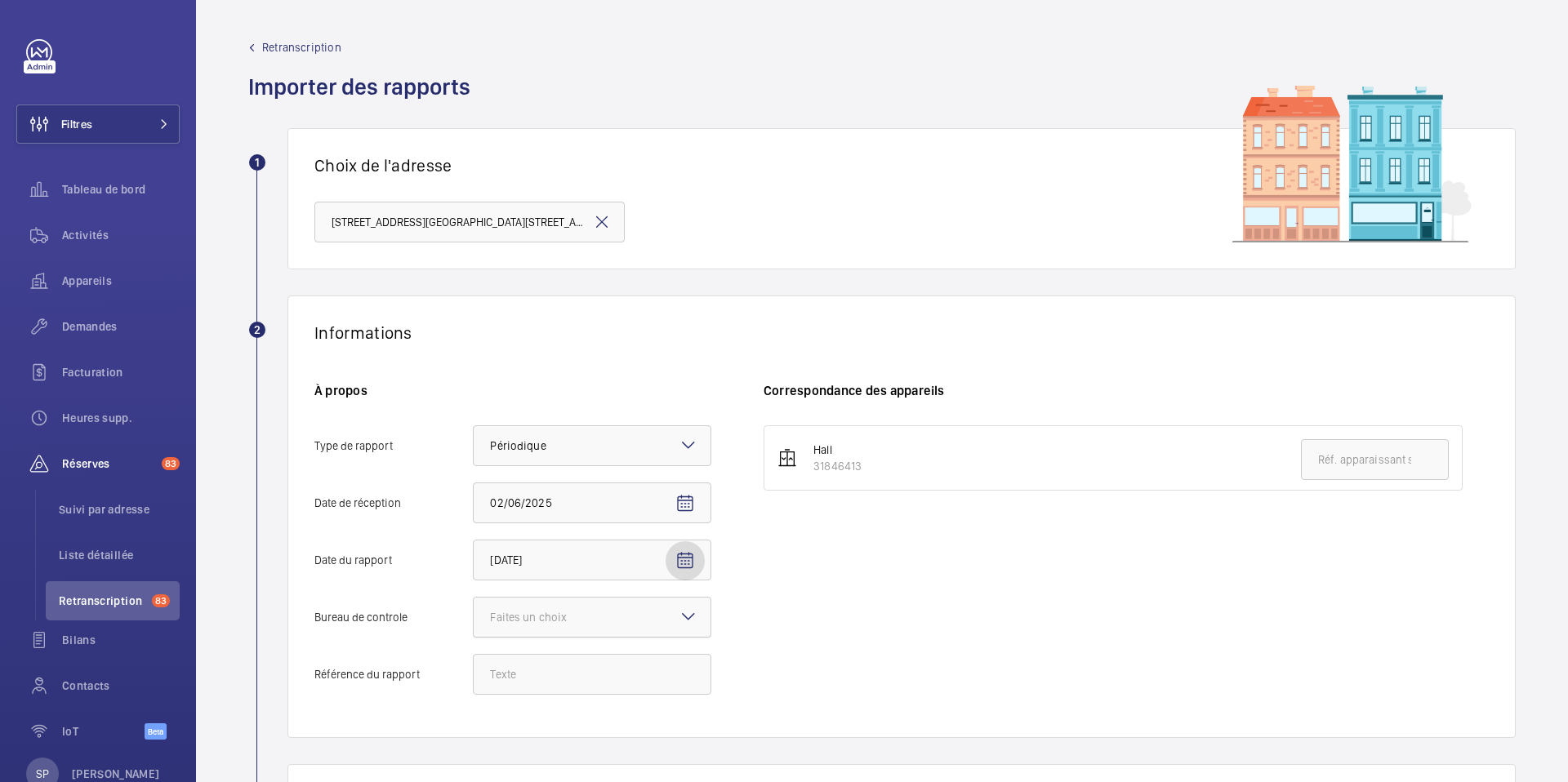
click at [619, 614] on div at bounding box center [592, 617] width 237 height 39
click at [473, 614] on input "Bureau de controle Faites un choix" at bounding box center [473, 617] width 0 height 39
click at [550, 725] on div "Autre" at bounding box center [592, 707] width 237 height 39
click at [473, 637] on input "Bureau de controle Faites un choix Veritas Autre" at bounding box center [473, 617] width 0 height 39
click at [539, 681] on input "Référence du rapport" at bounding box center [592, 674] width 238 height 41
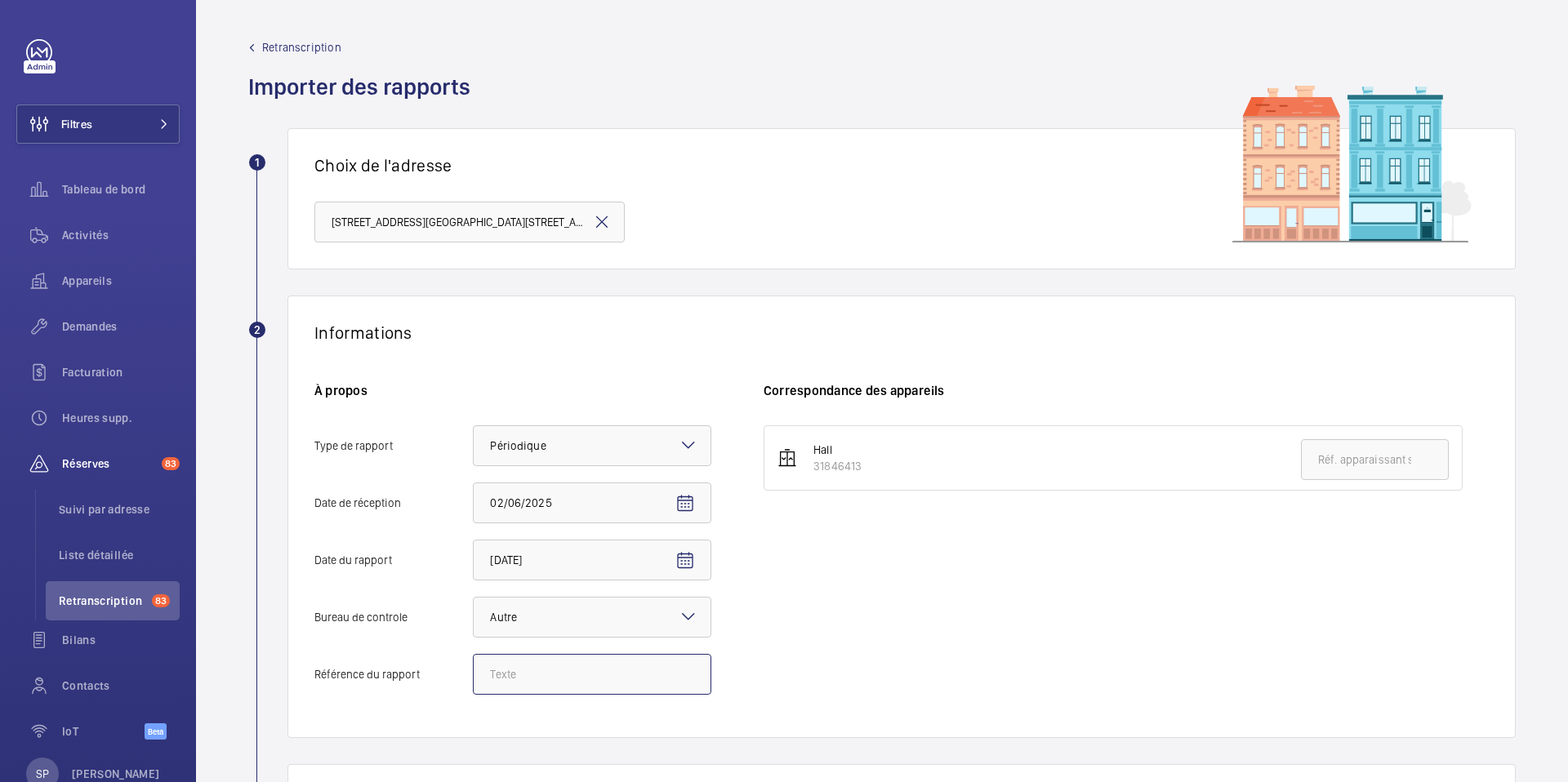
paste input "Audit Socotec 2024"
type input "Audit Socotec 2024"
drag, startPoint x: 812, startPoint y: 469, endPoint x: 885, endPoint y: 477, distance: 73.4
click at [885, 477] on li "Hall 31846413" at bounding box center [1113, 457] width 699 height 65
click at [1369, 470] on input "text" at bounding box center [1375, 460] width 148 height 41
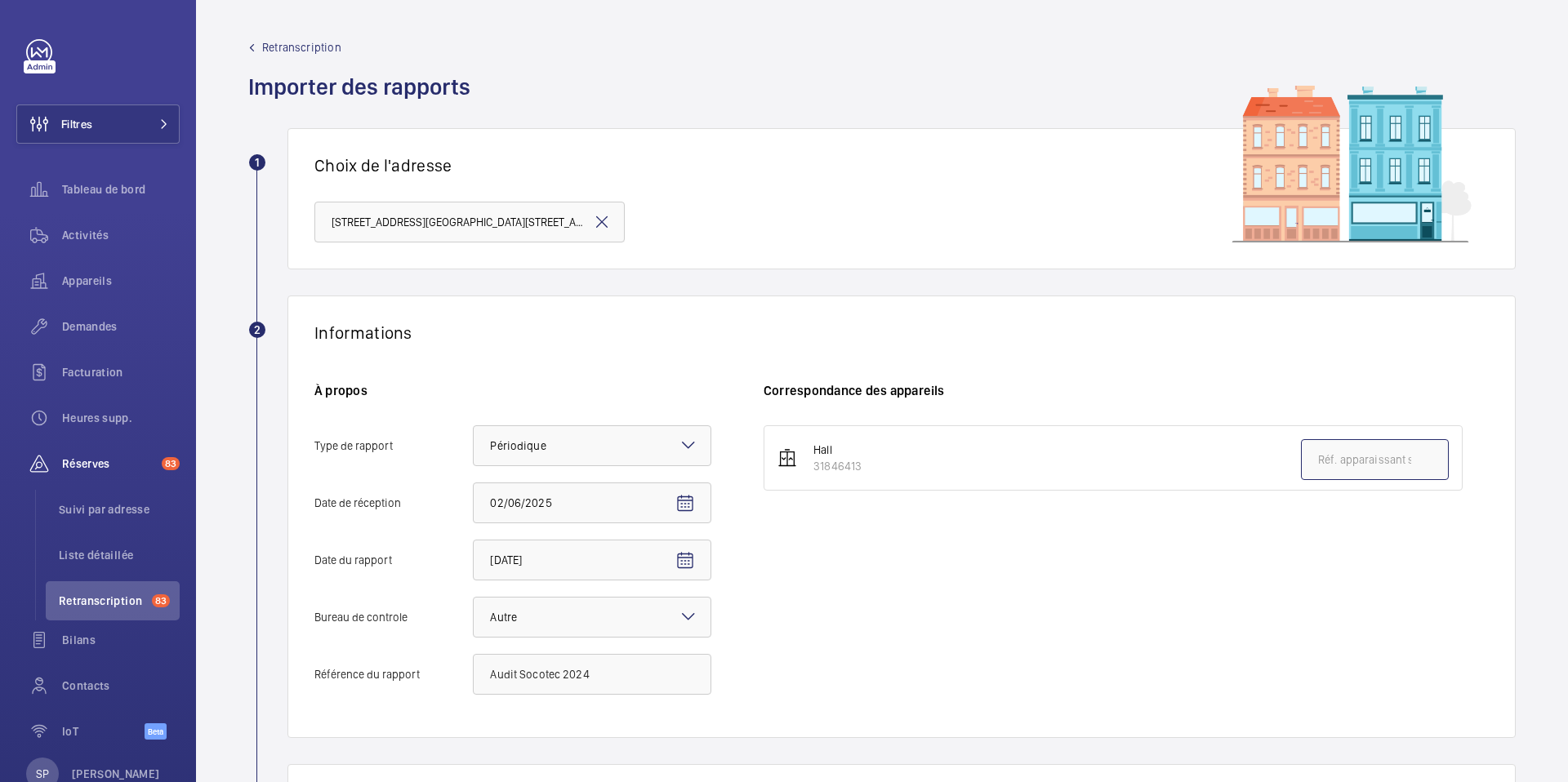
paste input "Audit Socotec 2024"
type input "Audit Socotec 2024"
click at [1417, 461] on mat-icon at bounding box center [1427, 460] width 20 height 20
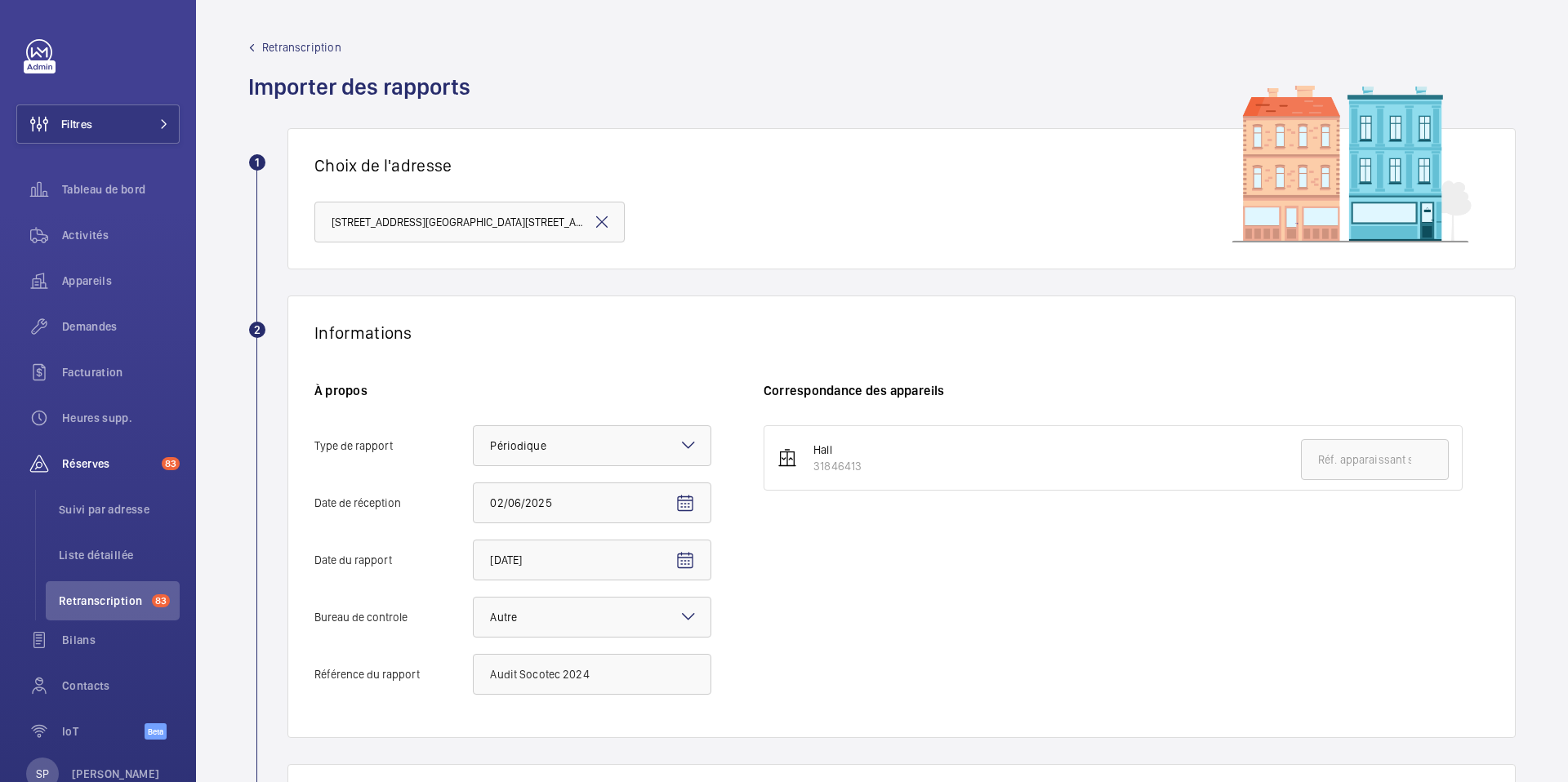
drag, startPoint x: 814, startPoint y: 467, endPoint x: 882, endPoint y: 469, distance: 68.0
click at [882, 469] on li "Hall 31846413" at bounding box center [1113, 457] width 699 height 65
click at [1377, 464] on input "text" at bounding box center [1375, 460] width 148 height 41
paste input "31846413"
type input "31846413"
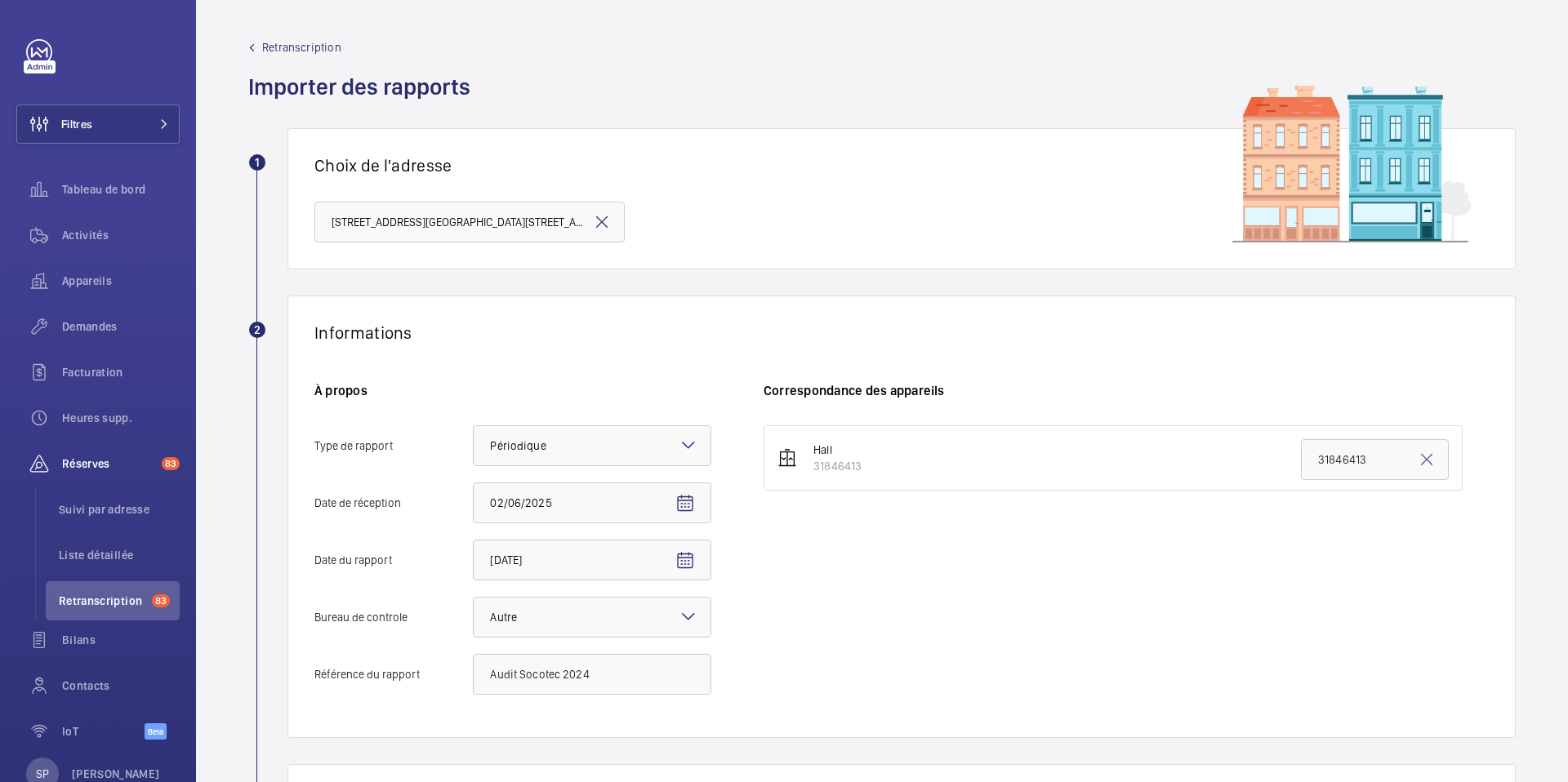
click at [1220, 561] on div "Hall 31846413 31846413" at bounding box center [1126, 568] width 725 height 286
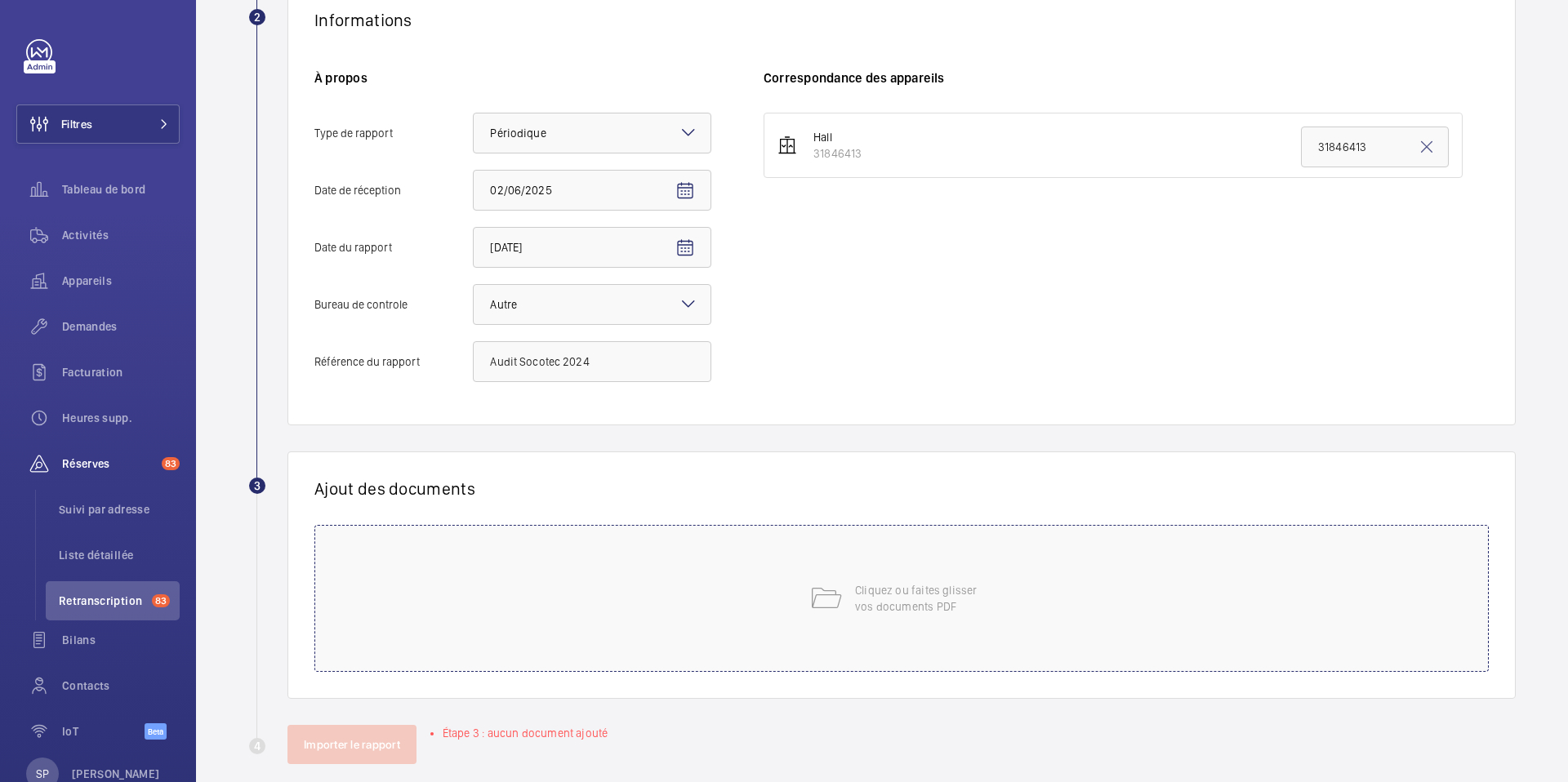
scroll to position [334, 0]
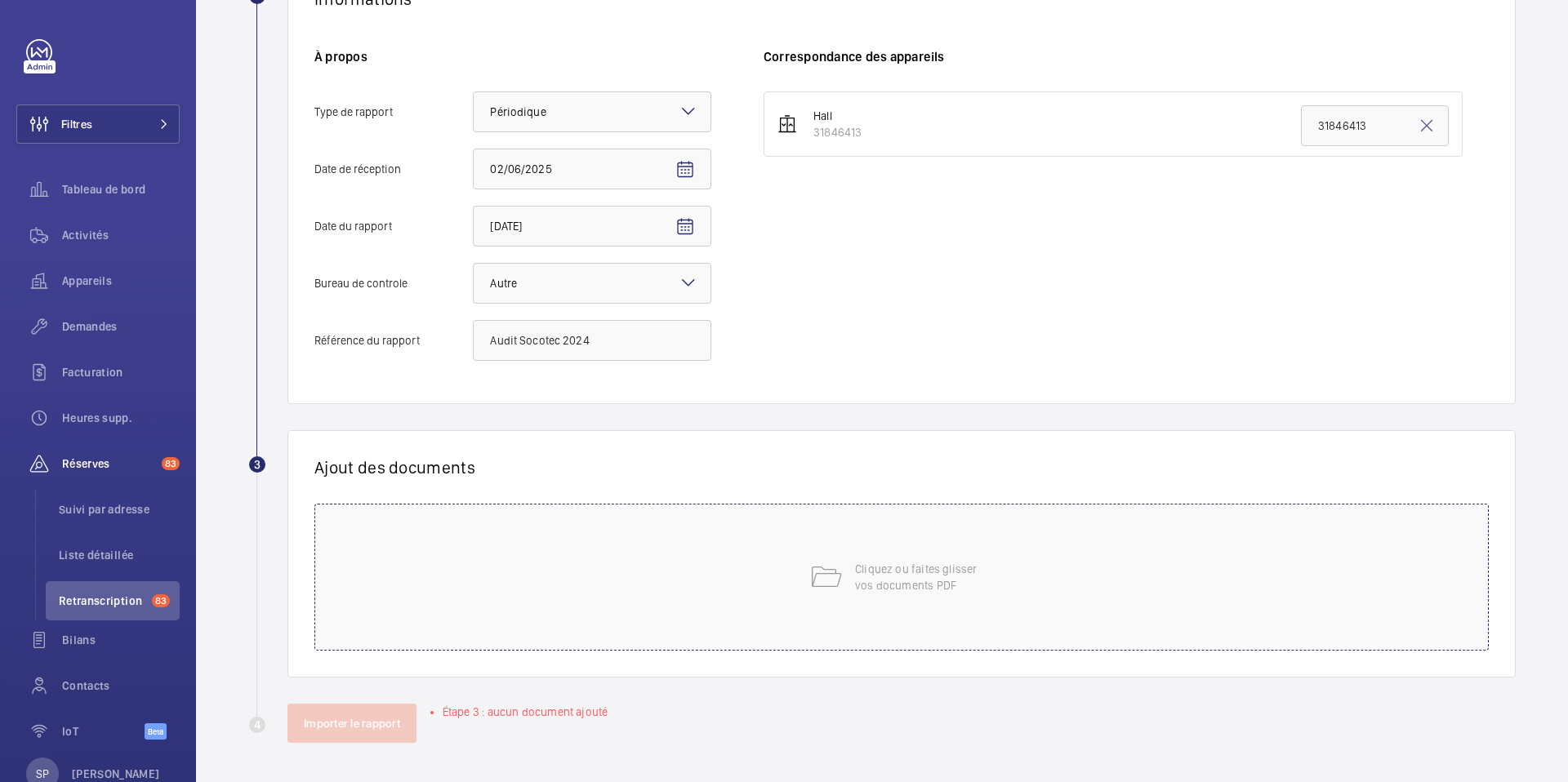
click at [950, 572] on p "Cliquez ou faites glisser vos documents PDF" at bounding box center [925, 577] width 139 height 33
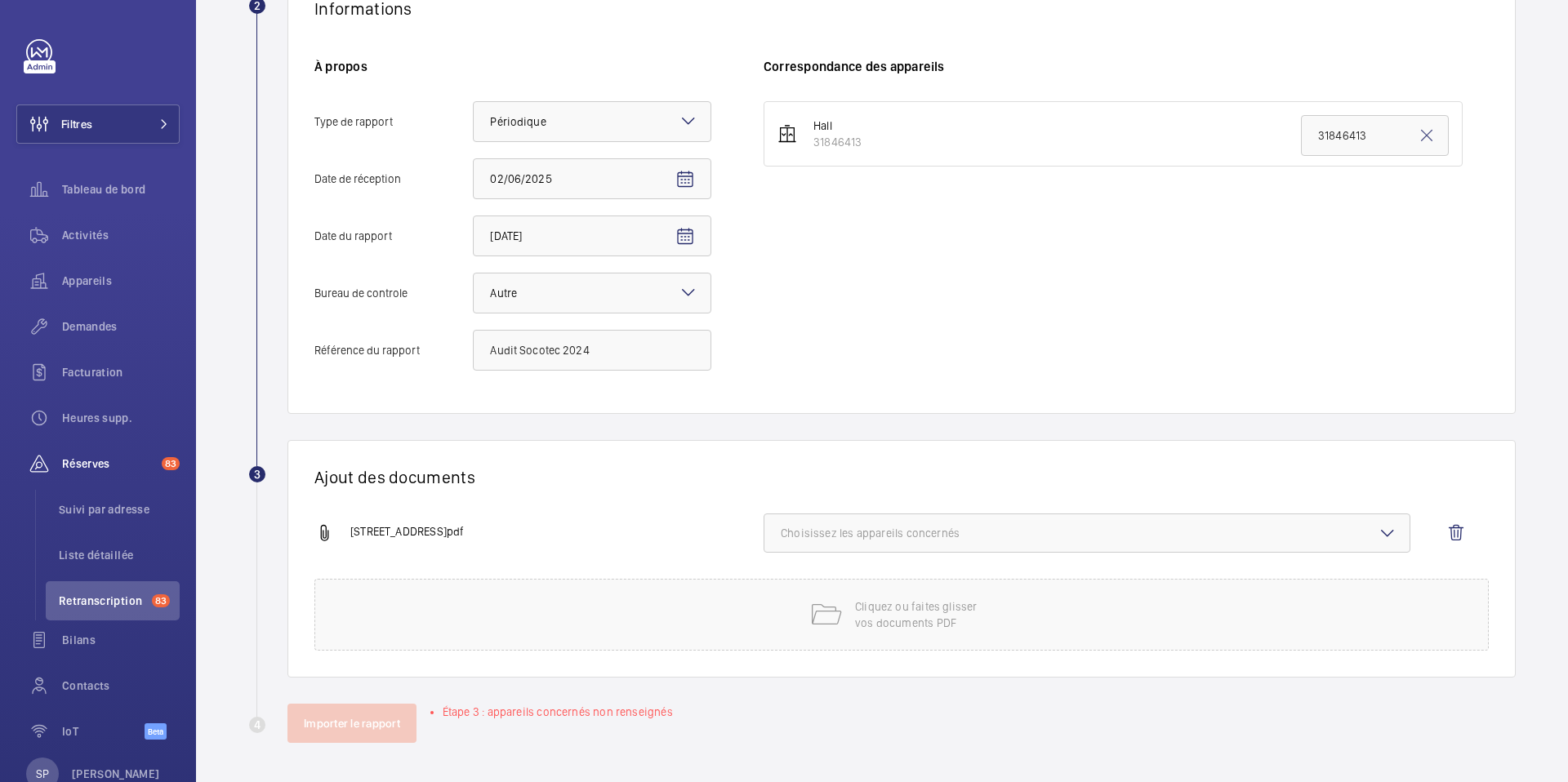
click at [1060, 523] on button "Choisissez les appareils concernés" at bounding box center [1087, 533] width 647 height 39
click at [958, 595] on label "31846413" at bounding box center [1075, 584] width 621 height 39
click at [804, 595] on input "31846413" at bounding box center [788, 584] width 33 height 33
checkbox input "true"
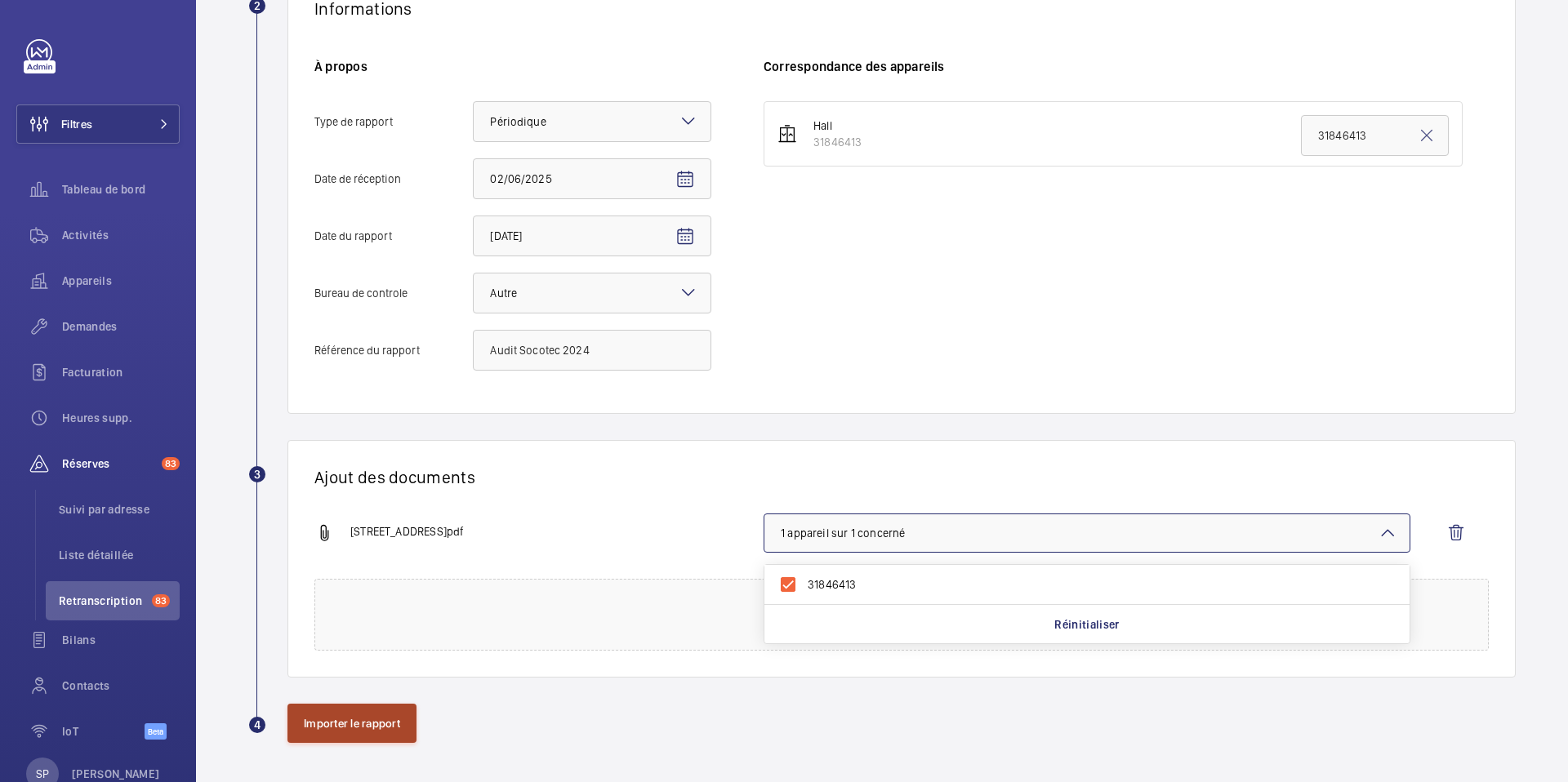
click at [361, 707] on button "Importer le rapport" at bounding box center [352, 723] width 129 height 39
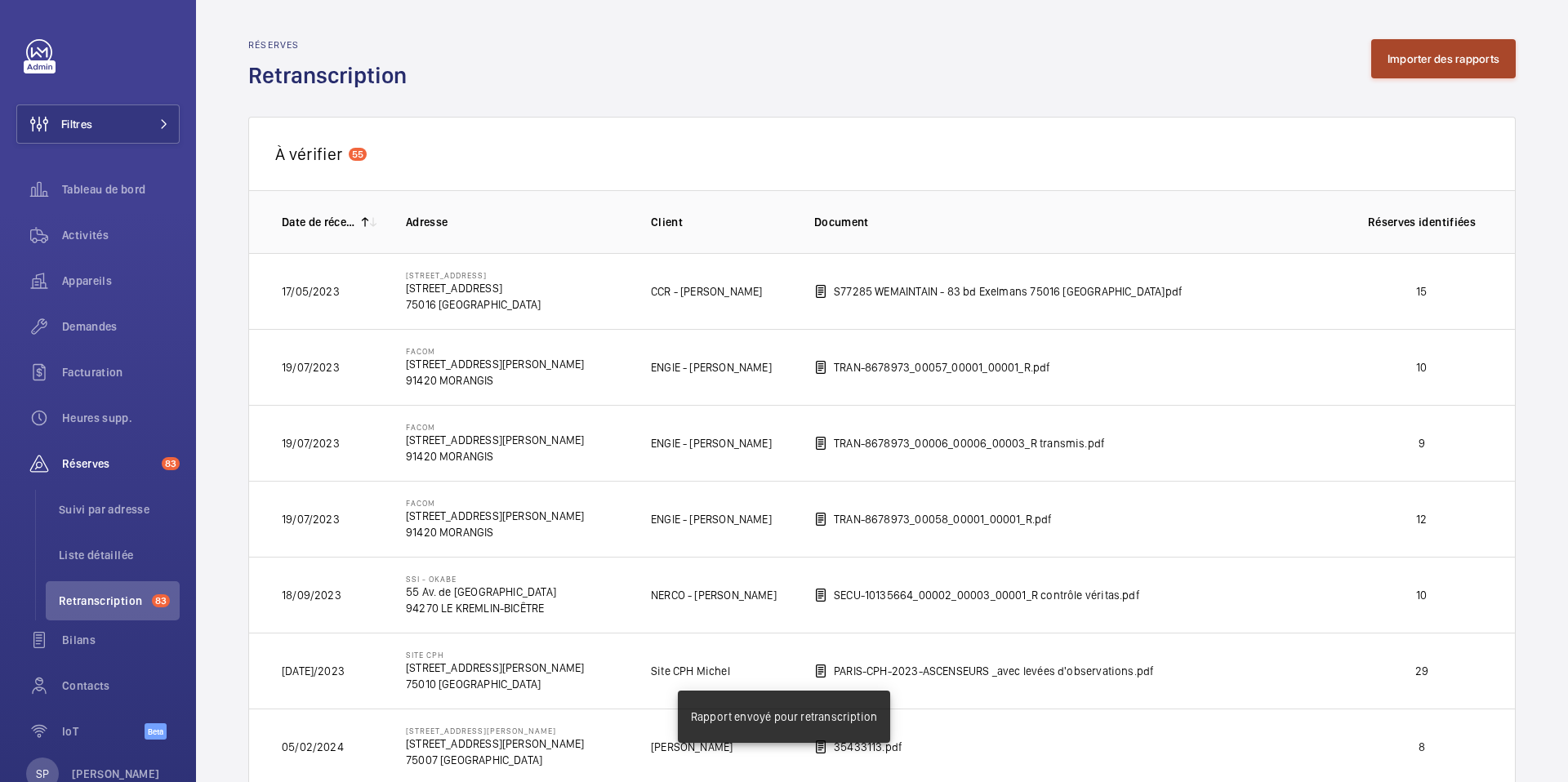
click at [1423, 64] on button "Importer des rapports" at bounding box center [1443, 59] width 144 height 39
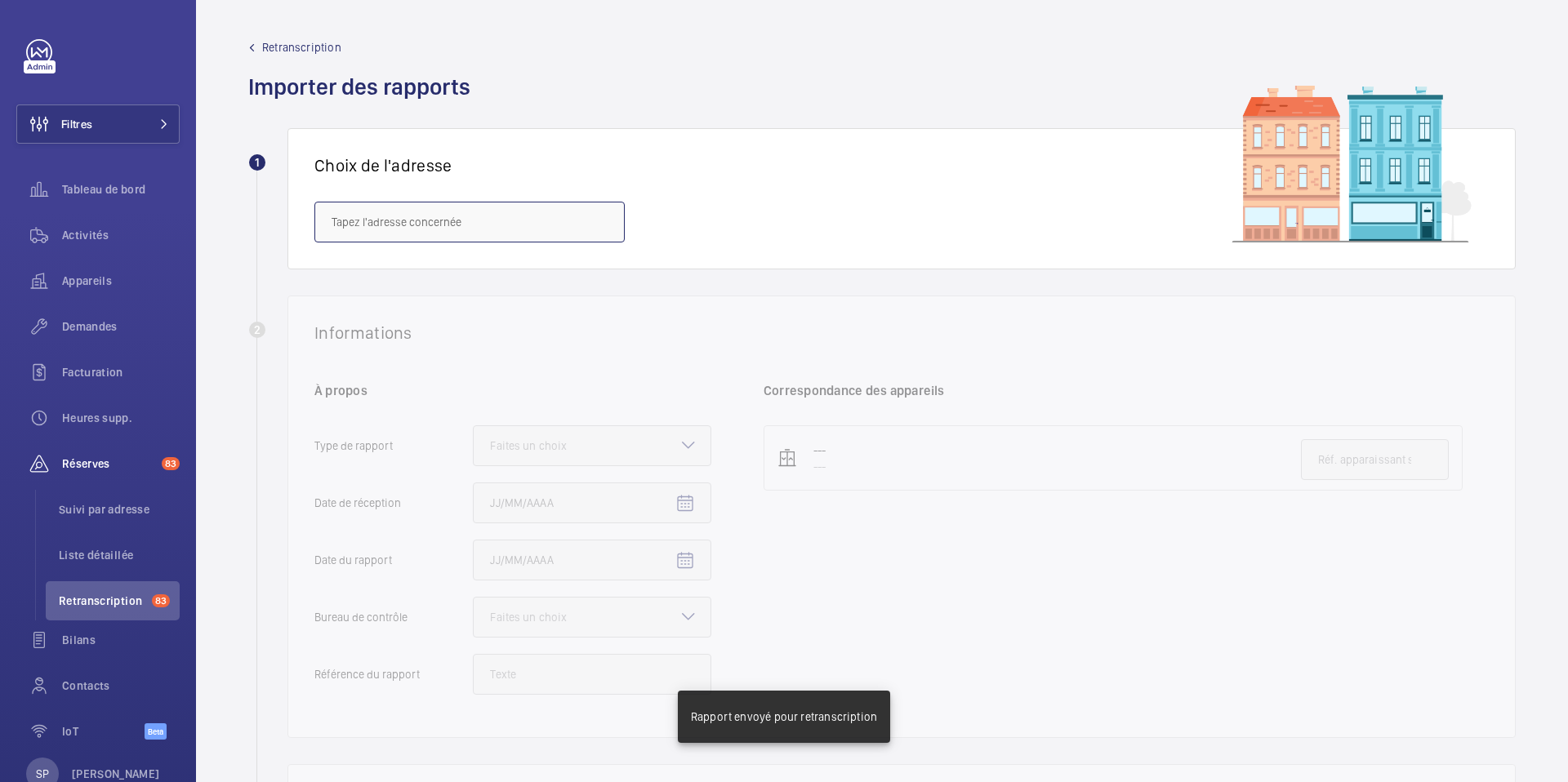
click at [477, 234] on input "text" at bounding box center [469, 222] width 311 height 41
paste input "71 BIS Barbès"
click at [486, 273] on span "71 BIS Barbès - 71 bis bvd Barbès, [GEOGRAPHIC_DATA]" at bounding box center [467, 271] width 271 height 16
type input "71 BIS Barbès - 71 bis bvd Barbès, [GEOGRAPHIC_DATA]"
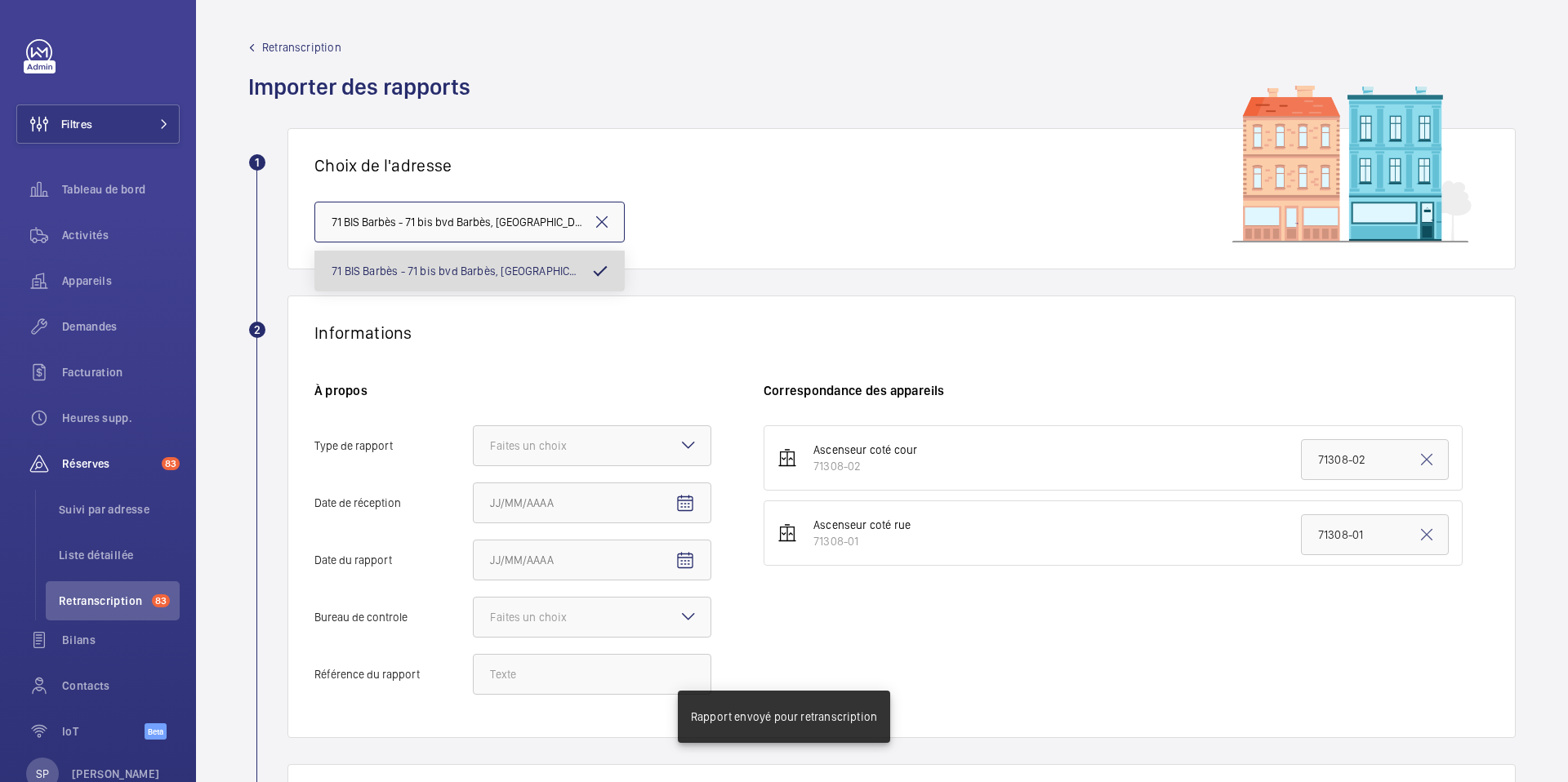
scroll to position [0, 33]
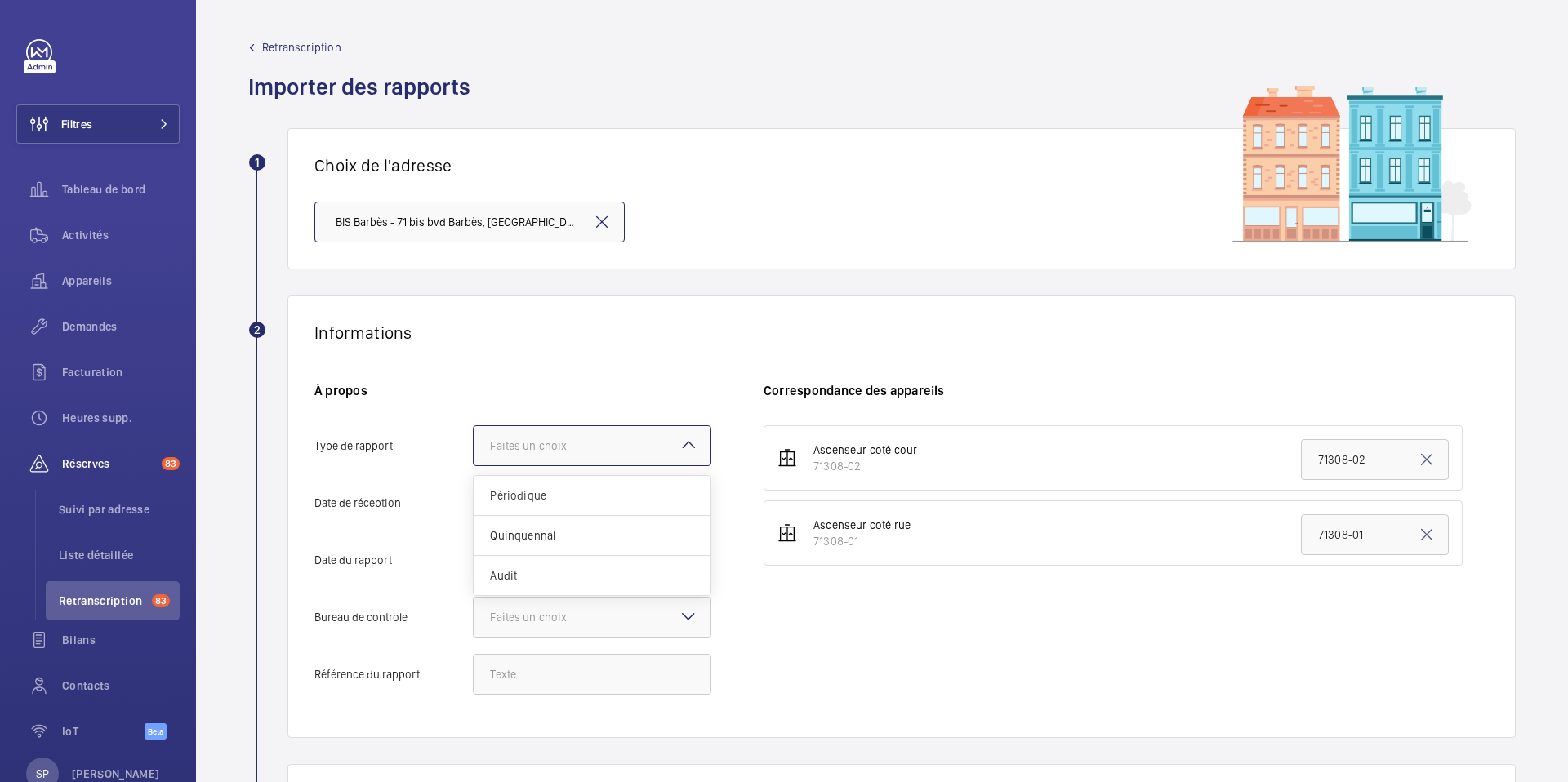
click at [586, 429] on div at bounding box center [592, 446] width 237 height 39
click at [473, 429] on input "Type de rapport Faites un choix Périodique Quinquennal Audit" at bounding box center [473, 446] width 0 height 39
click at [597, 481] on div "Périodique" at bounding box center [592, 496] width 237 height 40
click at [473, 465] on input "Type de rapport Faites un choix Périodique Quinquennal Audit" at bounding box center [473, 446] width 0 height 39
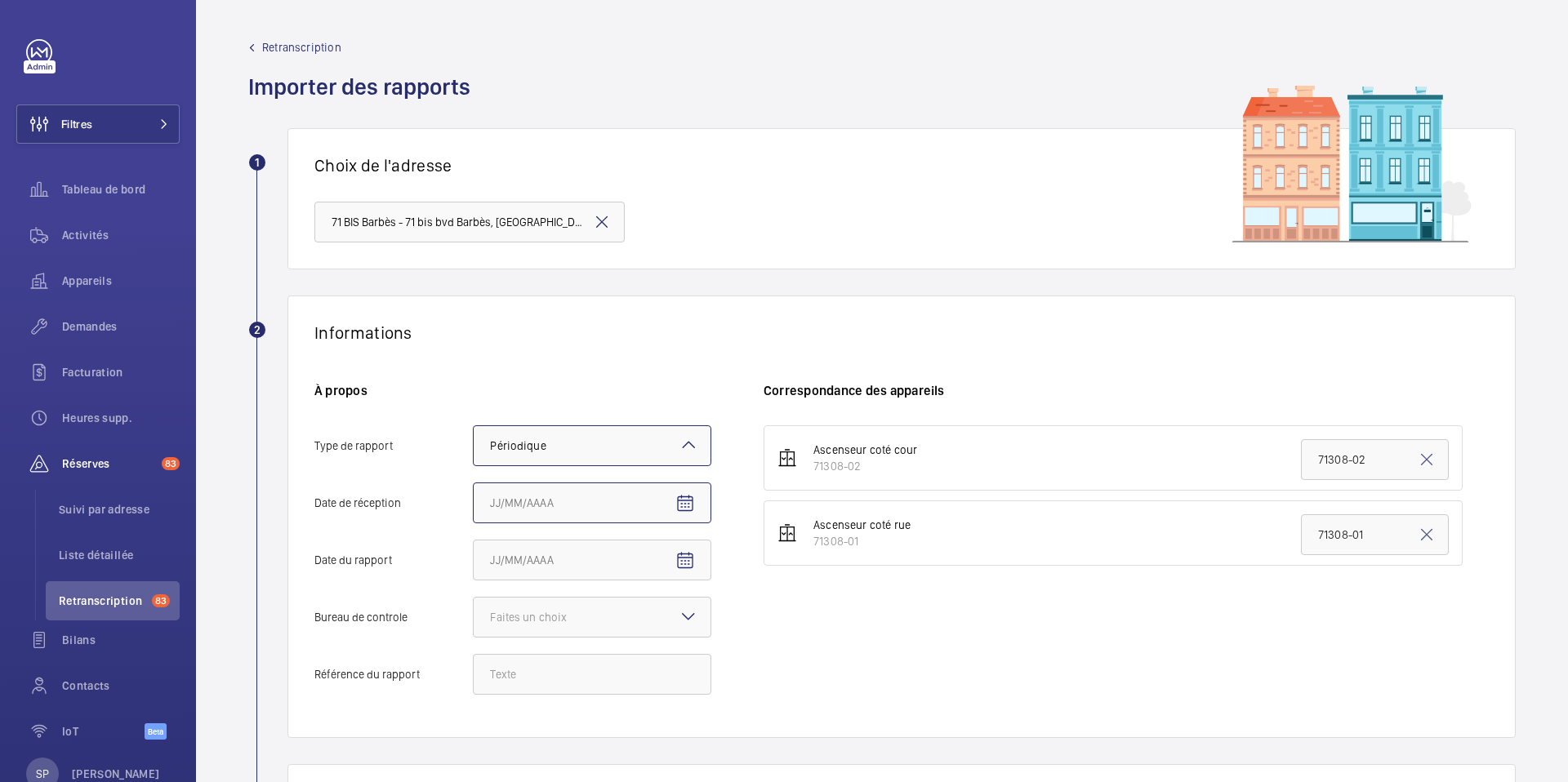
click at [589, 499] on input "Date de réception" at bounding box center [592, 503] width 238 height 41
click at [680, 514] on span "Open calendar" at bounding box center [685, 504] width 39 height 39
click at [665, 265] on span "Previous month" at bounding box center [662, 260] width 33 height 33
click at [500, 320] on span "2" at bounding box center [497, 327] width 29 height 29
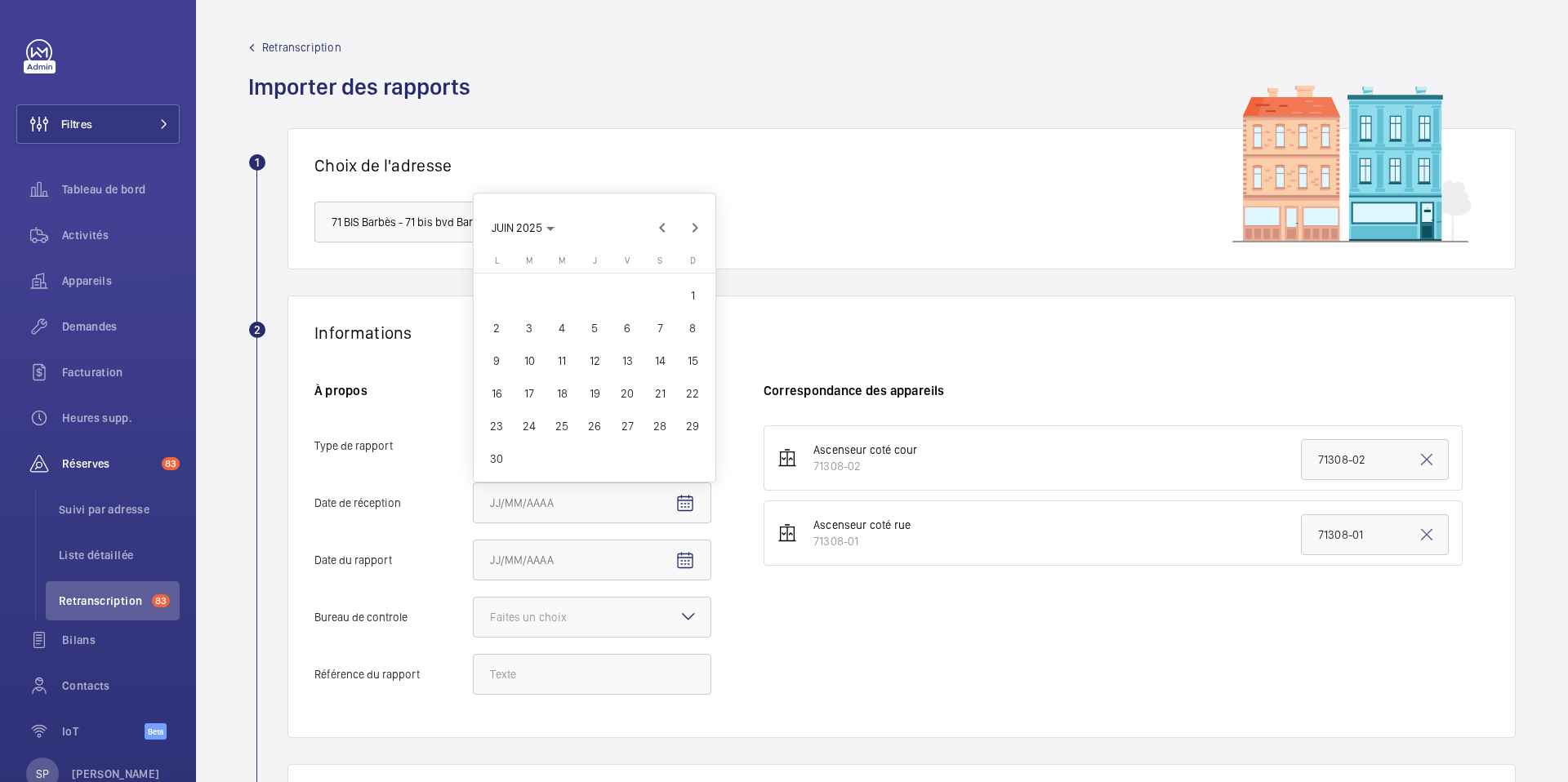
type input "02/06/2025"
click at [691, 574] on span "Open calendar" at bounding box center [685, 561] width 39 height 39
click at [521, 321] on span "AOÛT 2025" at bounding box center [520, 318] width 55 height 13
click at [614, 526] on span "2024" at bounding box center [624, 516] width 52 height 29
click at [691, 513] on span "DÉC." at bounding box center [681, 516] width 52 height 29
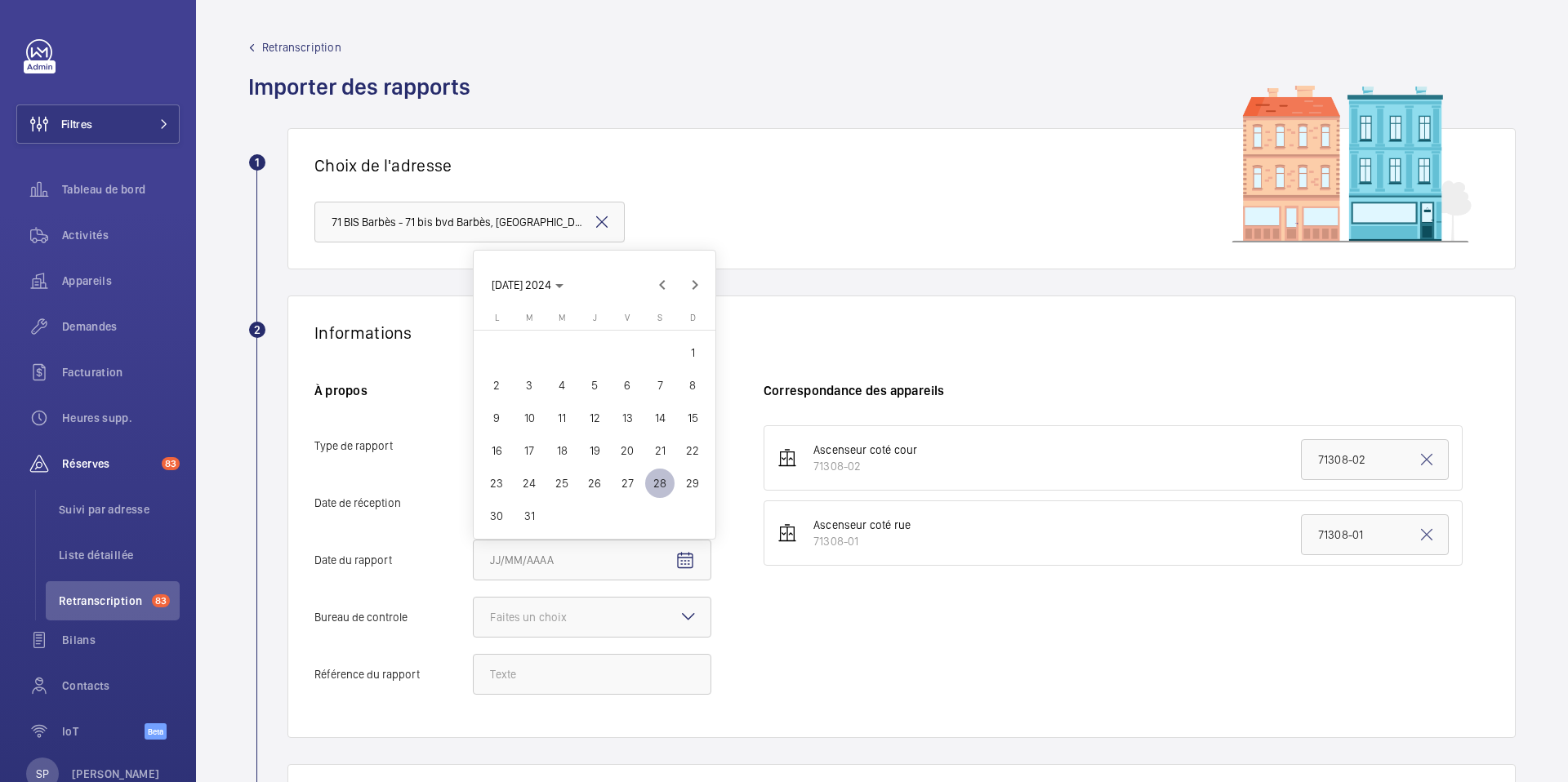
click at [661, 472] on span "28" at bounding box center [659, 483] width 29 height 29
type input "[DATE]"
click at [656, 616] on div at bounding box center [592, 617] width 237 height 39
click at [473, 616] on input "Bureau de controle Faites un choix Veritas Autre" at bounding box center [473, 617] width 0 height 39
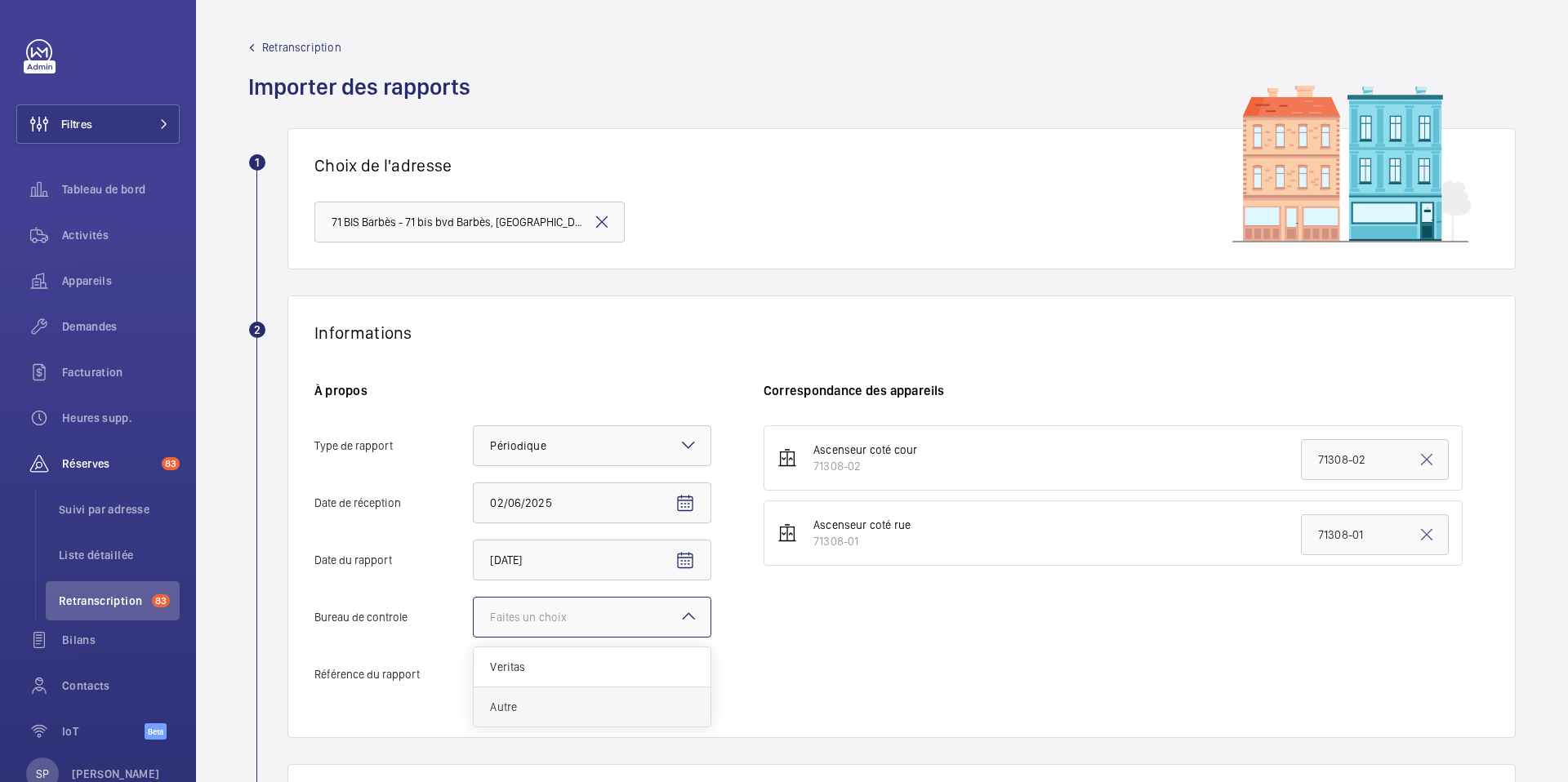
click at [583, 697] on div "Autre" at bounding box center [592, 707] width 237 height 39
click at [473, 637] on input "Bureau de controle Faites un choix Veritas Autre" at bounding box center [473, 617] width 0 height 39
click at [559, 677] on input "Référence du rapport" at bounding box center [592, 674] width 238 height 41
paste input "Audit Socotec 2024"
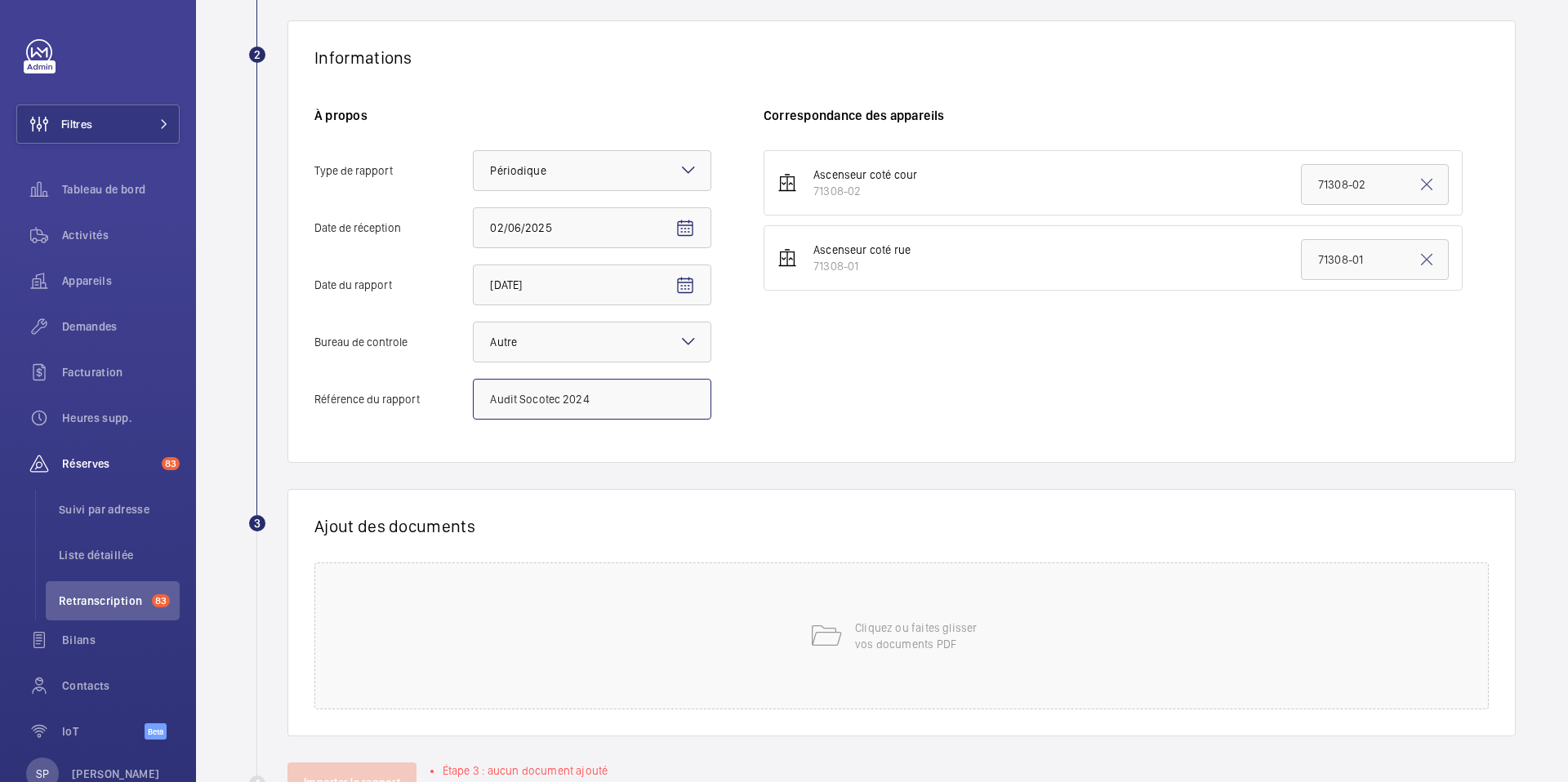
scroll to position [334, 0]
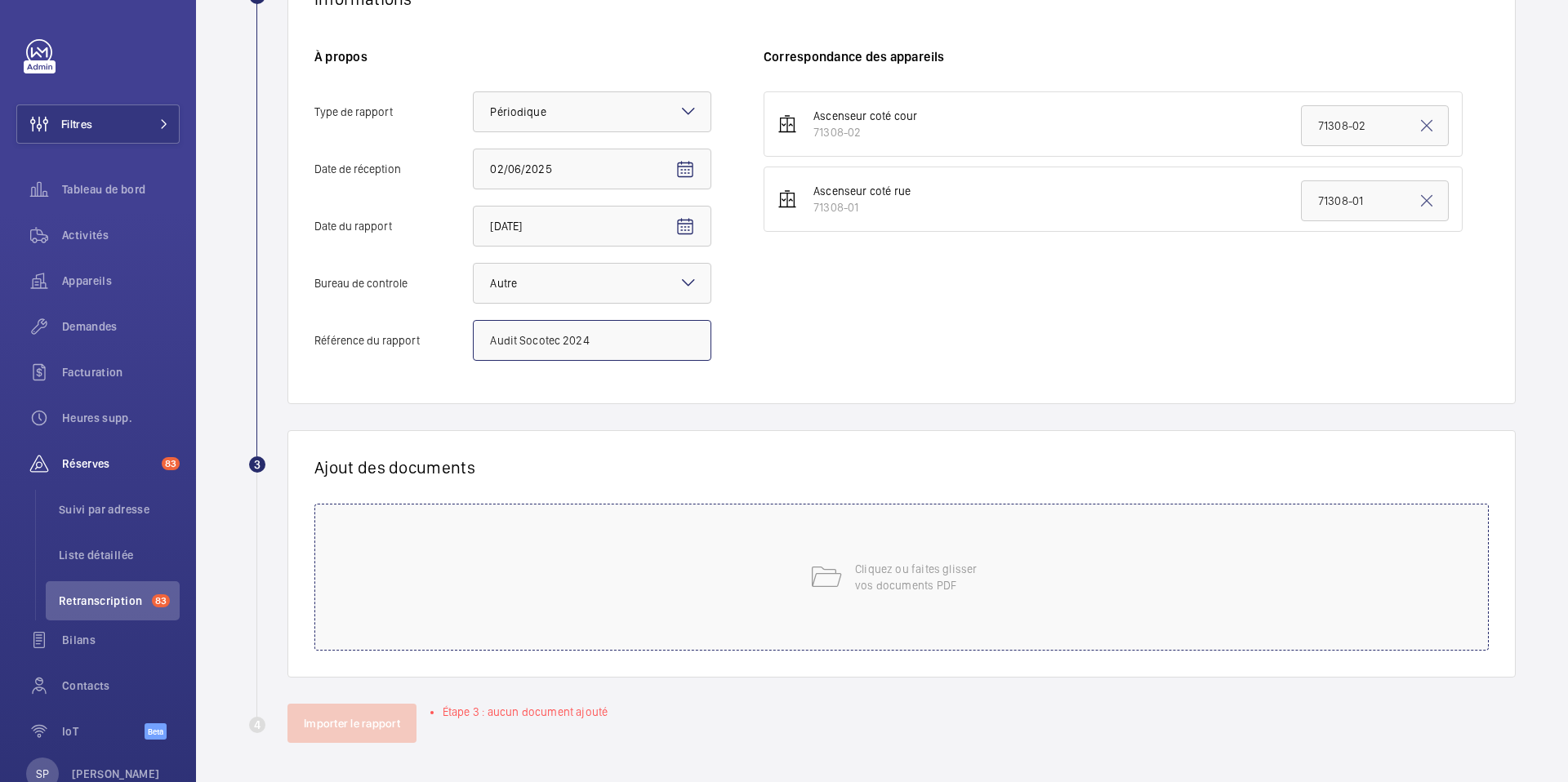
type input "Audit Socotec 2024"
click at [1029, 609] on div "Cliquez ou faites glisser vos documents PDF" at bounding box center [901, 576] width 1175 height 147
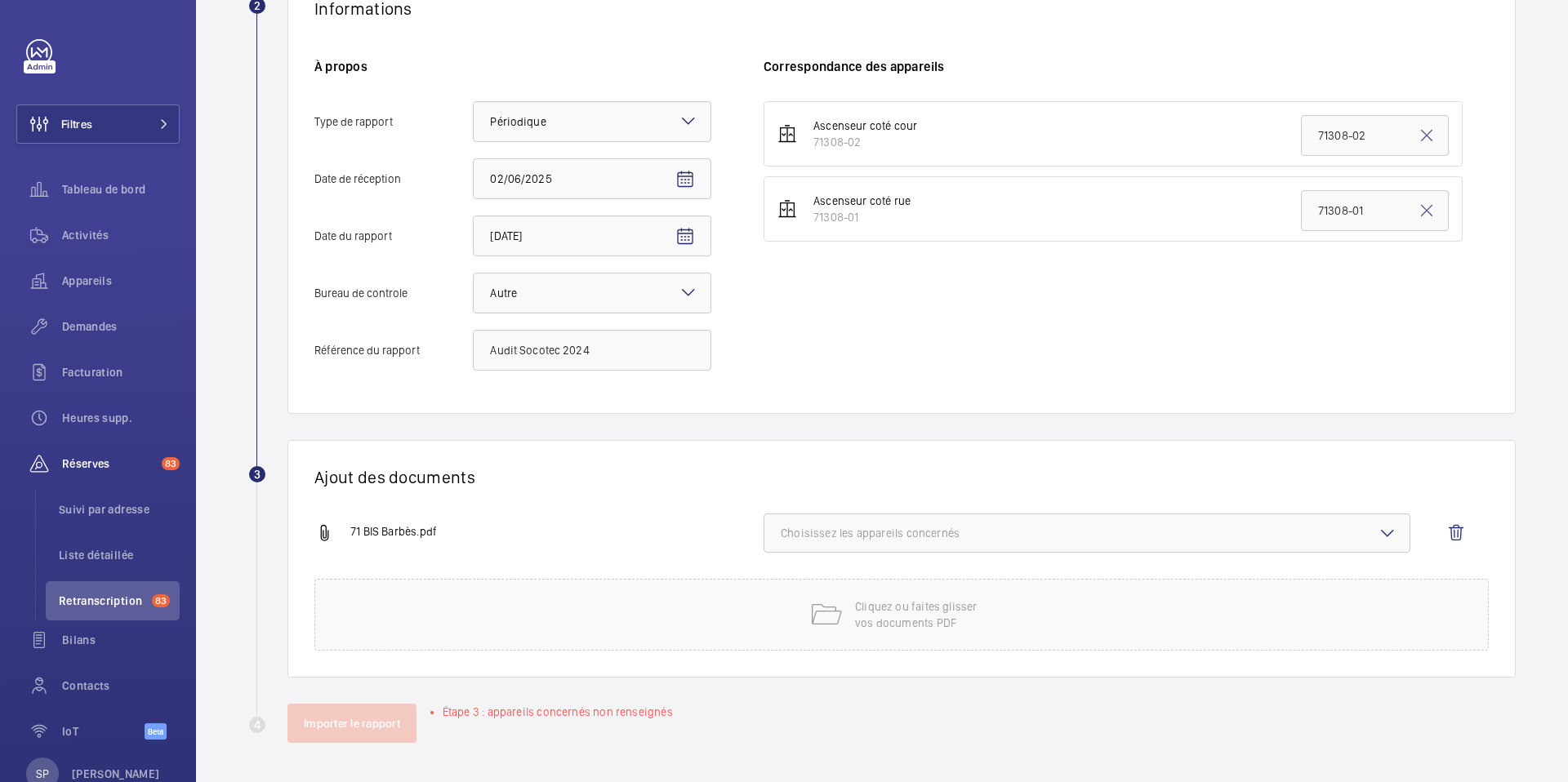
click at [1059, 529] on span "Choisissez les appareils concernés" at bounding box center [1087, 533] width 612 height 16
click at [929, 623] on span "71308-01" at bounding box center [1088, 624] width 562 height 16
click at [804, 623] on input "71308-01" at bounding box center [788, 624] width 33 height 33
checkbox input "true"
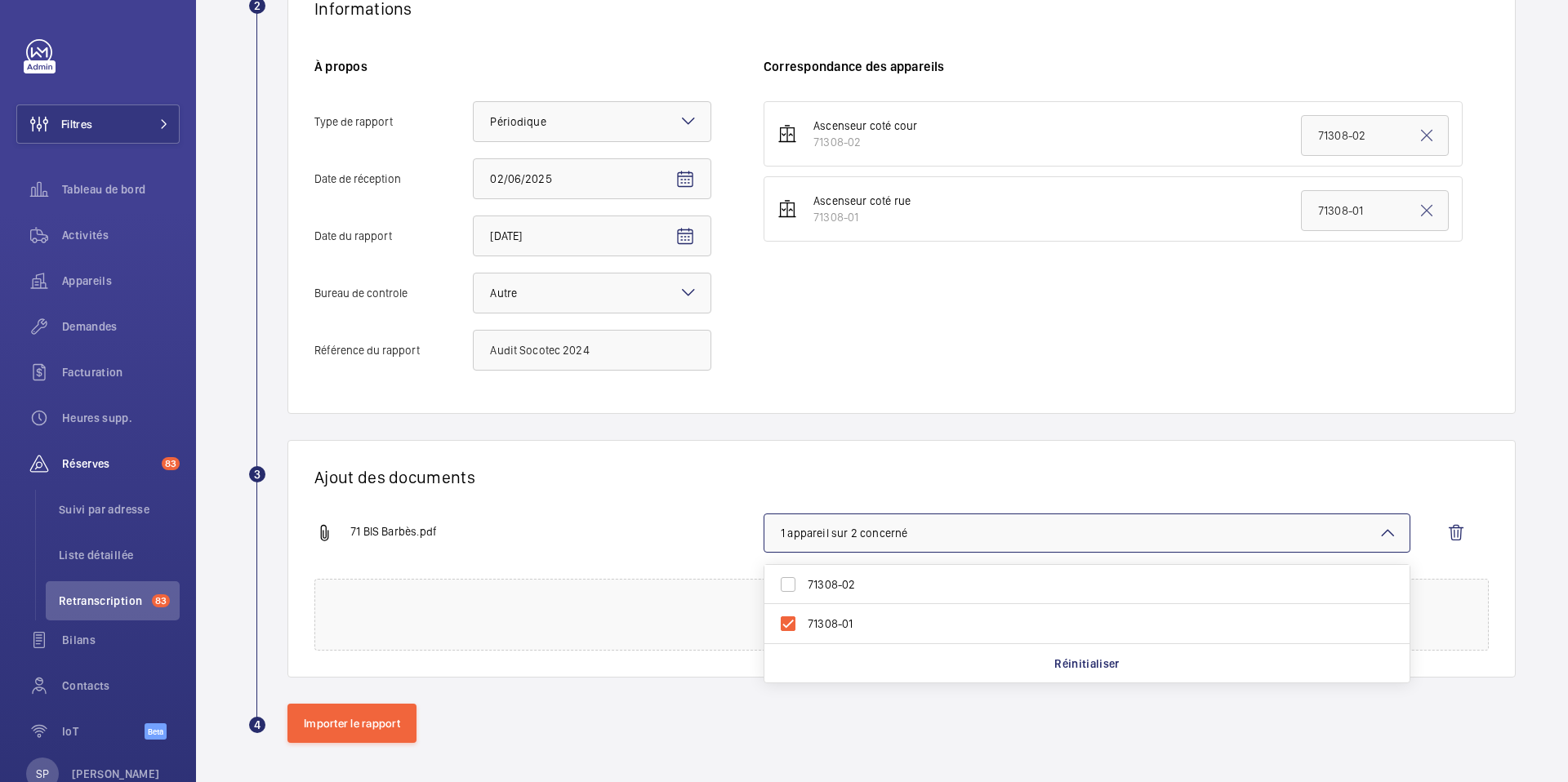
click at [685, 552] on div "71 BIS Barbès.pdf 1 appareil sur 2 concerné 71308-02 71308-01 Réinitialiser" at bounding box center [894, 545] width 1161 height 65
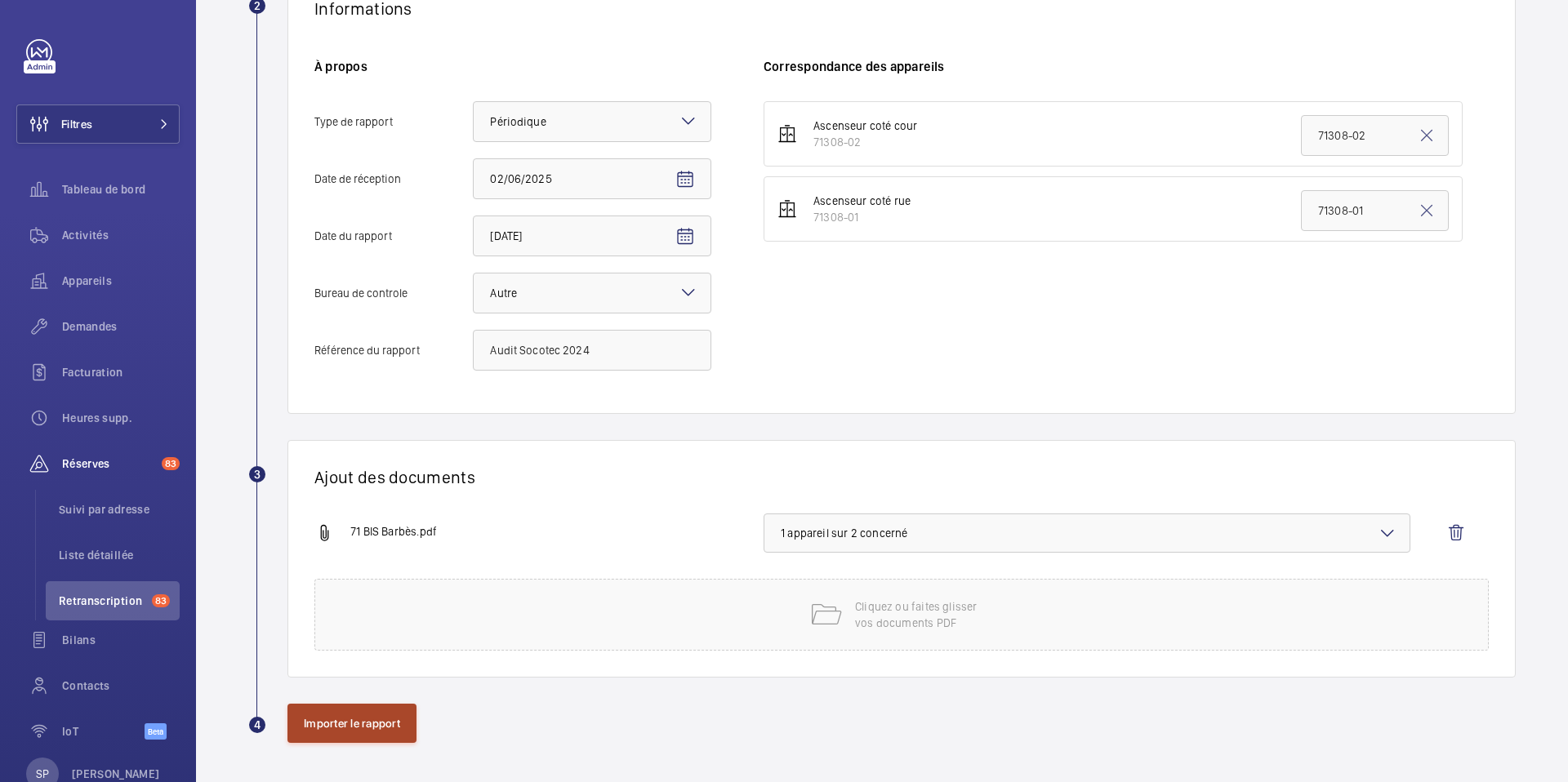
click at [373, 730] on button "Importer le rapport" at bounding box center [352, 723] width 129 height 39
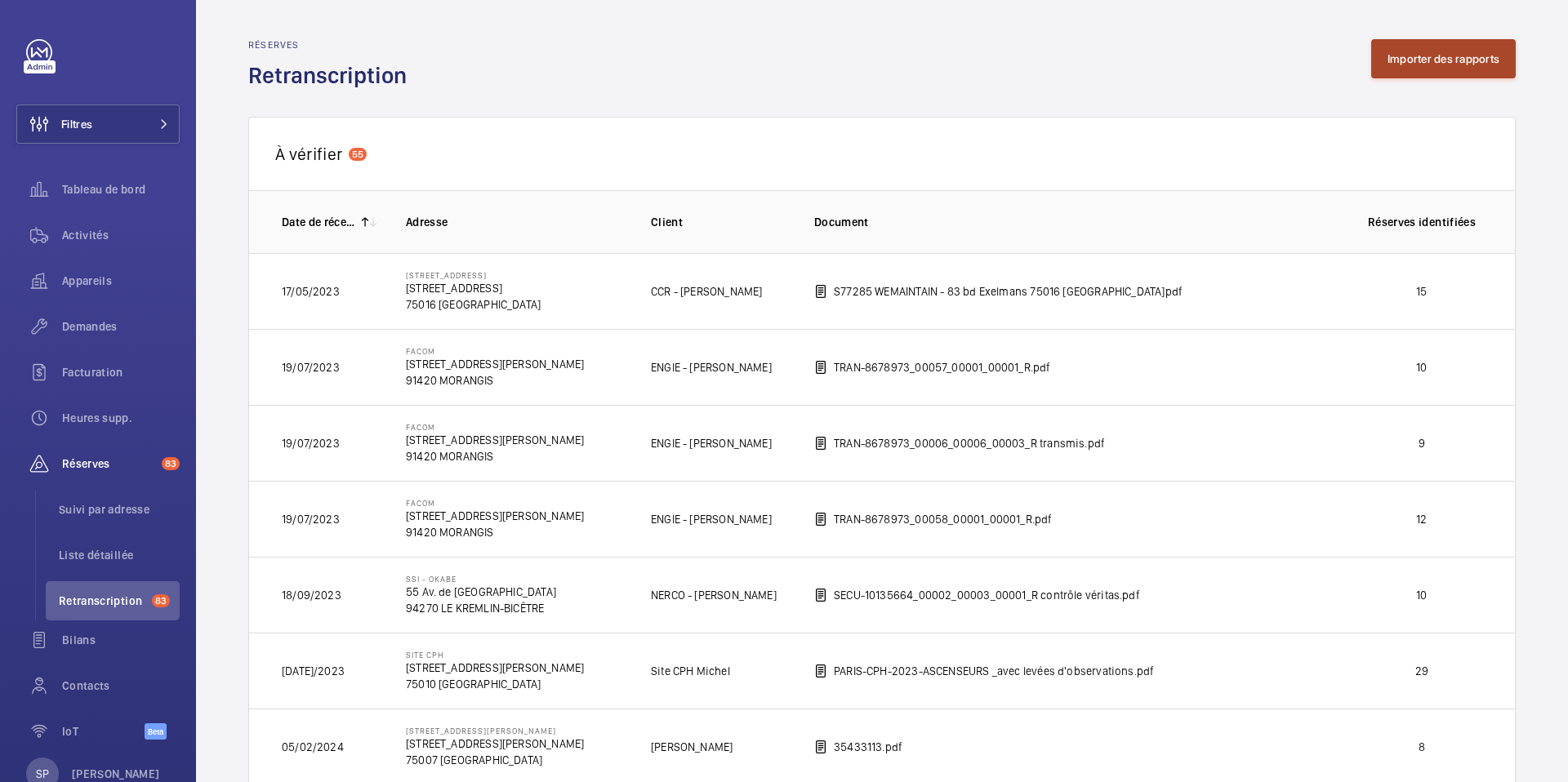
click at [1421, 58] on button "Importer des rapports" at bounding box center [1443, 59] width 144 height 39
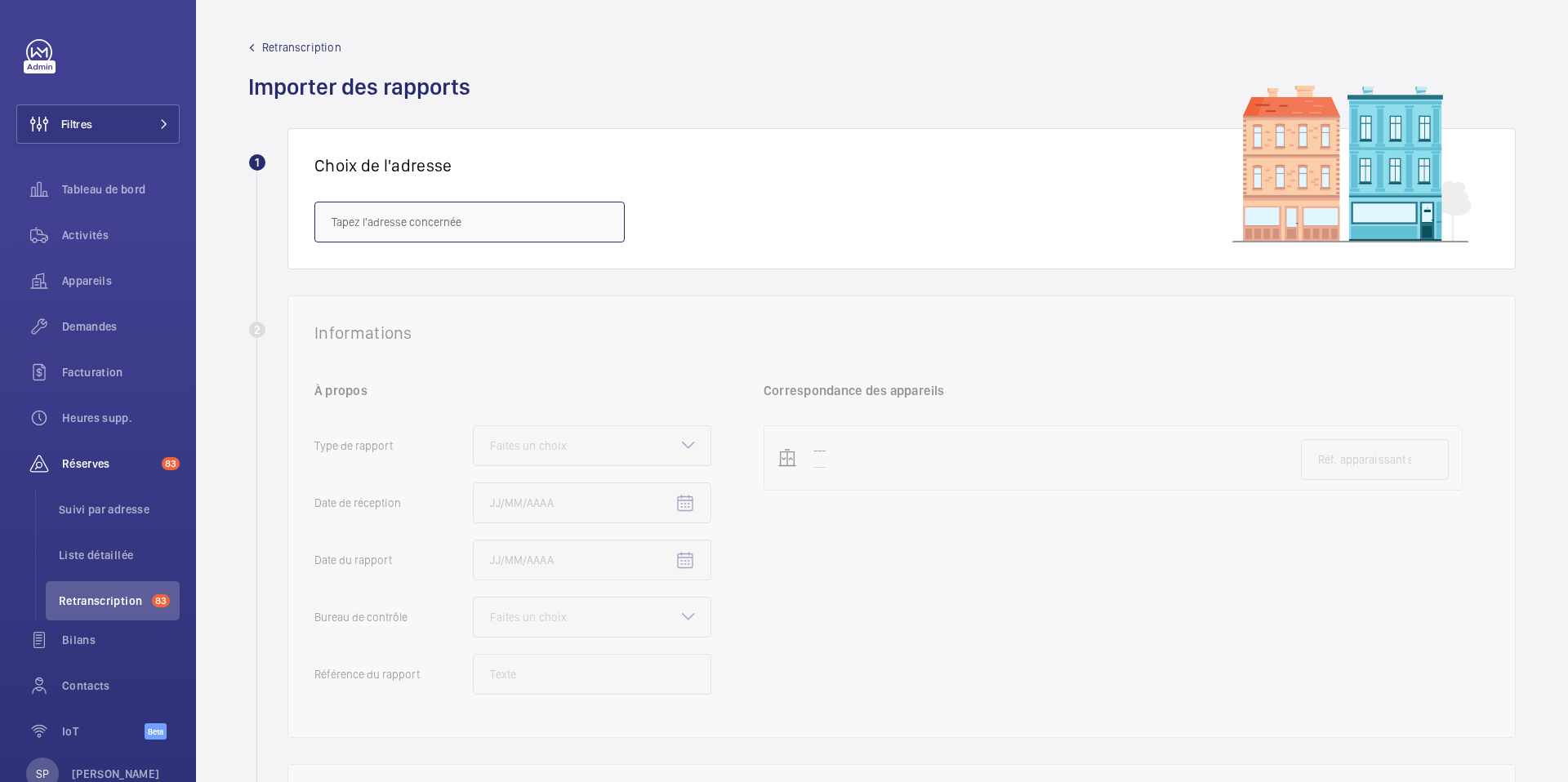
click at [586, 221] on input "text" at bounding box center [469, 222] width 311 height 41
paste input "[STREET_ADDRESS]"
click at [520, 279] on mat-option "[STREET_ADDRESS][GEOGRAPHIC_DATA][STREET_ADDRESS]" at bounding box center [469, 271] width 309 height 39
type input "[STREET_ADDRESS][GEOGRAPHIC_DATA][STREET_ADDRESS]"
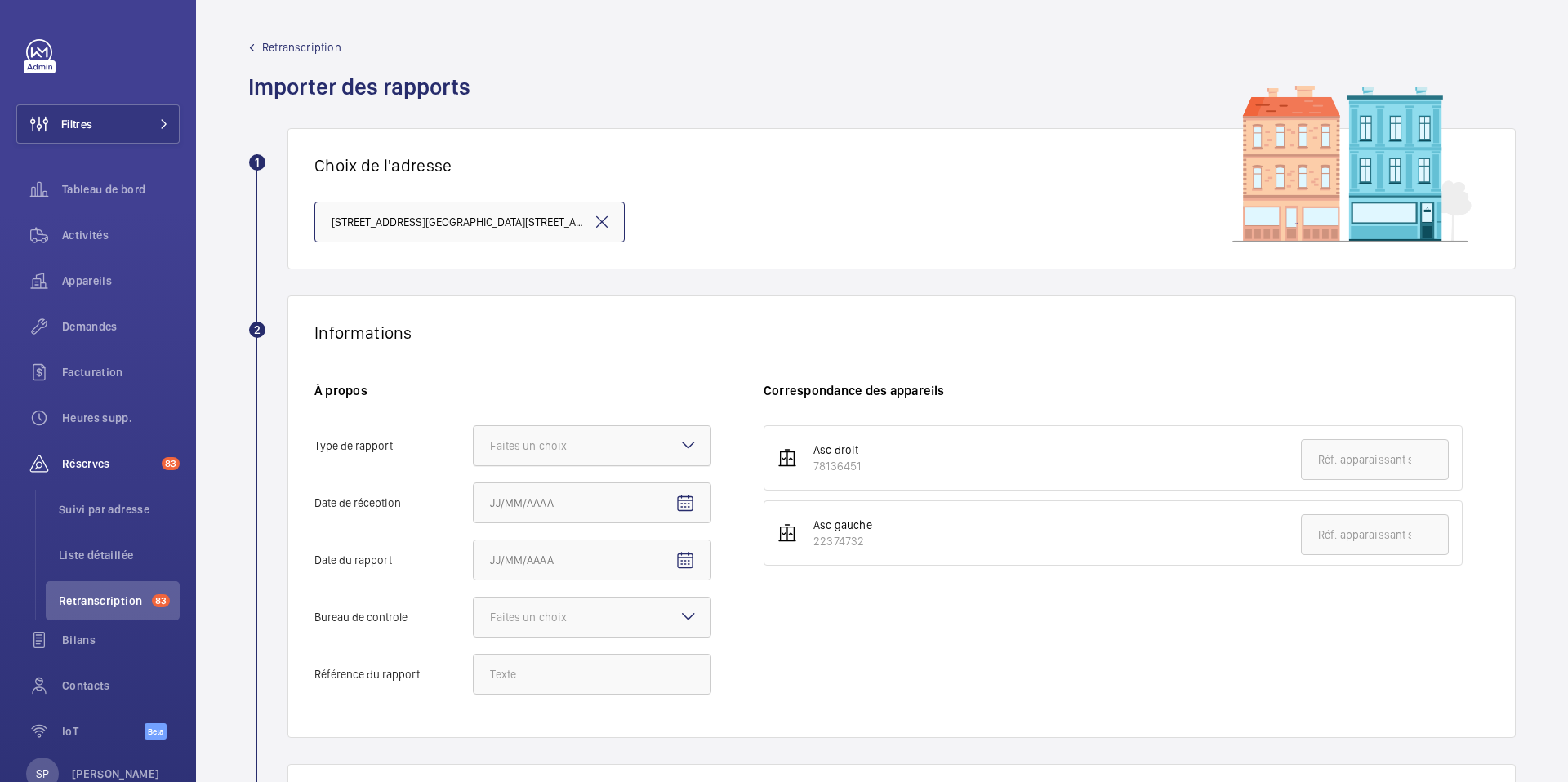
click at [618, 439] on div at bounding box center [592, 446] width 237 height 39
click at [473, 439] on input "Type de rapport Faites un choix" at bounding box center [473, 446] width 0 height 39
click at [604, 500] on span "Périodique" at bounding box center [592, 496] width 204 height 16
click at [473, 465] on input "Type de rapport Faites un choix Périodique Quinquennal Audit" at bounding box center [473, 446] width 0 height 39
click at [686, 502] on mat-icon "Open calendar" at bounding box center [685, 504] width 20 height 20
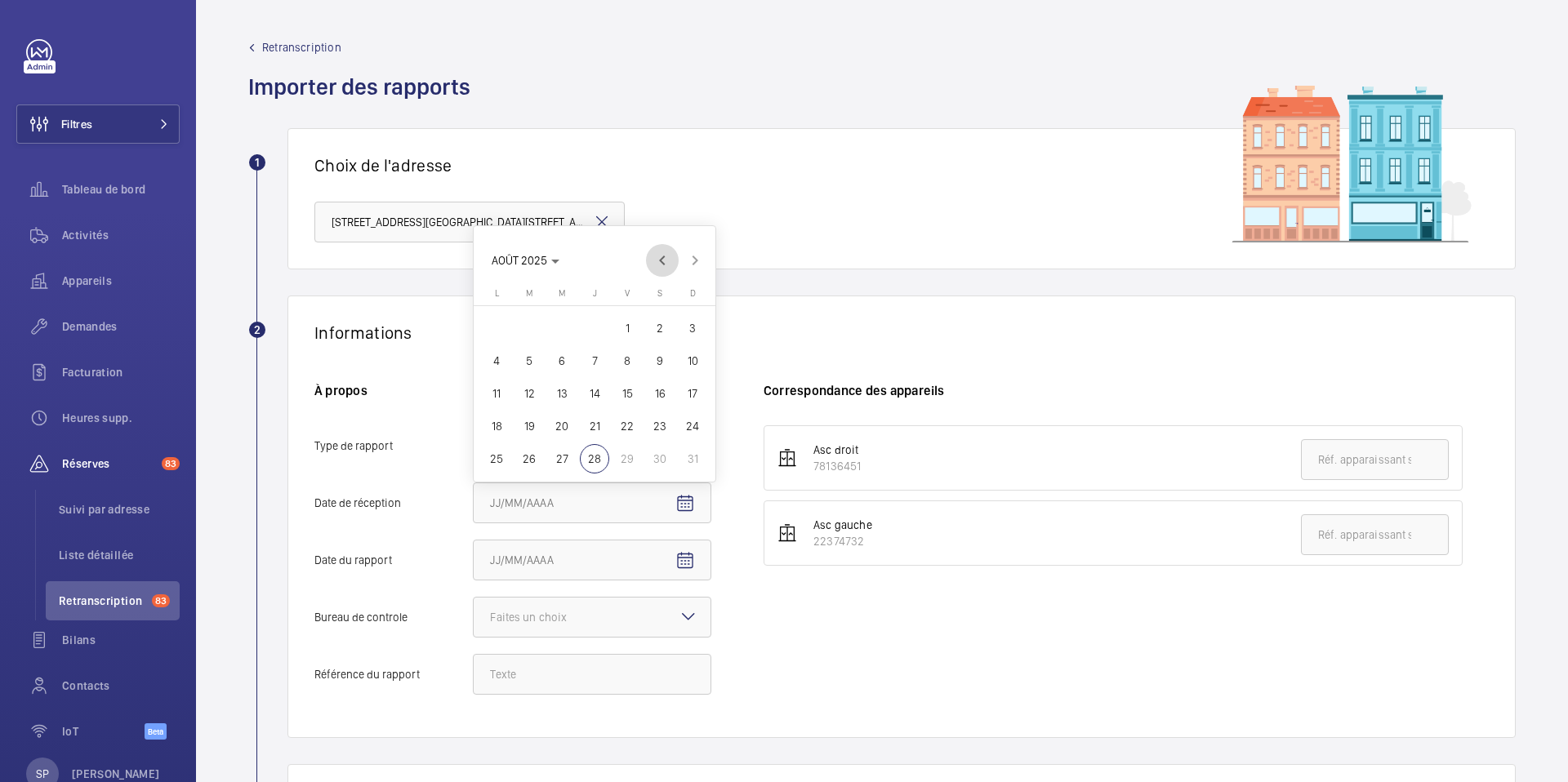
click at [664, 265] on span "Previous month" at bounding box center [662, 260] width 33 height 33
click at [494, 330] on span "2" at bounding box center [497, 327] width 29 height 29
type input "02/06/2025"
click at [677, 569] on mat-icon "Open calendar" at bounding box center [685, 561] width 20 height 20
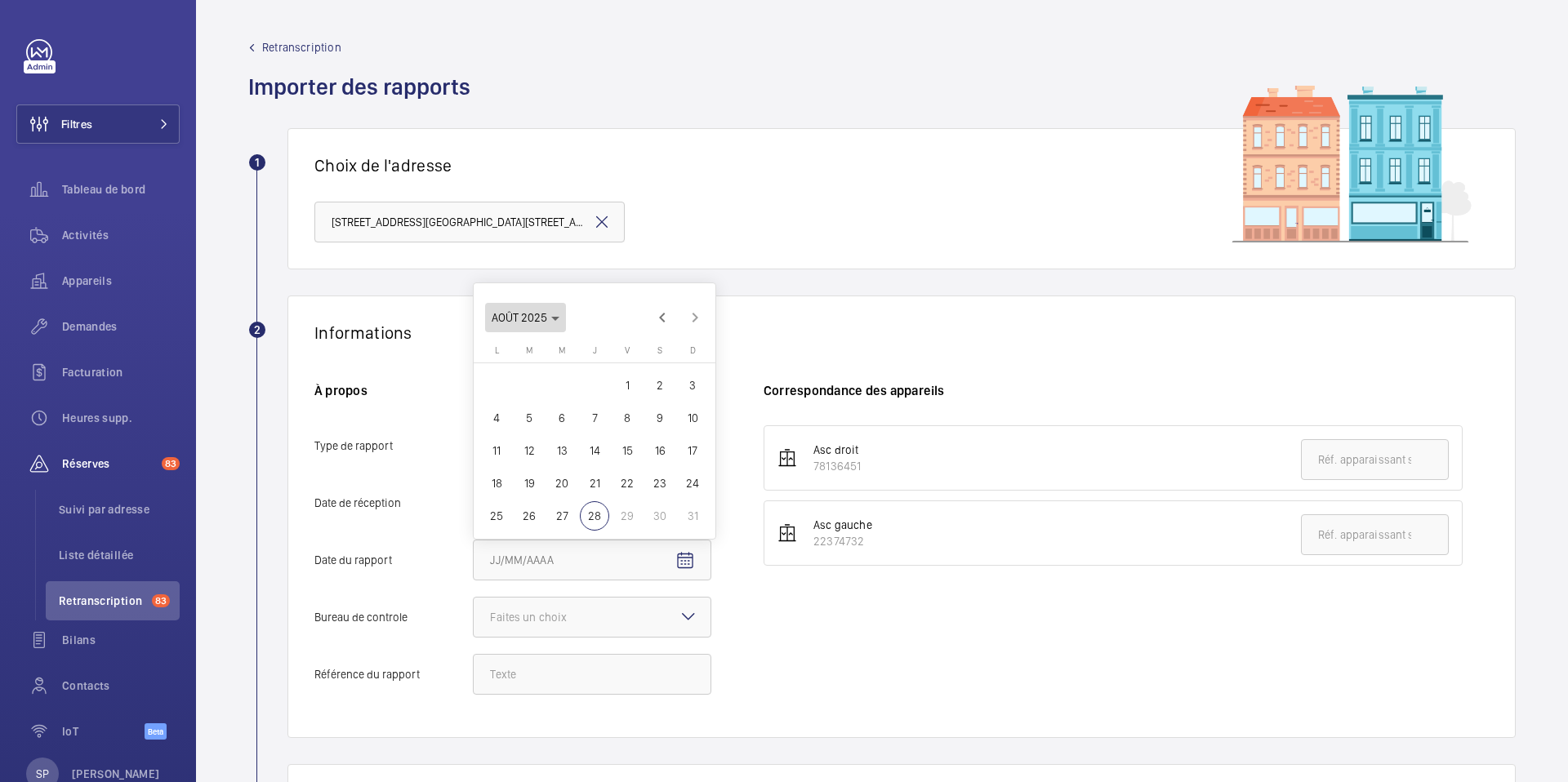
click at [538, 310] on span "Choose month and year" at bounding box center [525, 318] width 81 height 39
click at [640, 512] on span "2024" at bounding box center [624, 516] width 52 height 29
click at [671, 509] on span "DÉC." at bounding box center [681, 516] width 52 height 29
click at [647, 482] on span "28" at bounding box center [659, 483] width 29 height 29
type input "[DATE]"
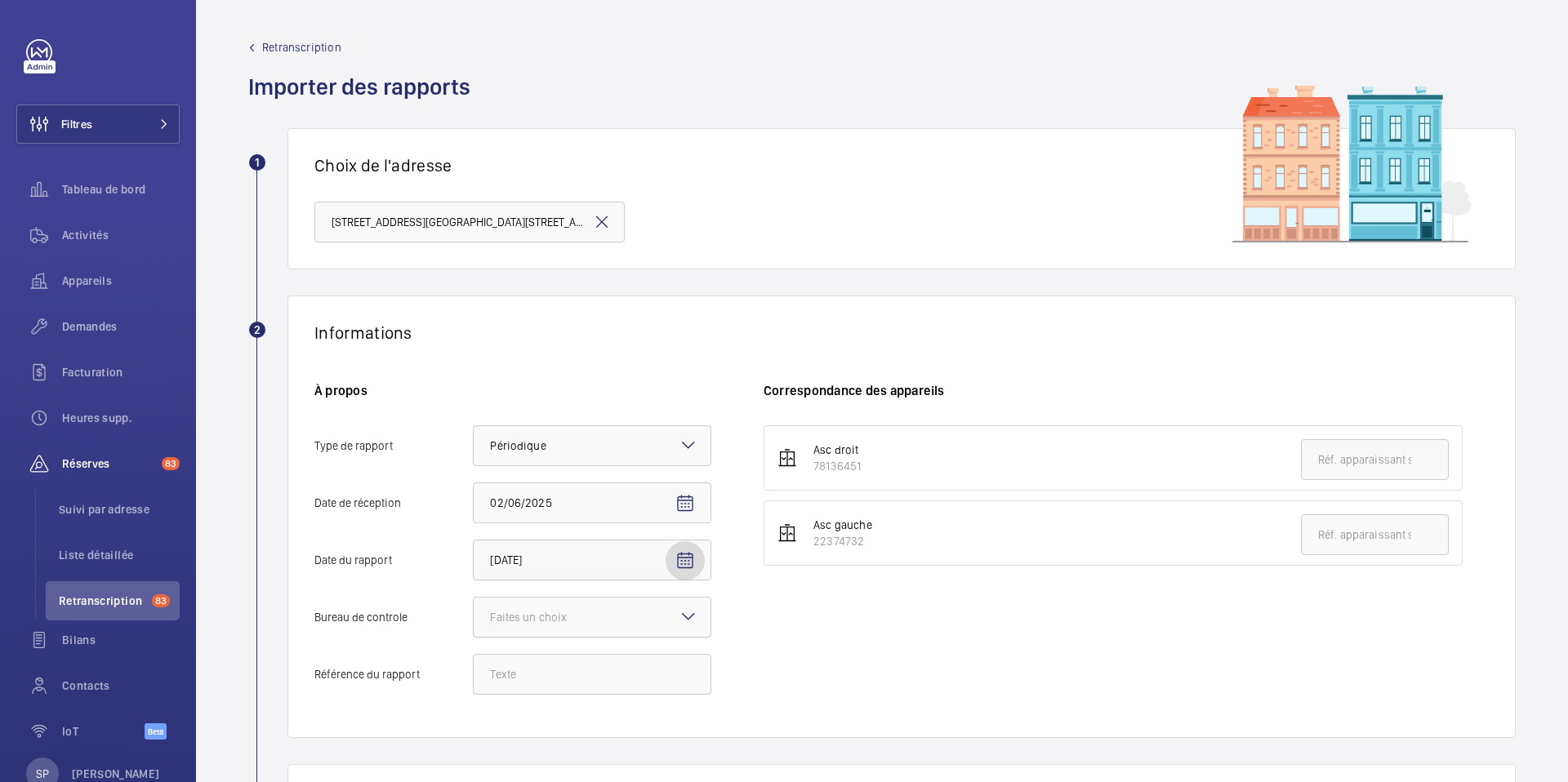
click at [621, 617] on div at bounding box center [592, 617] width 237 height 39
click at [473, 617] on input "Bureau de controle Faites un choix" at bounding box center [473, 617] width 0 height 39
click at [556, 712] on span "Autre" at bounding box center [592, 707] width 204 height 16
click at [473, 637] on input "Bureau de controle Faites un choix Veritas Autre" at bounding box center [473, 617] width 0 height 39
click at [563, 674] on input "Référence du rapport" at bounding box center [592, 674] width 238 height 41
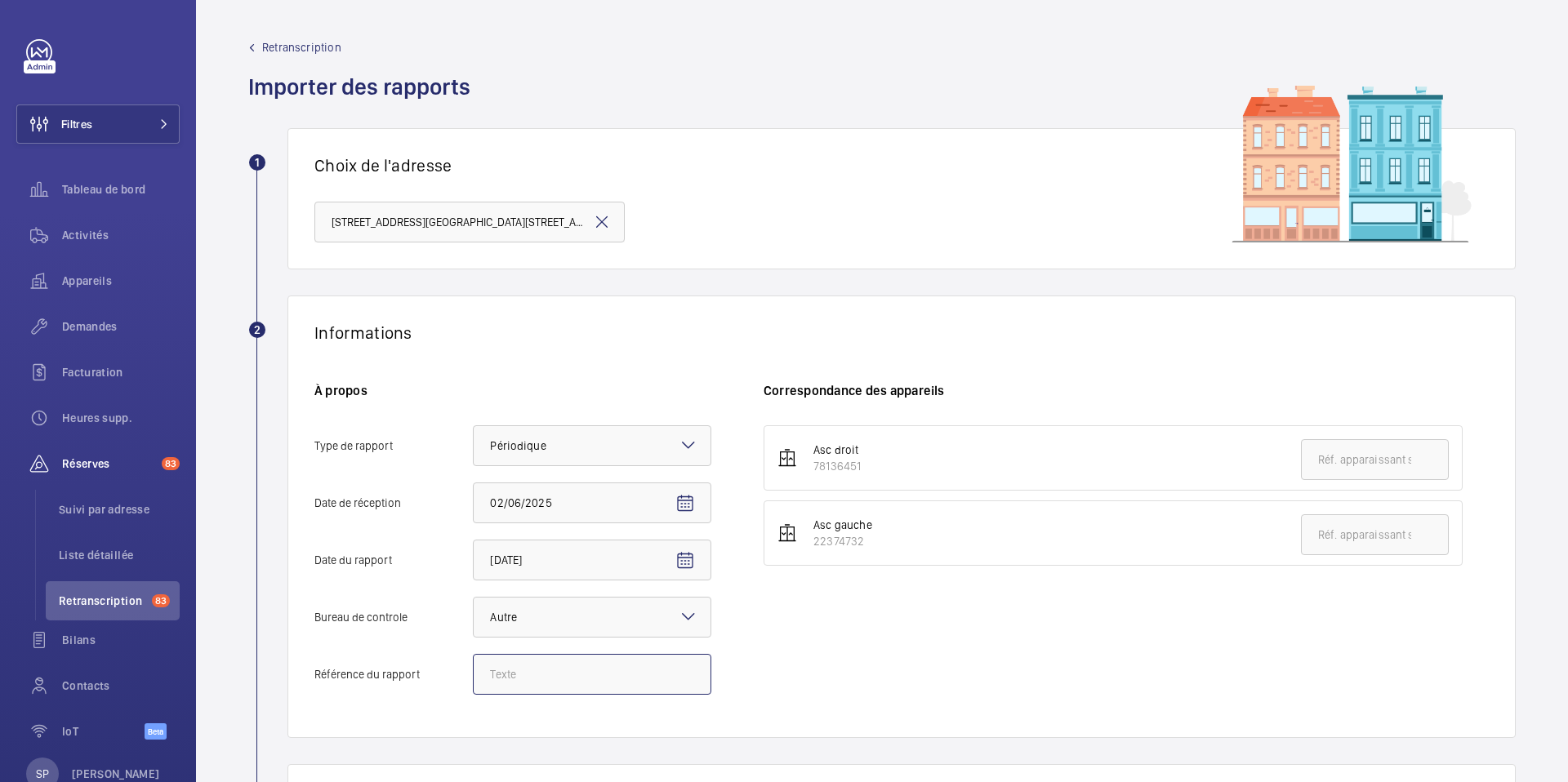
paste input "Audit Socotec 2024"
type input "Audit Socotec 2024"
click at [840, 470] on div "78136451" at bounding box center [837, 466] width 47 height 16
drag, startPoint x: 815, startPoint y: 469, endPoint x: 871, endPoint y: 472, distance: 56.1
click at [871, 472] on li "Asc droit 78136451" at bounding box center [1113, 457] width 699 height 65
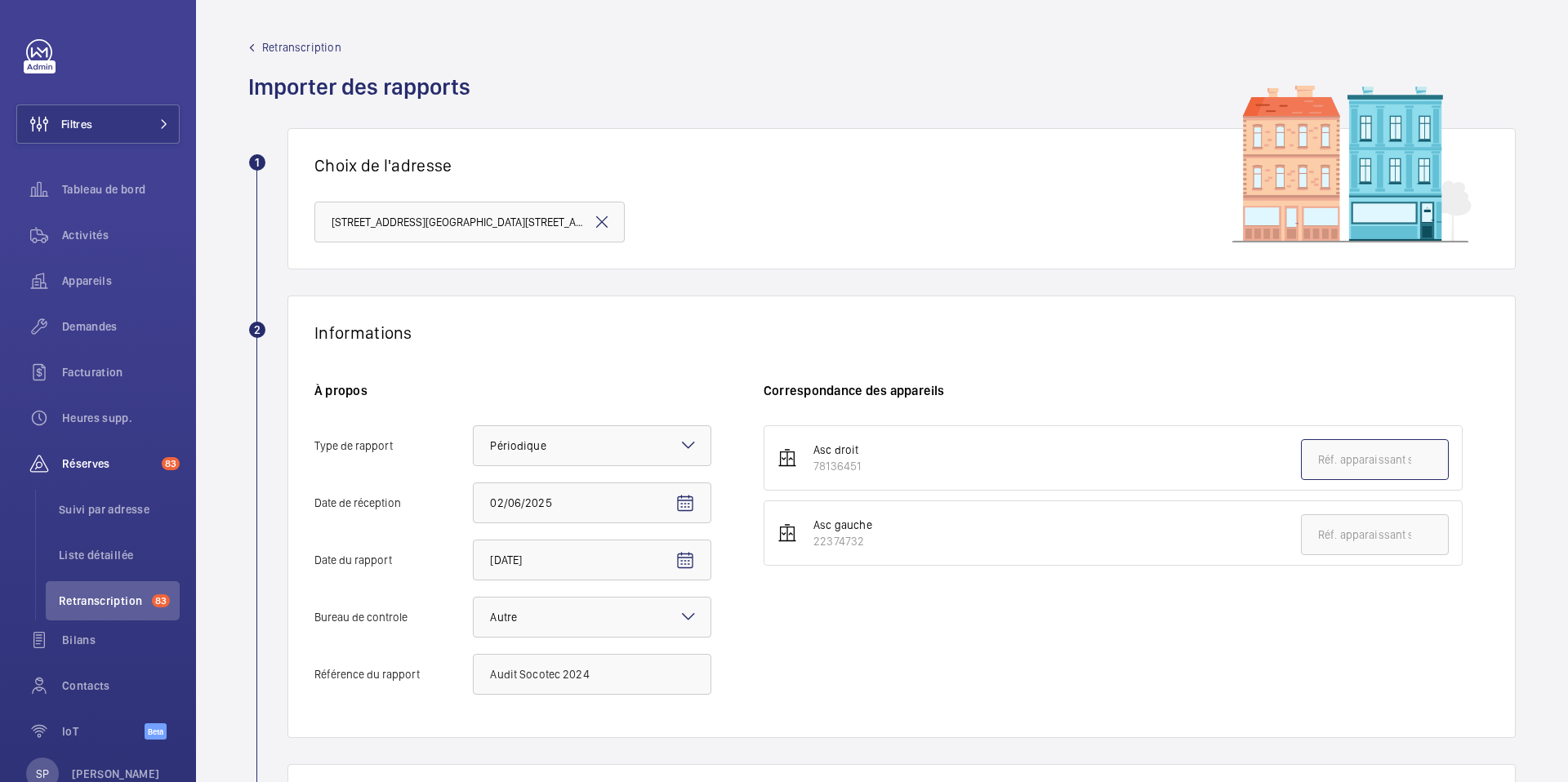
click at [1363, 461] on input "text" at bounding box center [1375, 460] width 148 height 41
paste input "78136451"
type input "78136451"
drag, startPoint x: 814, startPoint y: 544, endPoint x: 863, endPoint y: 549, distance: 49.3
click at [863, 549] on div "22374732" at bounding box center [843, 541] width 59 height 16
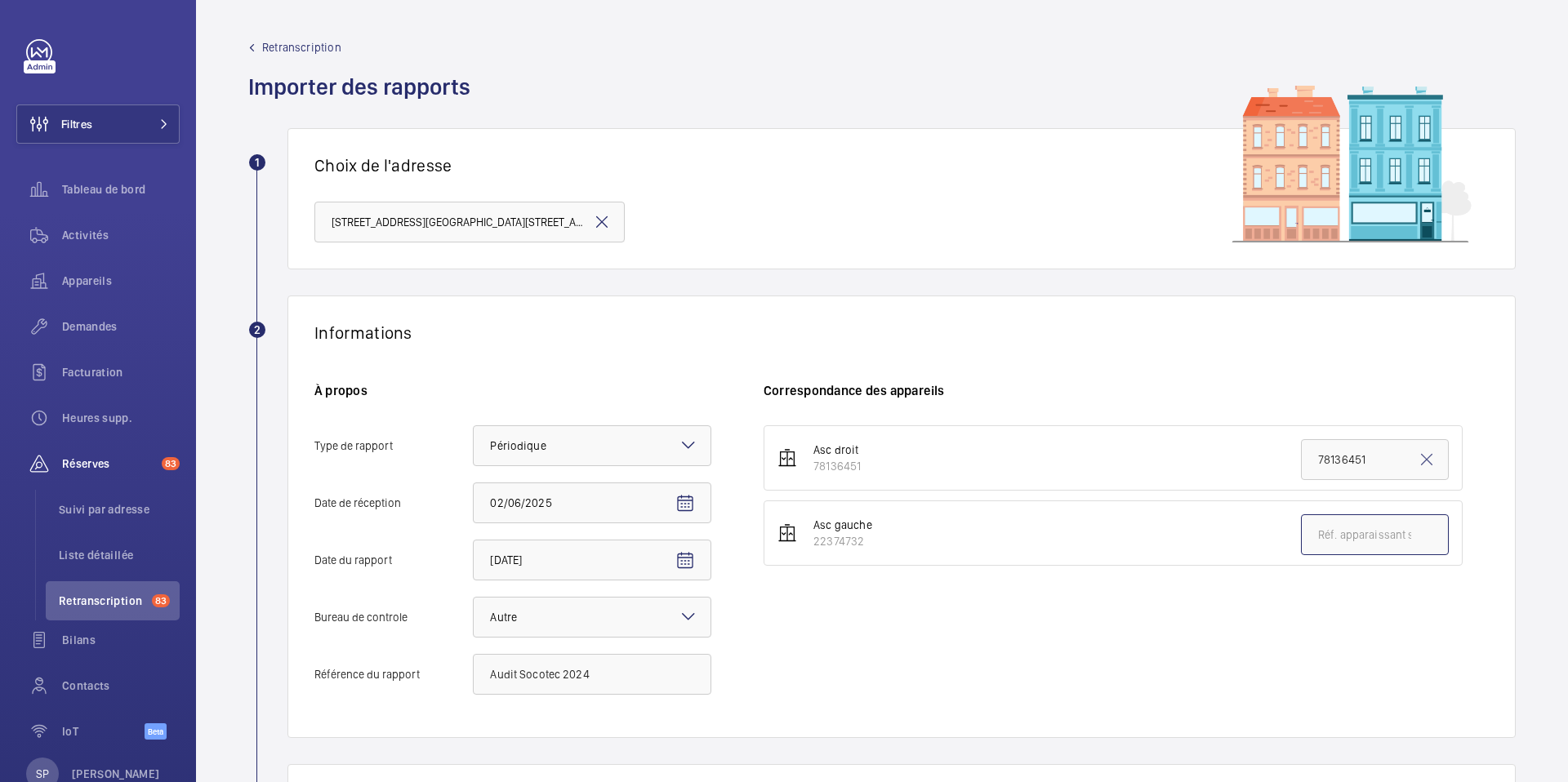
click at [1356, 538] on input "text" at bounding box center [1375, 535] width 148 height 41
paste input "22374732"
type input "22374732"
click at [1128, 601] on div "Asc droit 78136451 78136451 Asc gauche 22374732 22374732" at bounding box center [1126, 568] width 725 height 286
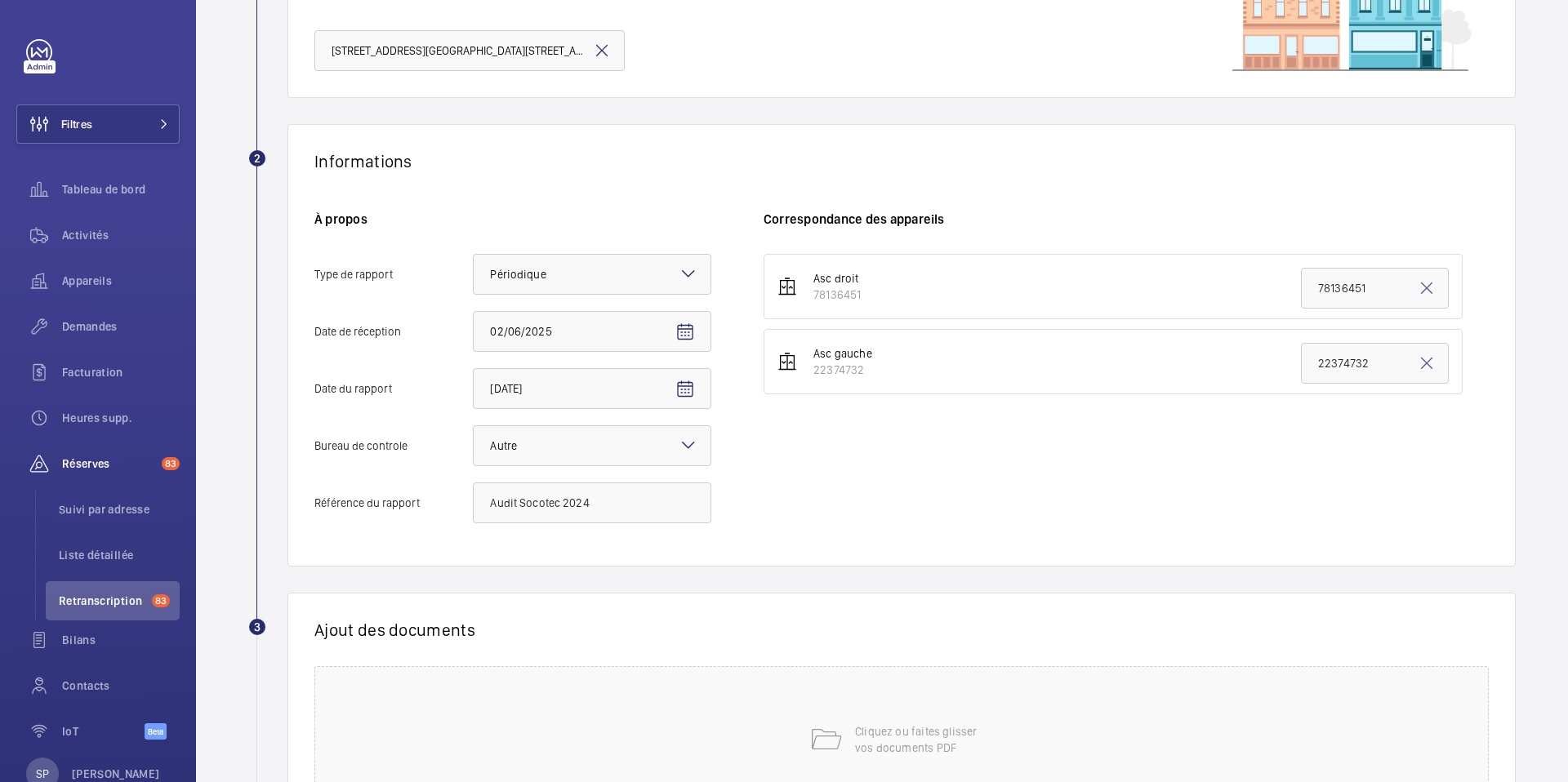
scroll to position [334, 0]
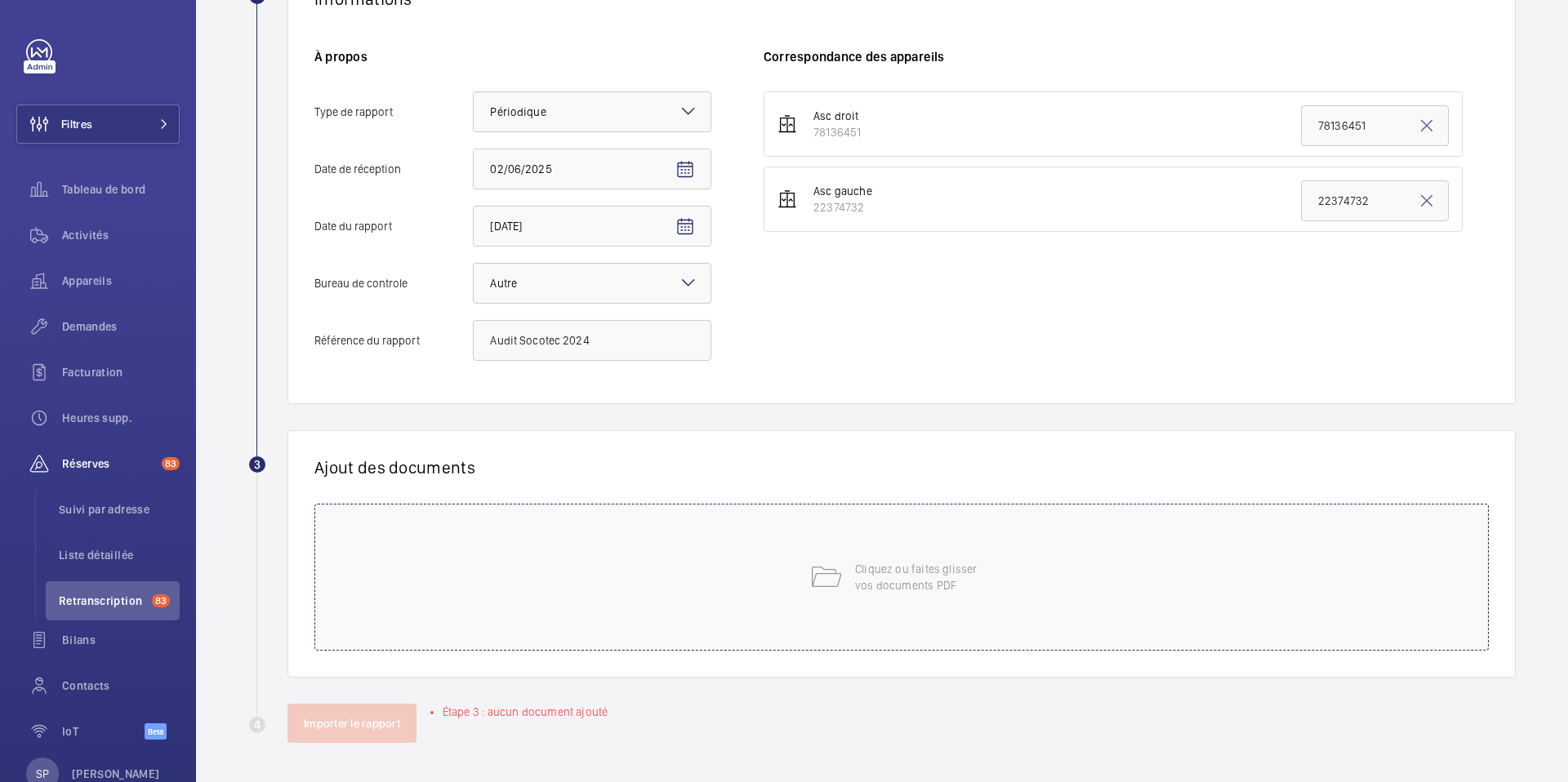
click at [780, 582] on div "Cliquez ou faites glisser vos documents PDF" at bounding box center [901, 576] width 1175 height 147
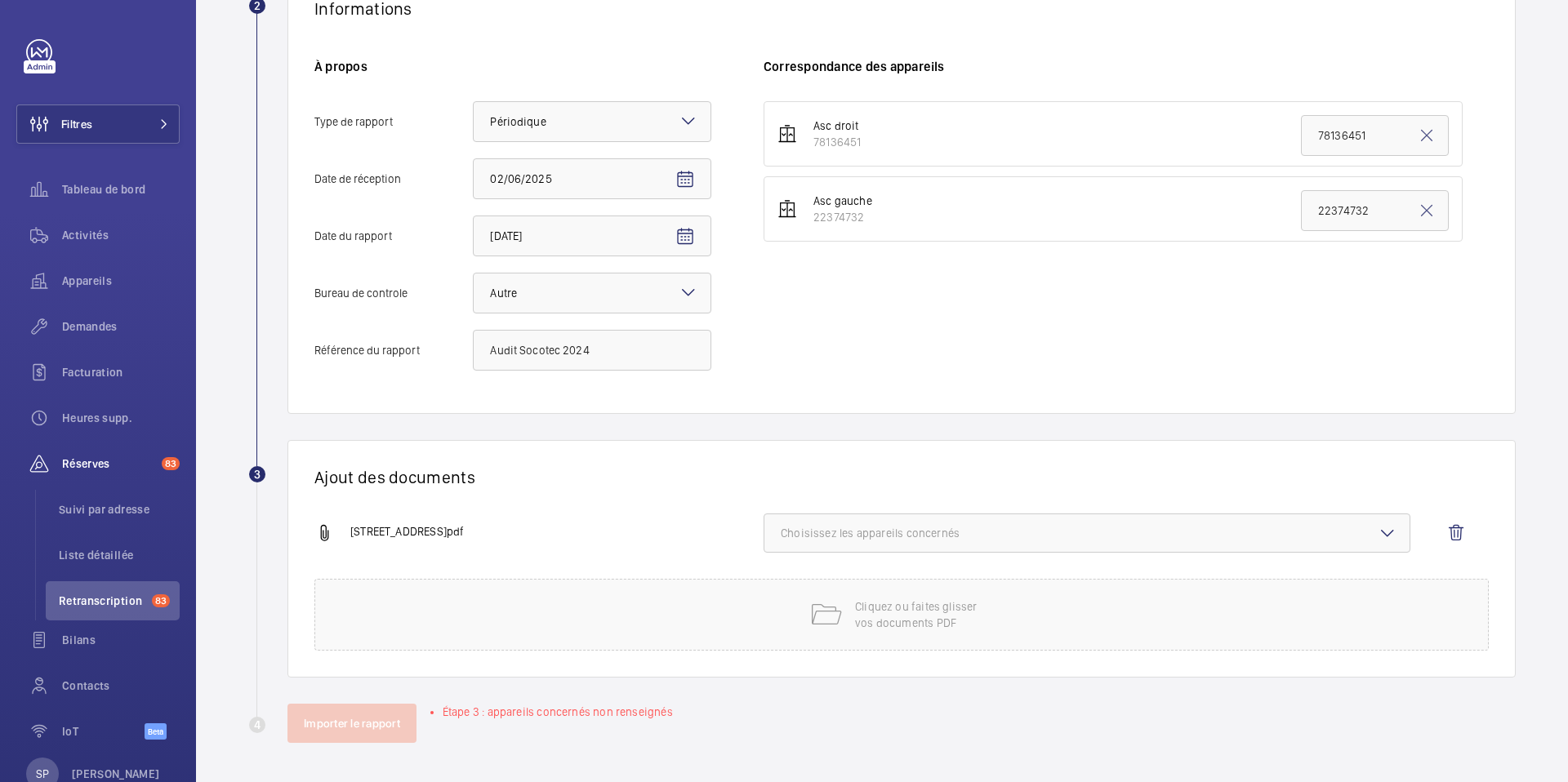
click at [1073, 536] on span "Choisissez les appareils concernés" at bounding box center [1087, 533] width 612 height 16
click at [980, 588] on span "78136451" at bounding box center [1088, 584] width 562 height 16
click at [804, 588] on input "78136451" at bounding box center [788, 584] width 33 height 33
checkbox input "true"
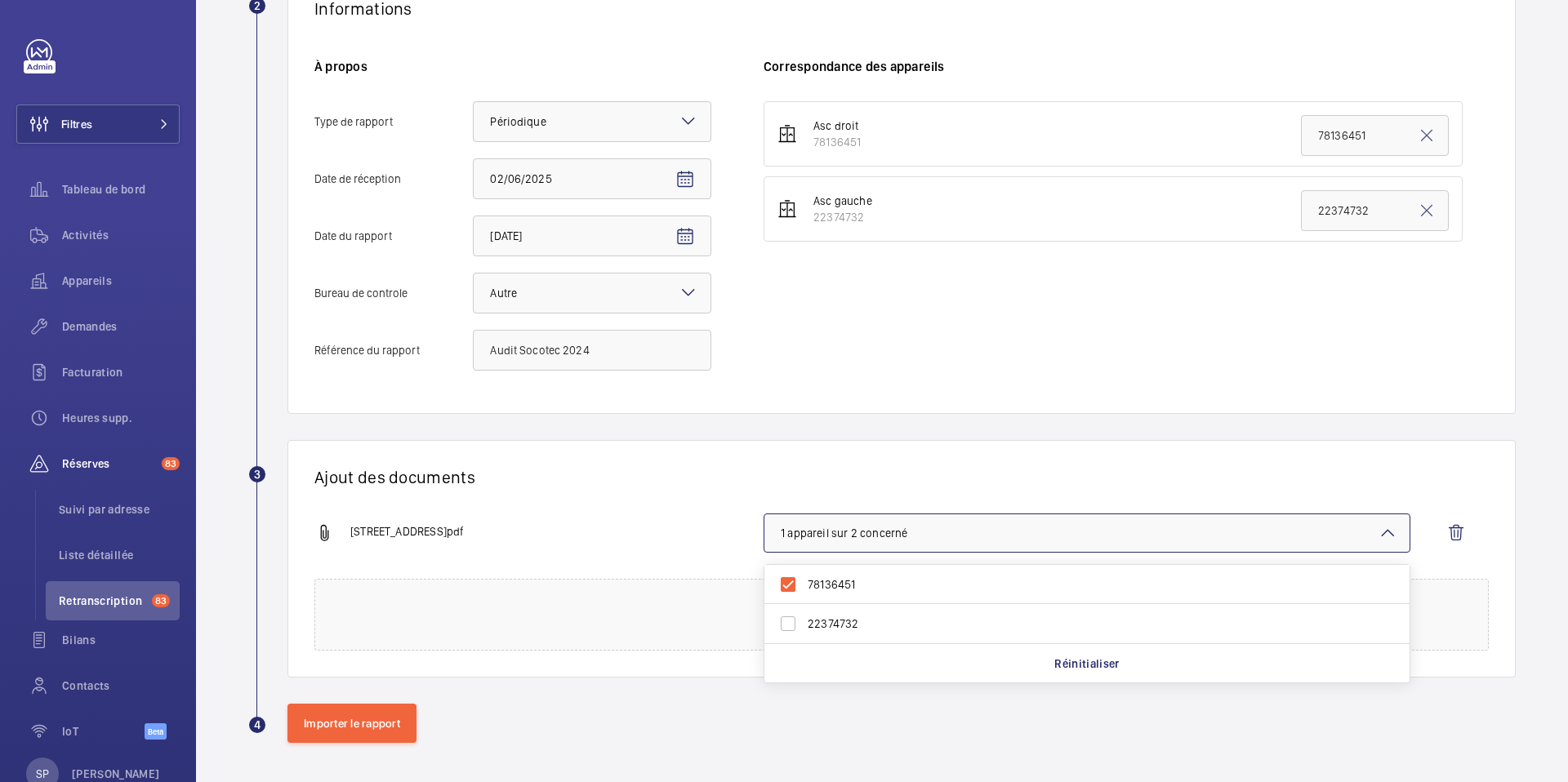
click at [942, 625] on span "22374732" at bounding box center [1088, 624] width 562 height 16
click at [804, 625] on input "22374732" at bounding box center [788, 624] width 33 height 33
checkbox input "true"
click at [620, 503] on div "Ajout des documents [STREET_ADDRESS]pdf 2 appareils sur 2 concernés 78136451 22…" at bounding box center [901, 559] width 1228 height 238
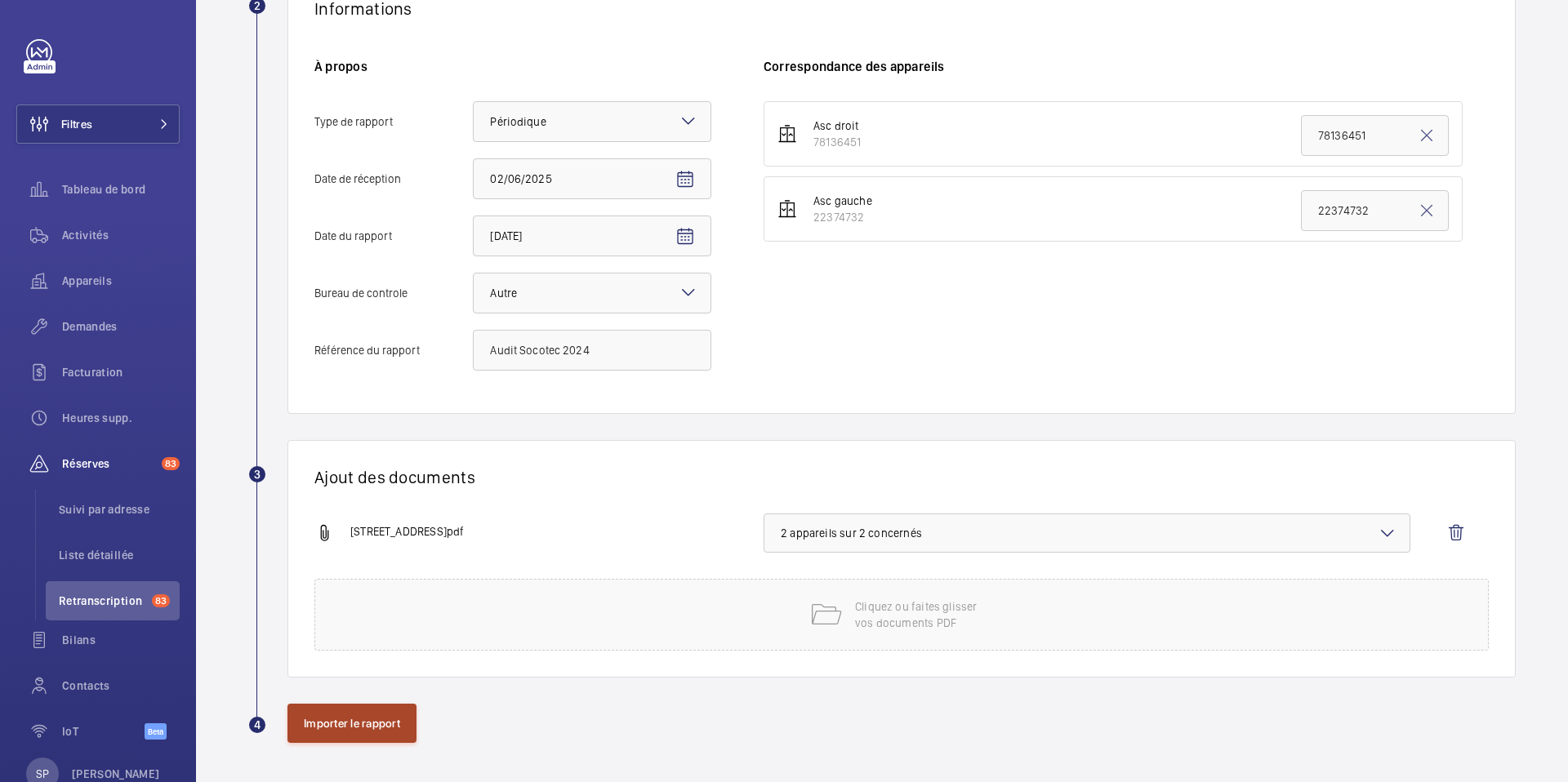
click at [369, 728] on button "Importer le rapport" at bounding box center [352, 723] width 129 height 39
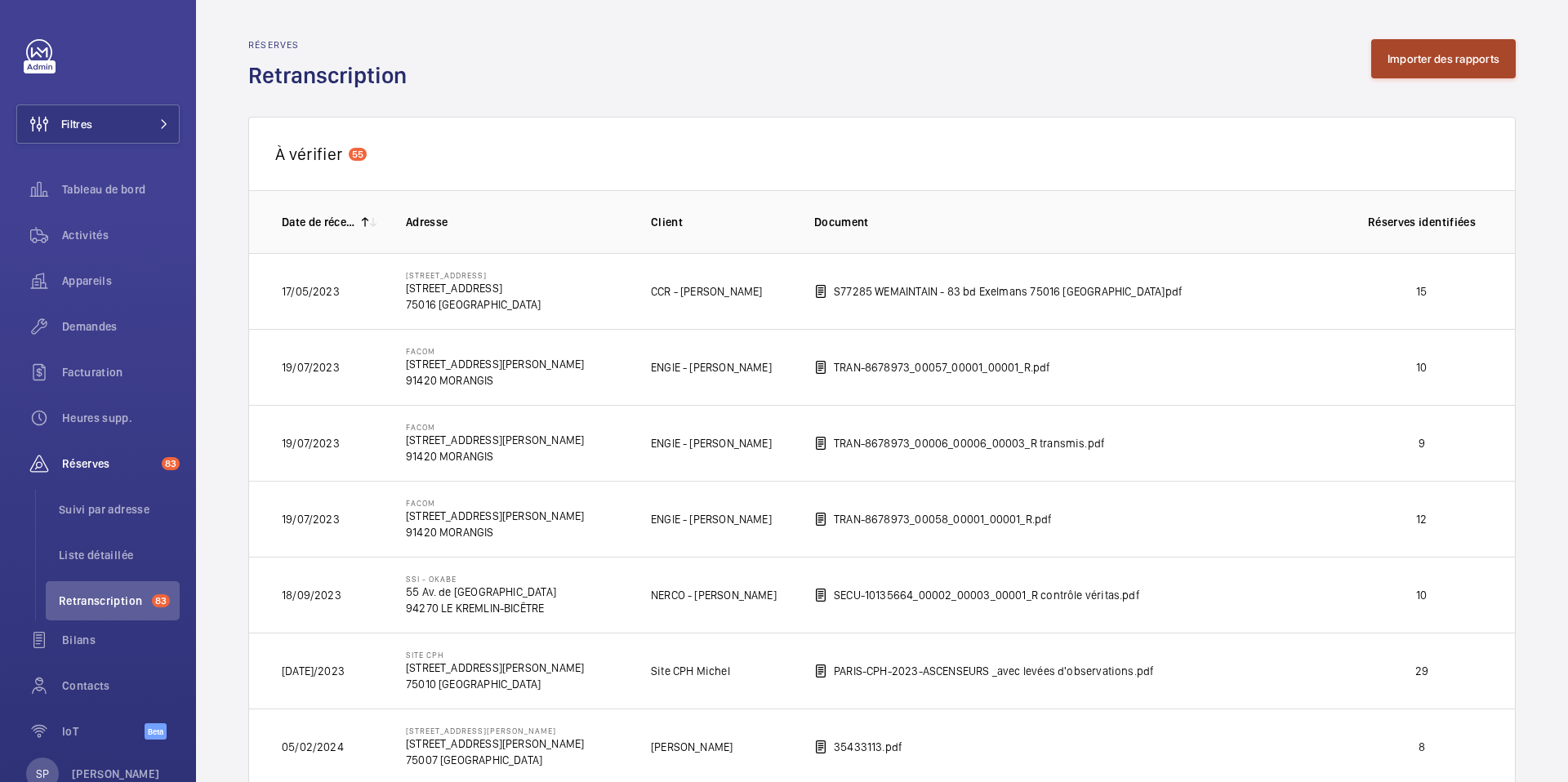
click at [1405, 59] on button "Importer des rapports" at bounding box center [1443, 59] width 144 height 39
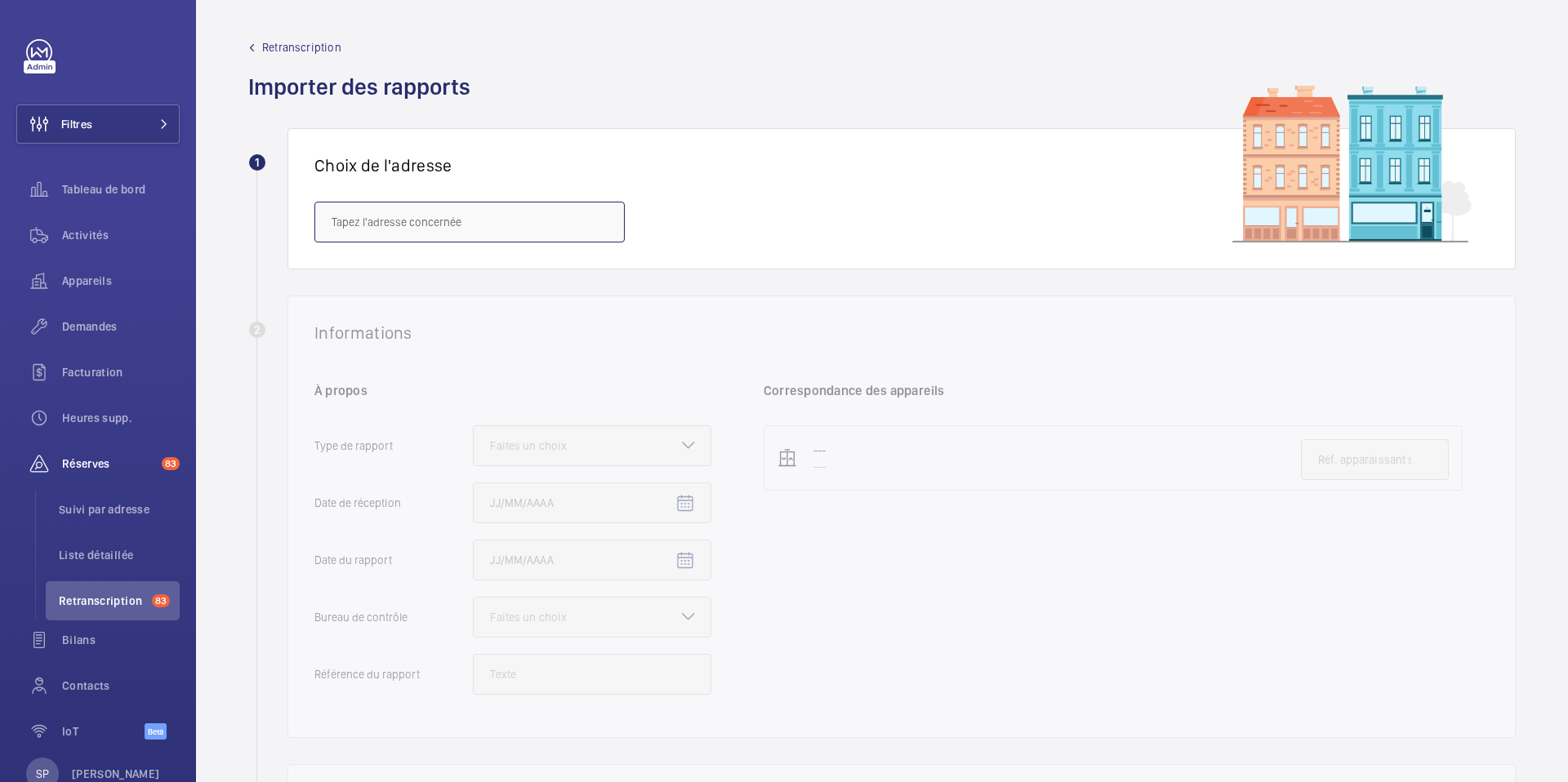
click at [352, 207] on input "text" at bounding box center [469, 222] width 311 height 41
paste input "[STREET_ADDRESS][PERSON_NAME]"
click at [463, 281] on mat-option "[GEOGRAPHIC_DATA][PERSON_NAME][STREET_ADDRESS][PERSON_NAME]" at bounding box center [469, 271] width 309 height 39
type input "[GEOGRAPHIC_DATA][PERSON_NAME][STREET_ADDRESS][PERSON_NAME]"
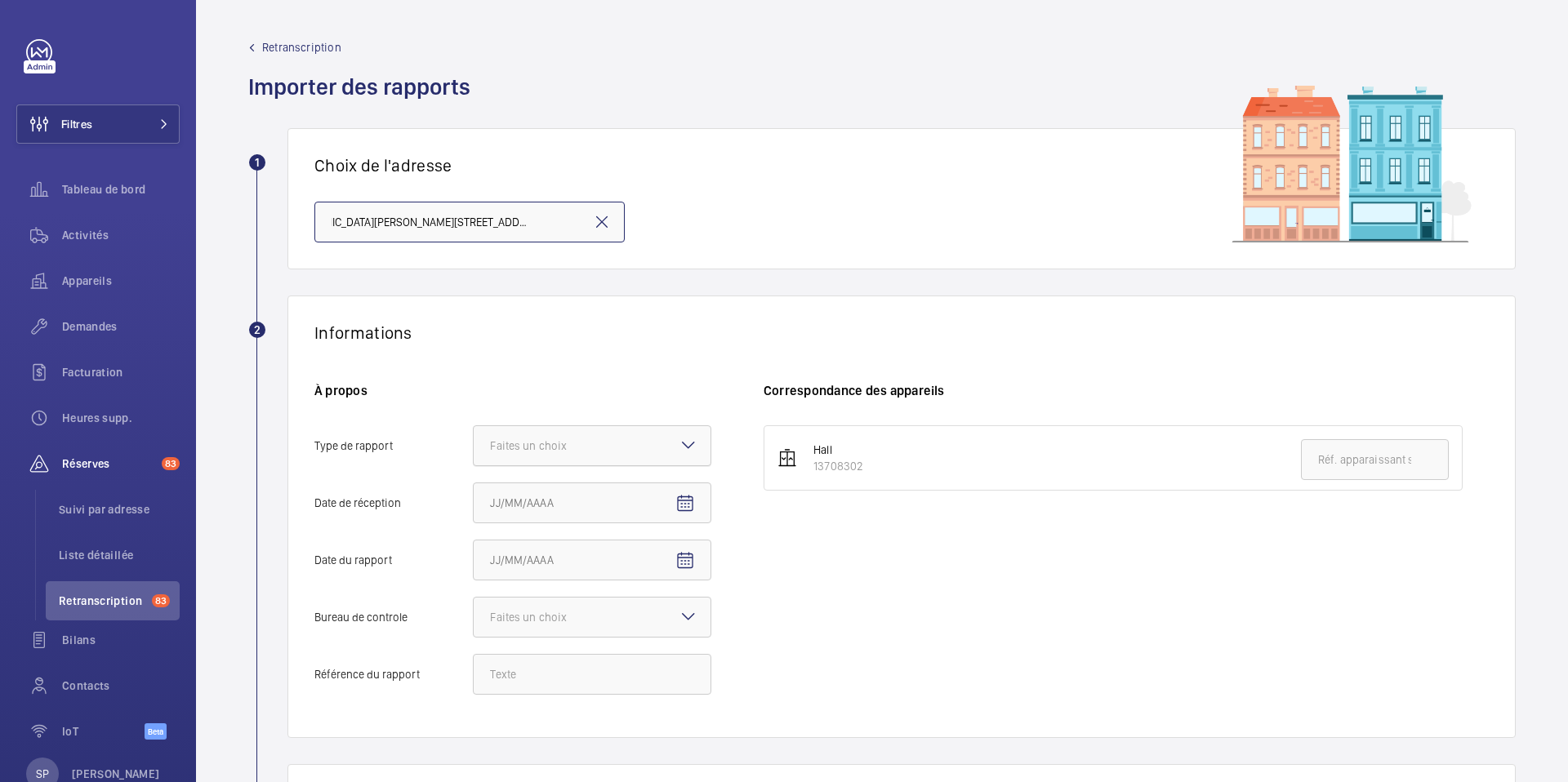
click at [520, 426] on div at bounding box center [592, 446] width 237 height 39
click at [473, 426] on input "Type de rapport Faites un choix" at bounding box center [473, 446] width 0 height 39
click at [532, 490] on span "Périodique" at bounding box center [592, 496] width 204 height 16
click at [473, 465] on input "Type de rapport Faites un choix Périodique Quinquennal Audit" at bounding box center [473, 446] width 0 height 39
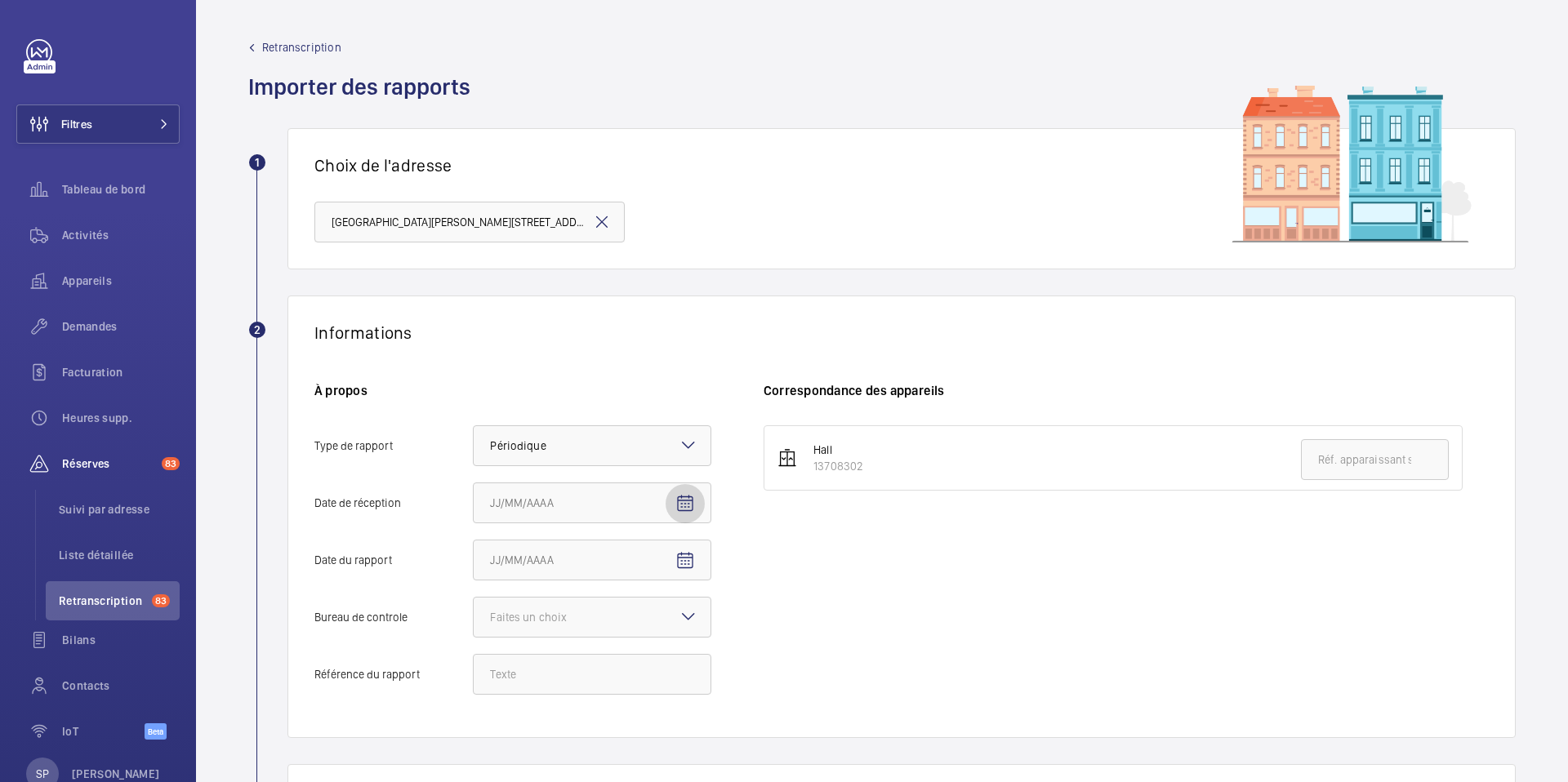
click at [690, 496] on mat-icon "Open calendar" at bounding box center [685, 504] width 20 height 20
click at [662, 252] on span "Previous month" at bounding box center [662, 260] width 33 height 33
click at [493, 331] on span "2" at bounding box center [497, 327] width 29 height 29
type input "02/06/2025"
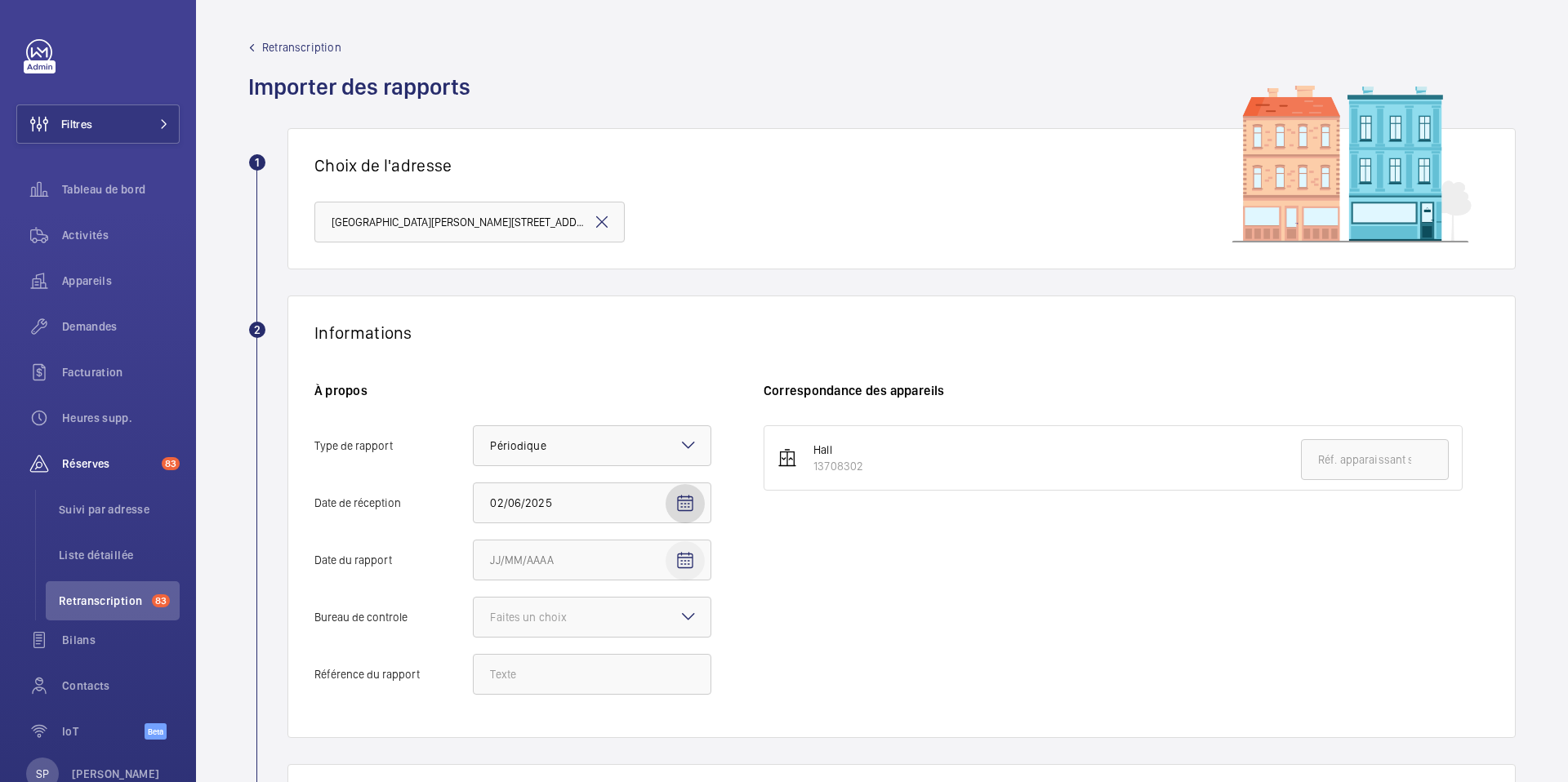
click at [684, 557] on mat-icon "Open calendar" at bounding box center [685, 561] width 20 height 20
click at [539, 316] on span "AOÛT 2025" at bounding box center [520, 318] width 55 height 13
click at [626, 528] on span "2024" at bounding box center [624, 516] width 52 height 29
click at [675, 520] on span "DÉC." at bounding box center [681, 516] width 52 height 29
click at [666, 482] on span "28" at bounding box center [659, 483] width 29 height 29
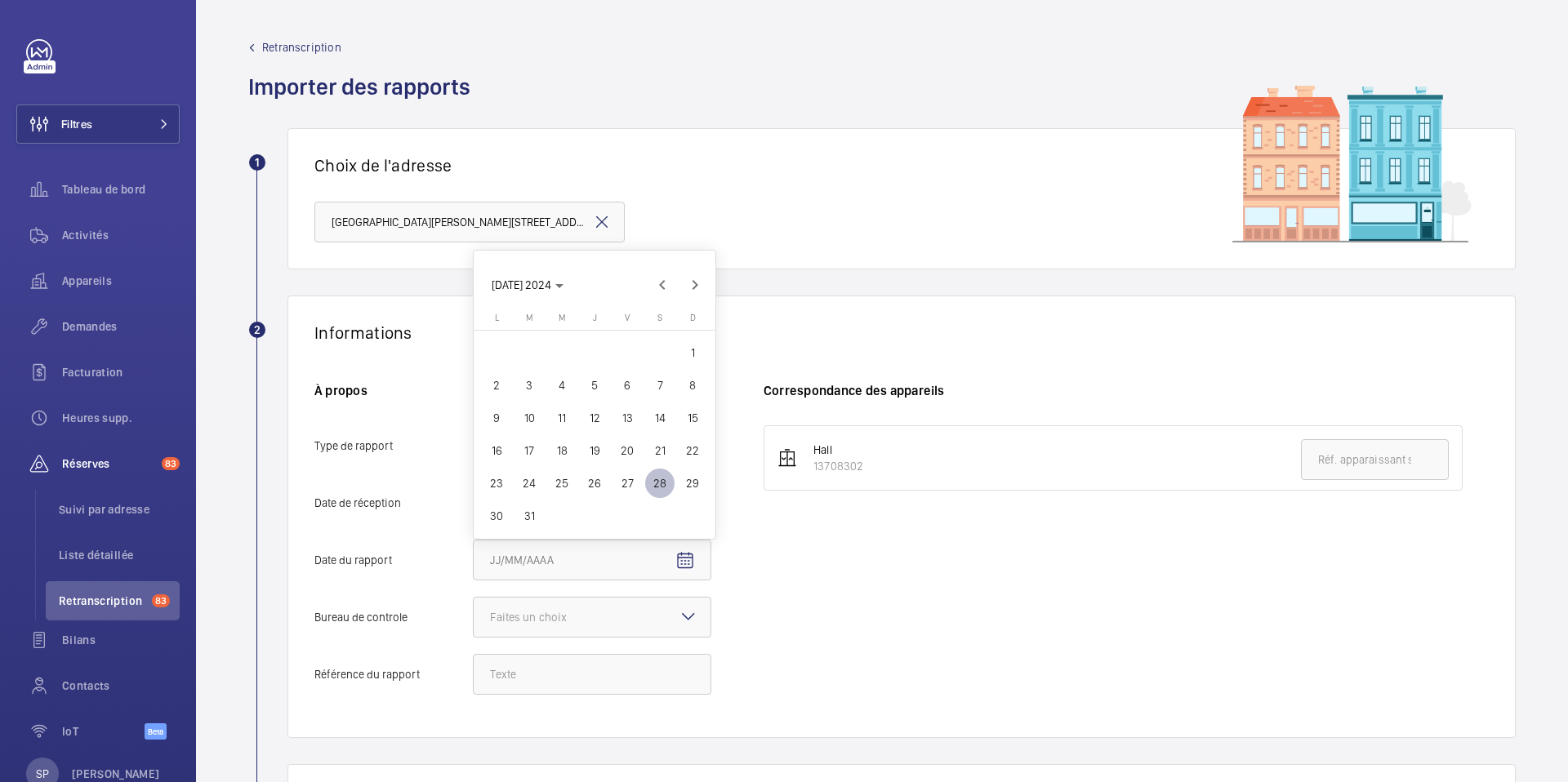
type input "[DATE]"
click at [653, 605] on div at bounding box center [592, 617] width 237 height 39
click at [473, 605] on input "Bureau de controle Faites un choix Veritas Autre" at bounding box center [473, 617] width 0 height 39
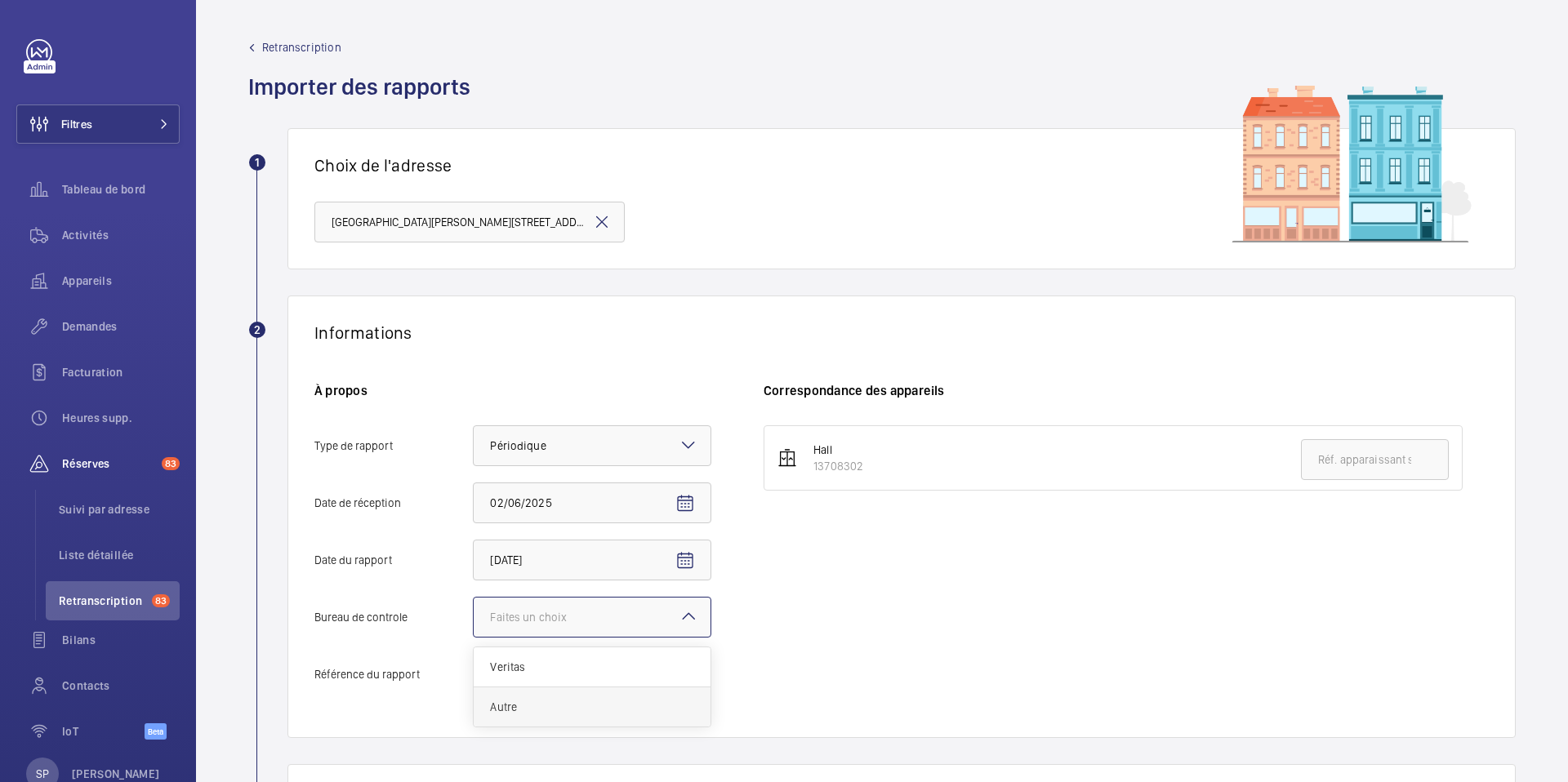
click at [527, 711] on span "Autre" at bounding box center [592, 707] width 204 height 16
click at [473, 637] on input "Bureau de controle Faites un choix Veritas Autre" at bounding box center [473, 617] width 0 height 39
click at [538, 678] on input "Référence du rapport" at bounding box center [592, 674] width 238 height 41
paste input "Audit Socotec 2024"
type input "Audit Socotec 2024"
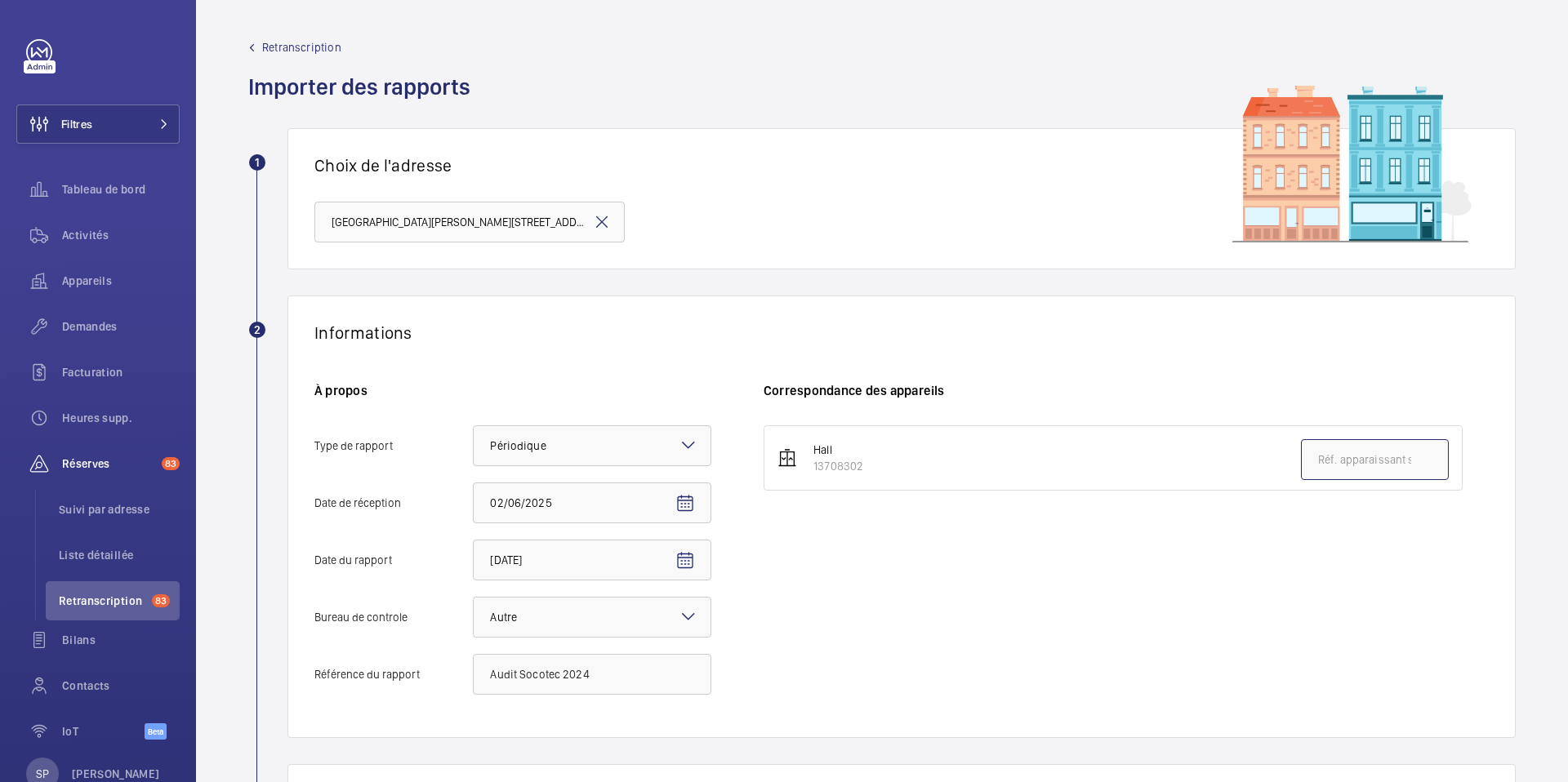
click at [1357, 463] on input "text" at bounding box center [1375, 460] width 148 height 41
drag, startPoint x: 867, startPoint y: 469, endPoint x: 802, endPoint y: 469, distance: 65.0
click at [802, 469] on li "Hall 13708302" at bounding box center [1113, 457] width 699 height 65
click at [1396, 462] on input "text" at bounding box center [1375, 460] width 148 height 41
paste input "13708302"
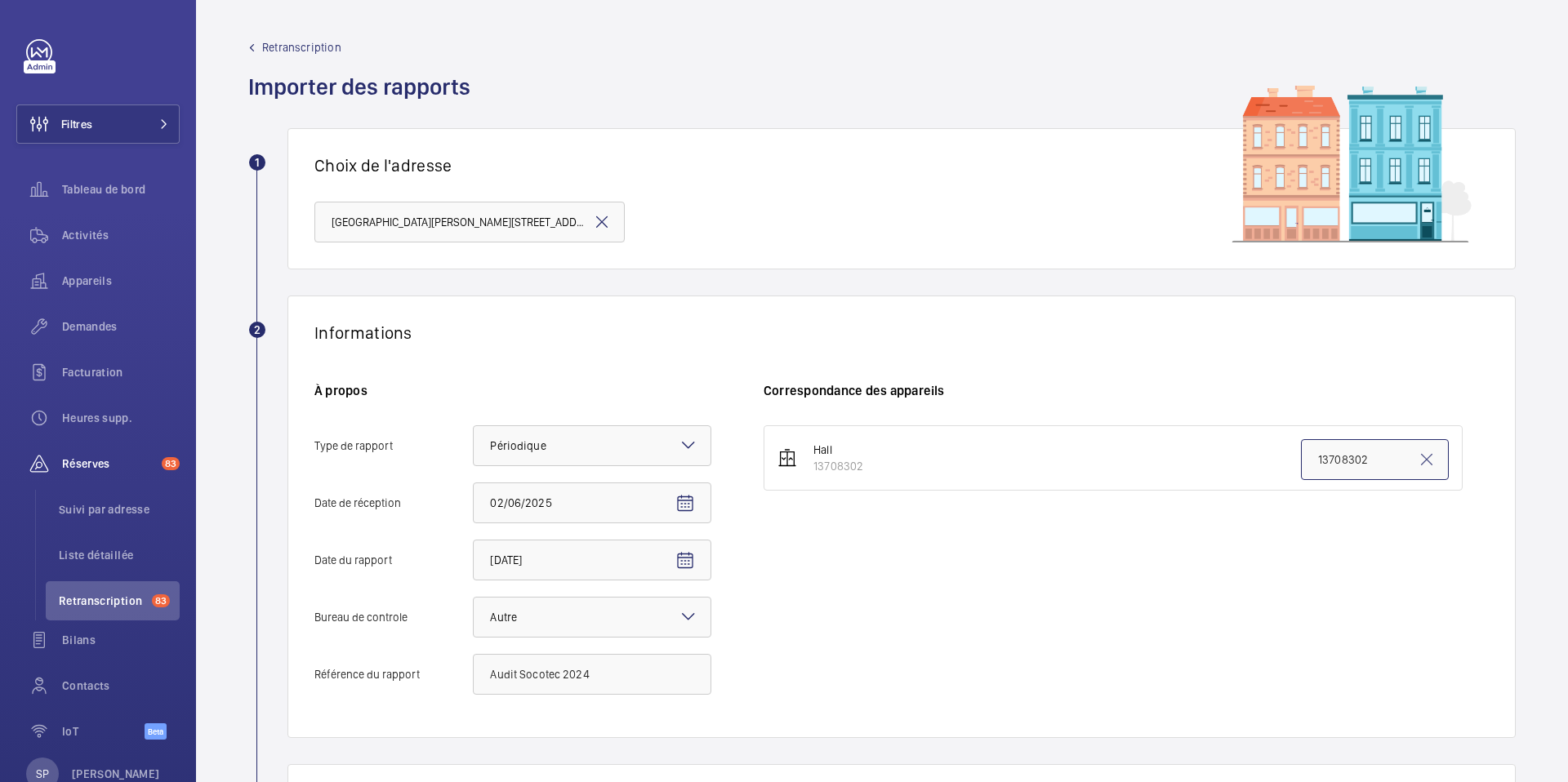
type input "13708302"
click at [1179, 587] on div "Hall 13708302 13708302" at bounding box center [1126, 568] width 725 height 286
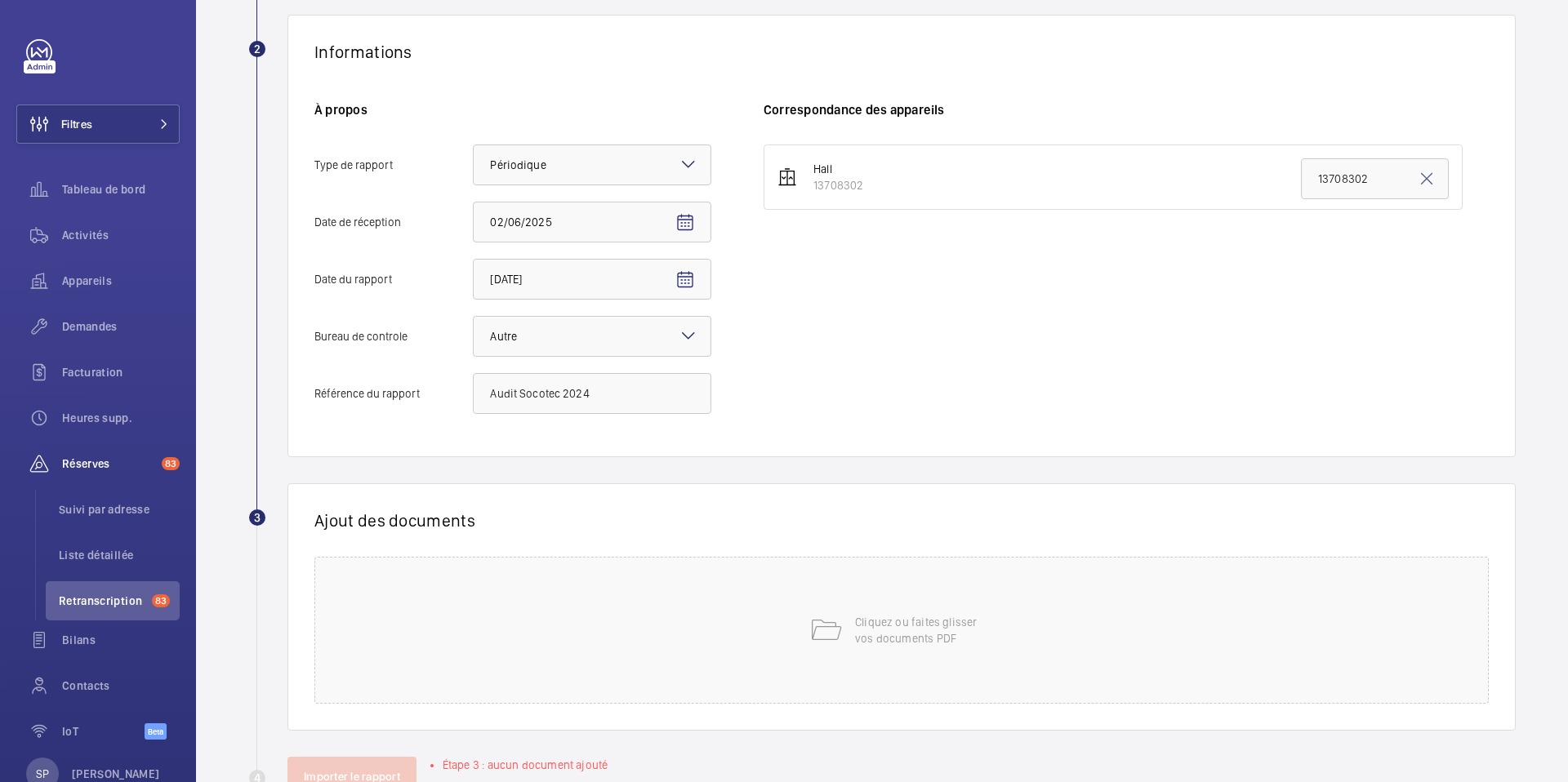
scroll to position [334, 0]
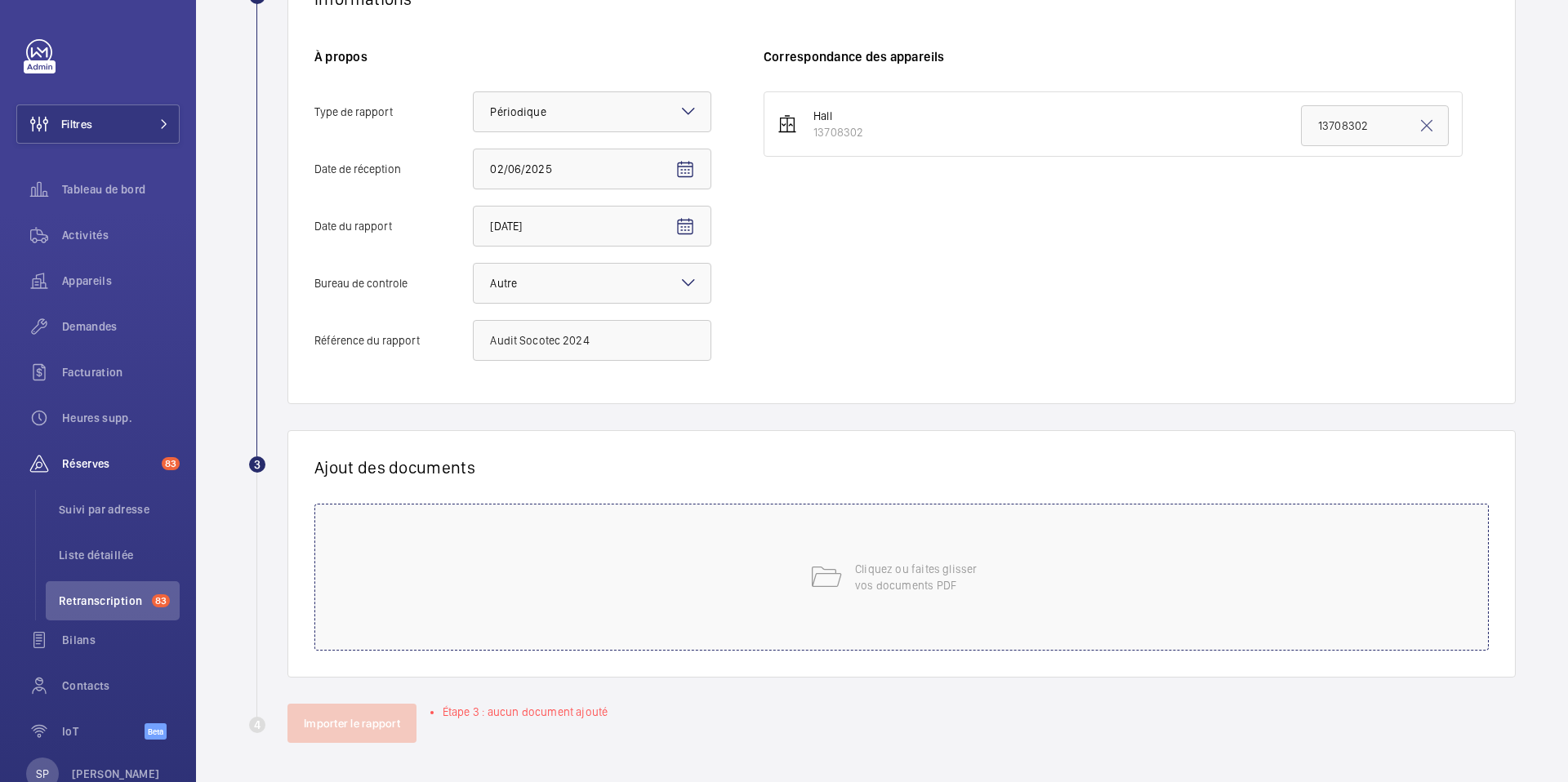
click at [861, 589] on p "Cliquez ou faites glisser vos documents PDF" at bounding box center [925, 577] width 139 height 33
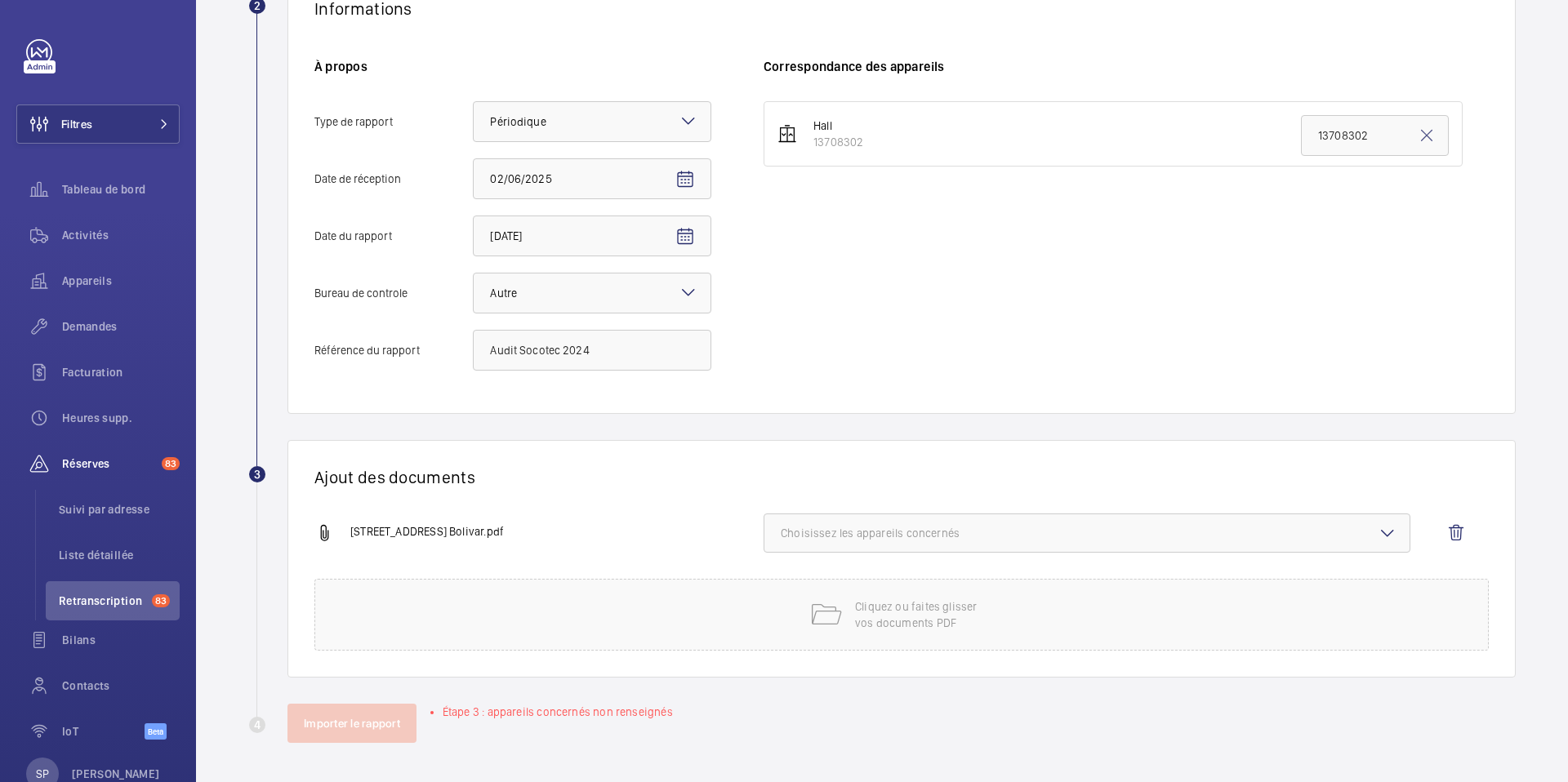
click at [1078, 528] on span "Choisissez les appareils concernés" at bounding box center [1087, 533] width 612 height 16
click at [940, 580] on span "13708302" at bounding box center [1088, 584] width 562 height 16
click at [804, 580] on input "13708302" at bounding box center [788, 584] width 33 height 33
checkbox input "true"
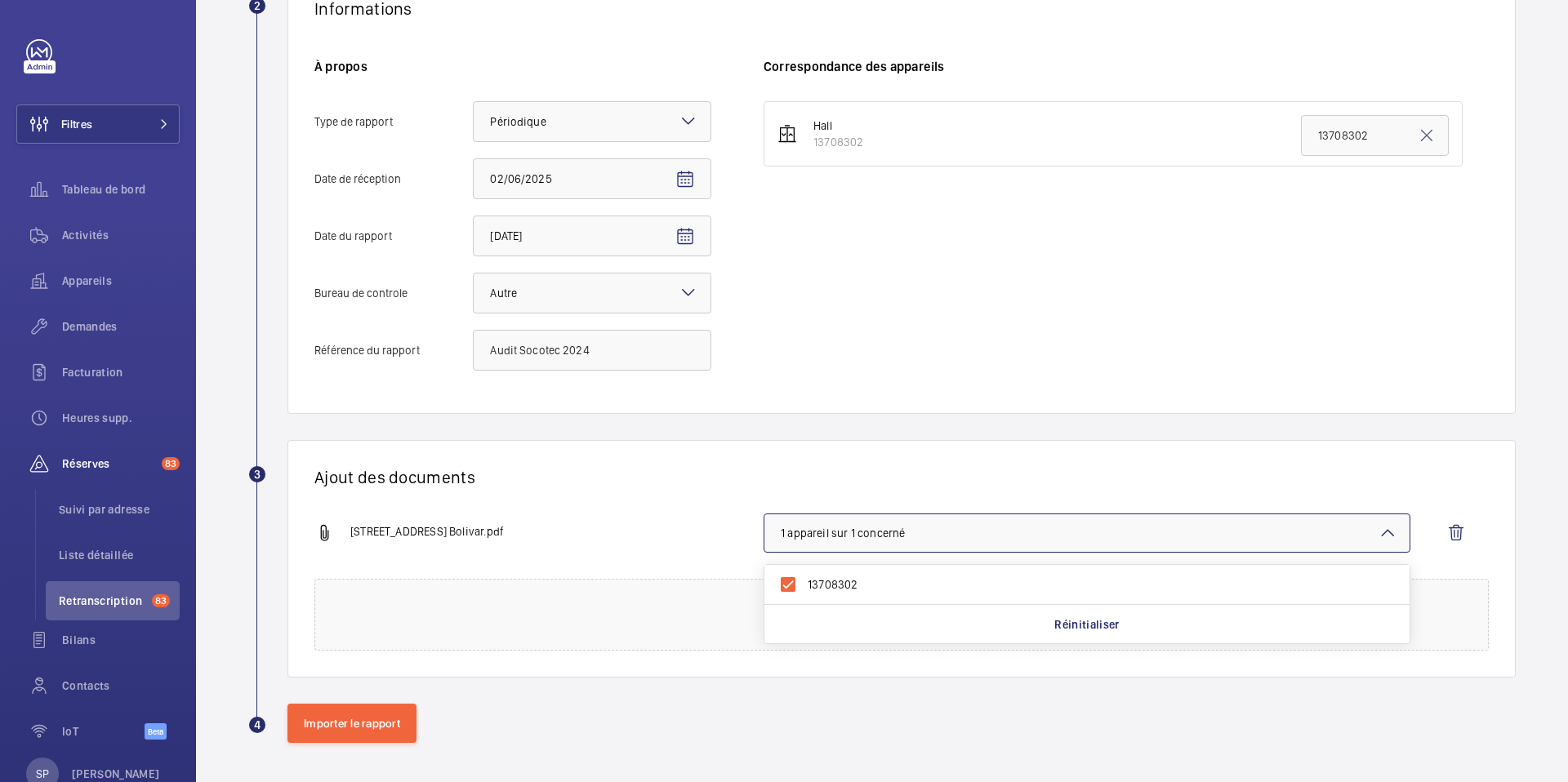
click at [666, 512] on div "Ajout des documents [STREET_ADDRESS][GEOGRAPHIC_DATA]pdf 1 appareil sur 1 conce…" at bounding box center [901, 559] width 1228 height 238
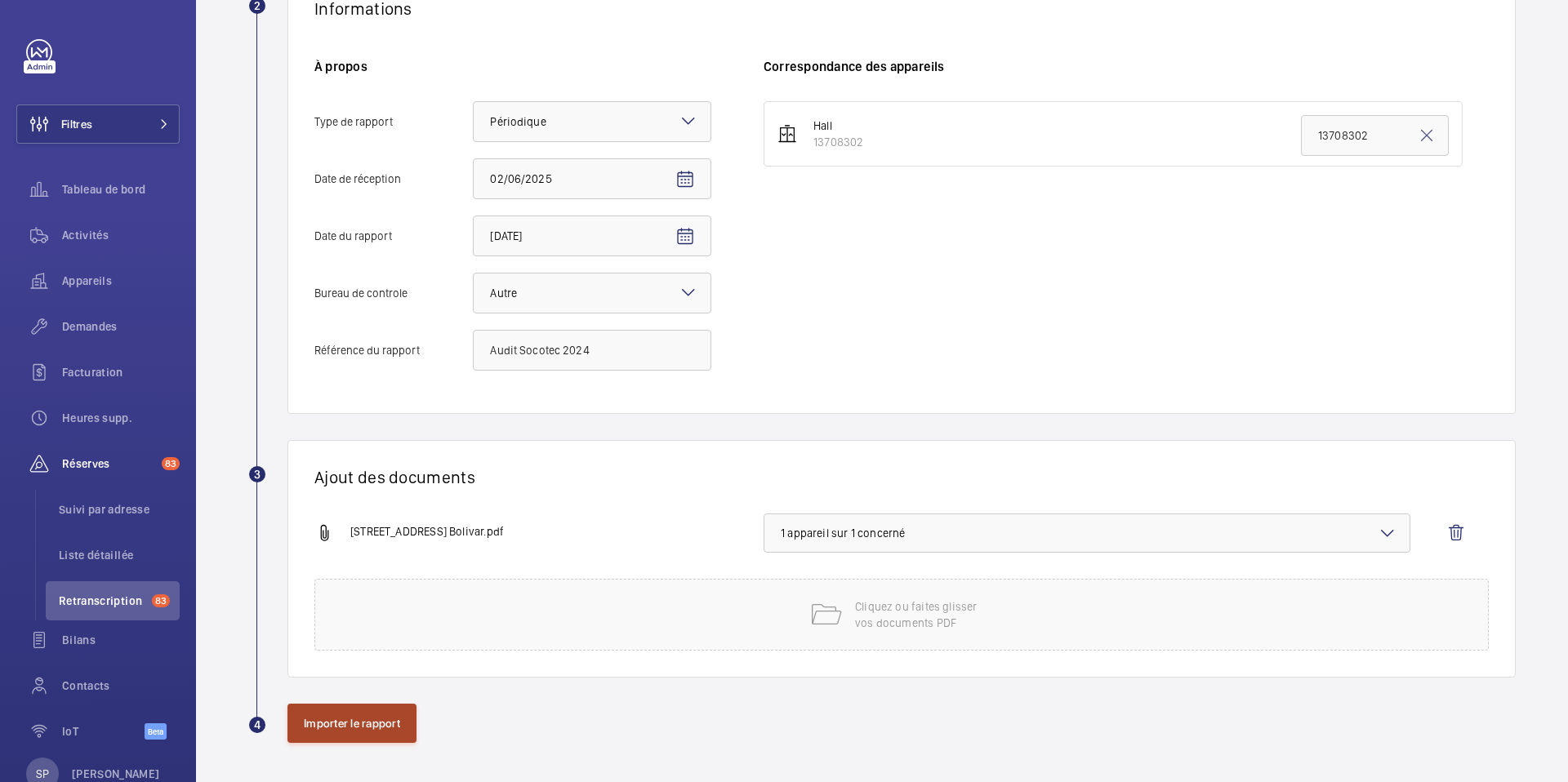
click at [312, 729] on button "Importer le rapport" at bounding box center [352, 723] width 129 height 39
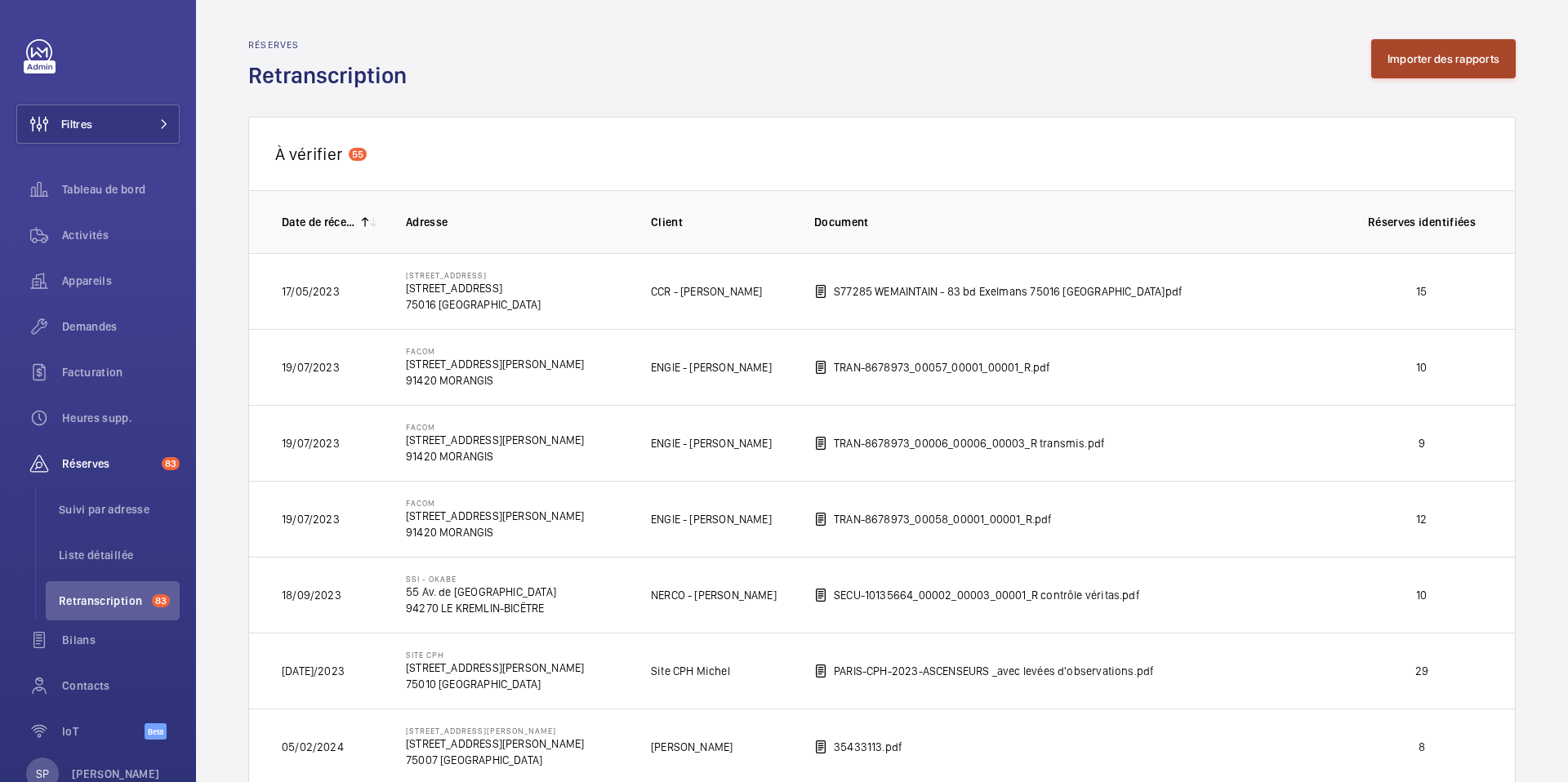
click at [1451, 63] on button "Importer des rapports" at bounding box center [1443, 59] width 144 height 39
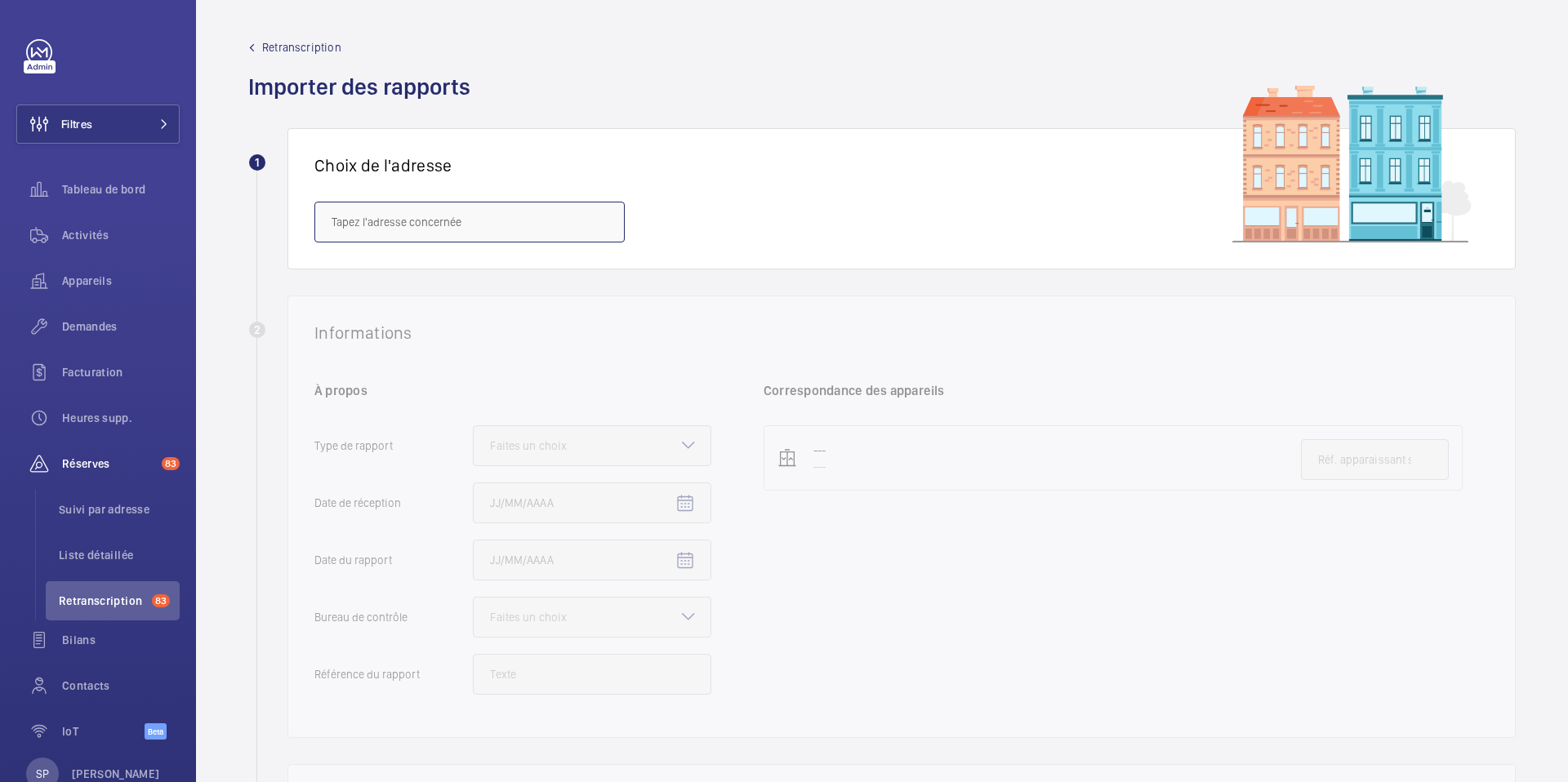
click at [458, 219] on input "text" at bounding box center [469, 222] width 311 height 41
paste input "[STREET_ADDRESS]"
click at [436, 273] on span "[STREET_ADDRESS] - [STREET_ADDRESS]" at bounding box center [432, 271] width 202 height 16
type input "[STREET_ADDRESS] - [STREET_ADDRESS]"
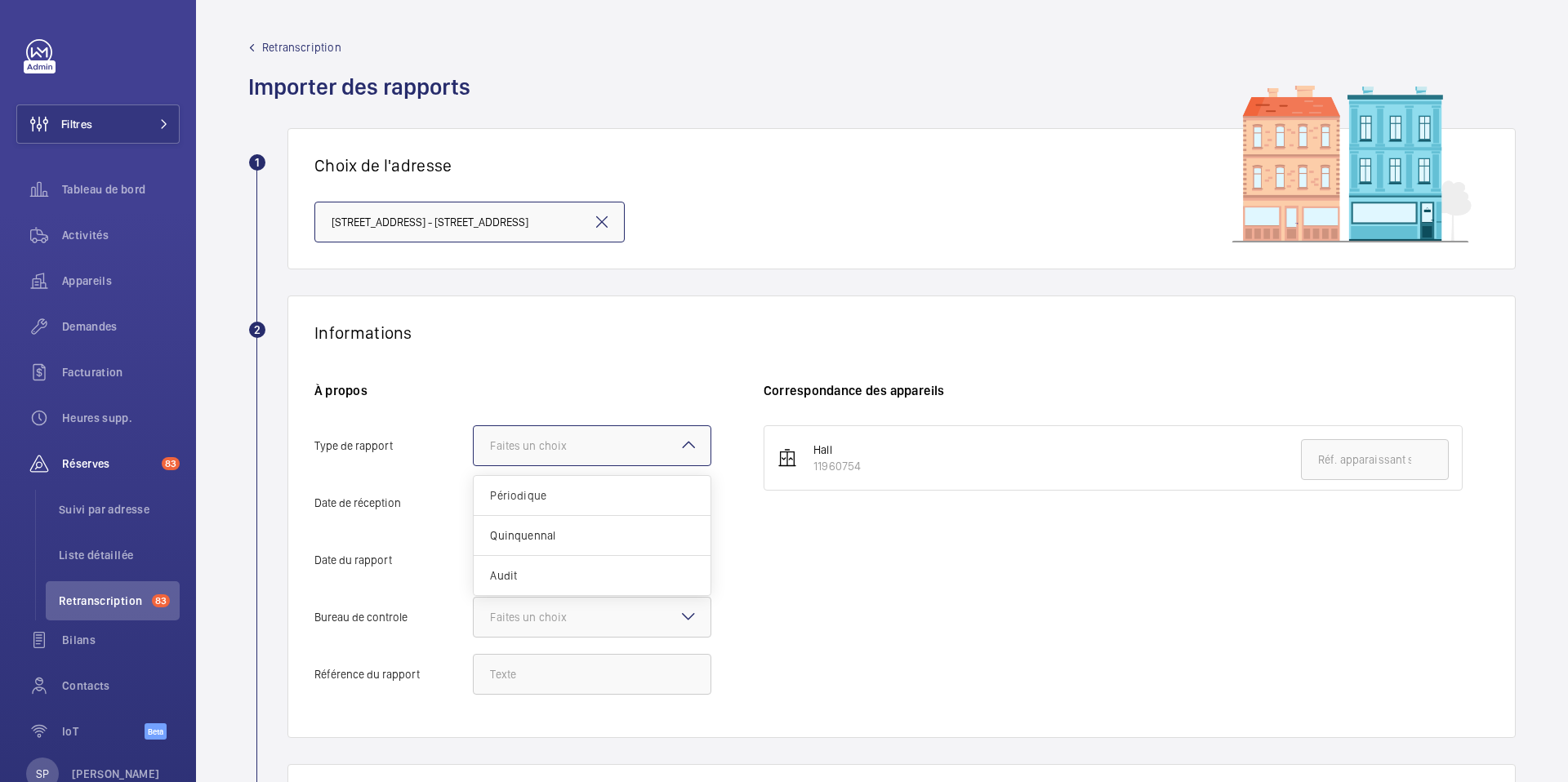
click at [670, 446] on div at bounding box center [592, 446] width 237 height 39
click at [473, 446] on input "Type de rapport Faites un choix Périodique Quinquennal Audit" at bounding box center [473, 446] width 0 height 39
click at [556, 499] on span "Périodique" at bounding box center [592, 496] width 204 height 16
click at [473, 465] on input "Type de rapport Faites un choix Périodique Quinquennal Audit" at bounding box center [473, 446] width 0 height 39
click at [688, 500] on mat-icon "Open calendar" at bounding box center [685, 504] width 20 height 20
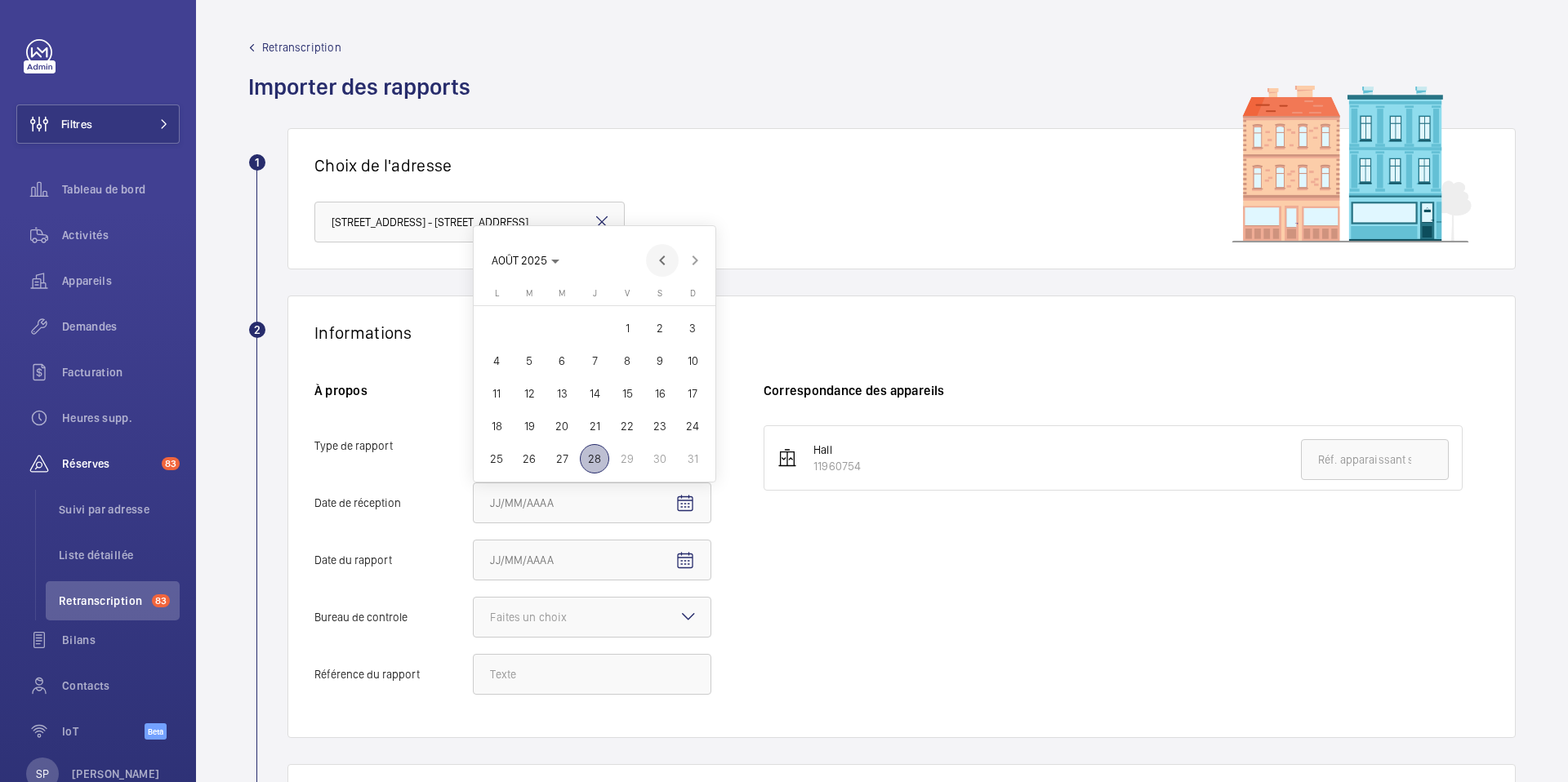
click at [660, 253] on span "Previous month" at bounding box center [662, 260] width 33 height 33
click at [511, 335] on button "2" at bounding box center [497, 328] width 33 height 33
type input "02/06/2025"
click at [675, 561] on mat-icon "Open calendar" at bounding box center [685, 561] width 20 height 20
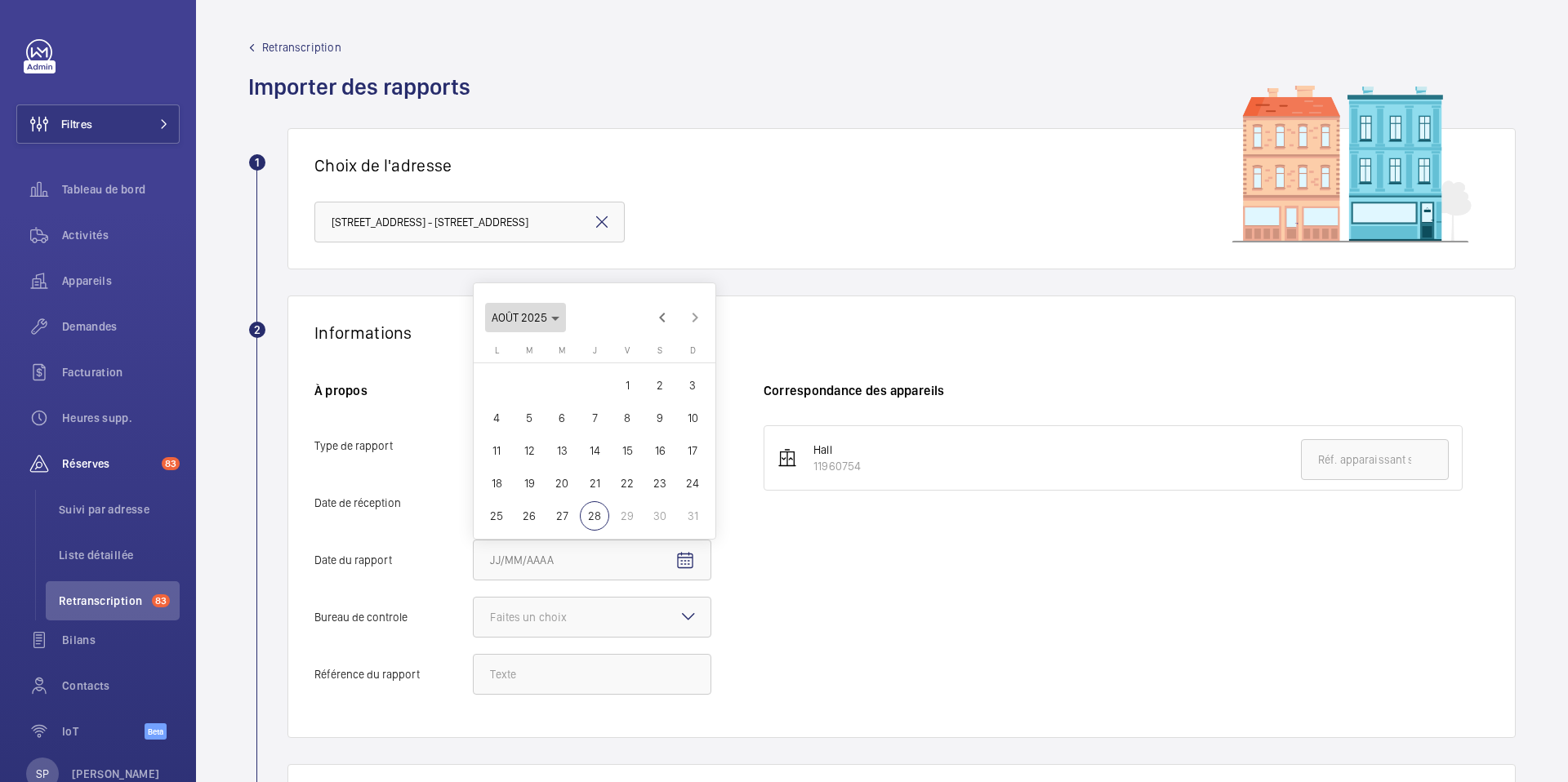
click at [559, 313] on span "Choose month and year" at bounding box center [525, 318] width 81 height 39
click at [602, 522] on span "2024" at bounding box center [624, 516] width 52 height 29
click at [688, 512] on span "DÉC." at bounding box center [681, 516] width 52 height 29
click at [657, 485] on span "28" at bounding box center [659, 483] width 29 height 29
type input "[DATE]"
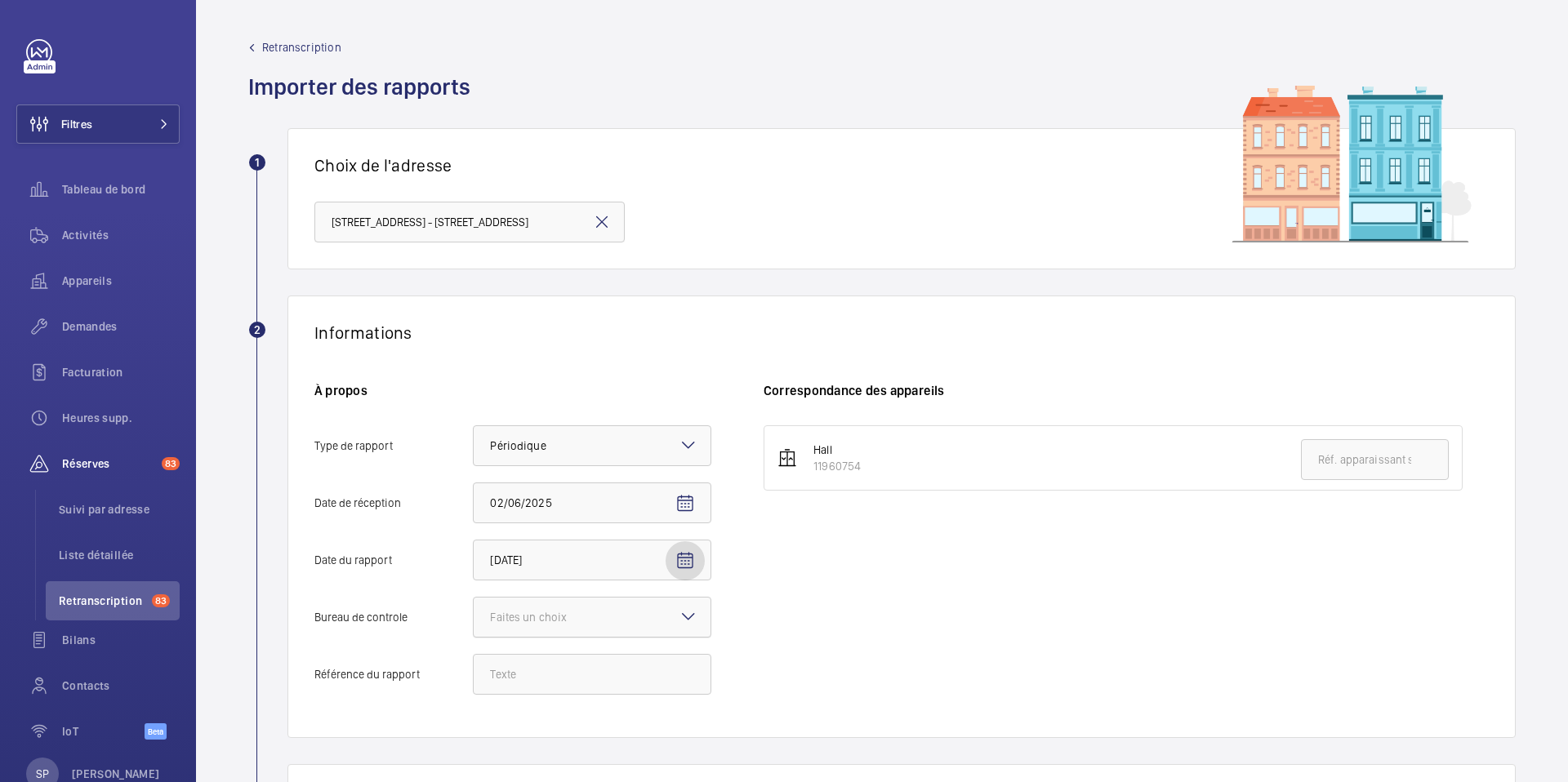
click at [621, 621] on div at bounding box center [592, 617] width 237 height 39
click at [473, 621] on input "Bureau de controle Faites un choix" at bounding box center [473, 617] width 0 height 39
click at [542, 717] on div "Autre" at bounding box center [592, 707] width 237 height 39
click at [473, 637] on input "Bureau de controle Faites un choix Veritas Autre" at bounding box center [473, 617] width 0 height 39
click at [539, 680] on input "Référence du rapport" at bounding box center [592, 674] width 238 height 41
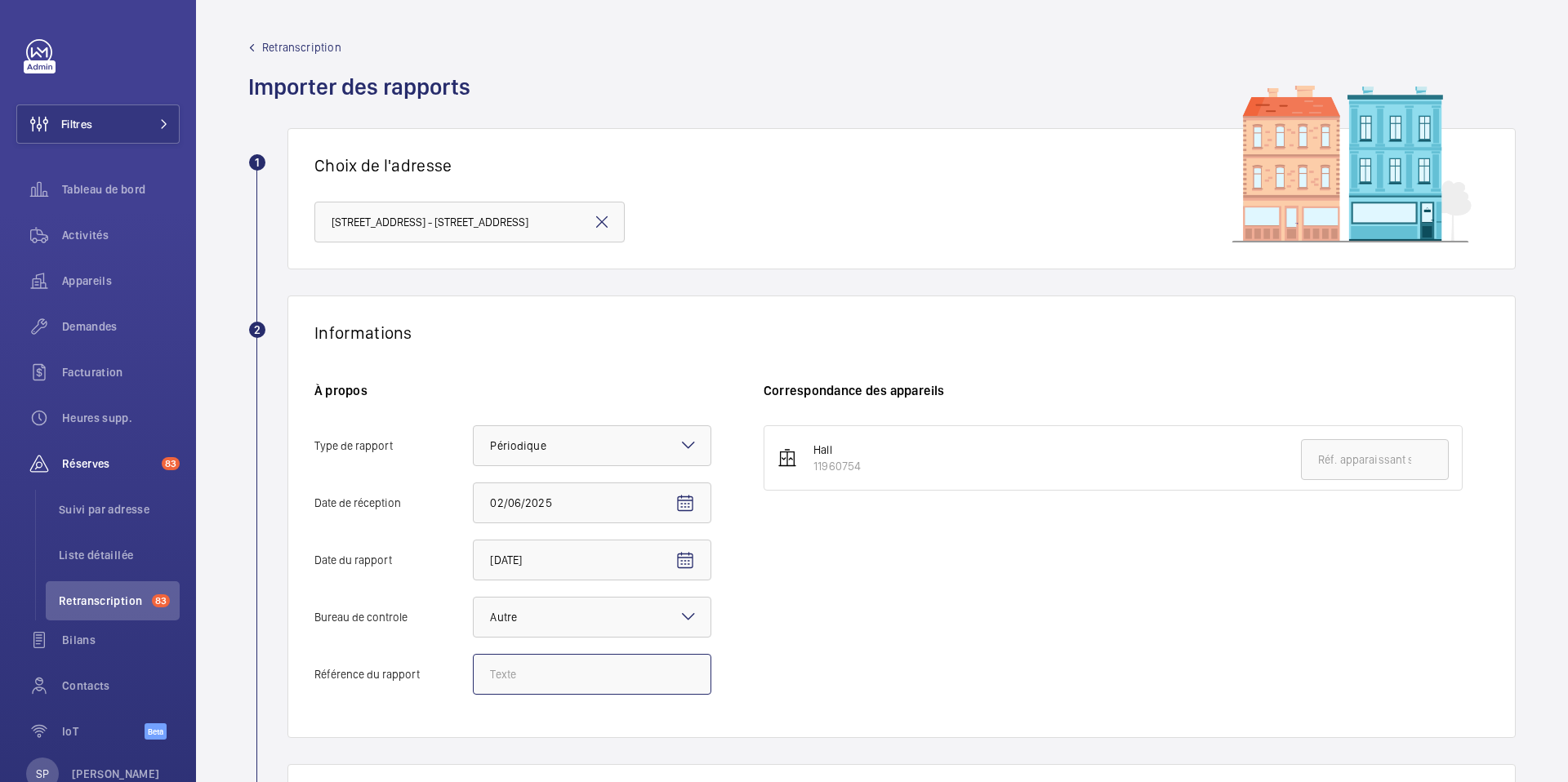
paste input "Audit Socotec 2024"
type input "Audit Socotec 2024"
click at [982, 617] on div "Hall 11960754" at bounding box center [1126, 568] width 725 height 286
drag, startPoint x: 813, startPoint y: 470, endPoint x: 860, endPoint y: 476, distance: 47.4
click at [860, 476] on li "Hall 11960754" at bounding box center [1113, 457] width 699 height 65
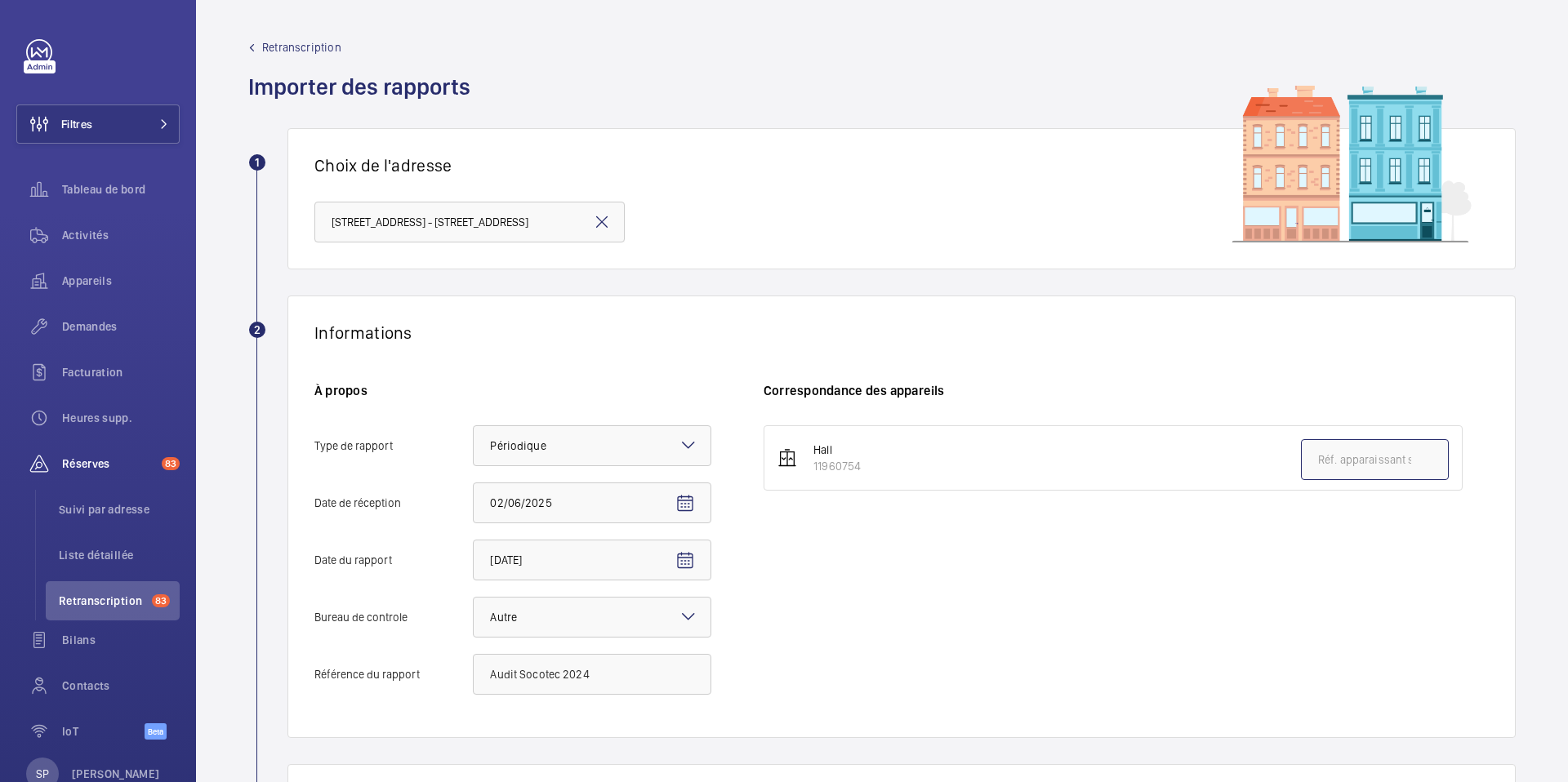
click at [1325, 462] on input "text" at bounding box center [1375, 460] width 148 height 41
paste input "11960754"
type input "11960754"
click at [971, 400] on div "Correspondance des appareils Hall 11960754 11960754" at bounding box center [1126, 547] width 725 height 329
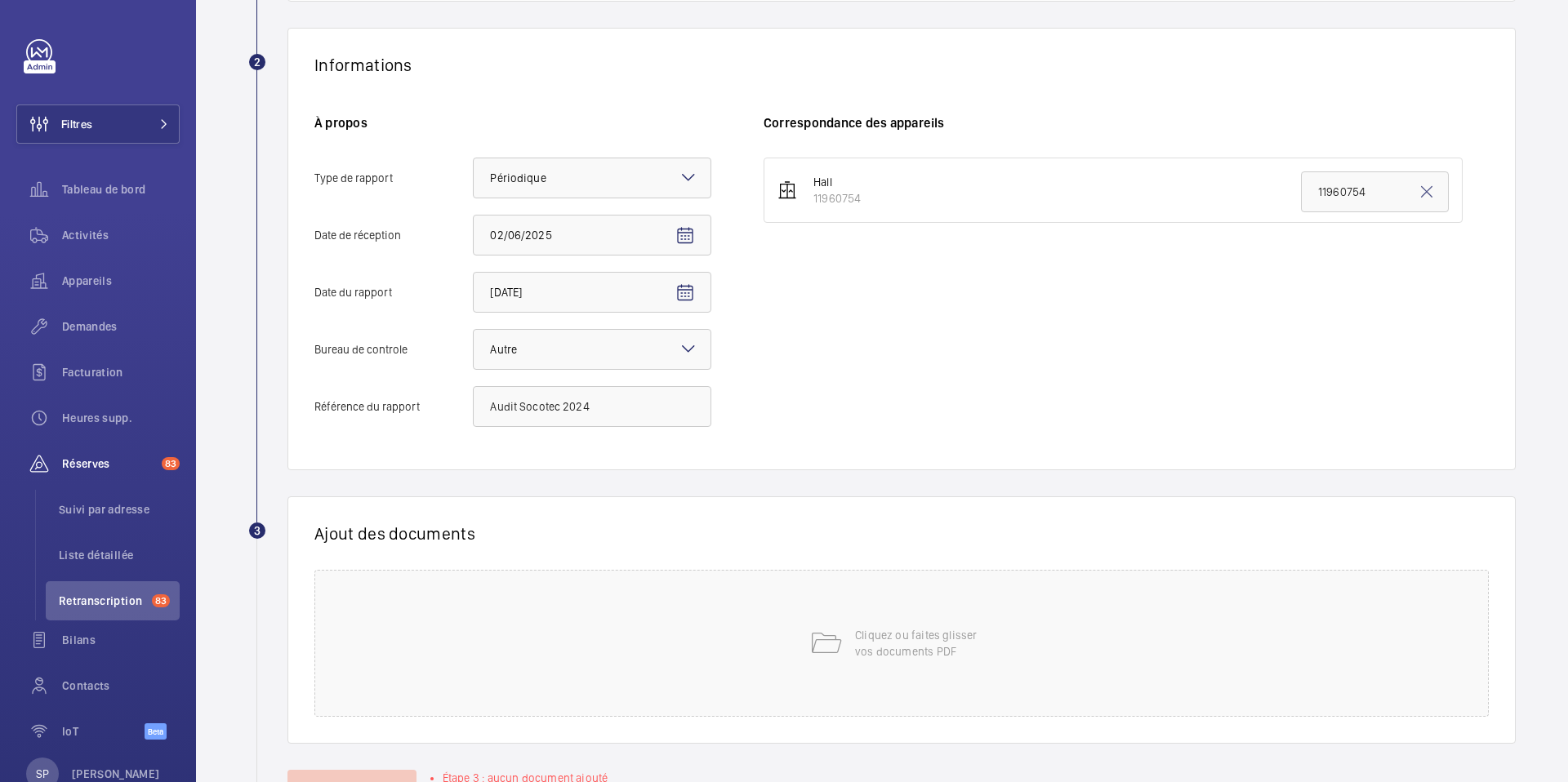
scroll to position [269, 0]
click at [838, 650] on div "Cliquez ou faites glisser vos documents PDF" at bounding box center [901, 642] width 1175 height 147
click at [1029, 582] on span "Choisissez les appareils concernés" at bounding box center [1087, 589] width 612 height 16
click at [844, 645] on span "11960754" at bounding box center [1088, 640] width 562 height 16
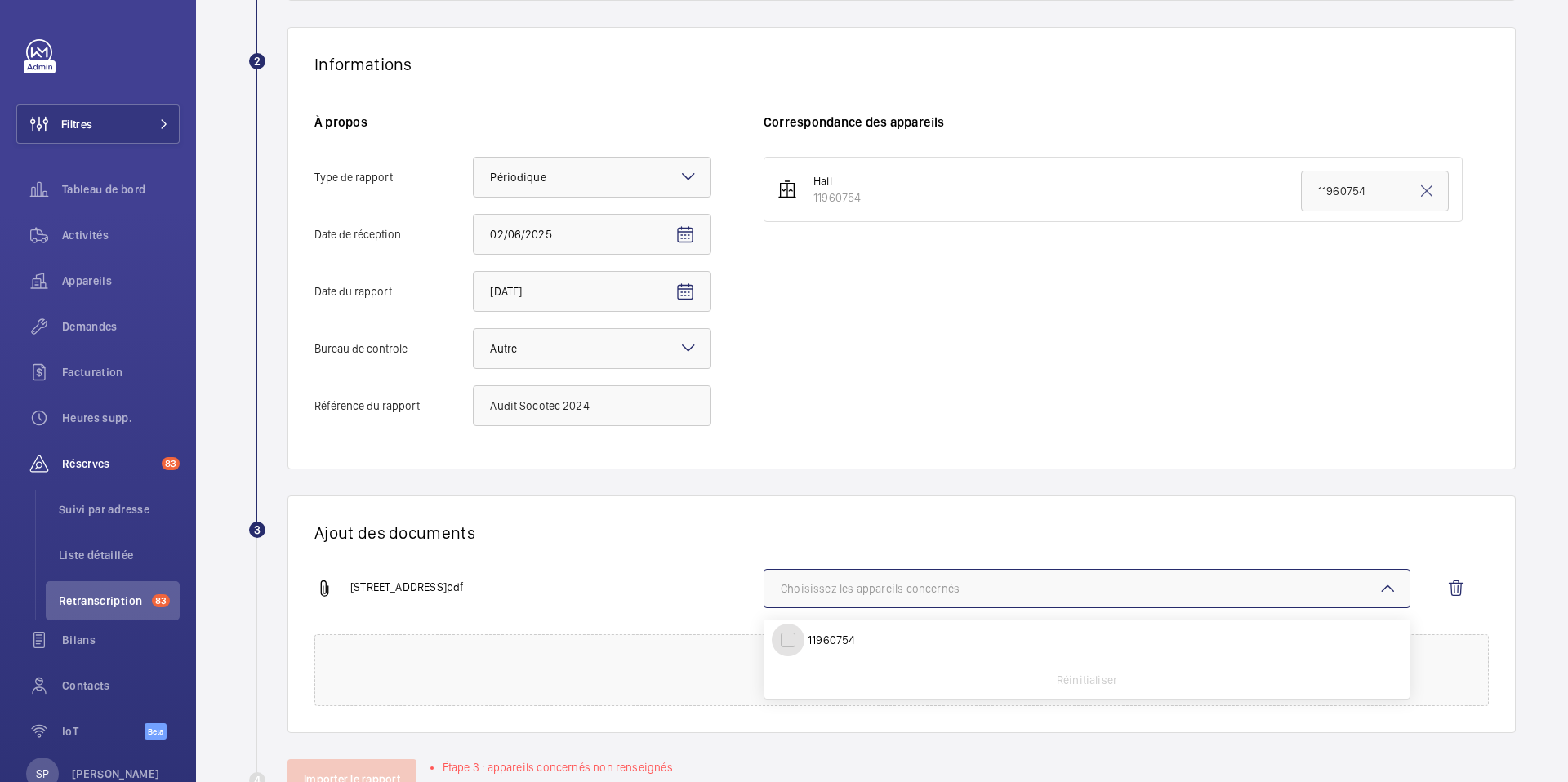
click at [804, 645] on input "11960754" at bounding box center [788, 640] width 33 height 33
checkbox input "true"
click at [634, 601] on div "[STREET_ADDRESS] 11960754 Réinitialiser" at bounding box center [894, 601] width 1161 height 65
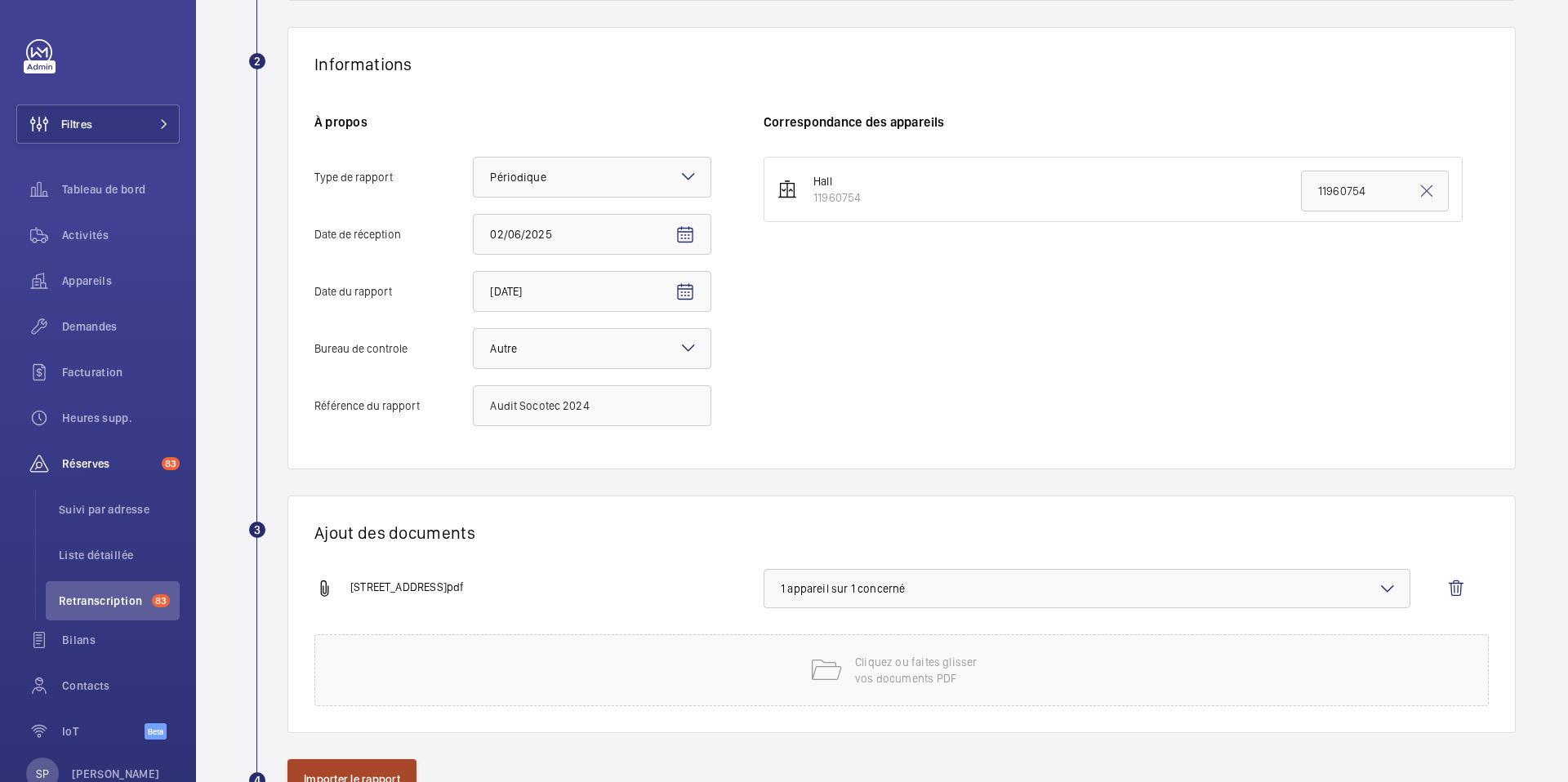
click at [383, 775] on button "Importer le rapport" at bounding box center [352, 779] width 129 height 39
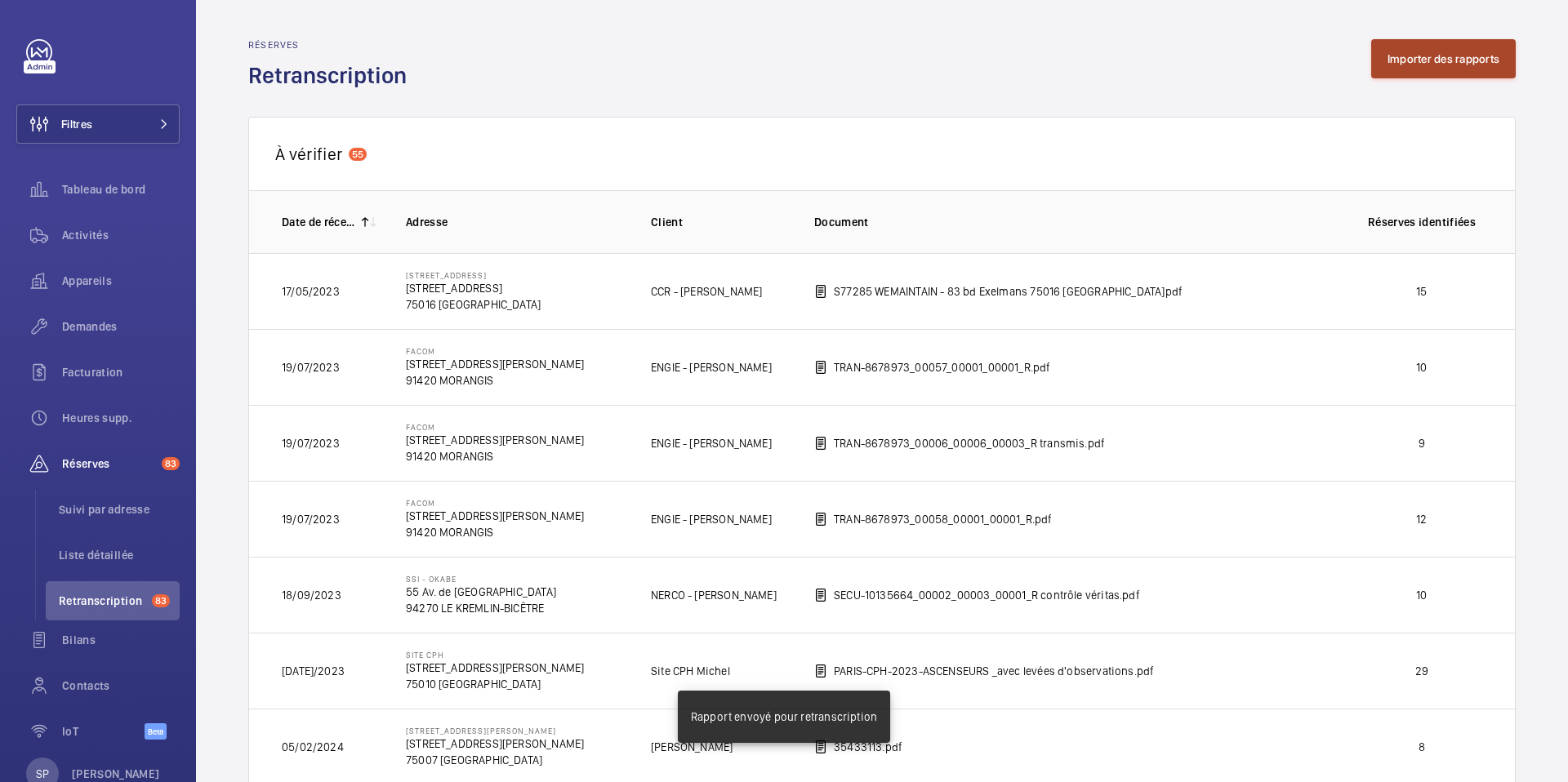
click at [1383, 65] on button "Importer des rapports" at bounding box center [1443, 59] width 144 height 39
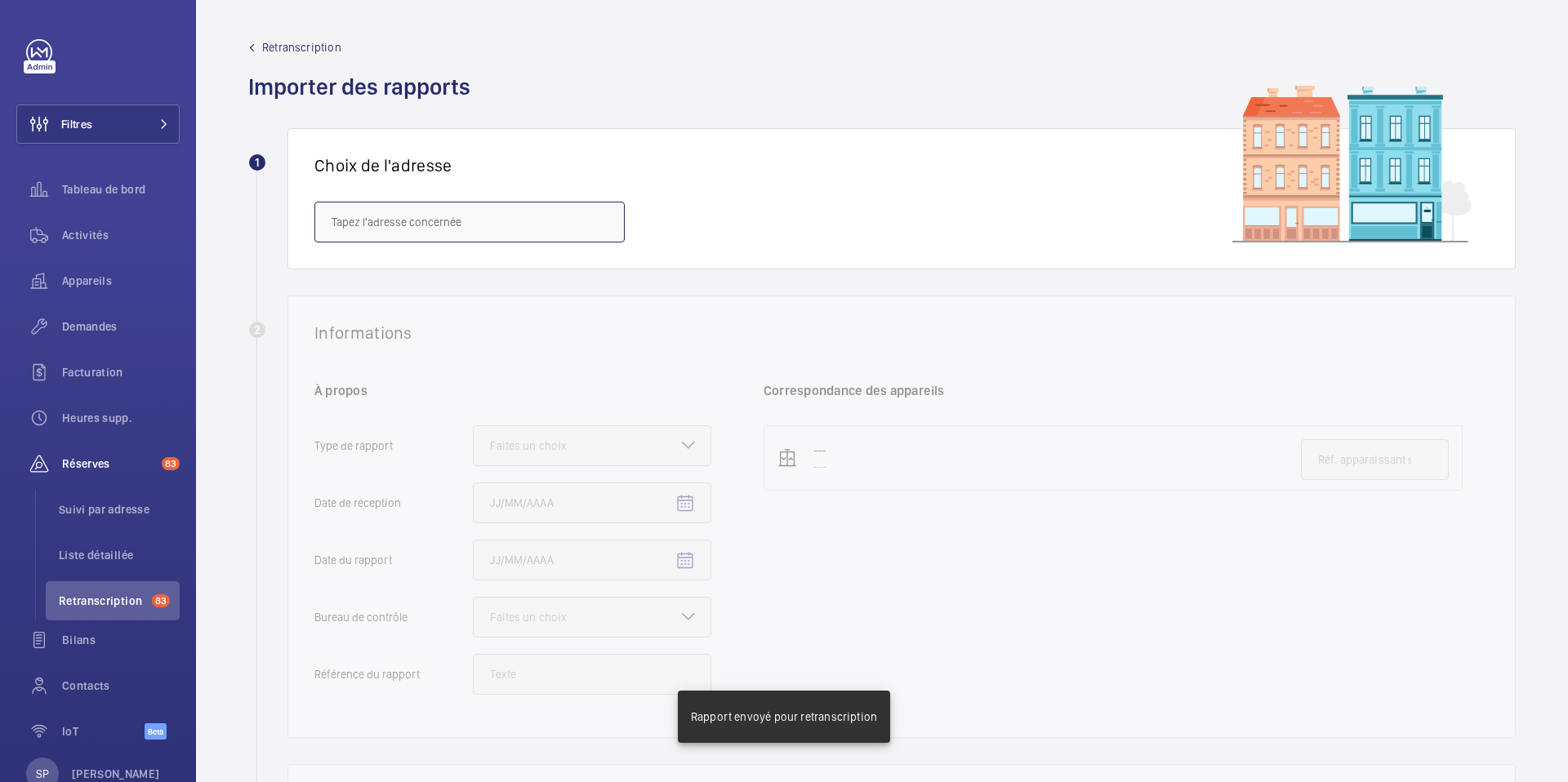
click at [492, 212] on input "text" at bounding box center [469, 222] width 311 height 41
paste input "[STREET_ADDRESS][PERSON_NAME]"
click at [430, 272] on span "[GEOGRAPHIC_DATA][STREET_ADDRESS][PERSON_NAME]" at bounding box center [470, 271] width 276 height 16
type input "[GEOGRAPHIC_DATA][STREET_ADDRESS][PERSON_NAME]"
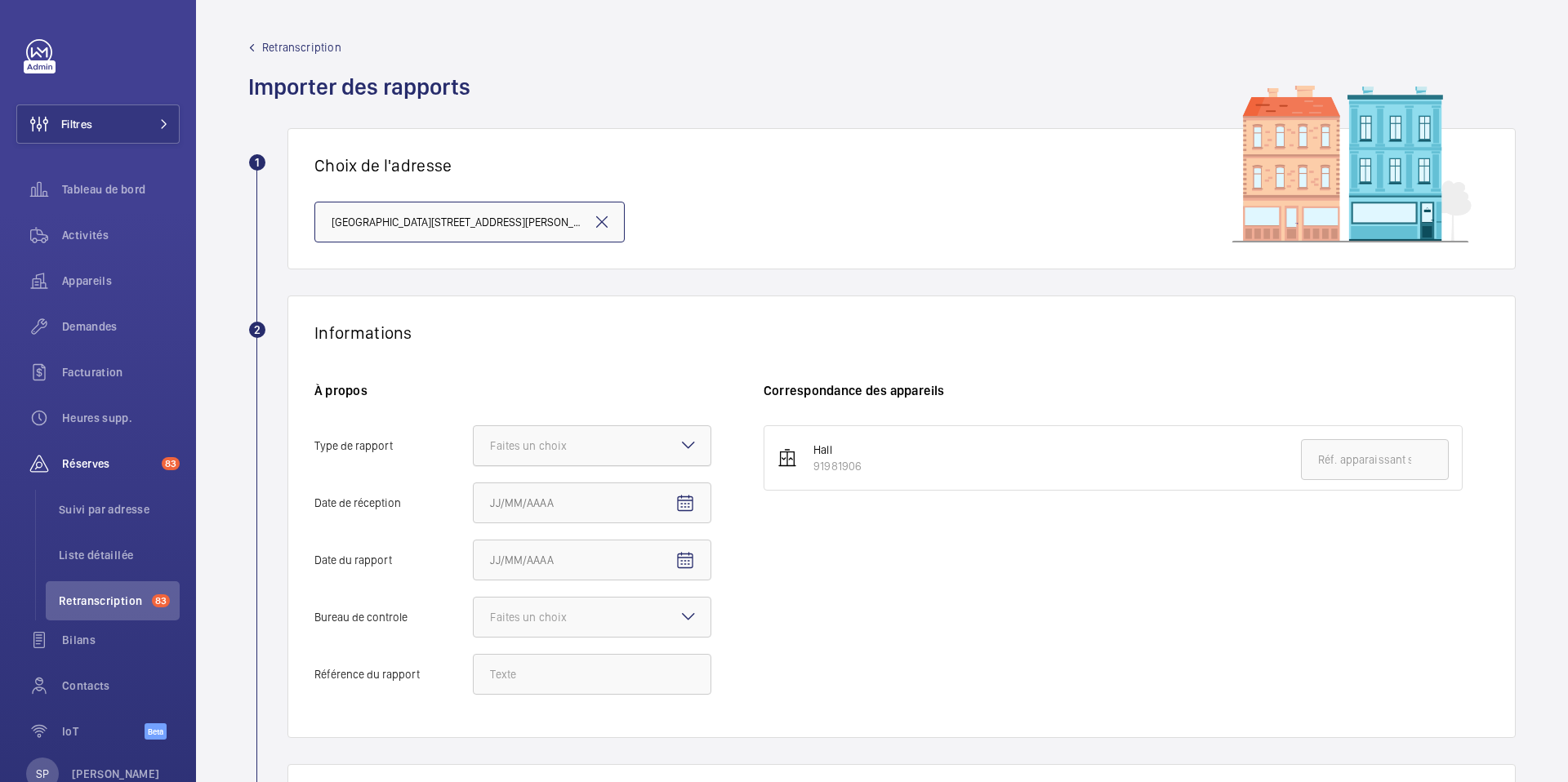
click at [573, 442] on div "Faites un choix" at bounding box center [549, 446] width 117 height 16
click at [473, 442] on input "Type de rapport Faites un choix" at bounding box center [473, 446] width 0 height 39
click at [584, 499] on span "Périodique" at bounding box center [592, 496] width 204 height 16
click at [473, 465] on input "Type de rapport Faites un choix Périodique Quinquennal Audit" at bounding box center [473, 446] width 0 height 39
click at [676, 503] on mat-icon "Open calendar" at bounding box center [685, 504] width 20 height 20
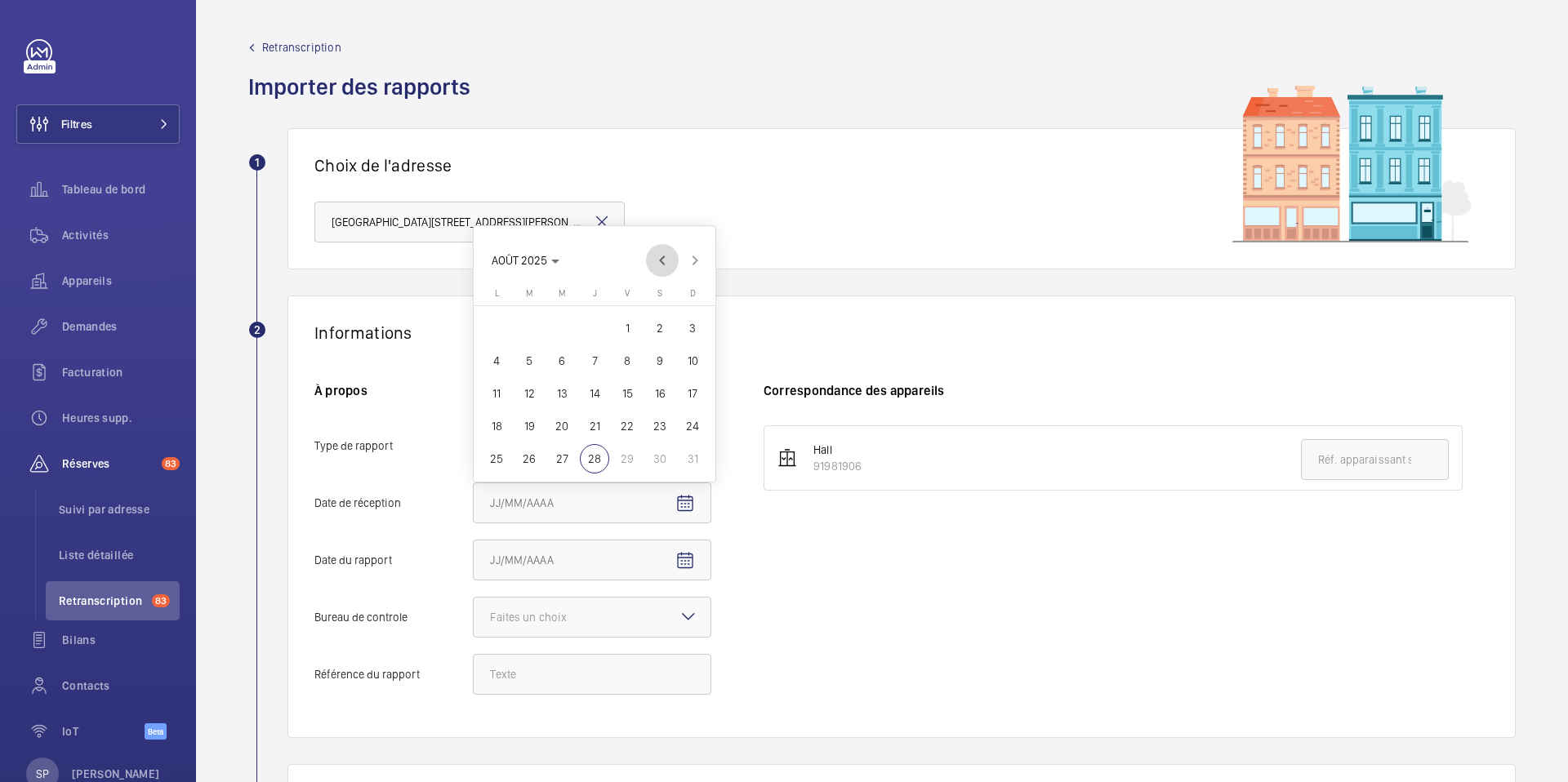
click at [667, 254] on span "Previous month" at bounding box center [662, 260] width 33 height 33
click at [489, 335] on span "2" at bounding box center [497, 327] width 29 height 29
type input "02/06/2025"
click at [675, 611] on div at bounding box center [592, 617] width 237 height 39
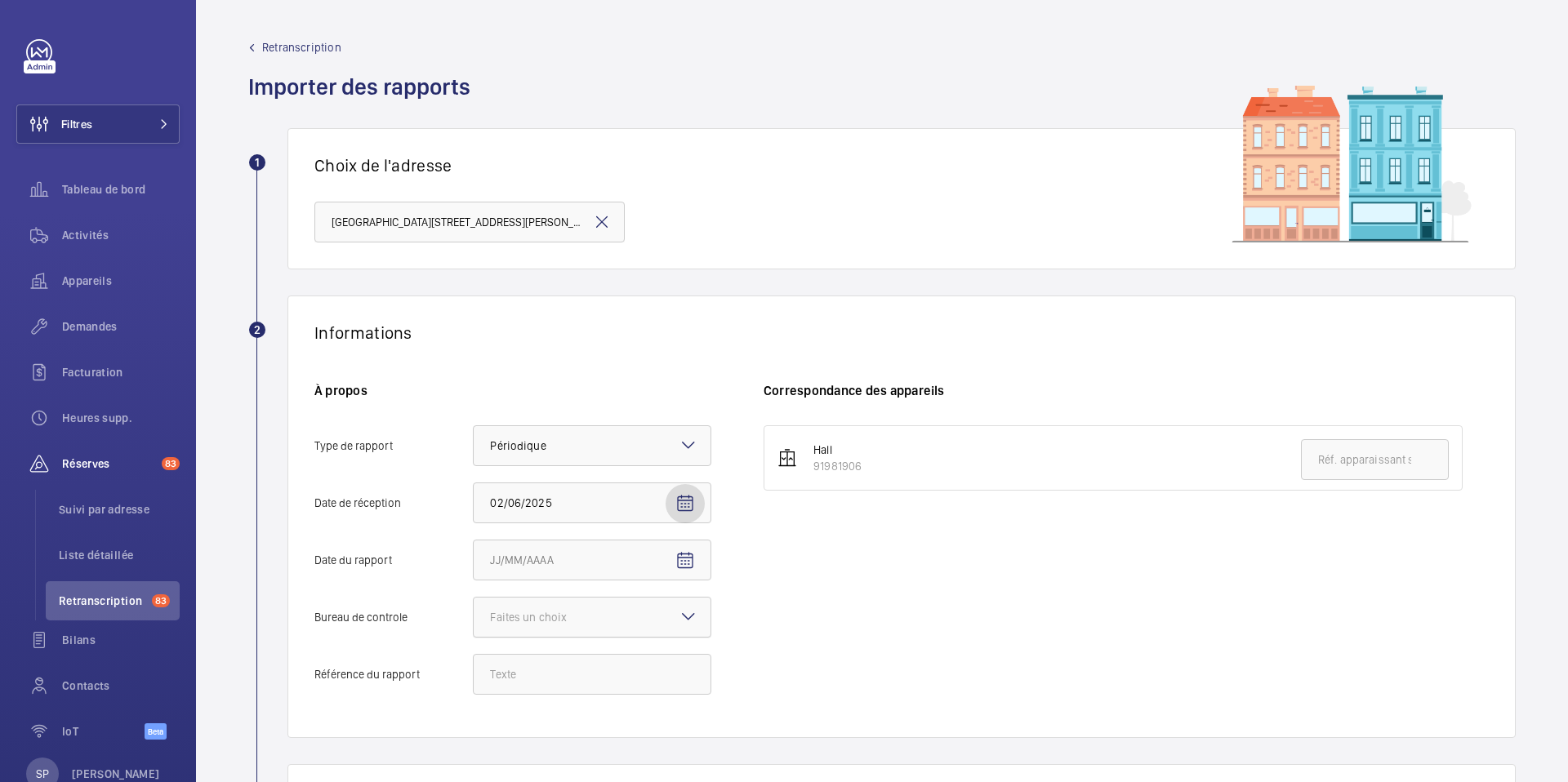
click at [473, 611] on input "Bureau de controle Faites un choix" at bounding box center [473, 617] width 0 height 39
click at [520, 711] on span "Autre" at bounding box center [592, 707] width 204 height 16
click at [473, 637] on input "Bureau de controle Faites un choix Veritas Autre" at bounding box center [473, 617] width 0 height 39
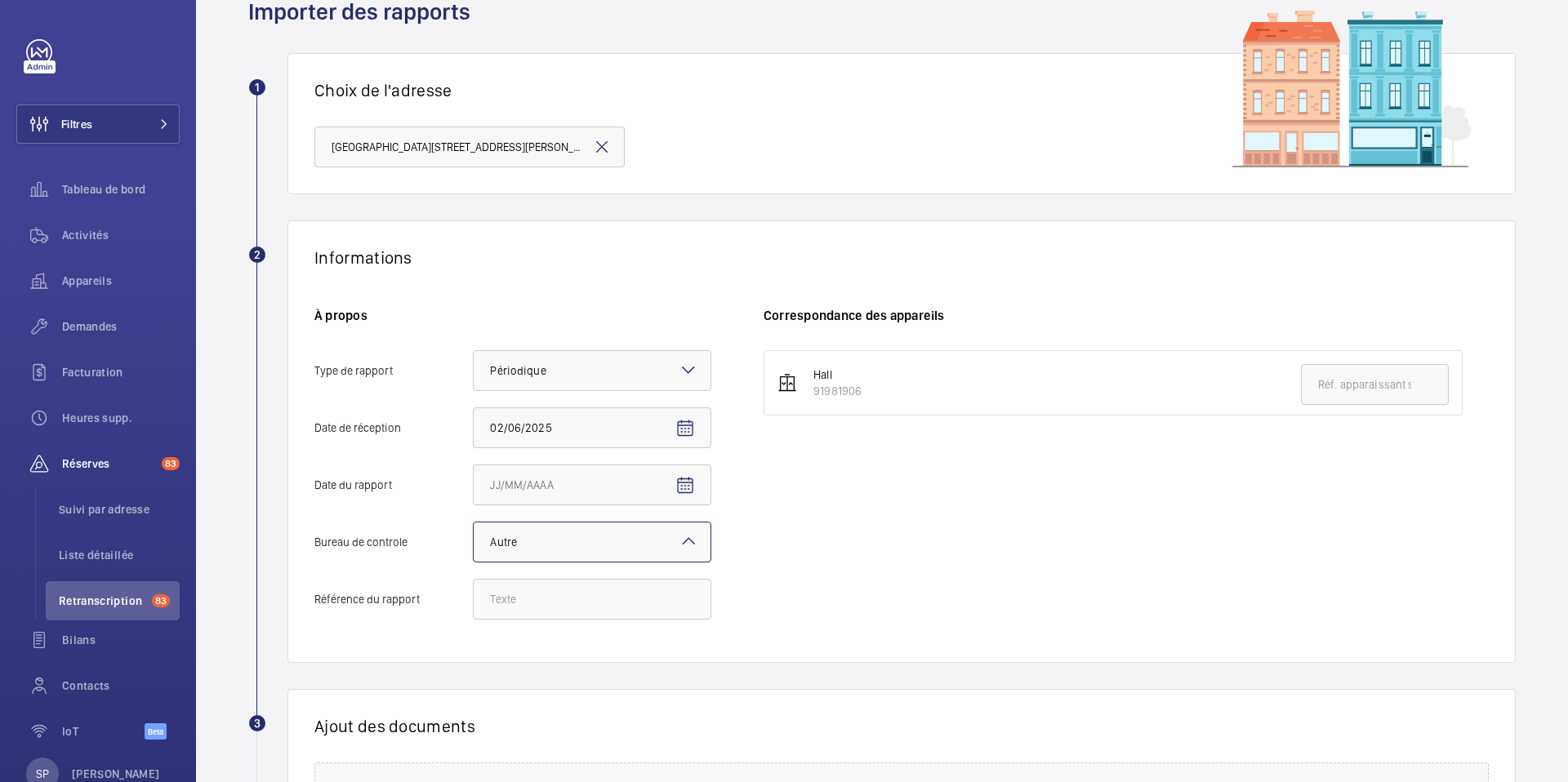
scroll to position [83, 0]
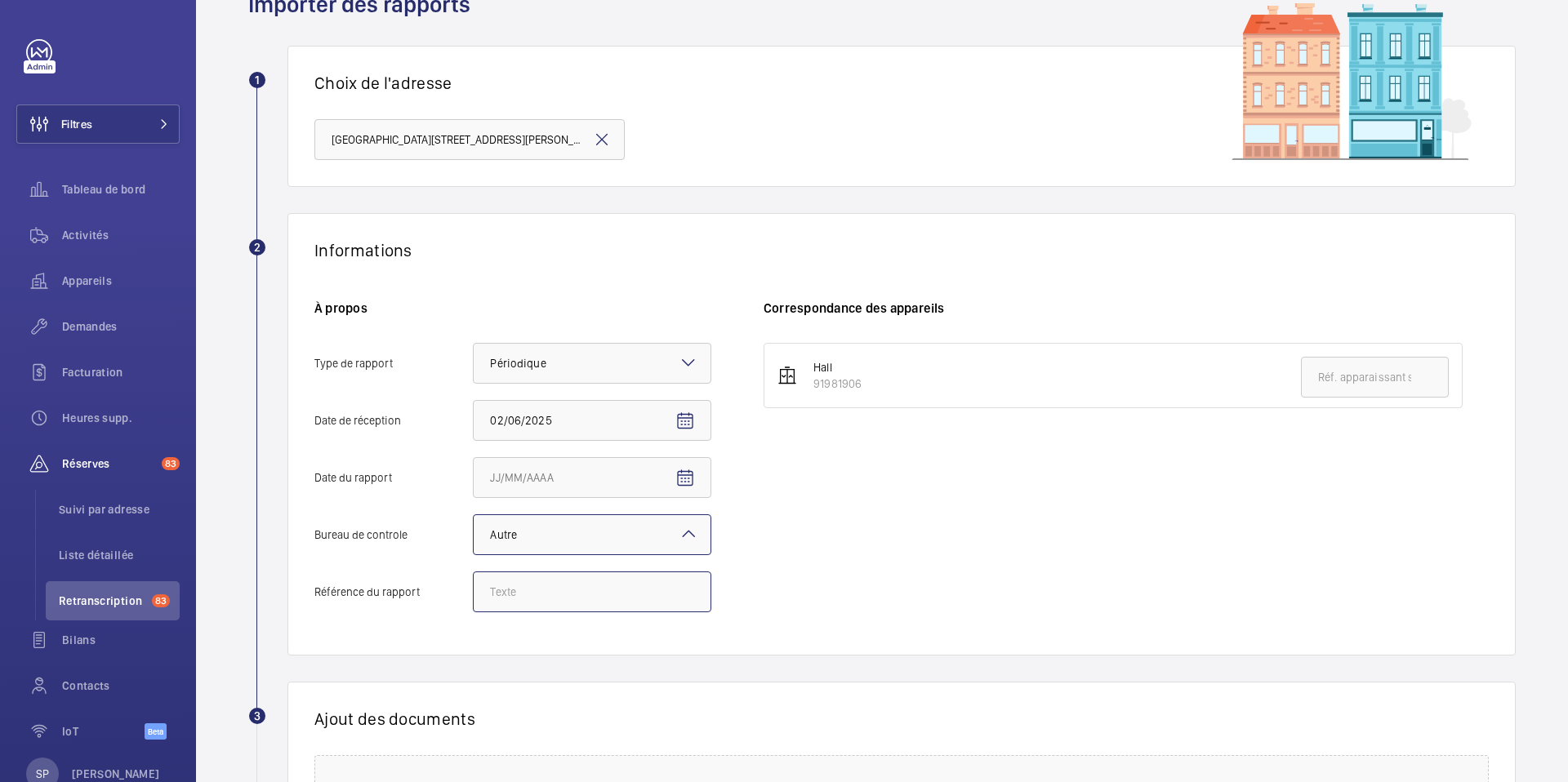
click at [635, 592] on input "Référence du rapport" at bounding box center [592, 592] width 238 height 41
click at [680, 594] on input "Référence du rapport" at bounding box center [592, 592] width 238 height 41
paste input "Audit Socotec 2024"
type input "Audit Socotec 2024"
drag, startPoint x: 866, startPoint y: 388, endPoint x: 814, endPoint y: 390, distance: 52.0
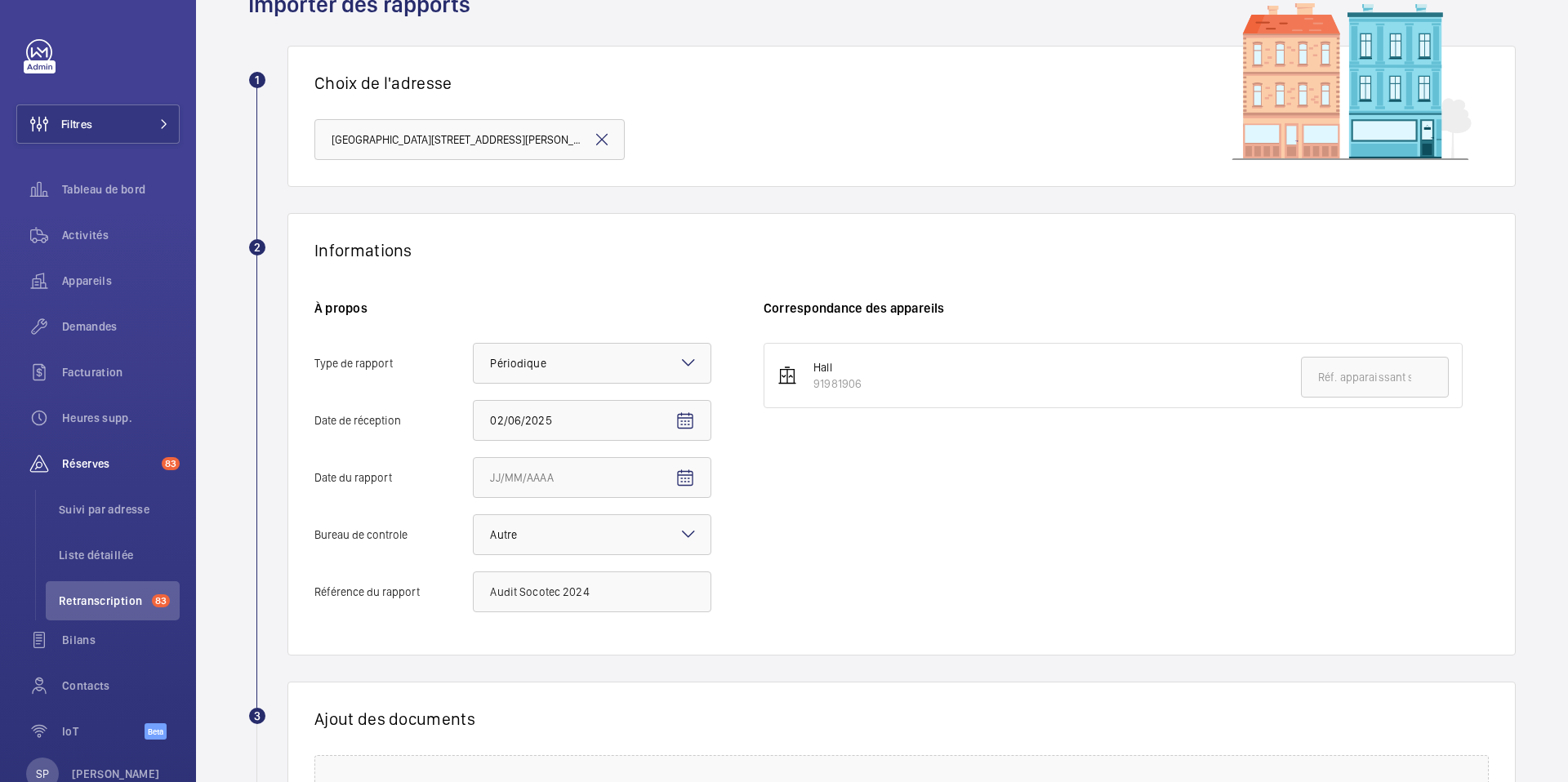
click at [814, 390] on li "Hall 91981906" at bounding box center [1113, 375] width 699 height 65
click at [1323, 383] on input "text" at bounding box center [1375, 377] width 148 height 41
paste input "91981906"
type input "91981906"
click at [1168, 501] on div "Hall 91981906 91981906" at bounding box center [1126, 485] width 725 height 286
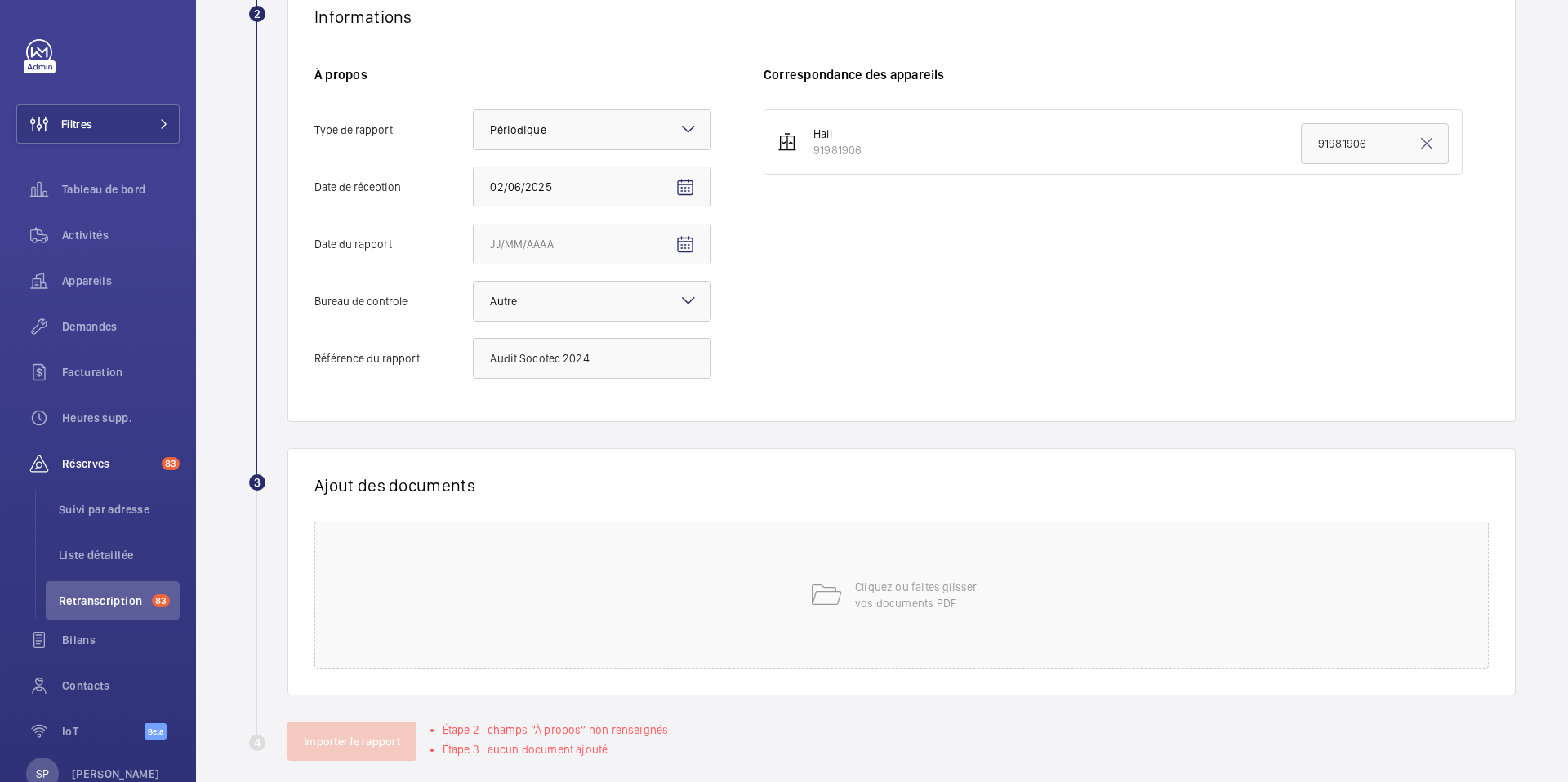
scroll to position [319, 0]
click at [809, 567] on div "Cliquez ou faites glisser vos documents PDF" at bounding box center [901, 592] width 1175 height 147
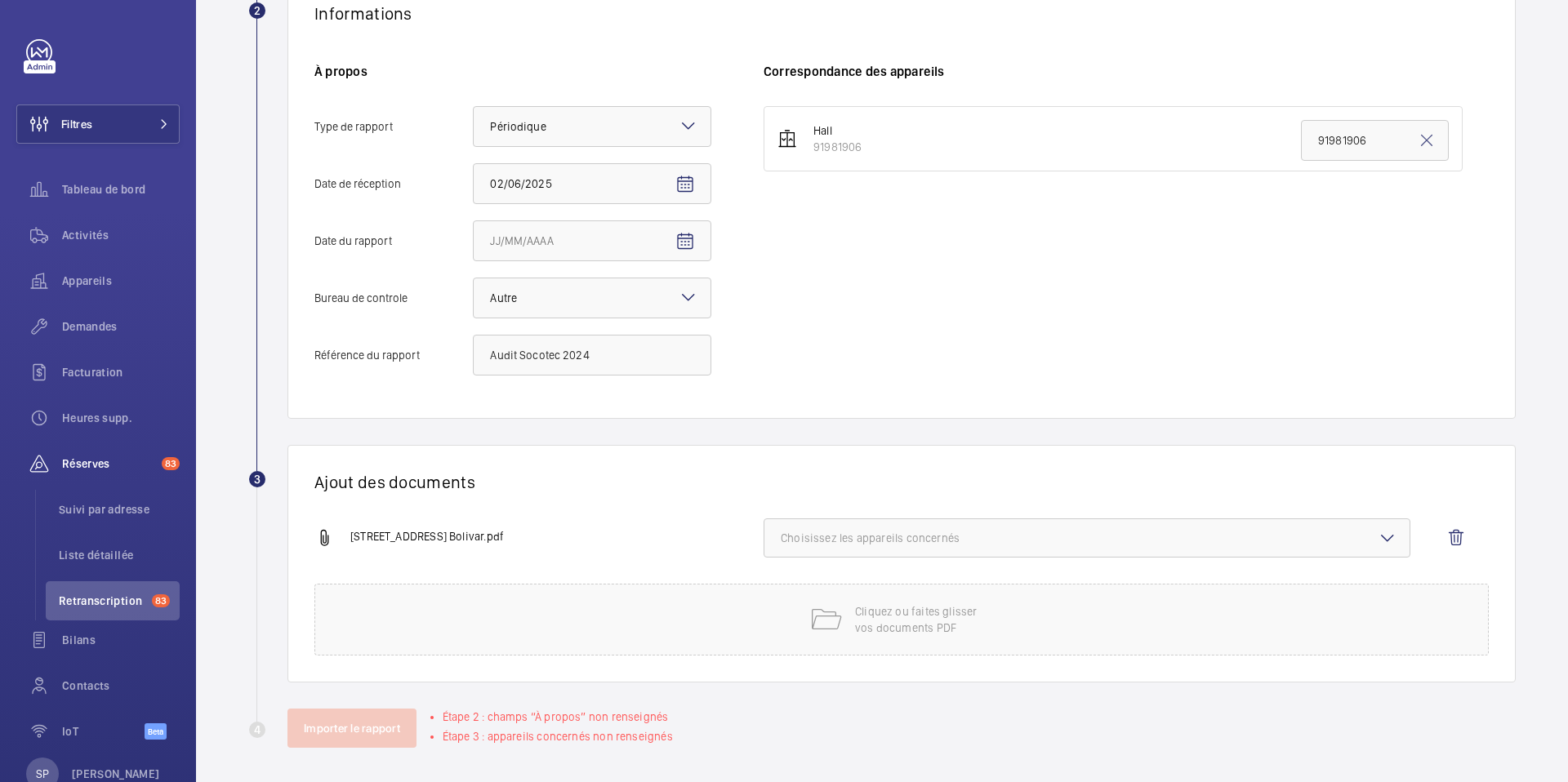
click at [1093, 547] on button "Choisissez les appareils concernés" at bounding box center [1087, 538] width 647 height 39
click at [863, 593] on span "91981906" at bounding box center [1088, 590] width 562 height 16
click at [804, 593] on input "91981906" at bounding box center [788, 589] width 33 height 33
checkbox input "true"
click at [690, 508] on div "Ajout des documents [STREET_ADDRESS][GEOGRAPHIC_DATA][PERSON_NAME]appareil sur …" at bounding box center [901, 563] width 1228 height 238
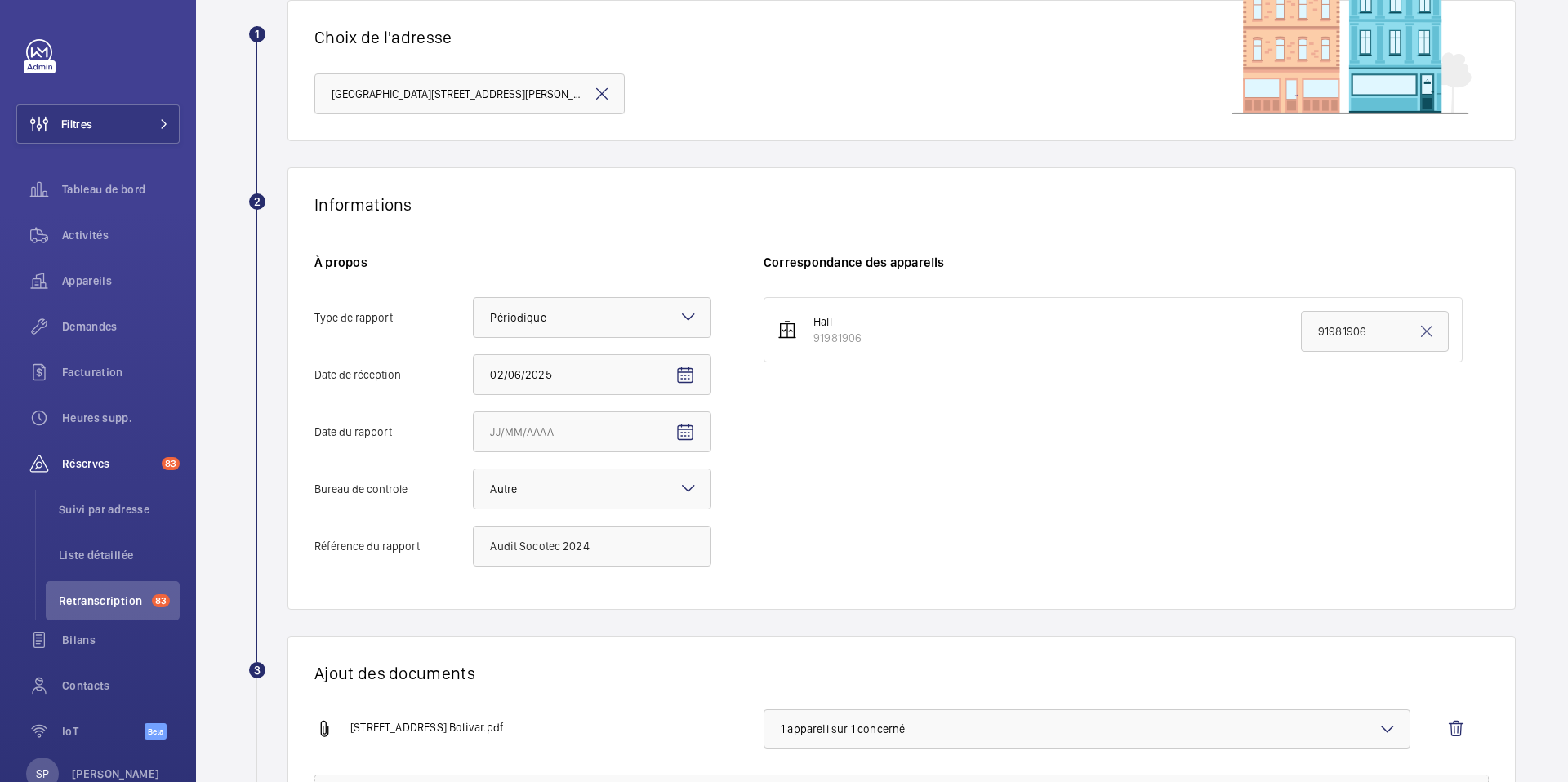
scroll to position [324, 0]
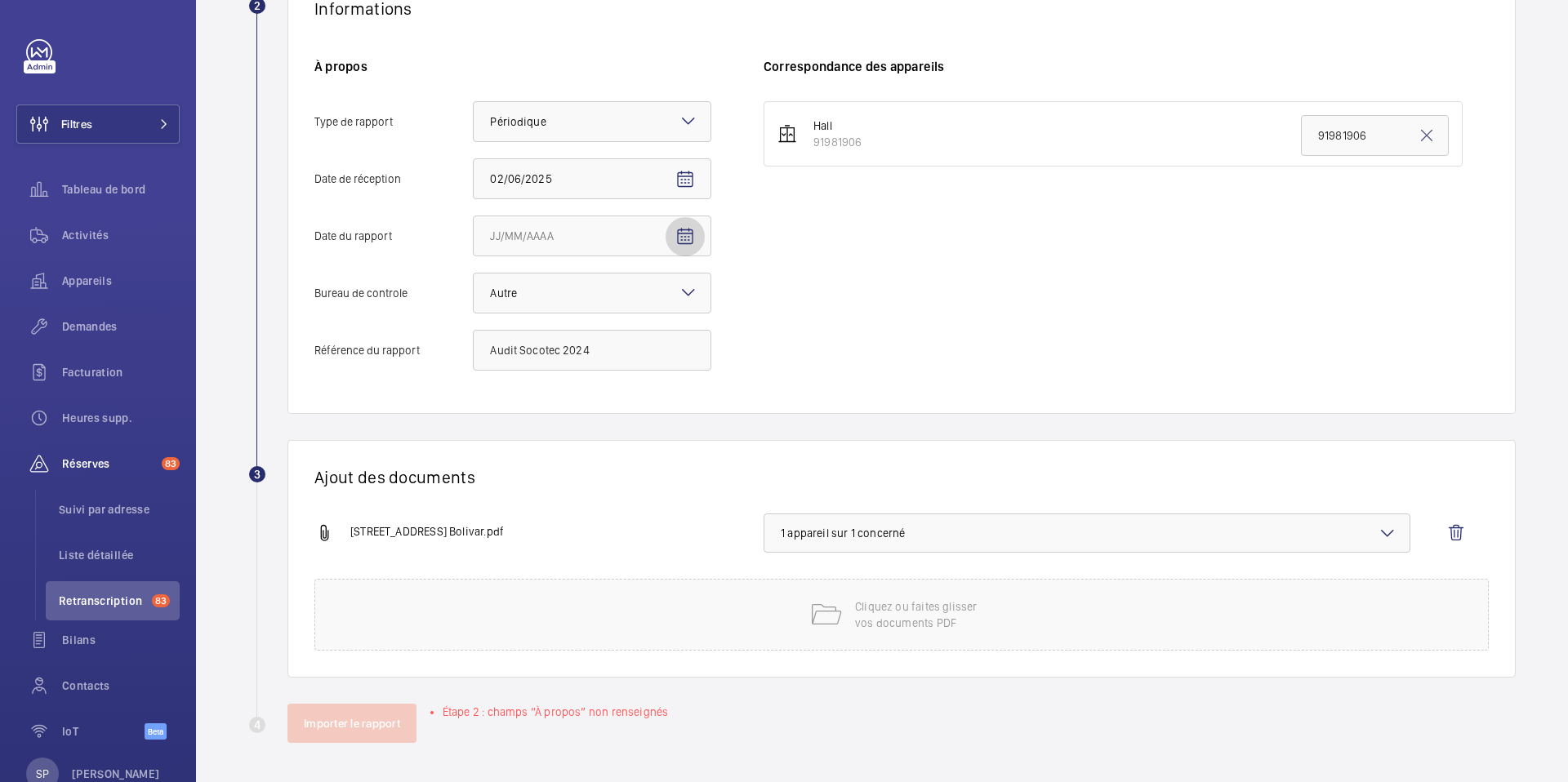
click at [686, 246] on span "Open calendar" at bounding box center [685, 237] width 39 height 39
click at [528, 306] on span "AOÛT 2025" at bounding box center [520, 301] width 55 height 13
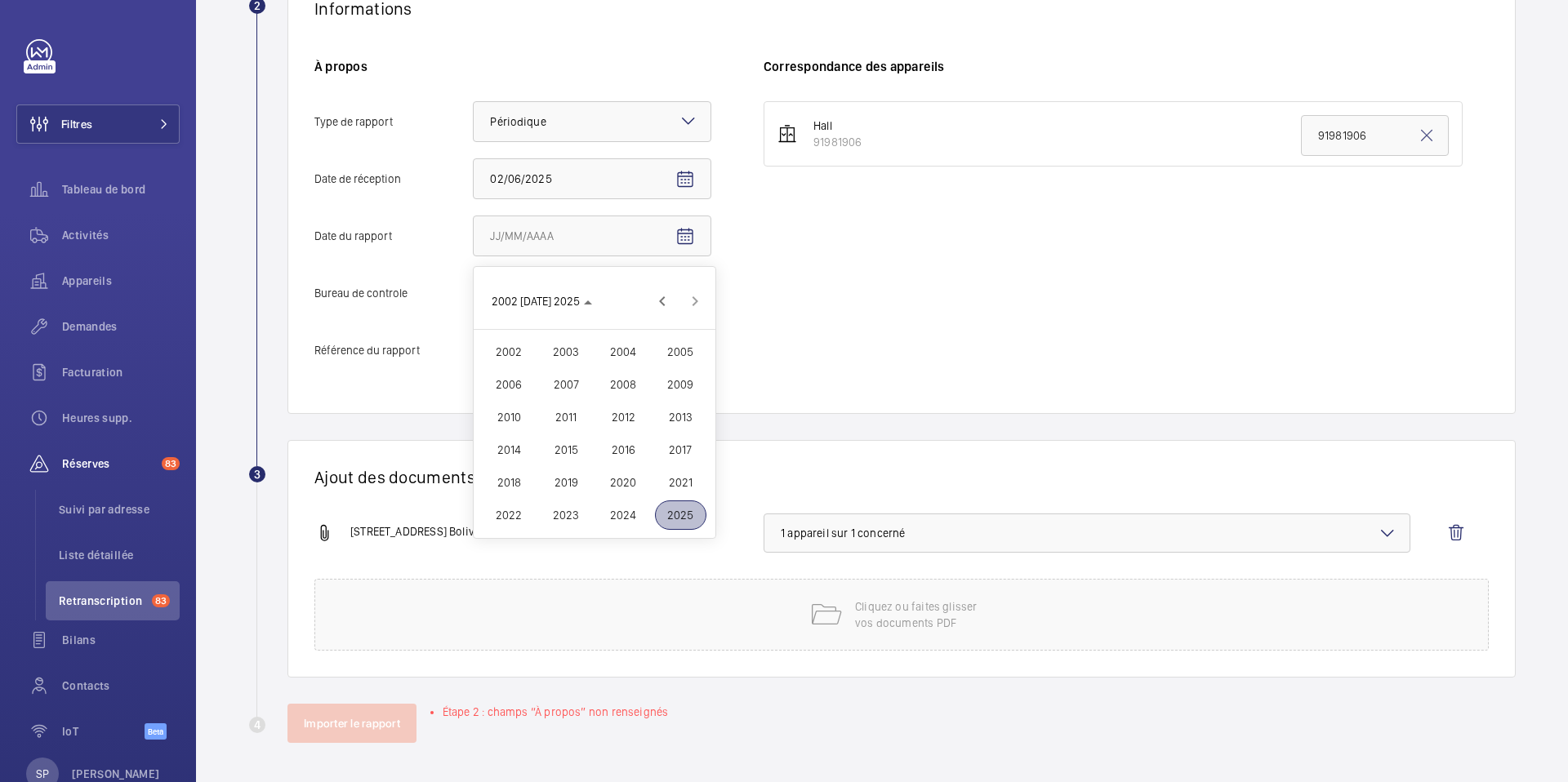
click at [620, 523] on span "2024" at bounding box center [624, 515] width 52 height 29
click at [691, 416] on span "DÉC." at bounding box center [681, 416] width 52 height 29
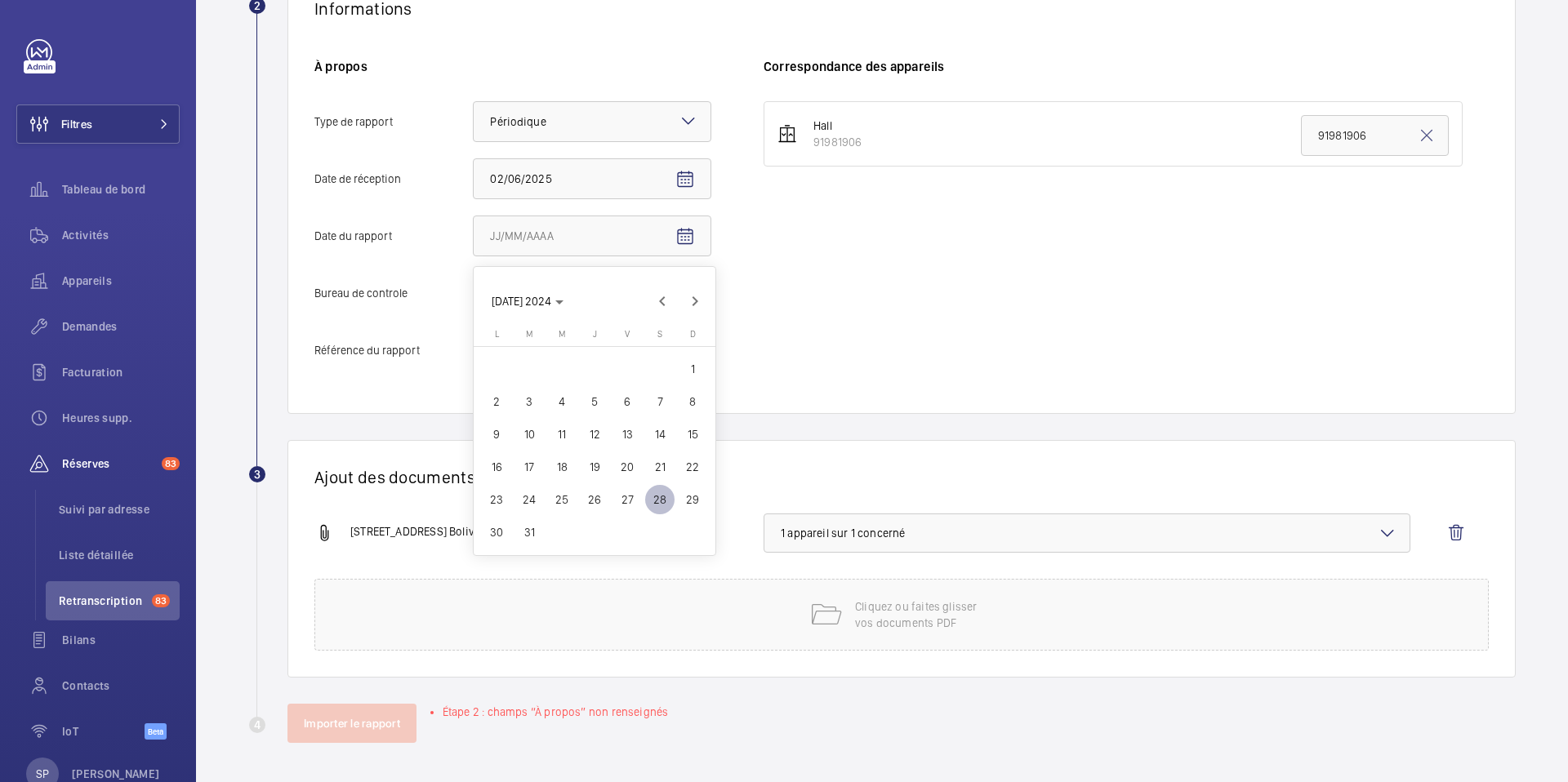
click at [659, 494] on span "28" at bounding box center [659, 499] width 29 height 29
type input "[DATE]"
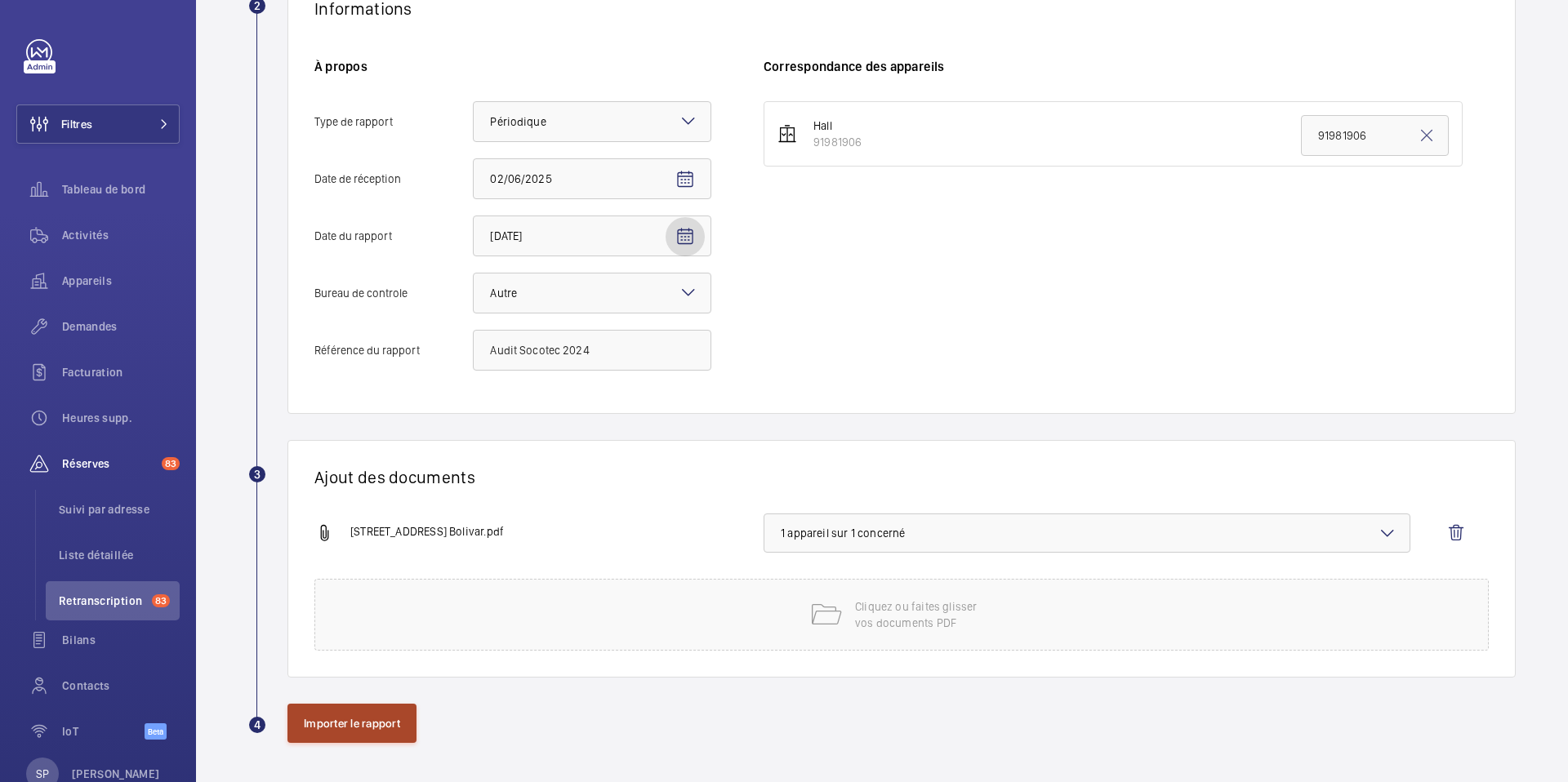
click at [357, 722] on button "Importer le rapport" at bounding box center [352, 723] width 129 height 39
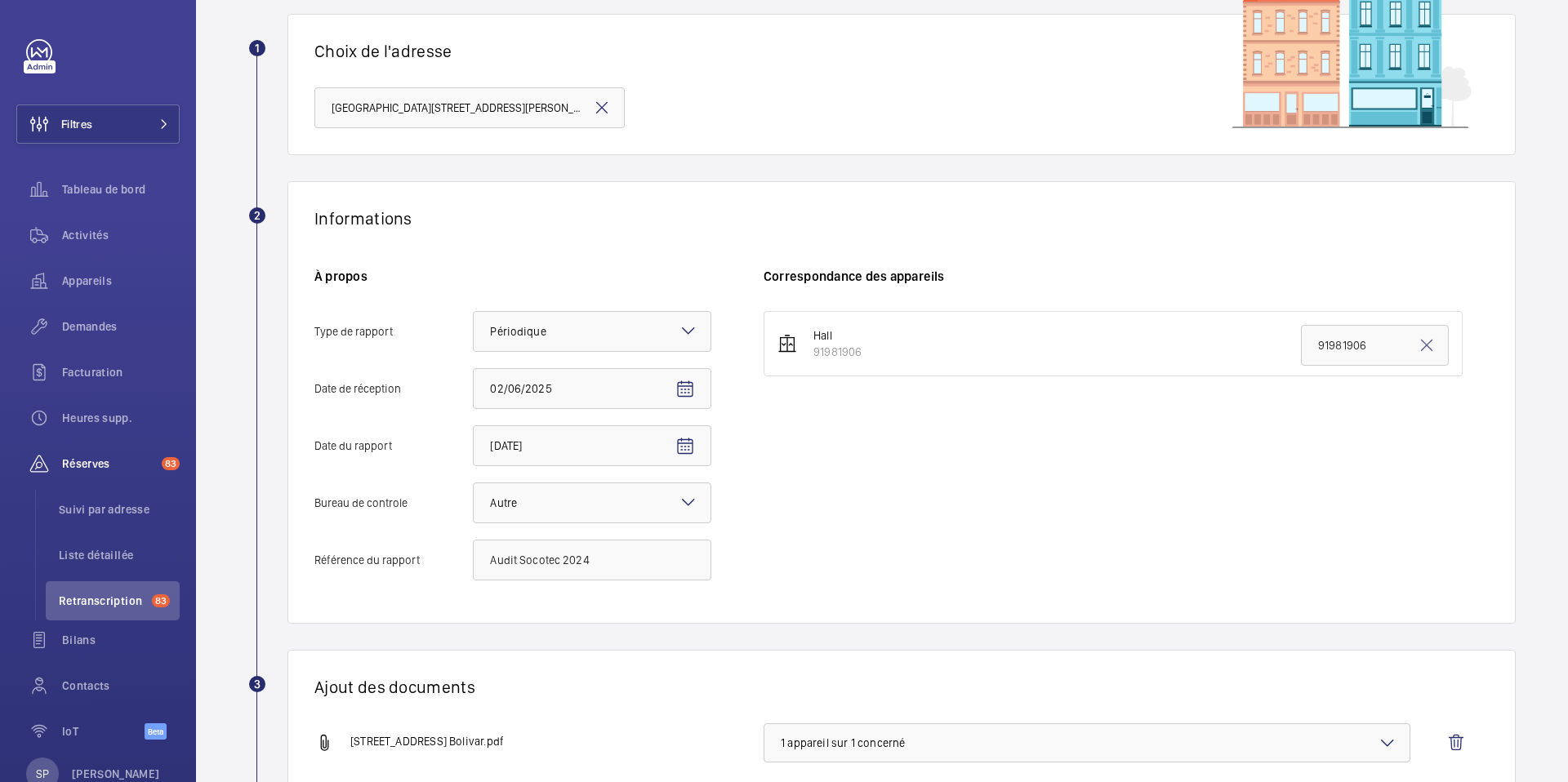
scroll to position [104, 0]
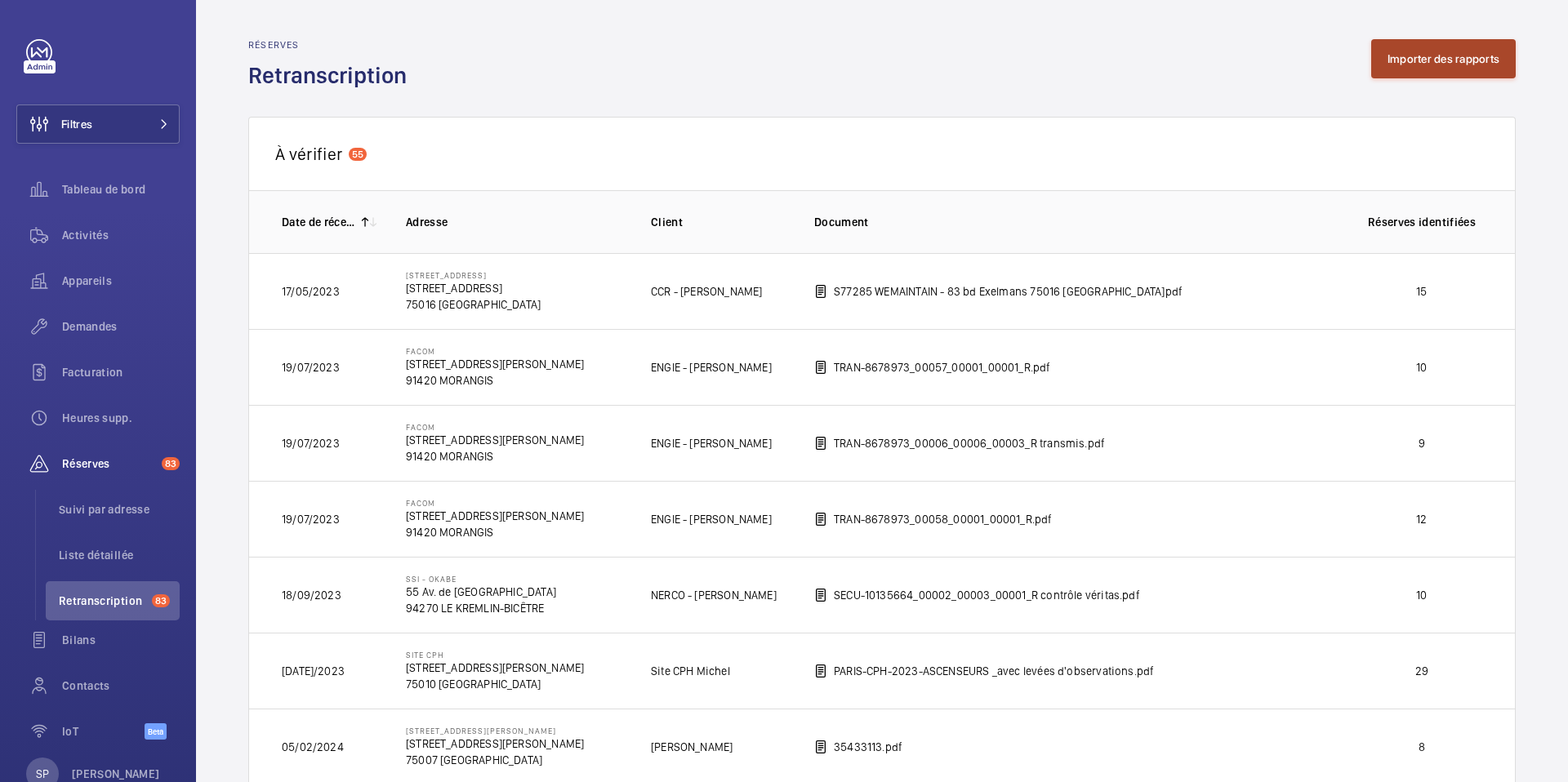
click at [1400, 69] on button "Importer des rapports" at bounding box center [1443, 59] width 144 height 39
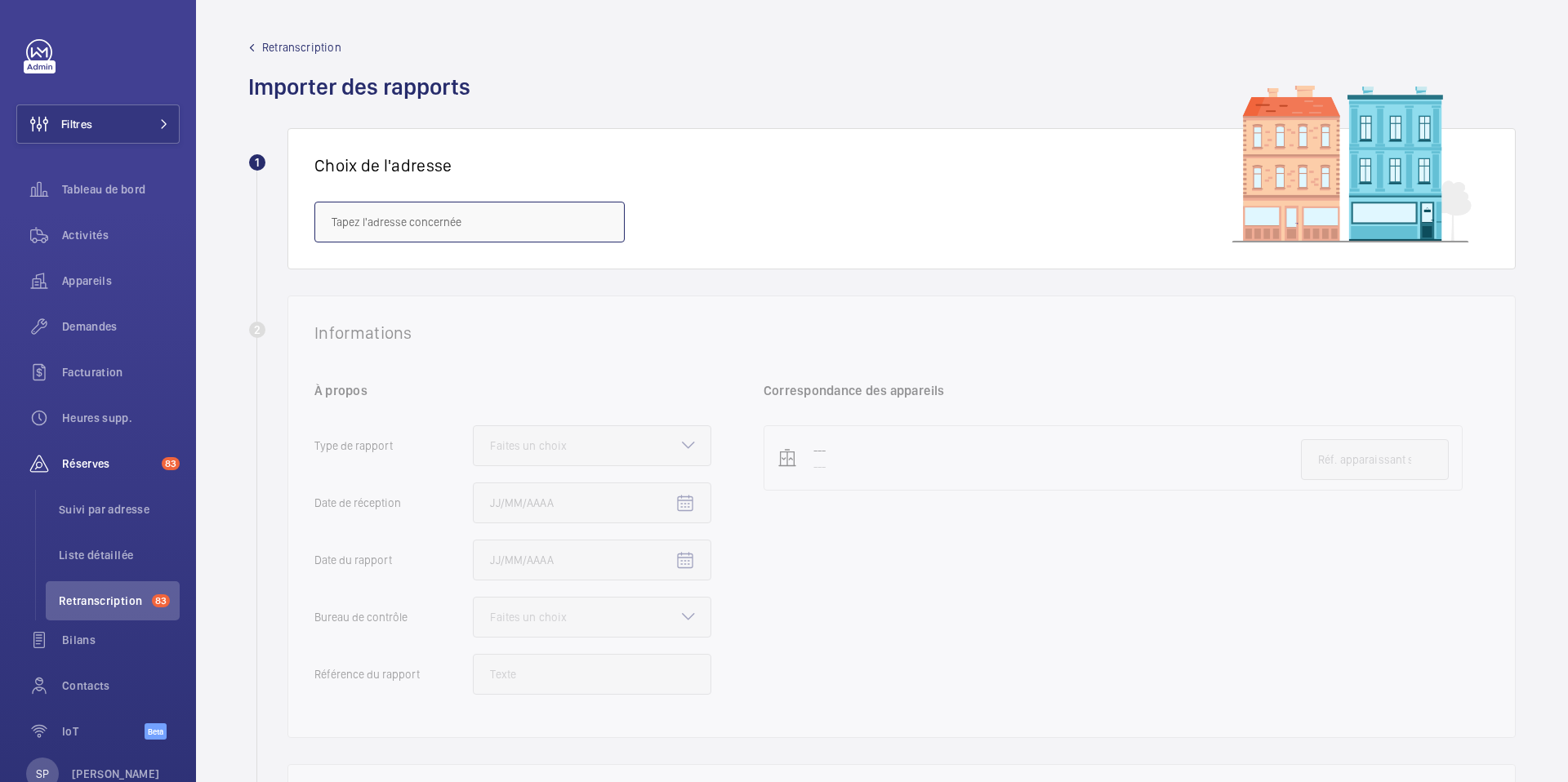
click at [441, 213] on input "text" at bounding box center [469, 222] width 311 height 41
paste input "[STREET_ADDRESS][PERSON_NAME]"
click at [432, 283] on mat-option "[GEOGRAPHIC_DATA][STREET_ADDRESS][PERSON_NAME]" at bounding box center [469, 271] width 309 height 39
type input "[GEOGRAPHIC_DATA][STREET_ADDRESS][PERSON_NAME]"
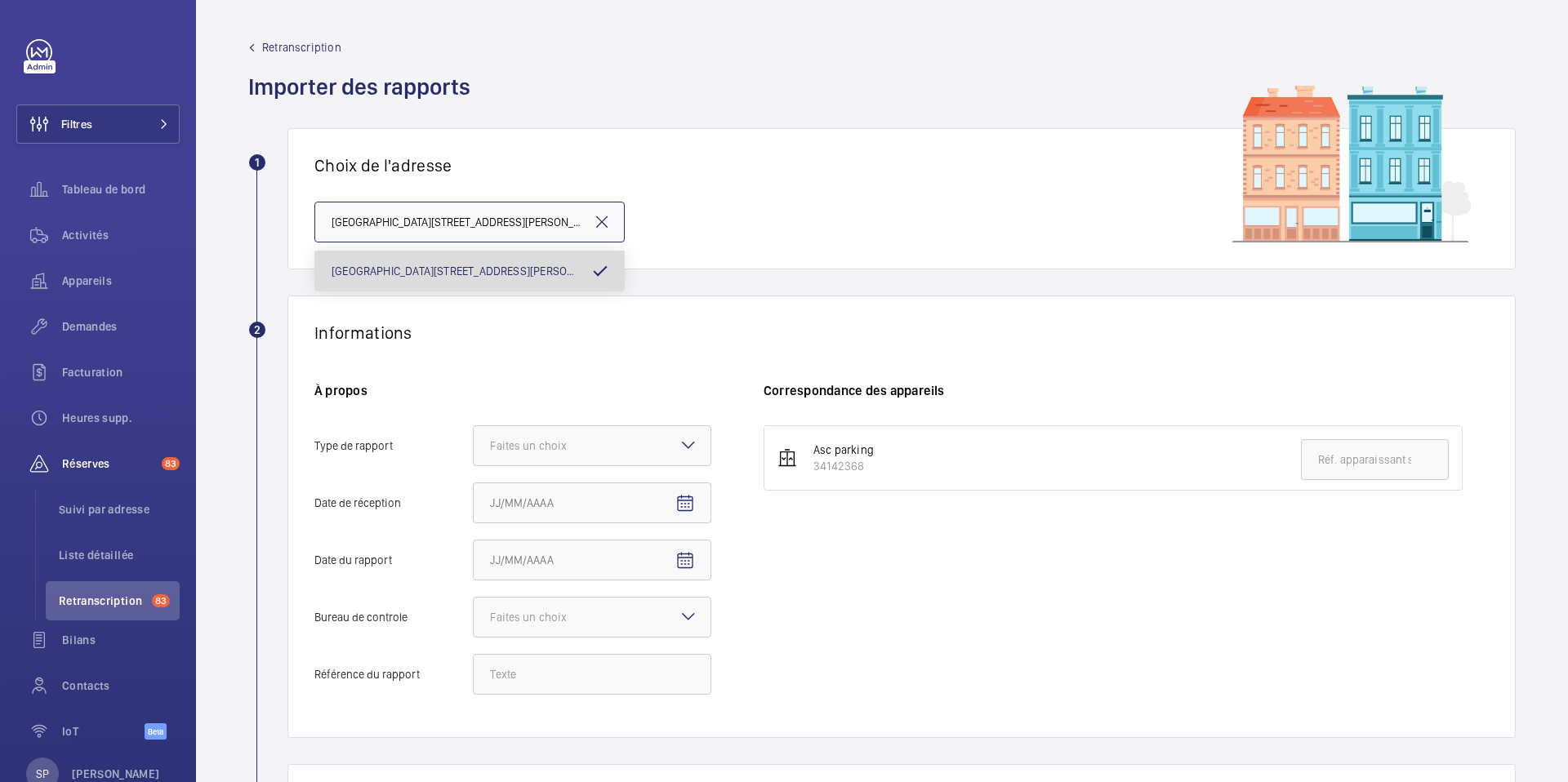
scroll to position [0, 58]
click at [531, 438] on div "Faites un choix" at bounding box center [549, 446] width 117 height 16
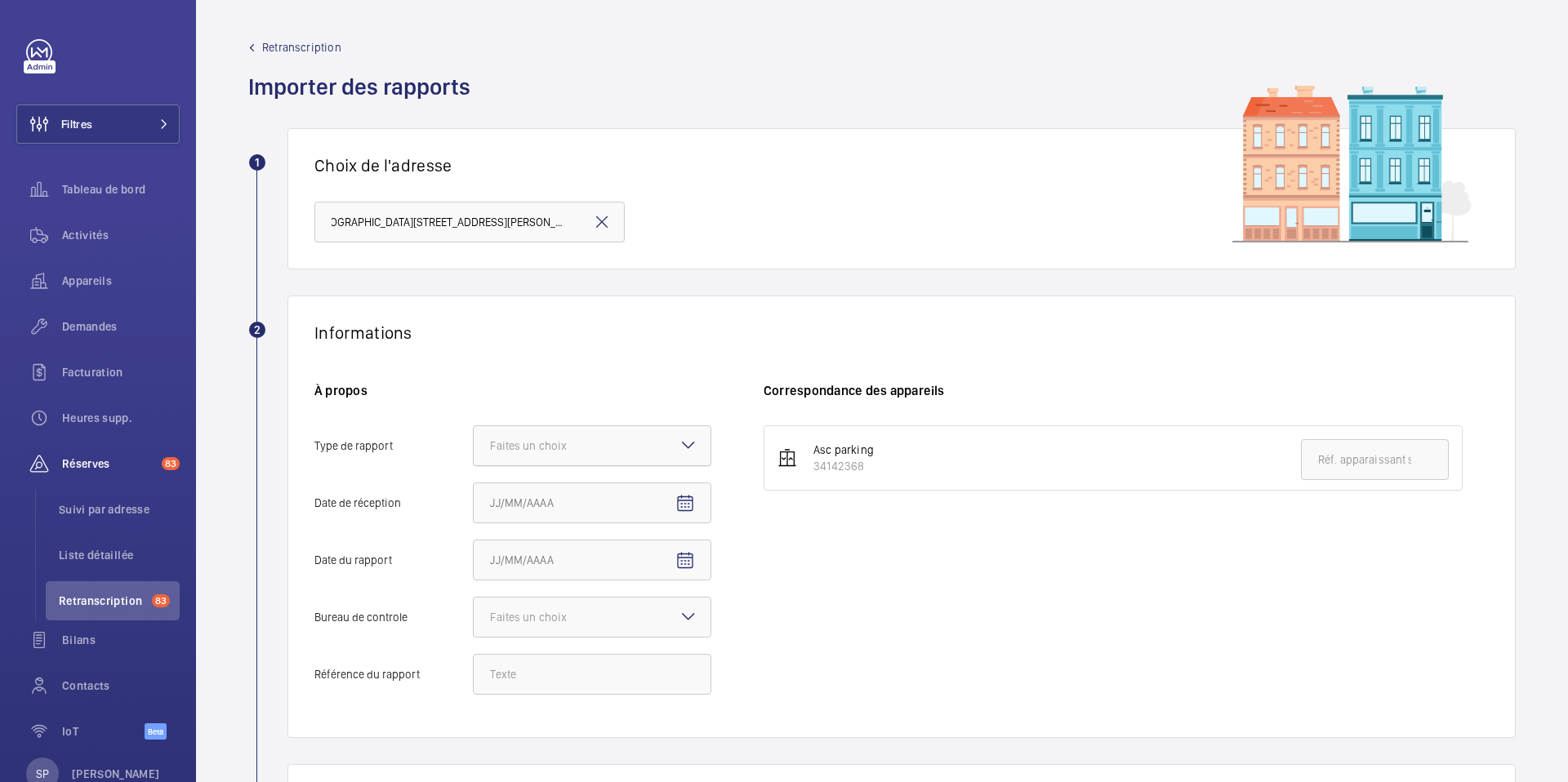
click at [473, 438] on input "Type de rapport Faites un choix" at bounding box center [473, 446] width 0 height 39
click at [526, 488] on span "Périodique" at bounding box center [592, 496] width 204 height 16
click at [473, 465] on input "Type de rapport Faites un choix Périodique Quinquennal Audit" at bounding box center [473, 446] width 0 height 39
click at [525, 496] on input "Date de réception" at bounding box center [592, 503] width 238 height 41
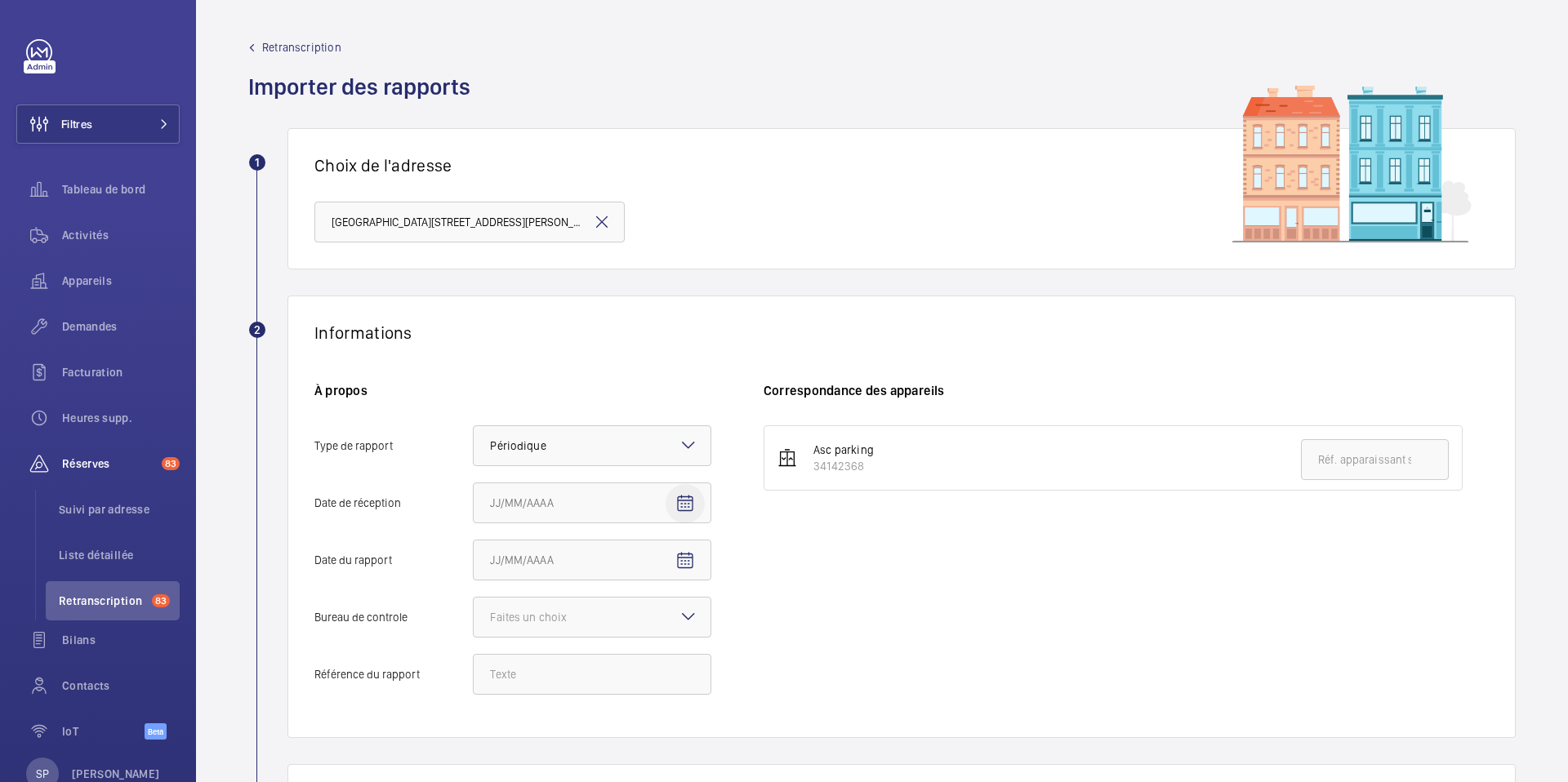
click at [677, 502] on mat-icon "Open calendar" at bounding box center [685, 504] width 20 height 20
click at [667, 259] on span "Previous month" at bounding box center [662, 260] width 33 height 33
click at [667, 258] on span "Previous month" at bounding box center [662, 260] width 33 height 33
click at [489, 335] on span "2" at bounding box center [497, 327] width 29 height 29
type input "02/06/2025"
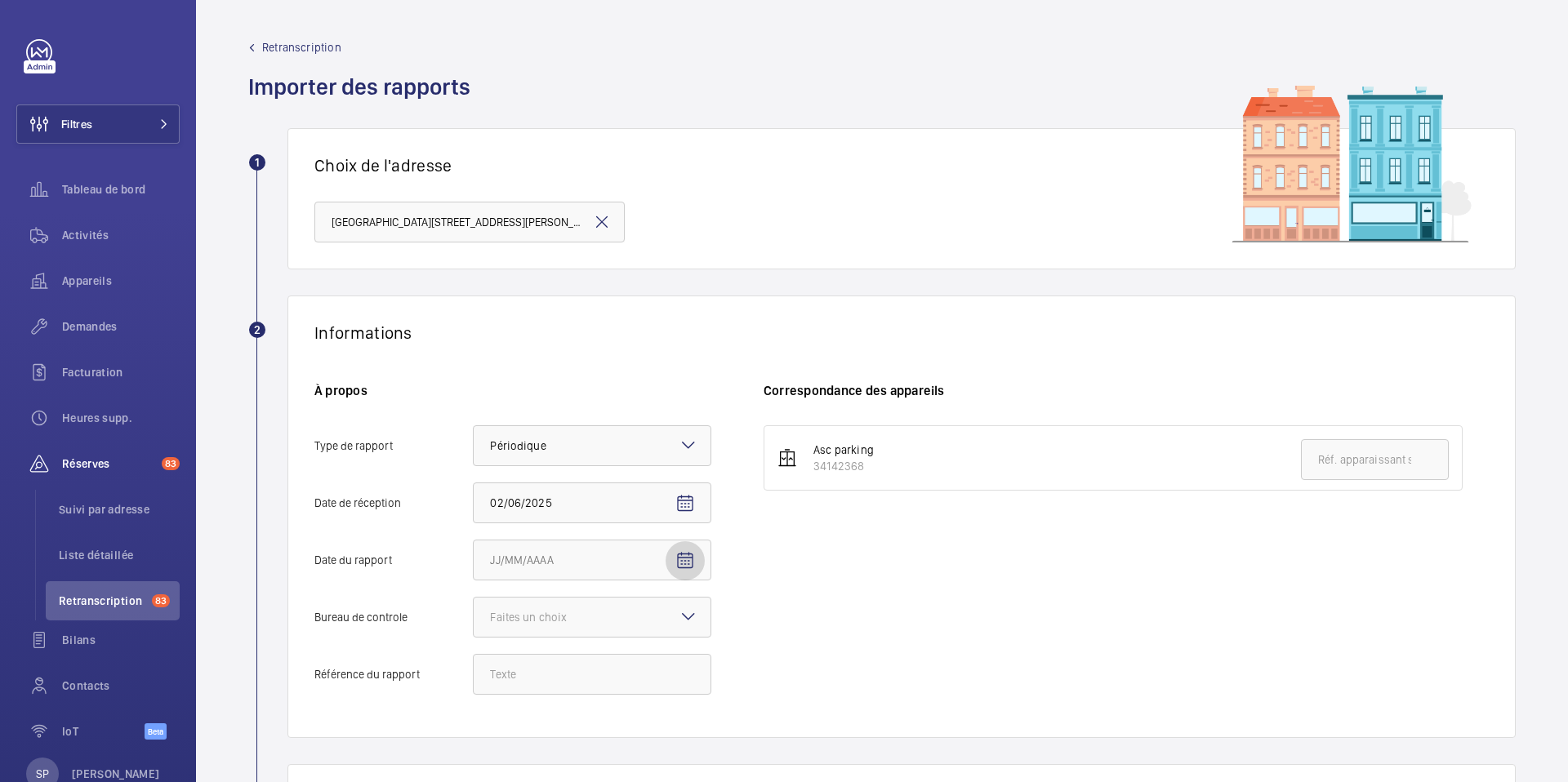
click at [683, 566] on mat-icon "Open calendar" at bounding box center [685, 561] width 20 height 20
click at [532, 314] on span "AOÛT 2025" at bounding box center [524, 318] width 65 height 13
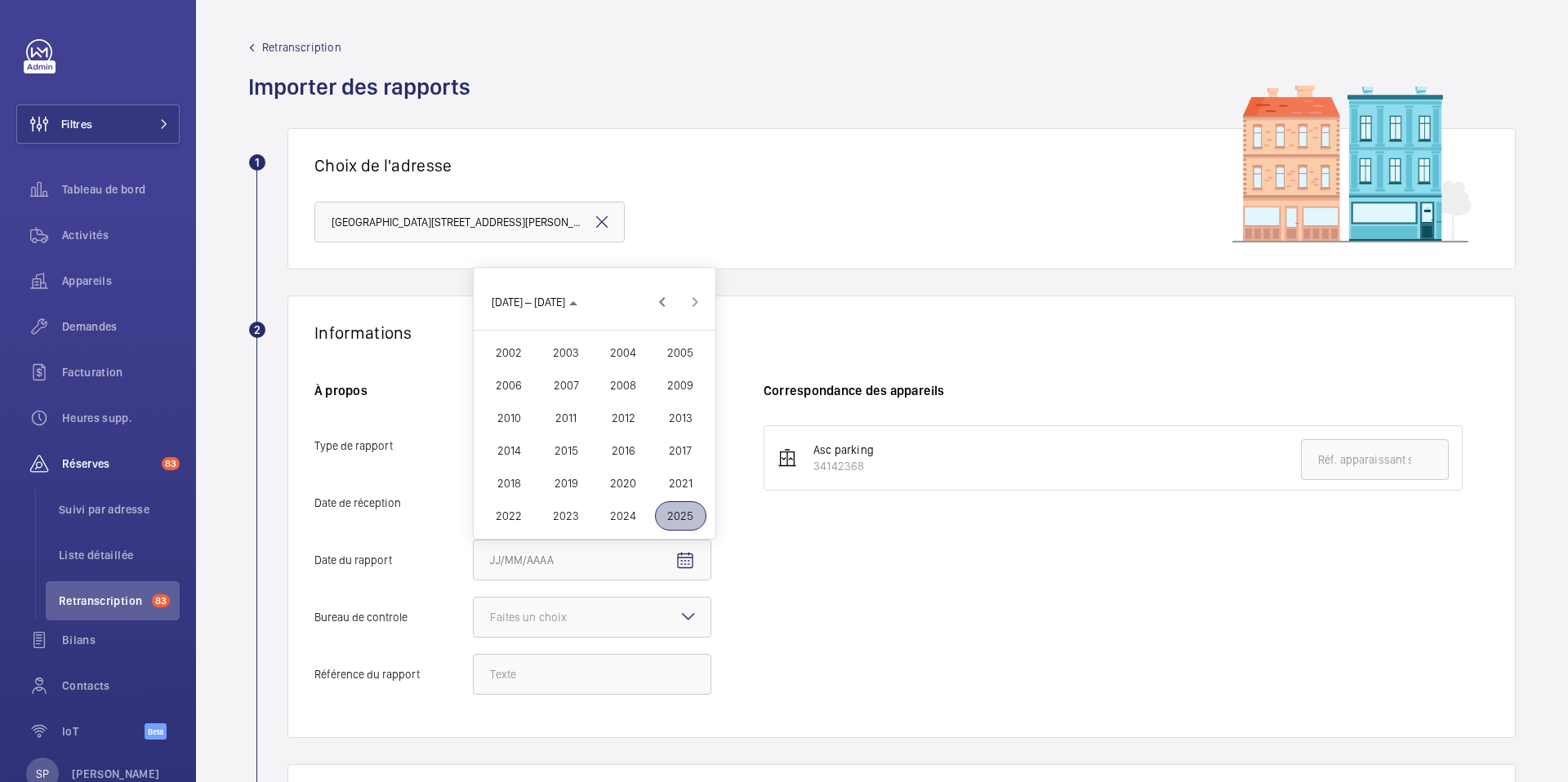
click at [625, 512] on span "2024" at bounding box center [624, 516] width 52 height 29
click at [677, 512] on span "DÉC." at bounding box center [681, 516] width 52 height 29
click at [667, 481] on span "28" at bounding box center [659, 483] width 29 height 29
type input "[DATE]"
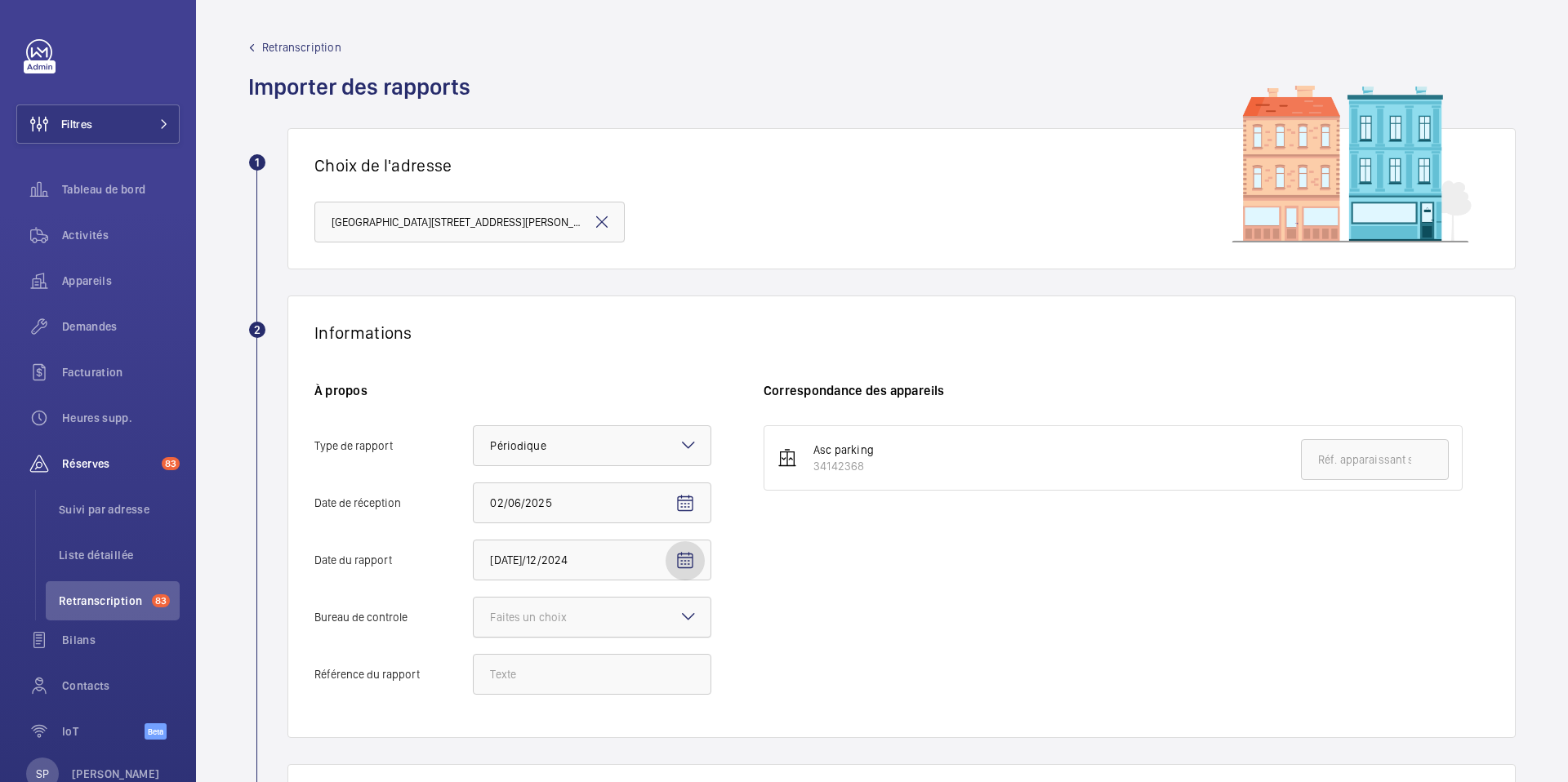
click at [676, 620] on div "Faites un choix" at bounding box center [592, 617] width 238 height 41
click at [473, 620] on input "Bureau de controle Faites un choix" at bounding box center [473, 617] width 0 height 39
click at [586, 712] on span "Autre" at bounding box center [592, 707] width 204 height 16
click at [473, 637] on input "Bureau de controle Faites un choix Veritas Autre" at bounding box center [473, 617] width 0 height 39
click at [543, 677] on input "Référence du rapport" at bounding box center [592, 674] width 238 height 41
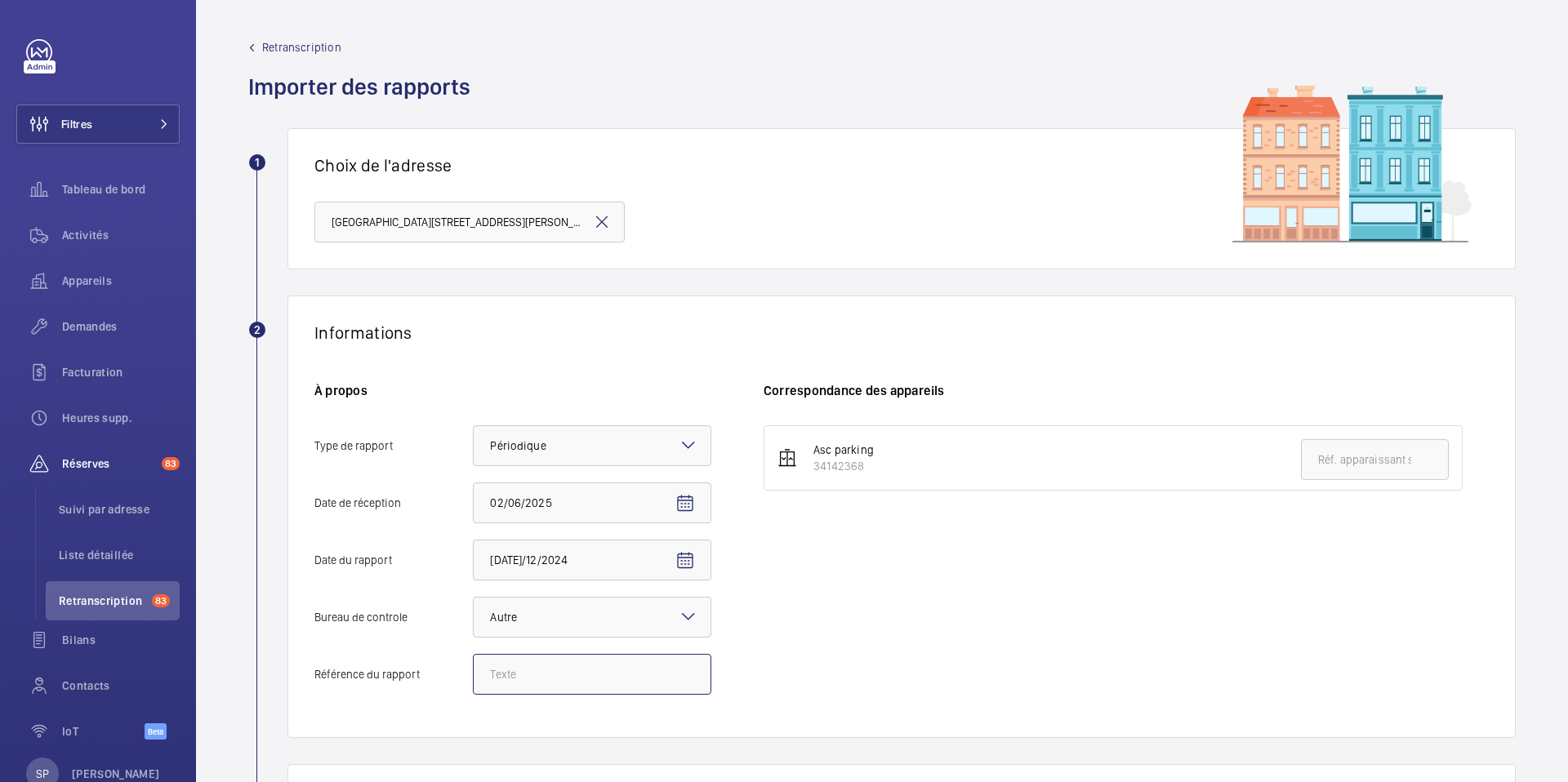
paste input "Audit Socotec 2024"
type input "Audit Socotec 2024"
drag, startPoint x: 865, startPoint y: 470, endPoint x: 812, endPoint y: 472, distance: 53.0
click at [813, 472] on div "34142368" at bounding box center [844, 466] width 61 height 16
copy div "34142368"
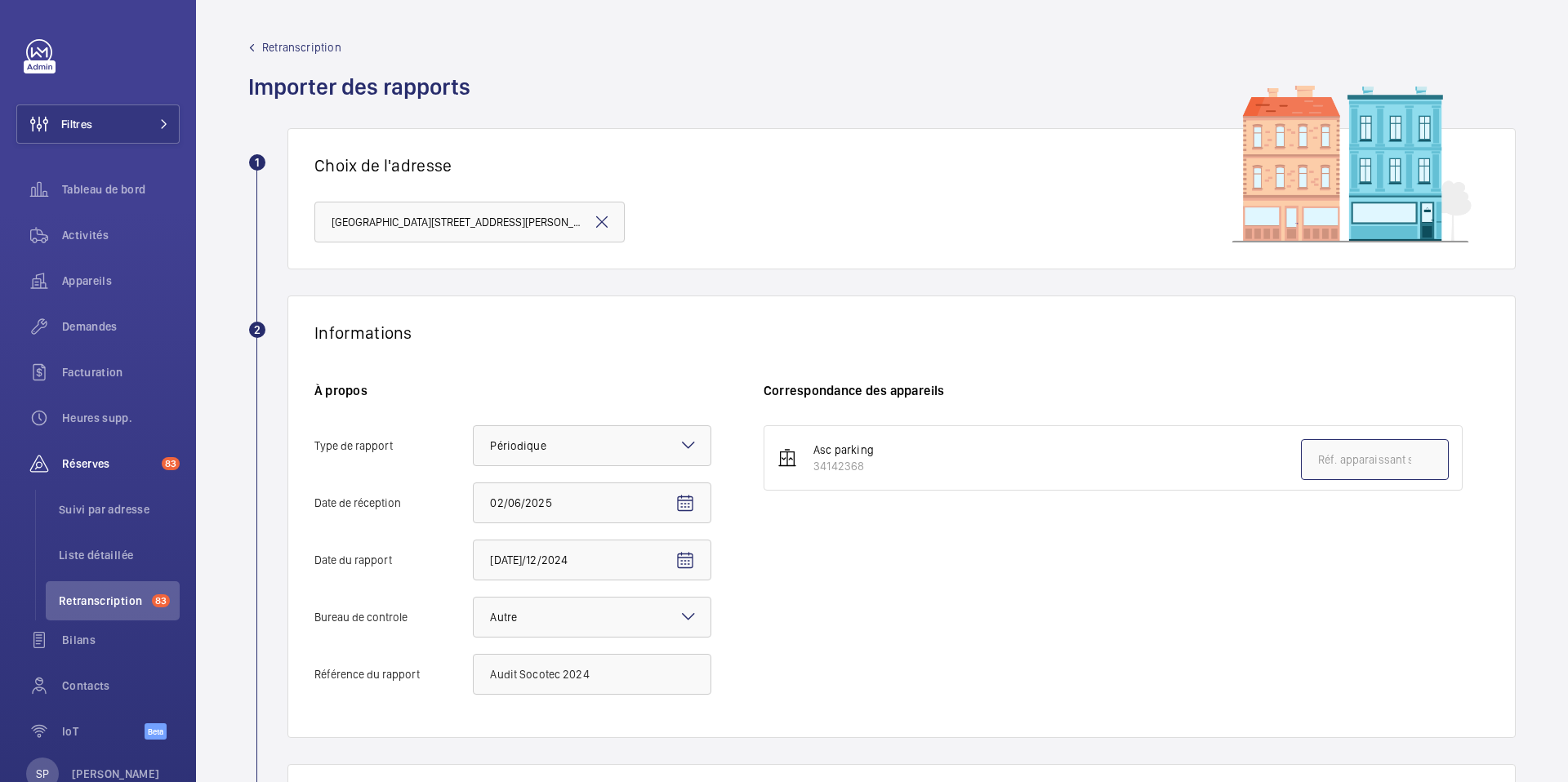
click at [1400, 461] on input "text" at bounding box center [1375, 460] width 148 height 41
paste input "34142368"
type input "34142368"
click at [1088, 608] on div "Asc parking 34142368 34142368" at bounding box center [1126, 568] width 725 height 286
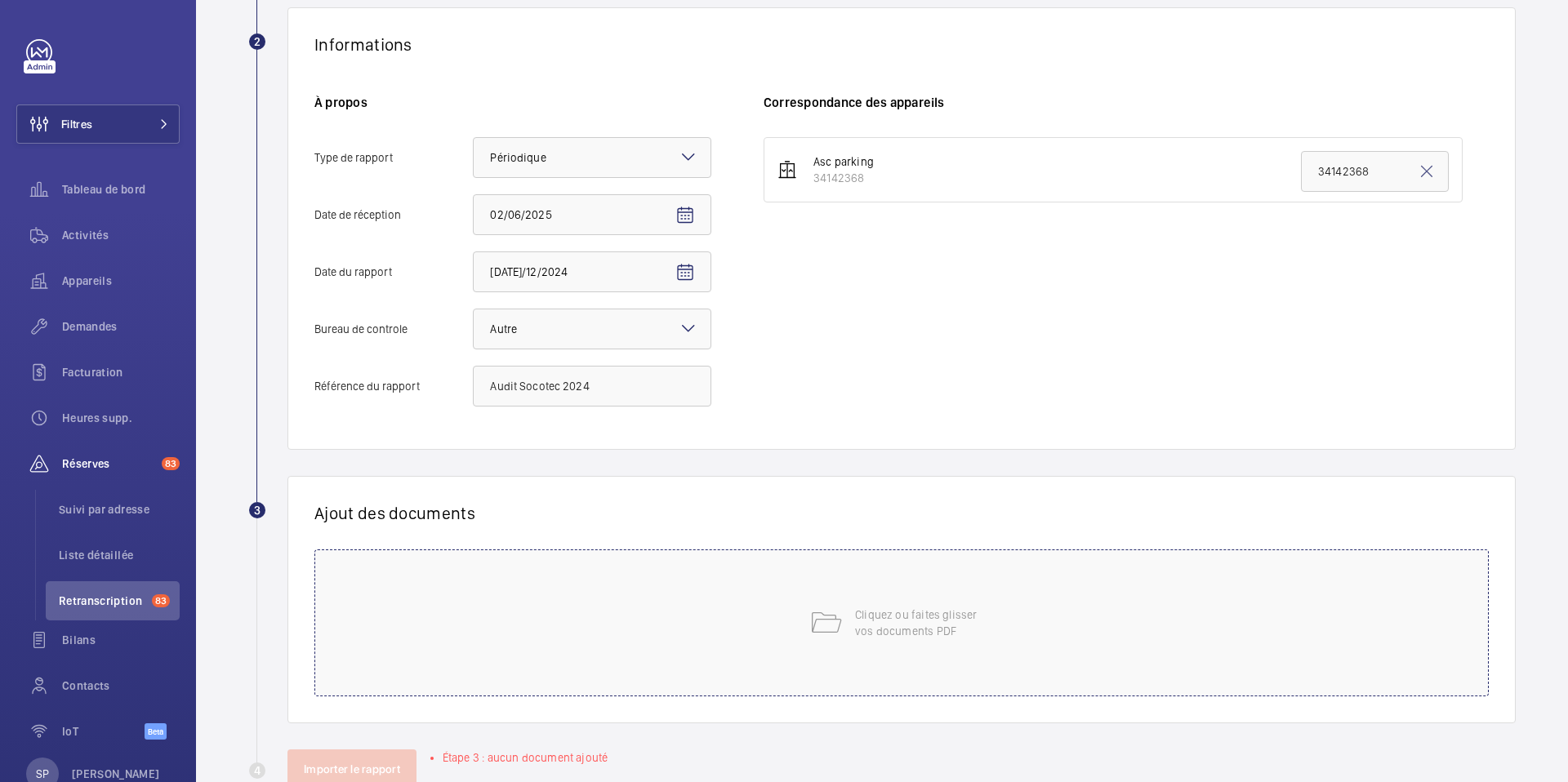
scroll to position [334, 0]
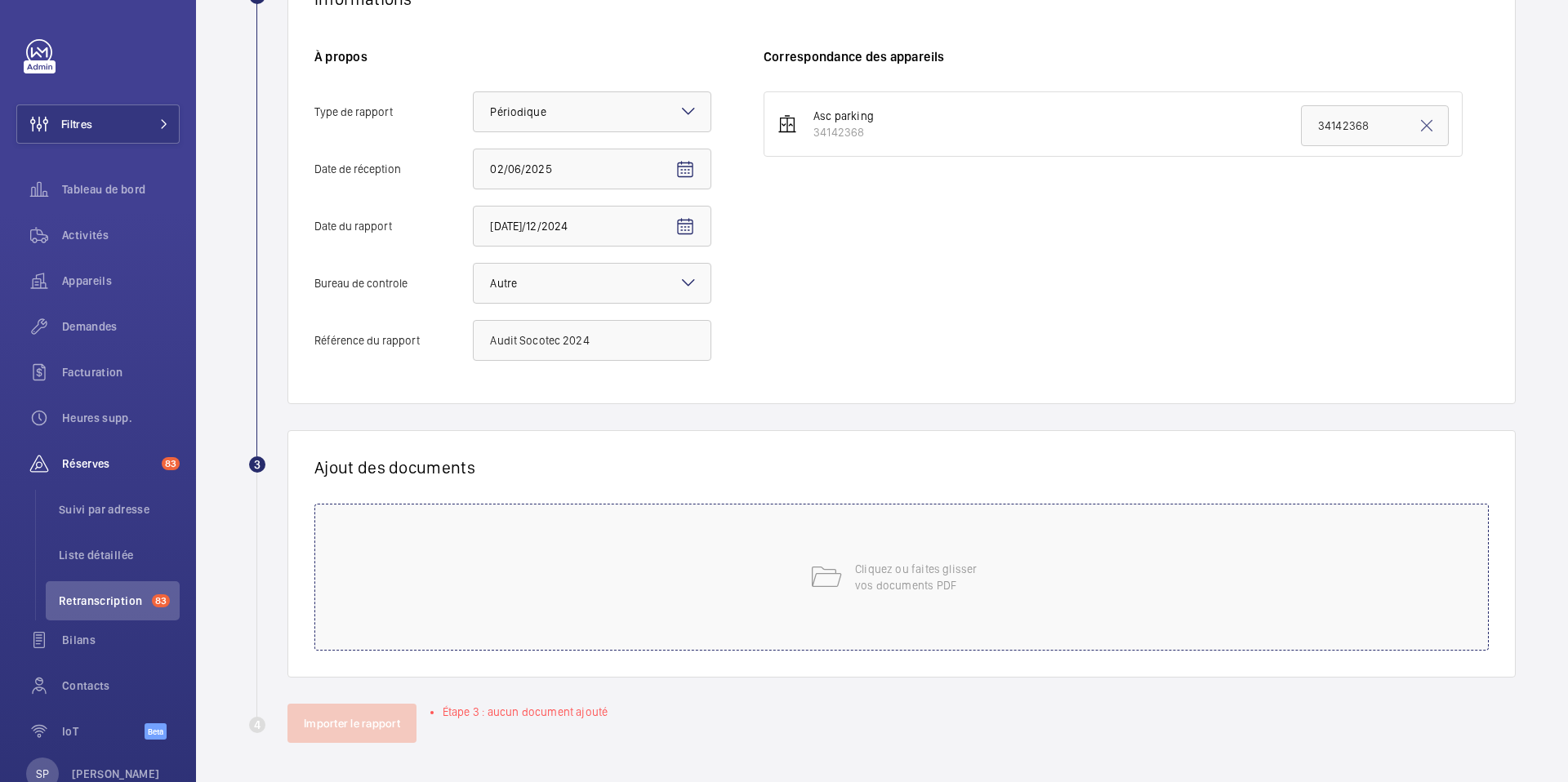
click at [931, 580] on p "Cliquez ou faites glisser vos documents PDF" at bounding box center [925, 577] width 139 height 33
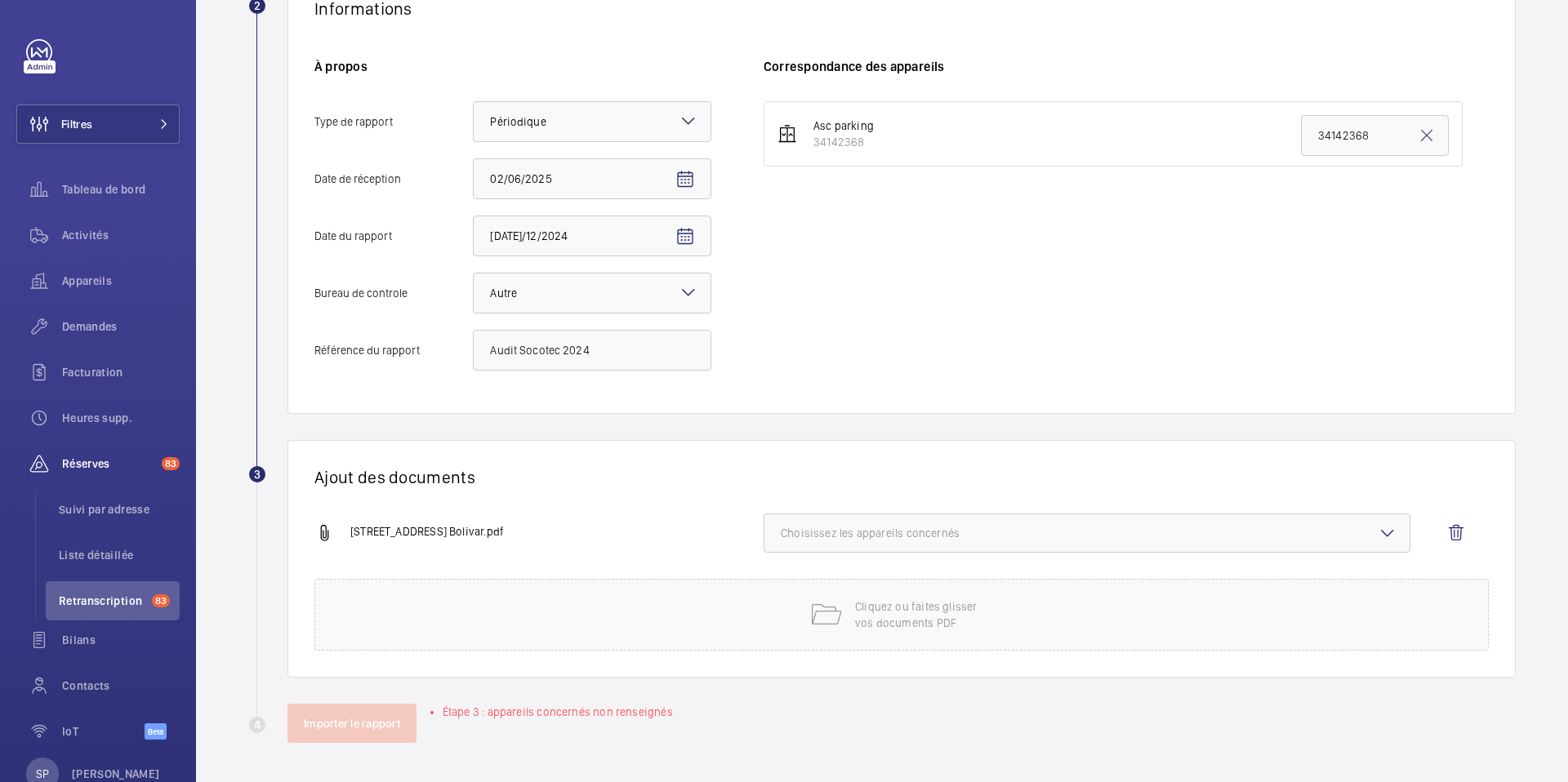
click at [1088, 544] on button "Choisissez les appareils concernés" at bounding box center [1087, 533] width 647 height 39
click at [792, 584] on label "34142368" at bounding box center [1075, 584] width 621 height 39
click at [792, 584] on input "34142368" at bounding box center [788, 584] width 33 height 33
checkbox input "true"
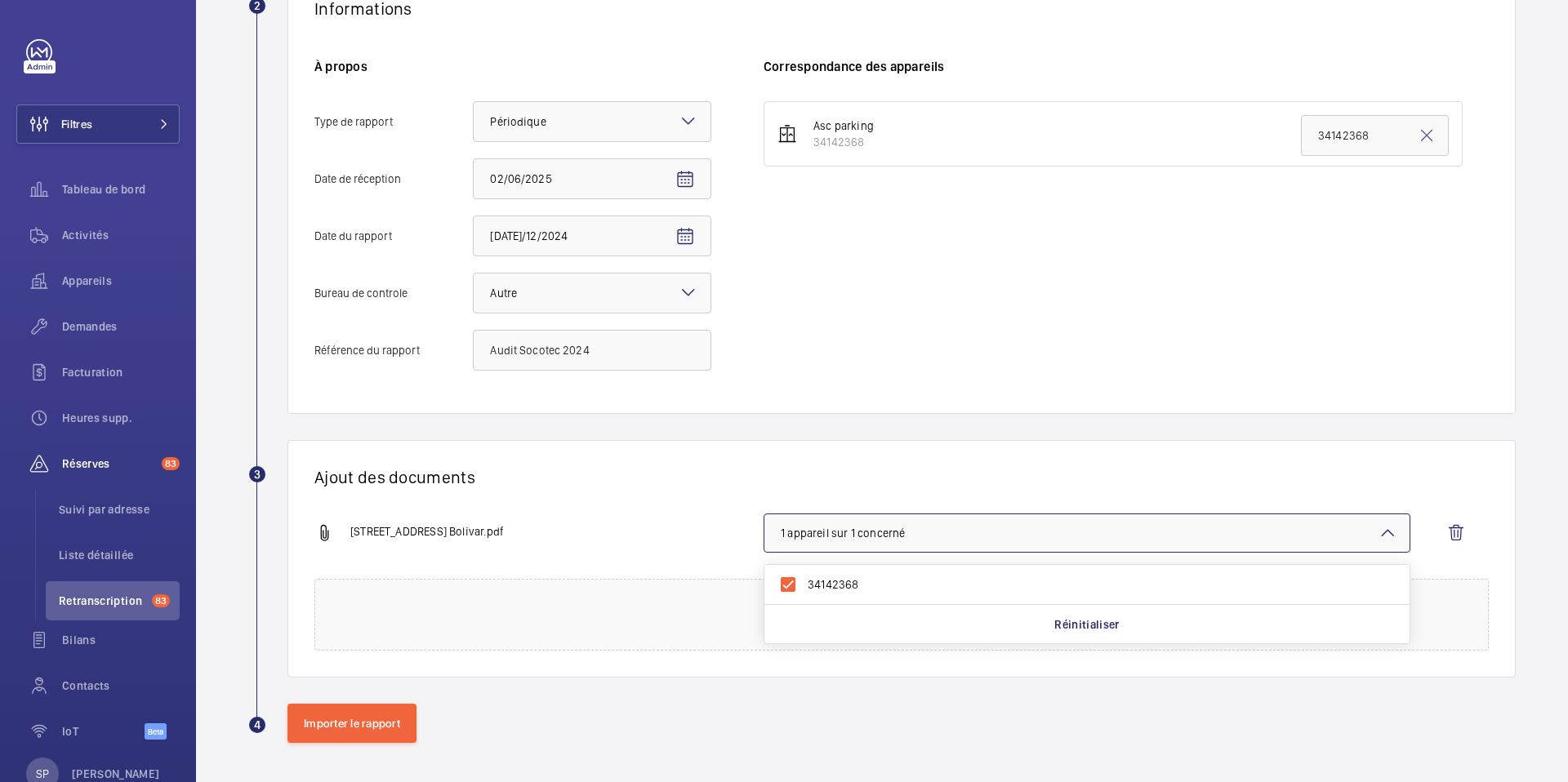
click at [592, 504] on div "Ajout des documents 84 avenue Simon Bolivar.pdf 1 appareil sur 1 concerné 34142…" at bounding box center [901, 559] width 1228 height 238
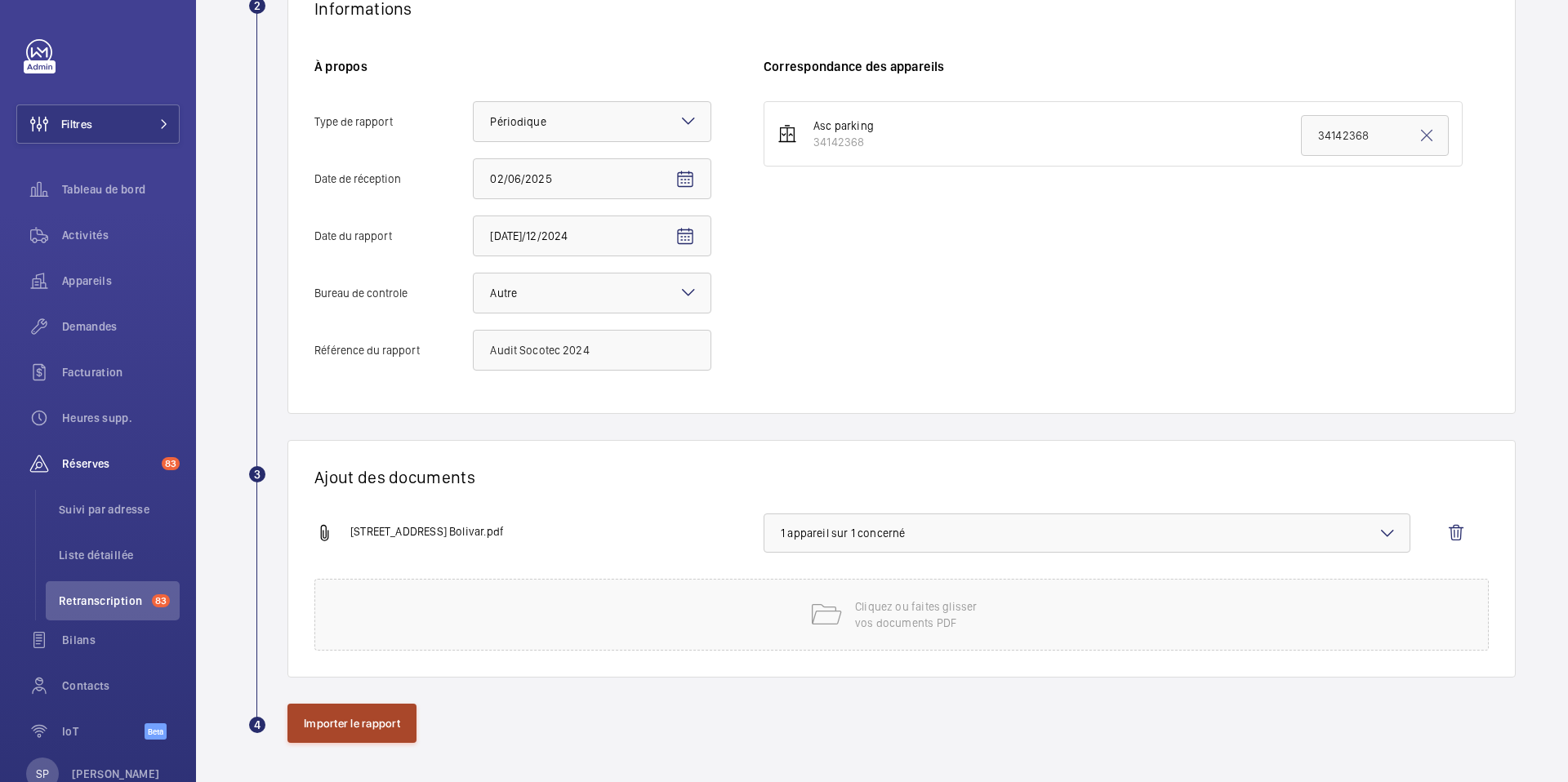
click at [333, 740] on button "Importer le rapport" at bounding box center [352, 723] width 129 height 39
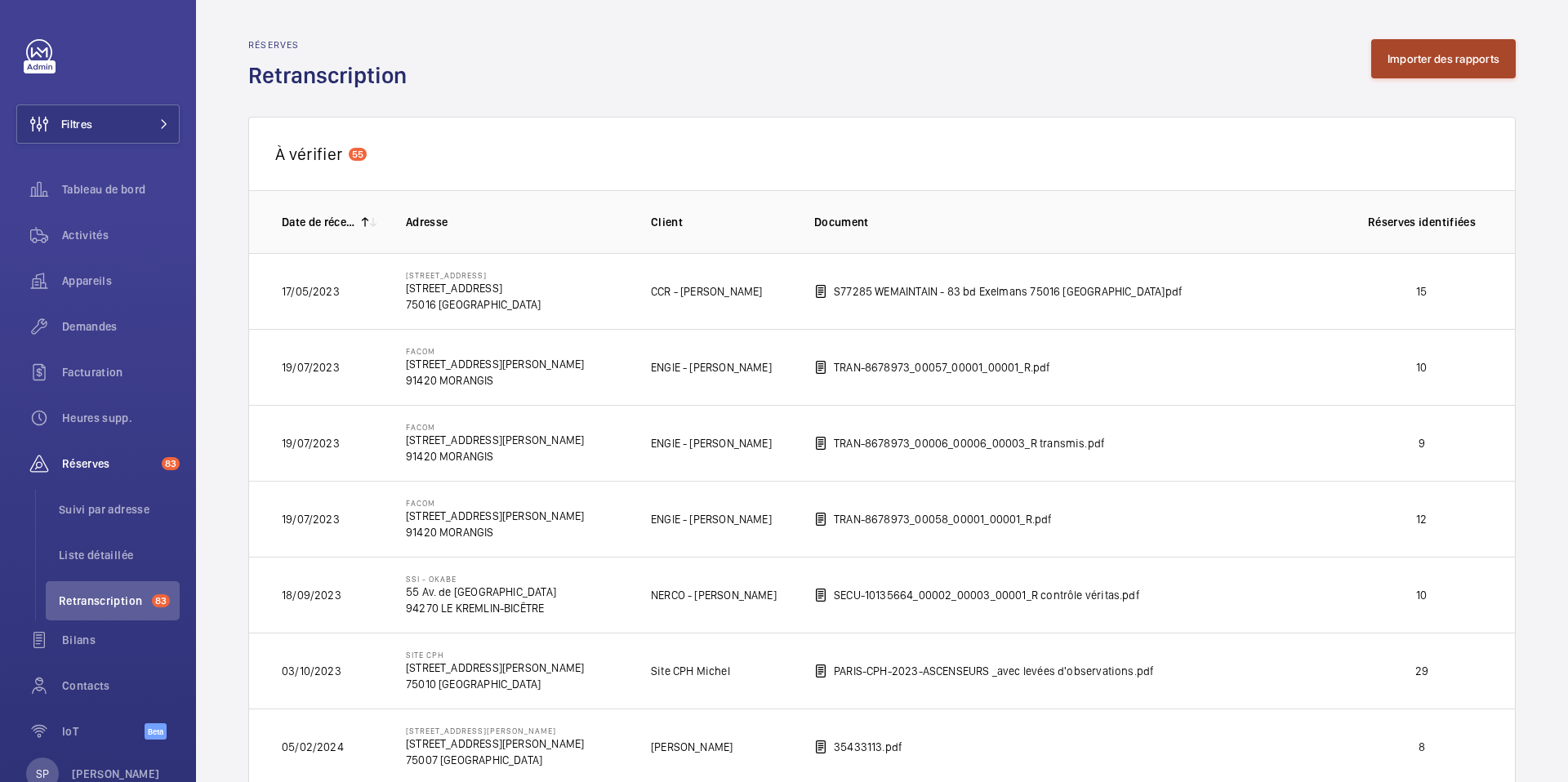
click at [1386, 52] on button "Importer des rapports" at bounding box center [1443, 59] width 144 height 39
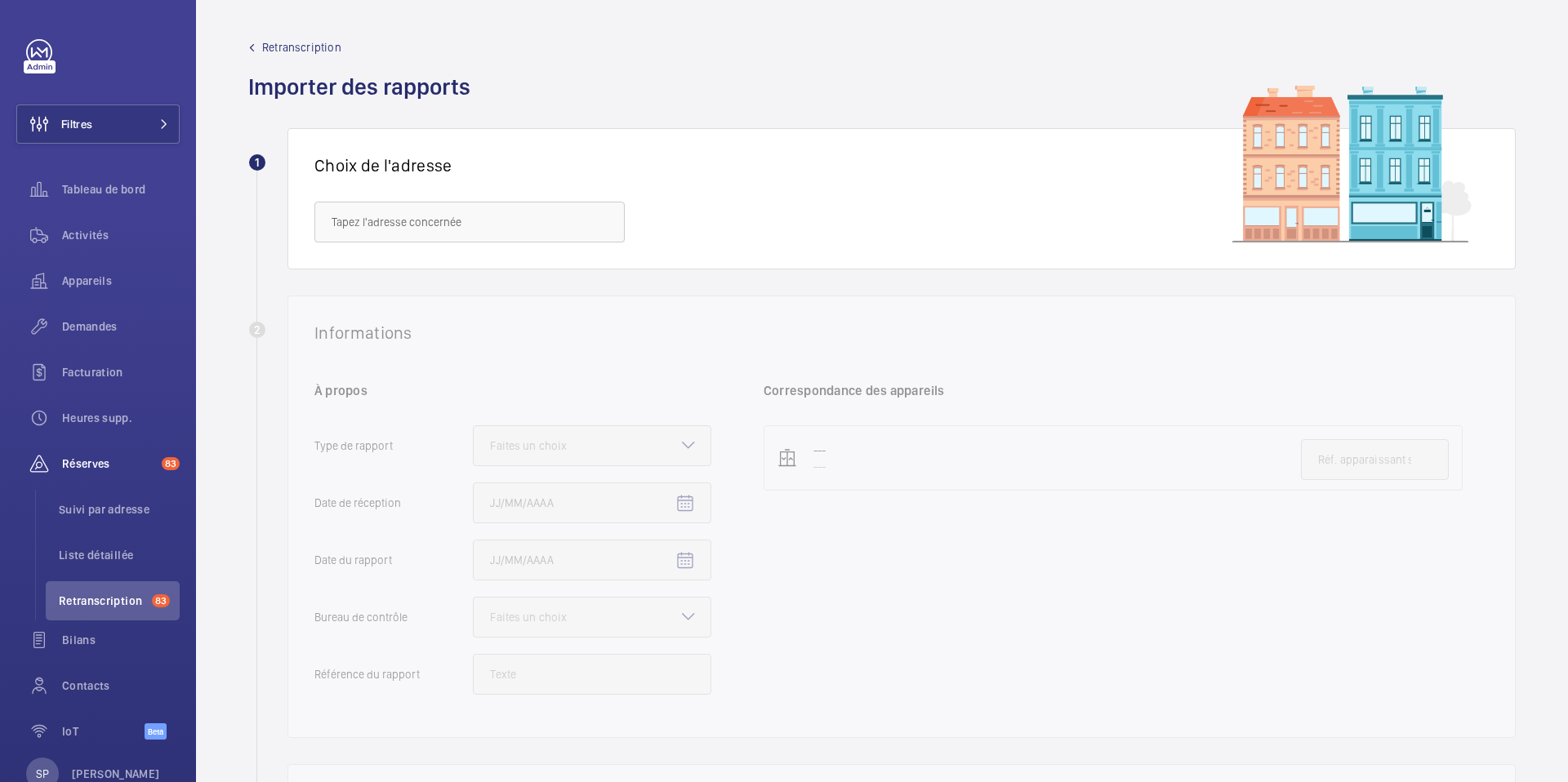
click at [402, 190] on div "Choix de l'adresse" at bounding box center [901, 198] width 1228 height 141
click at [413, 221] on input "text" at bounding box center [469, 222] width 311 height 41
paste input "86 avenue Simon Bolivar"
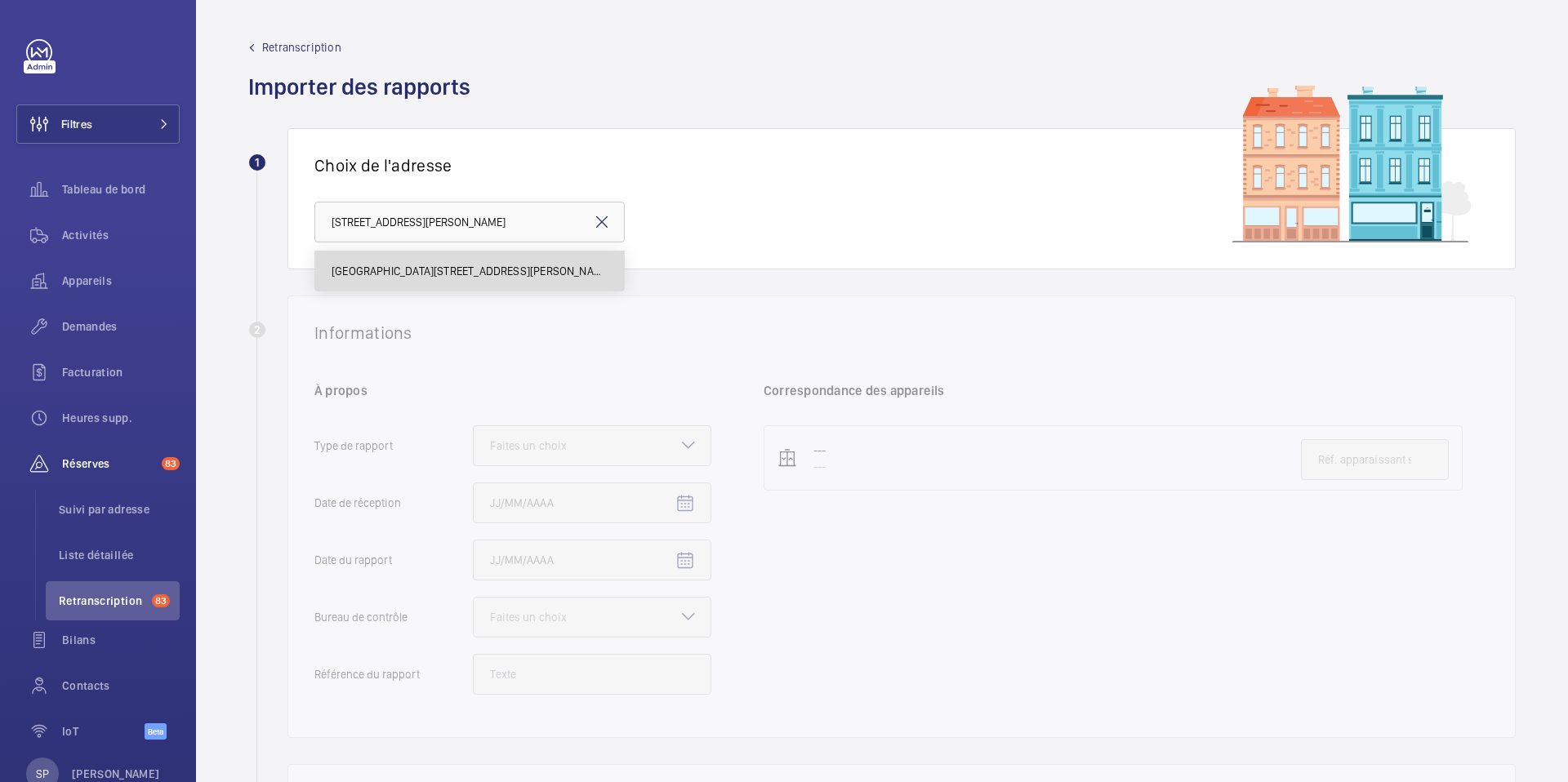
click at [473, 274] on span "86 avenue Simon Bolivar - 86 avenue Simon Bolivar, PARIS 75019" at bounding box center [470, 271] width 276 height 16
type input "86 avenue Simon Bolivar - 86 avenue Simon Bolivar, PARIS 75019"
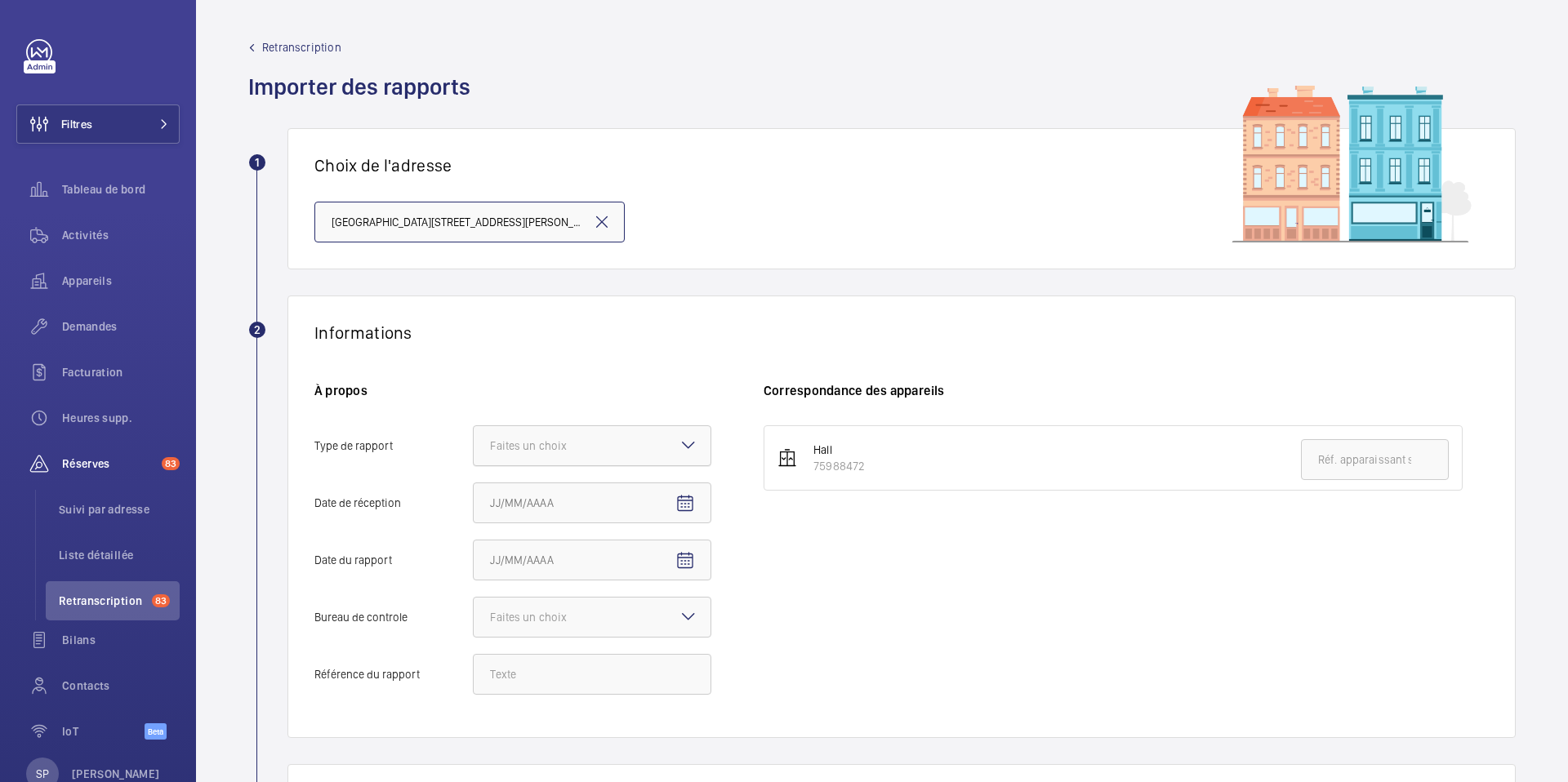
click at [568, 444] on div "Faites un choix" at bounding box center [549, 446] width 117 height 16
click at [473, 444] on input "Type de rapport Faites un choix" at bounding box center [473, 446] width 0 height 39
click at [571, 502] on span "Périodique" at bounding box center [592, 496] width 204 height 16
click at [473, 465] on input "Type de rapport Faites un choix Périodique Quinquennal Audit" at bounding box center [473, 446] width 0 height 39
click at [688, 504] on mat-icon "Open calendar" at bounding box center [685, 504] width 20 height 20
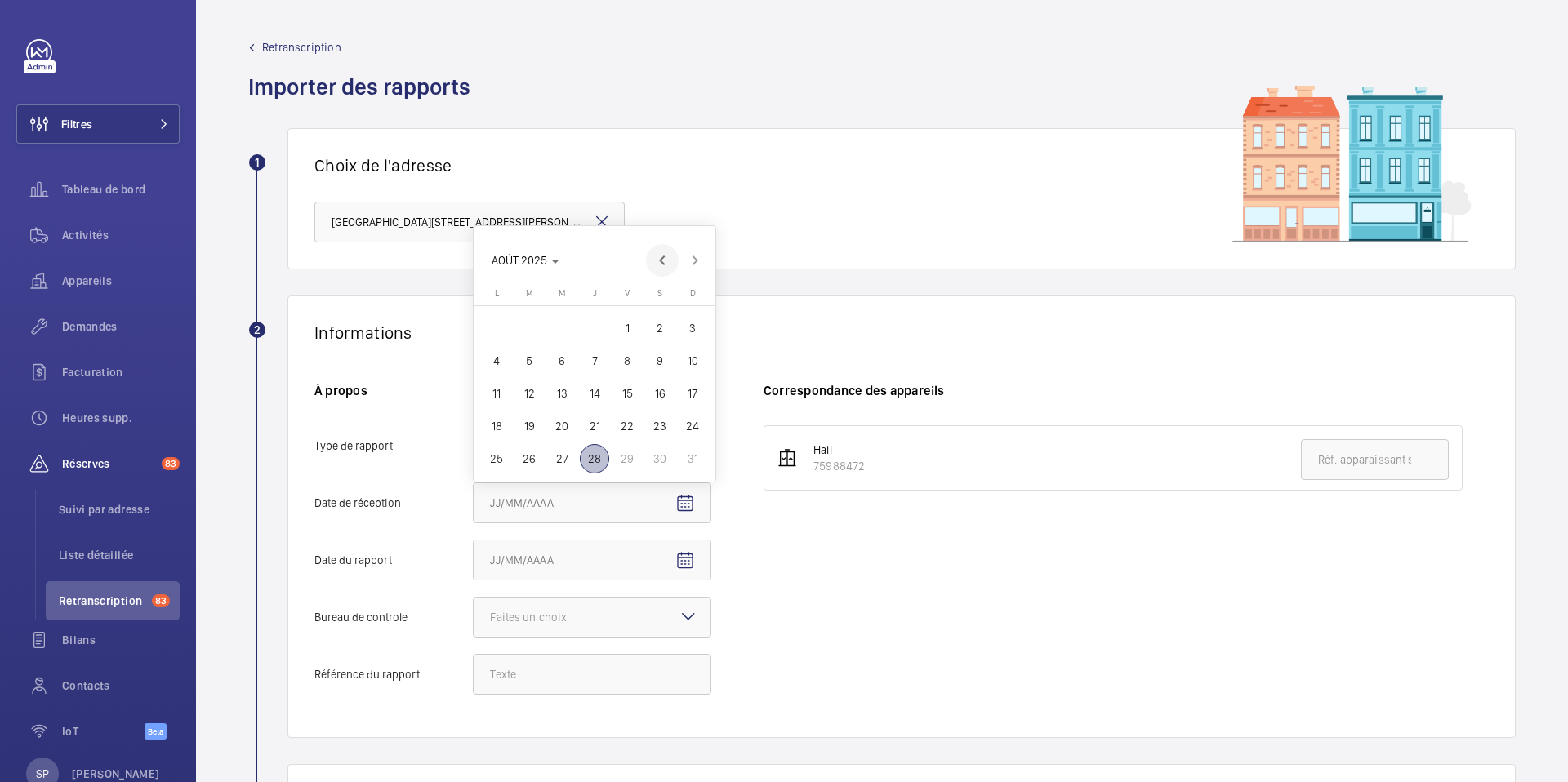
click at [659, 251] on span "Previous month" at bounding box center [662, 260] width 33 height 33
click at [495, 324] on span "2" at bounding box center [497, 327] width 29 height 29
type input "02/06/2025"
click at [679, 554] on mat-icon "Open calendar" at bounding box center [685, 561] width 20 height 20
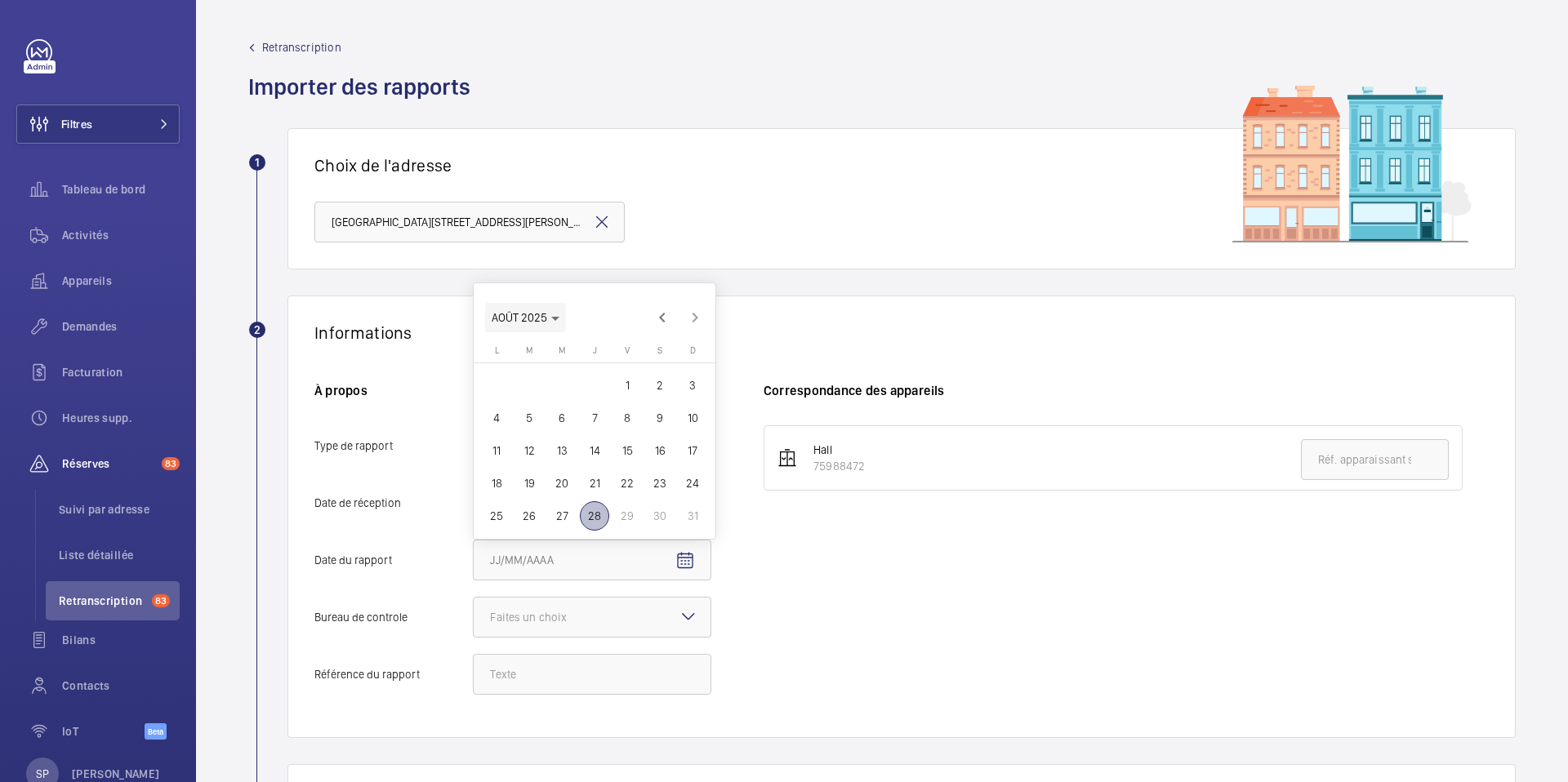
click at [562, 317] on icon "Choose month and year" at bounding box center [565, 318] width 8 height 4
click at [611, 512] on span "2024" at bounding box center [624, 516] width 52 height 29
click at [679, 517] on span "DÉC." at bounding box center [681, 516] width 52 height 29
click at [654, 482] on span "28" at bounding box center [659, 483] width 29 height 29
type input "[DATE]"
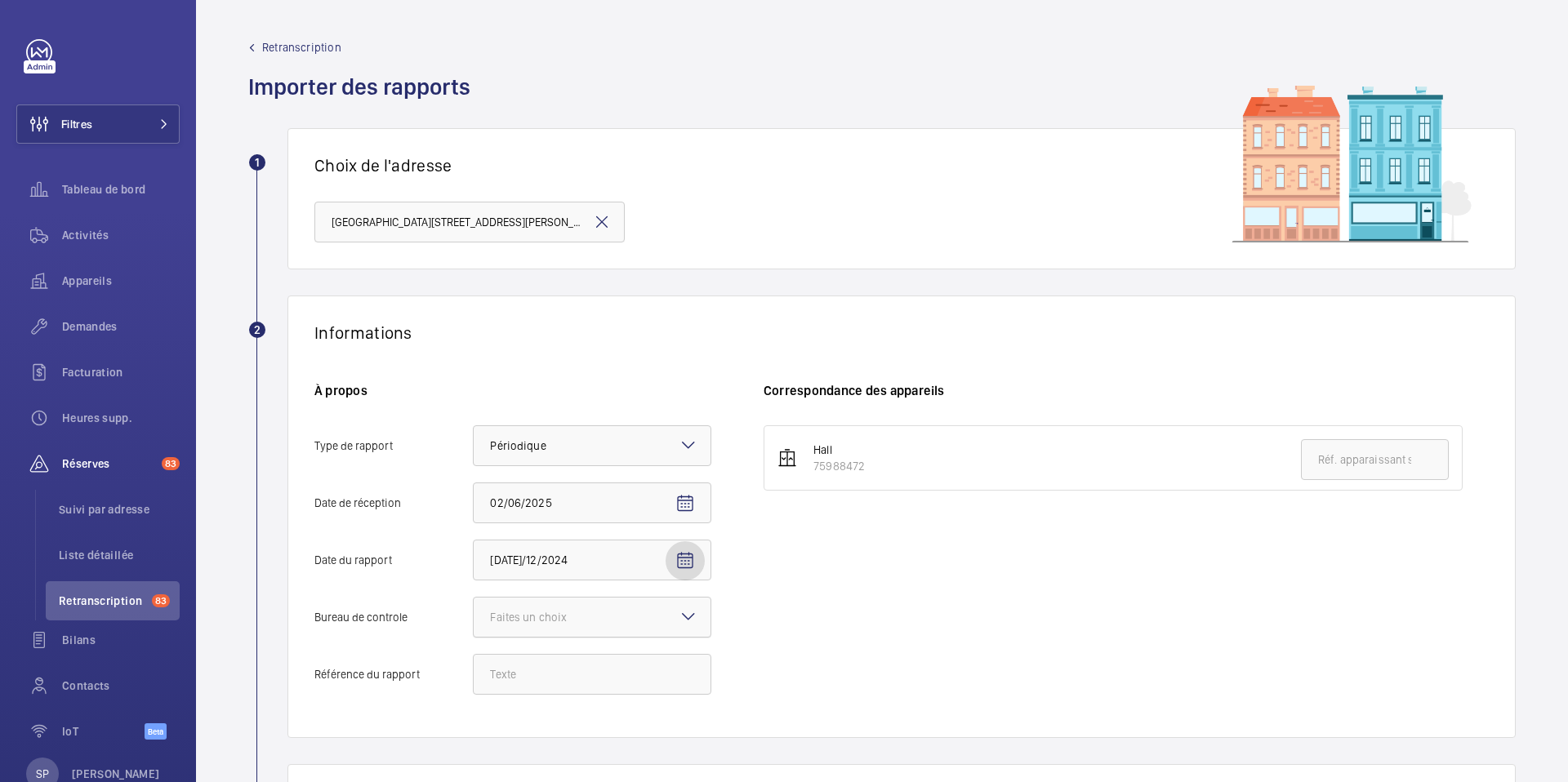
click at [600, 611] on div "Faites un choix" at bounding box center [549, 617] width 117 height 16
click at [473, 611] on input "Bureau de controle Faites un choix" at bounding box center [473, 617] width 0 height 39
click at [517, 702] on span "Autre" at bounding box center [592, 707] width 204 height 16
click at [473, 637] on input "Bureau de controle Faites un choix Veritas Autre" at bounding box center [473, 617] width 0 height 39
click at [559, 670] on input "Référence du rapport" at bounding box center [592, 674] width 238 height 41
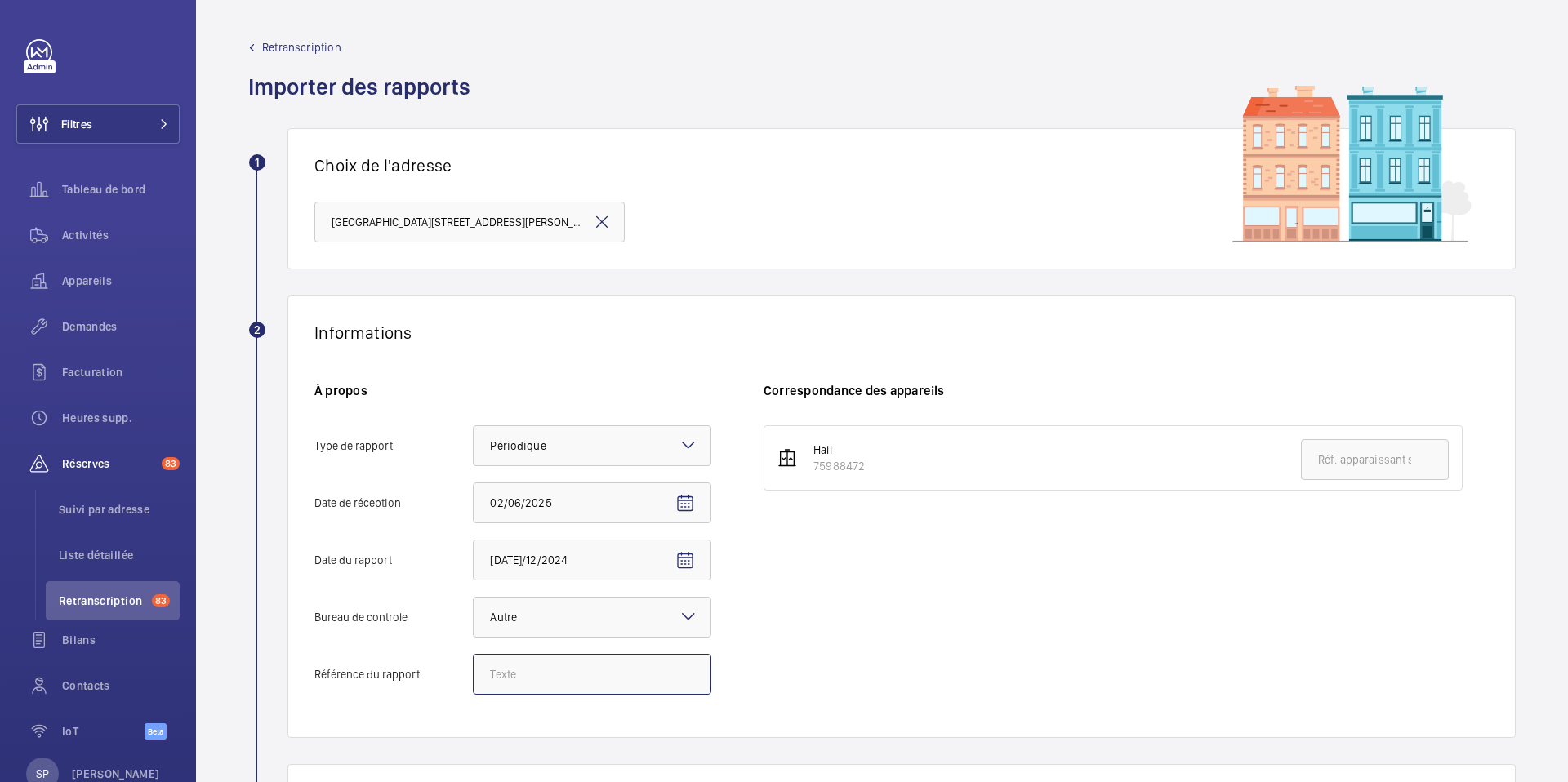
paste input "Audit Socotec 2024"
type input "Audit Socotec 2024"
drag, startPoint x: 869, startPoint y: 469, endPoint x: 813, endPoint y: 467, distance: 56.0
click at [813, 467] on li "Hall 75988472" at bounding box center [1113, 457] width 699 height 65
copy div "75988472"
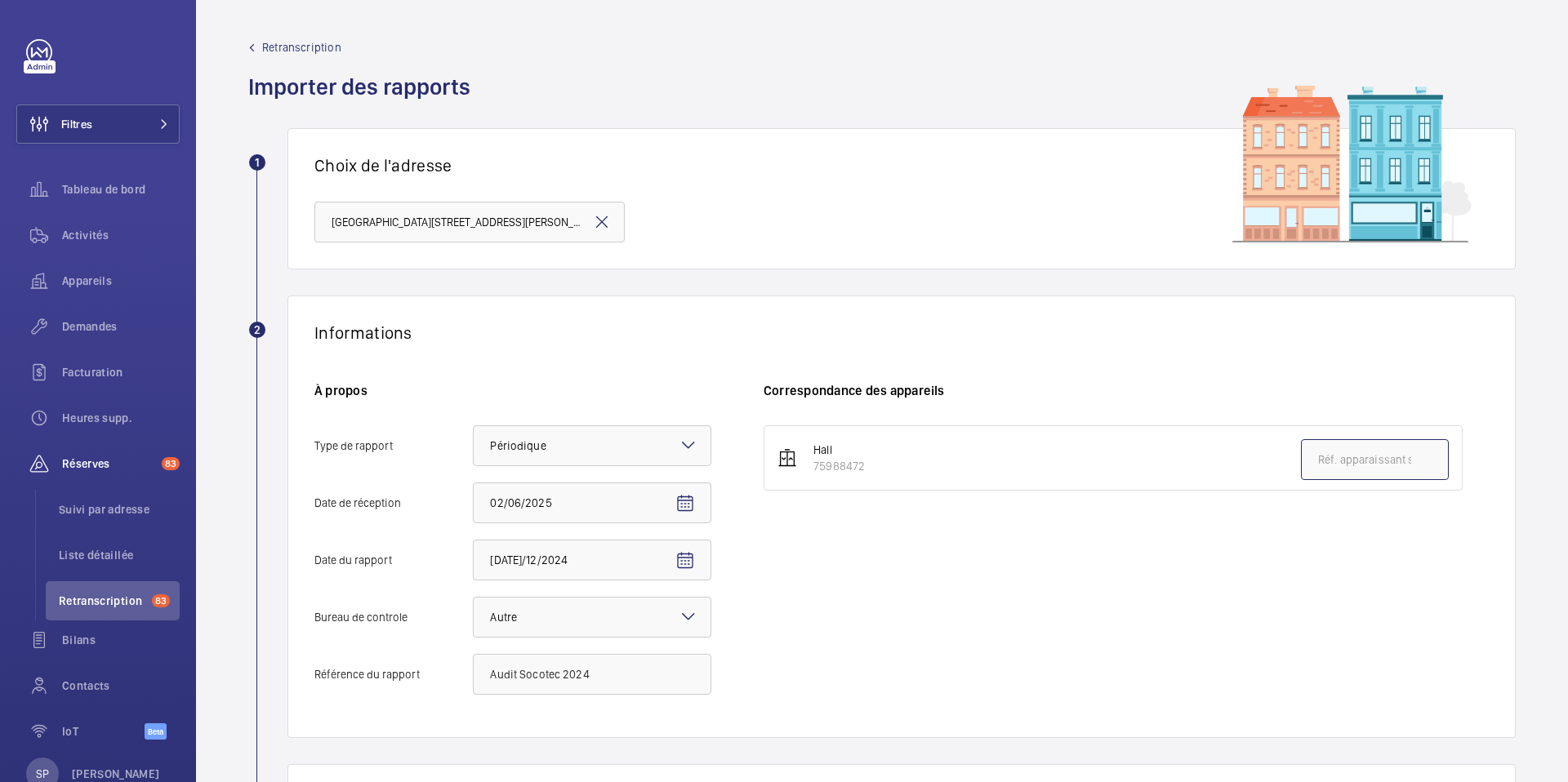
click at [1388, 458] on input "text" at bounding box center [1375, 460] width 148 height 41
paste input "75988472"
type input "75988472"
click at [1248, 569] on div "Hall 75988472 75988472" at bounding box center [1126, 568] width 725 height 286
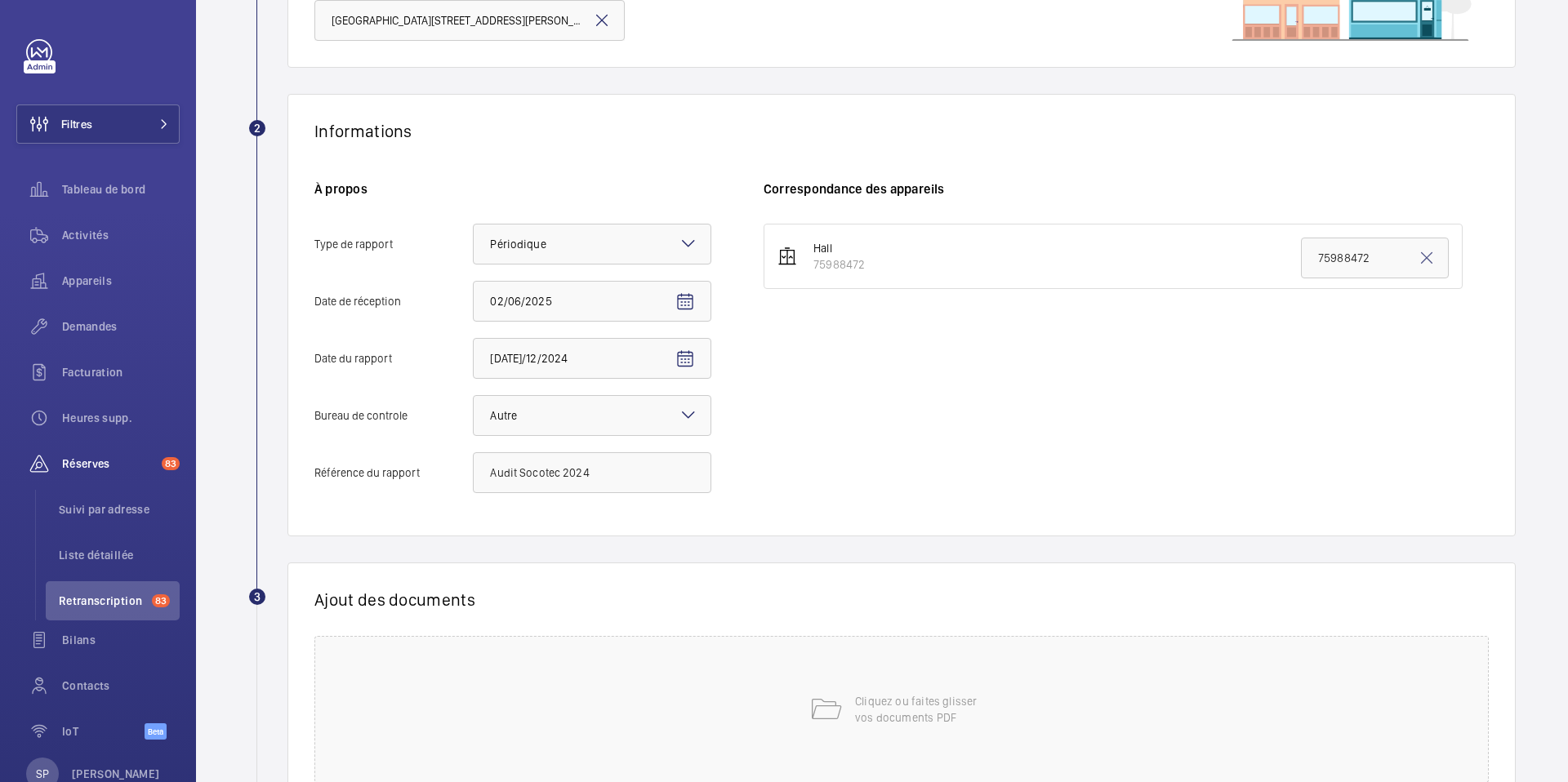
scroll to position [204, 0]
click at [870, 665] on div "Cliquez ou faites glisser vos documents PDF" at bounding box center [901, 707] width 1175 height 147
click at [1009, 641] on button "Choisissez les appareils concernés" at bounding box center [1087, 654] width 647 height 39
click at [900, 704] on span "75988472" at bounding box center [1088, 705] width 562 height 16
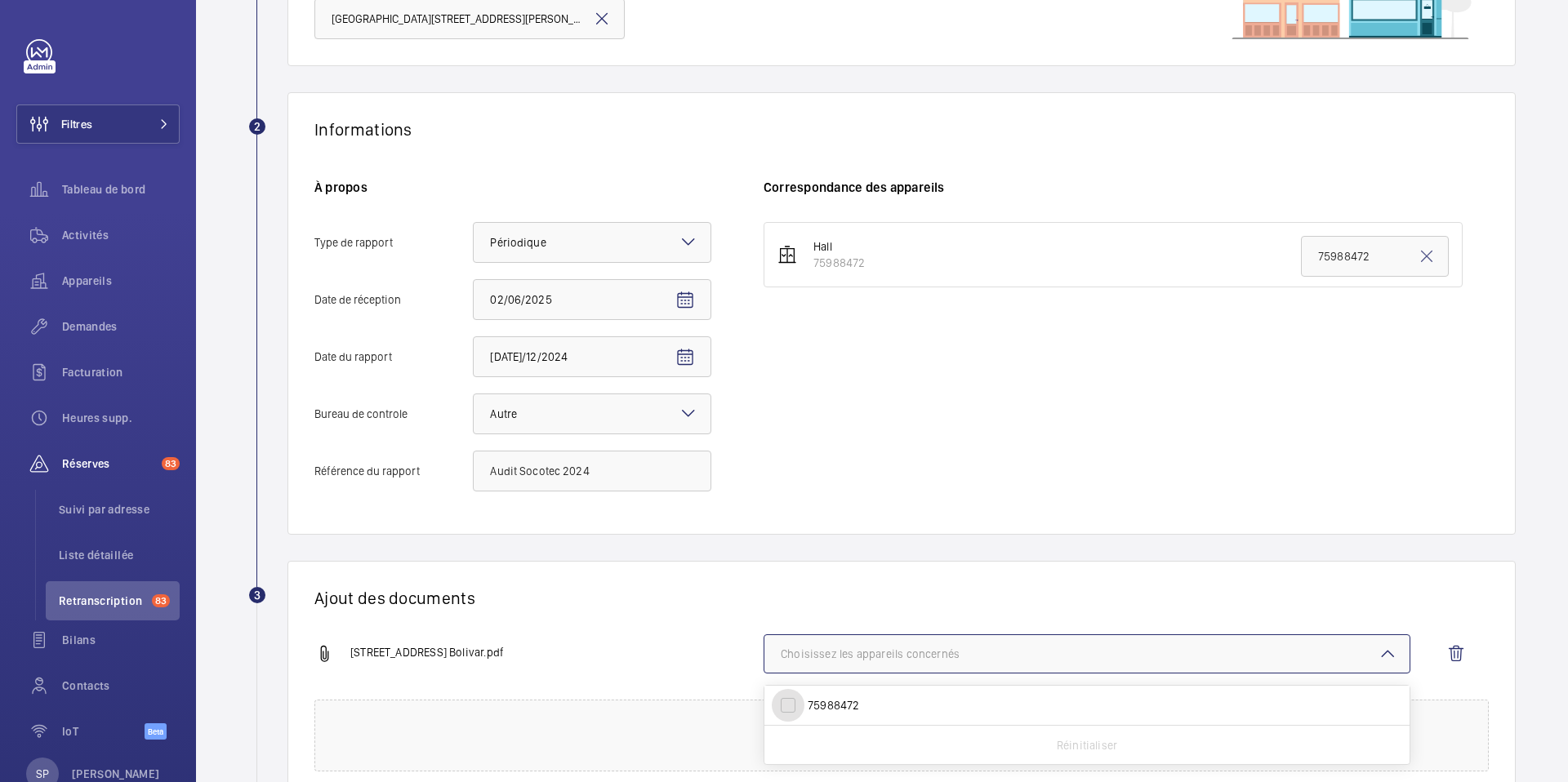
click at [804, 704] on input "75988472" at bounding box center [788, 705] width 33 height 33
checkbox input "true"
click at [720, 640] on div "86 avenue Simon Bolivar.pdf 1 appareil sur 1 concerné 75988472 Réinitialiser" at bounding box center [894, 666] width 1161 height 65
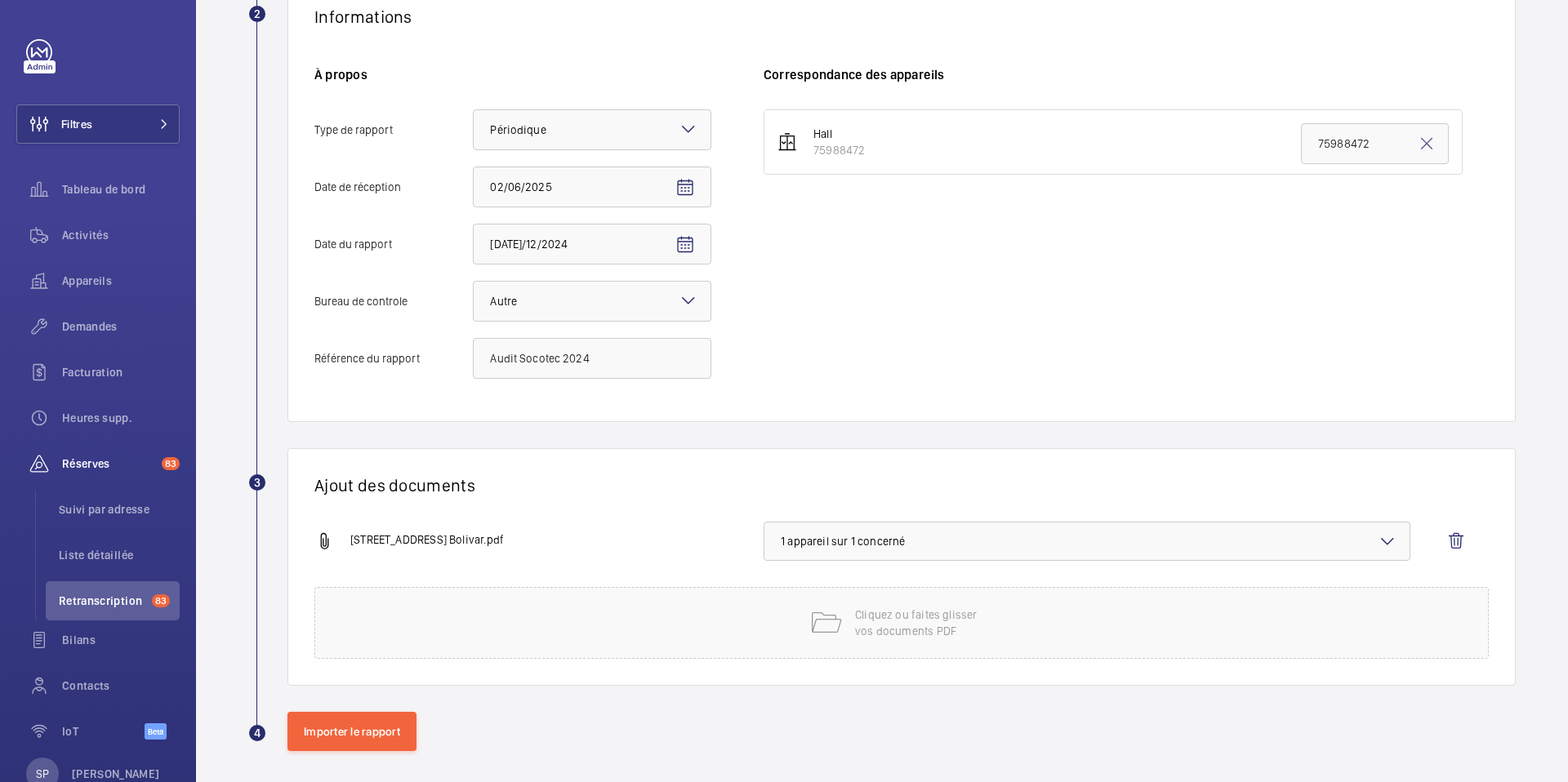
scroll to position [324, 0]
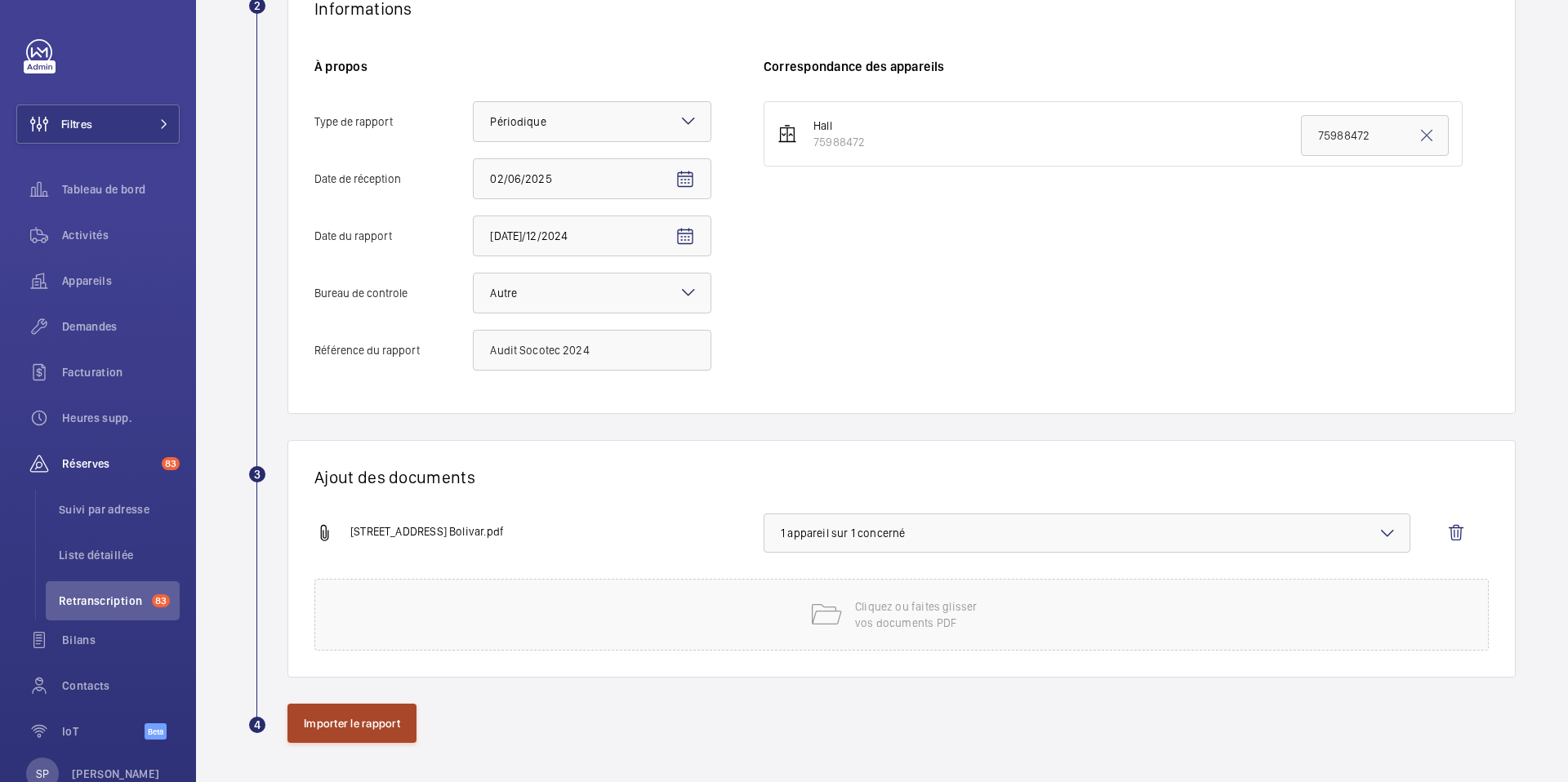
click at [355, 715] on button "Importer le rapport" at bounding box center [352, 723] width 129 height 39
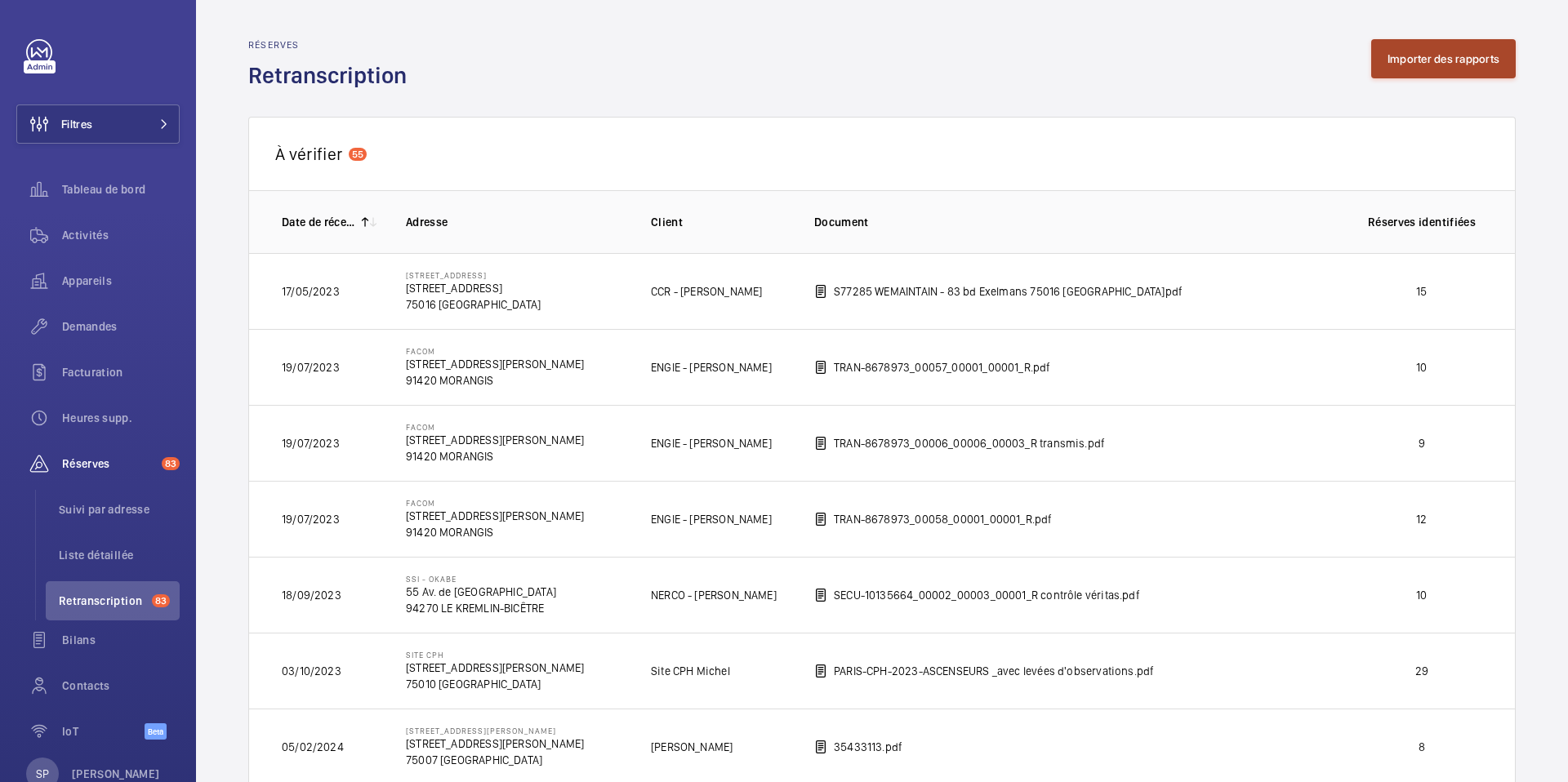
click at [1411, 60] on button "Importer des rapports" at bounding box center [1443, 59] width 144 height 39
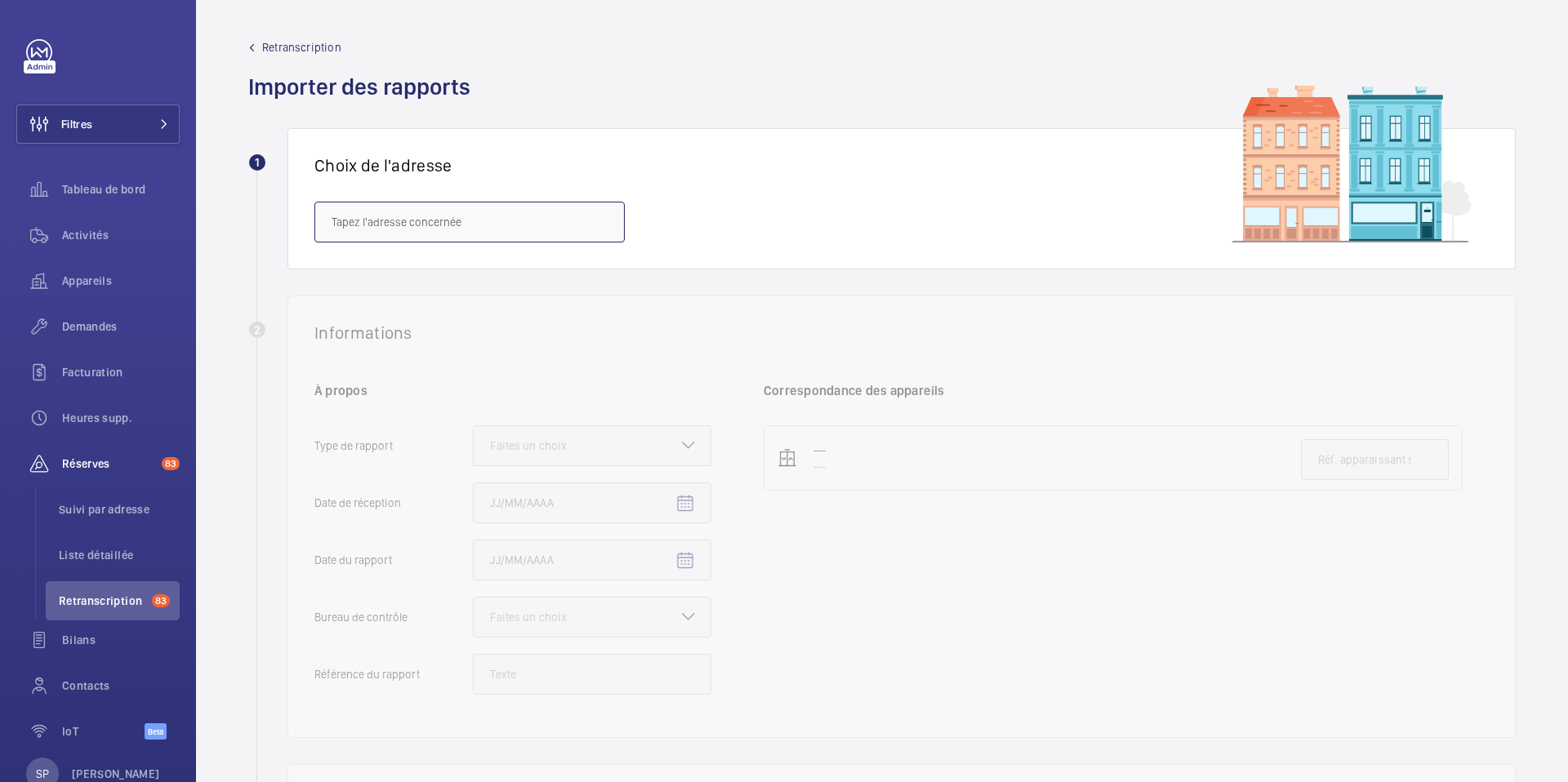
click at [478, 227] on input "text" at bounding box center [469, 222] width 311 height 41
paste input "87/89, bd de Charonne"
click at [428, 278] on span "87/89, bd de Charonne - 87/89, bd de Charonne, PARIS 75011" at bounding box center [380, 271] width 96 height 16
type input "87/89, bd de Charonne - 87/89, bd de Charonne, PARIS 75011"
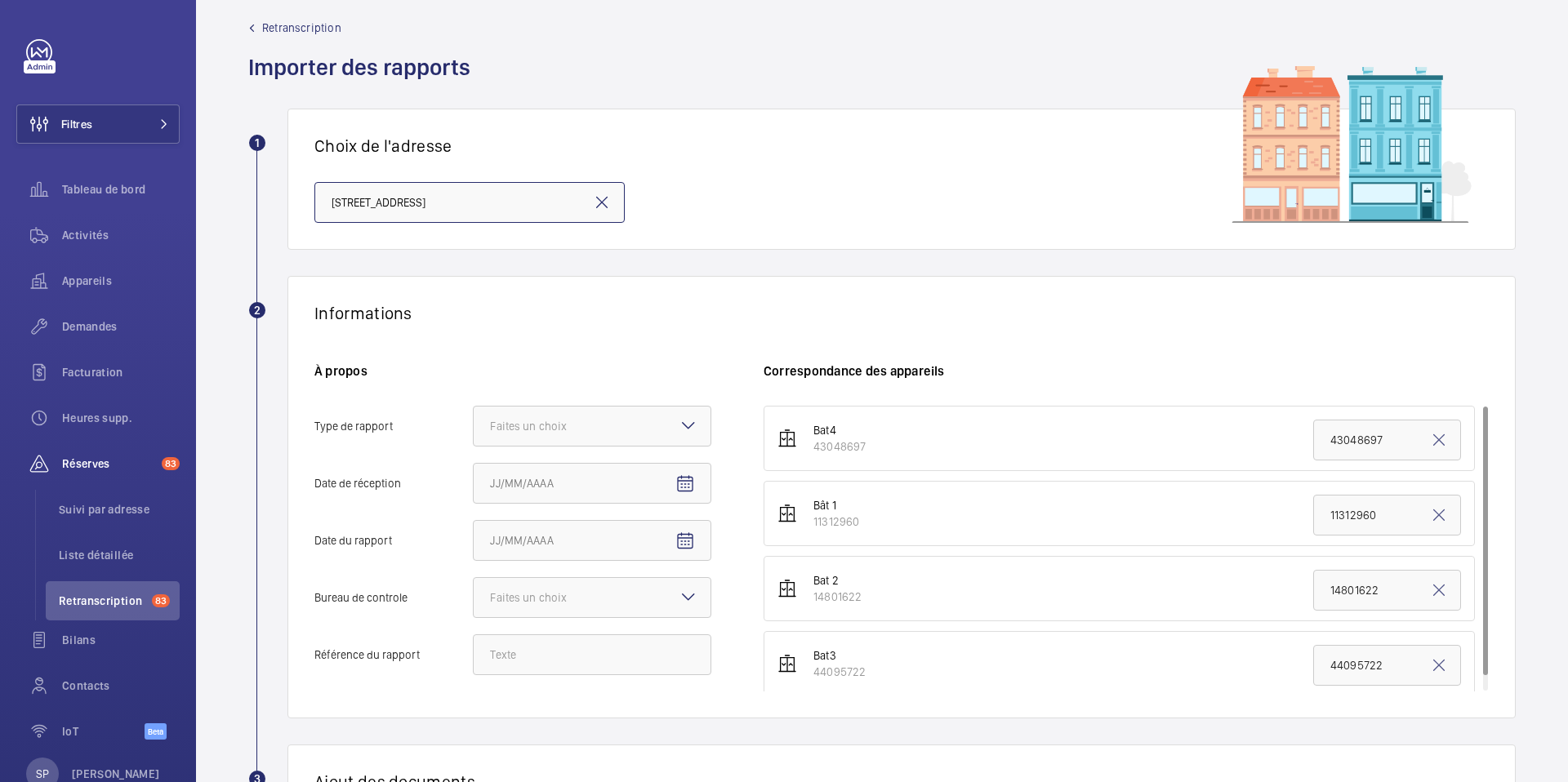
scroll to position [22, 0]
click at [546, 420] on div "Faites un choix" at bounding box center [549, 423] width 117 height 16
click at [473, 420] on input "Type de rapport Faites un choix" at bounding box center [473, 423] width 0 height 39
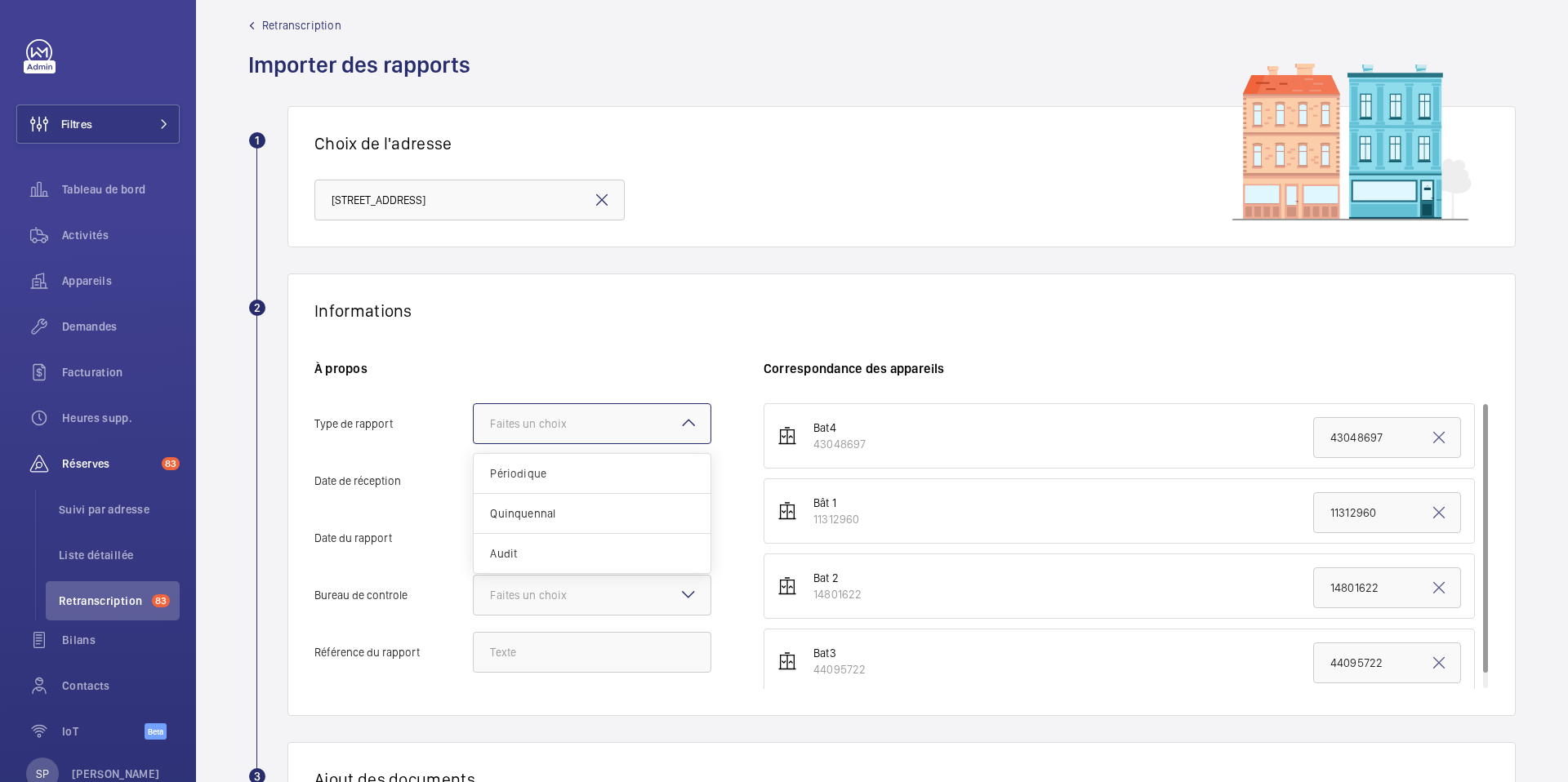
scroll to position [0, 0]
click at [570, 472] on span "Périodique" at bounding box center [592, 473] width 204 height 16
click at [473, 443] on input "Type de rapport Faites un choix Périodique Quinquennal Audit" at bounding box center [473, 423] width 0 height 39
click at [677, 480] on mat-icon "Open calendar" at bounding box center [685, 482] width 20 height 20
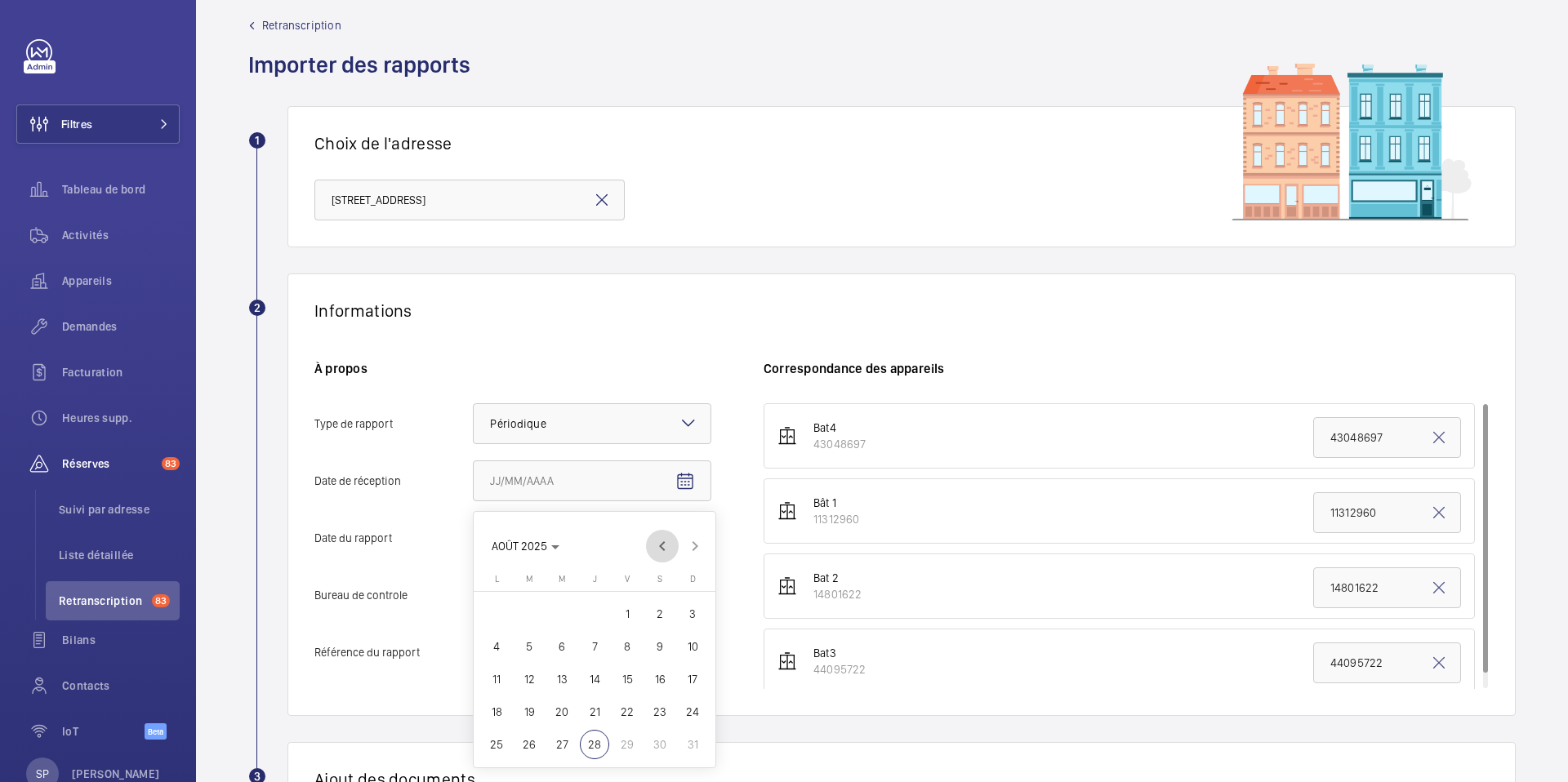
click at [663, 556] on span "Previous month" at bounding box center [662, 546] width 33 height 33
click at [497, 649] on span "2" at bounding box center [497, 646] width 29 height 29
type input "02/06/2025"
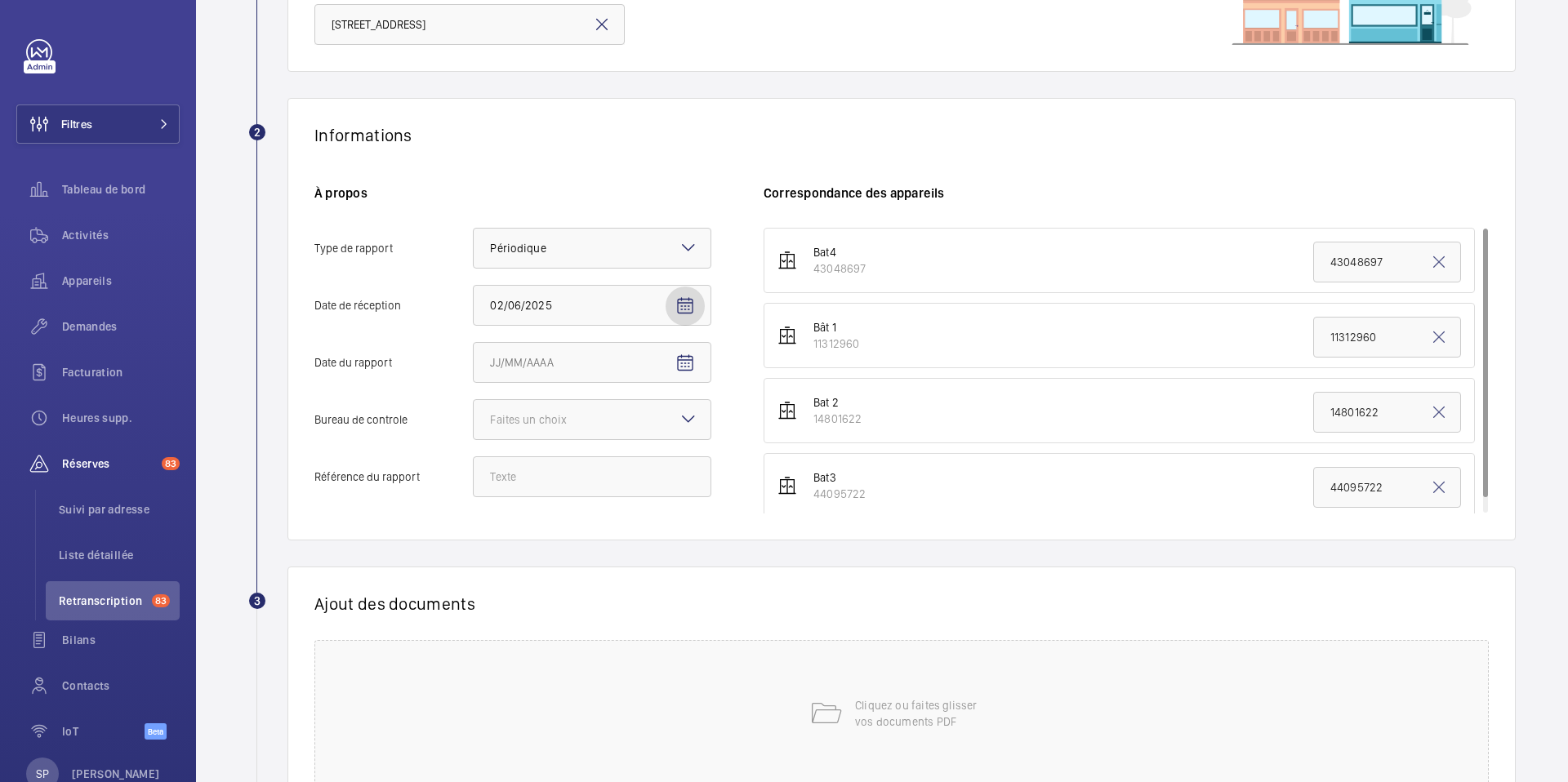
scroll to position [200, 0]
click at [683, 373] on span "Open calendar" at bounding box center [685, 361] width 39 height 39
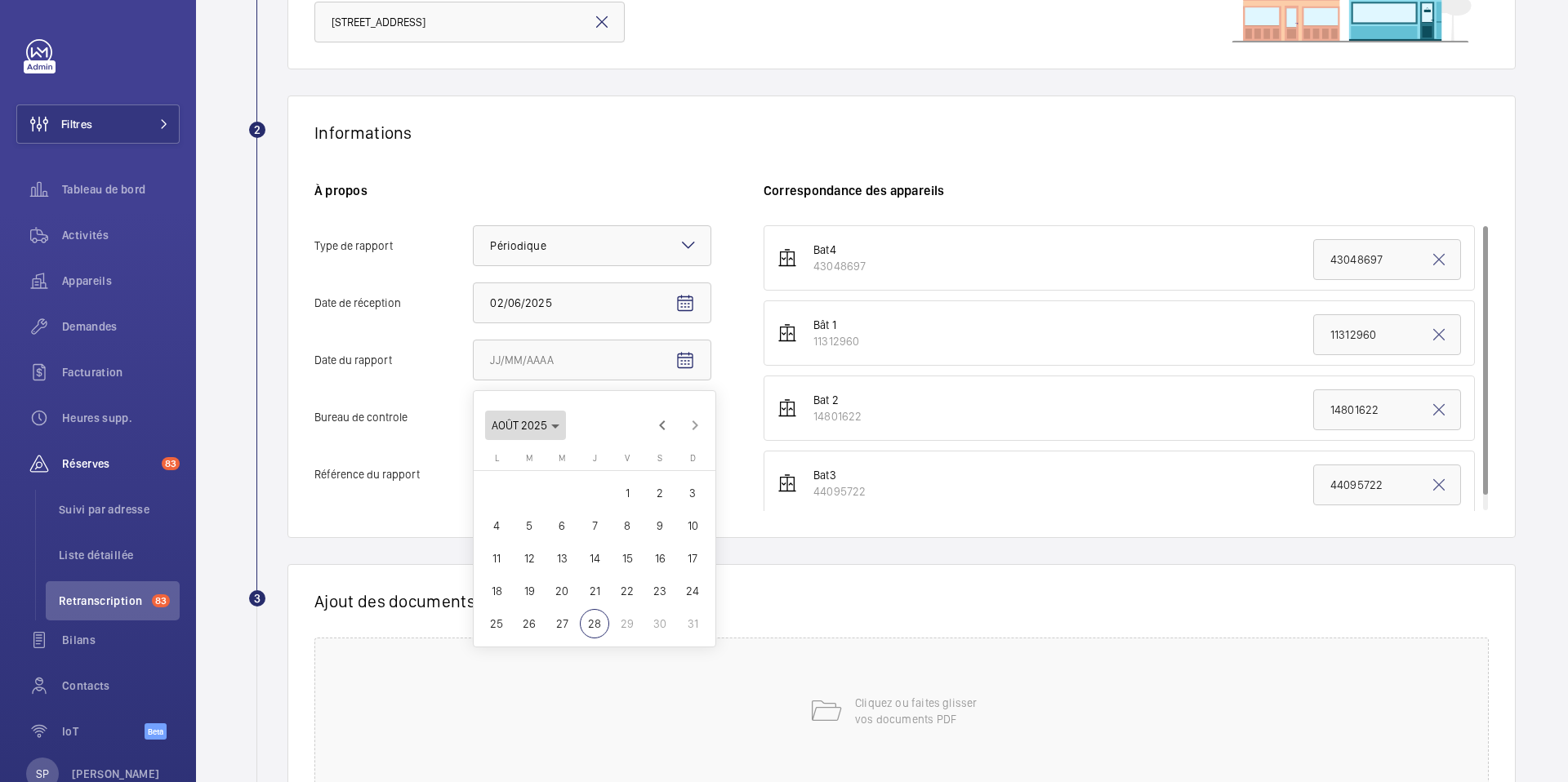
click at [559, 423] on span "Choose month and year" at bounding box center [530, 425] width 91 height 39
click at [620, 647] on span "2024" at bounding box center [624, 639] width 52 height 29
click at [681, 539] on span "DÉC." at bounding box center [681, 541] width 52 height 29
click at [659, 617] on span "28" at bounding box center [659, 624] width 29 height 29
type input "[DATE]"
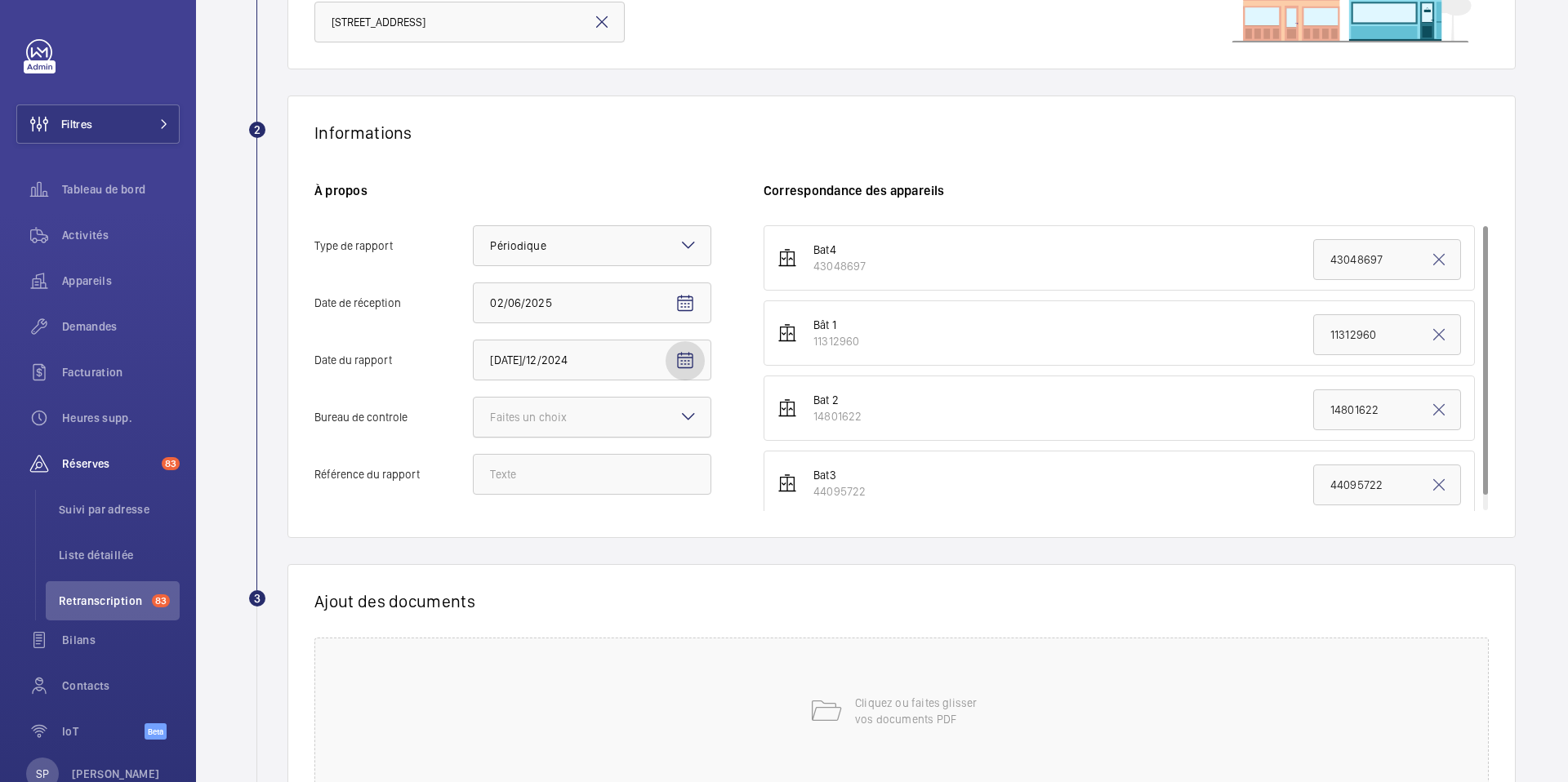
click at [659, 417] on div at bounding box center [592, 417] width 237 height 39
click at [473, 417] on input "Bureau de controle Faites un choix" at bounding box center [473, 417] width 0 height 39
click at [571, 520] on div "Autre" at bounding box center [592, 507] width 237 height 39
click at [473, 437] on input "Bureau de controle Faites un choix Veritas Autre" at bounding box center [473, 417] width 0 height 39
click at [537, 481] on input "Référence du rapport" at bounding box center [592, 474] width 238 height 41
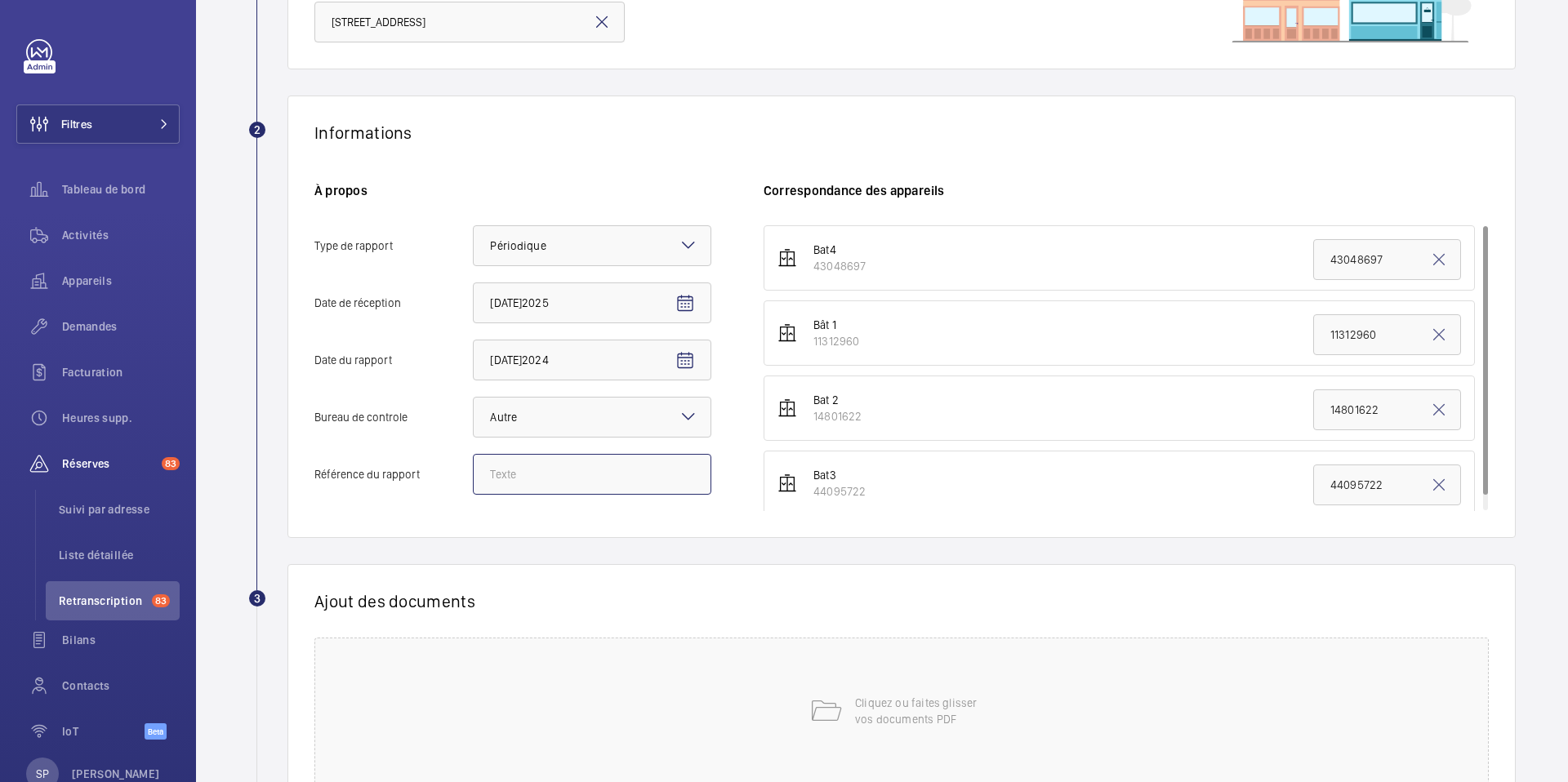
paste input "Audit Socotec 2024"
type input "Audit Socotec 2024"
click at [491, 538] on wm-front-report-upload-form "2 Informations À propos Type de rapport Faites un choix × Périodique × Date de …" at bounding box center [882, 486] width 1267 height 781
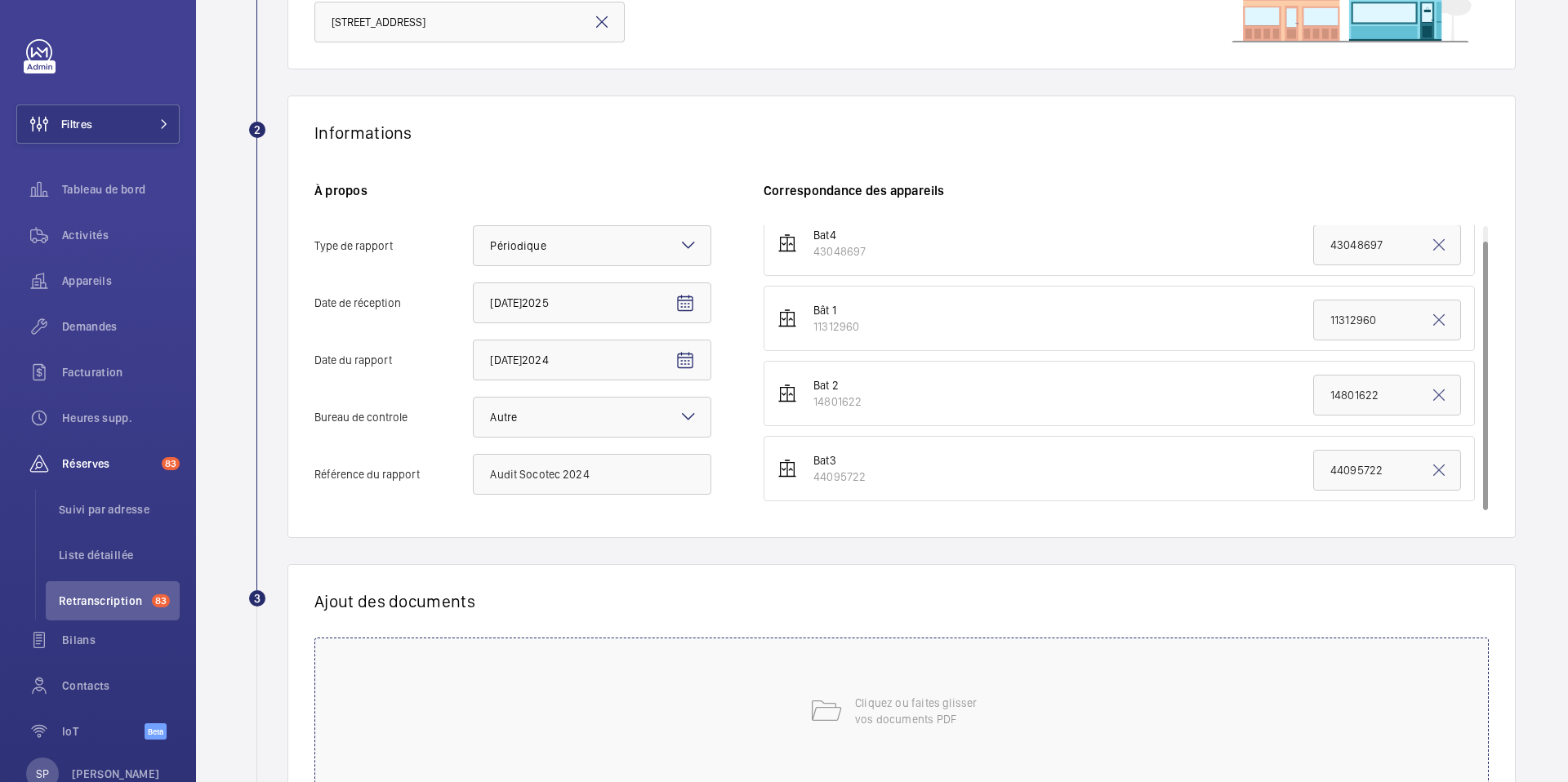
click at [868, 704] on p "Cliquez ou faites glisser vos documents PDF" at bounding box center [925, 711] width 139 height 33
click at [691, 198] on h6 "À propos" at bounding box center [513, 190] width 397 height 17
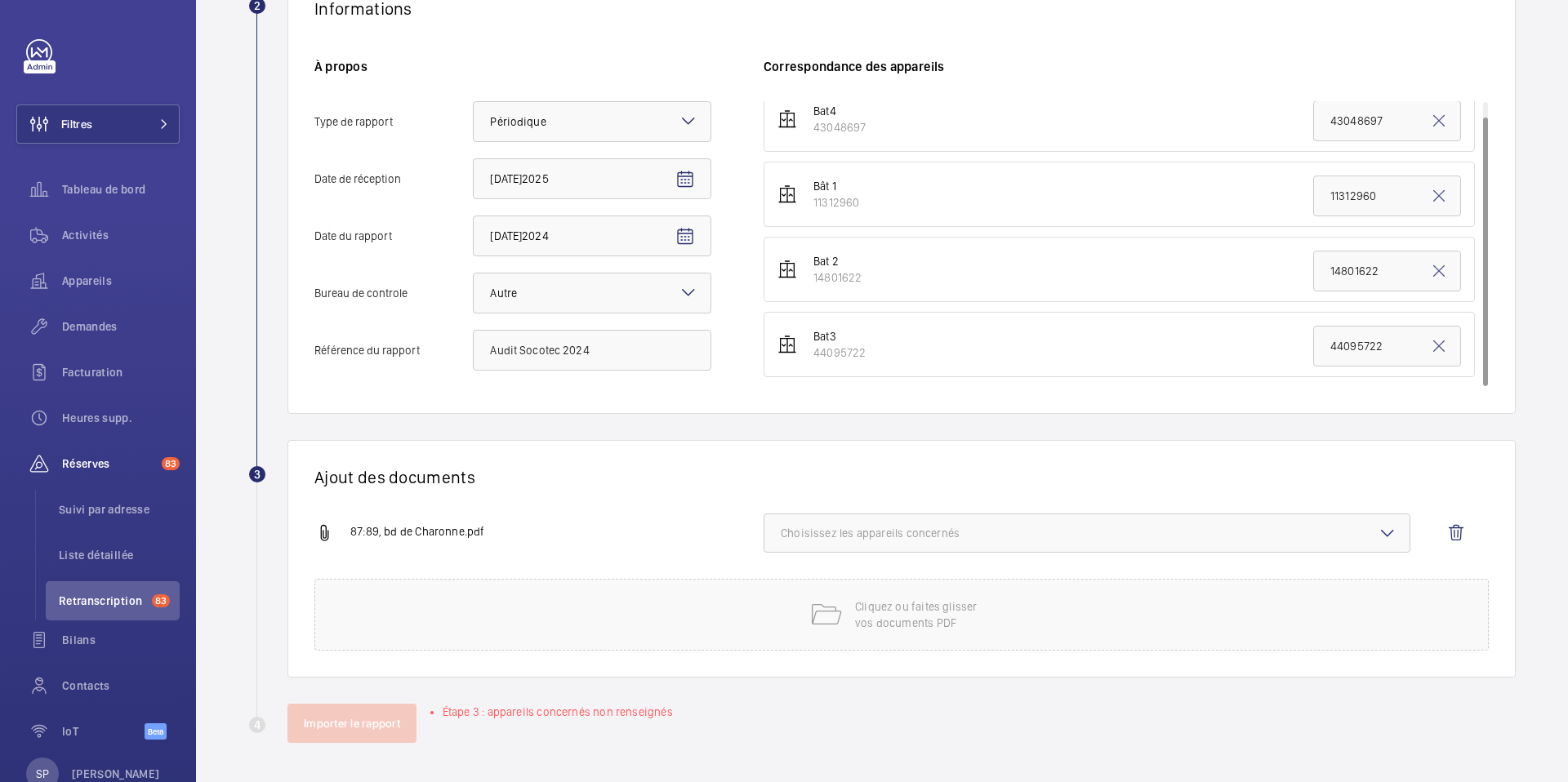
click at [879, 536] on span "Choisissez les appareils concernés" at bounding box center [1087, 533] width 612 height 16
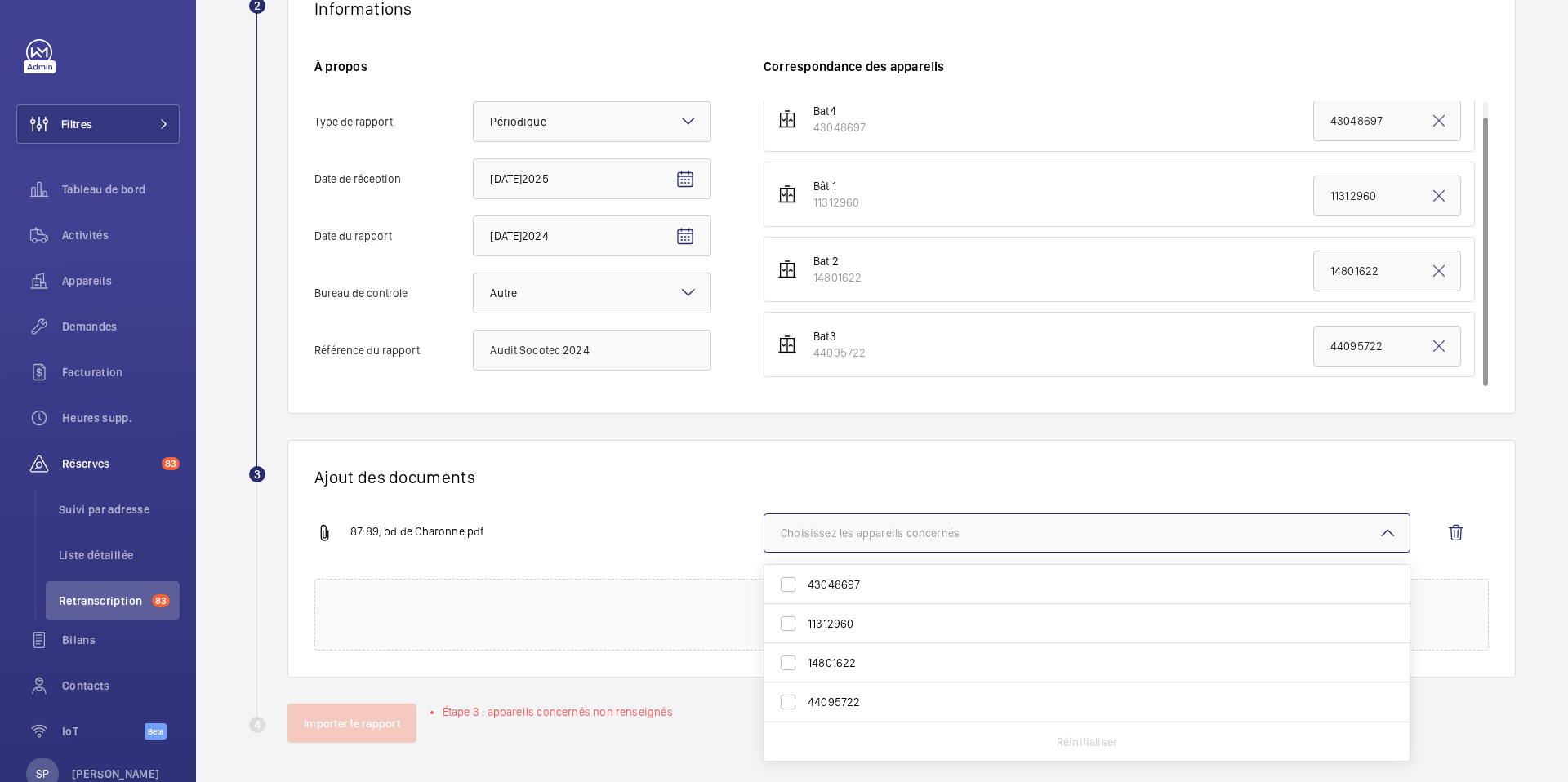
click at [838, 585] on span "43048697" at bounding box center [1088, 584] width 562 height 16
click at [804, 585] on input "43048697" at bounding box center [788, 584] width 33 height 33
checkbox input "true"
click at [855, 625] on span "11312960" at bounding box center [1088, 624] width 562 height 16
click at [804, 625] on input "11312960" at bounding box center [788, 624] width 33 height 33
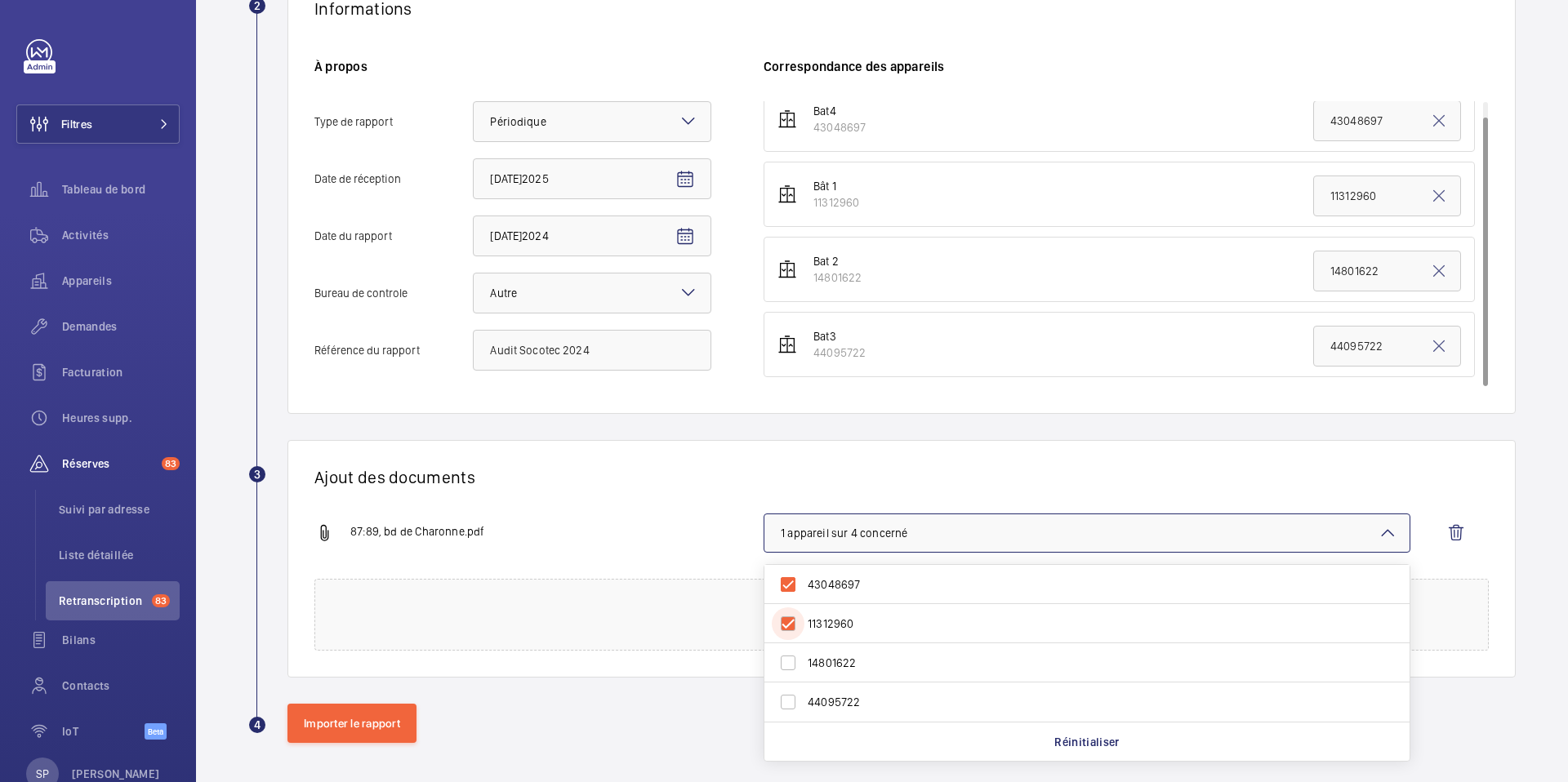
checkbox input "true"
click at [836, 661] on span "14801622" at bounding box center [1088, 663] width 562 height 16
click at [804, 661] on input "14801622" at bounding box center [788, 663] width 33 height 33
checkbox input "true"
click at [839, 692] on label "44095722" at bounding box center [1075, 702] width 621 height 39
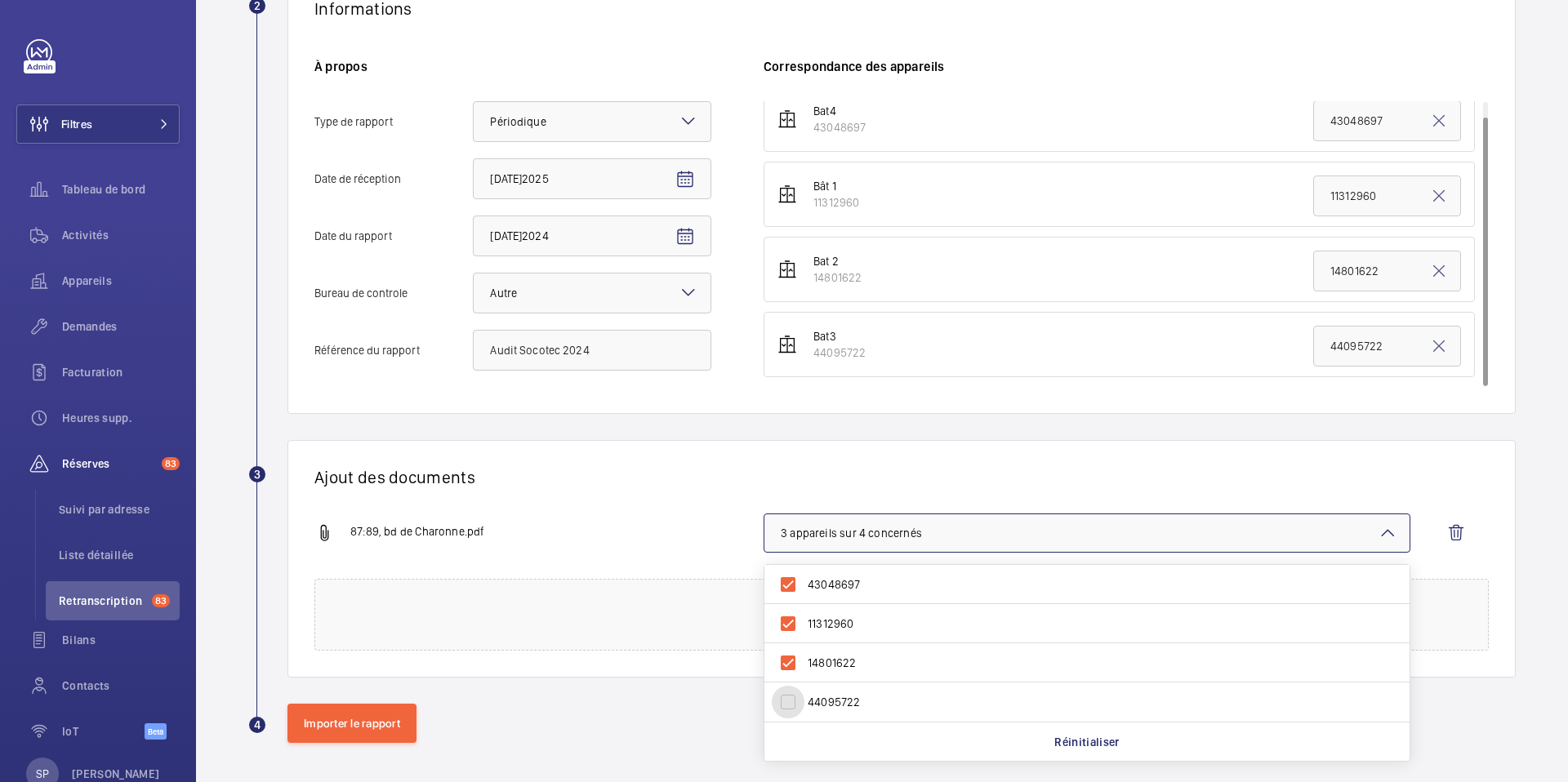
click at [804, 692] on input "44095722" at bounding box center [788, 702] width 33 height 33
checkbox input "true"
click at [715, 551] on div "87:89, bd de Charonne.pdf 4 appareils sur 4 concernés 43048697 11312960 1480162…" at bounding box center [894, 545] width 1161 height 65
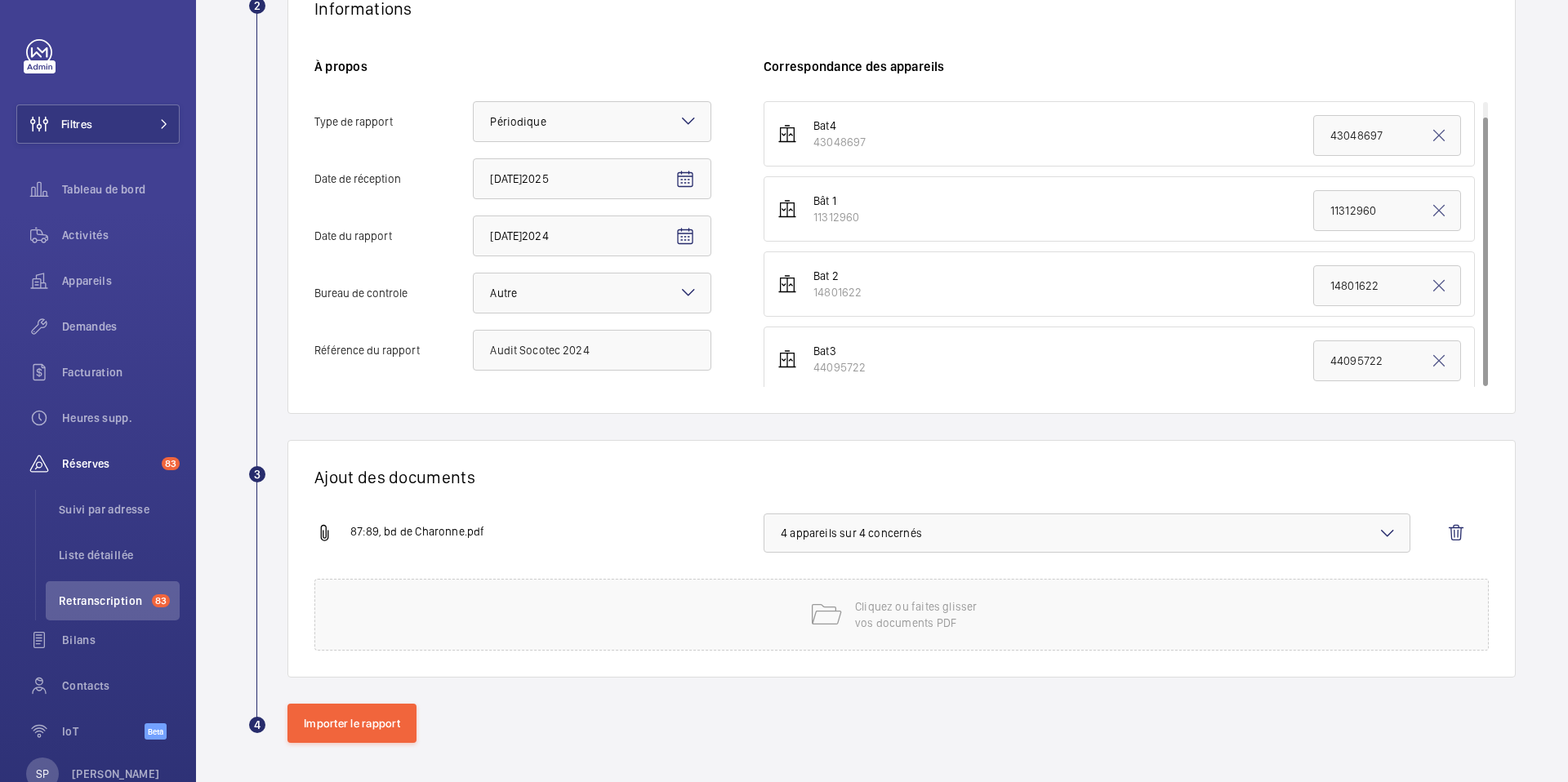
scroll to position [15, 0]
click at [783, 498] on div "Ajout des documents 87:89, bd de Charonne.pdf 4 appareils sur 4 concernés Cliqu…" at bounding box center [901, 559] width 1228 height 238
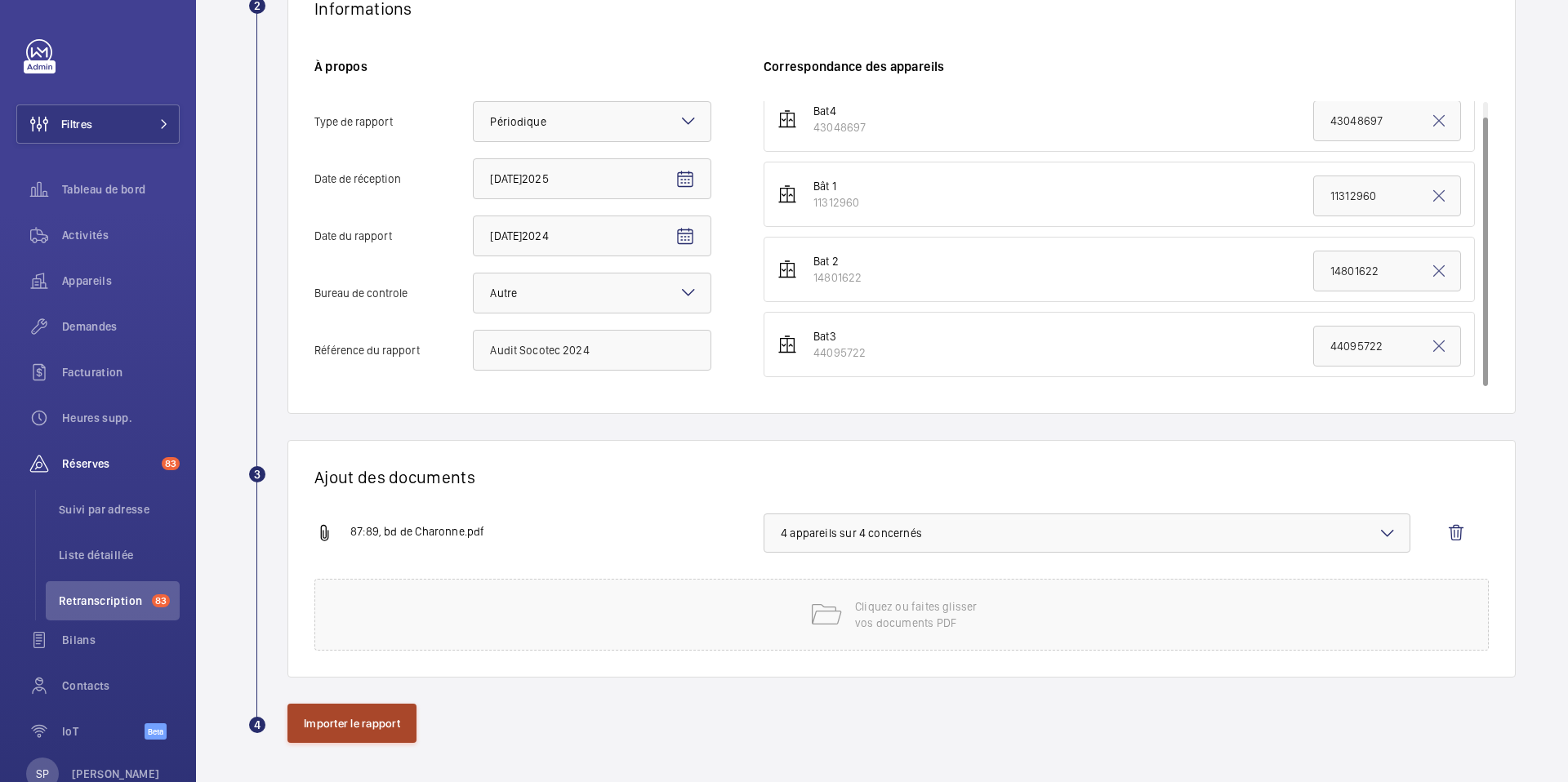
click at [388, 721] on button "Importer le rapport" at bounding box center [352, 723] width 129 height 39
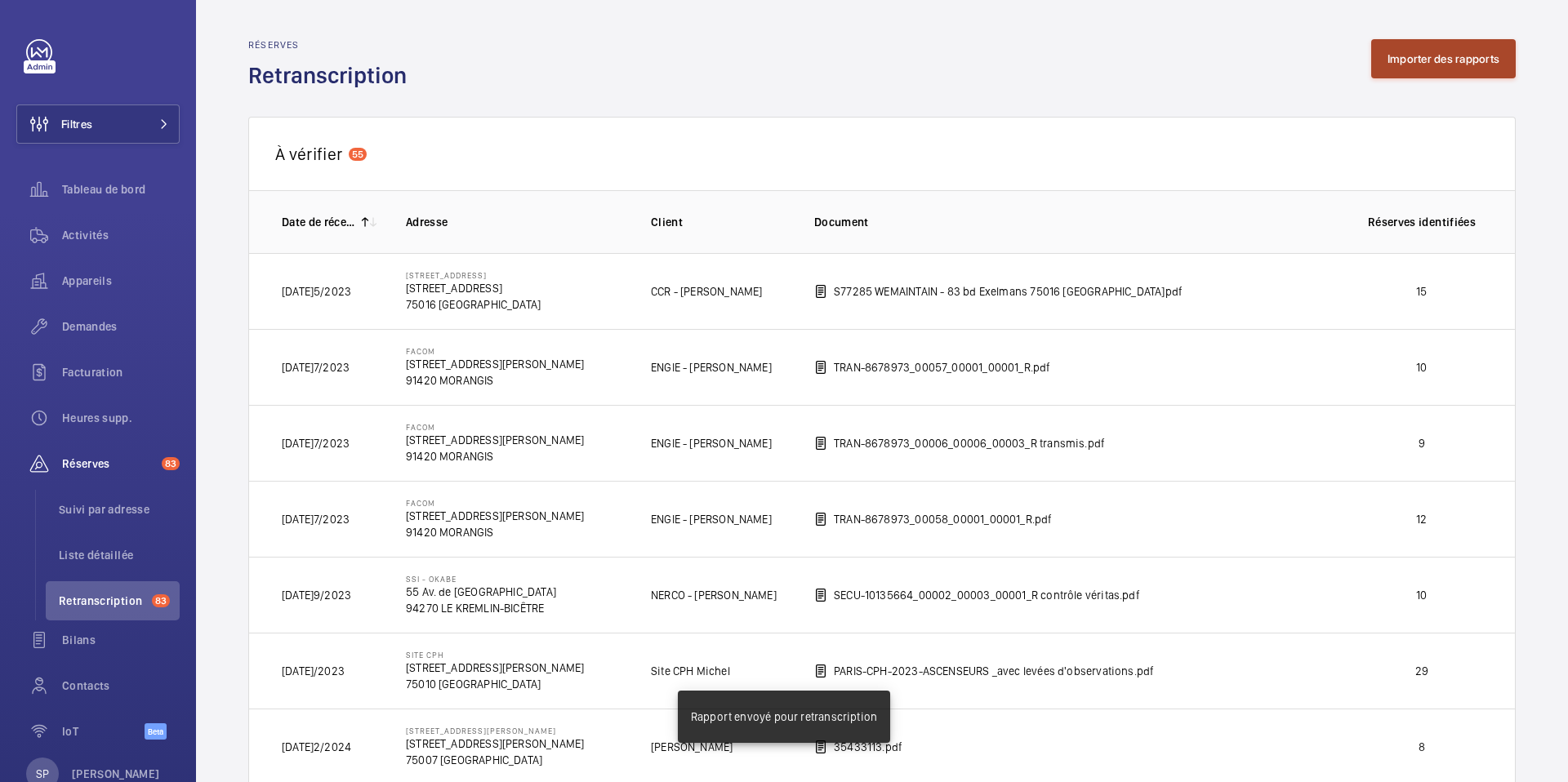
click at [1418, 58] on button "Importer des rapports" at bounding box center [1443, 59] width 144 height 39
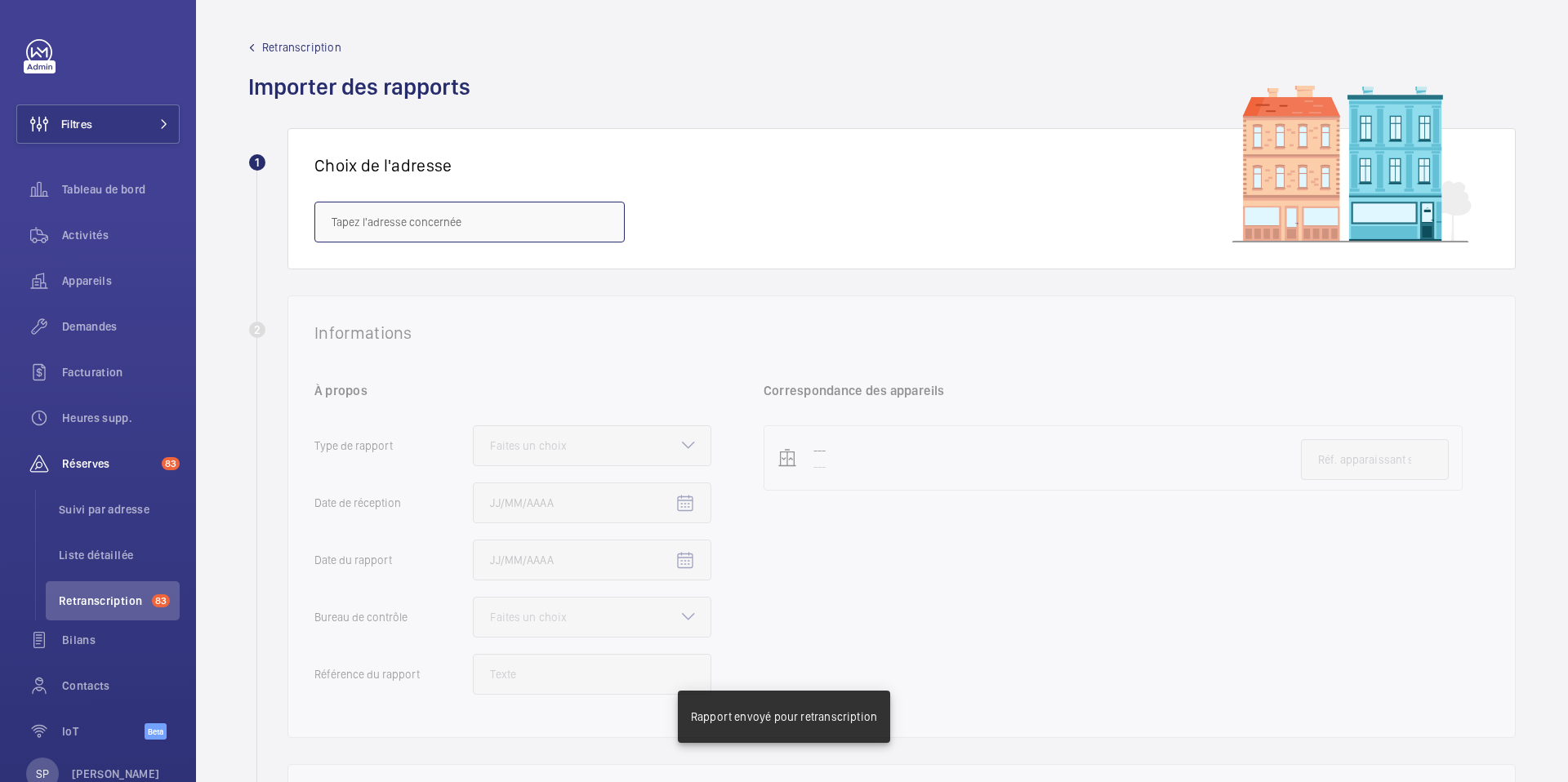
click at [471, 224] on input "text" at bounding box center [469, 222] width 311 height 41
paste input "88 avenue Simon Bolivar"
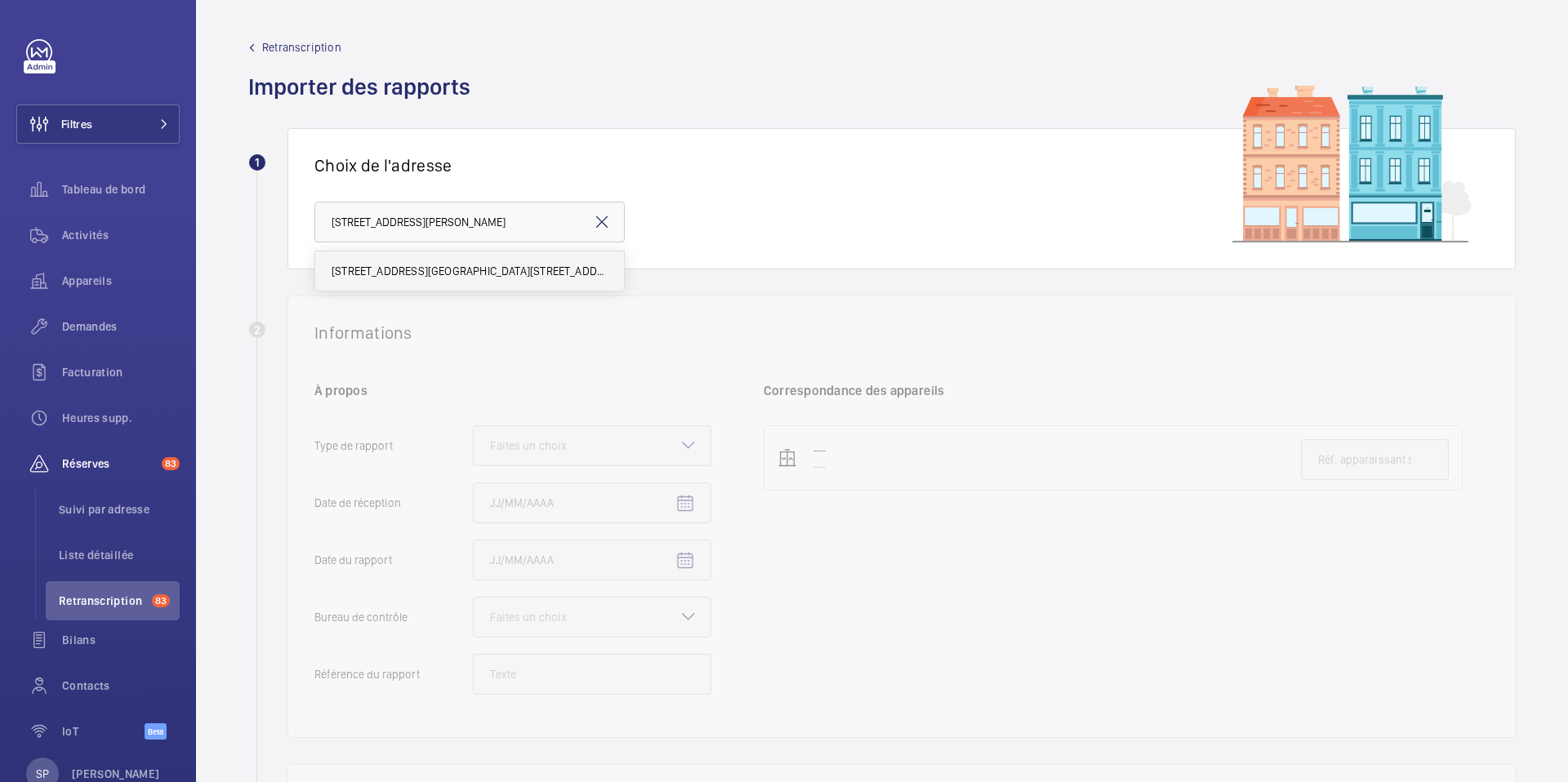
click at [460, 285] on mat-option "88 avenue Simon Bolivar - 88 avenue Simon Bolivar, PARIS 75019" at bounding box center [469, 271] width 309 height 39
type input "88 avenue Simon Bolivar - 88 avenue Simon Bolivar, PARIS 75019"
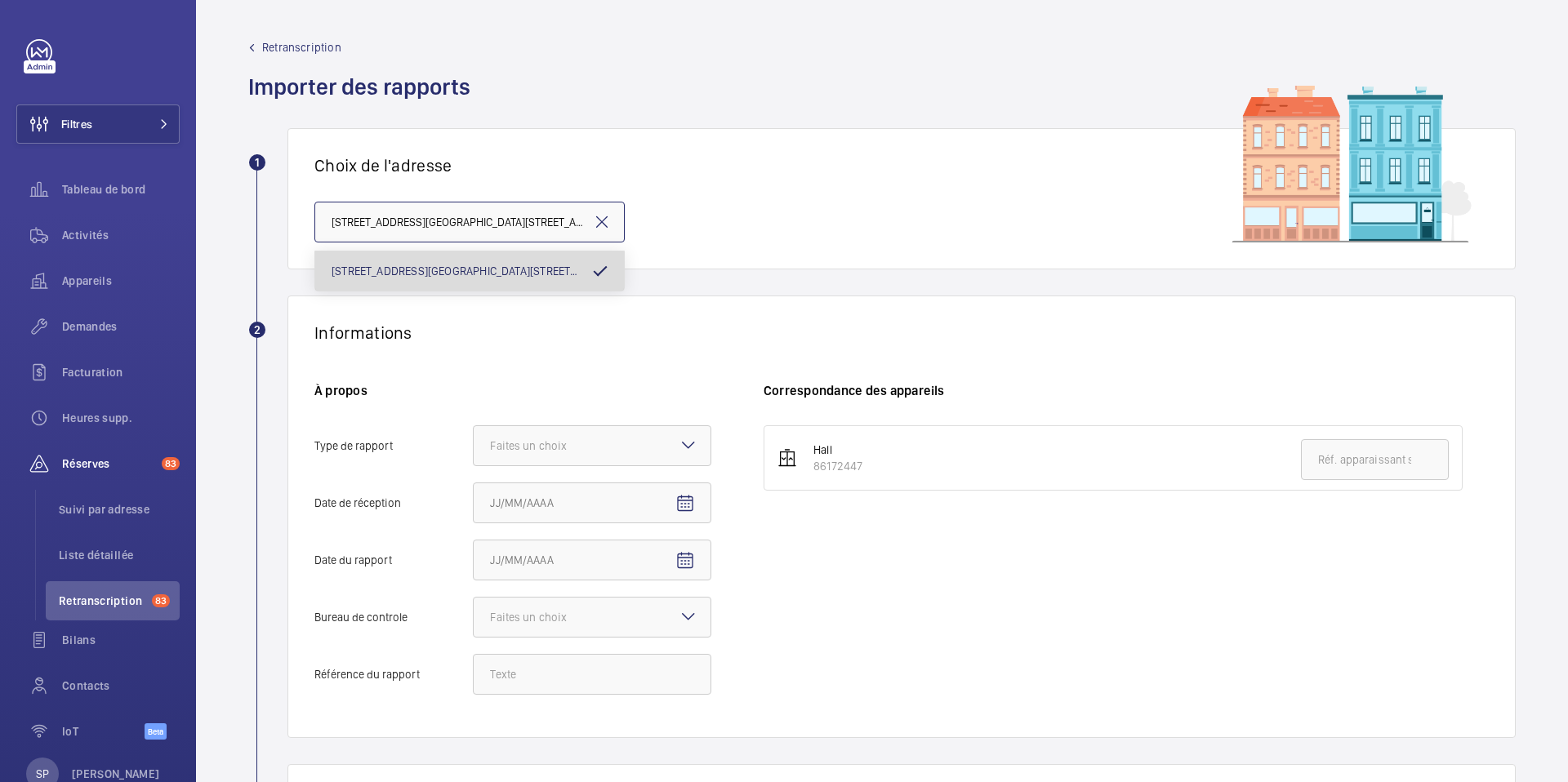
scroll to position [0, 58]
click at [594, 438] on div "Faites un choix" at bounding box center [549, 446] width 117 height 16
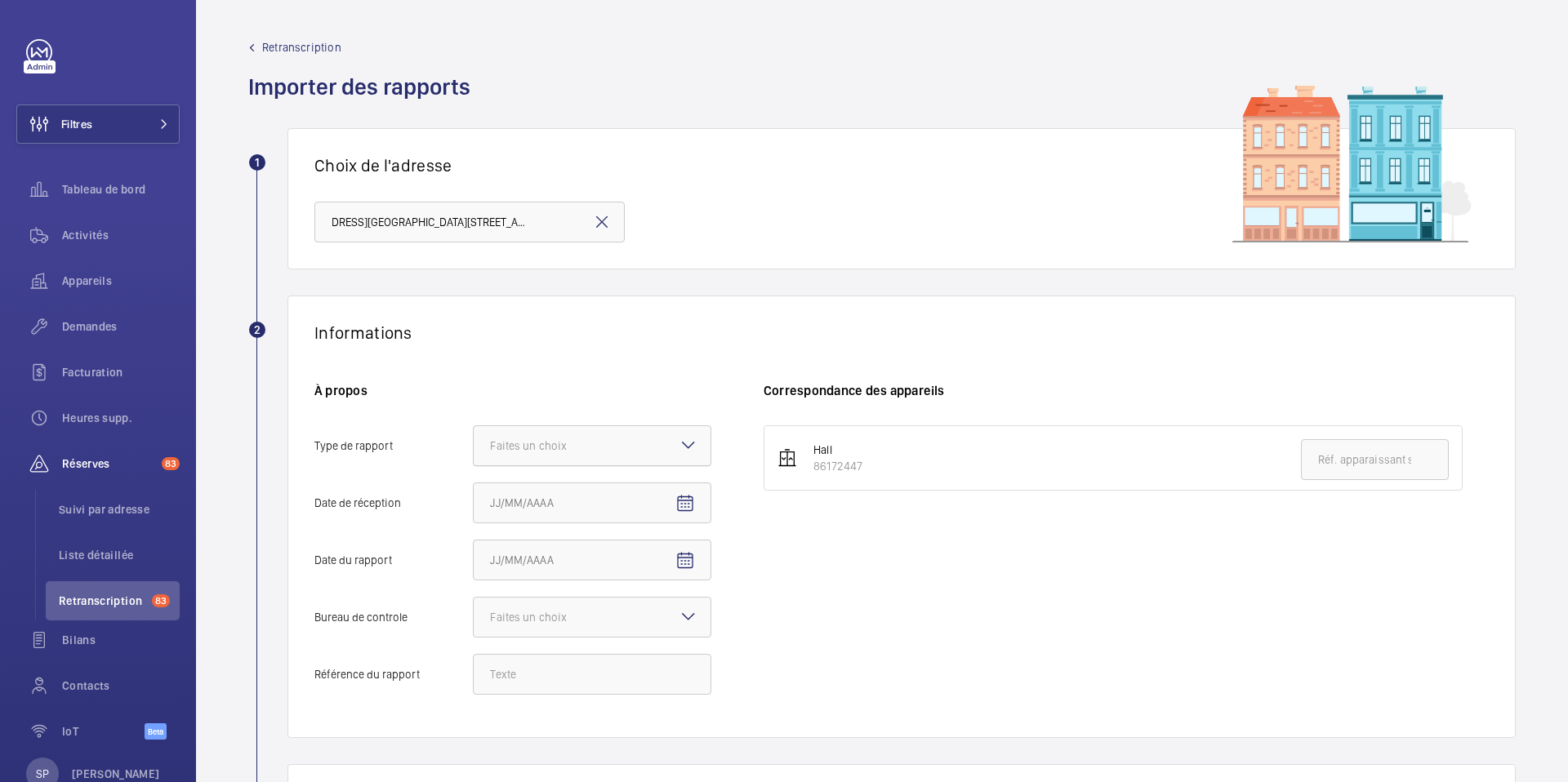
click at [473, 438] on input "Type de rapport Faites un choix" at bounding box center [473, 446] width 0 height 39
click at [562, 496] on span "Périodique" at bounding box center [592, 496] width 204 height 16
click at [473, 465] on input "Type de rapport Faites un choix Périodique Quinquennal Audit" at bounding box center [473, 446] width 0 height 39
click at [697, 500] on span "Open calendar" at bounding box center [685, 504] width 39 height 39
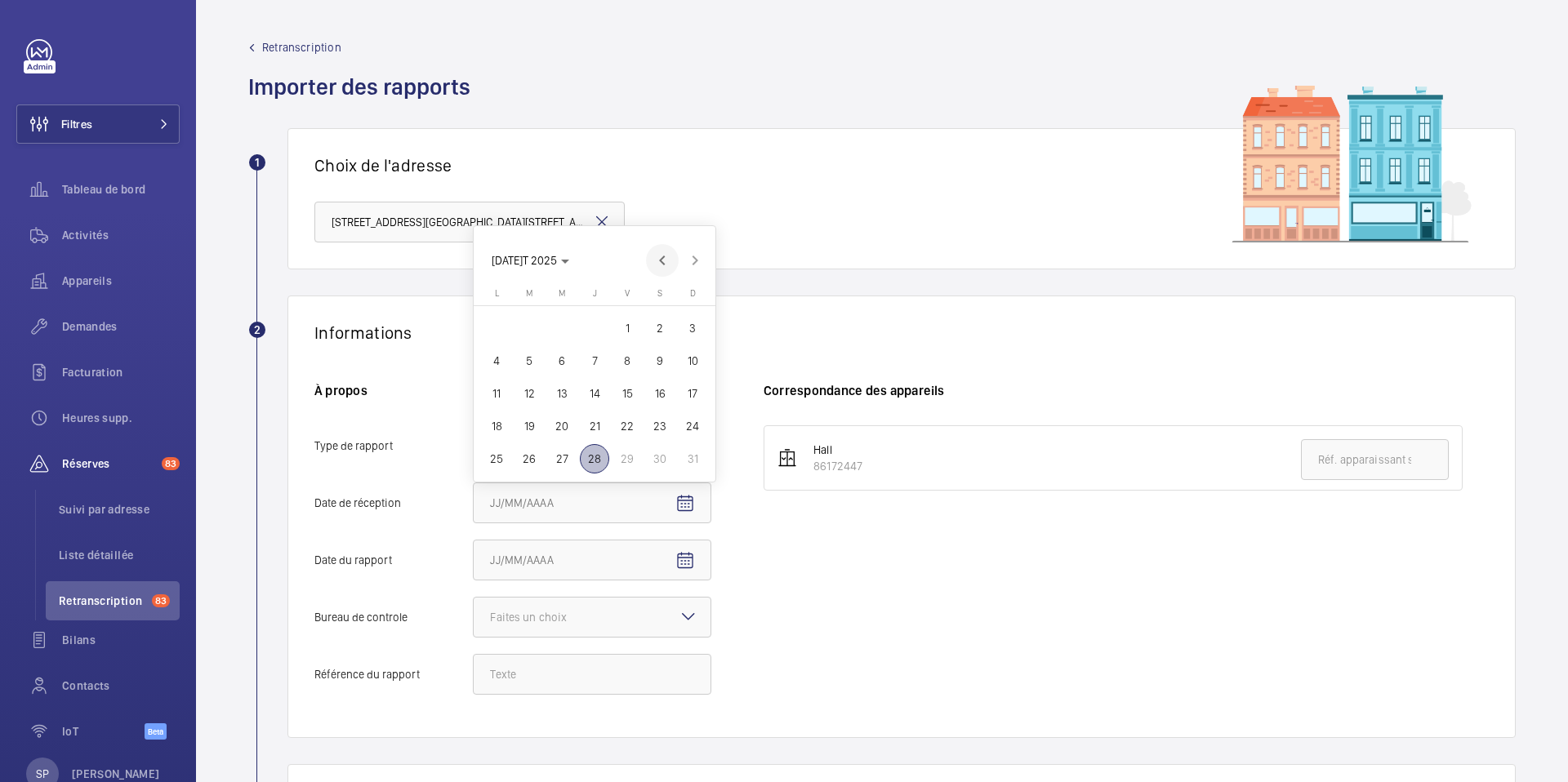
click at [666, 264] on span "Previous month" at bounding box center [662, 260] width 33 height 33
click at [497, 325] on span "2" at bounding box center [497, 327] width 29 height 29
type input "02/06/2025"
click at [683, 562] on mat-icon "Open calendar" at bounding box center [685, 561] width 20 height 20
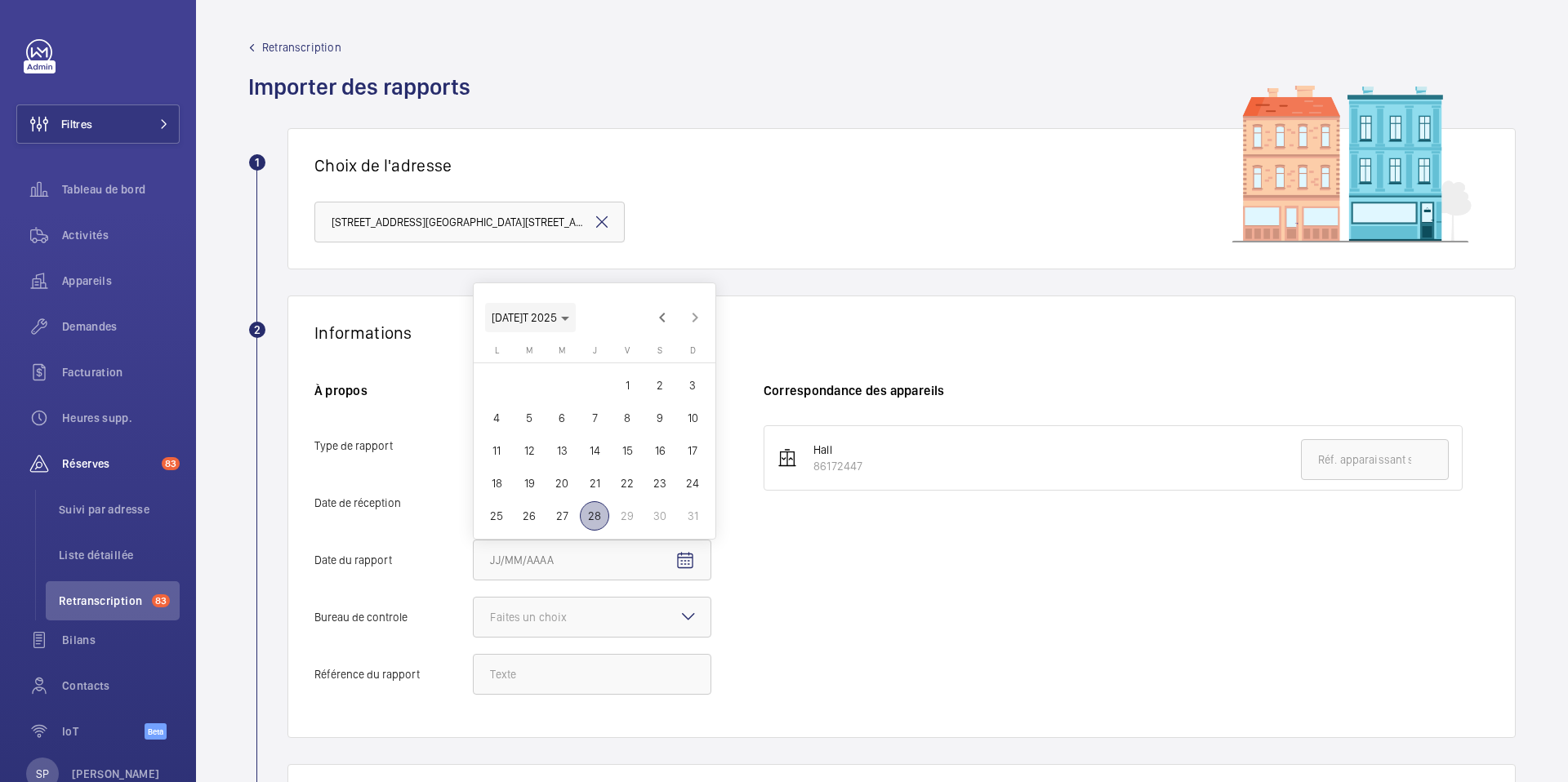
click at [518, 310] on span "Choose month and year" at bounding box center [530, 318] width 91 height 39
click at [631, 519] on span "2024" at bounding box center [624, 516] width 52 height 29
click at [671, 512] on span "DÉC." at bounding box center [681, 516] width 52 height 29
drag, startPoint x: 652, startPoint y: 480, endPoint x: 644, endPoint y: 496, distance: 17.9
click at [652, 480] on span "28" at bounding box center [659, 483] width 29 height 29
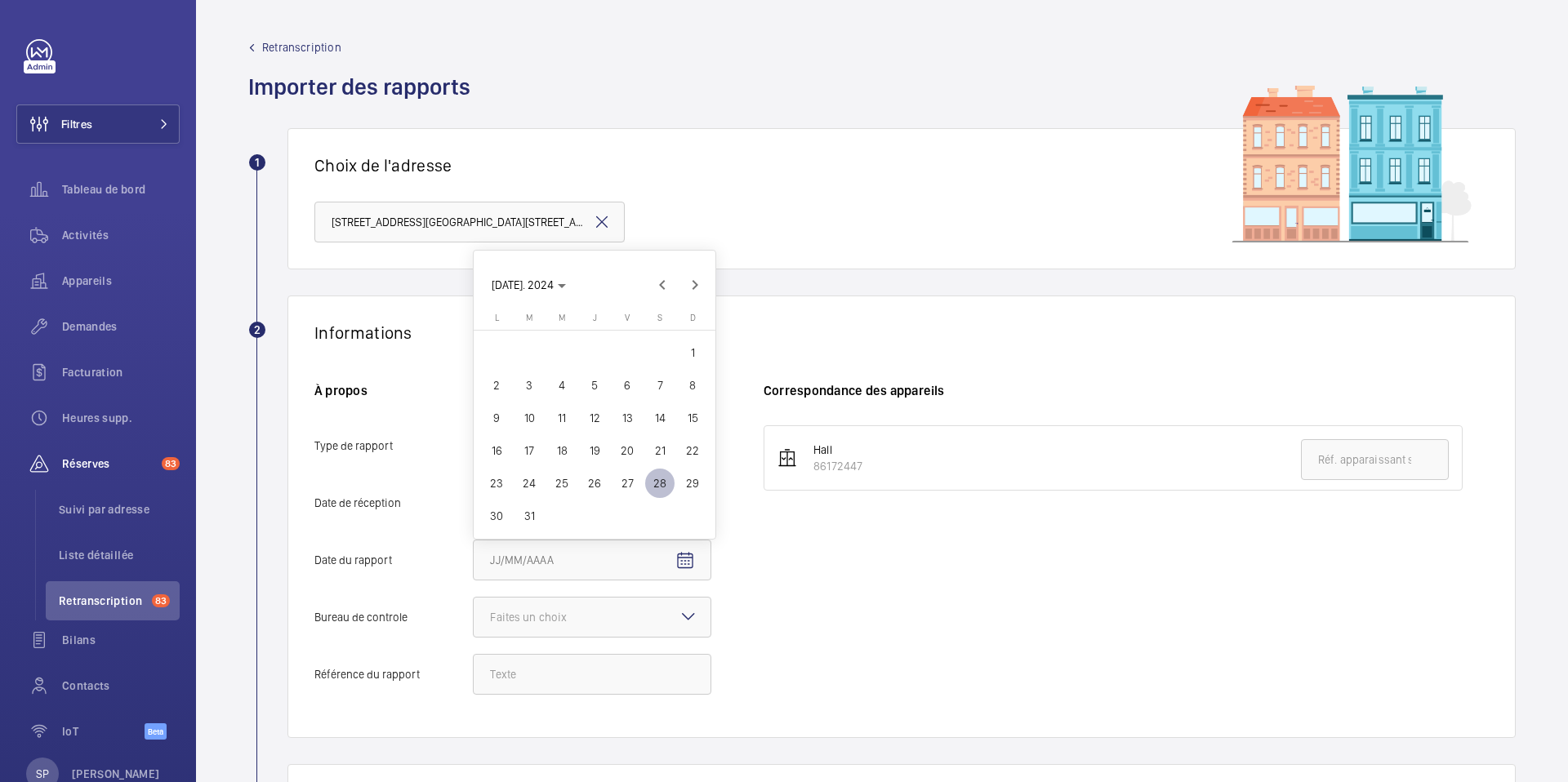
type input "[DATE]"
click at [613, 614] on div at bounding box center [592, 617] width 237 height 39
click at [473, 614] on input "Bureau de controle Faites un choix" at bounding box center [473, 617] width 0 height 39
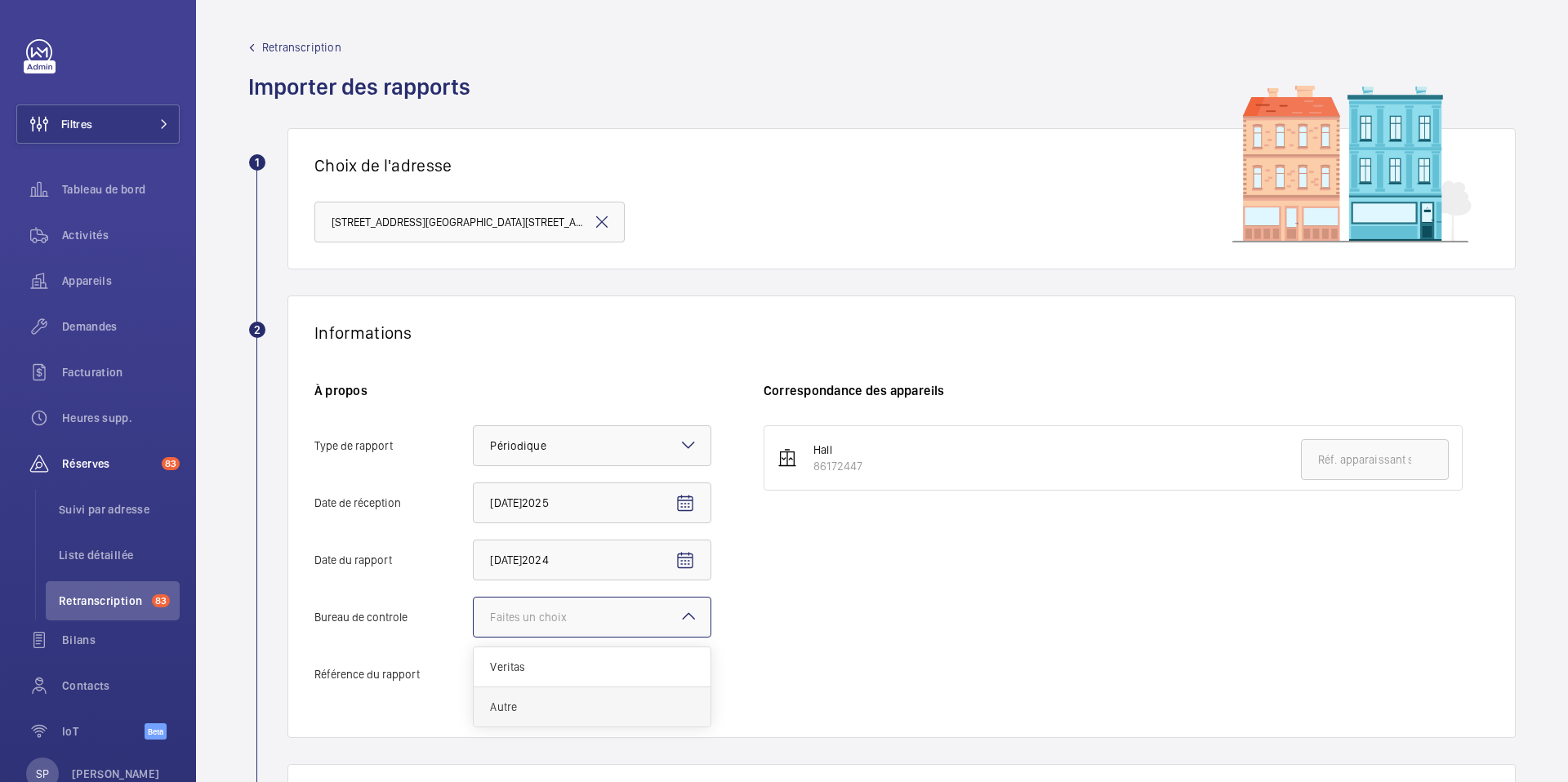
click at [542, 722] on div "Autre" at bounding box center [592, 707] width 237 height 39
click at [473, 637] on input "Bureau de controle Faites un choix Veritas Autre" at bounding box center [473, 617] width 0 height 39
click at [532, 675] on input "Référence du rapport" at bounding box center [592, 674] width 238 height 41
paste input "Audit Socotec 2024"
type input "Audit Socotec 2024"
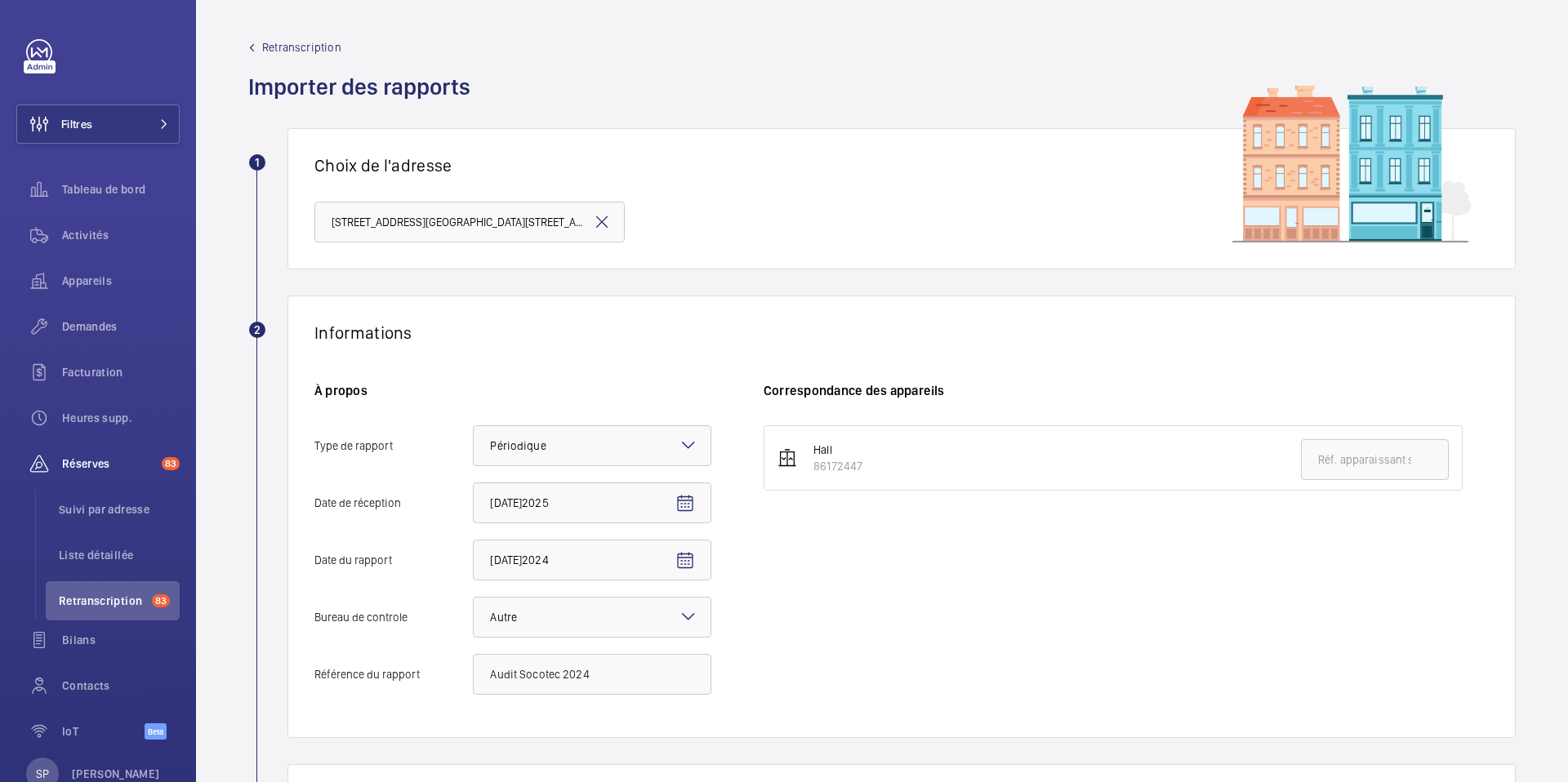
drag, startPoint x: 861, startPoint y: 469, endPoint x: 805, endPoint y: 469, distance: 56.0
click at [805, 469] on div "Hall 86172447" at bounding box center [829, 458] width 65 height 33
copy div "86172447"
click at [1390, 464] on input "text" at bounding box center [1375, 460] width 148 height 41
paste input "86172447"
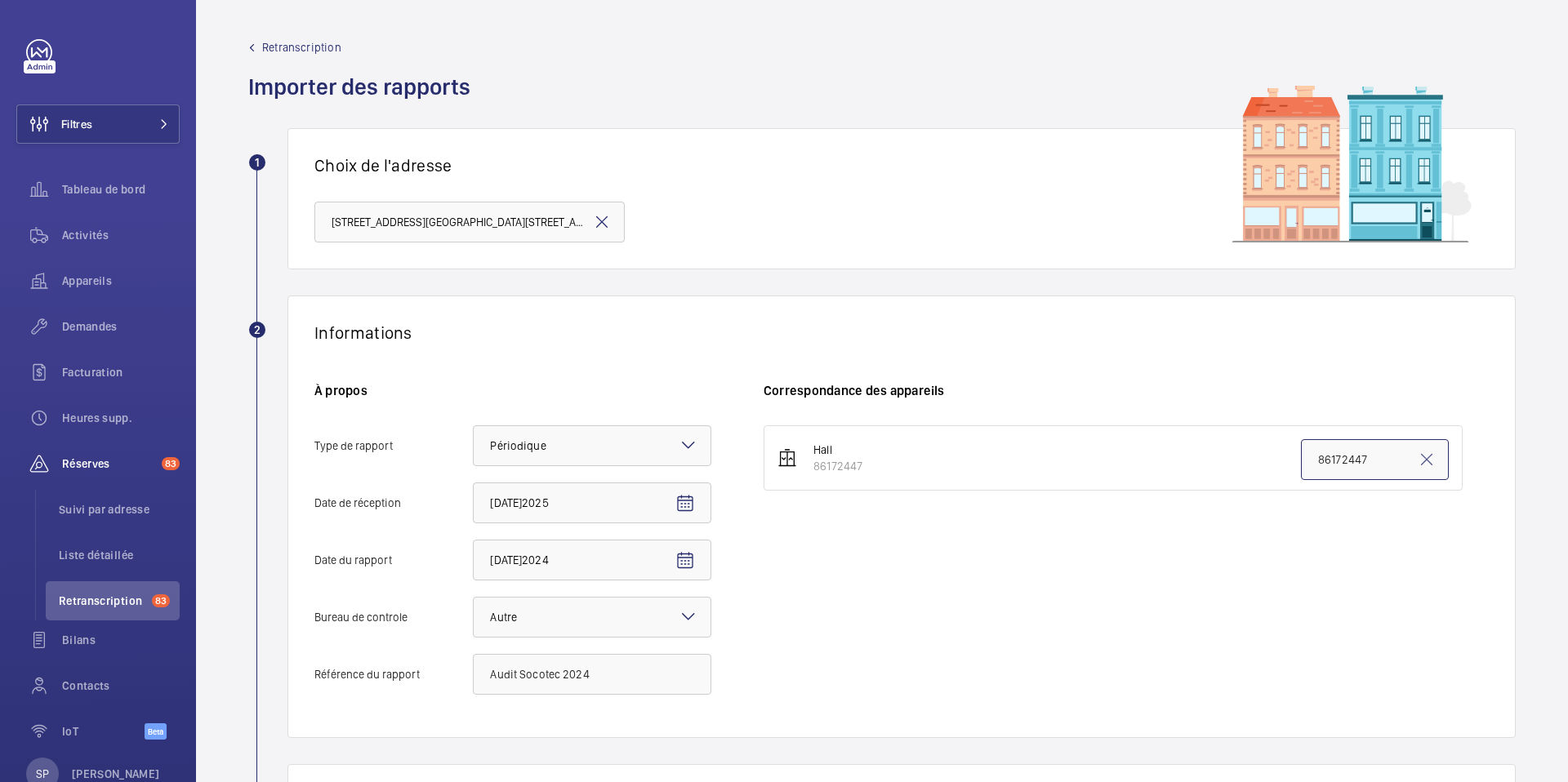
type input "86172447"
click at [1233, 569] on div "Hall 86172447 86172447" at bounding box center [1126, 568] width 725 height 286
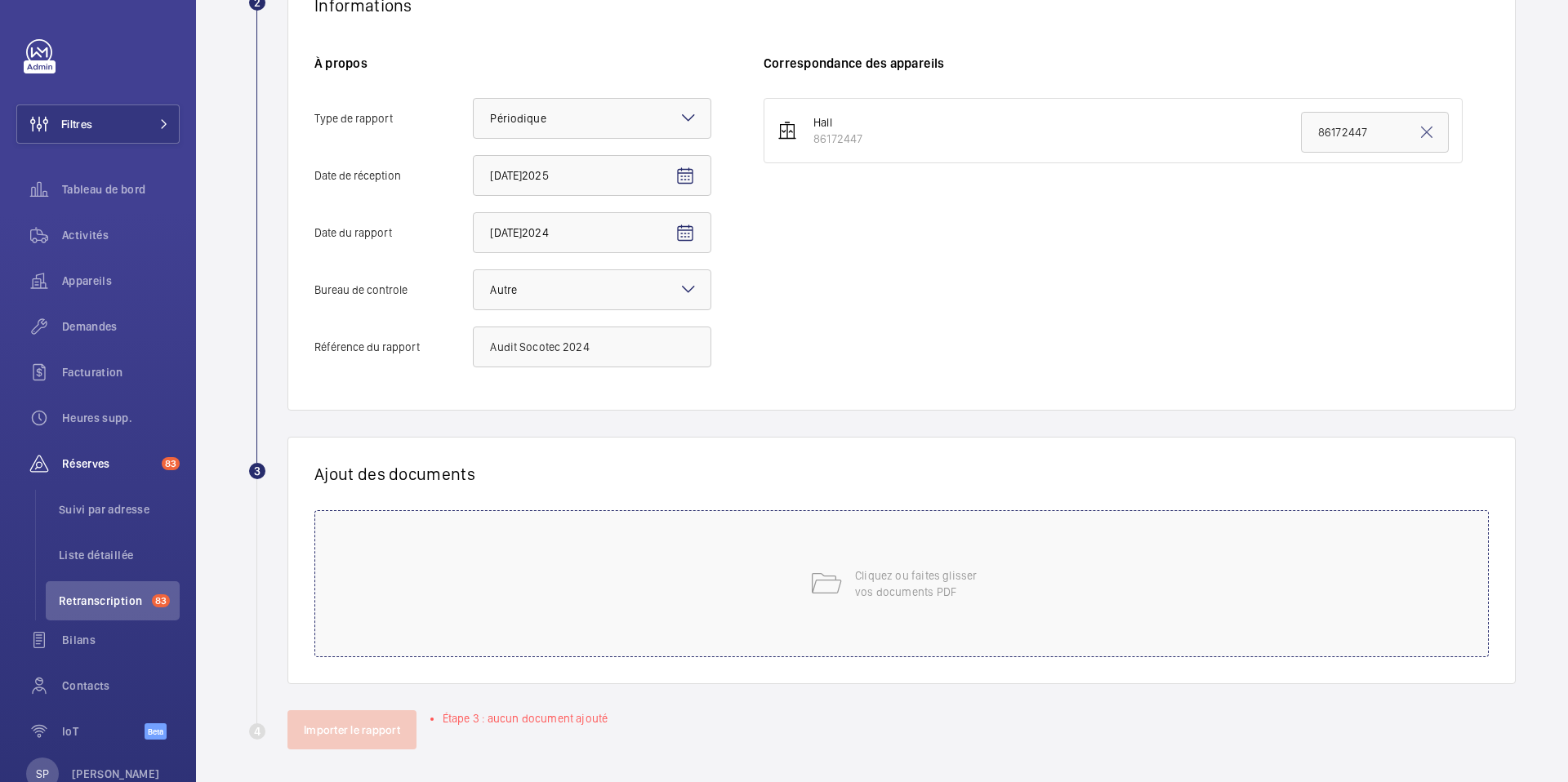
scroll to position [334, 0]
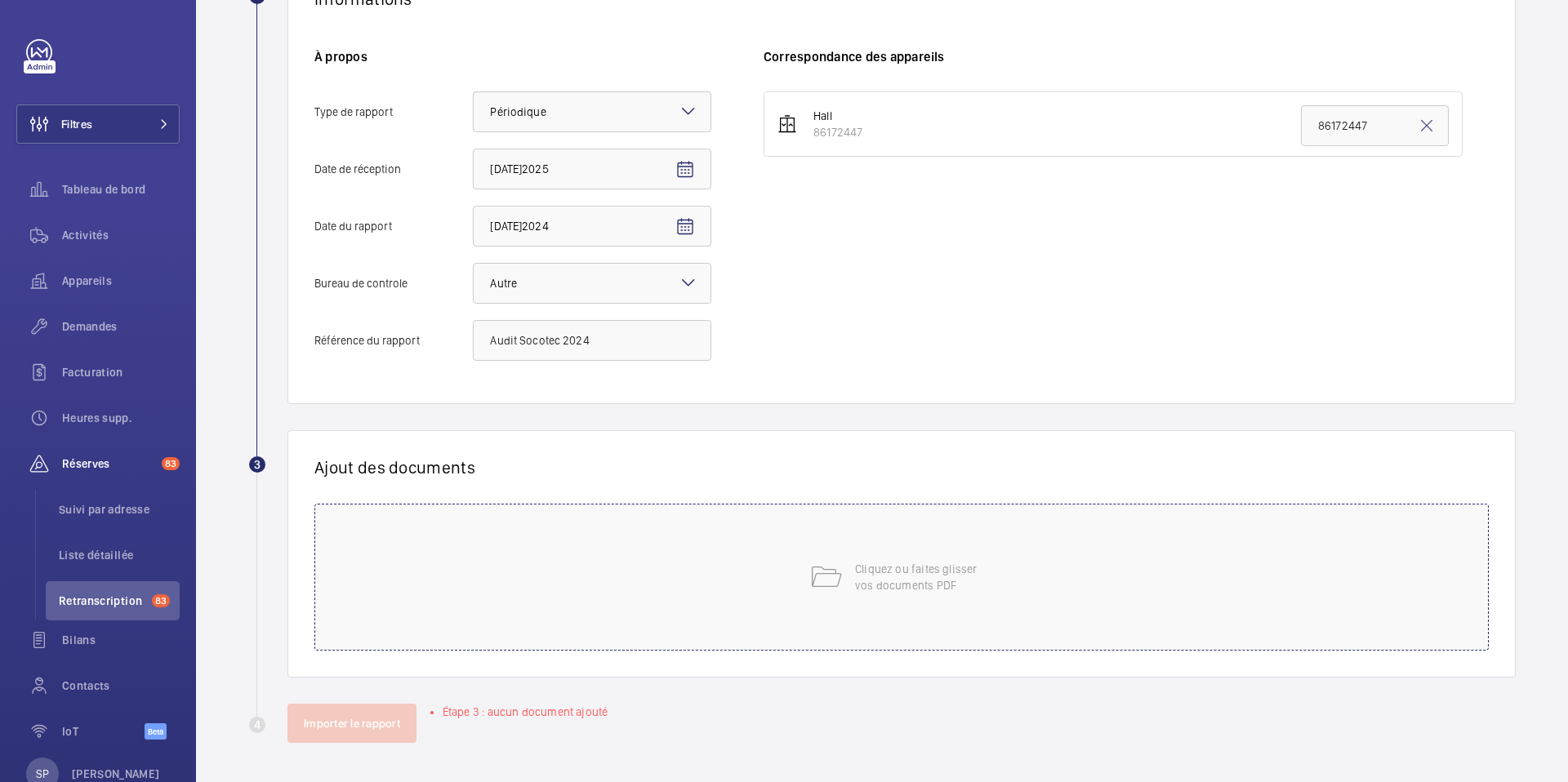
click at [724, 630] on div "Cliquez ou faites glisser vos documents PDF" at bounding box center [901, 576] width 1175 height 147
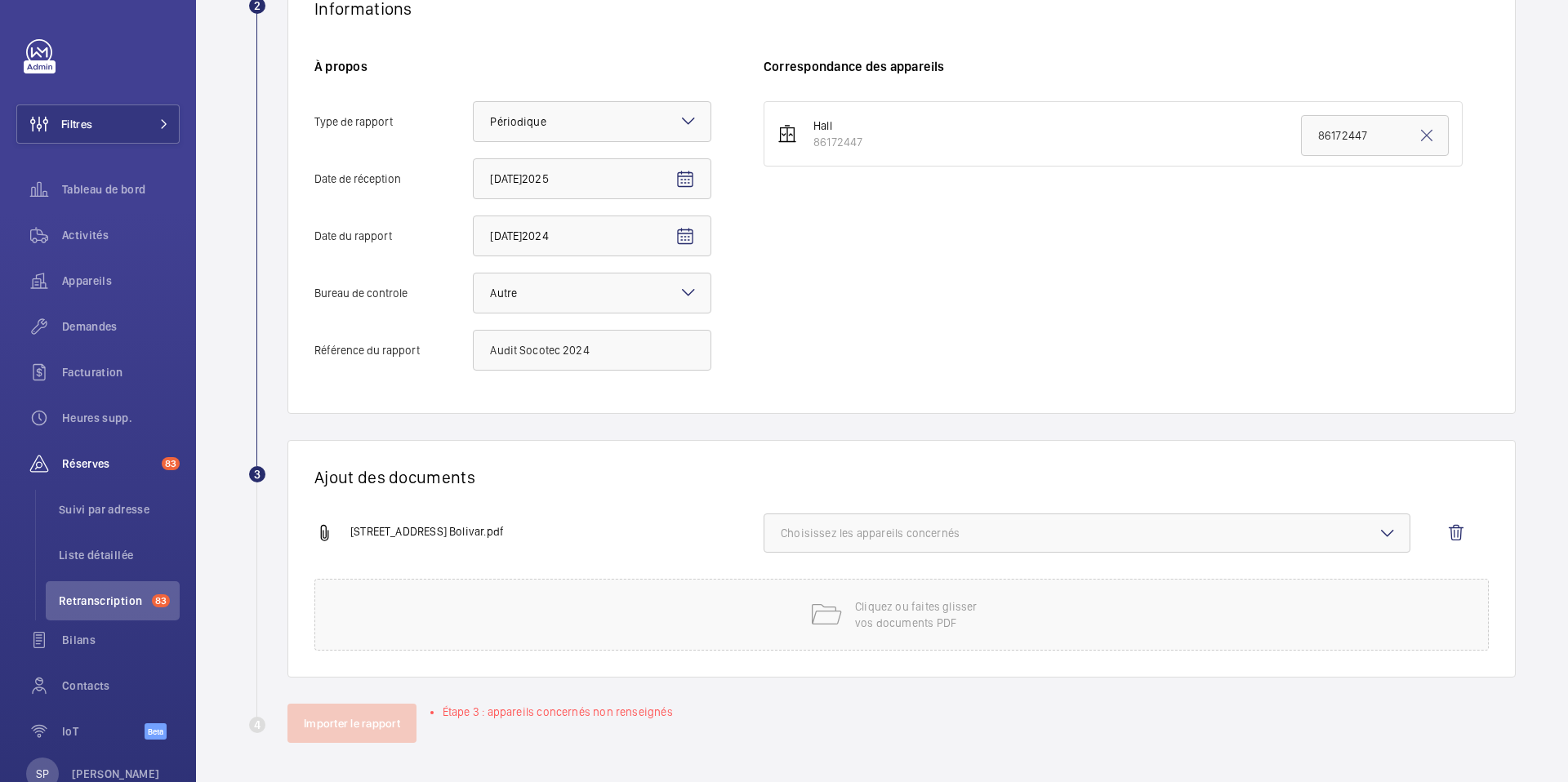
click at [1059, 528] on span "Choisissez les appareils concernés" at bounding box center [1087, 533] width 612 height 16
click at [878, 589] on span "86172447" at bounding box center [1088, 584] width 562 height 16
click at [804, 589] on input "86172447" at bounding box center [788, 584] width 33 height 33
checkbox input "true"
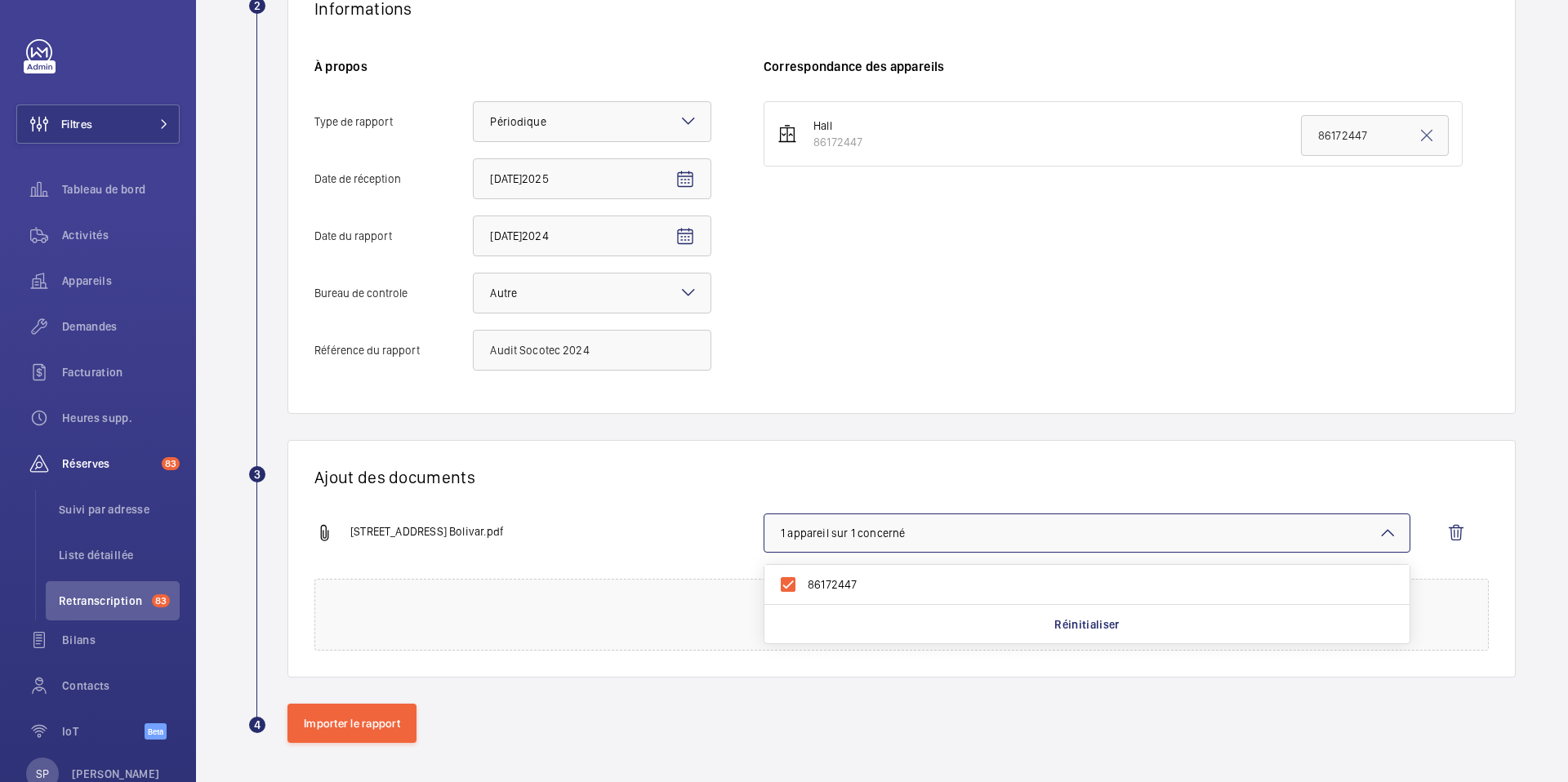
click at [642, 488] on div "Ajout des documents 88 avenue Simon Bolivar.pdf 1 appareil sur 1 concerné 86172…" at bounding box center [901, 559] width 1228 height 238
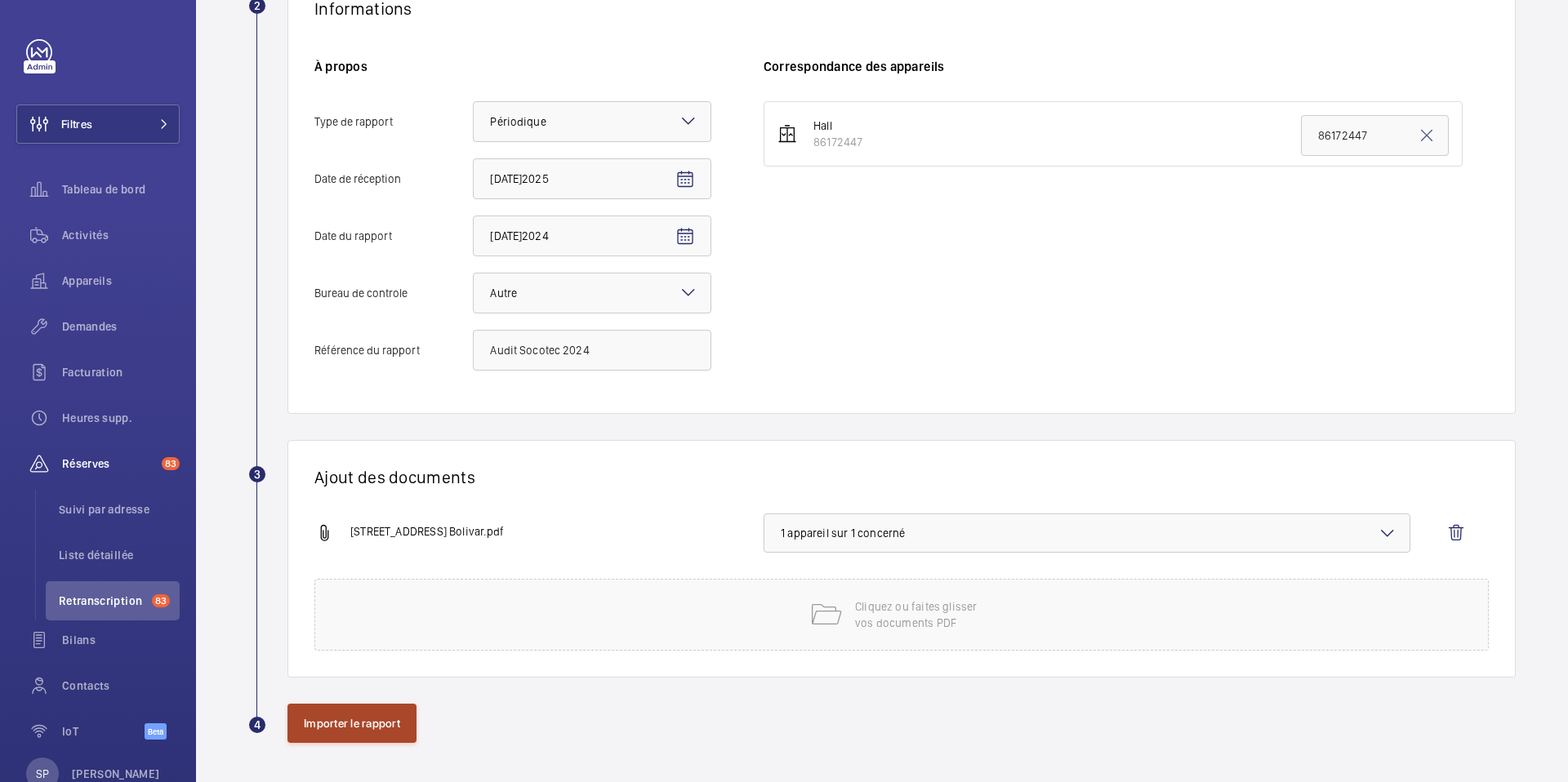
click at [365, 730] on button "Importer le rapport" at bounding box center [352, 723] width 129 height 39
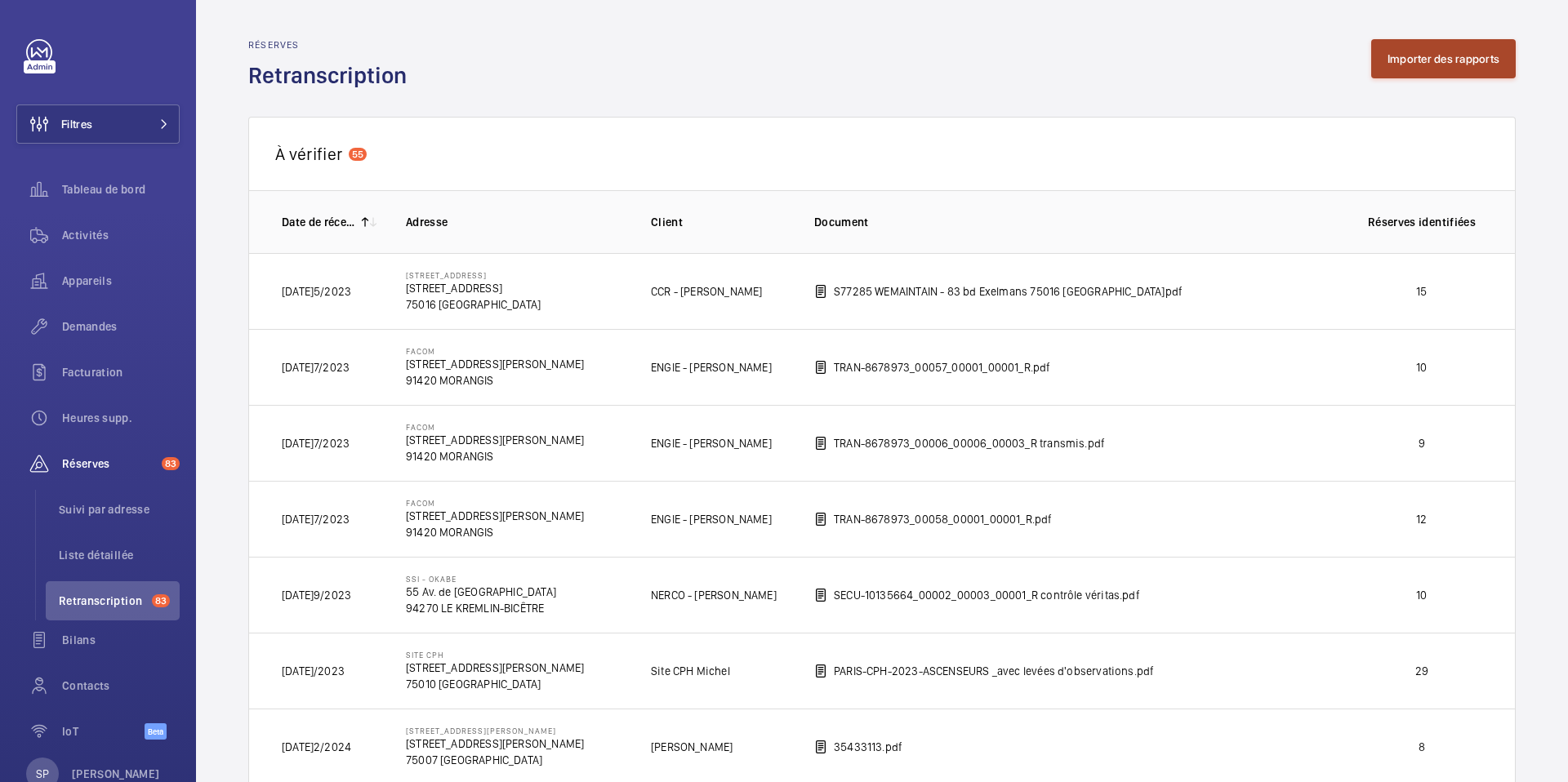
click at [1420, 71] on button "Importer des rapports" at bounding box center [1443, 59] width 144 height 39
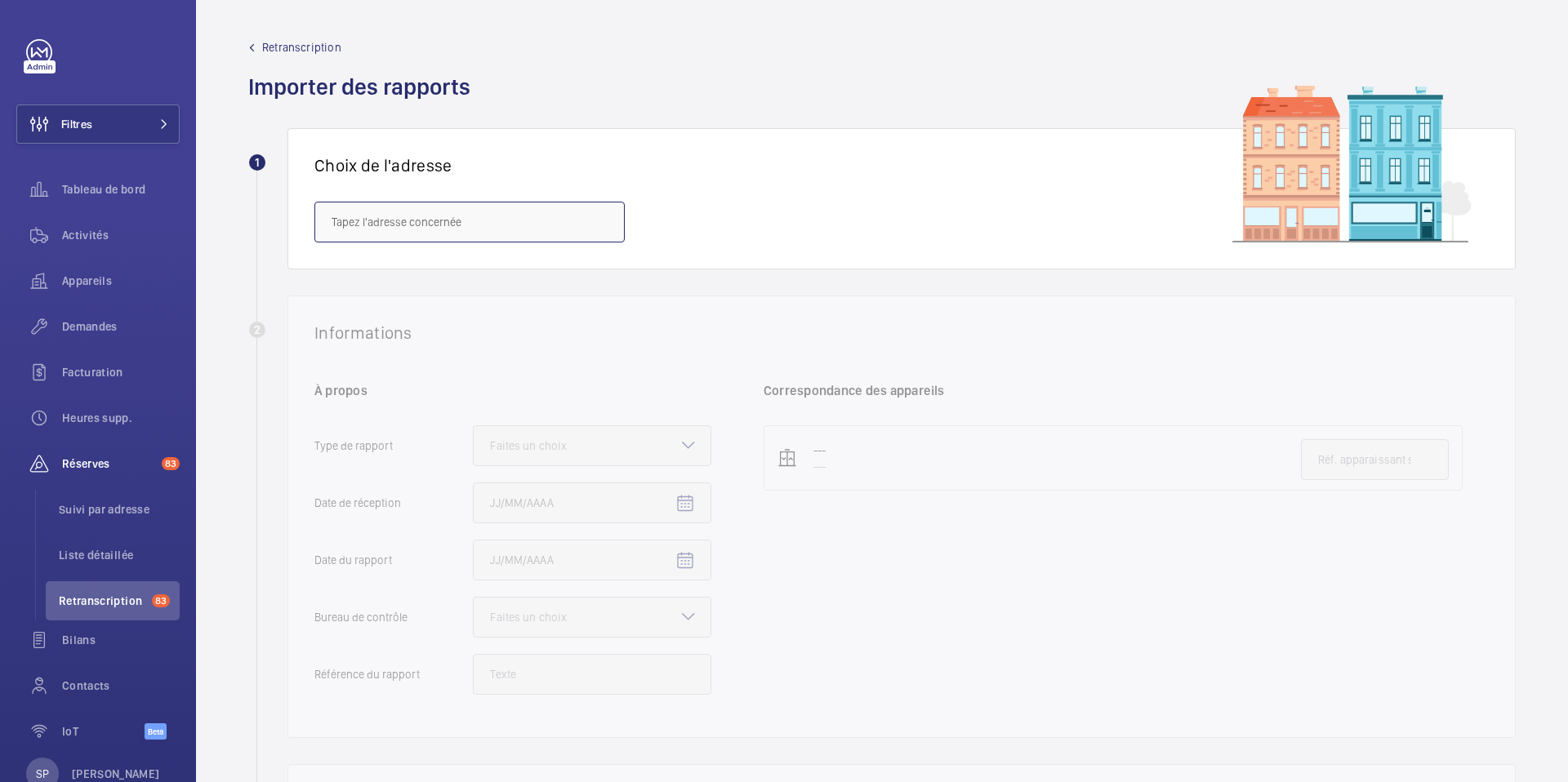
click at [430, 227] on input "text" at bounding box center [469, 222] width 311 height 41
paste input "90 avenue Simon Bolivar"
click at [414, 263] on span "90 avenue Simon Bolivar - 90 avenue Simon Bolivar, PARIS 75019" at bounding box center [470, 271] width 276 height 16
type input "90 avenue Simon Bolivar - 90 avenue Simon Bolivar, PARIS 75019"
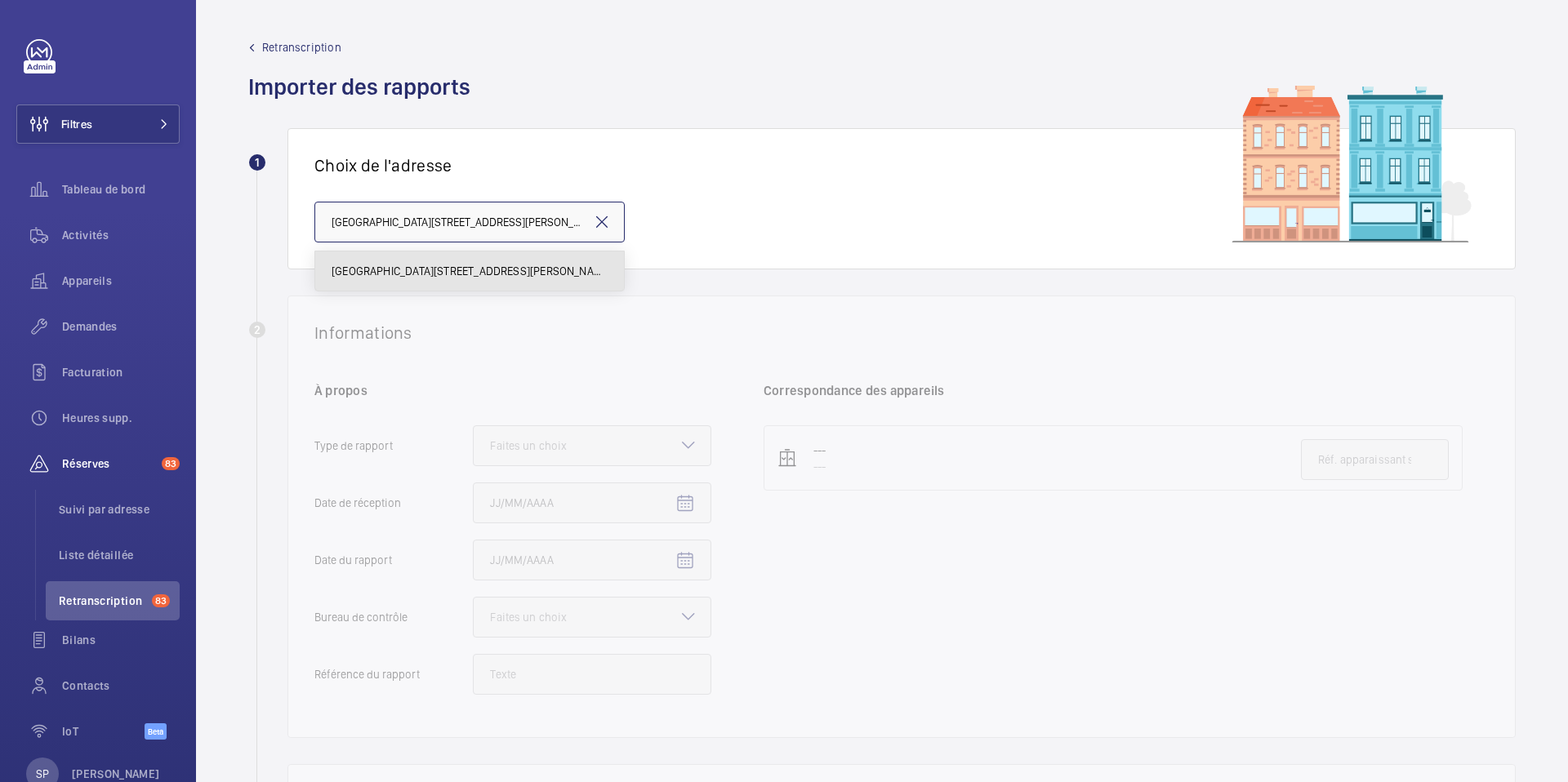
scroll to position [0, 57]
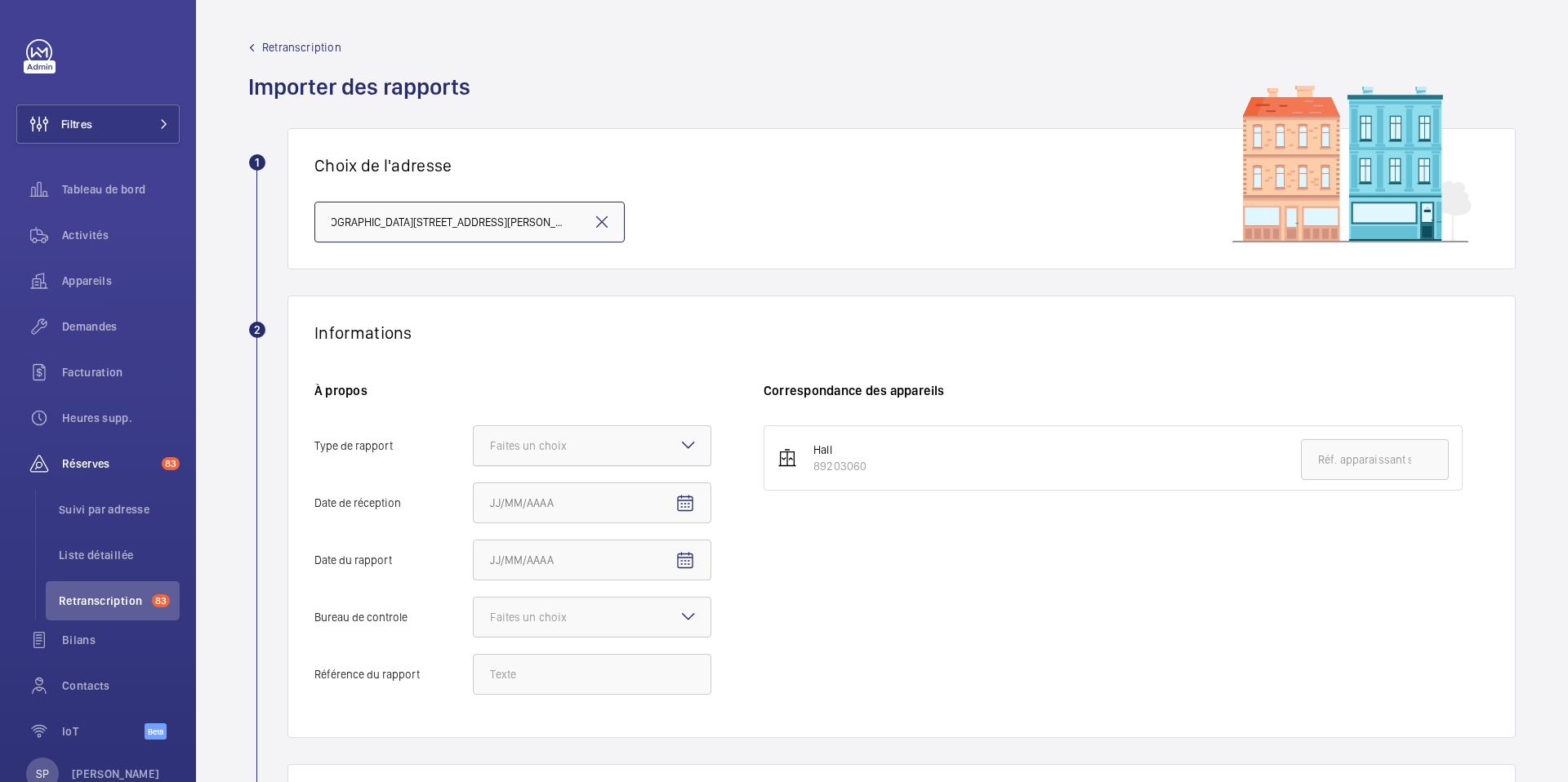
click at [651, 437] on div at bounding box center [592, 446] width 237 height 39
click at [473, 437] on input "Type de rapport Faites un choix" at bounding box center [473, 446] width 0 height 39
click at [574, 498] on span "Périodique" at bounding box center [592, 496] width 204 height 16
click at [473, 465] on input "Type de rapport Faites un choix Périodique Quinquennal Audit" at bounding box center [473, 446] width 0 height 39
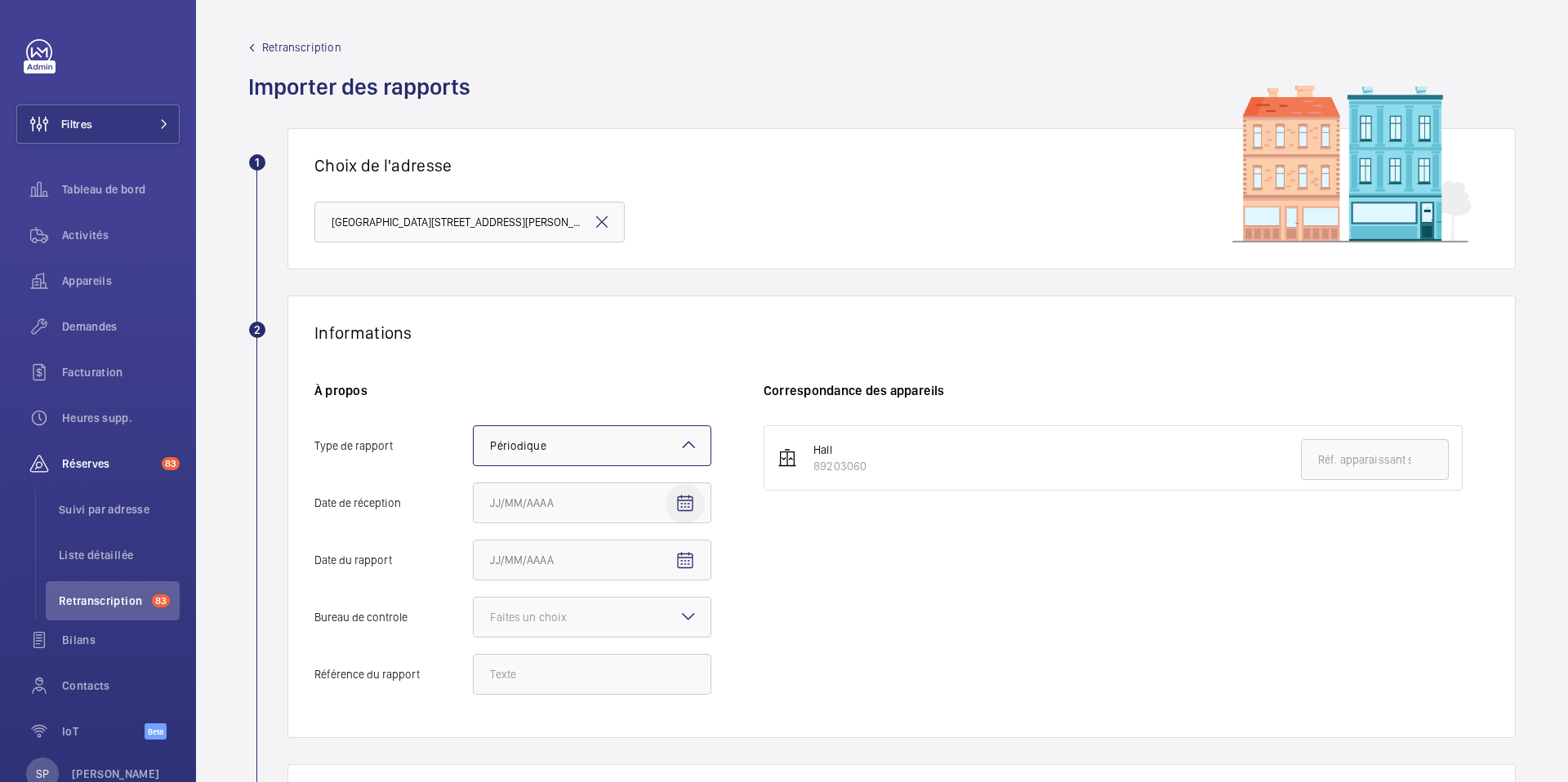
click at [689, 499] on mat-icon "Open calendar" at bounding box center [685, 504] width 20 height 20
click at [665, 270] on span "Previous month" at bounding box center [662, 260] width 33 height 33
click at [501, 334] on span "2" at bounding box center [497, 327] width 29 height 29
type input "02/06/2025"
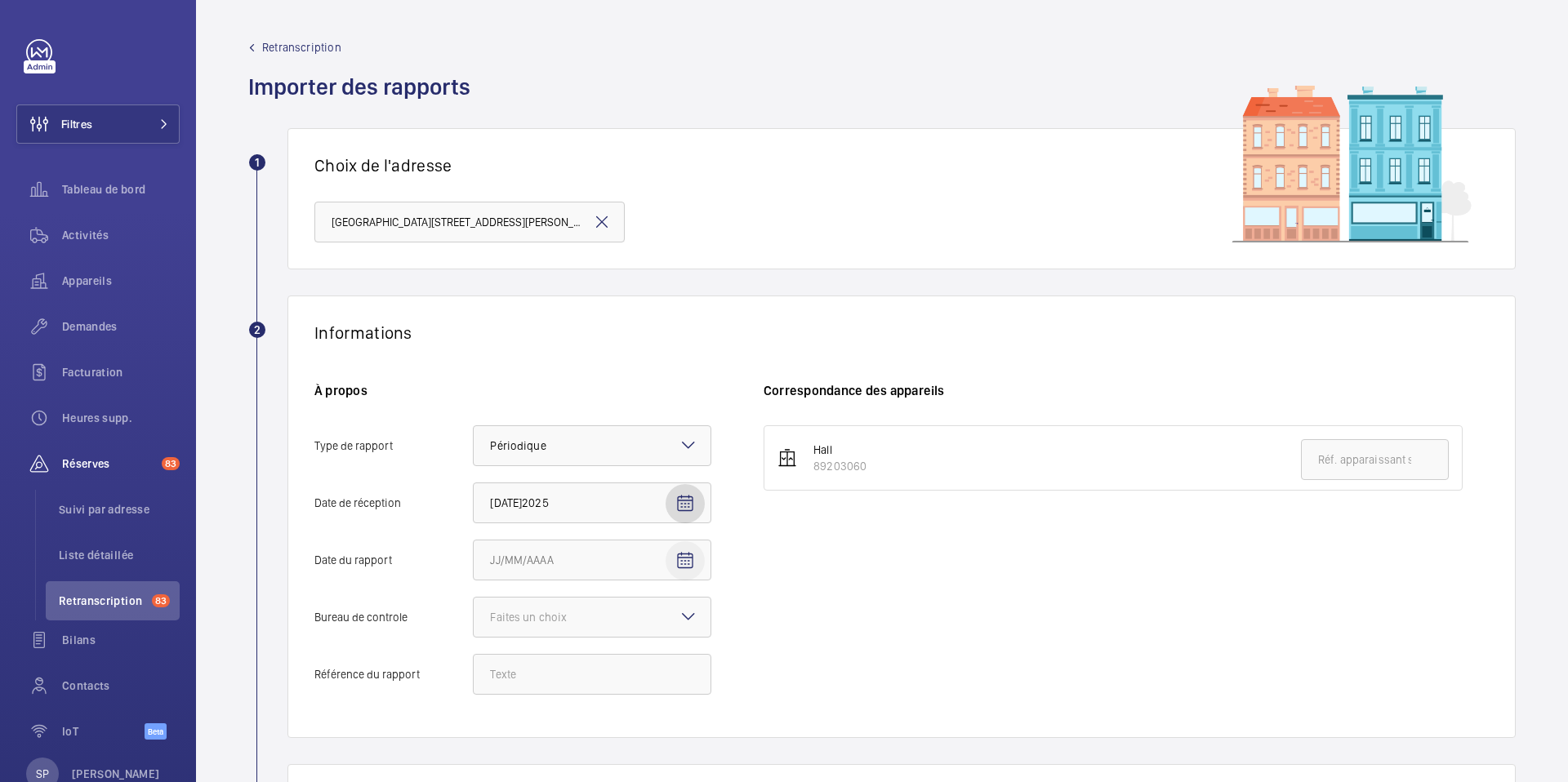
click at [681, 560] on mat-icon "Open calendar" at bounding box center [685, 561] width 20 height 20
click at [562, 318] on icon "Choose month and year" at bounding box center [565, 318] width 8 height 4
click at [621, 515] on span "2024" at bounding box center [624, 516] width 52 height 29
click at [663, 523] on span "DÉC." at bounding box center [681, 516] width 52 height 29
click at [659, 491] on span "28" at bounding box center [659, 483] width 29 height 29
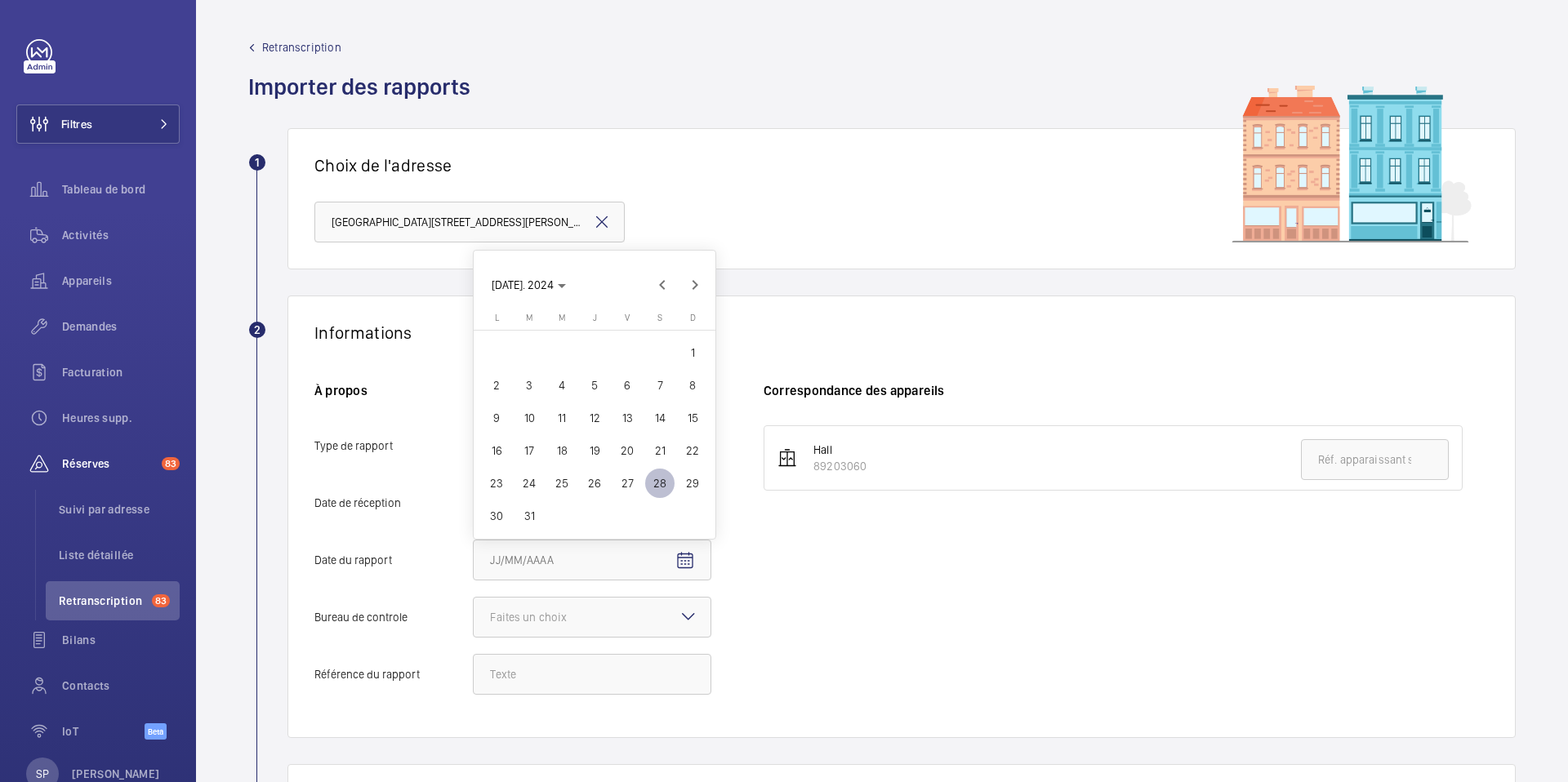
type input "[DATE]"
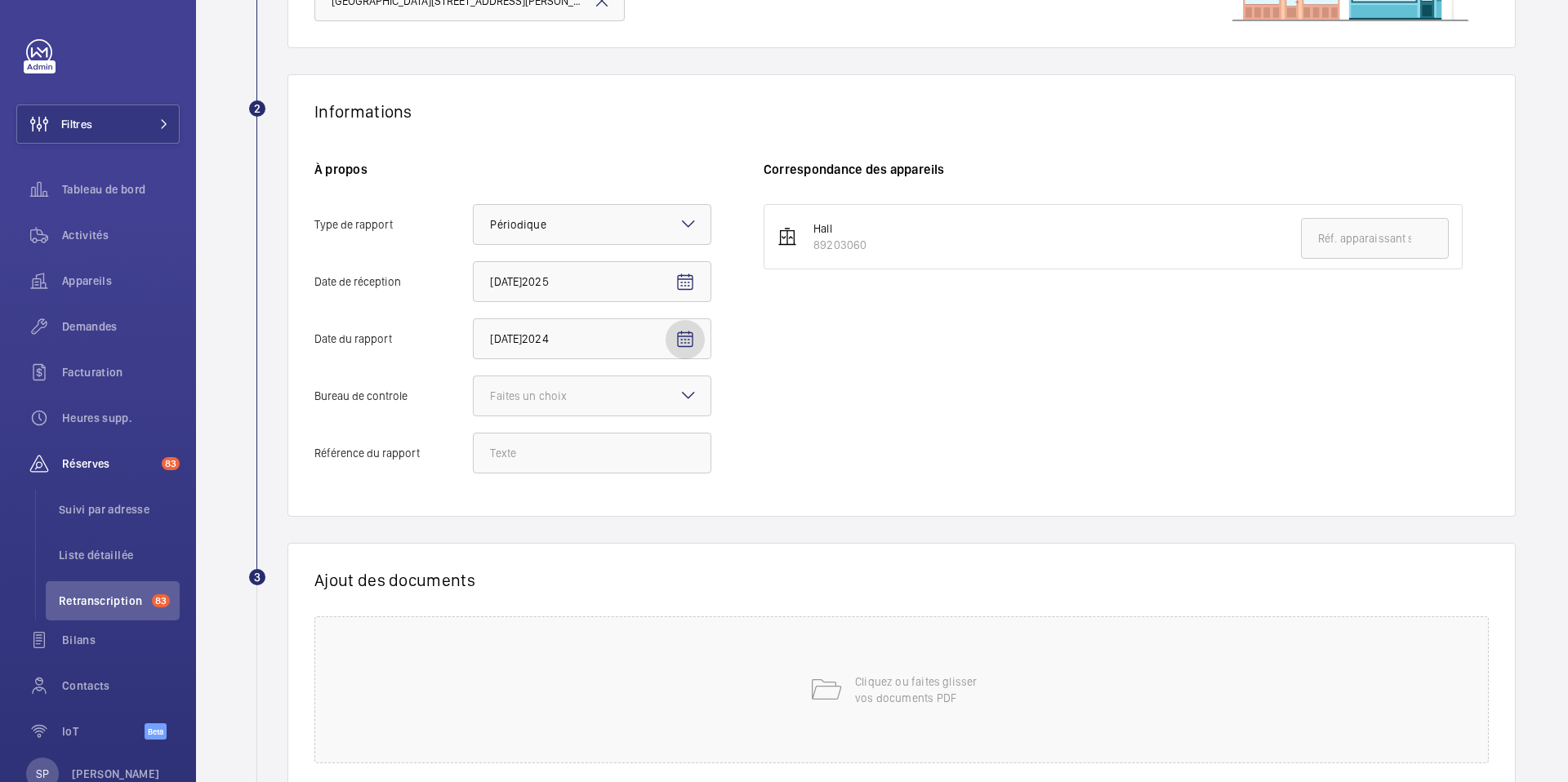
scroll to position [234, 0]
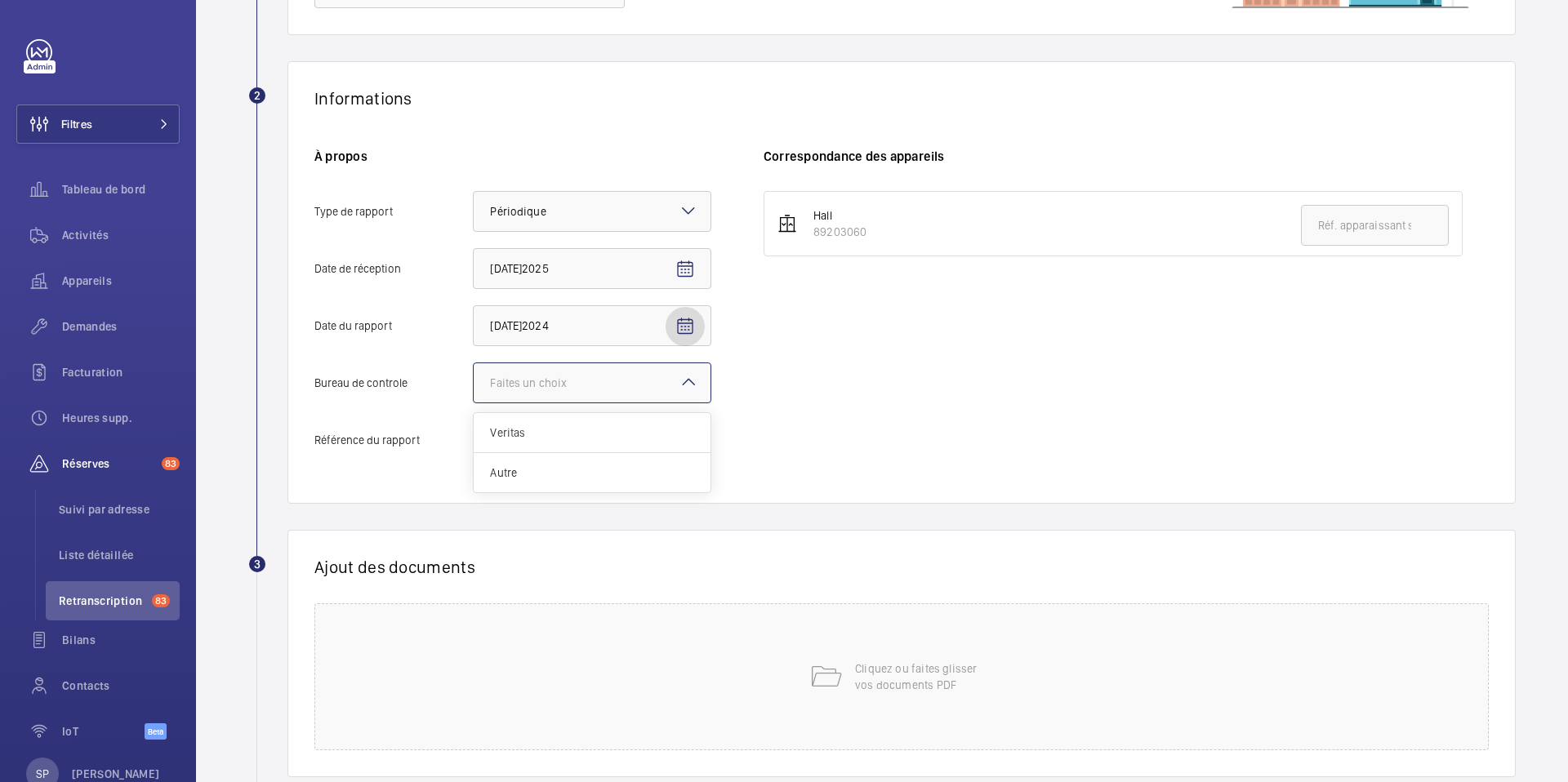
click at [628, 369] on div at bounding box center [592, 383] width 237 height 39
click at [473, 369] on input "Bureau de controle Faites un choix Veritas Autre" at bounding box center [473, 383] width 0 height 39
click at [542, 485] on div "Autre" at bounding box center [592, 472] width 237 height 39
click at [473, 402] on input "Bureau de controle Faites un choix Veritas Autre" at bounding box center [473, 383] width 0 height 39
click at [624, 436] on input "Référence du rapport" at bounding box center [592, 440] width 238 height 41
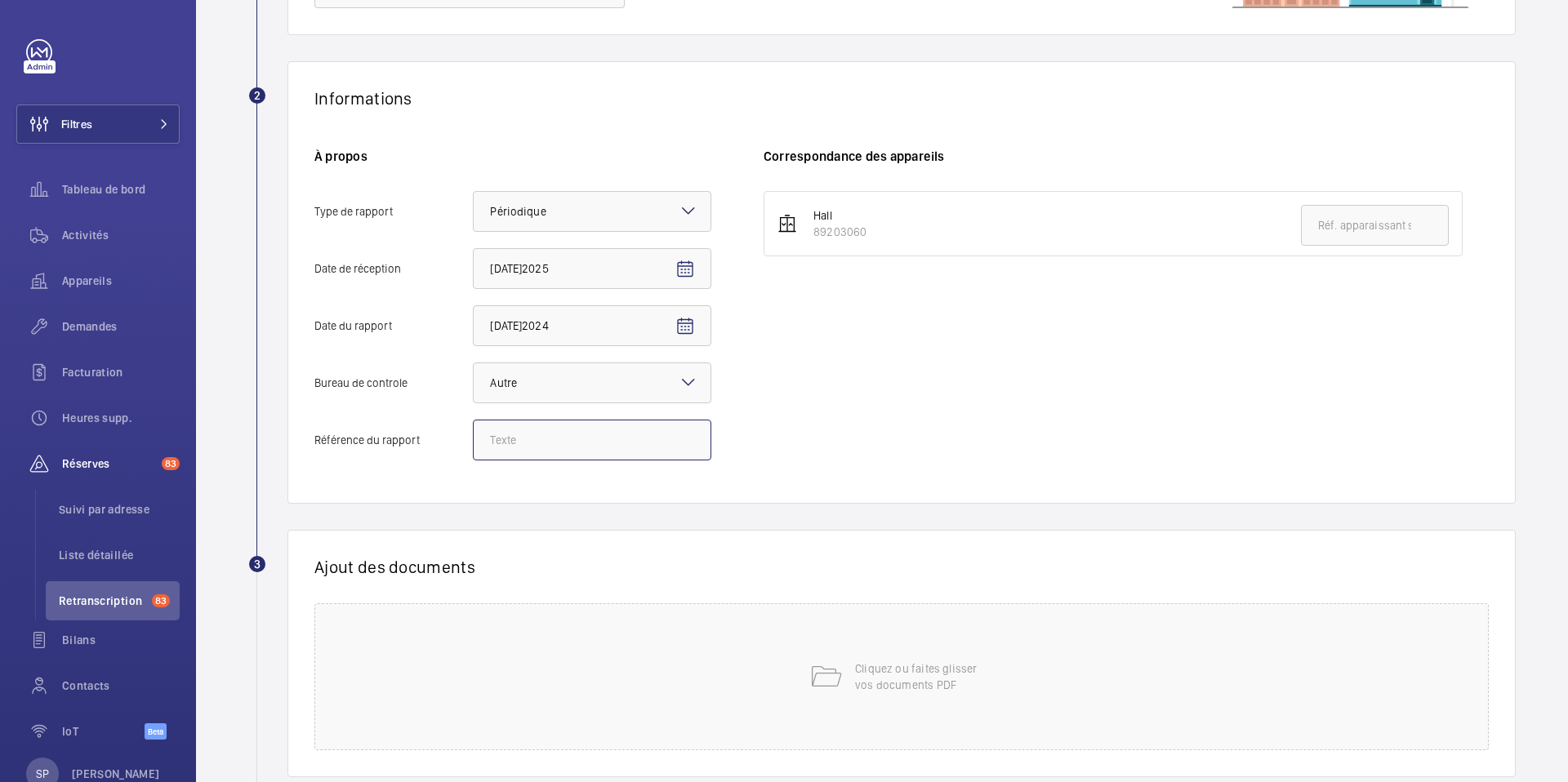
paste input "Audit Socotec 2024"
type input "Audit Socotec 2024"
click at [849, 245] on li "Hall 89203060" at bounding box center [1113, 223] width 699 height 65
drag, startPoint x: 865, startPoint y: 235, endPoint x: 811, endPoint y: 234, distance: 54.0
click at [811, 234] on div "Hall 89203060" at bounding box center [832, 223] width 69 height 33
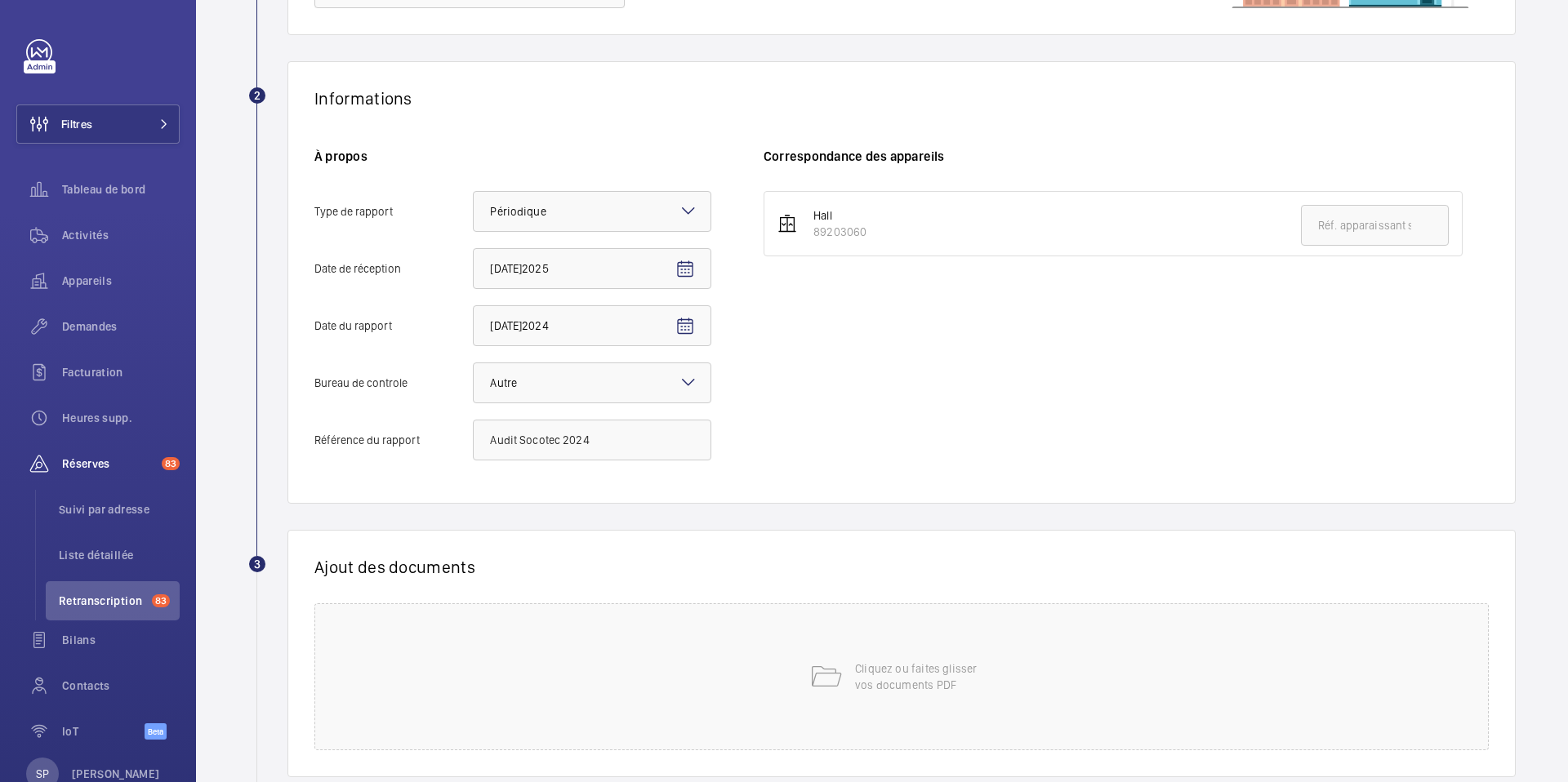
copy div "89203060"
click at [1419, 227] on input "text" at bounding box center [1375, 225] width 148 height 41
paste input "89203060"
type input "89203060"
click at [1044, 410] on div "Hall 89203060 89203060" at bounding box center [1126, 334] width 725 height 286
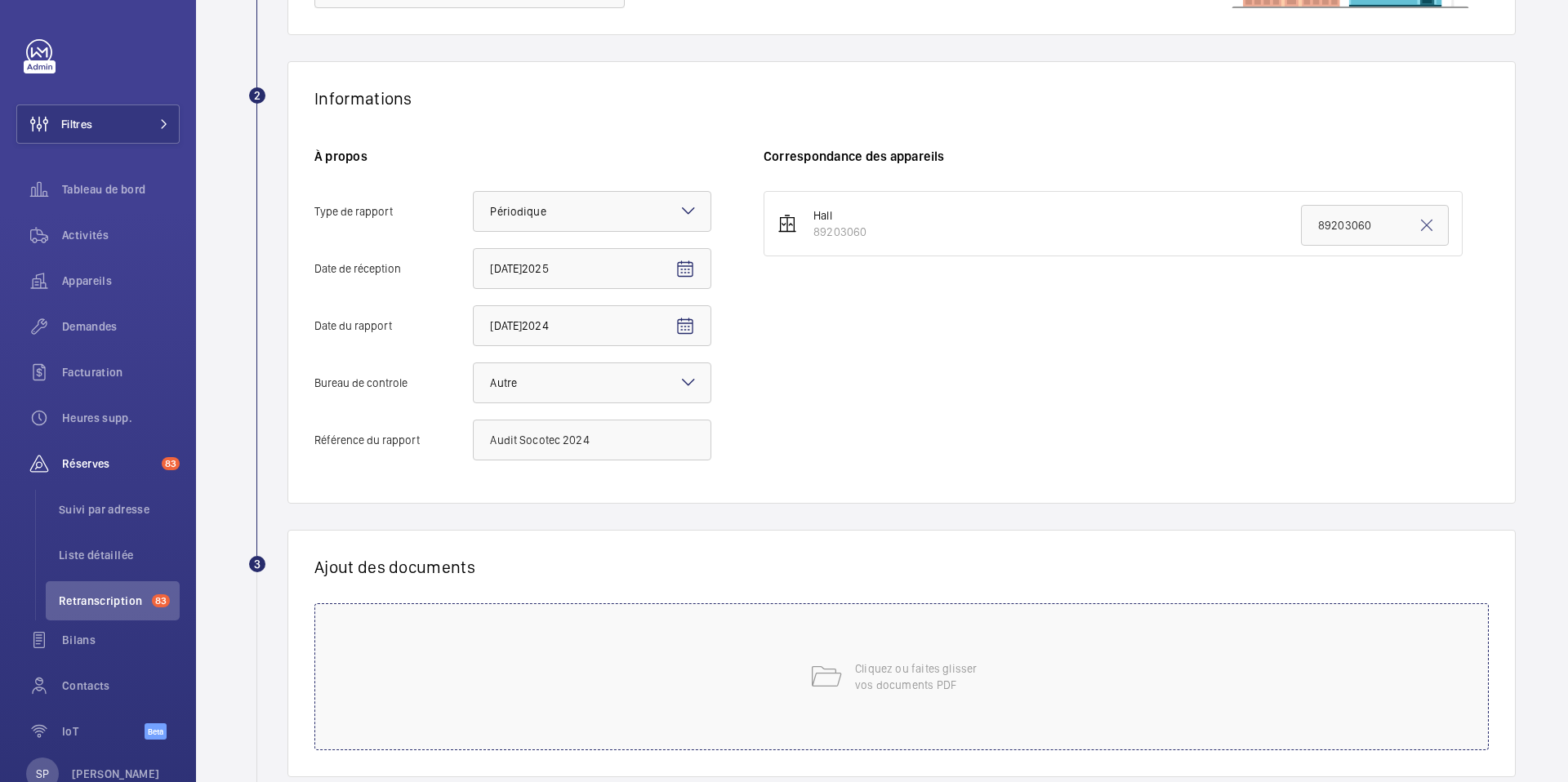
click at [986, 664] on p "Cliquez ou faites glisser vos documents PDF" at bounding box center [925, 677] width 139 height 33
click at [1021, 621] on span "Choisissez les appareils concernés" at bounding box center [1087, 623] width 612 height 16
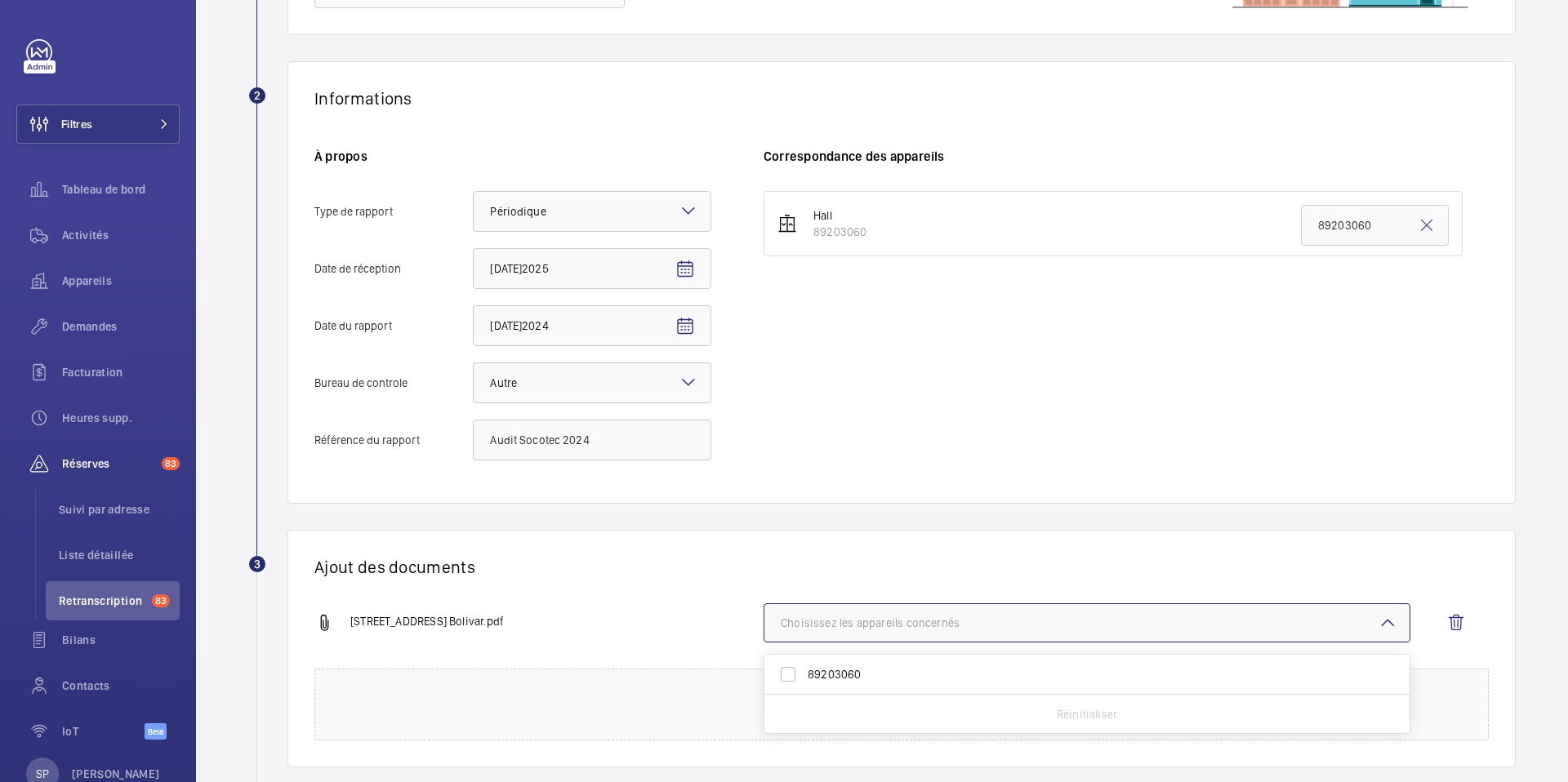
click at [859, 671] on span "89203060" at bounding box center [1088, 674] width 562 height 16
click at [804, 671] on input "89203060" at bounding box center [788, 674] width 33 height 33
checkbox input "true"
click at [731, 649] on div "90 avenue Simon Bolivar.pdf 1 appareil sur 1 concerné 89203060 Réinitialiser" at bounding box center [894, 635] width 1161 height 65
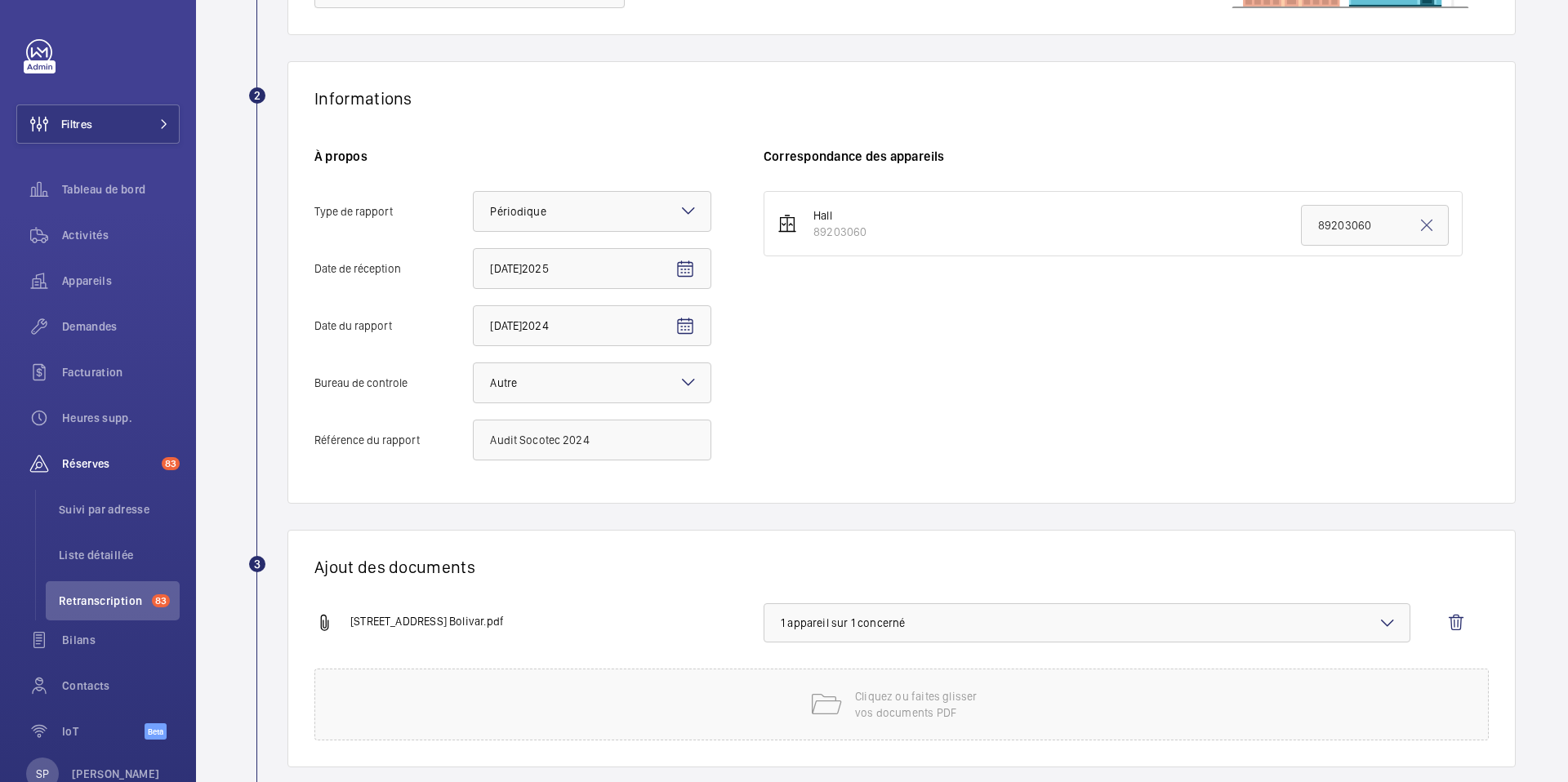
scroll to position [324, 0]
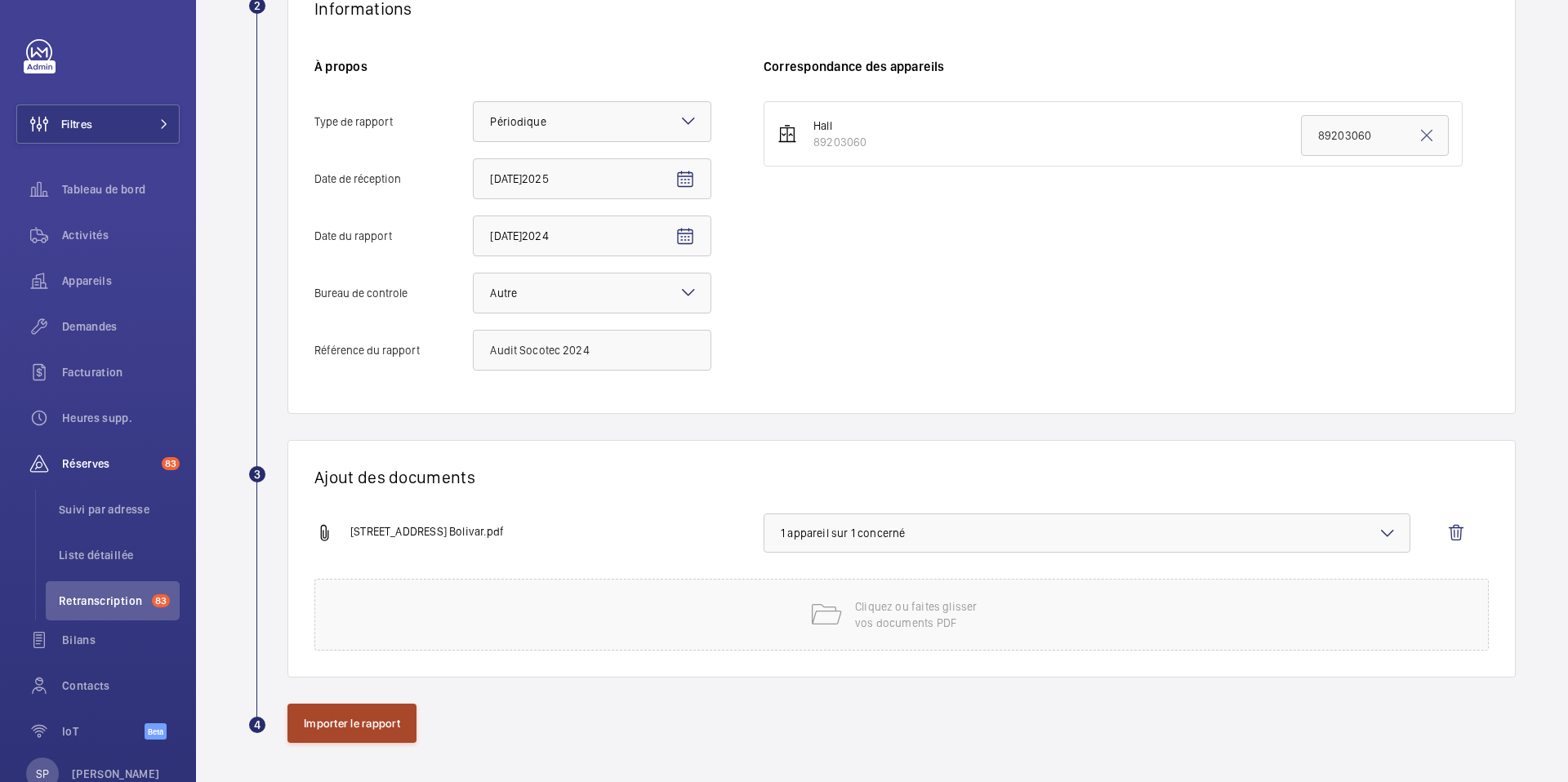
click at [380, 730] on button "Importer le rapport" at bounding box center [352, 723] width 129 height 39
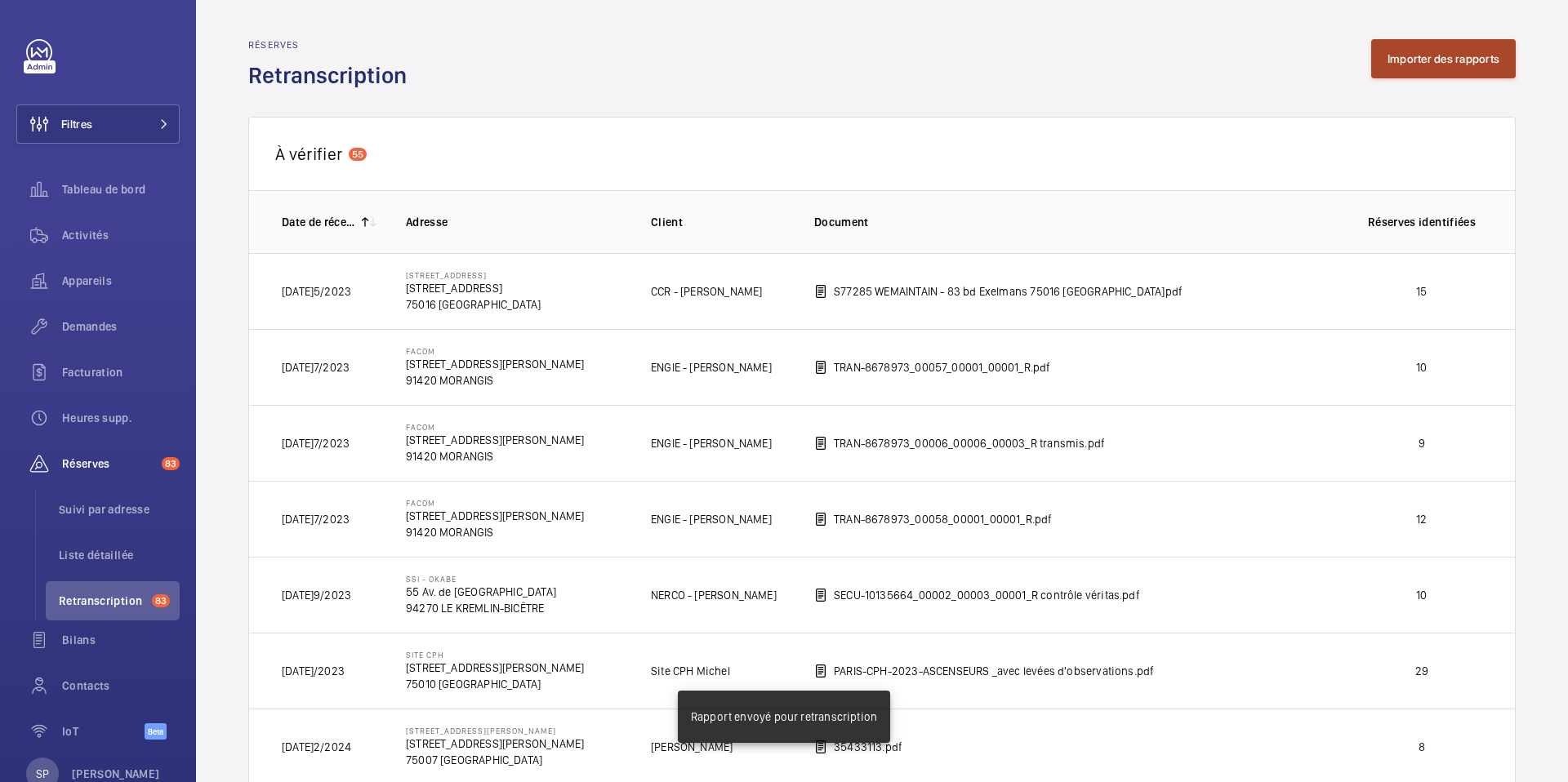
click at [1388, 51] on button "Importer des rapports" at bounding box center [1443, 59] width 144 height 39
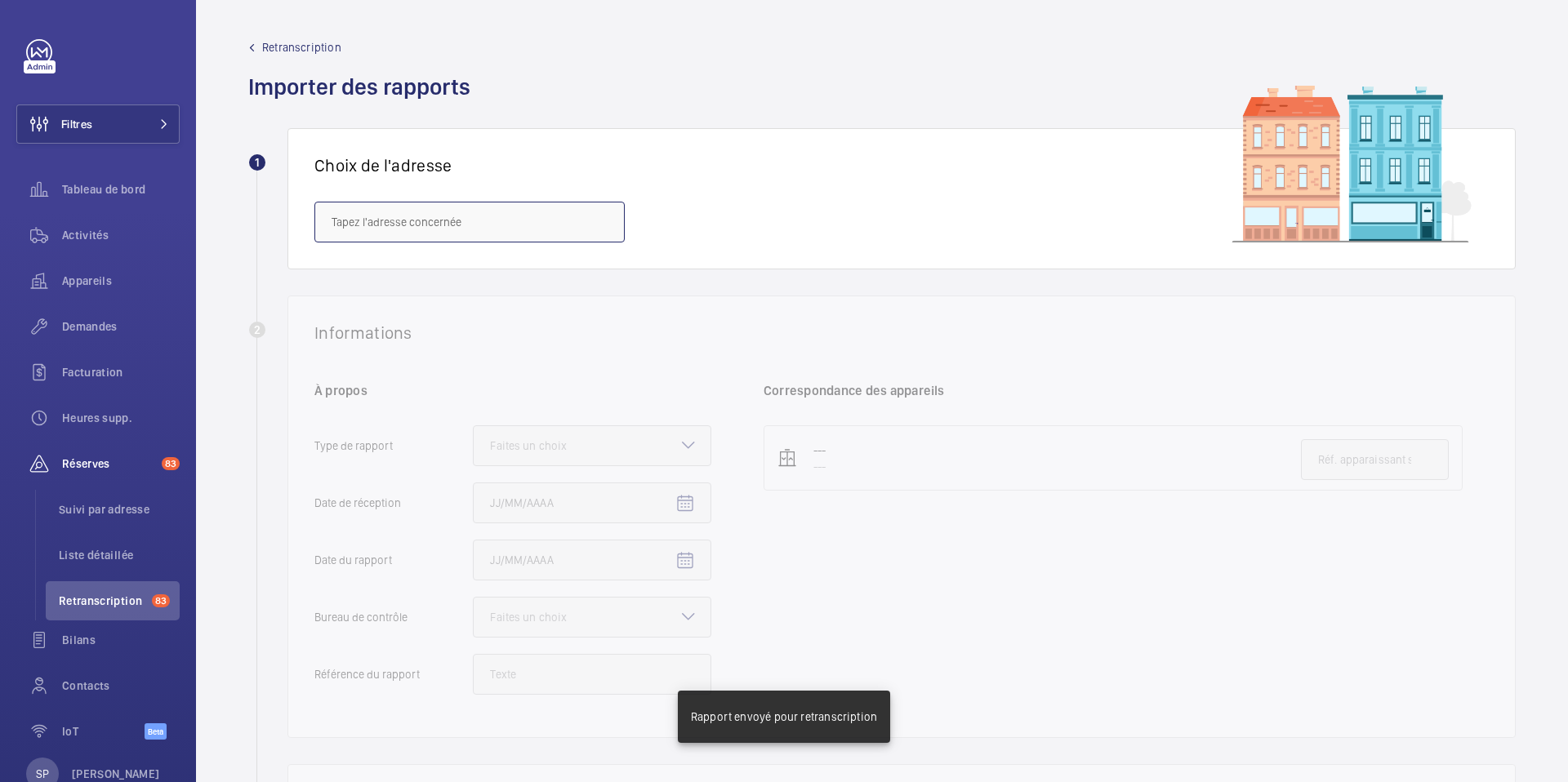
click at [462, 215] on input "text" at bounding box center [469, 222] width 311 height 41
paste input "92 avenue Simon Bolivar"
click at [422, 253] on mat-option "92 avenue Simon Bolivar - 92 avenue Simon Bolivar, PARIS 75019" at bounding box center [469, 271] width 309 height 39
type input "92 avenue Simon Bolivar - 92 avenue Simon Bolivar, PARIS 75019"
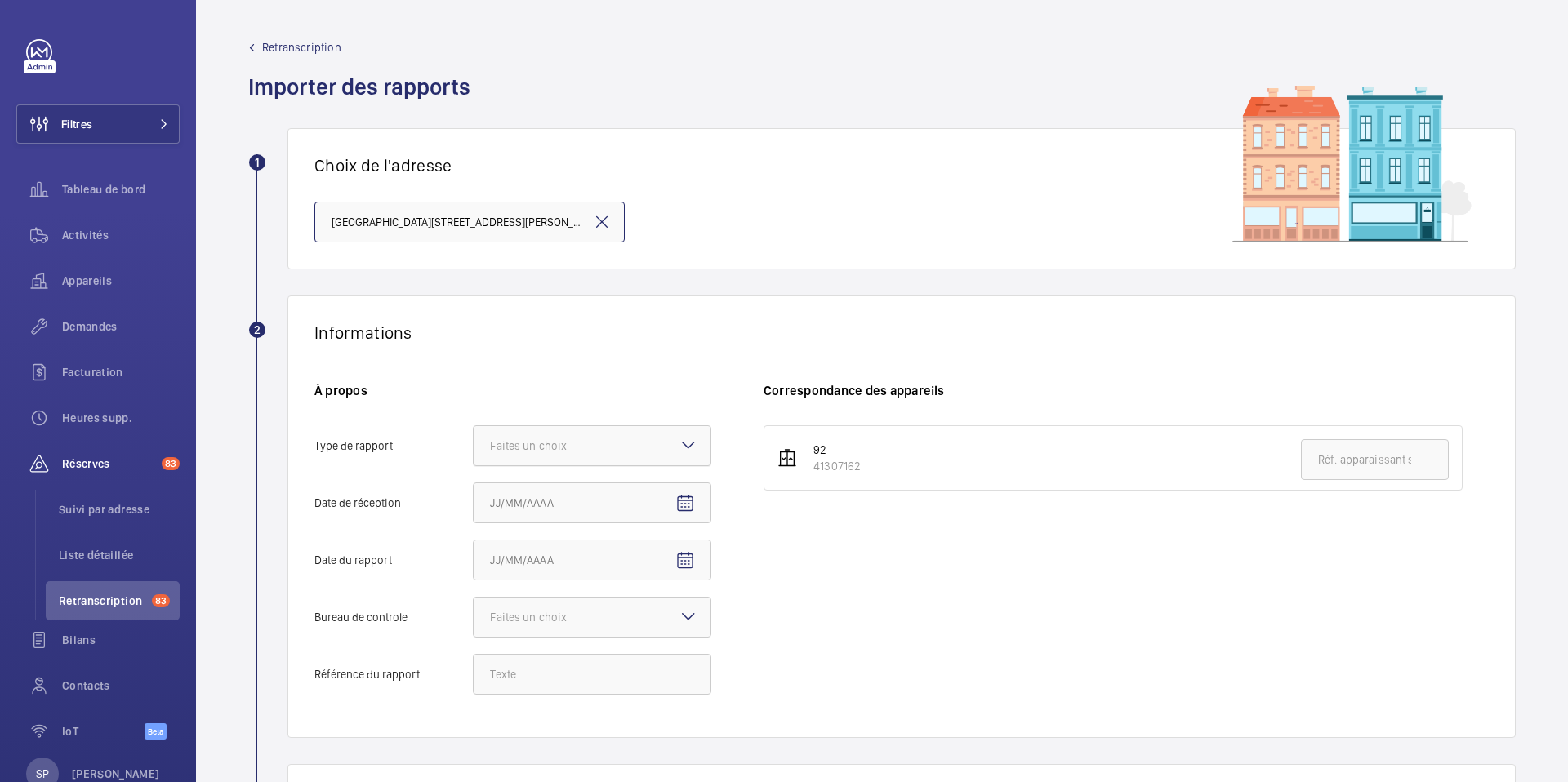
click at [604, 446] on div "Faites un choix" at bounding box center [549, 446] width 117 height 16
click at [473, 446] on input "Type de rapport Faites un choix" at bounding box center [473, 446] width 0 height 39
click at [566, 502] on span "Périodique" at bounding box center [592, 496] width 204 height 16
click at [473, 465] on input "Type de rapport Faites un choix Périodique Quinquennal Audit" at bounding box center [473, 446] width 0 height 39
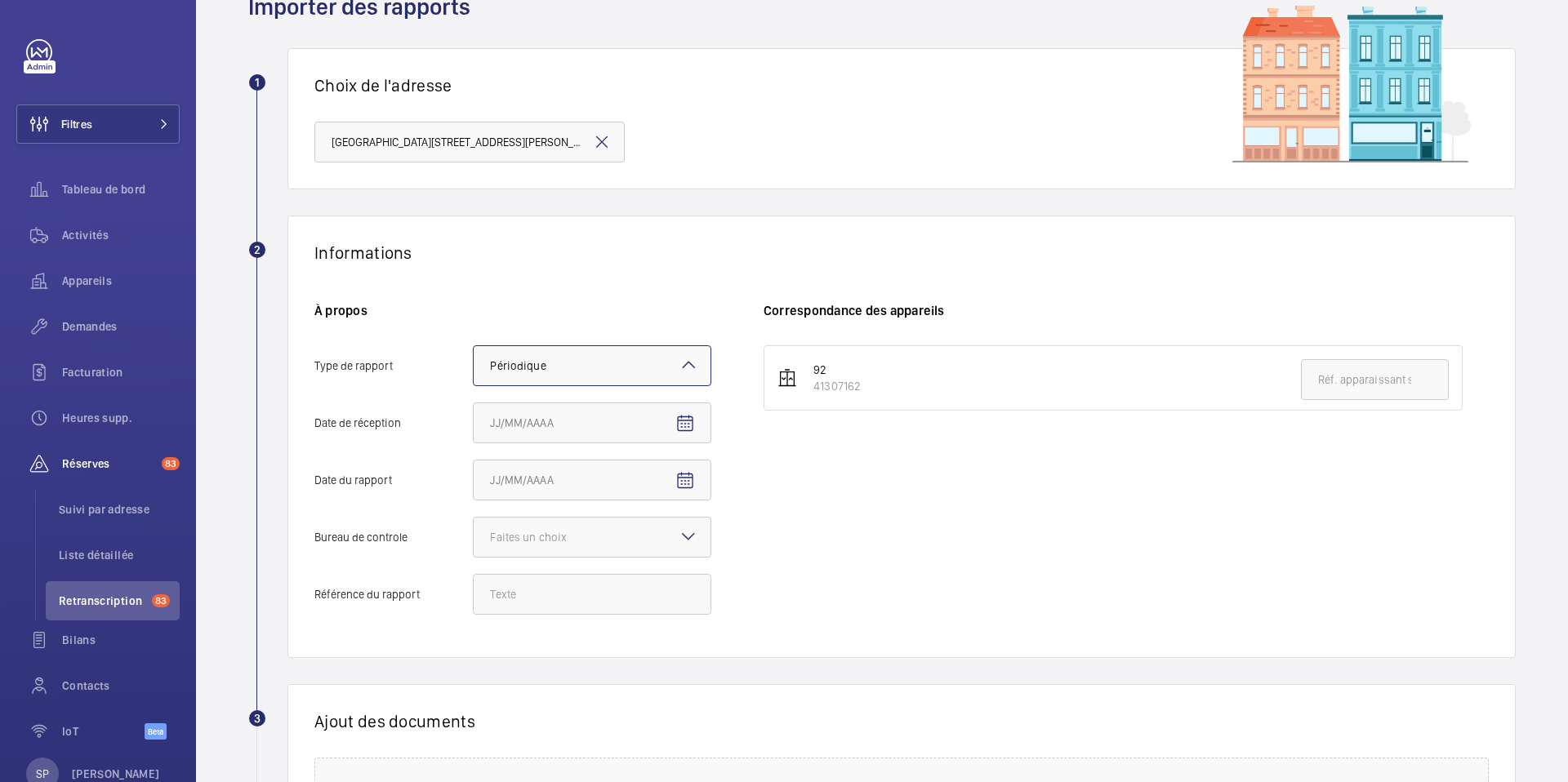
scroll to position [85, 0]
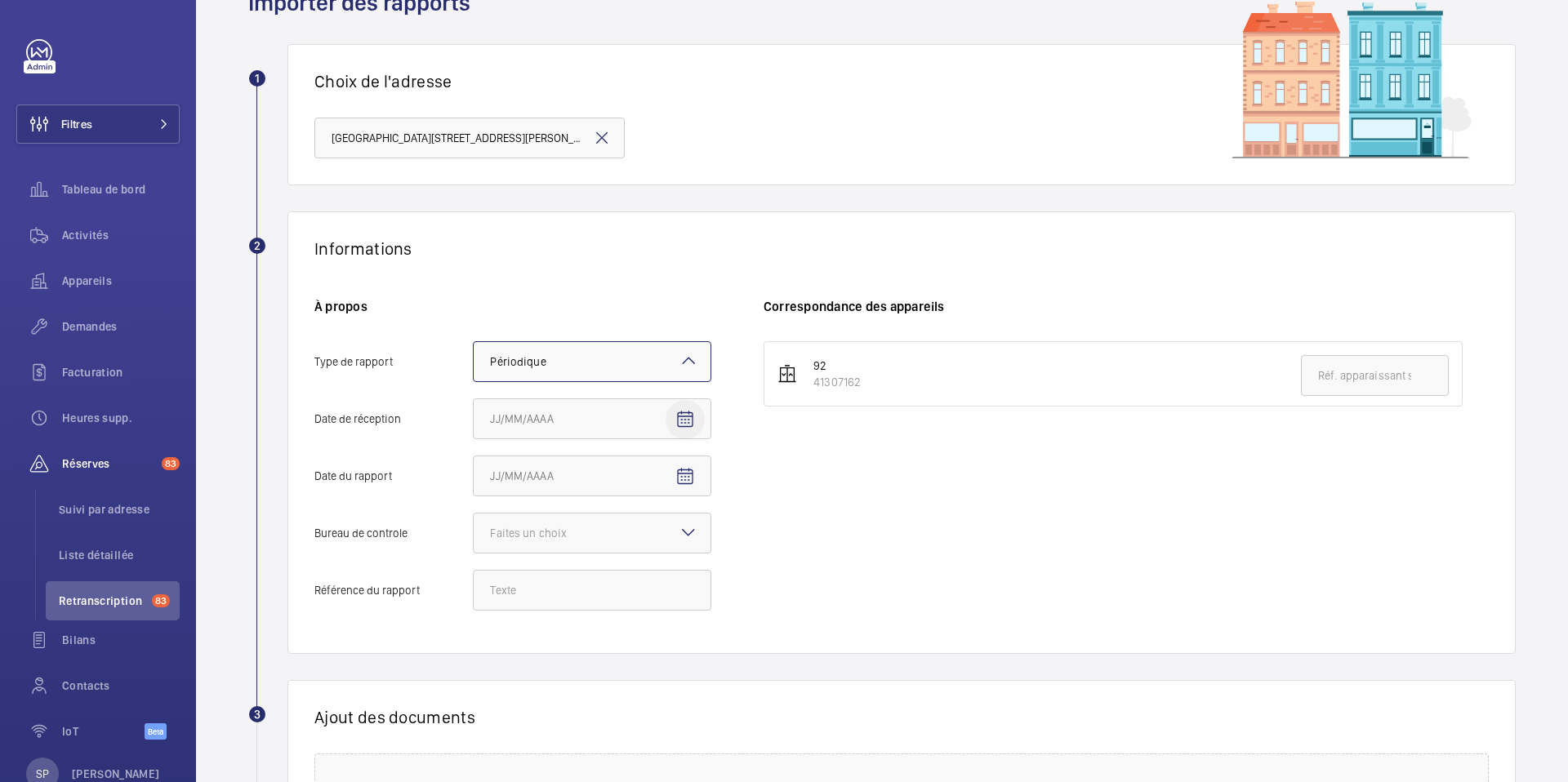
click at [682, 416] on mat-icon "Open calendar" at bounding box center [685, 420] width 20 height 20
click at [661, 492] on span "Previous month" at bounding box center [662, 484] width 33 height 33
click at [486, 588] on span "2" at bounding box center [497, 584] width 29 height 29
type input "02/06/2025"
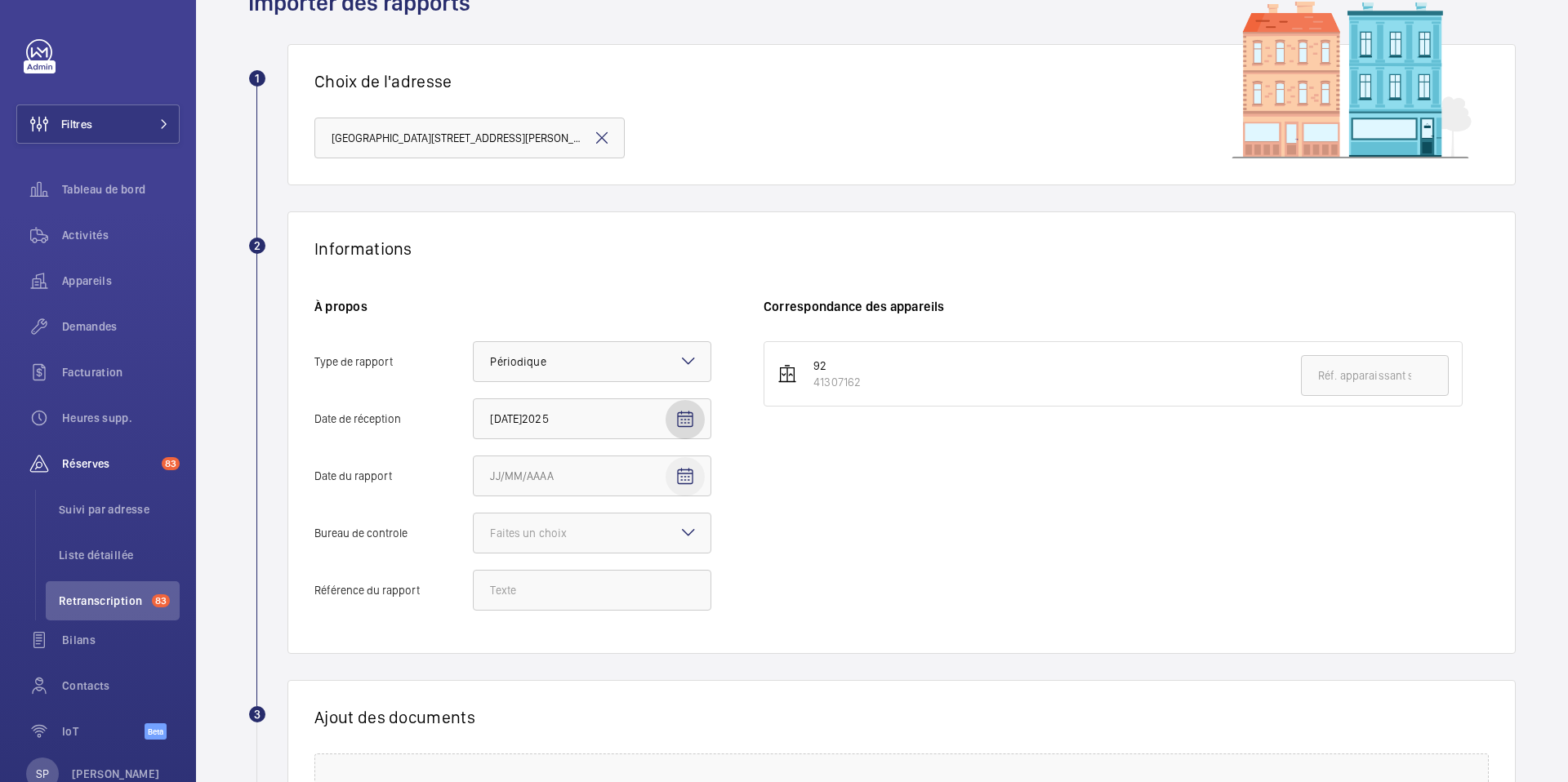
click at [683, 480] on mat-icon "Open calendar" at bounding box center [685, 477] width 20 height 20
click at [521, 543] on span "AOÛT 2025" at bounding box center [524, 541] width 65 height 13
click at [619, 750] on span "2024" at bounding box center [624, 754] width 52 height 29
click at [674, 664] on span "DÉC." at bounding box center [681, 657] width 52 height 29
click at [651, 737] on span "28" at bounding box center [659, 739] width 29 height 29
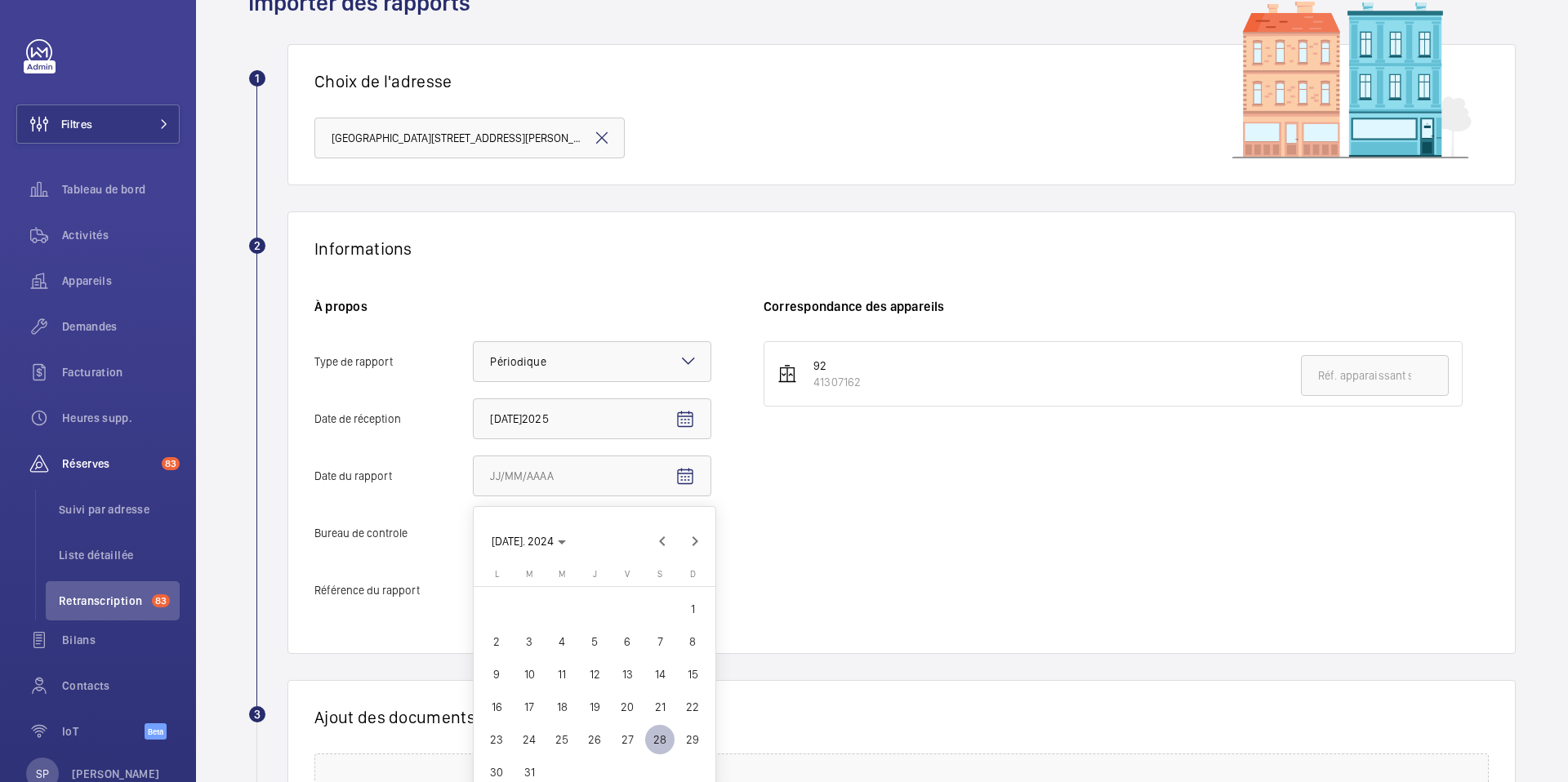
type input "[DATE]"
click at [601, 542] on div at bounding box center [592, 533] width 237 height 39
click at [473, 542] on input "Bureau de controle Faites un choix" at bounding box center [473, 533] width 0 height 39
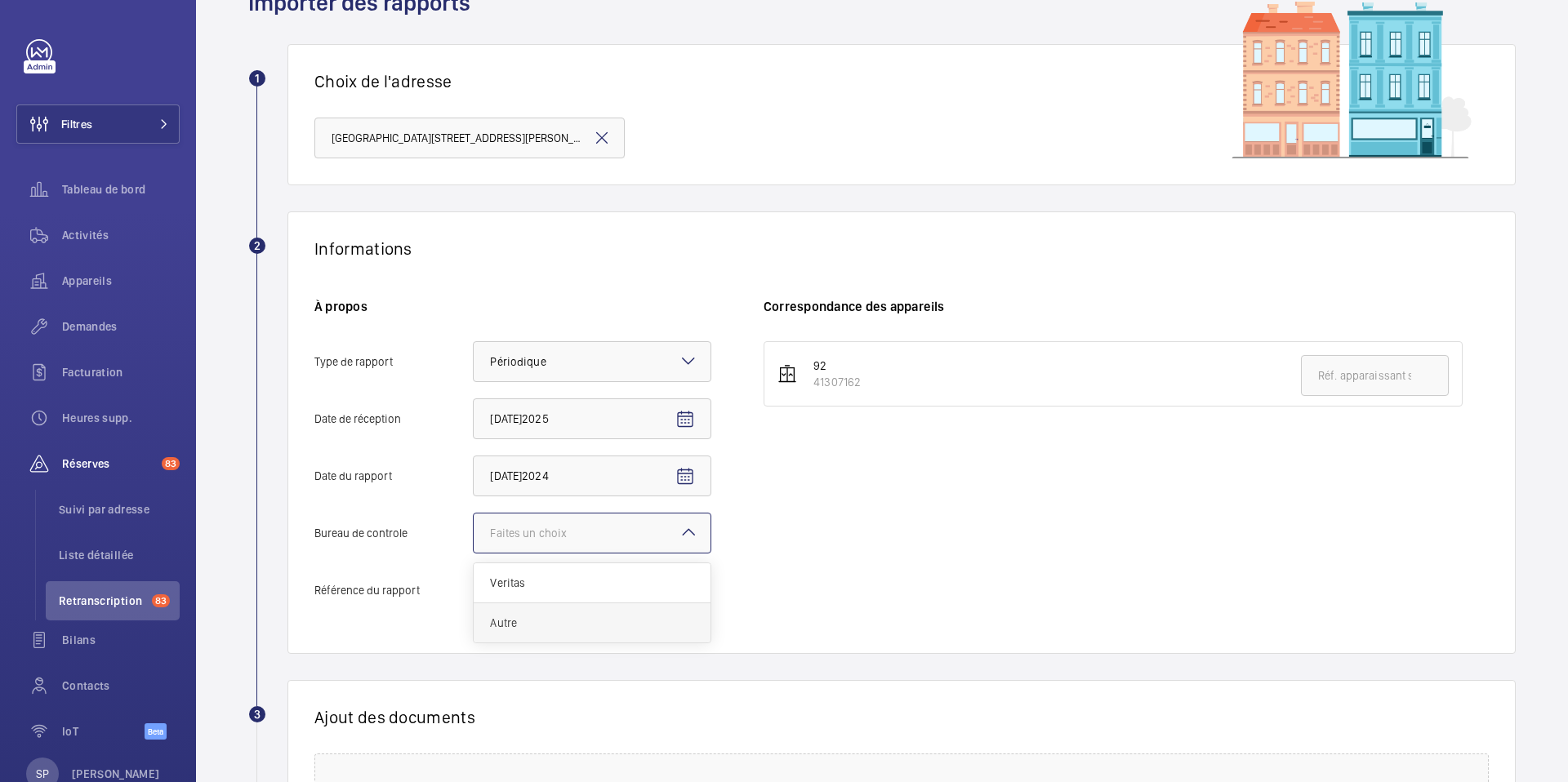
click at [505, 628] on span "Autre" at bounding box center [592, 623] width 204 height 16
click at [473, 552] on input "Bureau de controle Faites un choix Veritas Autre" at bounding box center [473, 533] width 0 height 39
click at [1038, 560] on div "92 41307162" at bounding box center [1126, 484] width 725 height 286
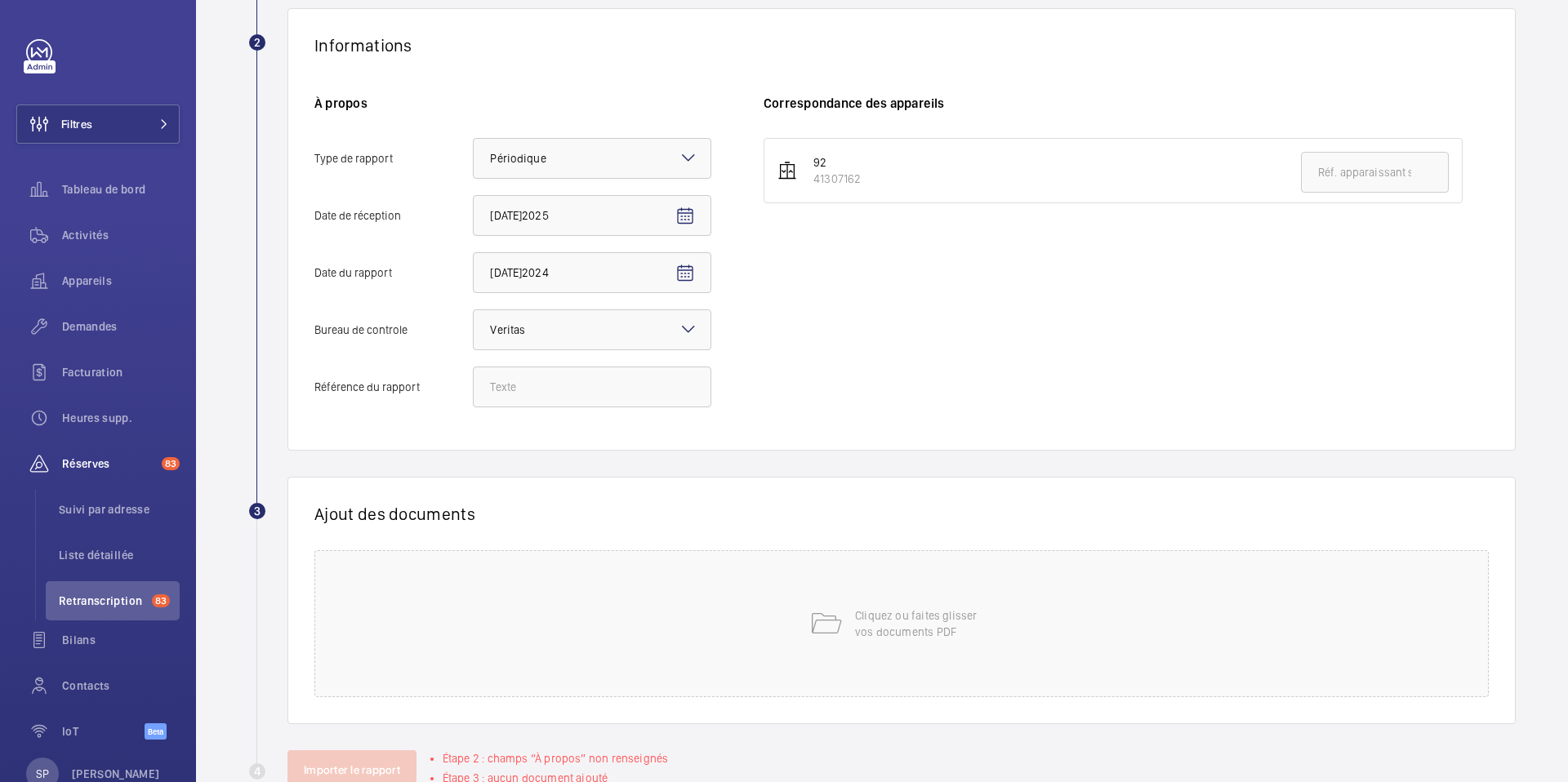
scroll to position [292, 0]
click at [550, 379] on input "Référence du rapport" at bounding box center [592, 383] width 238 height 41
paste input "Audit Socotec 2024"
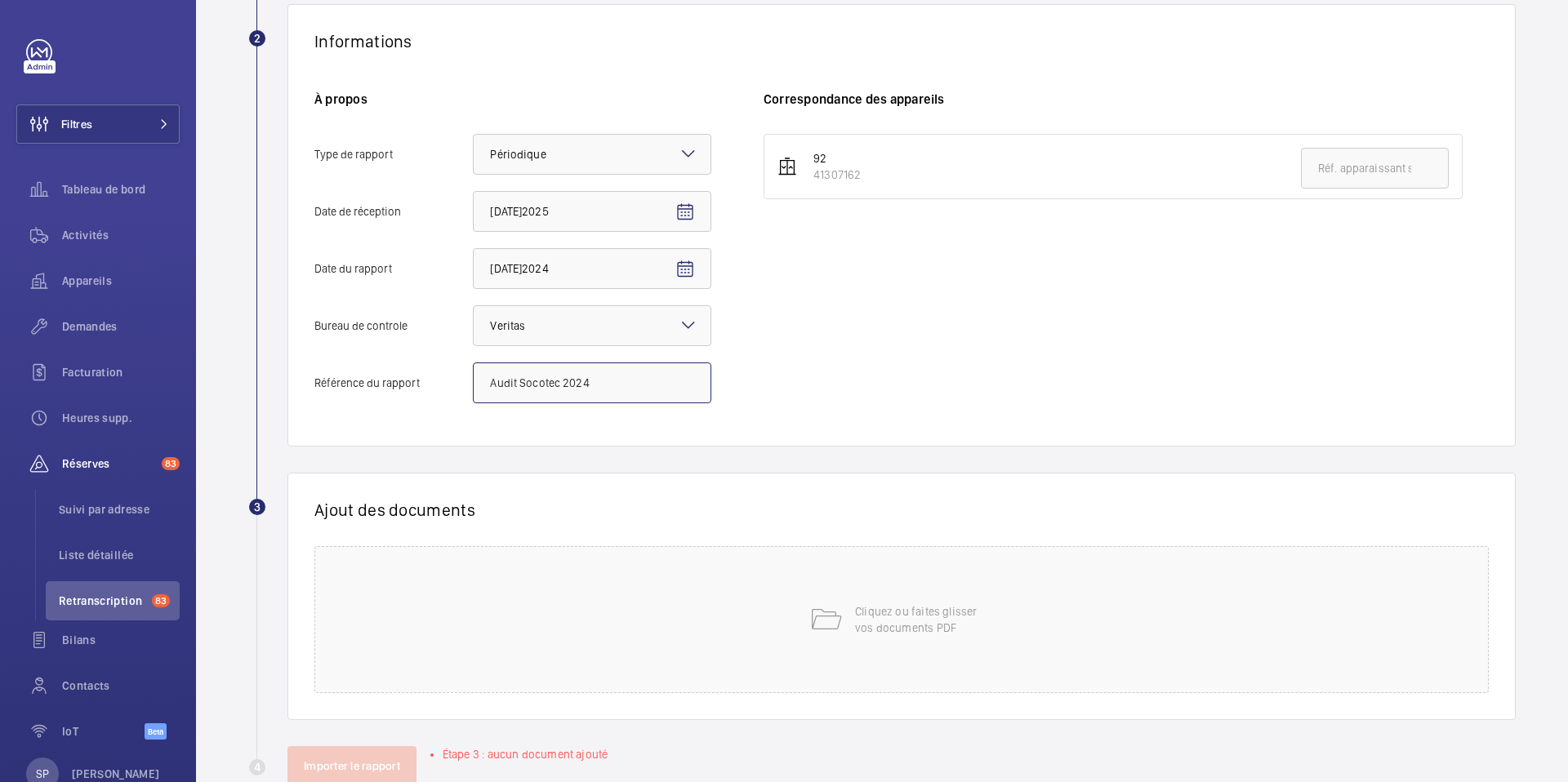
type input "Audit Socotec 2024"
click at [827, 175] on div "41307162" at bounding box center [837, 174] width 47 height 16
drag, startPoint x: 819, startPoint y: 175, endPoint x: 855, endPoint y: 175, distance: 36.0
click at [855, 175] on div "41307162" at bounding box center [837, 174] width 47 height 16
drag, startPoint x: 871, startPoint y: 181, endPoint x: 817, endPoint y: 181, distance: 54.0
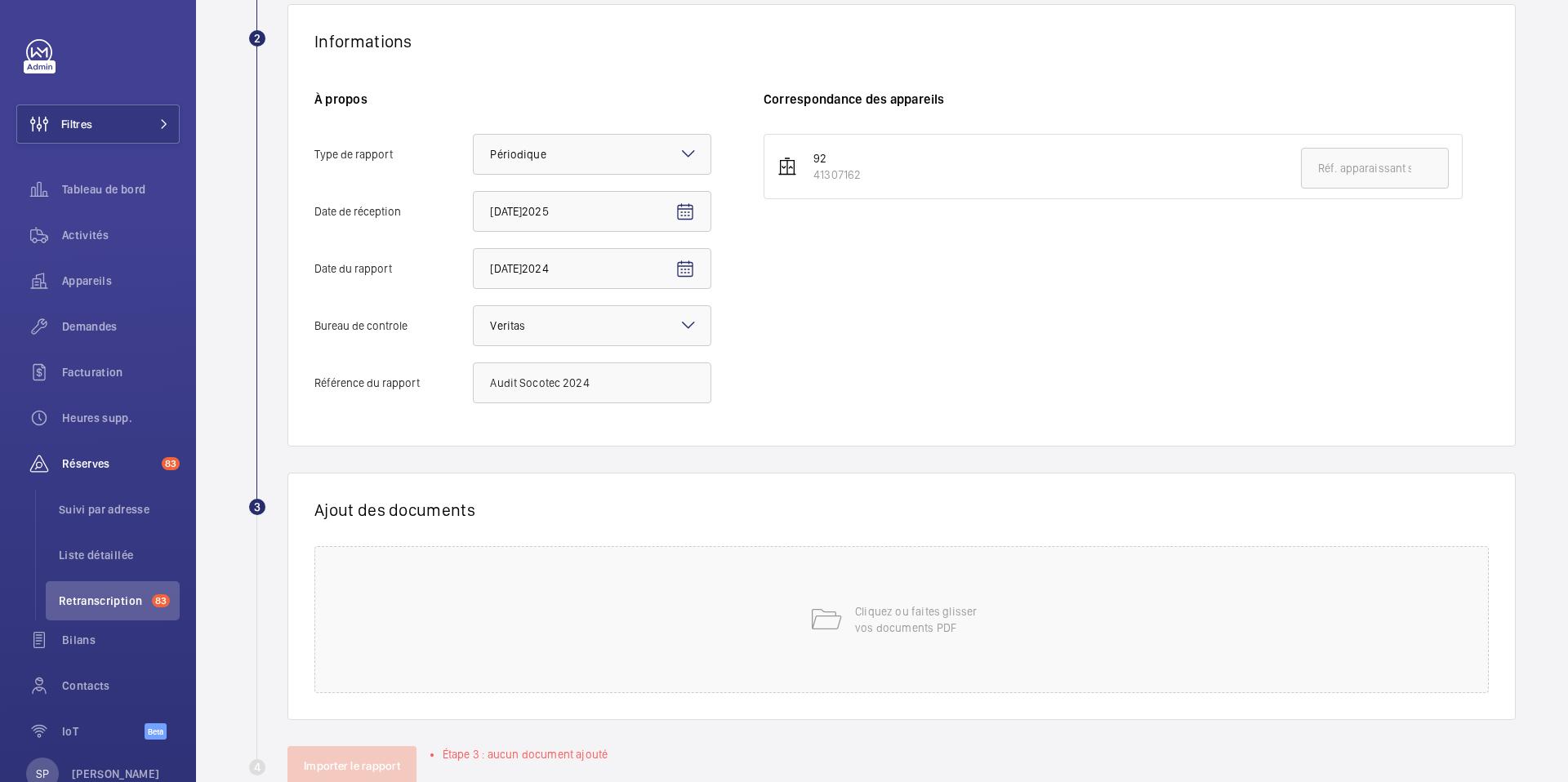
click at [817, 181] on li "92 41307162" at bounding box center [1113, 166] width 699 height 65
copy div "41307162"
click at [1343, 167] on input "text" at bounding box center [1375, 168] width 148 height 41
paste input "41307162"
type input "41307162"
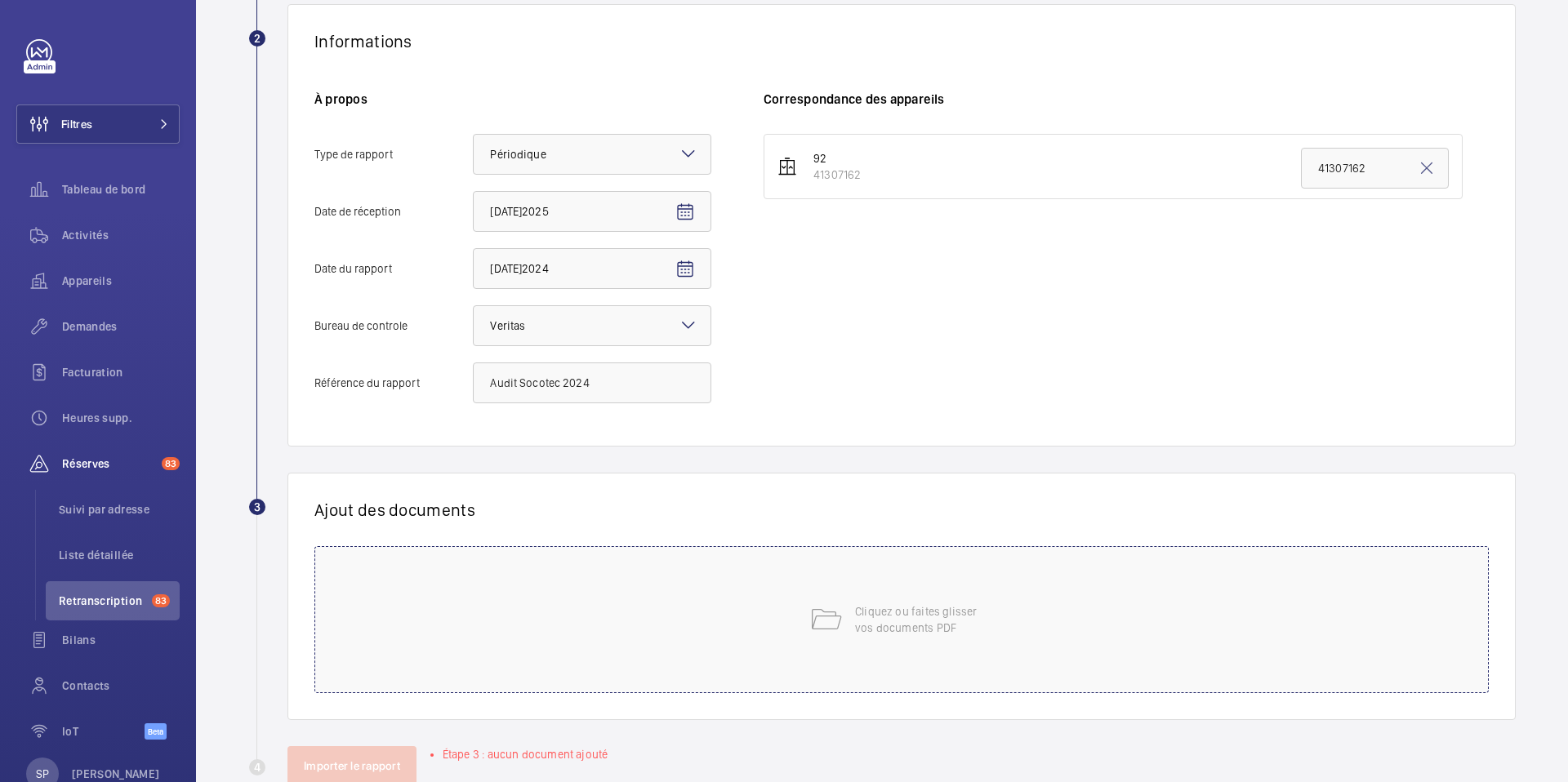
click at [901, 686] on div "Cliquez ou faites glisser vos documents PDF" at bounding box center [901, 619] width 1175 height 147
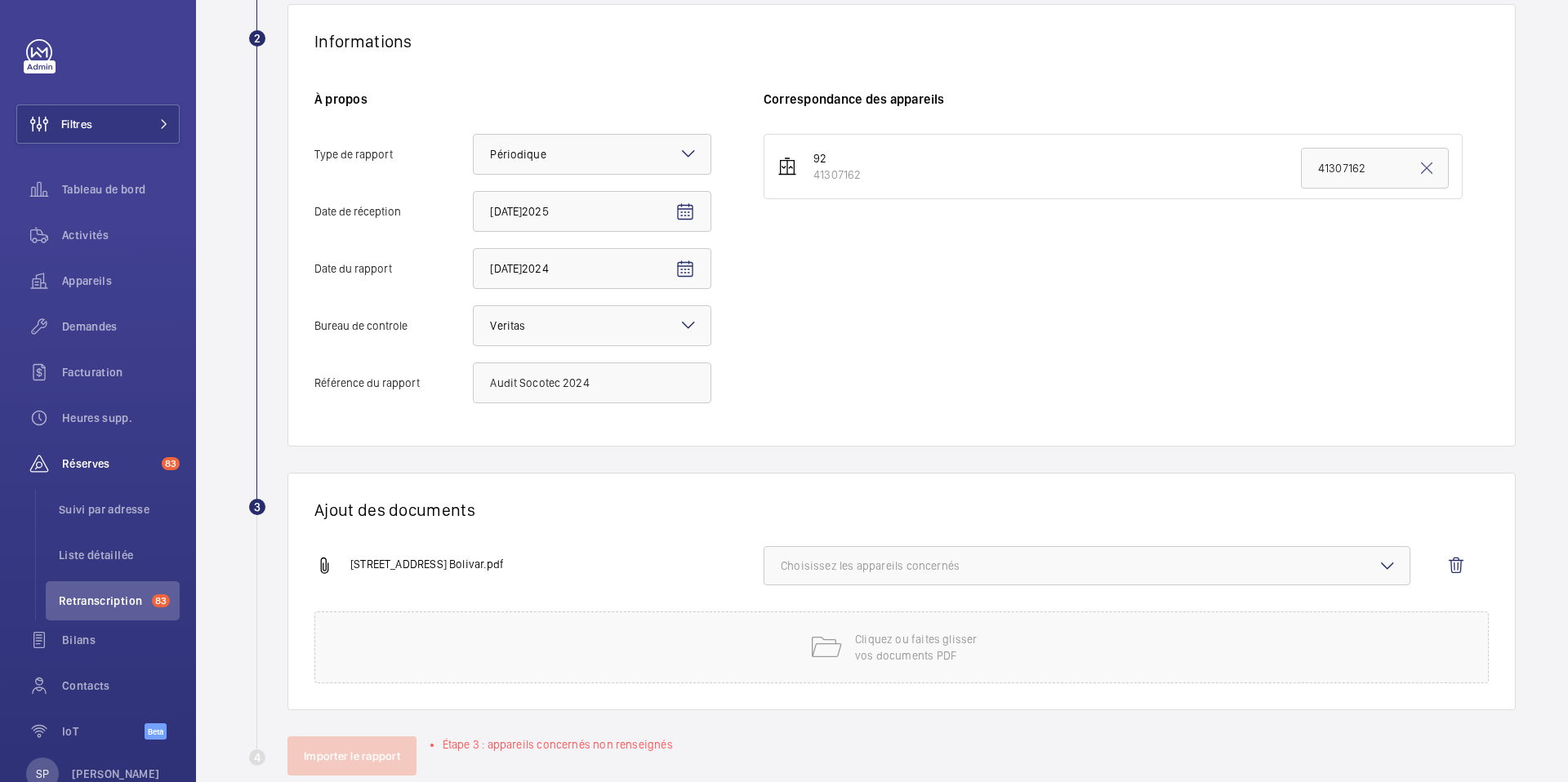
click at [1059, 560] on span "Choisissez les appareils concernés" at bounding box center [1087, 566] width 612 height 16
click at [877, 624] on span "41307162" at bounding box center [1088, 617] width 562 height 16
click at [804, 624] on input "41307162" at bounding box center [788, 617] width 33 height 33
checkbox input "true"
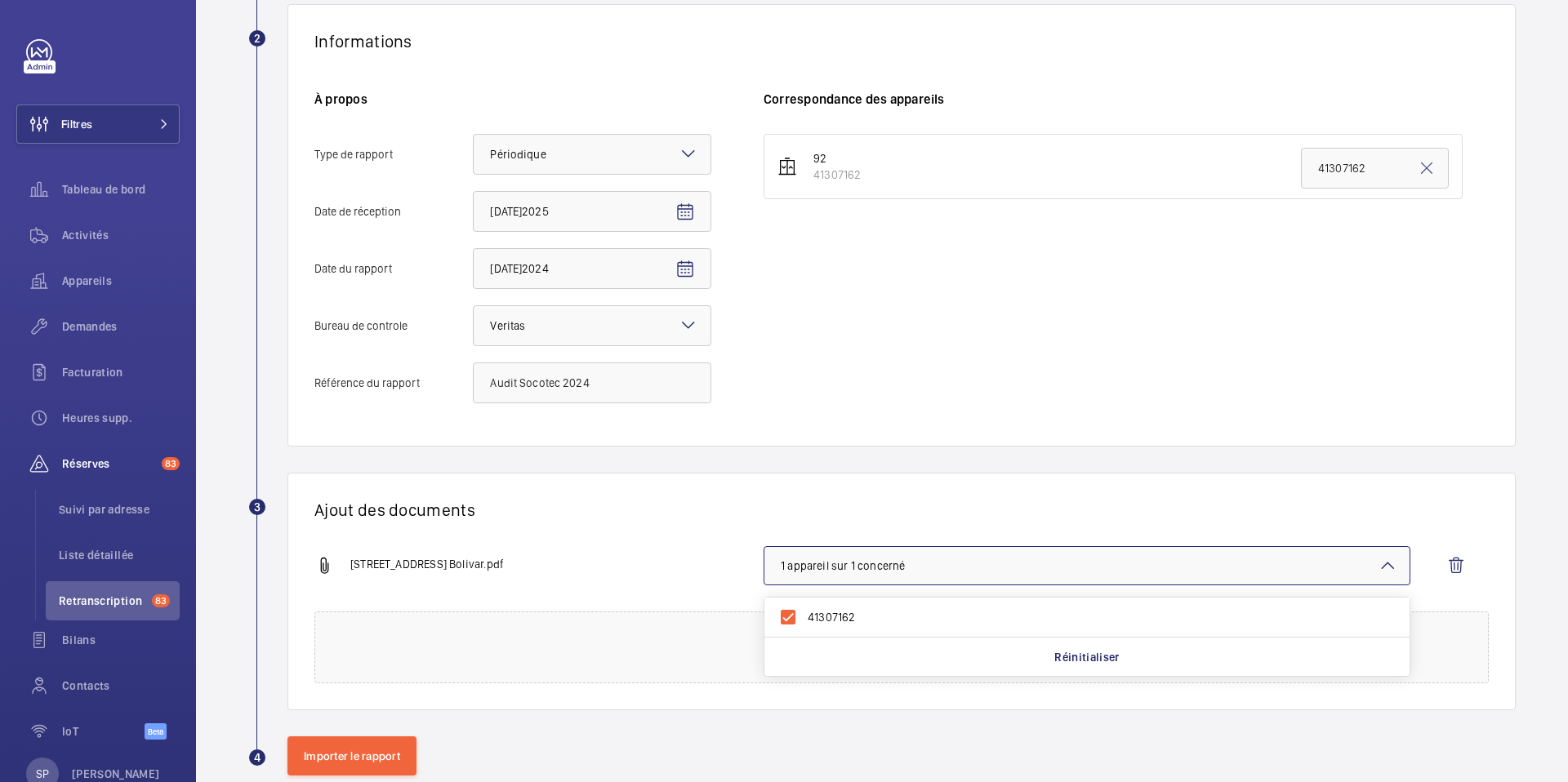
click at [681, 560] on div "92 avenue Simon Bolivar.pdf" at bounding box center [538, 566] width 449 height 20
click at [392, 762] on button "Importer le rapport" at bounding box center [352, 756] width 129 height 39
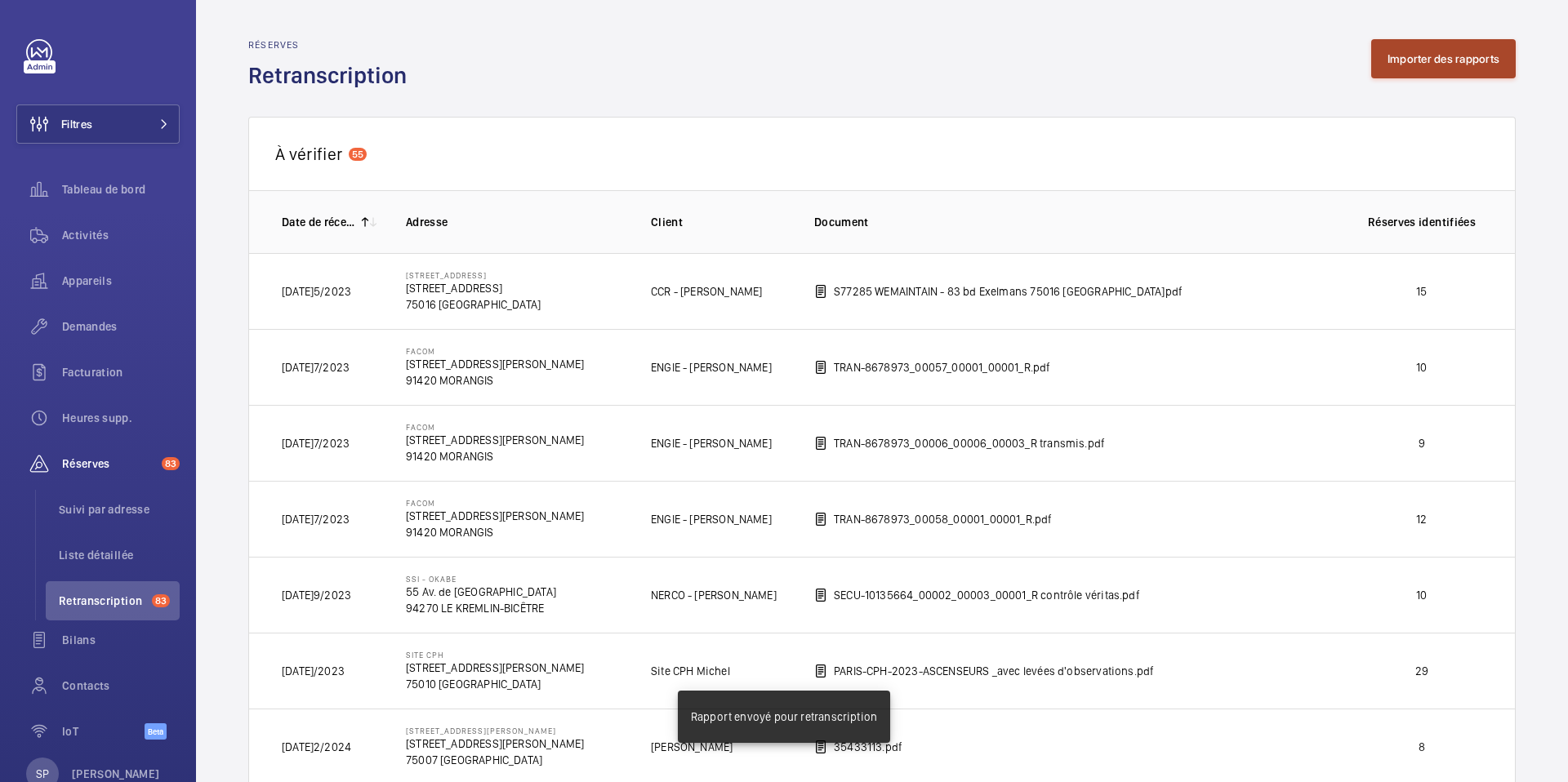
click at [1398, 59] on button "Importer des rapports" at bounding box center [1443, 59] width 144 height 39
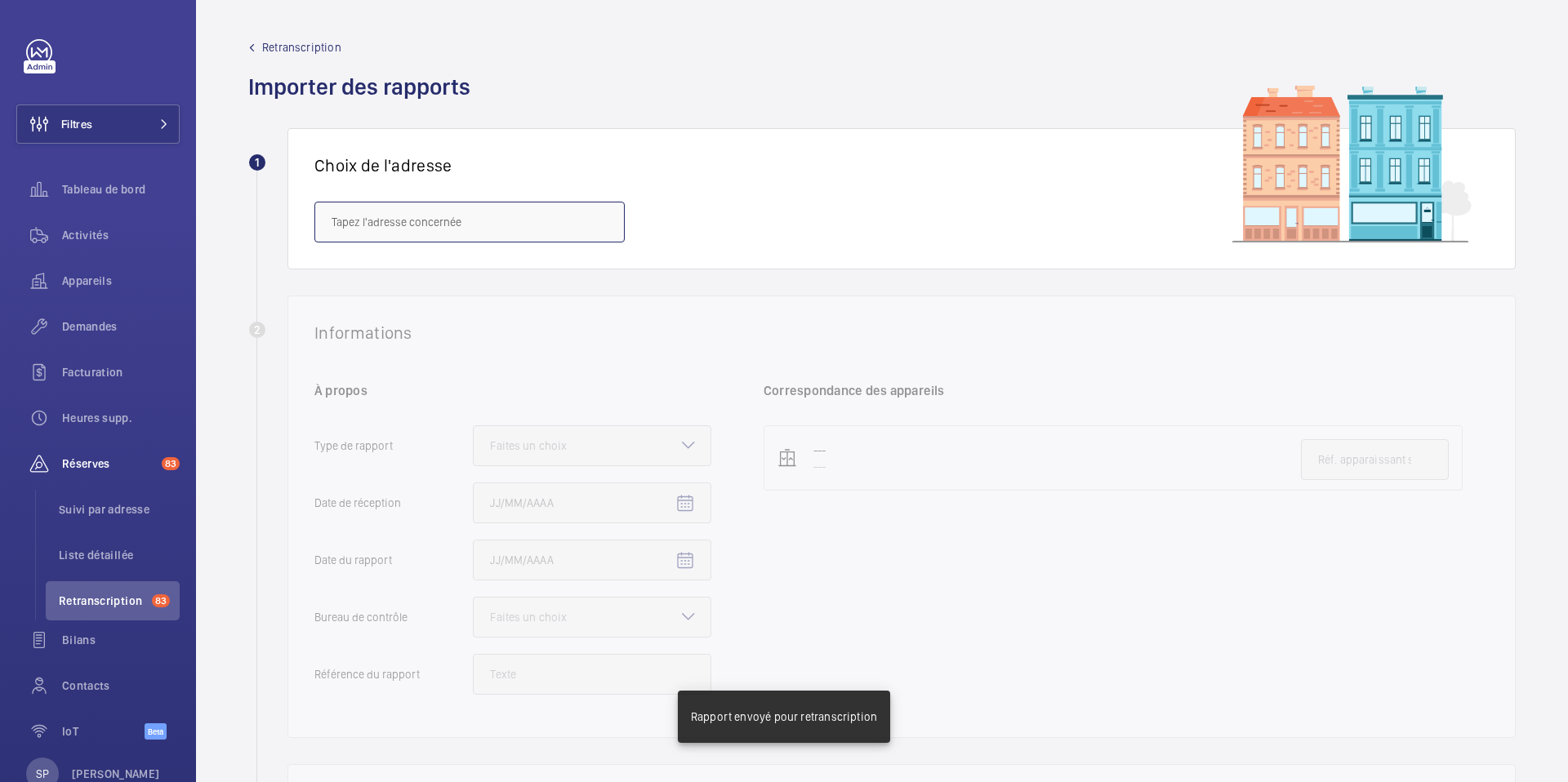
click at [537, 225] on input "text" at bounding box center [469, 222] width 311 height 41
paste input "94 avenue Simon Bolivar"
click at [449, 279] on mat-option "94 avenue Simon Bolivar - 94 avenue Simon Bolivar, PARIS 75019" at bounding box center [469, 271] width 309 height 39
type input "94 avenue Simon Bolivar - 94 avenue Simon Bolivar, PARIS 75019"
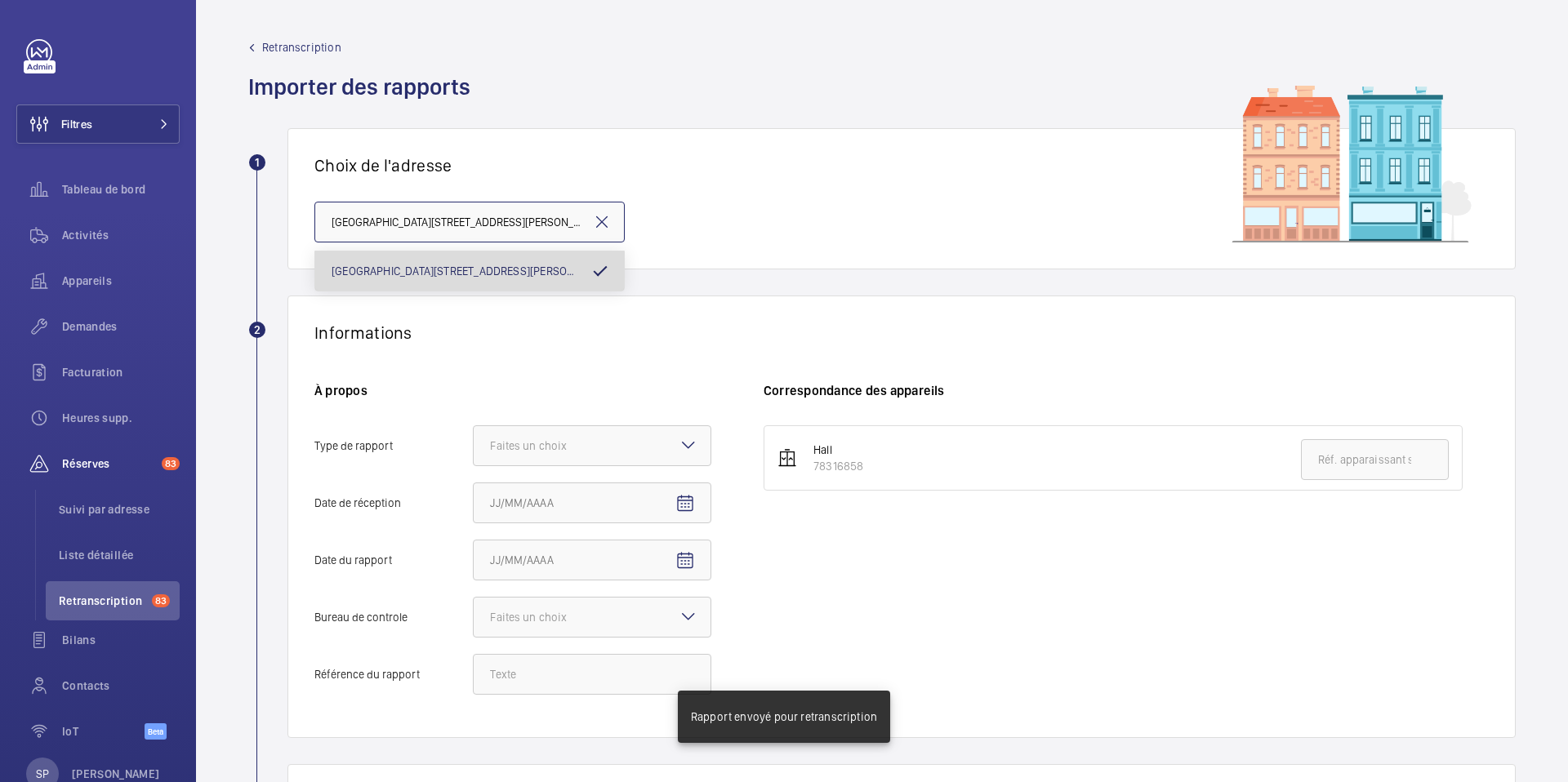
scroll to position [0, 58]
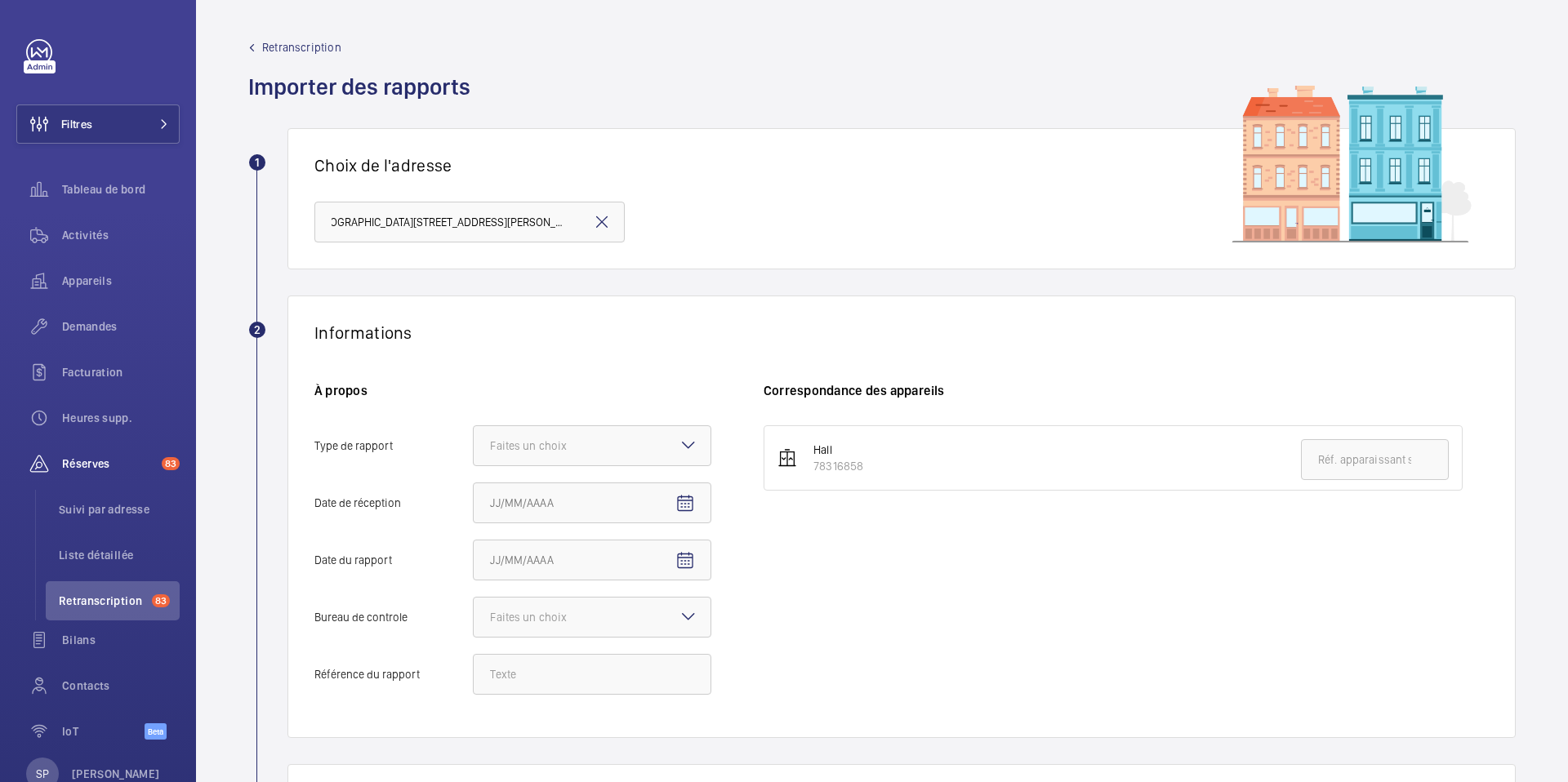
click at [607, 423] on div "À propos Type de rapport Faites un choix Date de réception Date du rapport Bure…" at bounding box center [538, 547] width 449 height 329
click at [589, 462] on div at bounding box center [592, 446] width 237 height 39
click at [473, 462] on input "Type de rapport Faites un choix" at bounding box center [473, 446] width 0 height 39
click at [580, 486] on div "Périodique" at bounding box center [592, 496] width 237 height 40
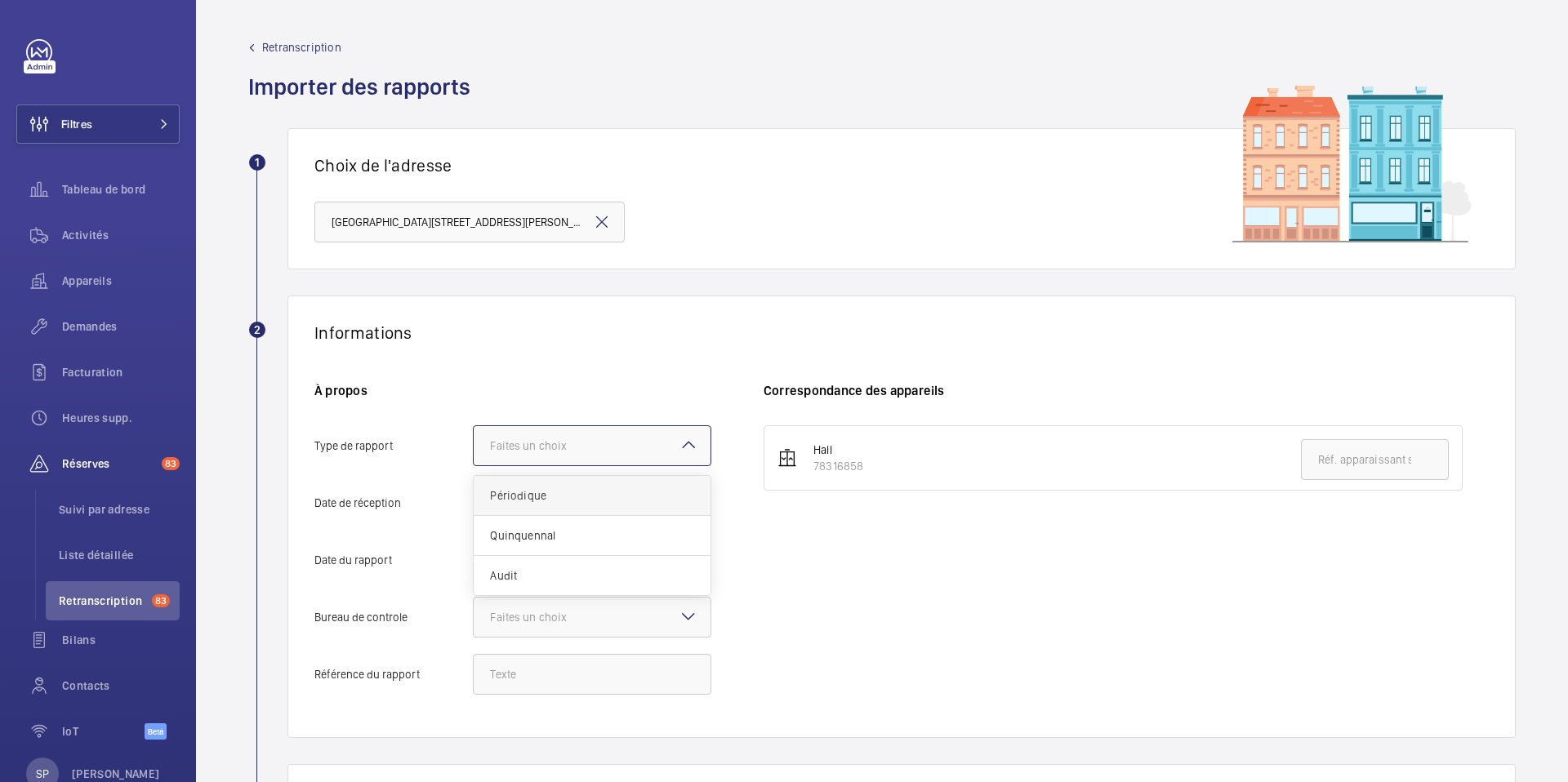
click at [473, 465] on input "Type de rapport Faites un choix Périodique Quinquennal Audit" at bounding box center [473, 446] width 0 height 39
click at [684, 504] on mat-icon "Open calendar" at bounding box center [685, 504] width 20 height 20
click at [538, 254] on span "AOÛT 2025" at bounding box center [524, 260] width 65 height 13
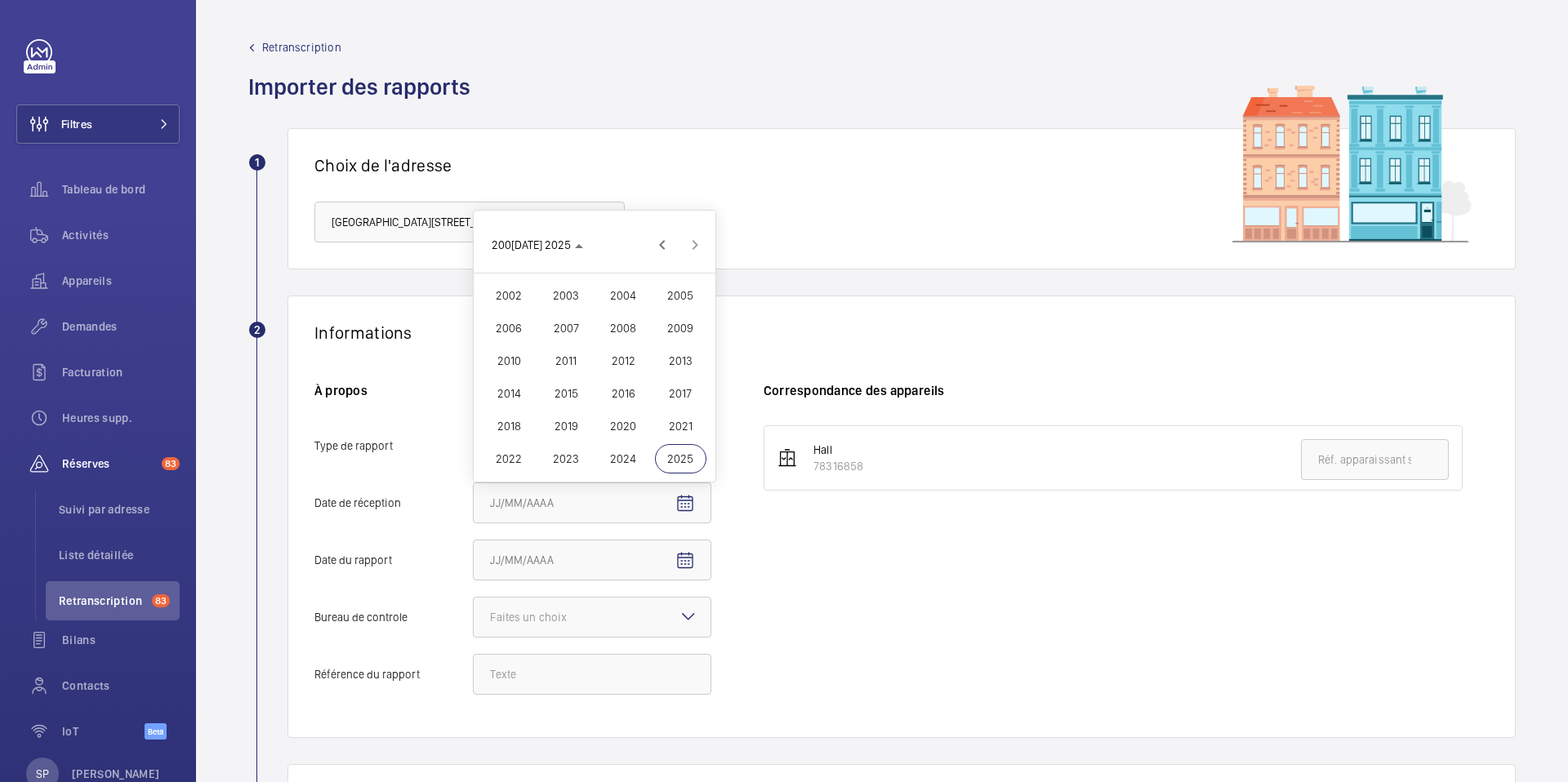
click at [644, 454] on span "2024" at bounding box center [624, 458] width 52 height 29
click at [671, 457] on span "DÉC." at bounding box center [681, 458] width 52 height 29
click at [342, 453] on div at bounding box center [784, 391] width 1568 height 782
click at [677, 500] on mat-icon "Open calendar" at bounding box center [685, 504] width 20 height 20
click at [424, 457] on div at bounding box center [784, 391] width 1568 height 782
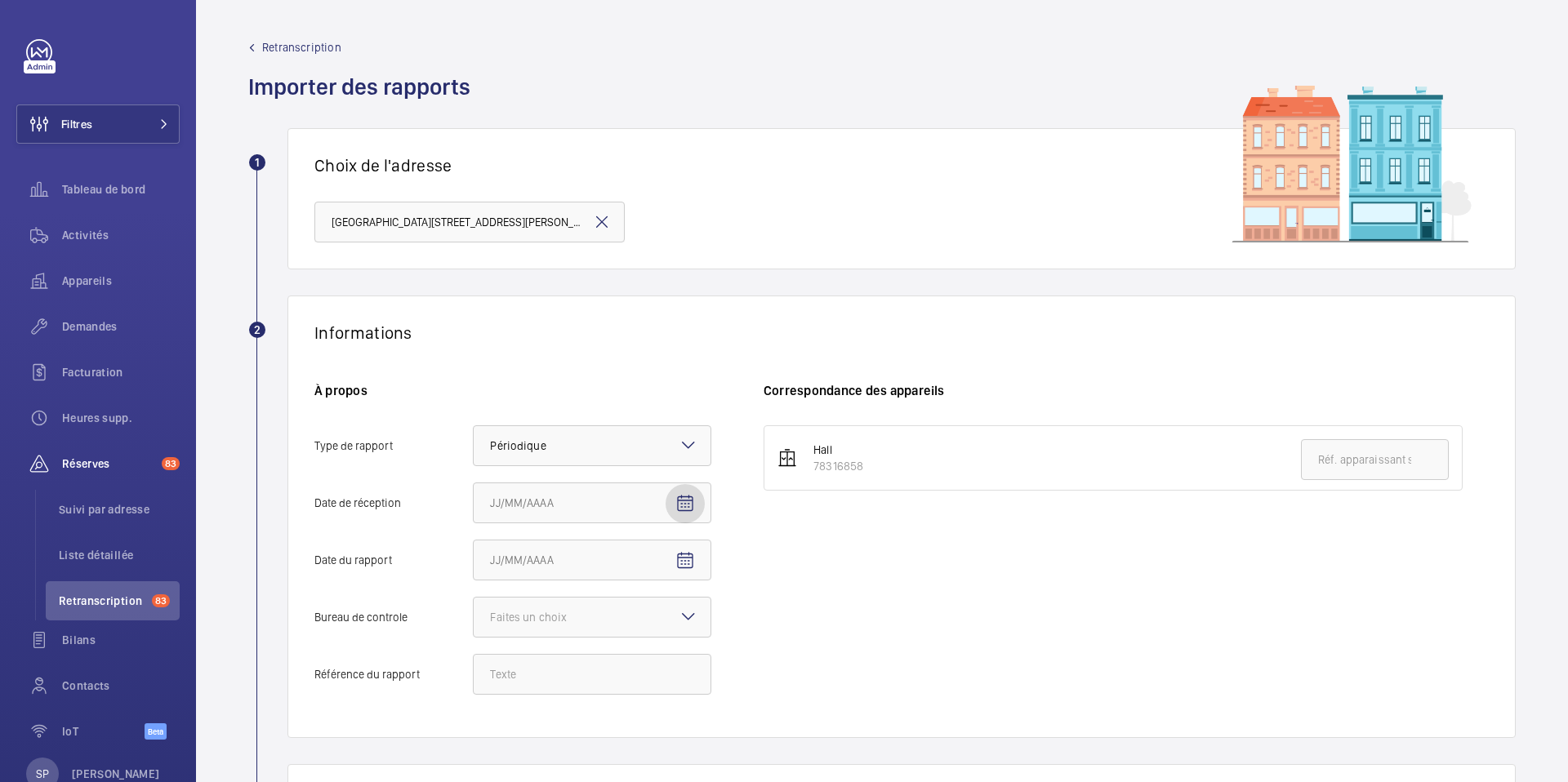
click at [683, 503] on mat-icon "Open calendar" at bounding box center [685, 504] width 20 height 20
click at [661, 262] on span "Previous month" at bounding box center [662, 260] width 33 height 33
click at [505, 317] on span "2" at bounding box center [497, 327] width 29 height 29
type input "02/06/2025"
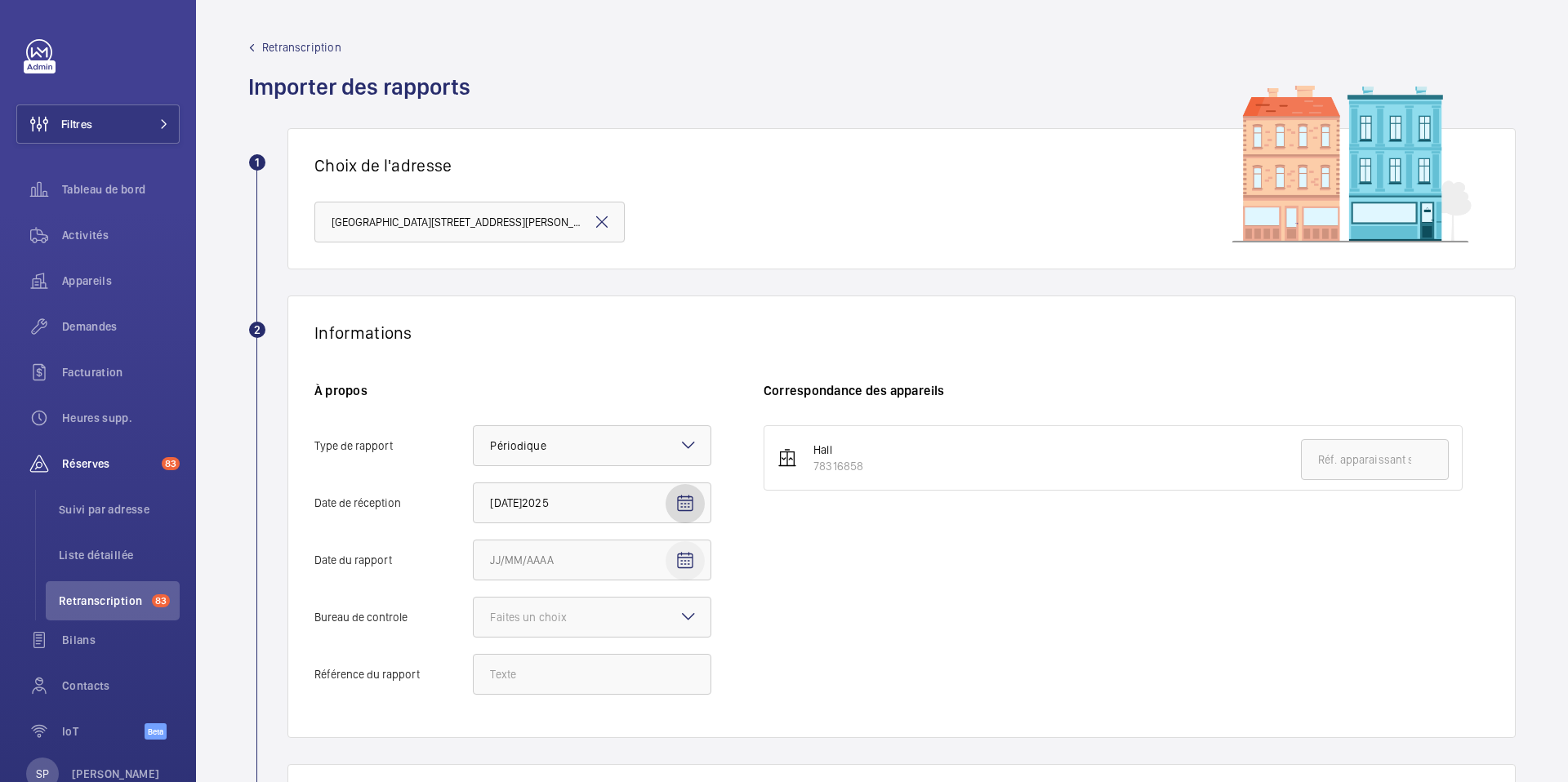
click at [690, 565] on mat-icon "Open calendar" at bounding box center [685, 561] width 20 height 20
click at [549, 319] on span "AOÛT 2025" at bounding box center [530, 318] width 77 height 13
click at [623, 519] on span "2024" at bounding box center [624, 516] width 52 height 29
click at [624, 519] on span "NOV." at bounding box center [624, 516] width 52 height 29
click at [699, 317] on span "Next month" at bounding box center [695, 318] width 33 height 33
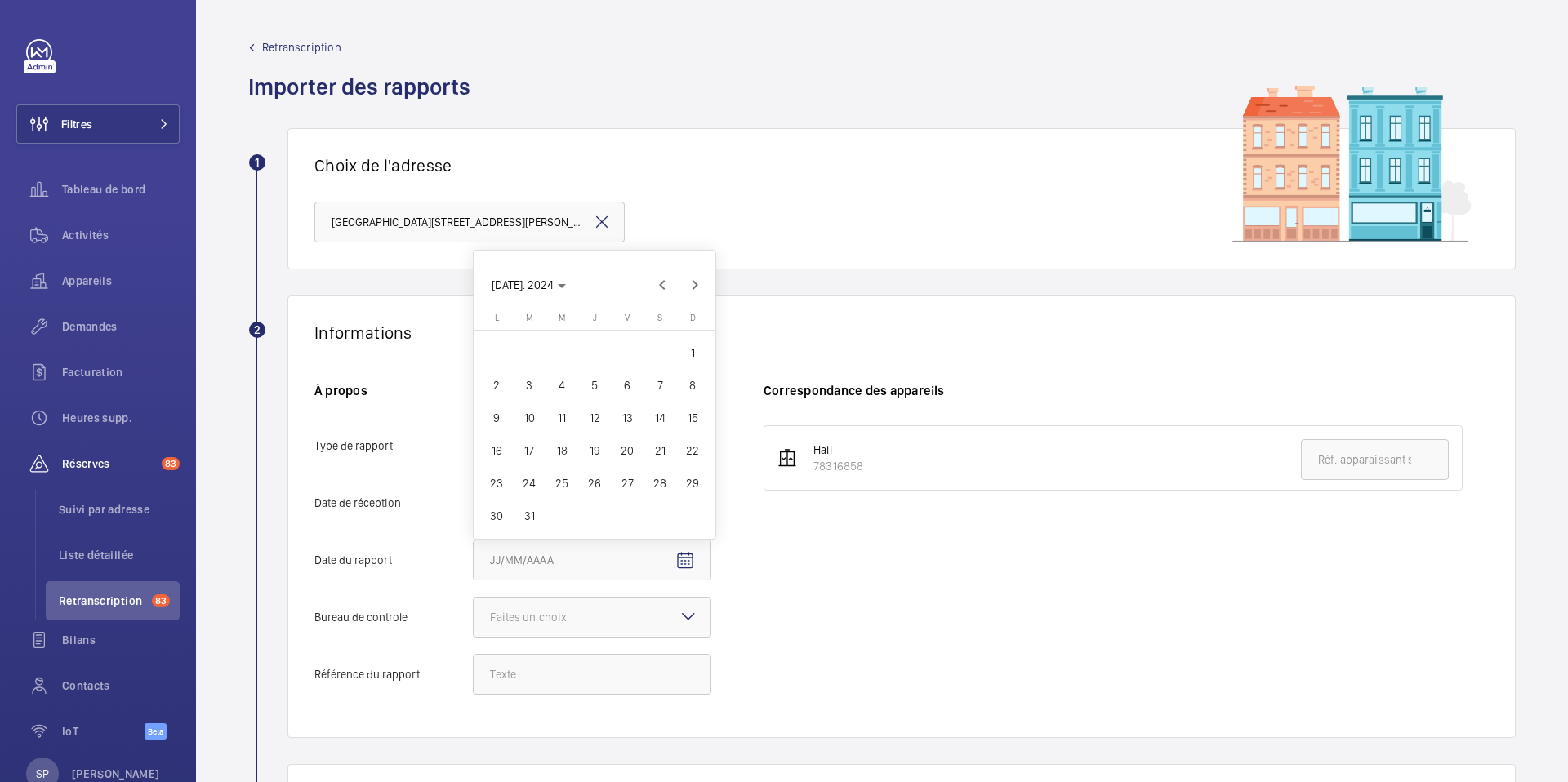
click at [661, 482] on span "28" at bounding box center [659, 483] width 29 height 29
type input "[DATE]"
click at [681, 616] on mat-icon at bounding box center [689, 617] width 20 height 20
click at [473, 616] on input "Bureau de controle Faites un choix" at bounding box center [473, 617] width 0 height 39
click at [533, 712] on span "Autre" at bounding box center [592, 707] width 204 height 16
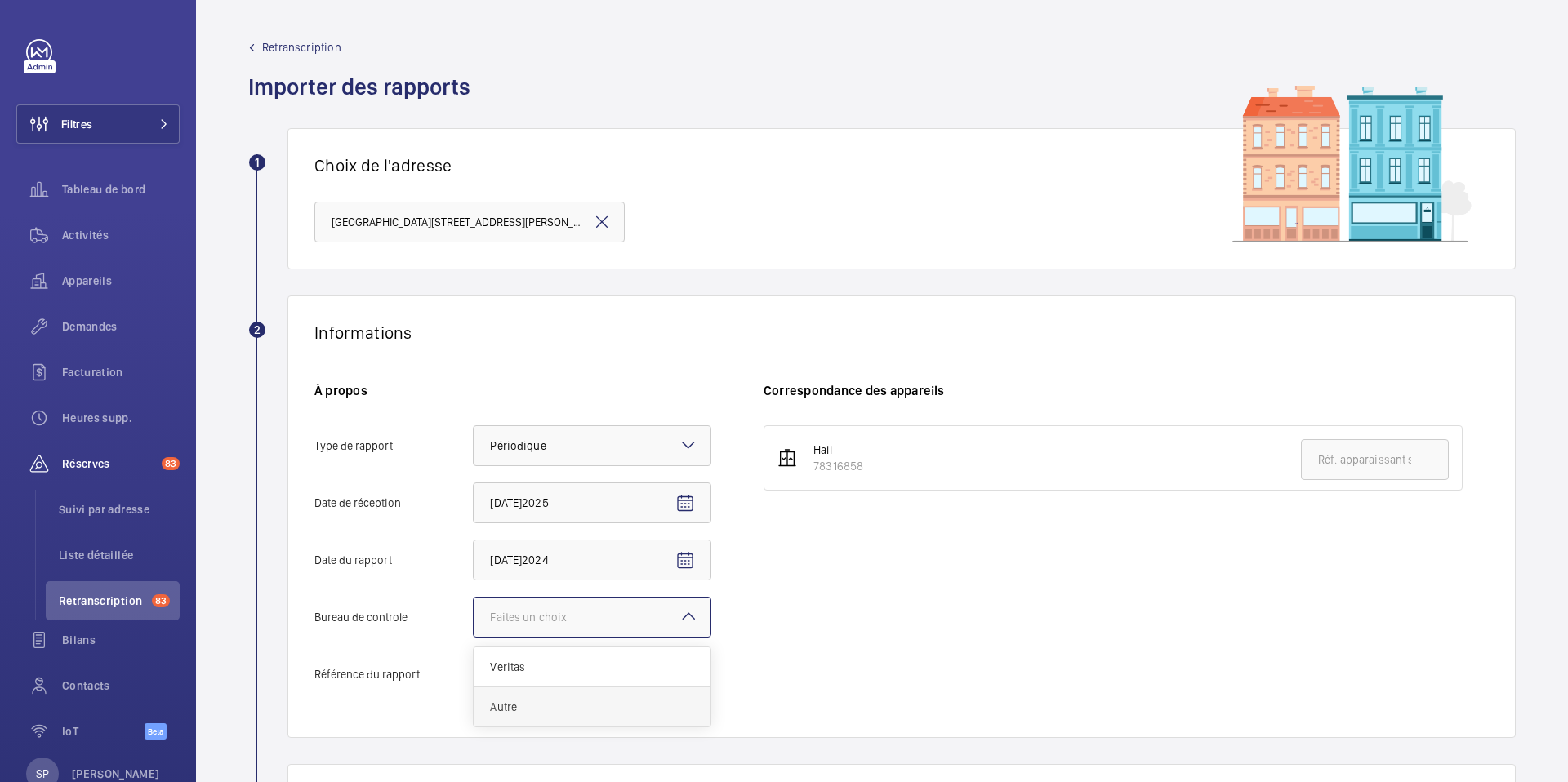
click at [473, 637] on input "Bureau de controle Faites un choix Veritas Autre" at bounding box center [473, 617] width 0 height 39
click at [509, 673] on input "Référence du rapport" at bounding box center [592, 674] width 238 height 41
paste input "Audit Socotec 2024"
type input "Audit Socotec 2024"
drag, startPoint x: 872, startPoint y: 471, endPoint x: 815, endPoint y: 464, distance: 57.4
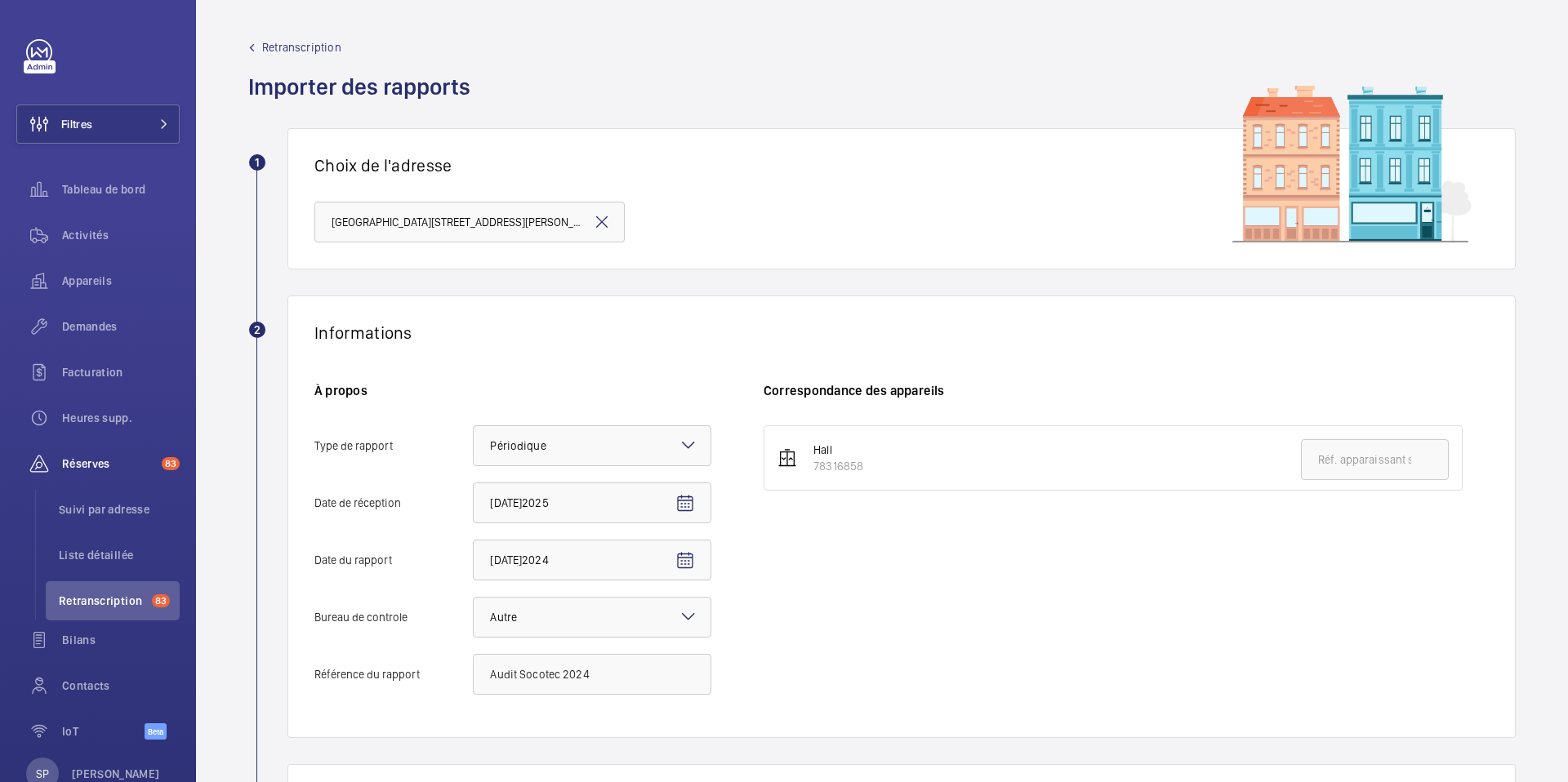
click at [815, 464] on li "Hall 78316858" at bounding box center [1113, 457] width 699 height 65
copy div "78316858"
click at [1331, 461] on input "text" at bounding box center [1375, 460] width 148 height 41
paste input "78316858"
type input "78316858"
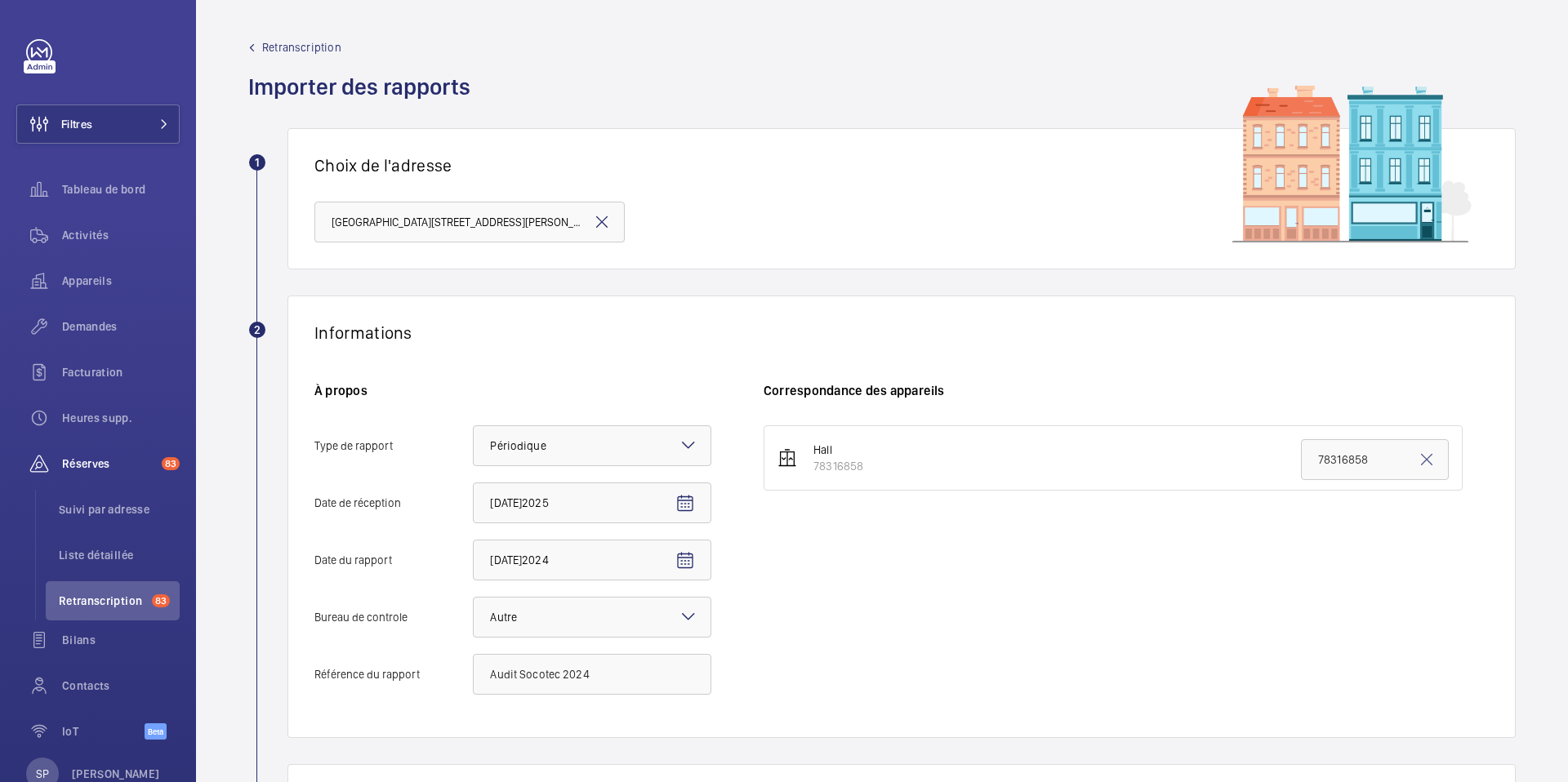
click at [1125, 588] on div "Hall 78316858 78316858" at bounding box center [1126, 568] width 725 height 286
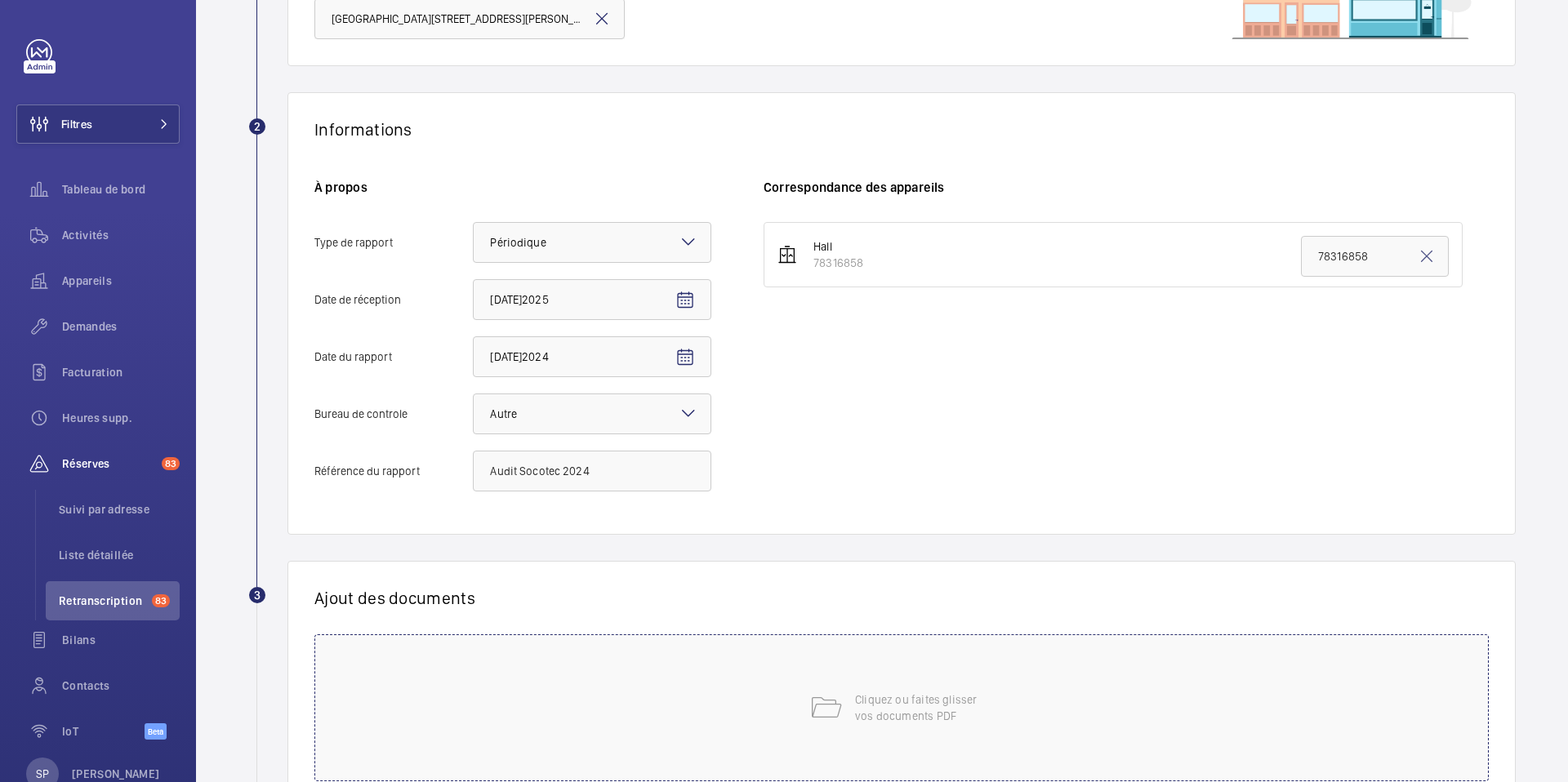
scroll to position [225, 0]
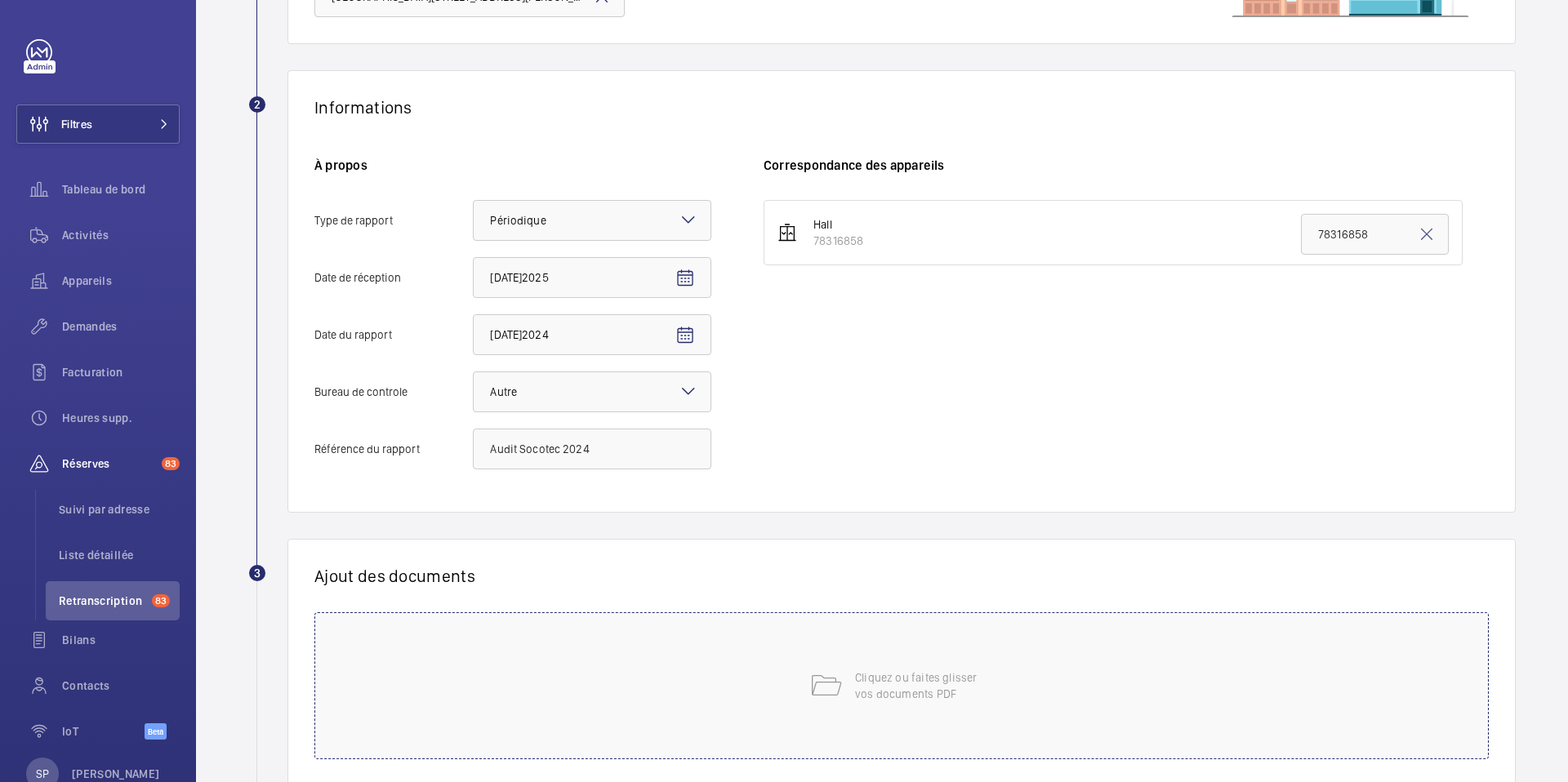
click at [925, 651] on div "Cliquez ou faites glisser vos documents PDF" at bounding box center [901, 685] width 1175 height 147
click at [972, 625] on span "Choisissez les appareils concernés" at bounding box center [1087, 632] width 612 height 16
click at [810, 682] on span "78316858" at bounding box center [1088, 683] width 562 height 16
click at [804, 682] on input "78316858" at bounding box center [788, 683] width 33 height 33
checkbox input "true"
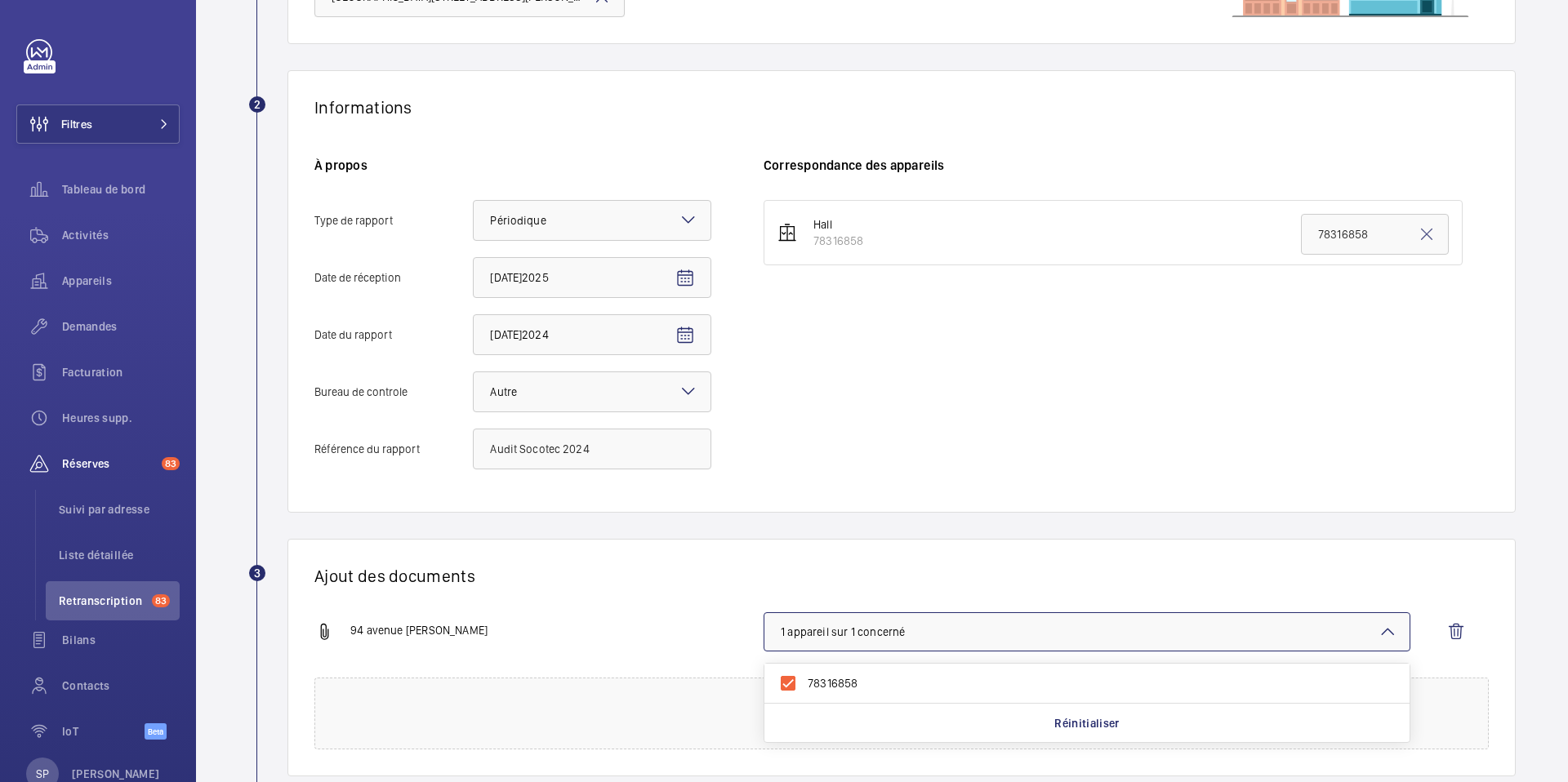
click at [661, 627] on div "94 avenue Simon Bolivar.pdf" at bounding box center [538, 632] width 449 height 20
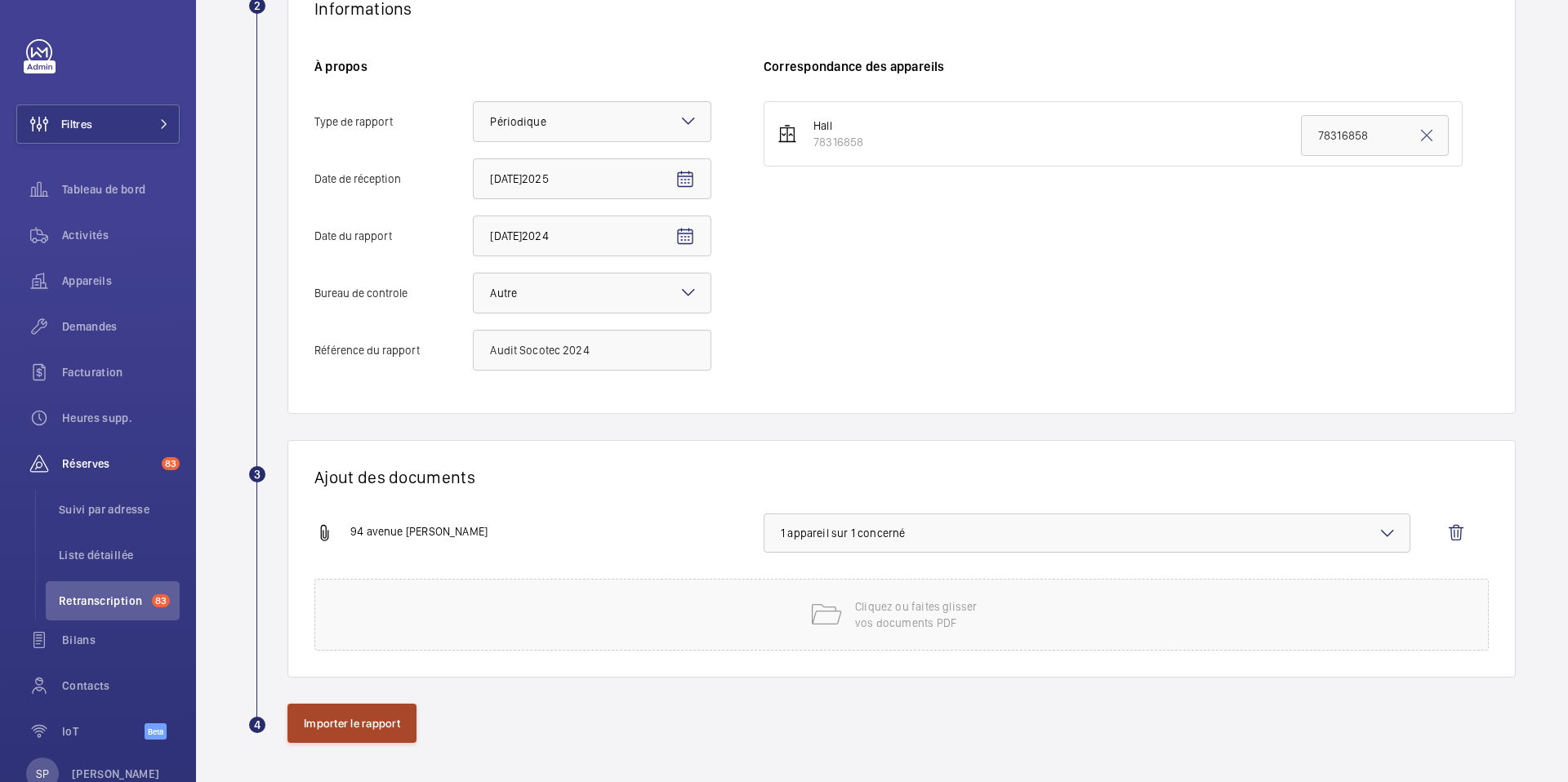
click at [346, 730] on button "Importer le rapport" at bounding box center [352, 723] width 129 height 39
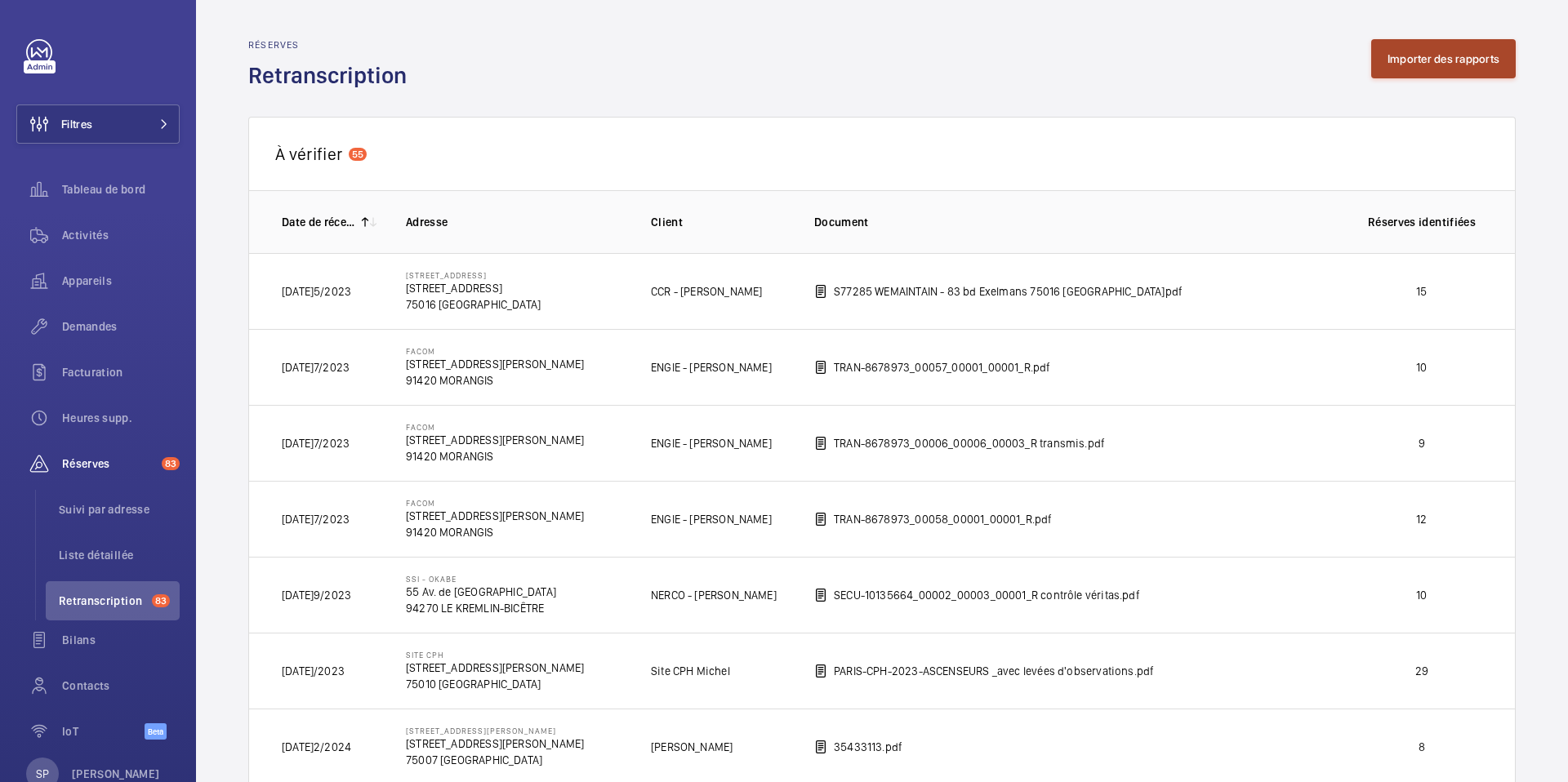
click at [1478, 65] on button "Importer des rapports" at bounding box center [1443, 59] width 144 height 39
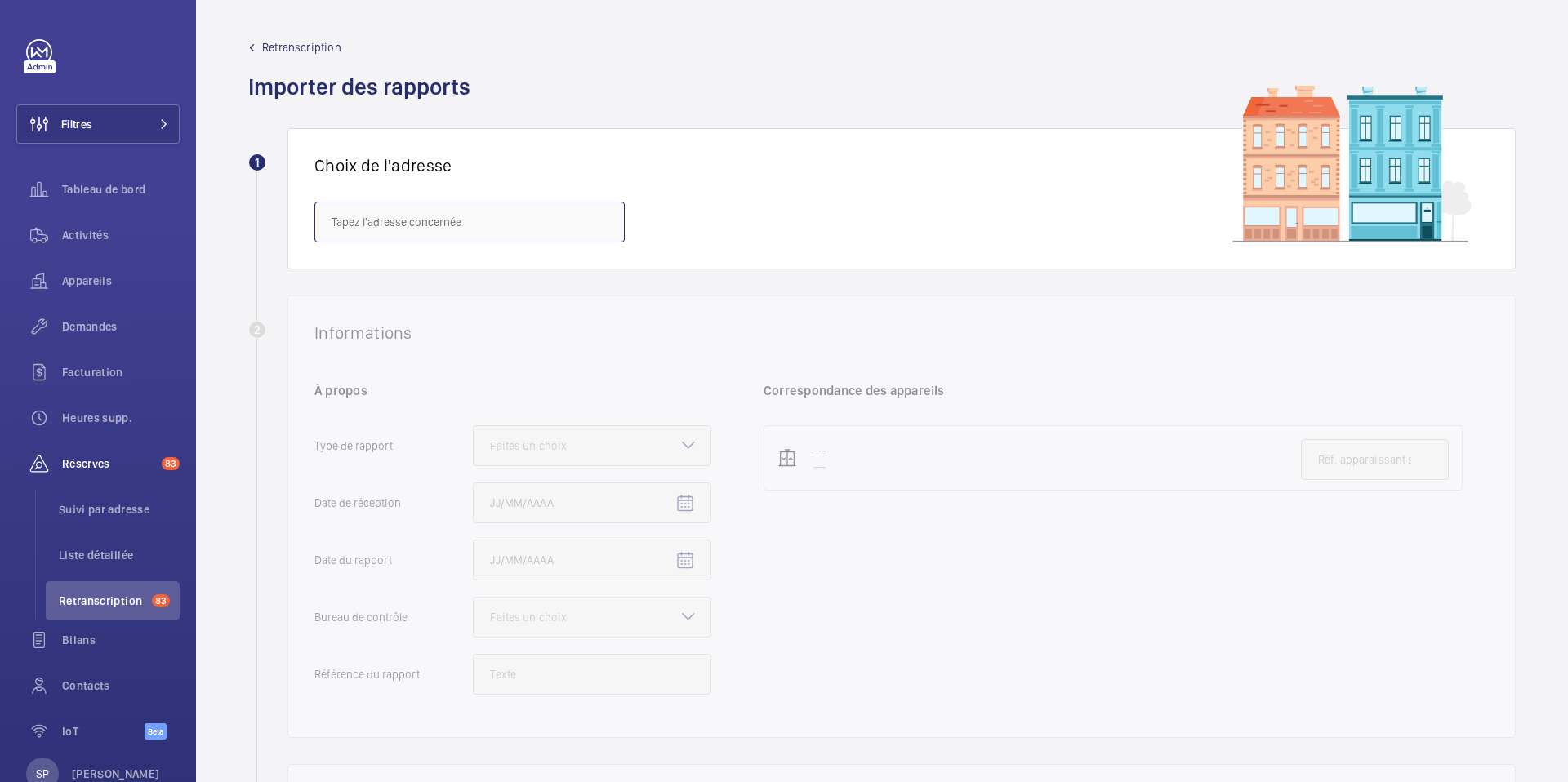
click at [558, 222] on input "text" at bounding box center [469, 222] width 311 height 41
paste input "96 avenue Simon Bolivar"
click at [505, 274] on span "96 avenue Simon Bolivar - 96 avenue Simon Bolivar, PARIS 75019" at bounding box center [470, 271] width 276 height 16
type input "96 avenue Simon Bolivar - 96 avenue Simon Bolivar, PARIS 75019"
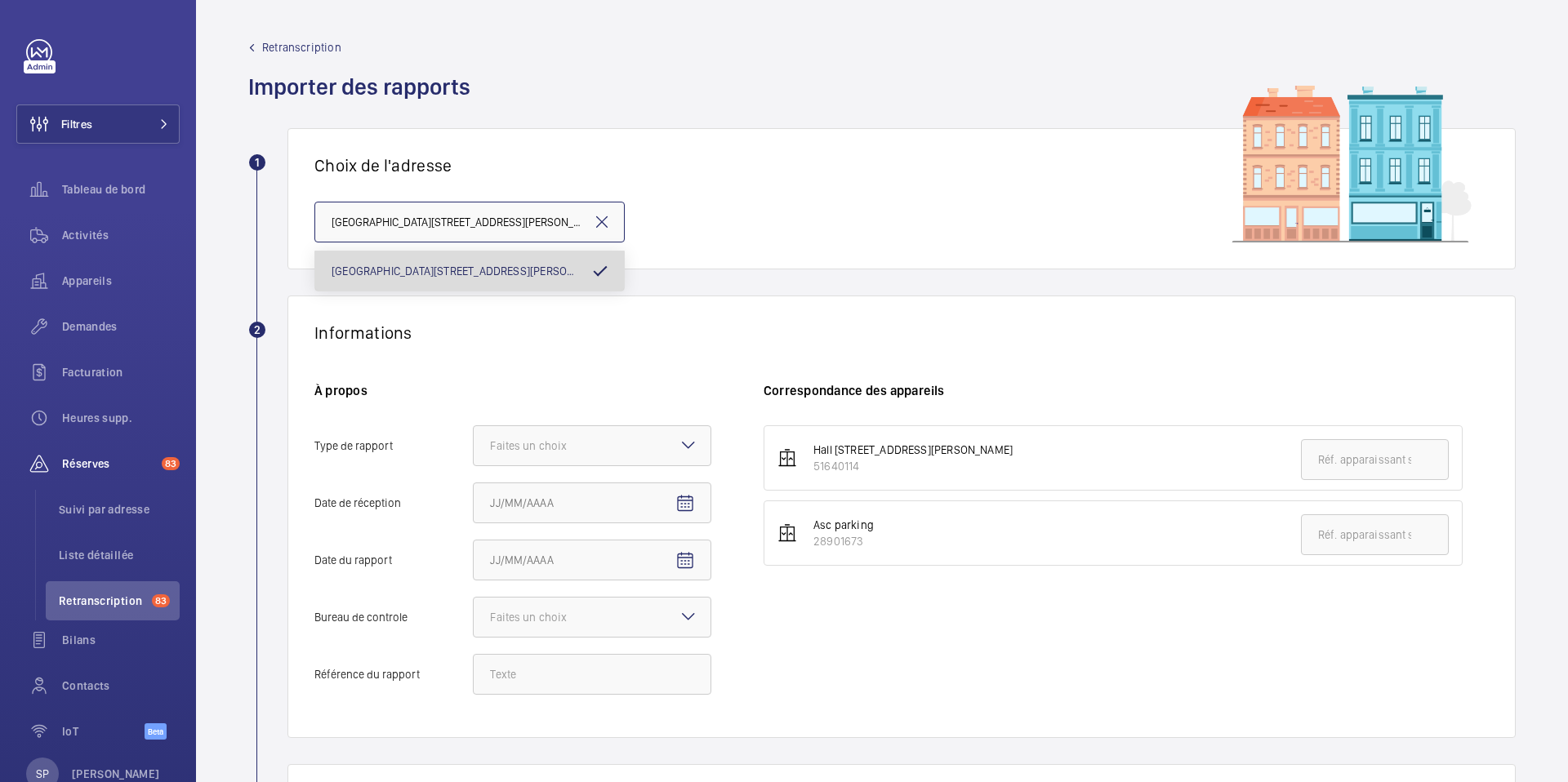
scroll to position [0, 57]
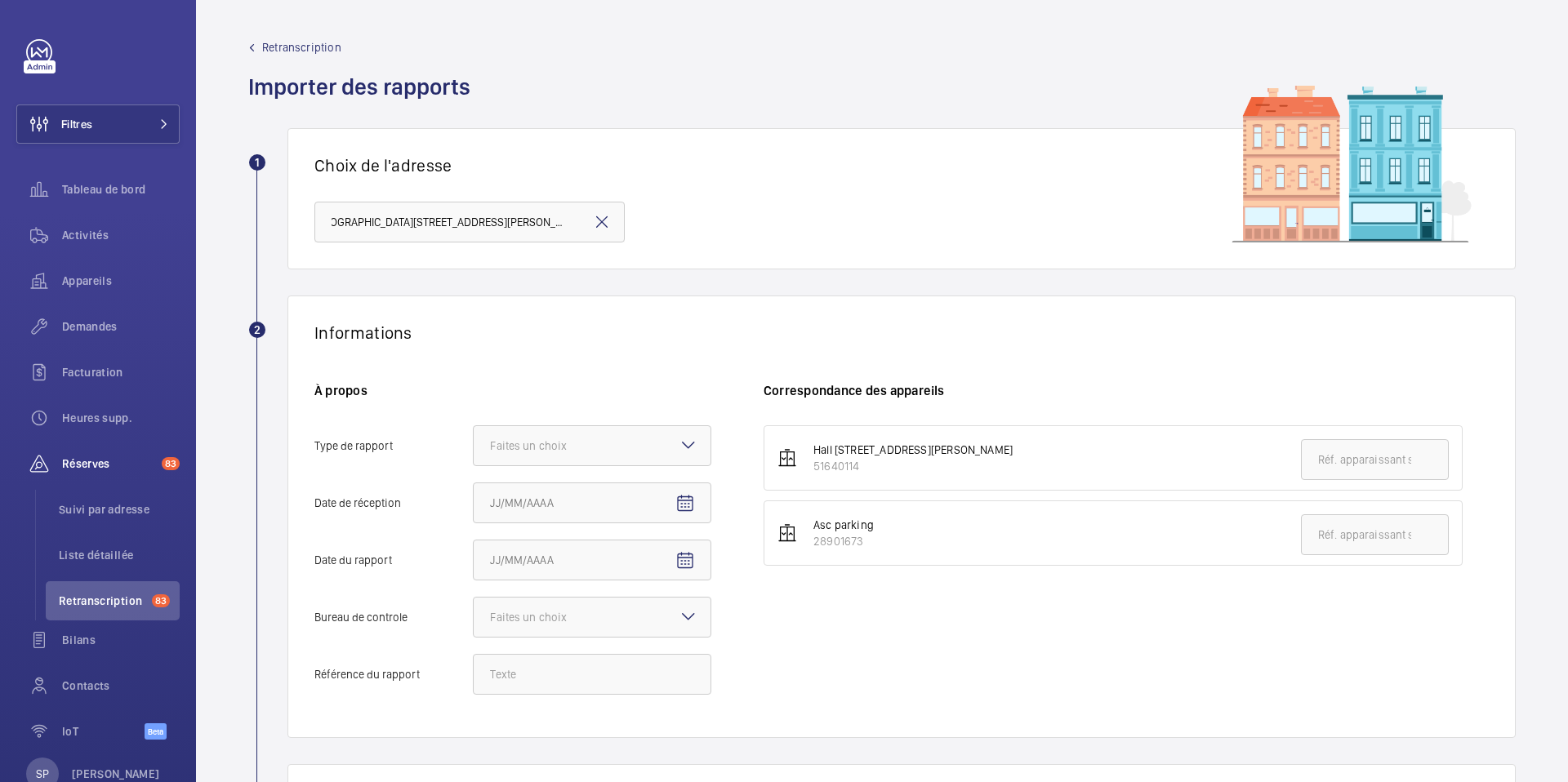
click at [557, 383] on h6 "À propos" at bounding box center [513, 391] width 397 height 17
click at [602, 444] on div "Faites un choix" at bounding box center [549, 446] width 117 height 16
click at [473, 444] on input "Type de rapport Faites un choix" at bounding box center [473, 446] width 0 height 39
click at [571, 486] on div "Périodique" at bounding box center [592, 496] width 237 height 40
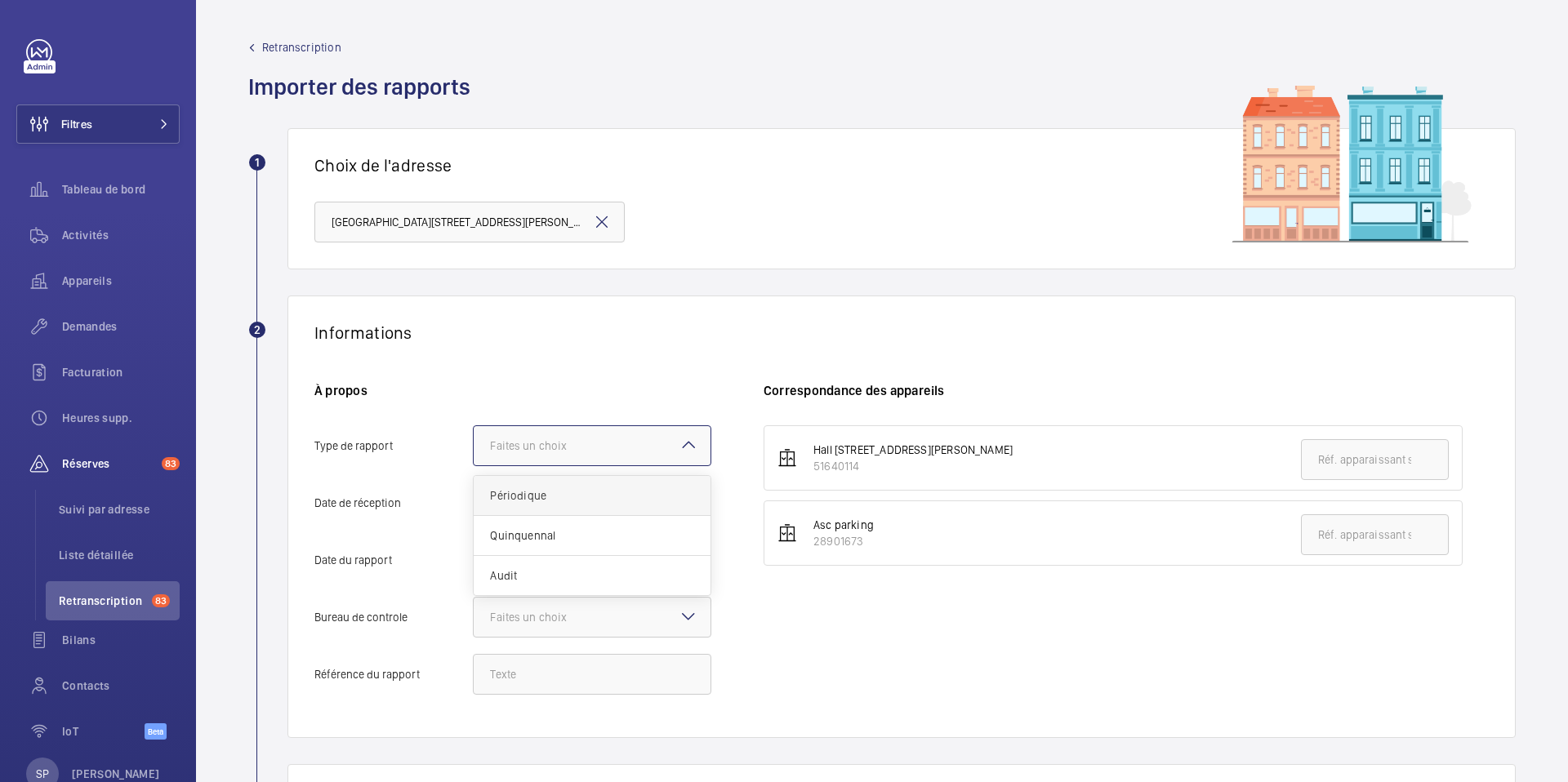
click at [473, 465] on input "Type de rapport Faites un choix Périodique Quinquennal Audit" at bounding box center [473, 446] width 0 height 39
click at [690, 511] on mat-icon "Open calendar" at bounding box center [685, 504] width 20 height 20
click at [549, 251] on span "Choose month and year" at bounding box center [530, 261] width 91 height 39
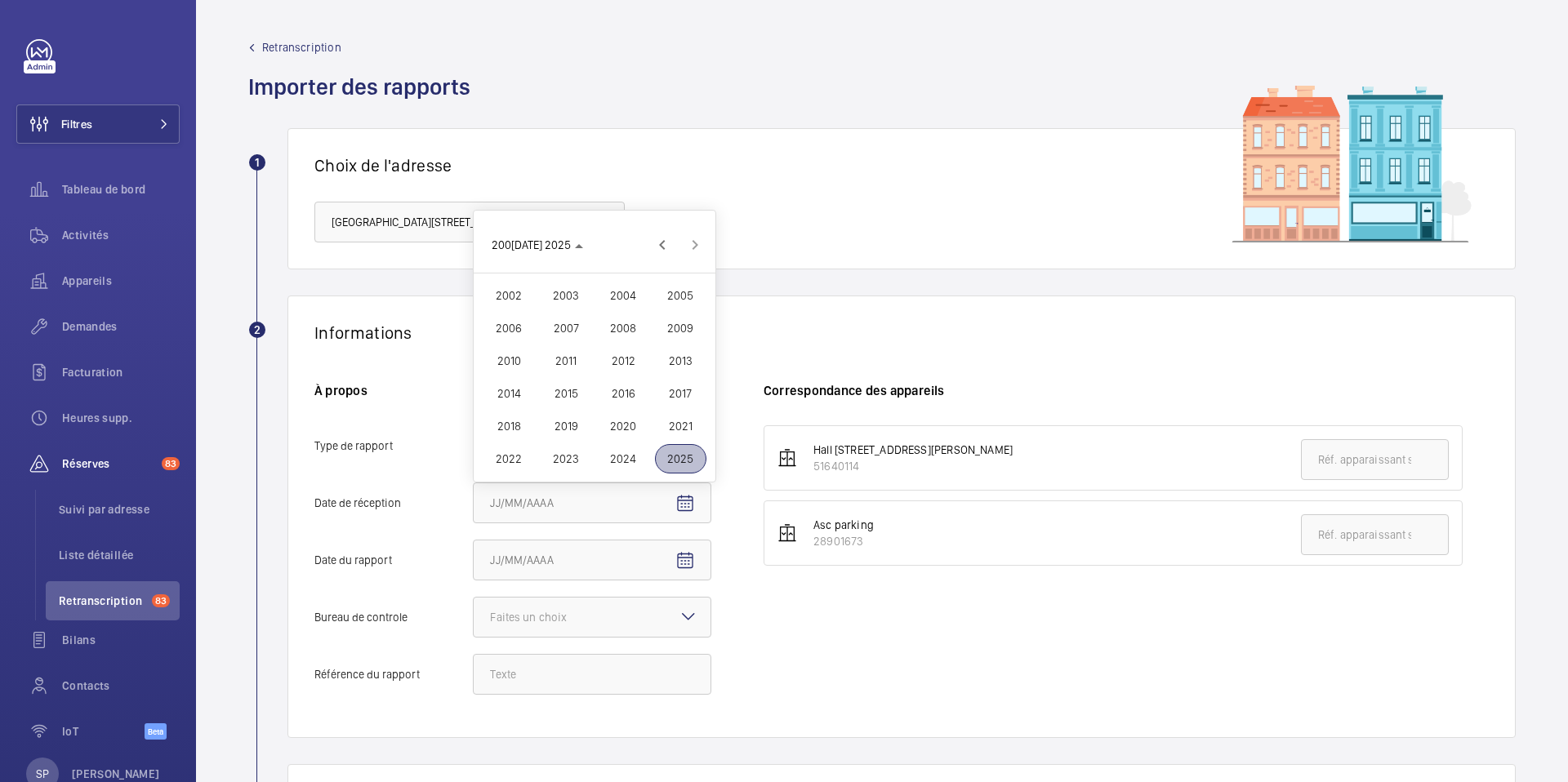
click at [612, 449] on span "2024" at bounding box center [624, 458] width 52 height 29
click at [675, 458] on span "DÉC." at bounding box center [681, 458] width 52 height 29
click at [655, 425] on span "28" at bounding box center [659, 426] width 29 height 29
type input "[DATE]"
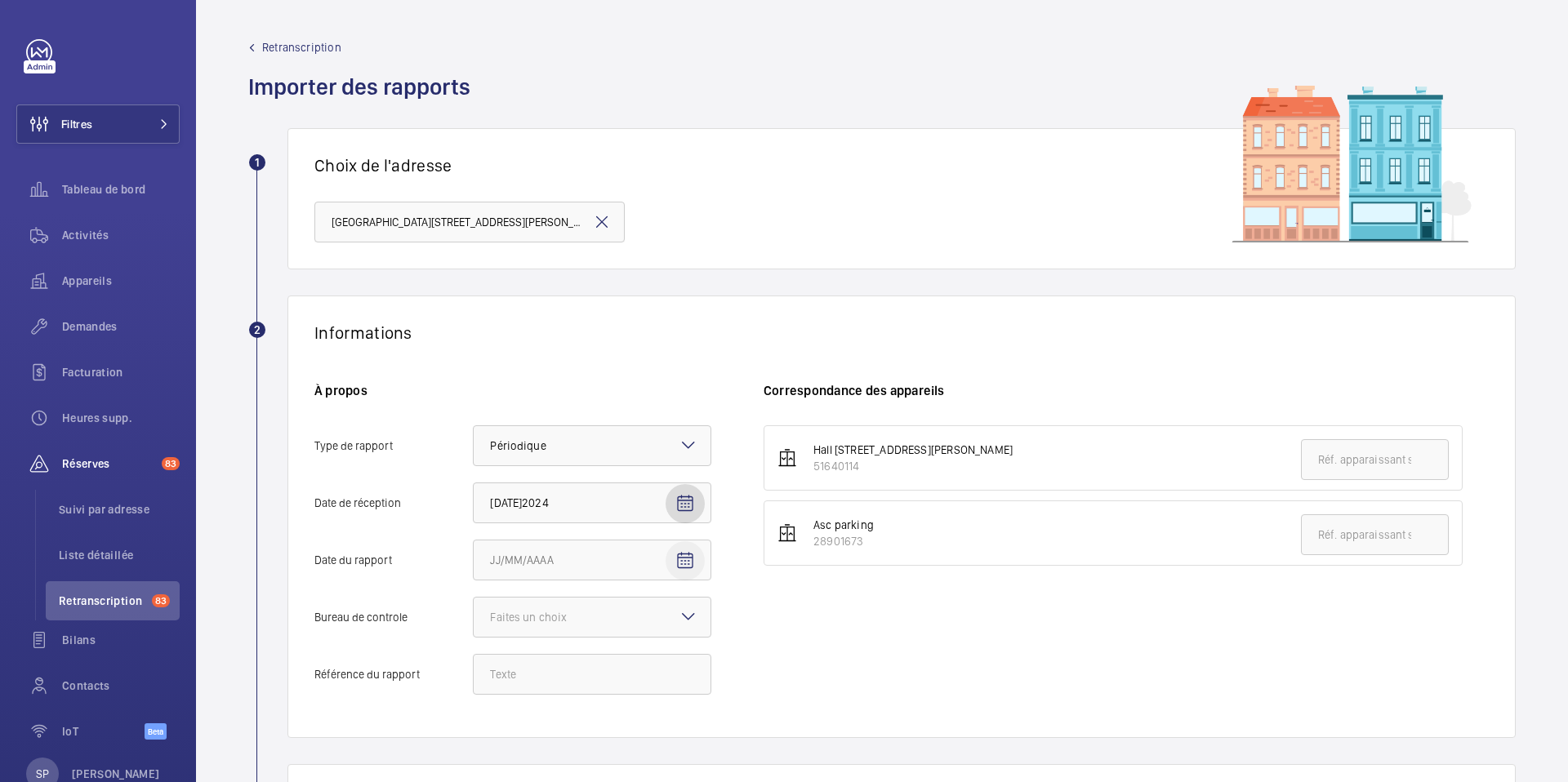
click at [682, 564] on mat-icon "Open calendar" at bounding box center [685, 561] width 20 height 20
click at [537, 318] on span "AOÛT 2025" at bounding box center [524, 318] width 65 height 13
click at [638, 511] on span "2024" at bounding box center [624, 516] width 52 height 29
click at [681, 517] on span "DÉC." at bounding box center [681, 516] width 52 height 29
click at [651, 489] on span "28" at bounding box center [659, 483] width 29 height 29
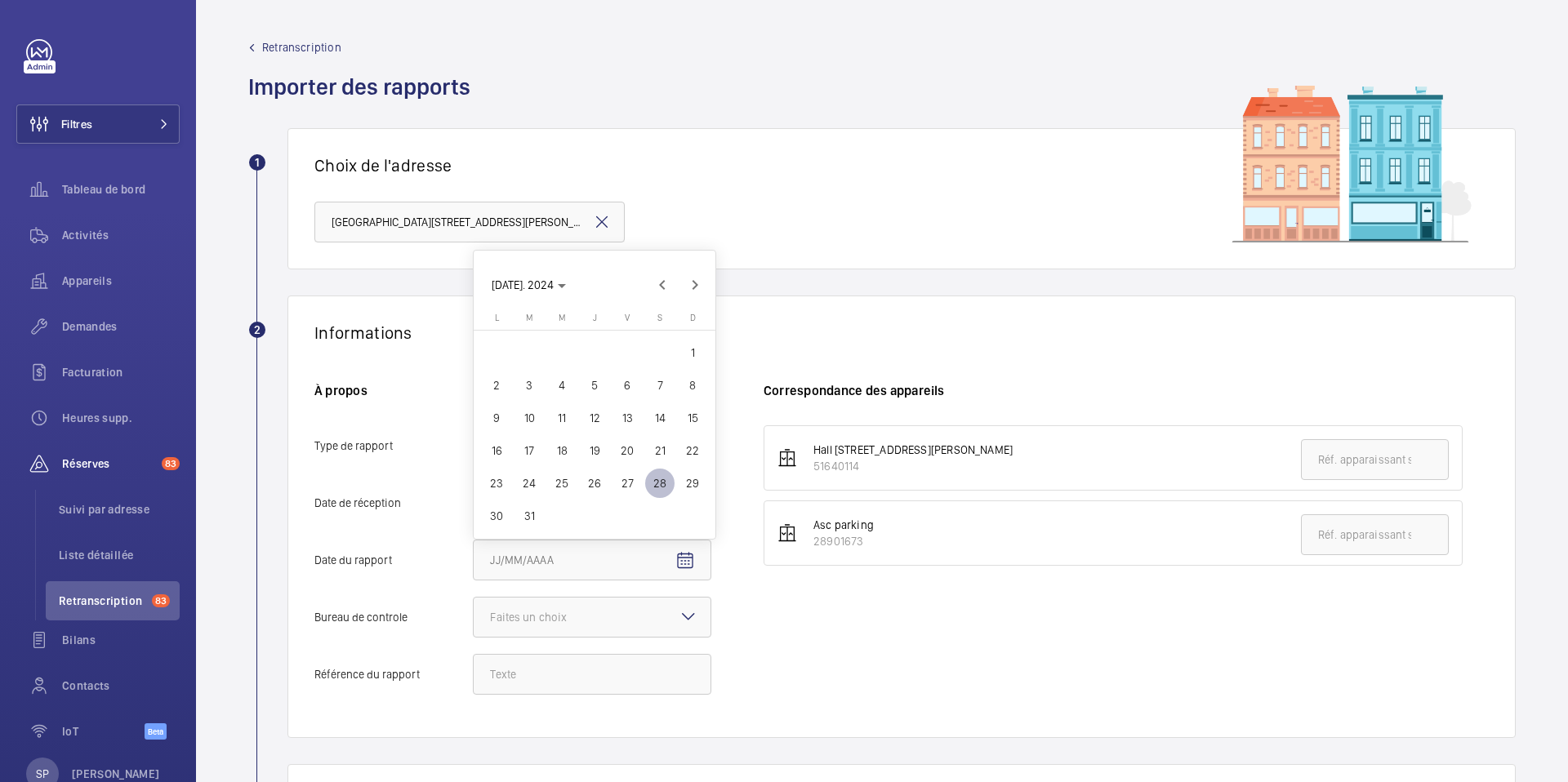
type input "[DATE]"
click at [637, 616] on div at bounding box center [592, 617] width 237 height 39
click at [473, 616] on input "Bureau de controle Faites un choix Veritas Autre" at bounding box center [473, 617] width 0 height 39
click at [688, 509] on mat-icon "Open calendar" at bounding box center [685, 504] width 20 height 20
click at [538, 225] on span "[DATE] 2024" at bounding box center [523, 228] width 62 height 13
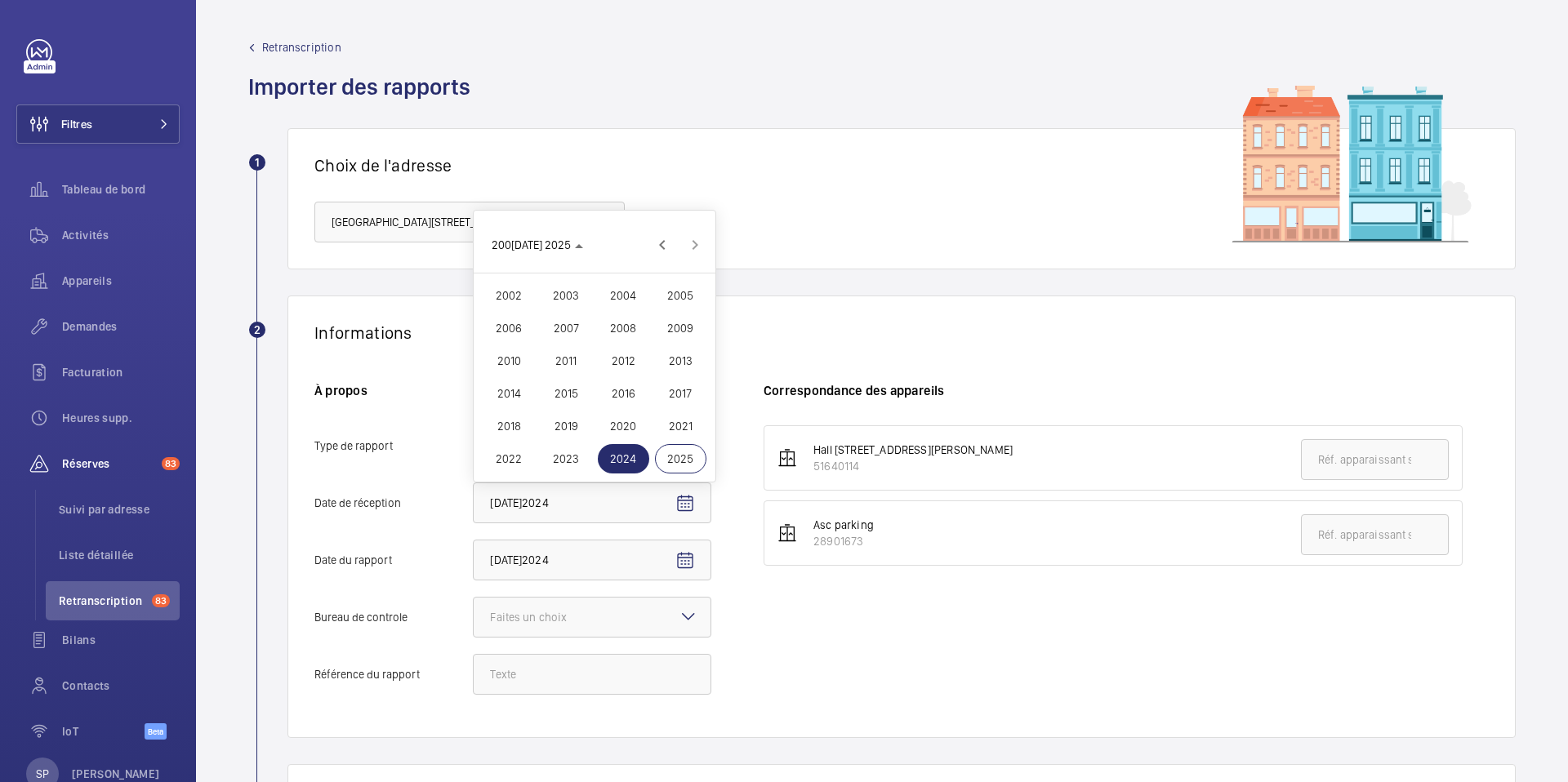
click at [683, 460] on span "2025" at bounding box center [681, 458] width 52 height 29
click at [562, 423] on span "JUIN" at bounding box center [567, 426] width 52 height 29
click at [495, 326] on span "2" at bounding box center [497, 327] width 29 height 29
type input "02/06/2025"
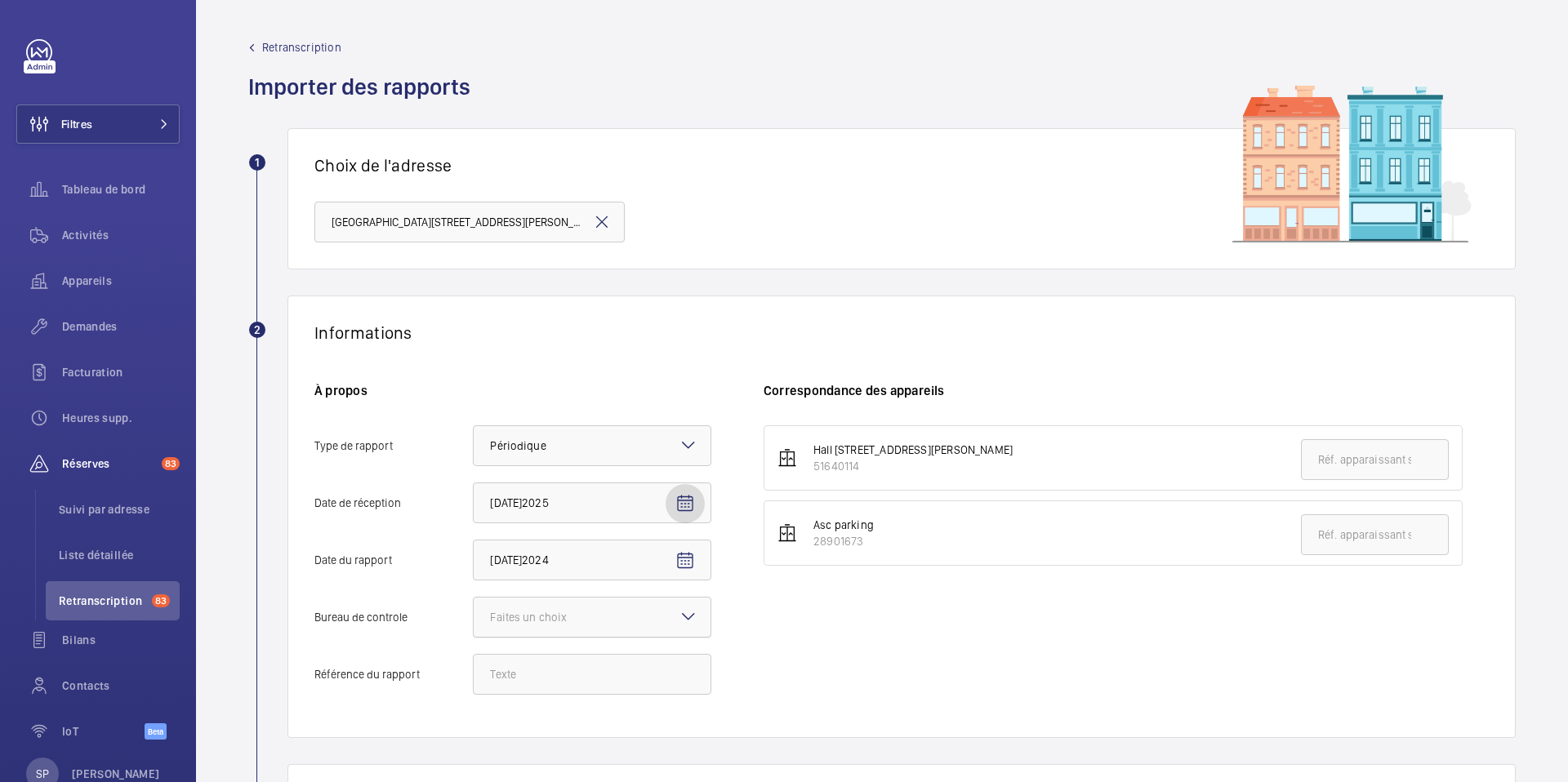
click at [639, 628] on div at bounding box center [592, 617] width 237 height 39
click at [473, 628] on input "Bureau de controle Faites un choix" at bounding box center [473, 617] width 0 height 39
click at [578, 702] on span "Autre" at bounding box center [592, 707] width 204 height 16
click at [473, 637] on input "Bureau de controle Faites un choix Veritas Autre" at bounding box center [473, 617] width 0 height 39
click at [567, 669] on input "Référence du rapport" at bounding box center [592, 674] width 238 height 41
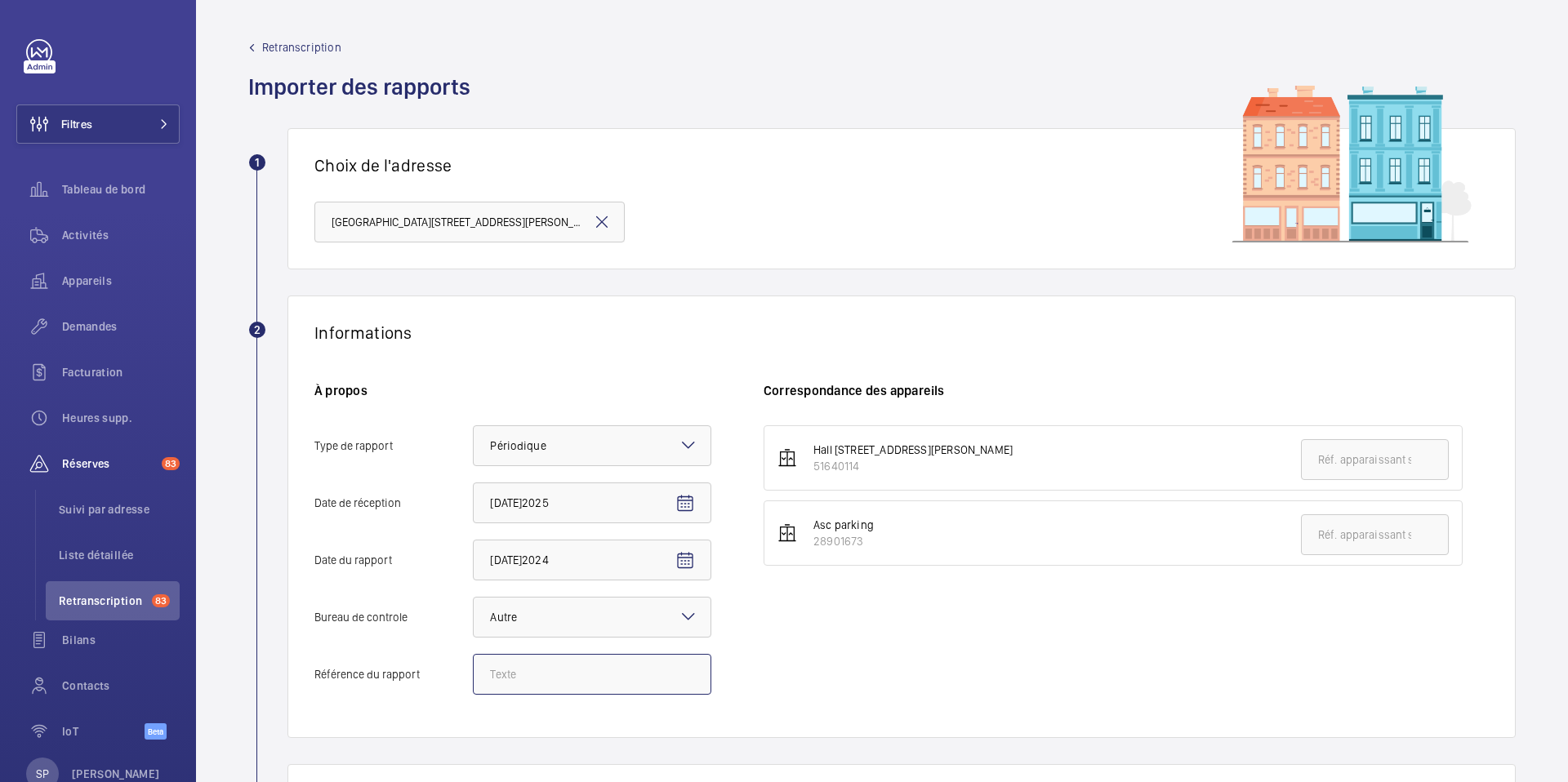
click at [522, 671] on input "Référence du rapport" at bounding box center [592, 674] width 238 height 41
paste input "Audit Socotec 2024"
type input "Audit Socotec 2024"
drag, startPoint x: 811, startPoint y: 467, endPoint x: 850, endPoint y: 475, distance: 39.8
click at [850, 475] on li "Hall 96 rue Simon bolivar 75019 51640114" at bounding box center [1113, 457] width 699 height 65
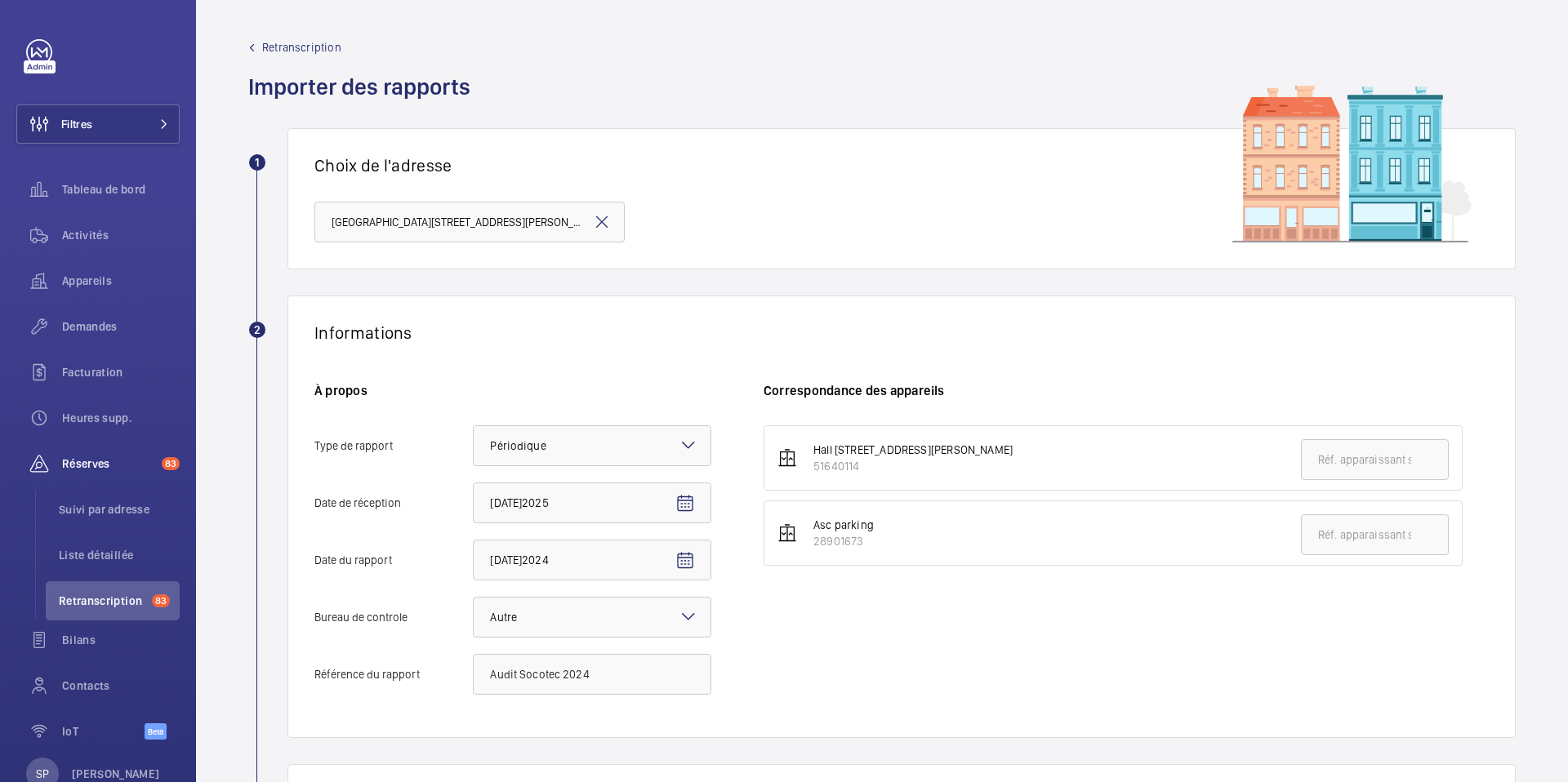
copy div "51640114"
click at [1368, 474] on input "text" at bounding box center [1375, 460] width 148 height 41
paste input "51640114"
type input "51640114"
drag, startPoint x: 816, startPoint y: 542, endPoint x: 867, endPoint y: 542, distance: 51.0
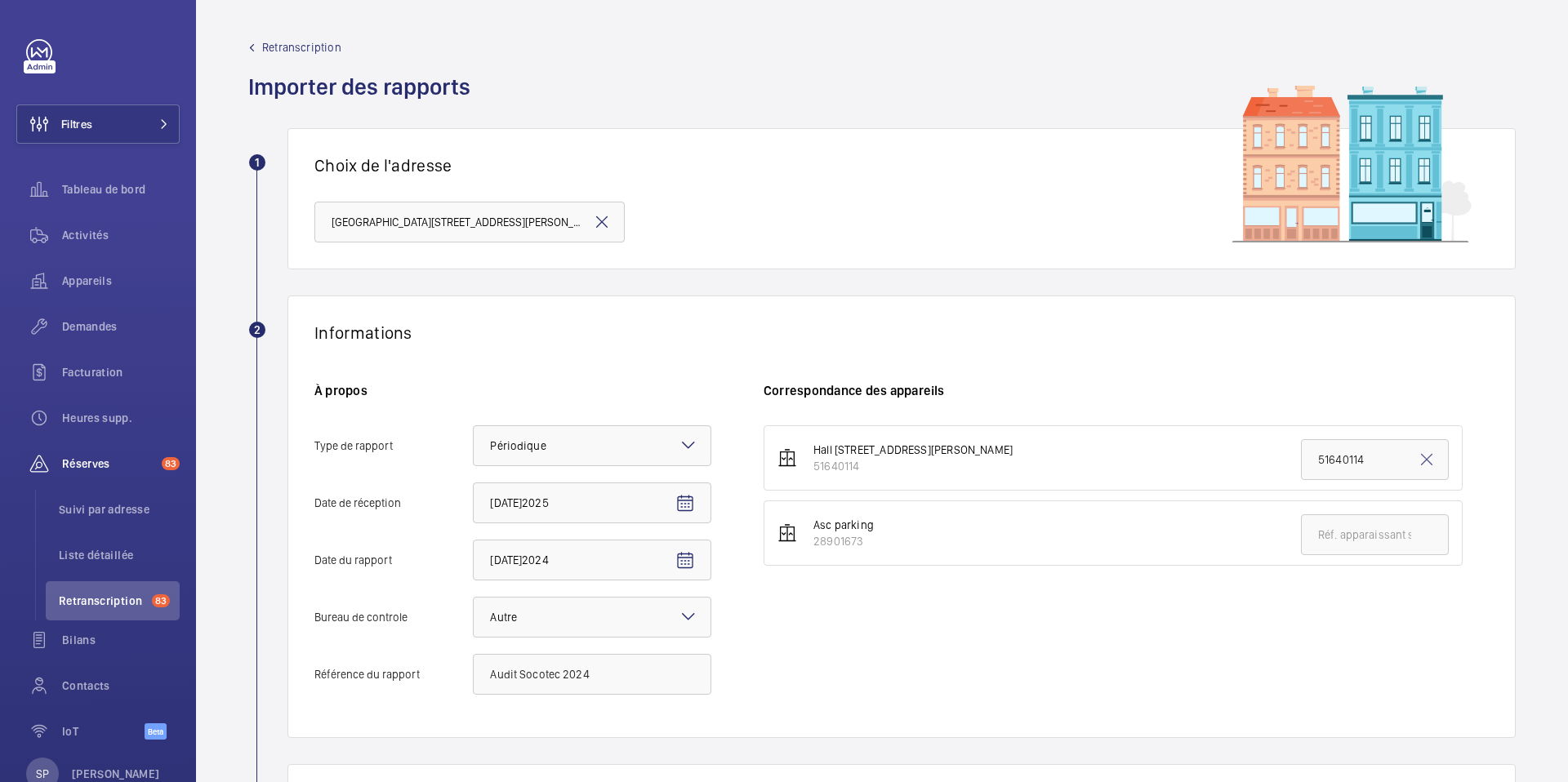
click at [867, 542] on div "28901673" at bounding box center [844, 541] width 61 height 16
drag, startPoint x: 854, startPoint y: 542, endPoint x: 812, endPoint y: 544, distance: 42.0
click at [813, 544] on div "28901673" at bounding box center [844, 541] width 61 height 16
copy div "28901673"
click at [1352, 549] on input "text" at bounding box center [1375, 535] width 148 height 41
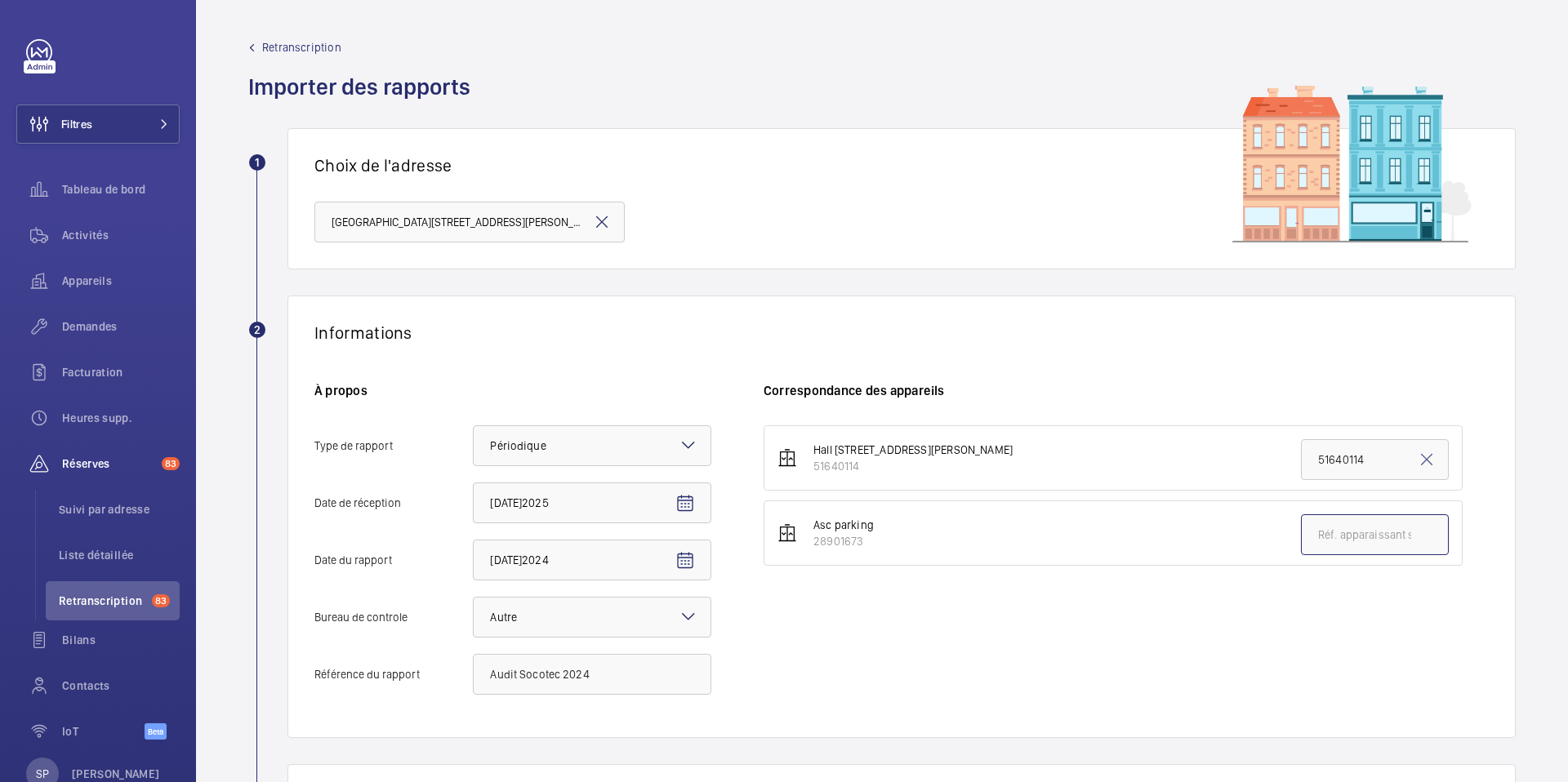
paste input "28901673"
type input "28901673"
click at [1116, 619] on div "Hall 96 rue Simon bolivar 75019 51640114 51640114 Asc parking 28901673 28901673" at bounding box center [1126, 568] width 725 height 286
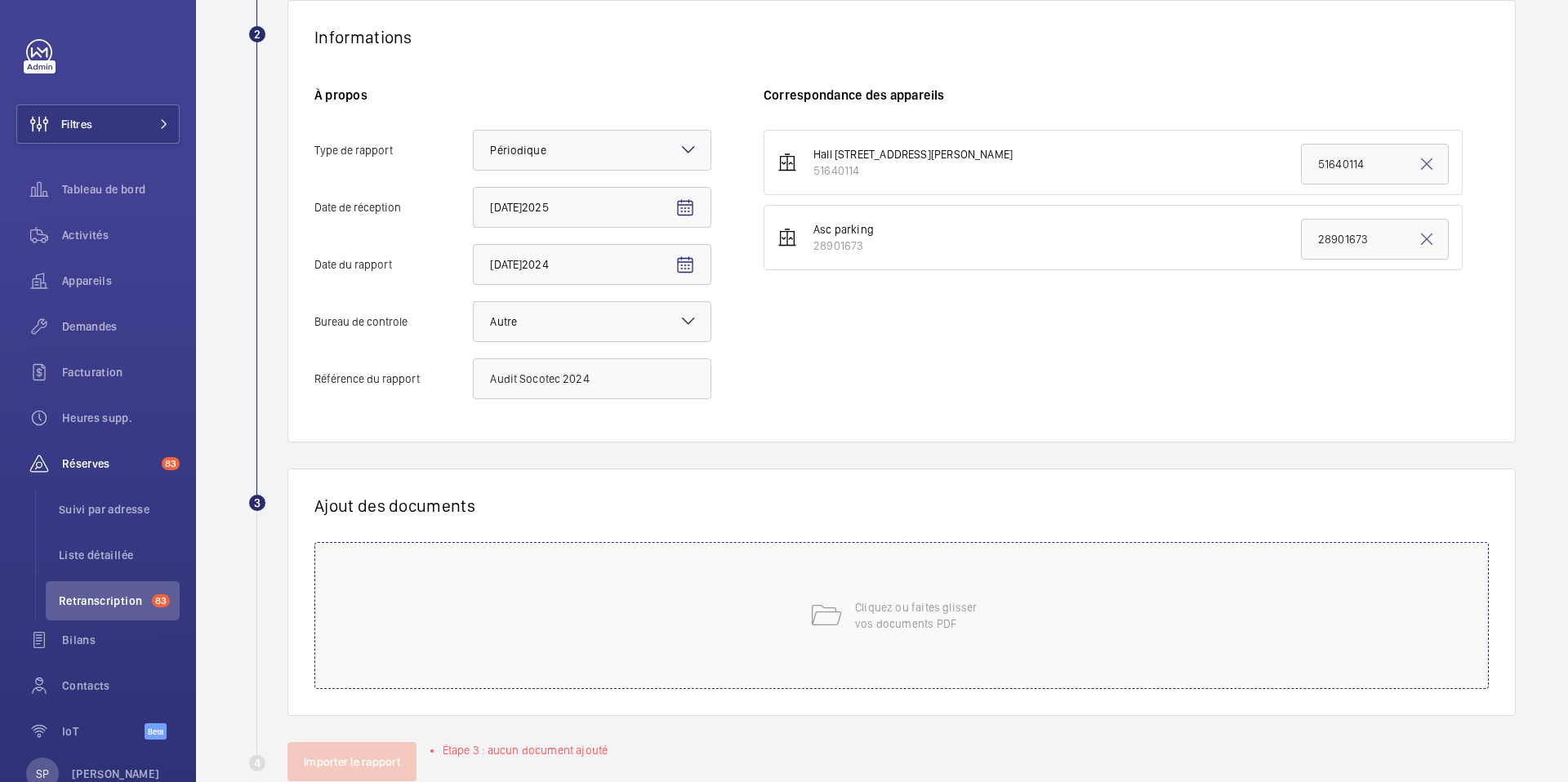
scroll to position [298, 0]
click at [811, 611] on mat-icon at bounding box center [826, 613] width 33 height 33
click at [970, 589] on div "Cliquez ou faites glisser vos documents PDF" at bounding box center [901, 613] width 1175 height 147
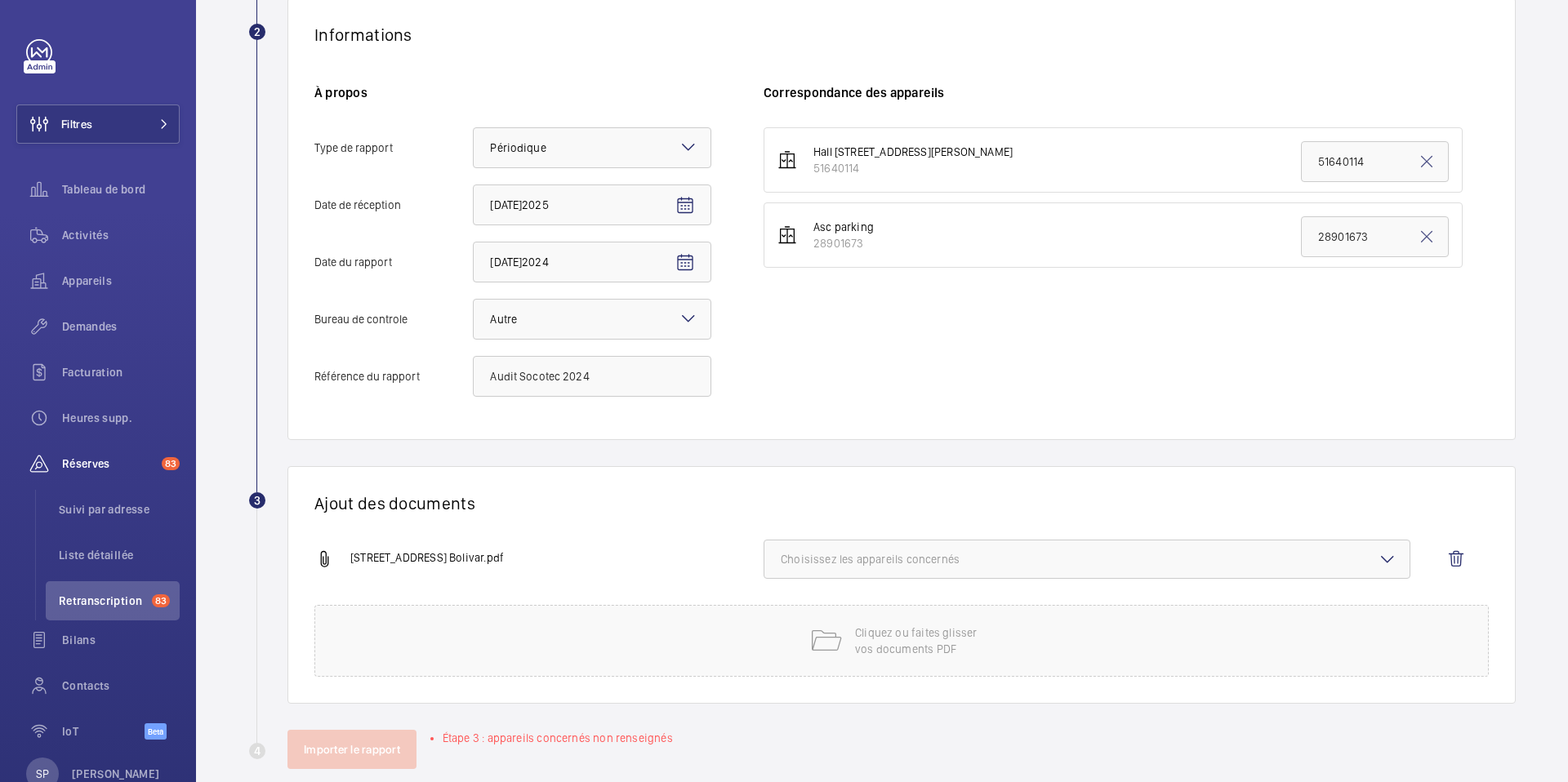
click at [1061, 568] on button "Choisissez les appareils concernés" at bounding box center [1087, 560] width 647 height 39
click at [873, 613] on span "51640114" at bounding box center [1088, 610] width 562 height 16
click at [804, 613] on input "51640114" at bounding box center [788, 610] width 33 height 33
checkbox input "true"
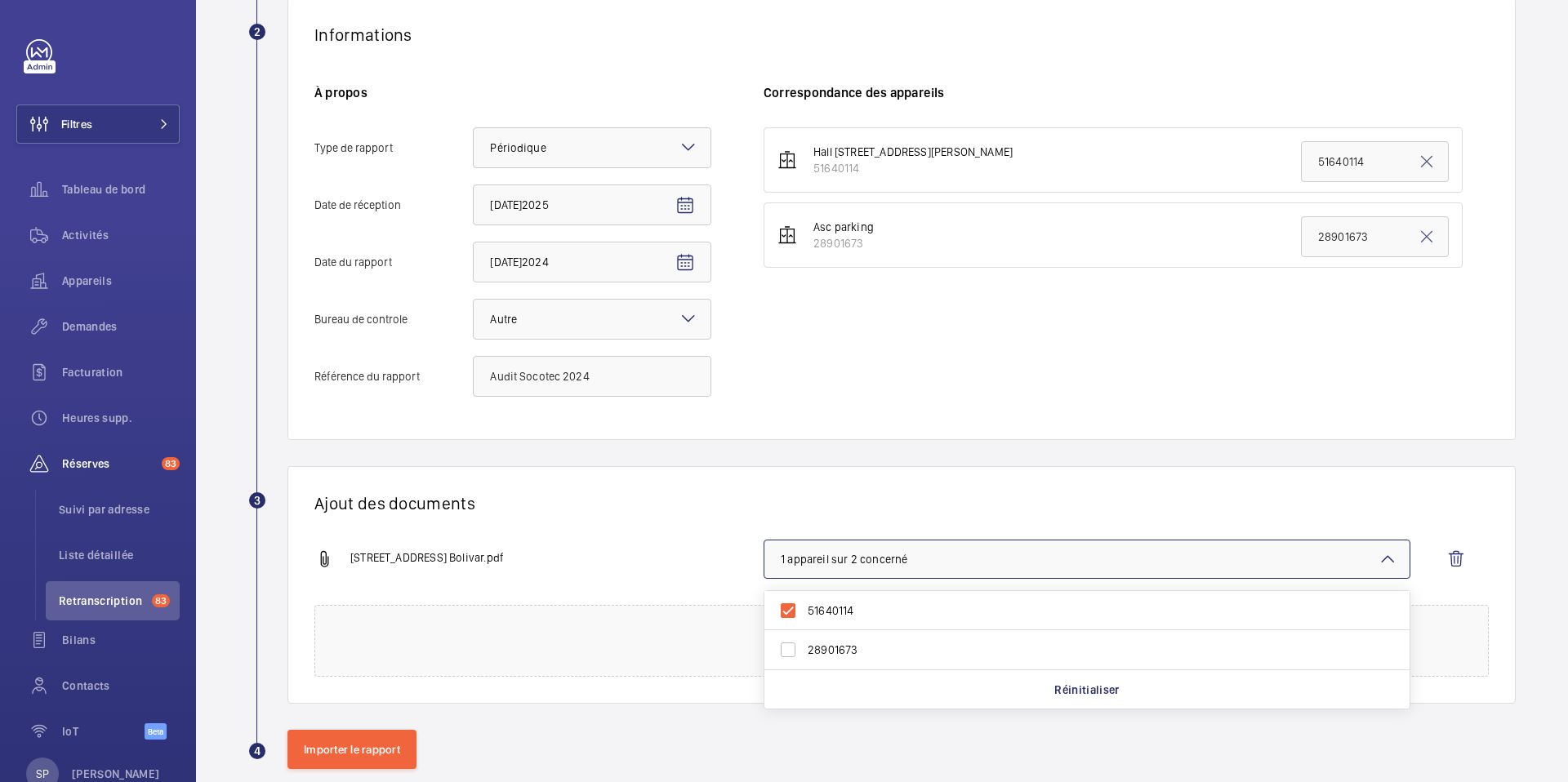
click at [844, 641] on label "28901673" at bounding box center [1075, 650] width 621 height 39
click at [804, 641] on input "28901673" at bounding box center [788, 649] width 33 height 33
checkbox input "true"
click at [620, 537] on div "Ajout des documents 96 avenue Simon Bolivar.pdf 2 appareils sur 2 concernés 516…" at bounding box center [901, 584] width 1228 height 238
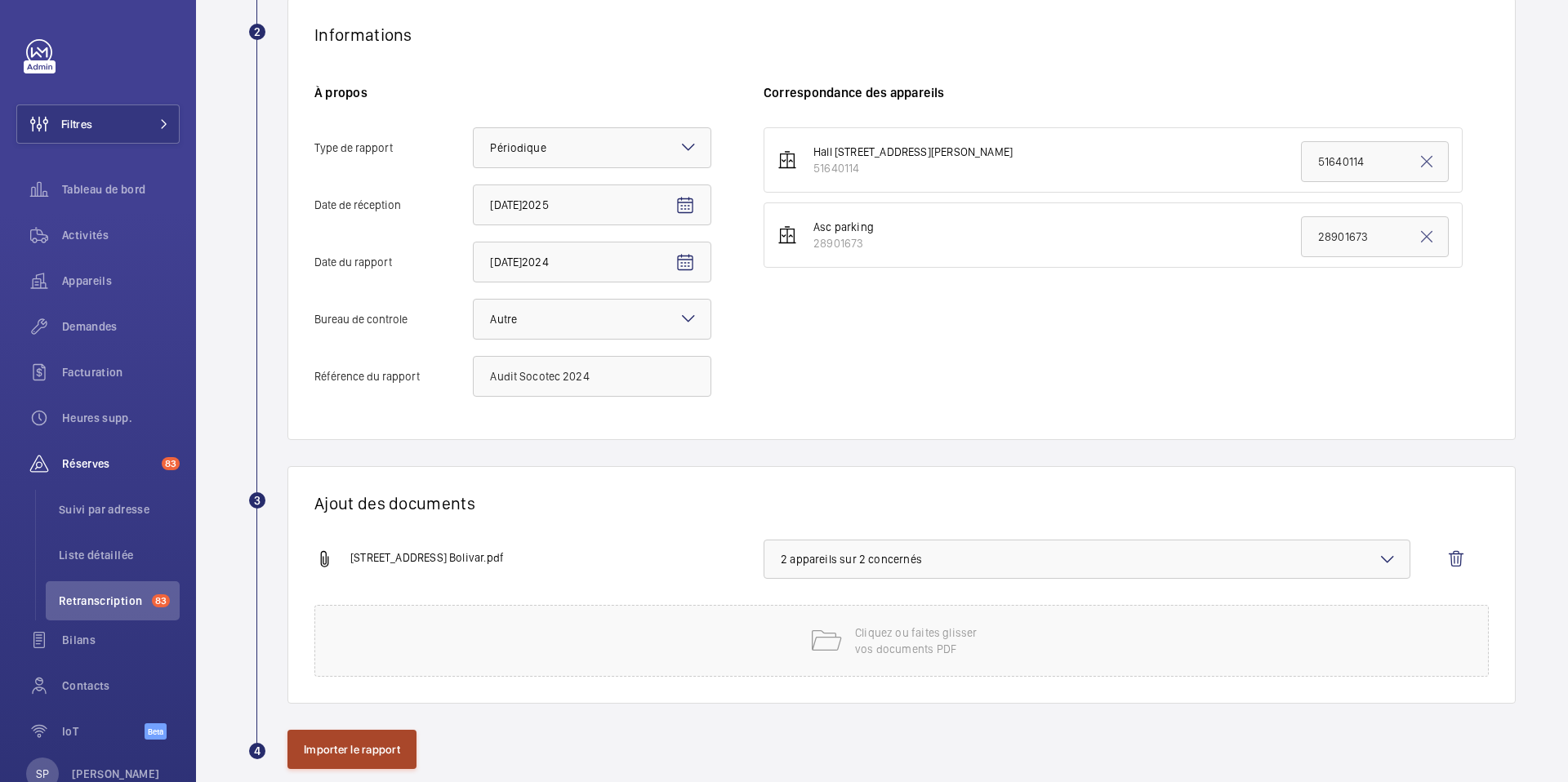
click at [392, 750] on button "Importer le rapport" at bounding box center [352, 750] width 129 height 39
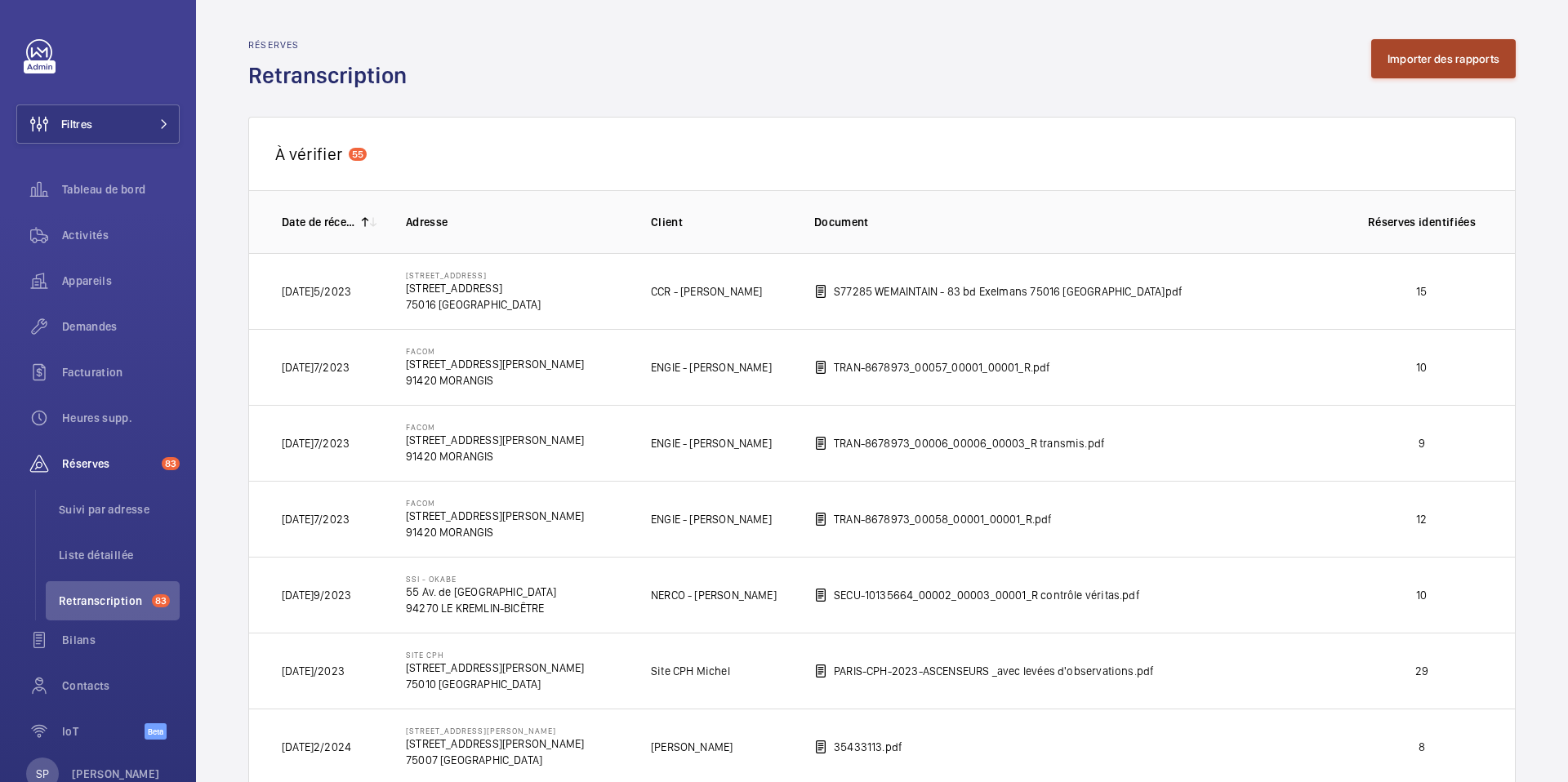
click at [1475, 67] on button "Importer des rapports" at bounding box center [1443, 59] width 144 height 39
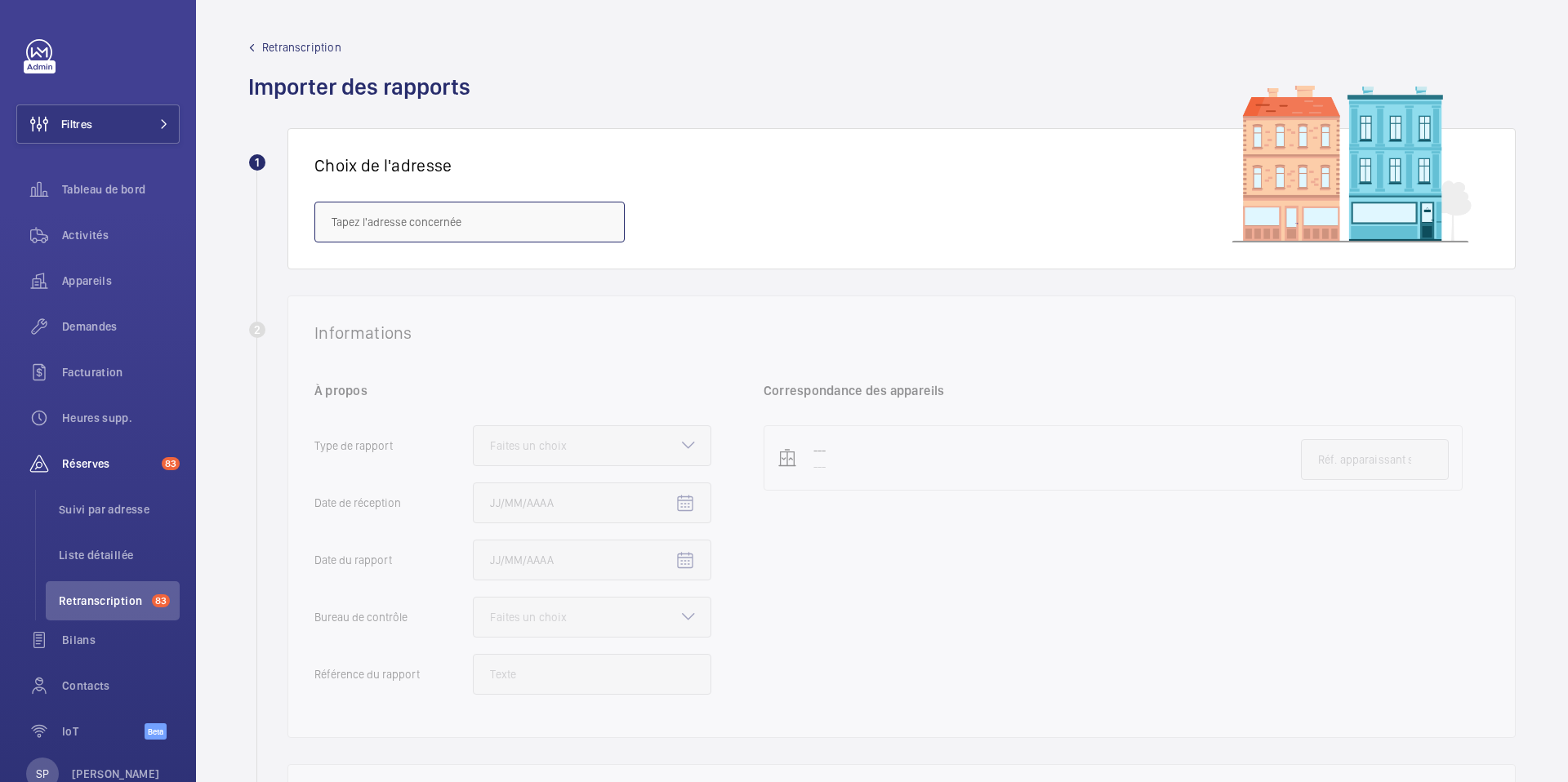
click at [472, 227] on input "text" at bounding box center [469, 222] width 311 height 41
paste input "98 rue des Orteaux"
click at [441, 277] on span "98 rue des Orteaux - 98 rue des Orteaux, PARIS 75020" at bounding box center [432, 271] width 202 height 16
type input "98 rue des Orteaux - 98 rue des Orteaux, PARIS 75020"
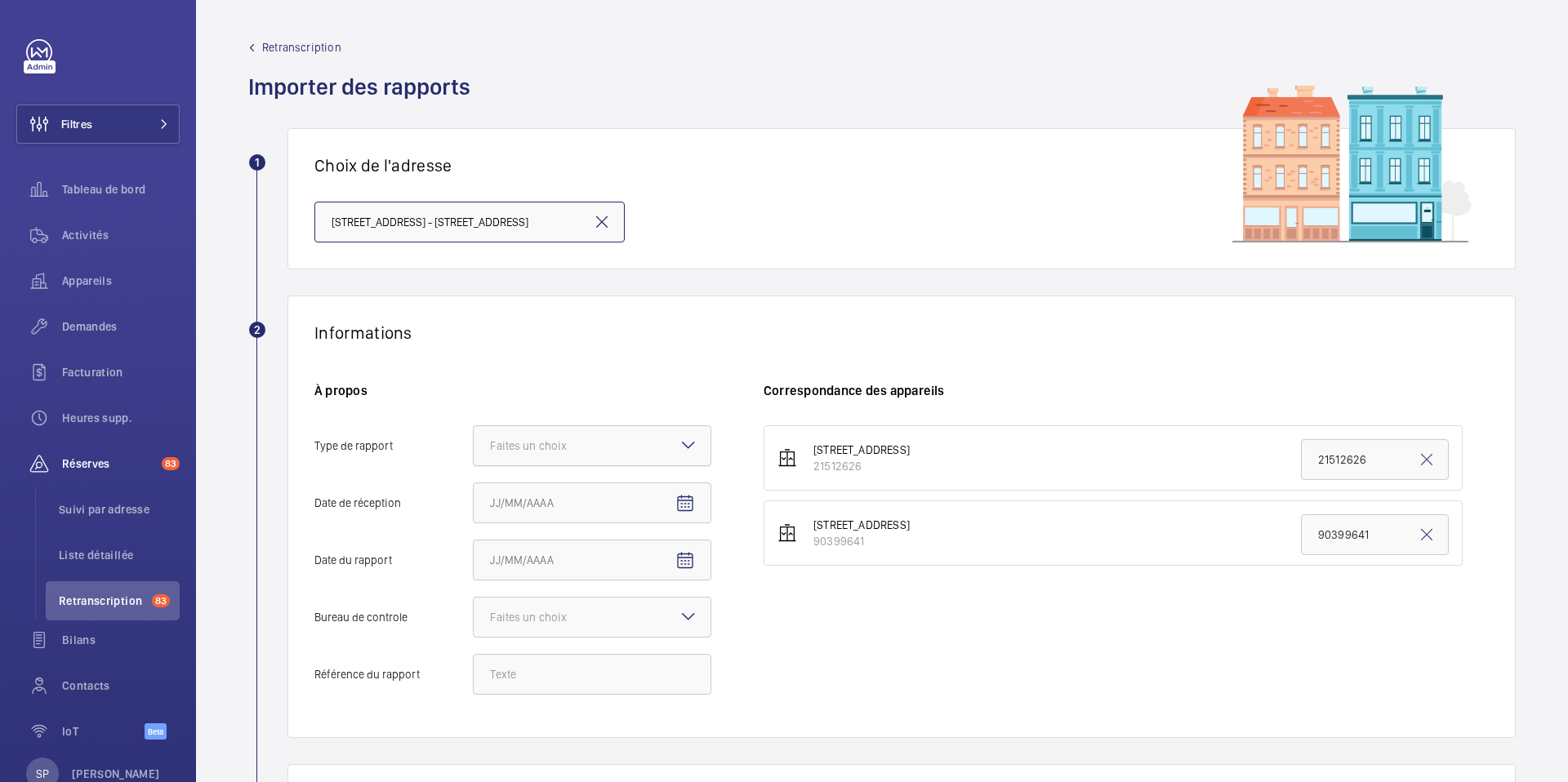
click at [554, 426] on div at bounding box center [592, 446] width 237 height 39
click at [473, 426] on input "Type de rapport Faites un choix" at bounding box center [473, 446] width 0 height 39
click at [559, 490] on span "Périodique" at bounding box center [592, 496] width 204 height 16
click at [473, 465] on input "Type de rapport Faites un choix Périodique Quinquennal Audit" at bounding box center [473, 446] width 0 height 39
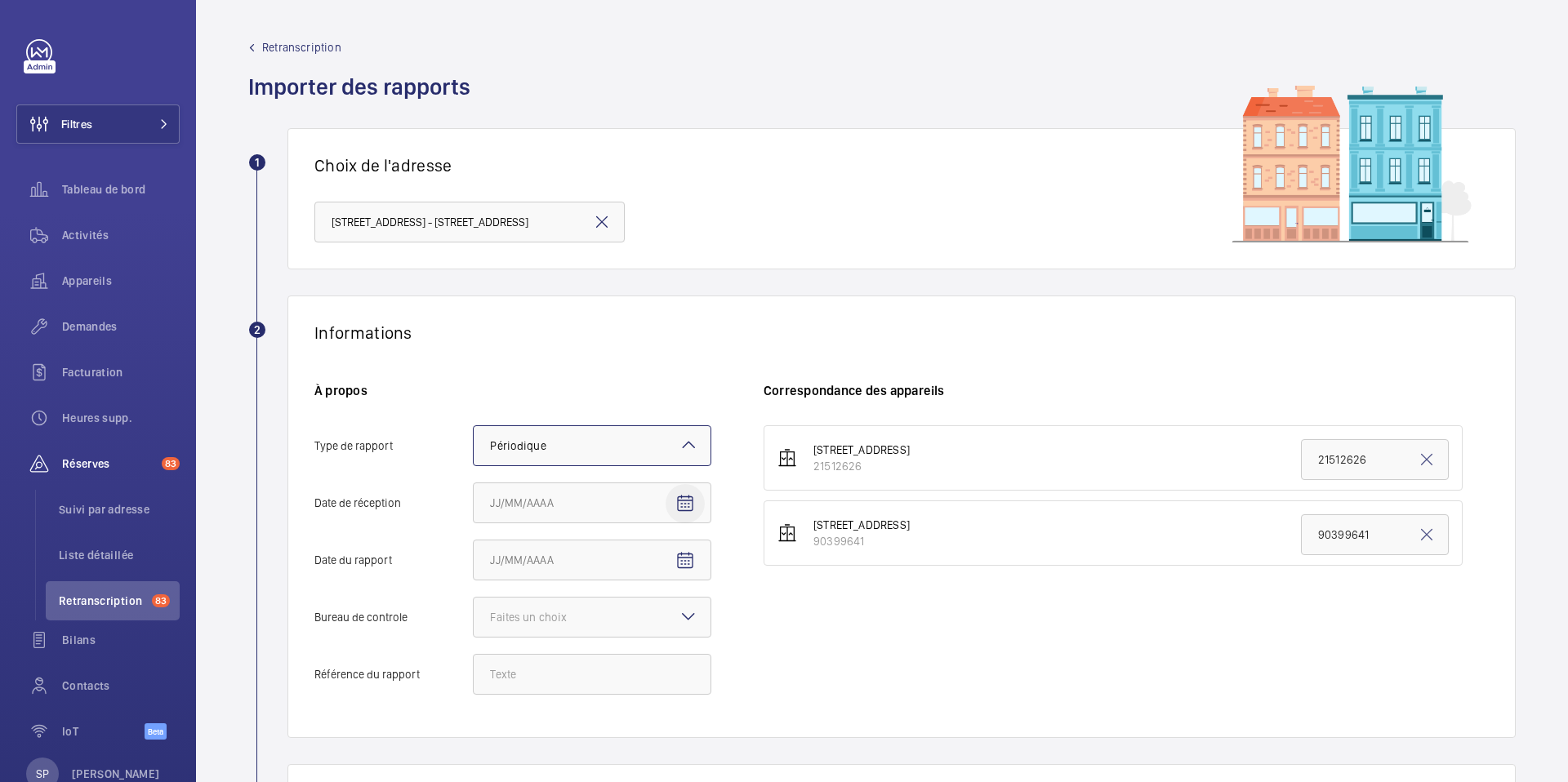
click at [683, 506] on mat-icon "Open calendar" at bounding box center [685, 504] width 20 height 20
click at [655, 259] on span "Previous month" at bounding box center [662, 260] width 33 height 33
click at [491, 334] on span "2" at bounding box center [497, 327] width 29 height 29
type input "02/06/2025"
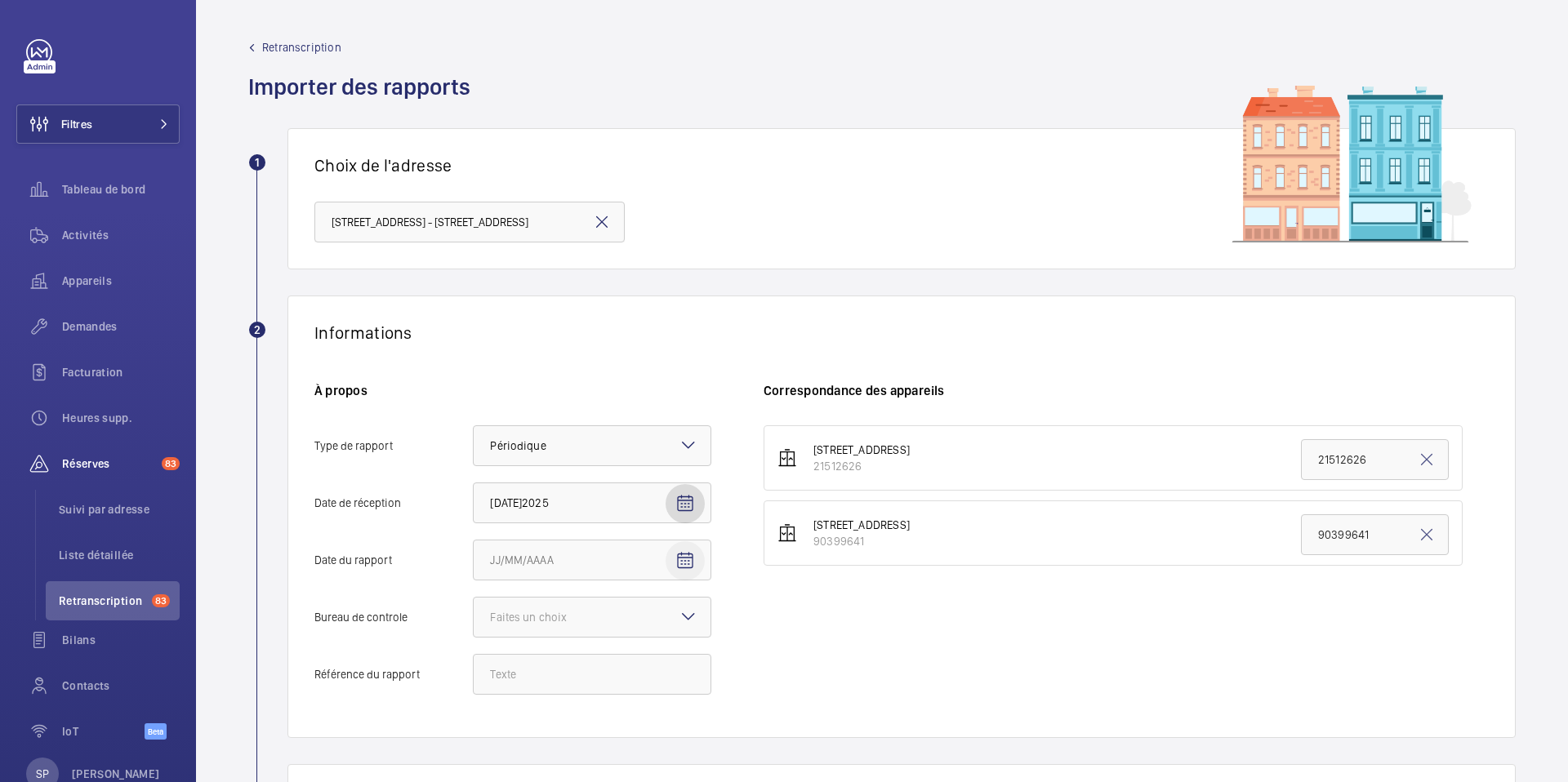
click at [671, 562] on span "Open calendar" at bounding box center [685, 561] width 39 height 39
click at [532, 313] on span "AOÛT 2025" at bounding box center [524, 318] width 65 height 13
click at [614, 508] on span "2024" at bounding box center [624, 516] width 52 height 29
click at [671, 504] on span "DÉC." at bounding box center [681, 516] width 52 height 29
click at [663, 482] on span "28" at bounding box center [659, 483] width 29 height 29
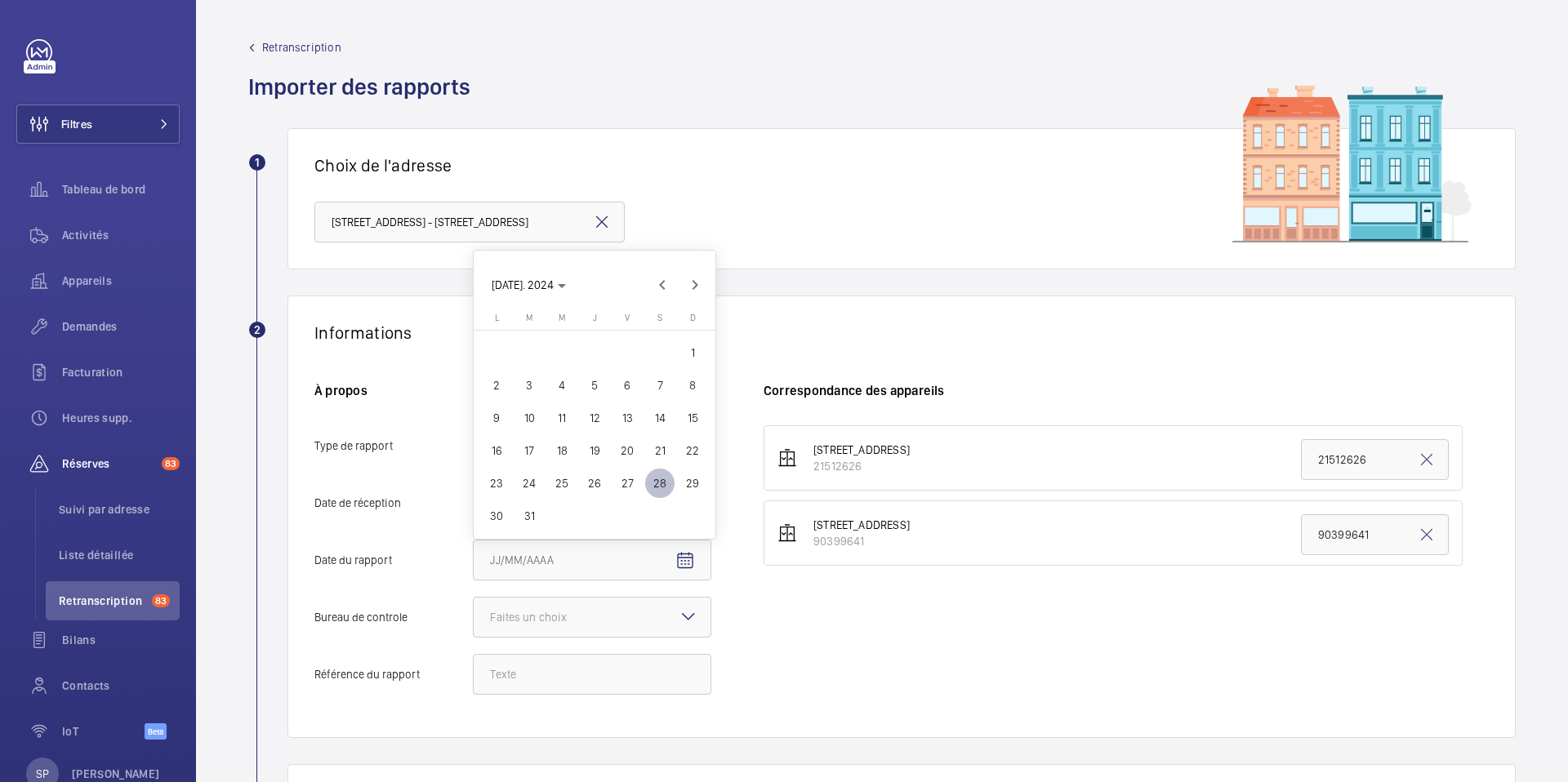
type input "[DATE]"
click at [620, 615] on div at bounding box center [592, 617] width 237 height 39
click at [473, 615] on input "Bureau de controle Faites un choix" at bounding box center [473, 617] width 0 height 39
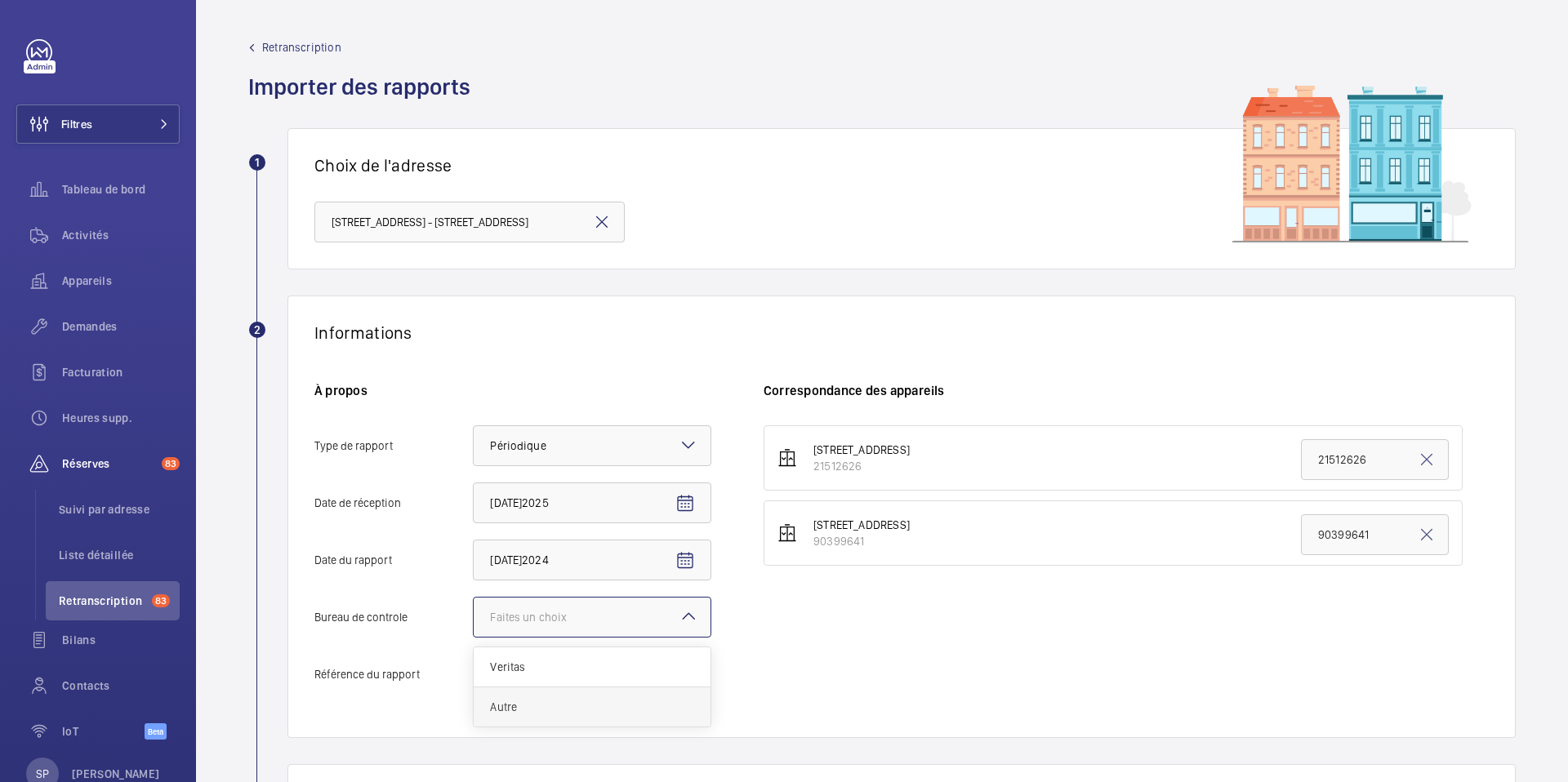
click at [517, 714] on span "Autre" at bounding box center [592, 707] width 204 height 16
click at [473, 637] on input "Bureau de controle Faites un choix Veritas Autre" at bounding box center [473, 617] width 0 height 39
click at [508, 679] on input "Référence du rapport" at bounding box center [592, 674] width 238 height 41
paste input "Audit Socotec 2024"
type input "Audit Socotec 2024"
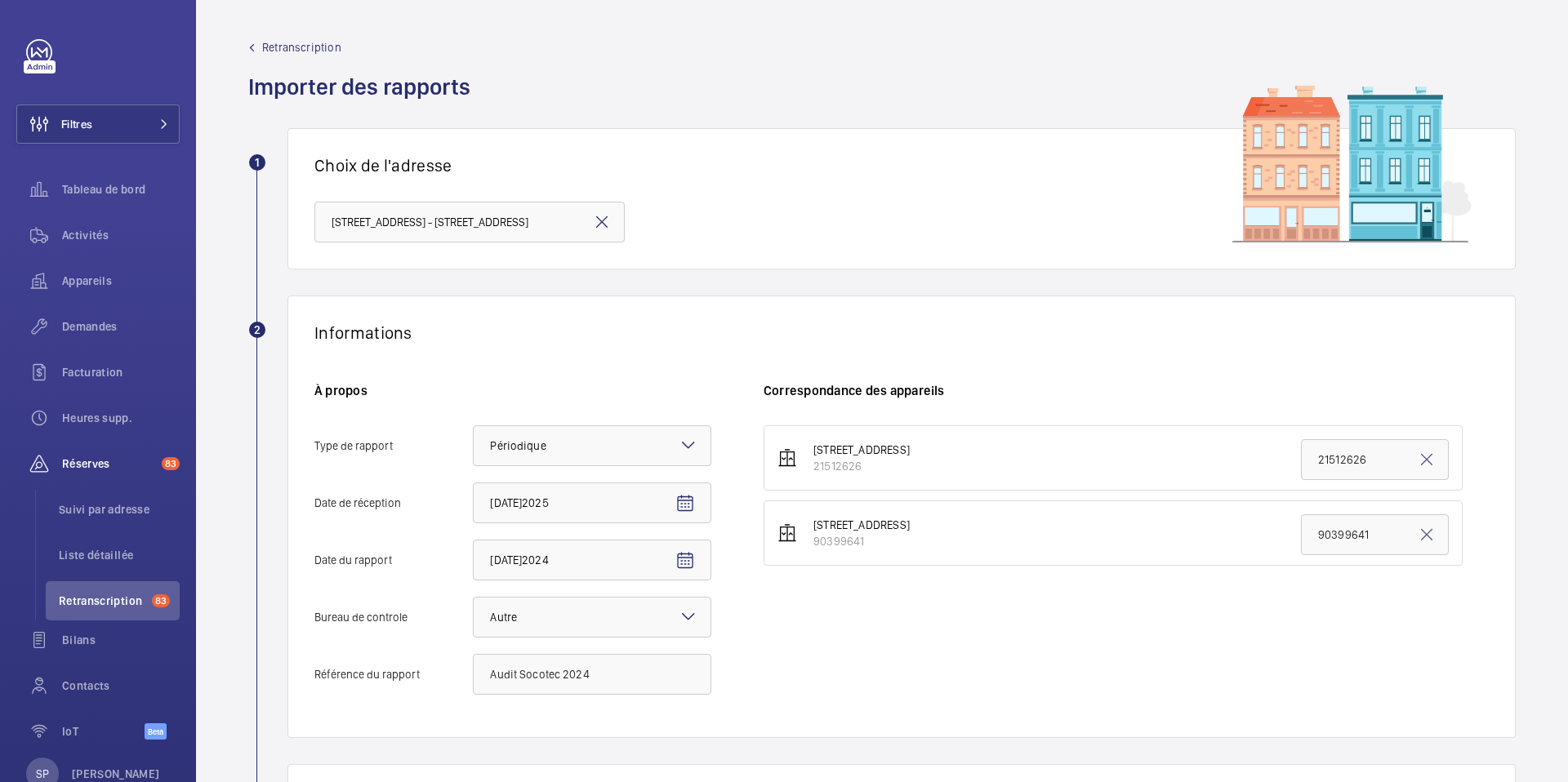
click at [898, 710] on div "98 rue des ortaux asc gauche 21512626 21512626 98 Rue des ortaux asc droit 9039…" at bounding box center [1126, 568] width 725 height 286
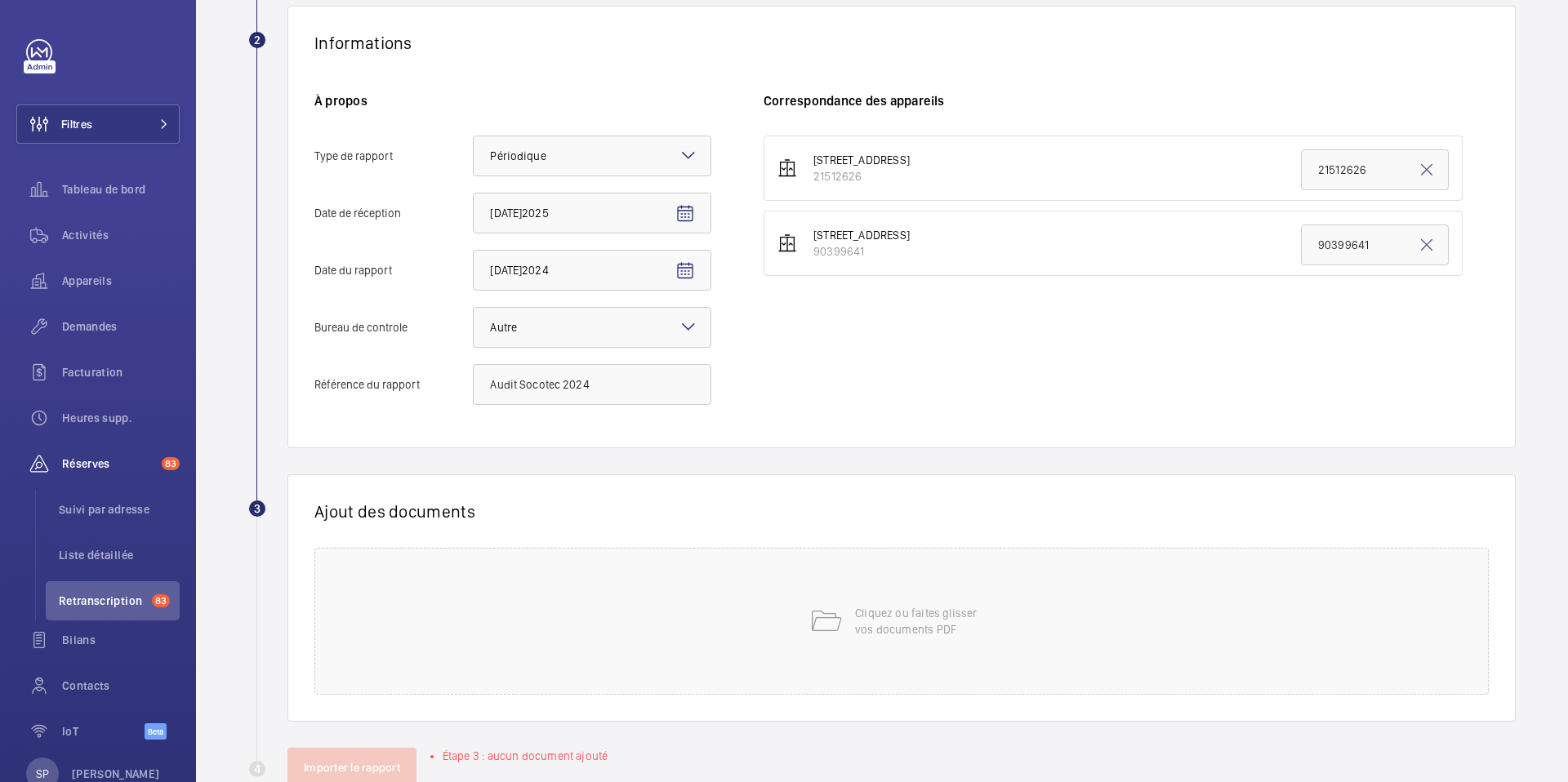
scroll to position [294, 0]
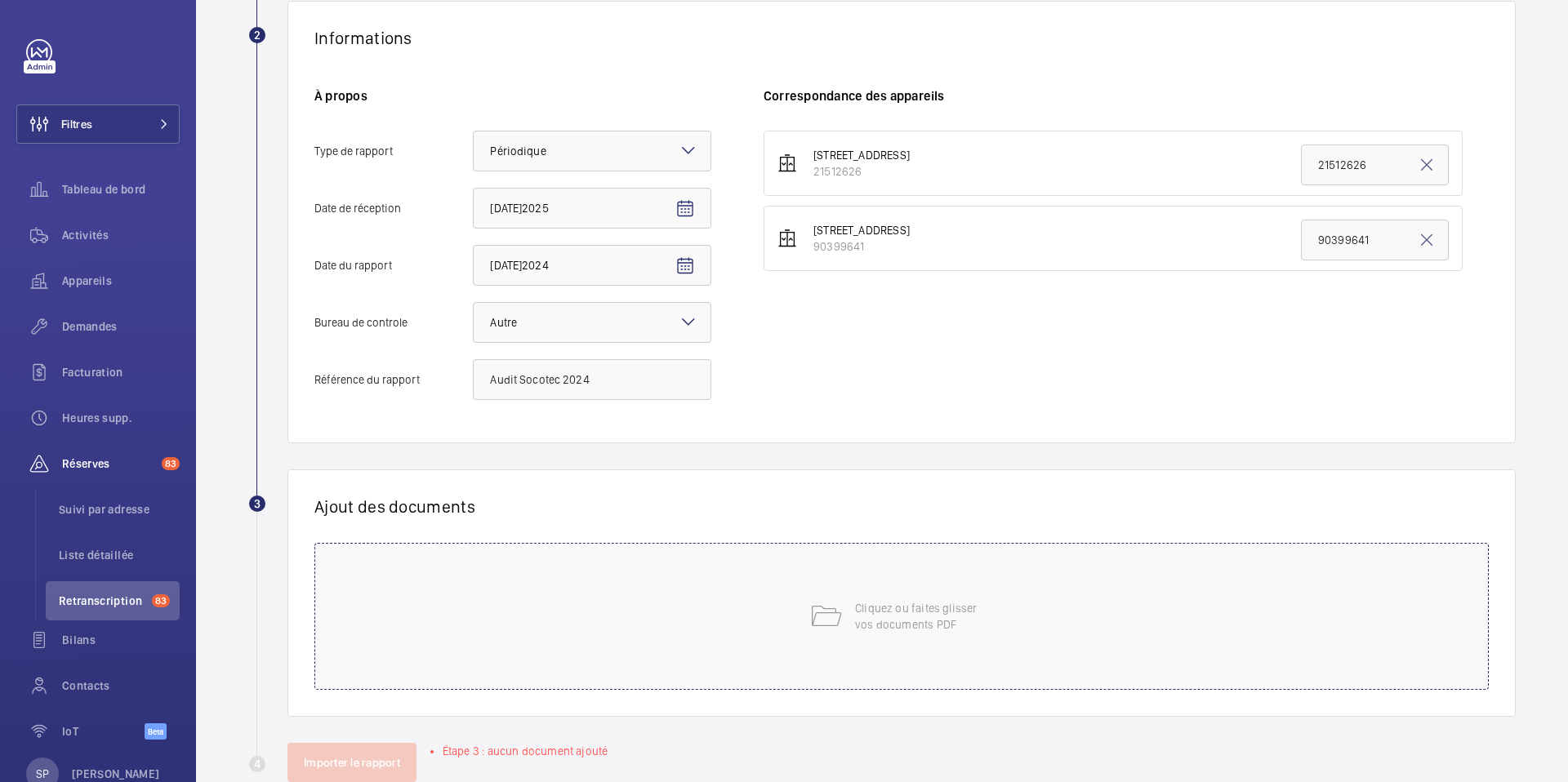
click at [879, 631] on p "Cliquez ou faites glisser vos documents PDF" at bounding box center [925, 617] width 139 height 33
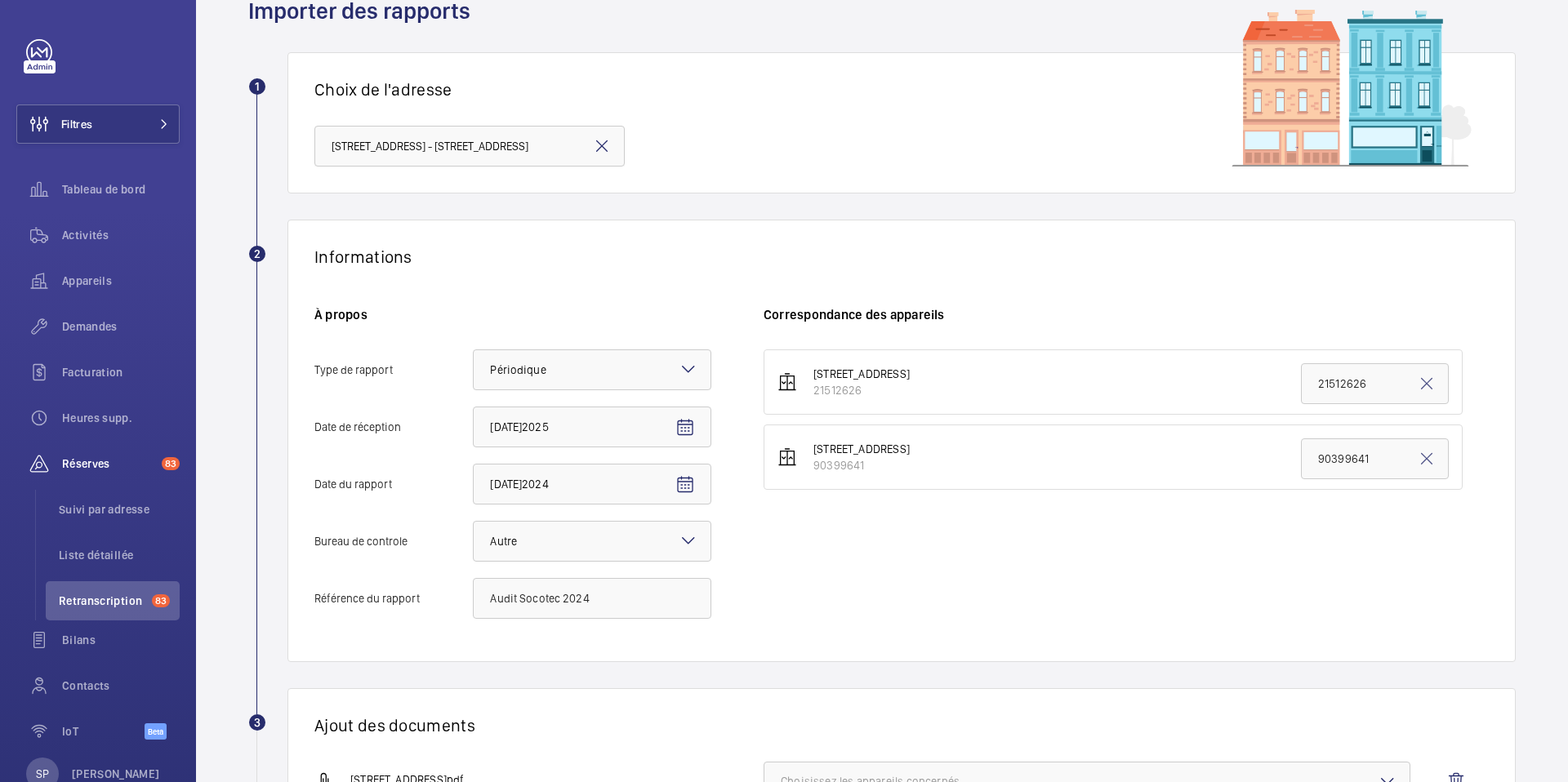
scroll to position [324, 0]
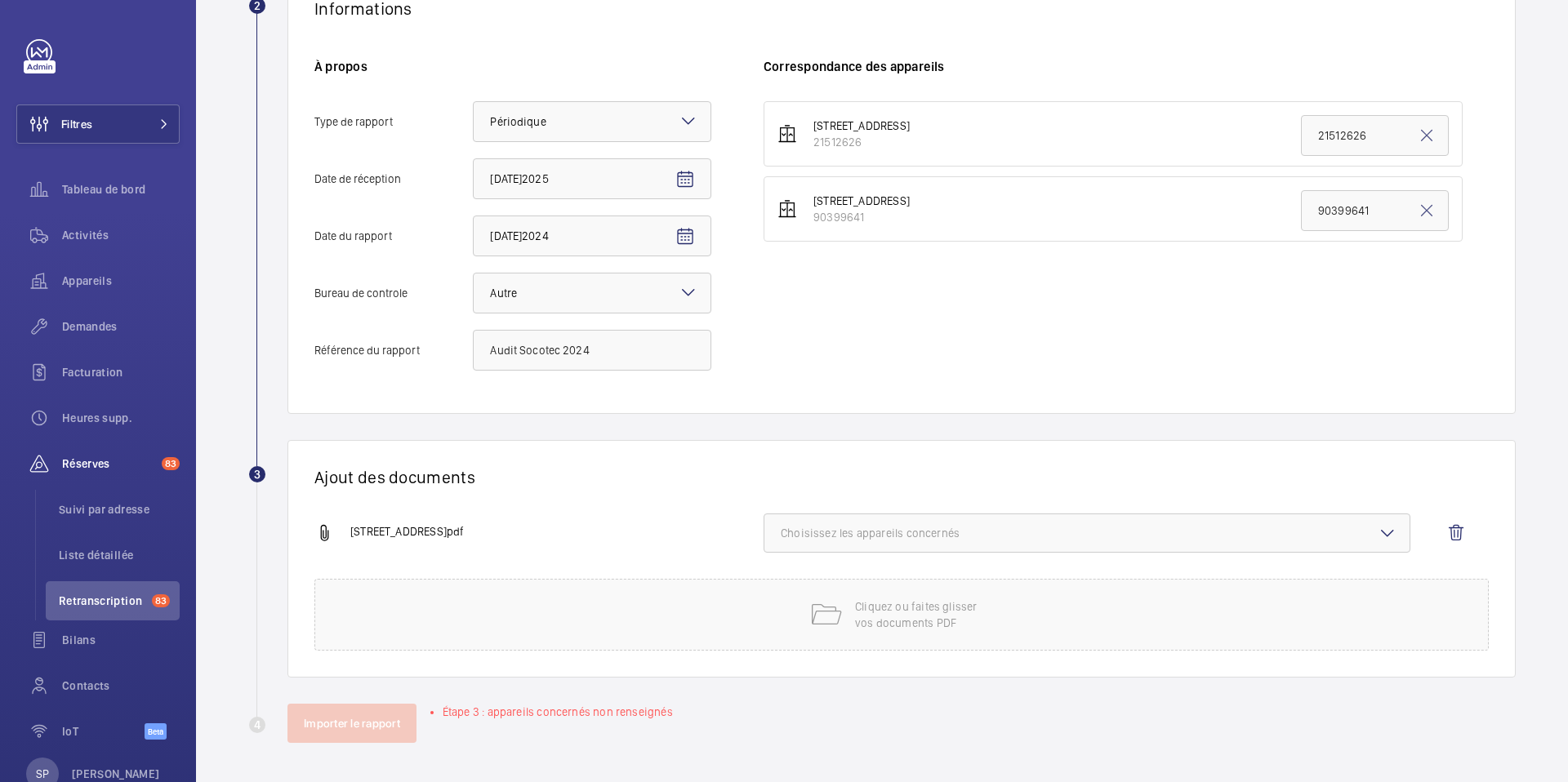
click at [861, 536] on span "Choisissez les appareils concernés" at bounding box center [1087, 533] width 612 height 16
click at [813, 586] on span "21512626" at bounding box center [1088, 584] width 562 height 16
click at [804, 586] on input "21512626" at bounding box center [788, 584] width 33 height 33
checkbox input "true"
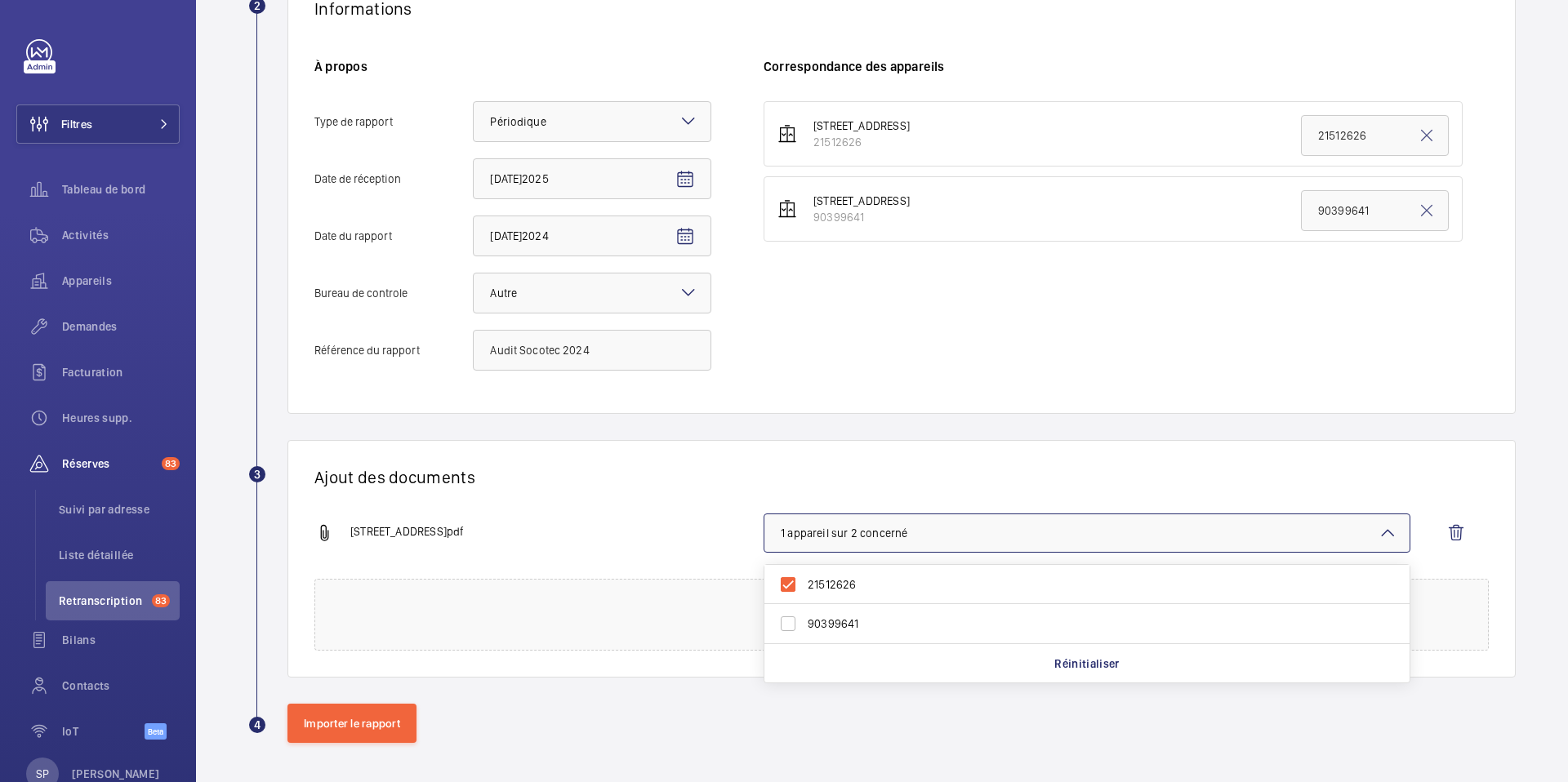
click at [803, 616] on label "90399641" at bounding box center [1075, 624] width 621 height 39
click at [803, 616] on input "90399641" at bounding box center [788, 624] width 33 height 33
checkbox input "true"
click at [678, 510] on div "Ajout des documents 98 rue des Orteaux.pdf 2 appareils sur 2 concernés 21512626…" at bounding box center [901, 559] width 1228 height 238
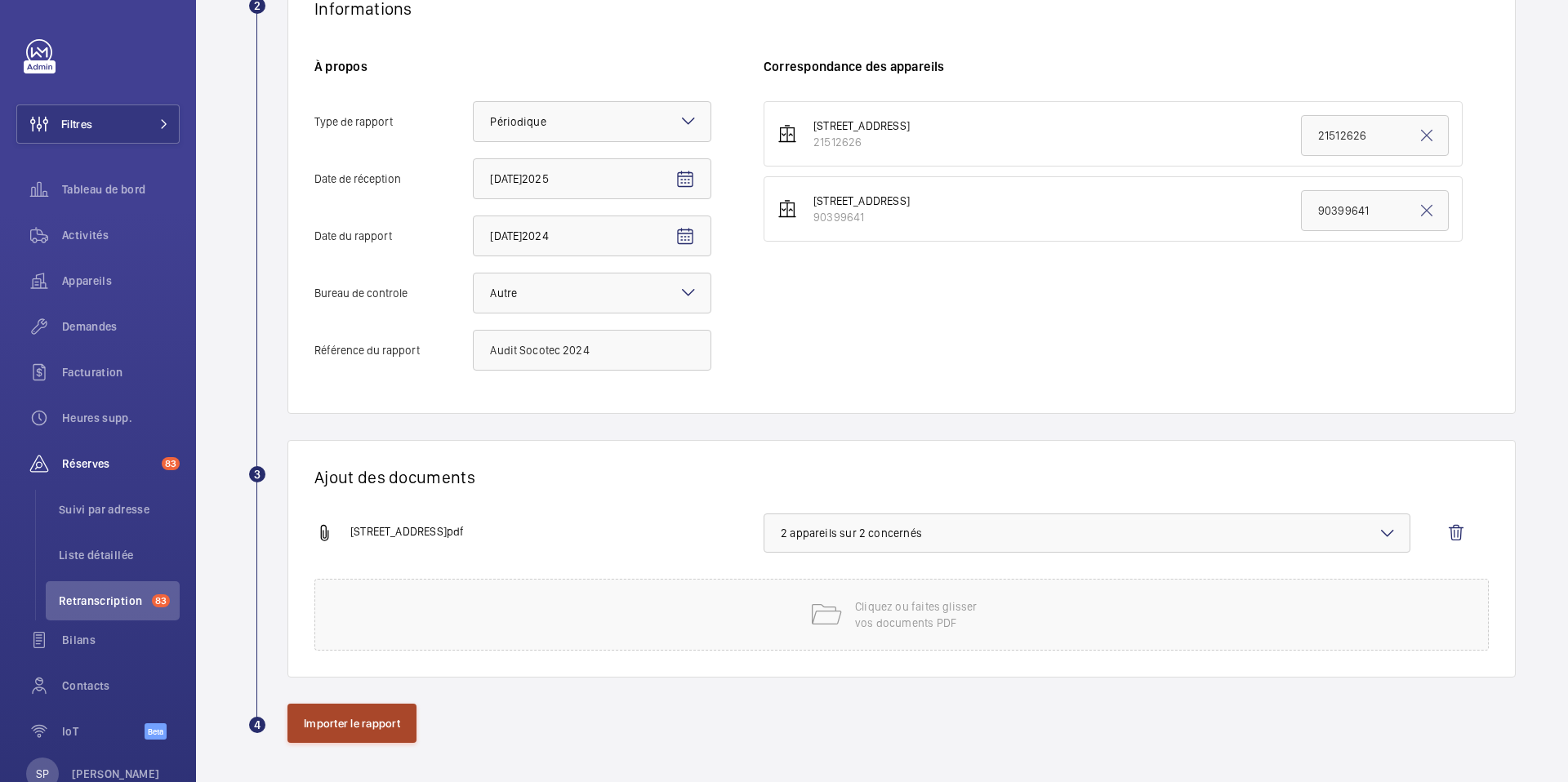
click at [325, 728] on button "Importer le rapport" at bounding box center [352, 723] width 129 height 39
